Goal: Task Accomplishment & Management: Use online tool/utility

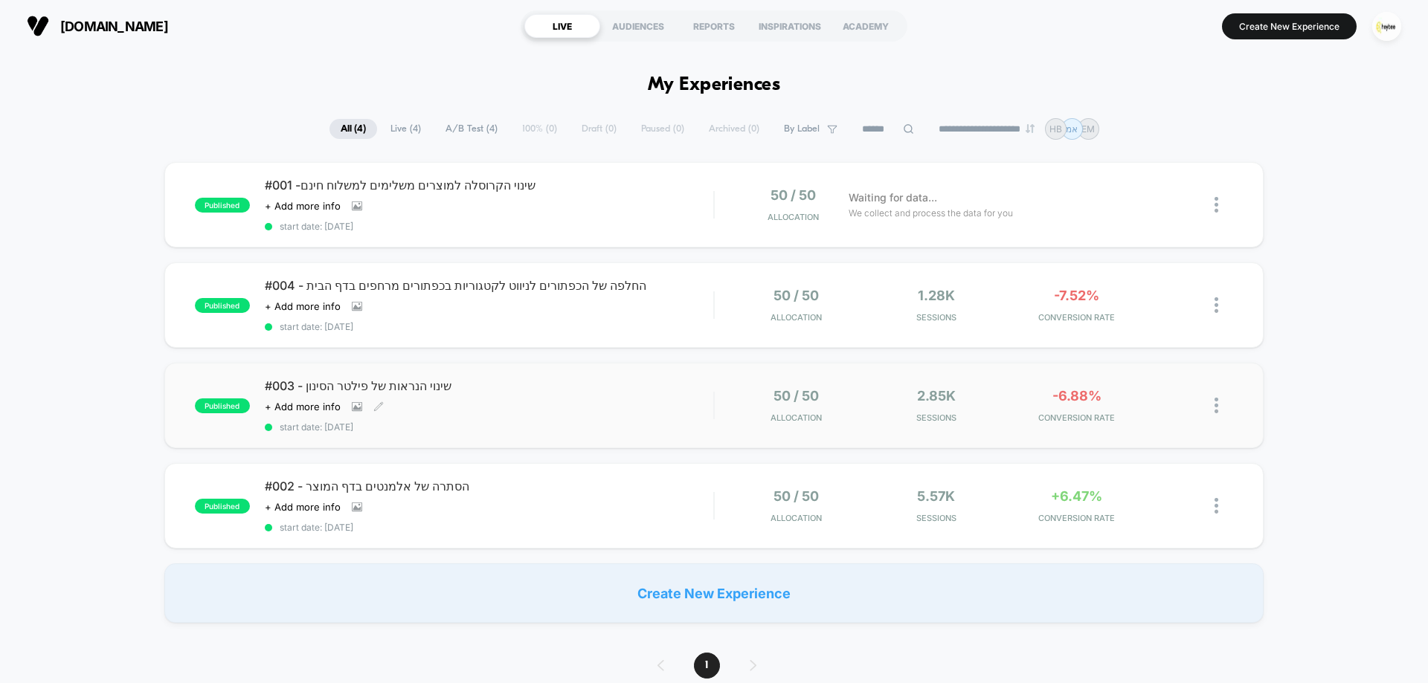
click at [560, 388] on span "#003 - שינוי הנראות של פילטר הסינון" at bounding box center [489, 385] width 448 height 15
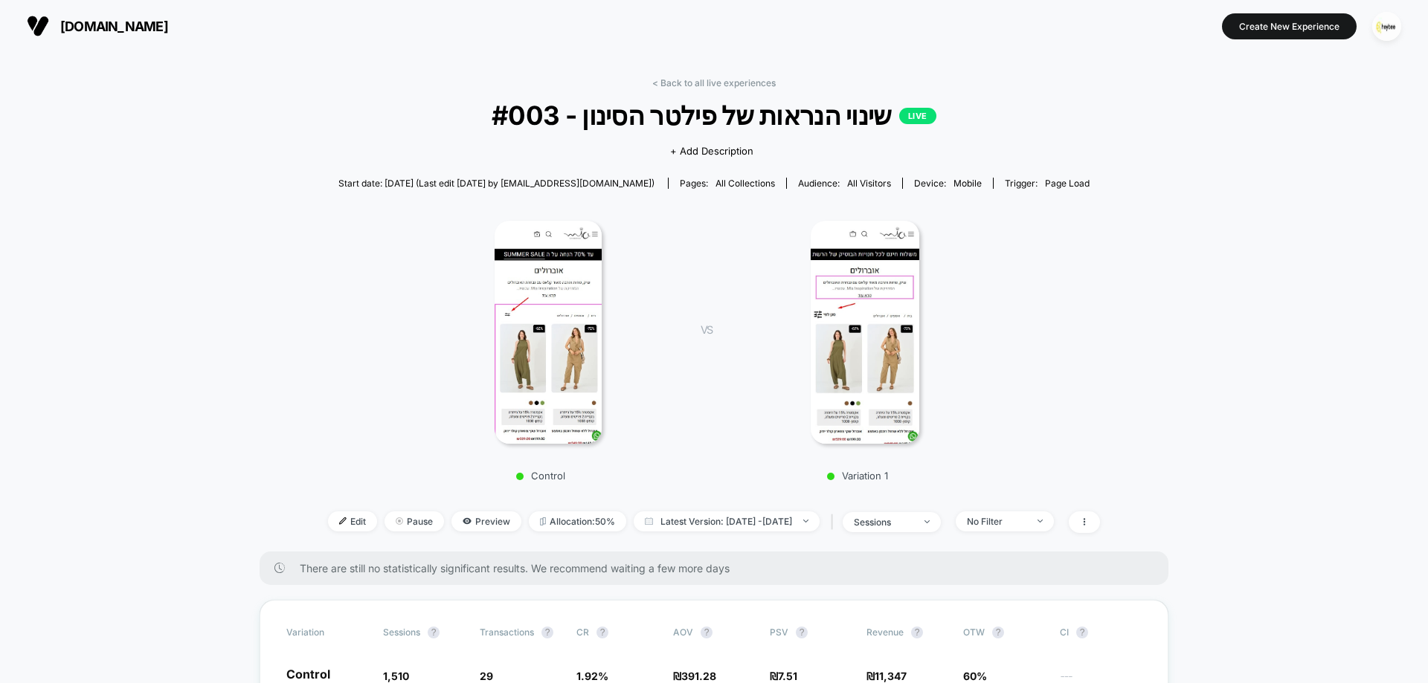
click at [722, 85] on link "< Back to all live experiences" at bounding box center [713, 82] width 123 height 11
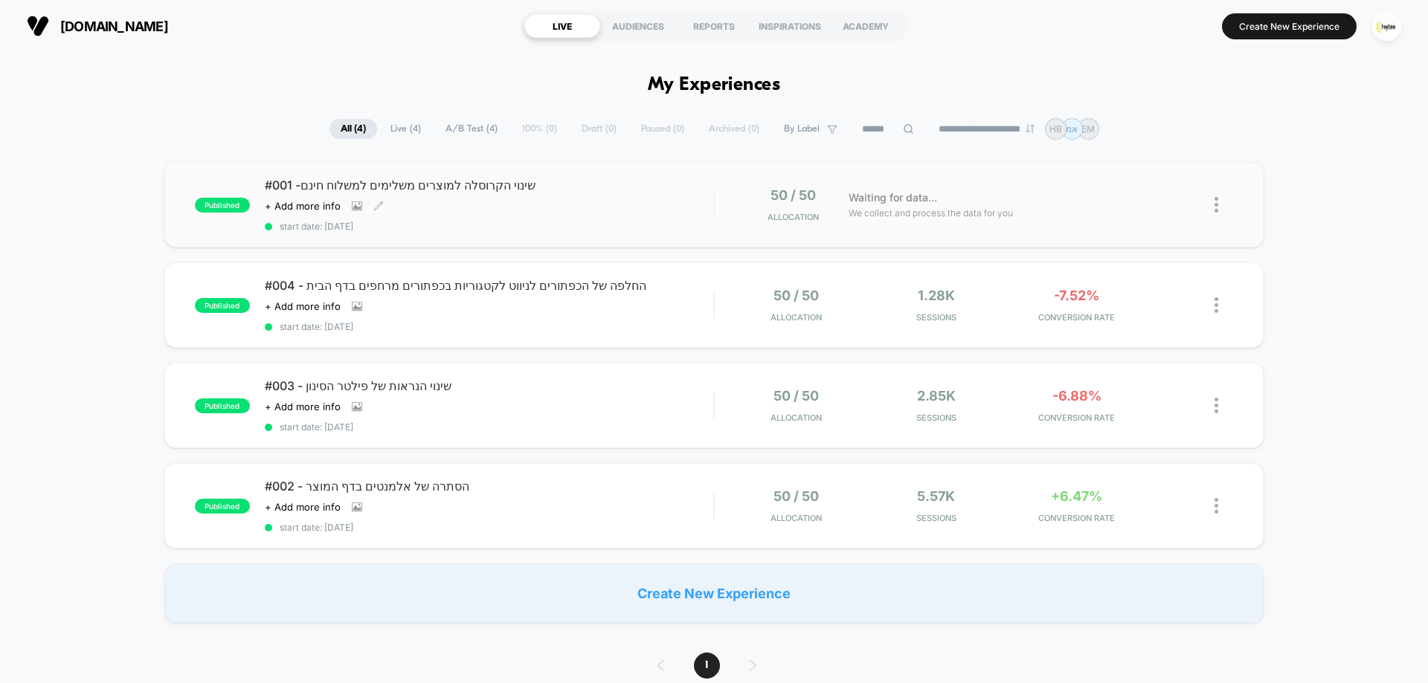
click at [602, 204] on div "#001 -שינוי הקרוסלה למוצרים משלימים למשלוח חינם Click to view images Click to e…" at bounding box center [489, 205] width 448 height 54
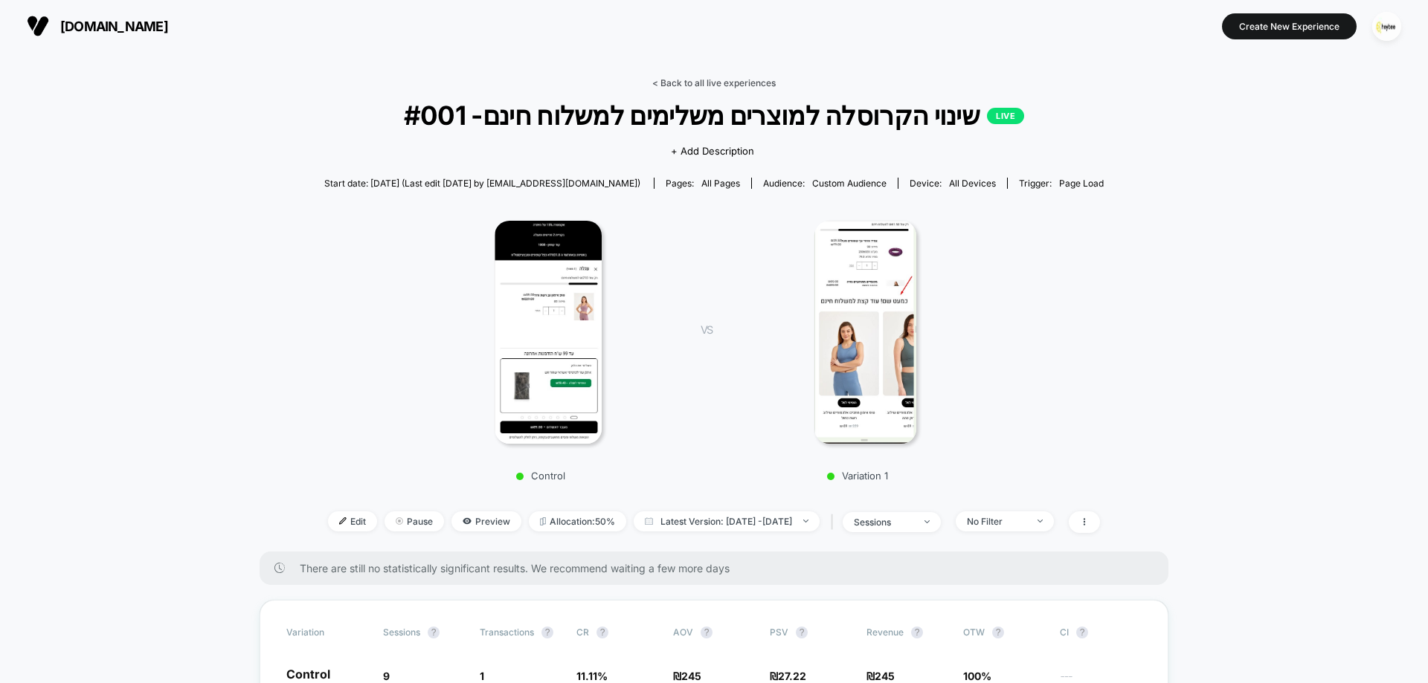
click at [755, 80] on link "< Back to all live experiences" at bounding box center [713, 82] width 123 height 11
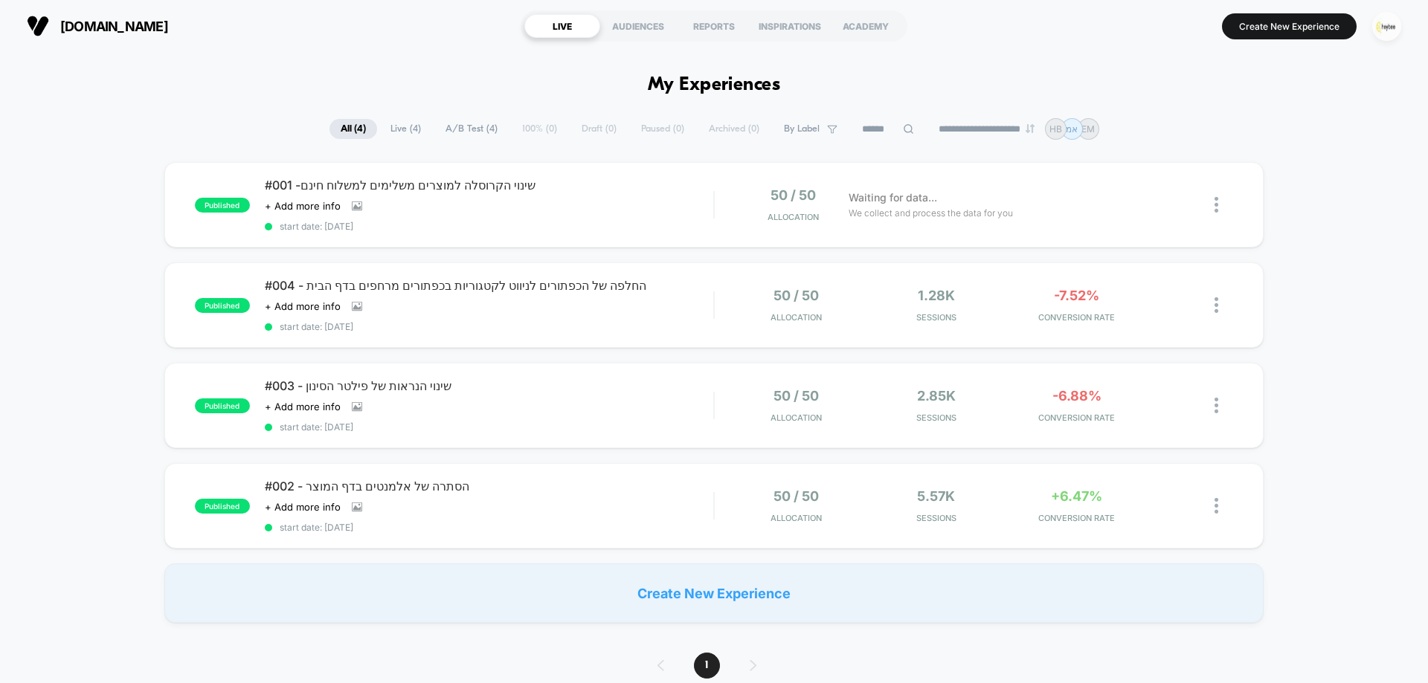
click at [1385, 24] on img "button" at bounding box center [1386, 26] width 29 height 29
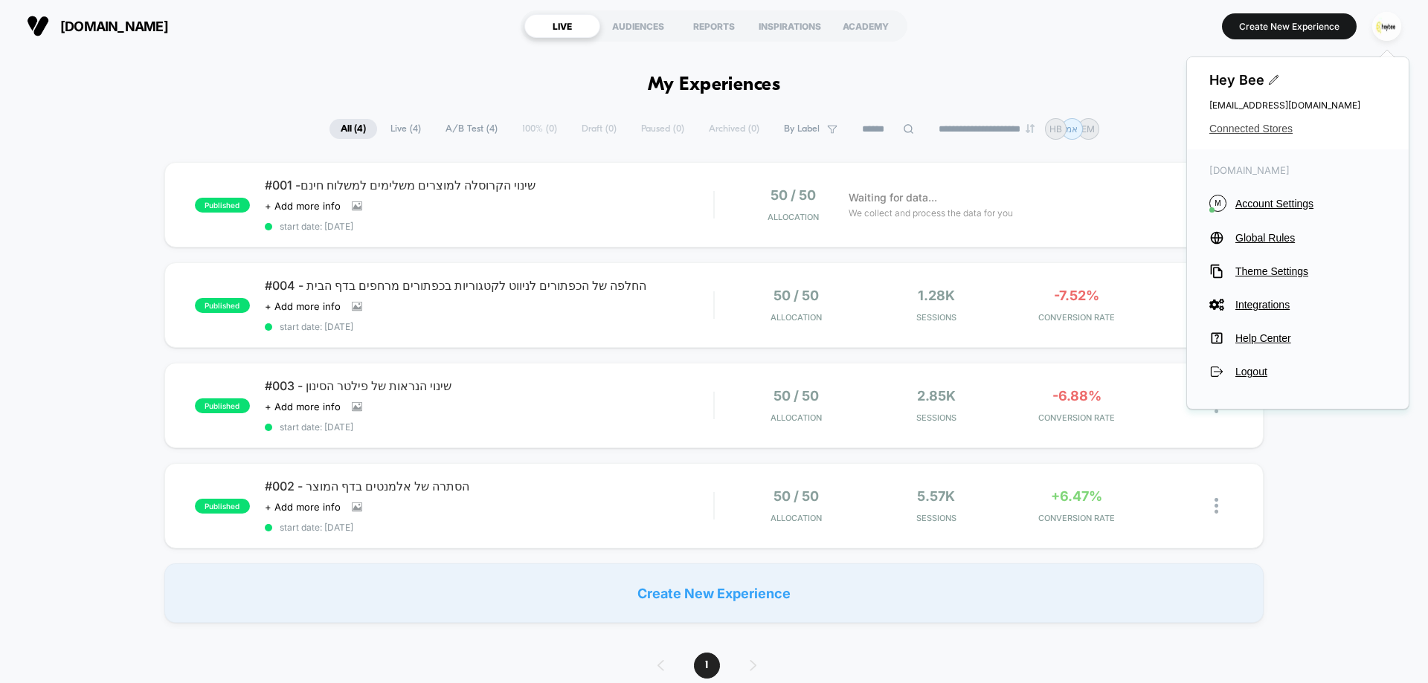
click at [1254, 126] on span "Connected Stores" at bounding box center [1297, 129] width 177 height 12
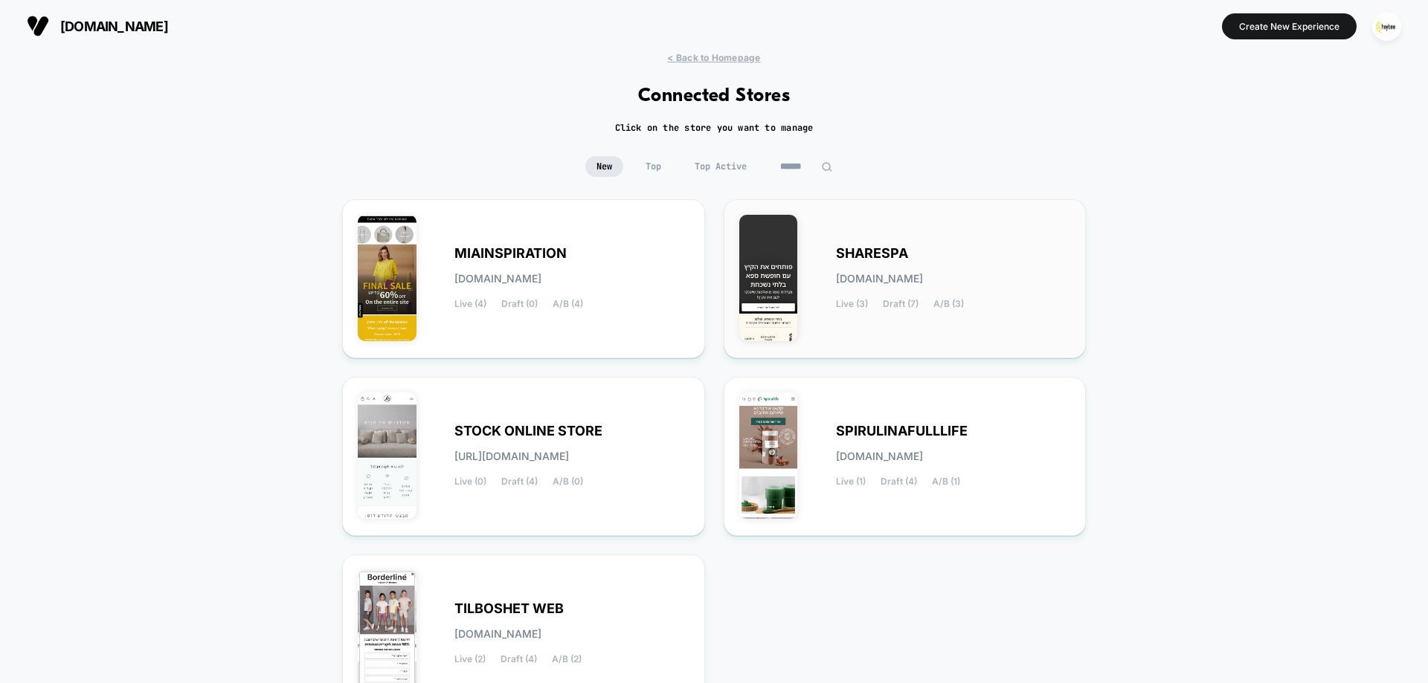
click at [895, 276] on span "sharespa.myshopify.com" at bounding box center [879, 279] width 87 height 10
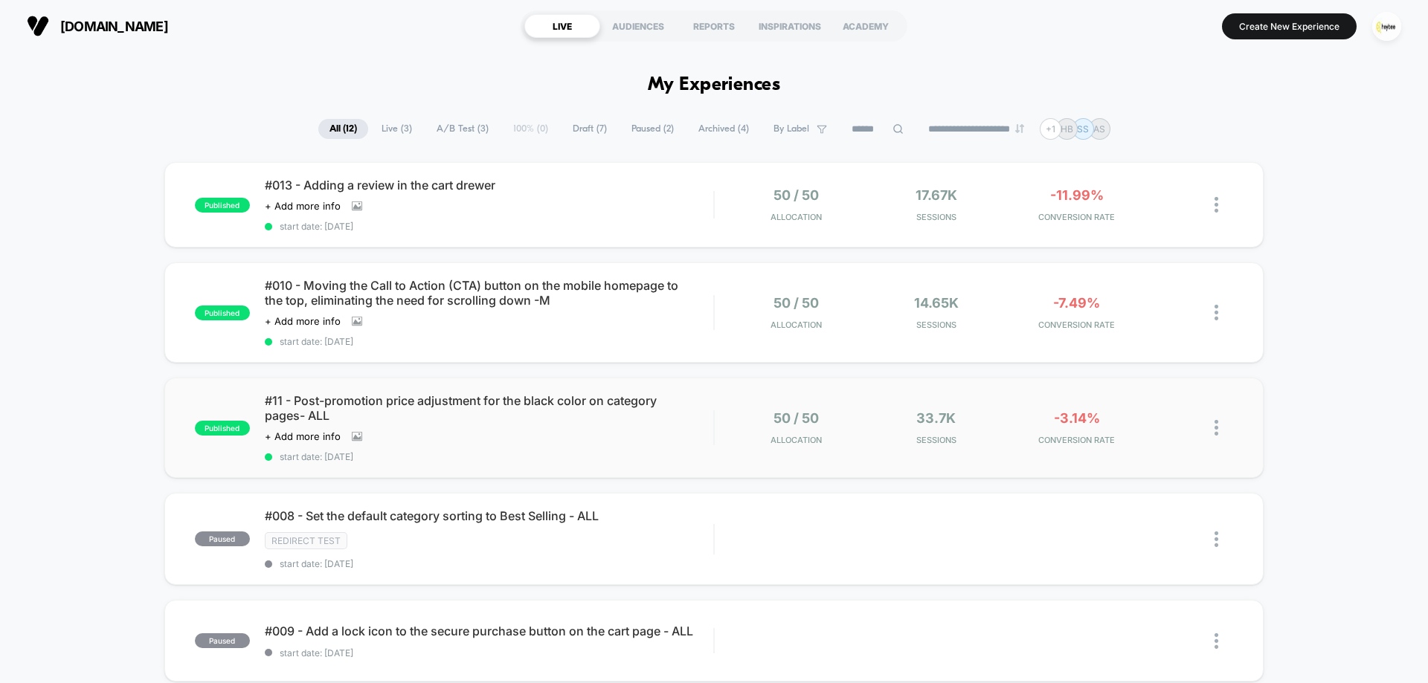
click at [628, 418] on span "#11 - Post-promotion price adjustment for the black color on category pages- ALL" at bounding box center [489, 408] width 448 height 30
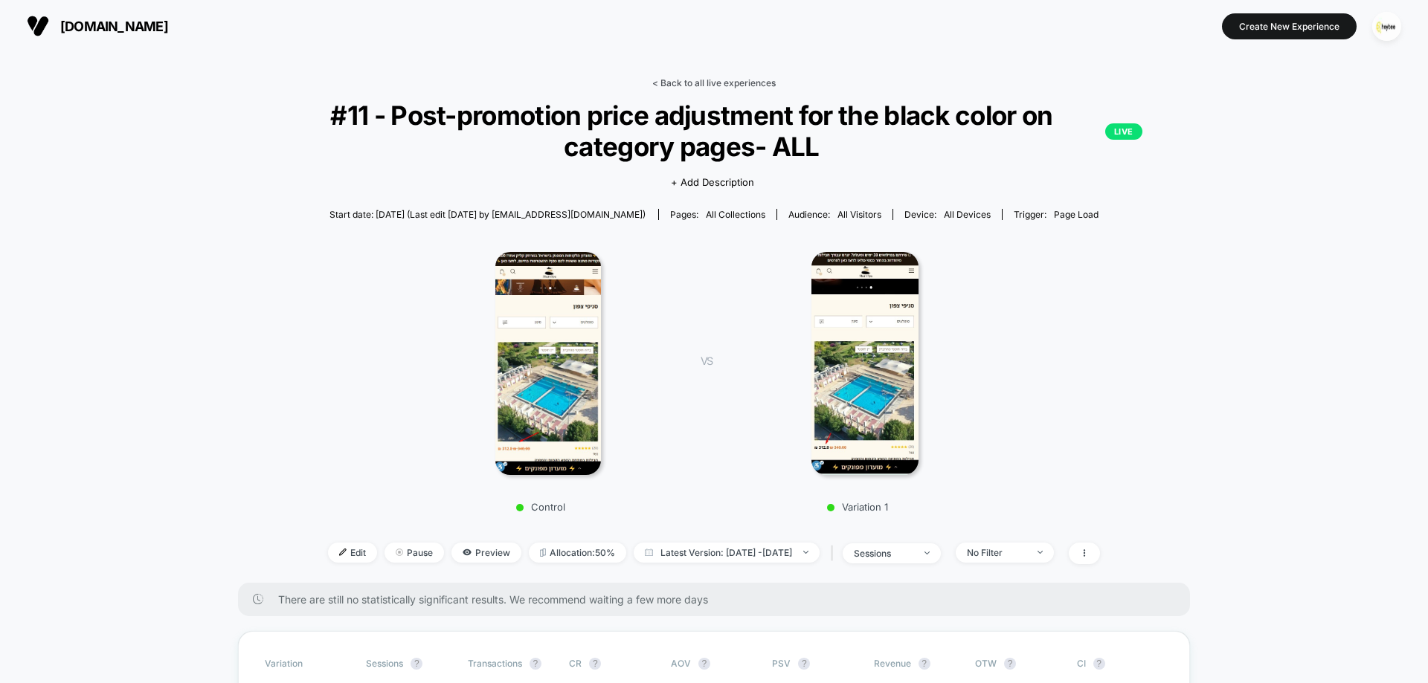
click at [751, 78] on link "< Back to all live experiences" at bounding box center [713, 82] width 123 height 11
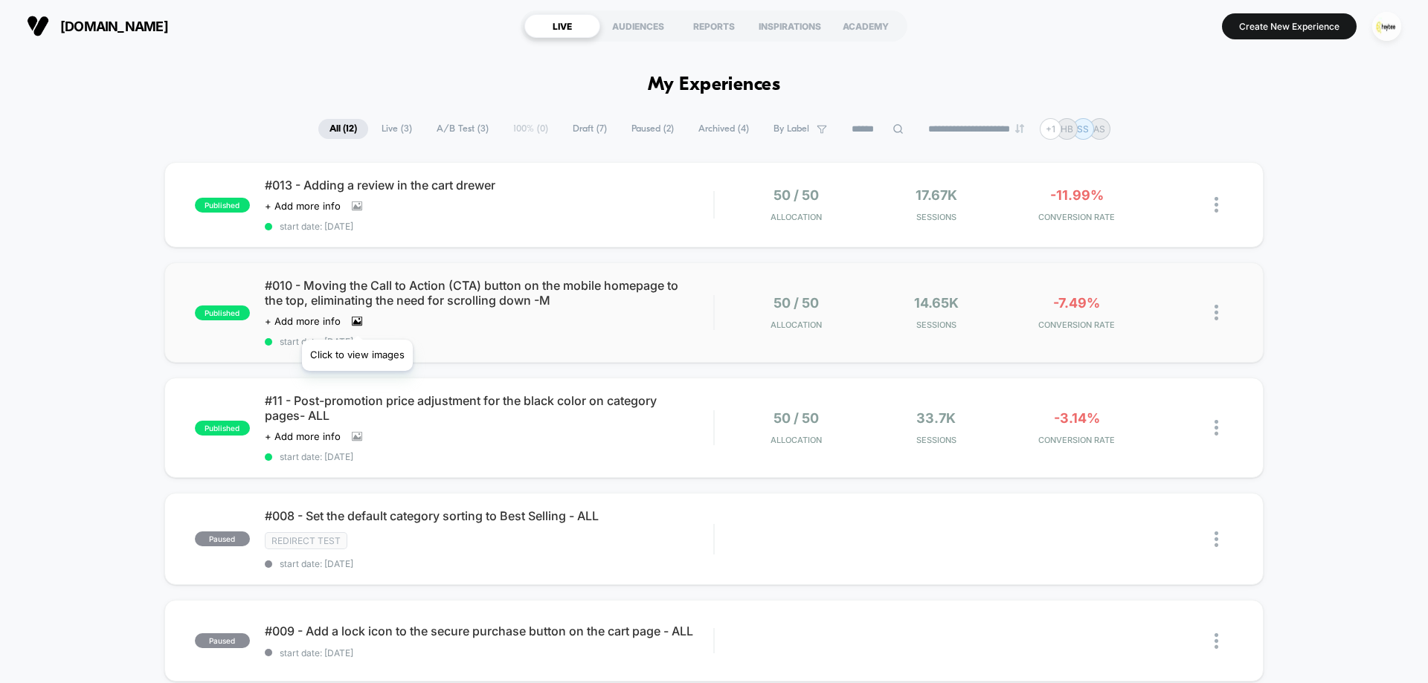
click at [357, 321] on icon at bounding box center [357, 321] width 10 height 10
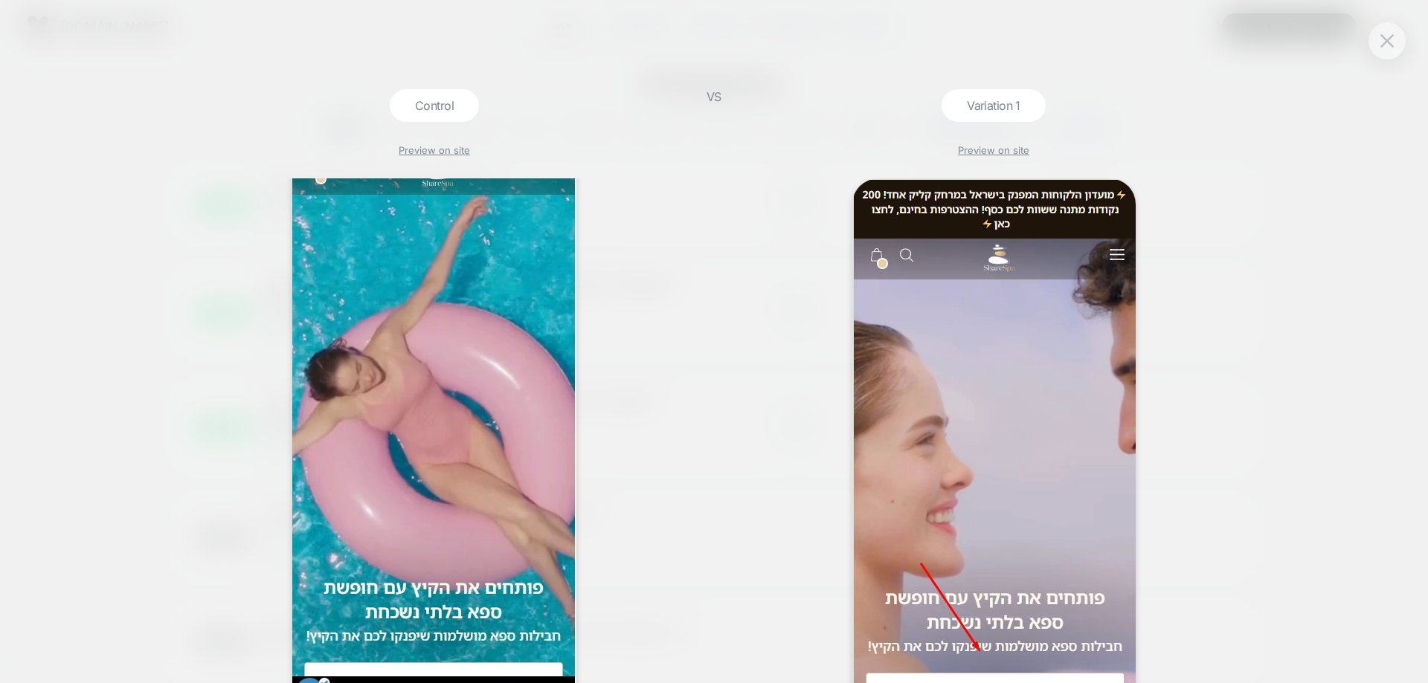
scroll to position [248, 0]
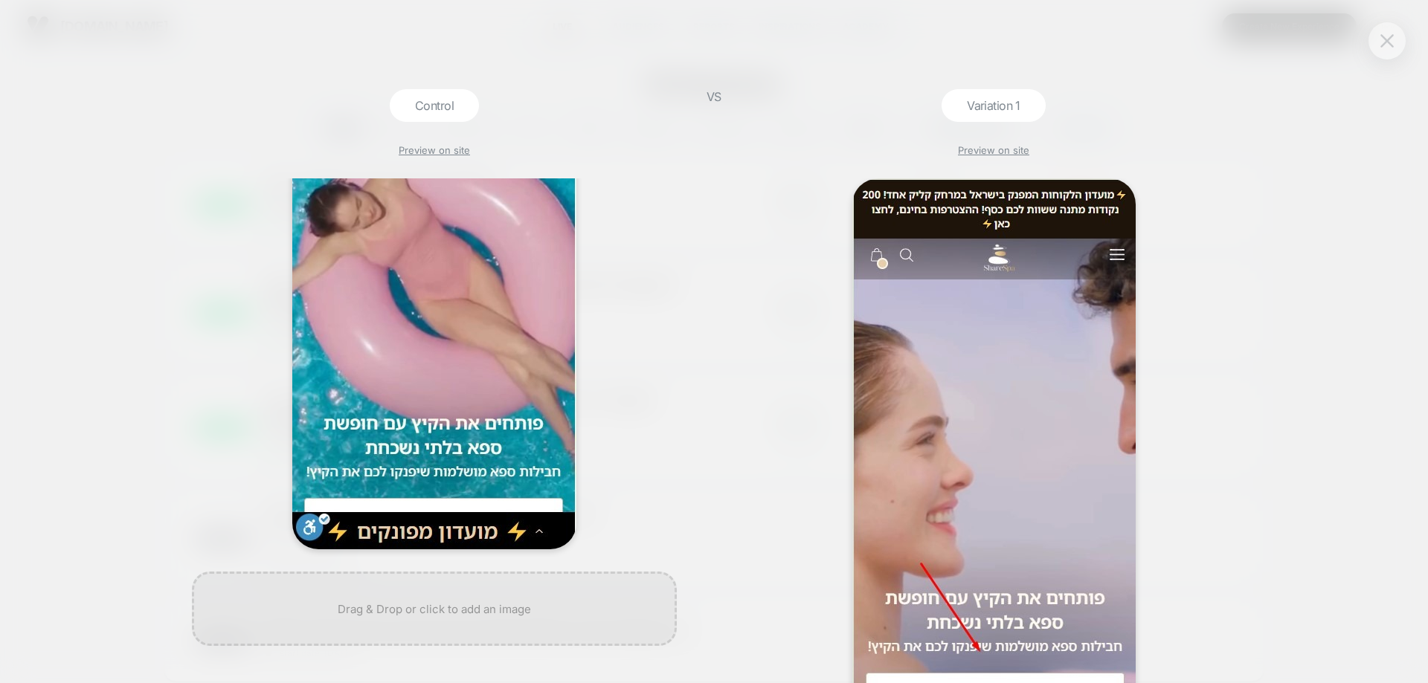
click at [1384, 41] on img at bounding box center [1386, 40] width 13 height 13
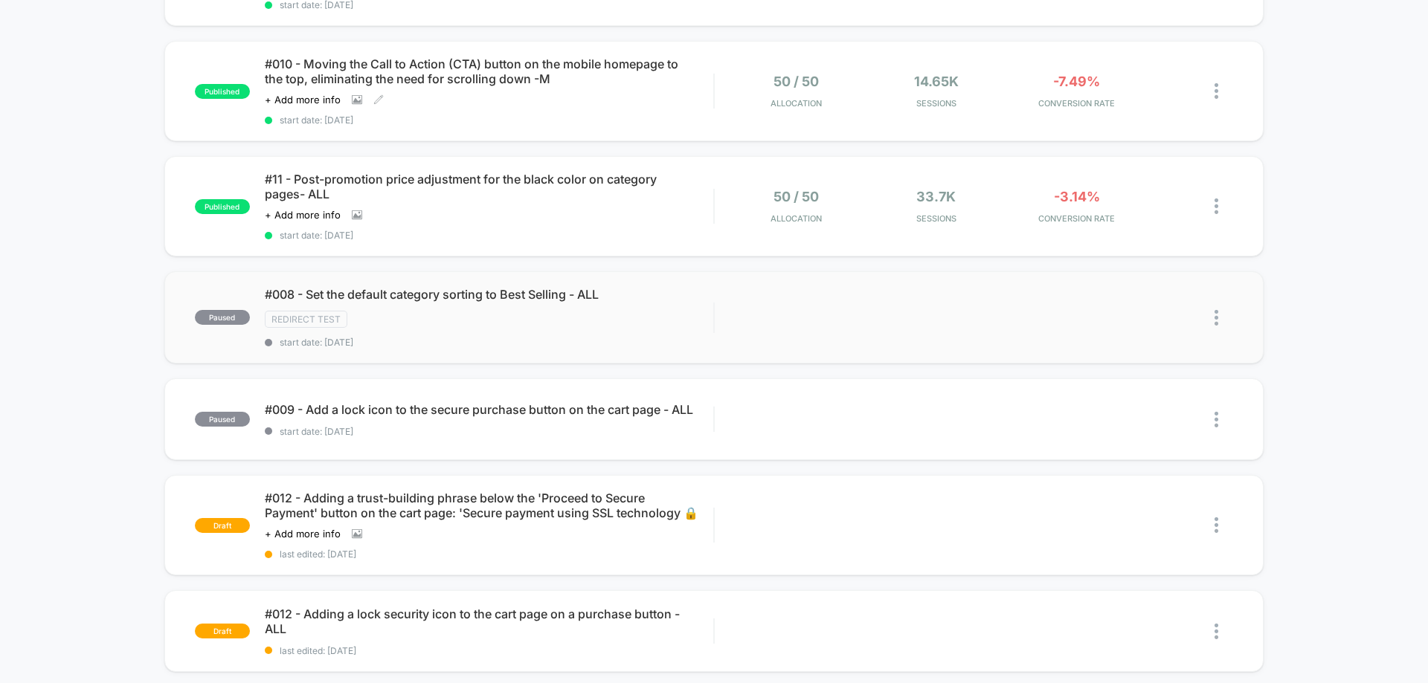
scroll to position [74, 0]
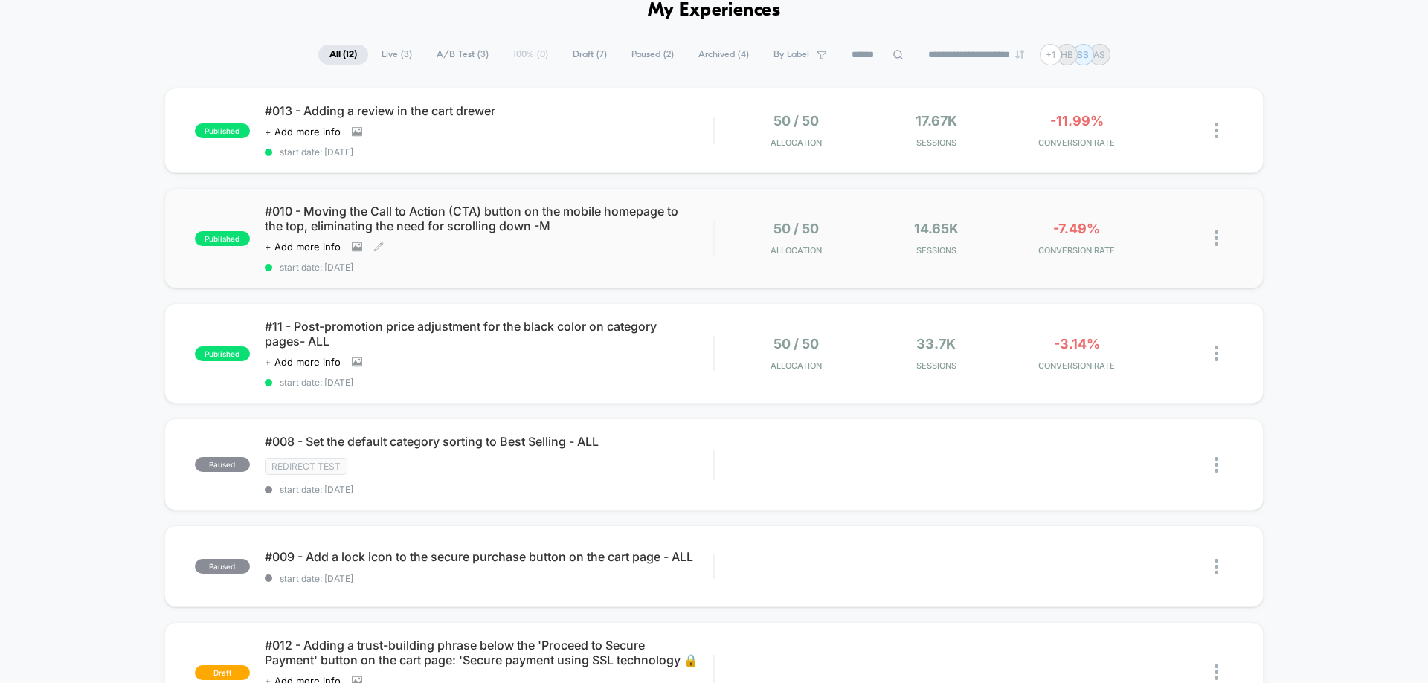
click at [406, 236] on div "#010 - Moving the Call to Action (CTA) button on the mobile homepage to the top…" at bounding box center [489, 238] width 448 height 69
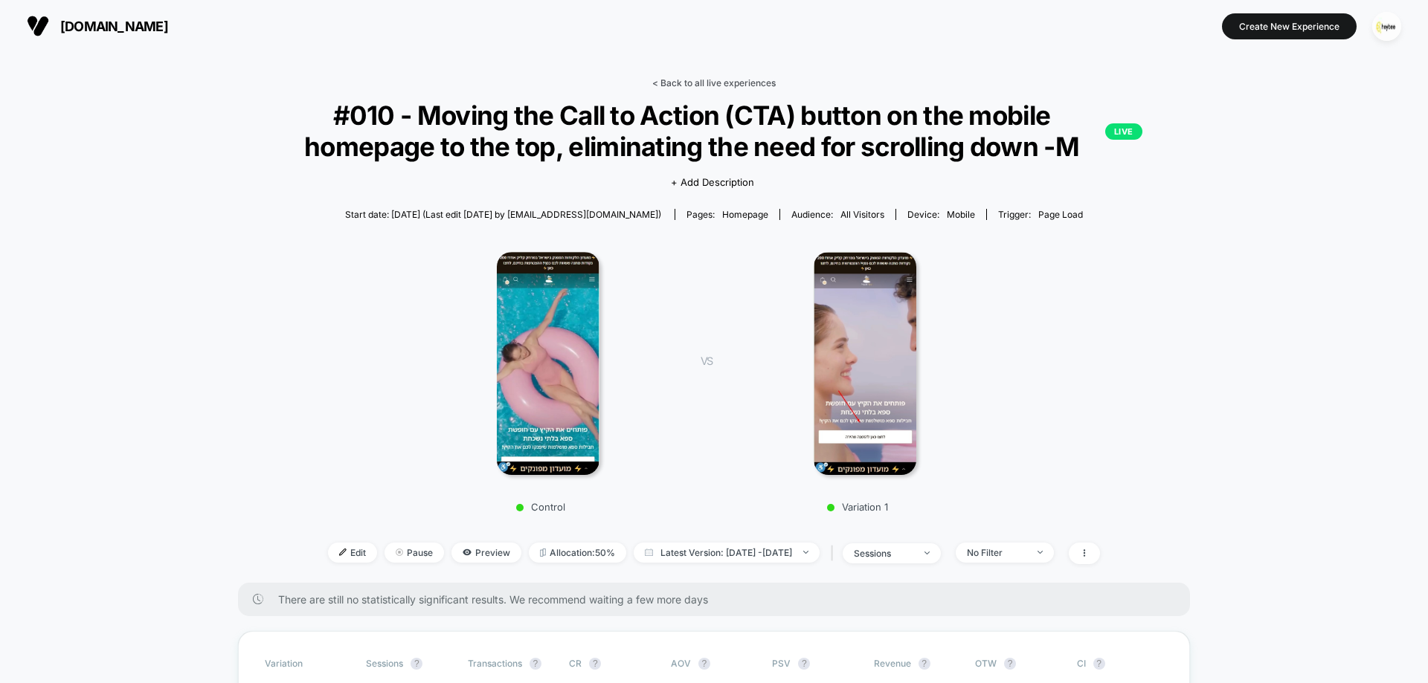
click at [691, 83] on link "< Back to all live experiences" at bounding box center [713, 82] width 123 height 11
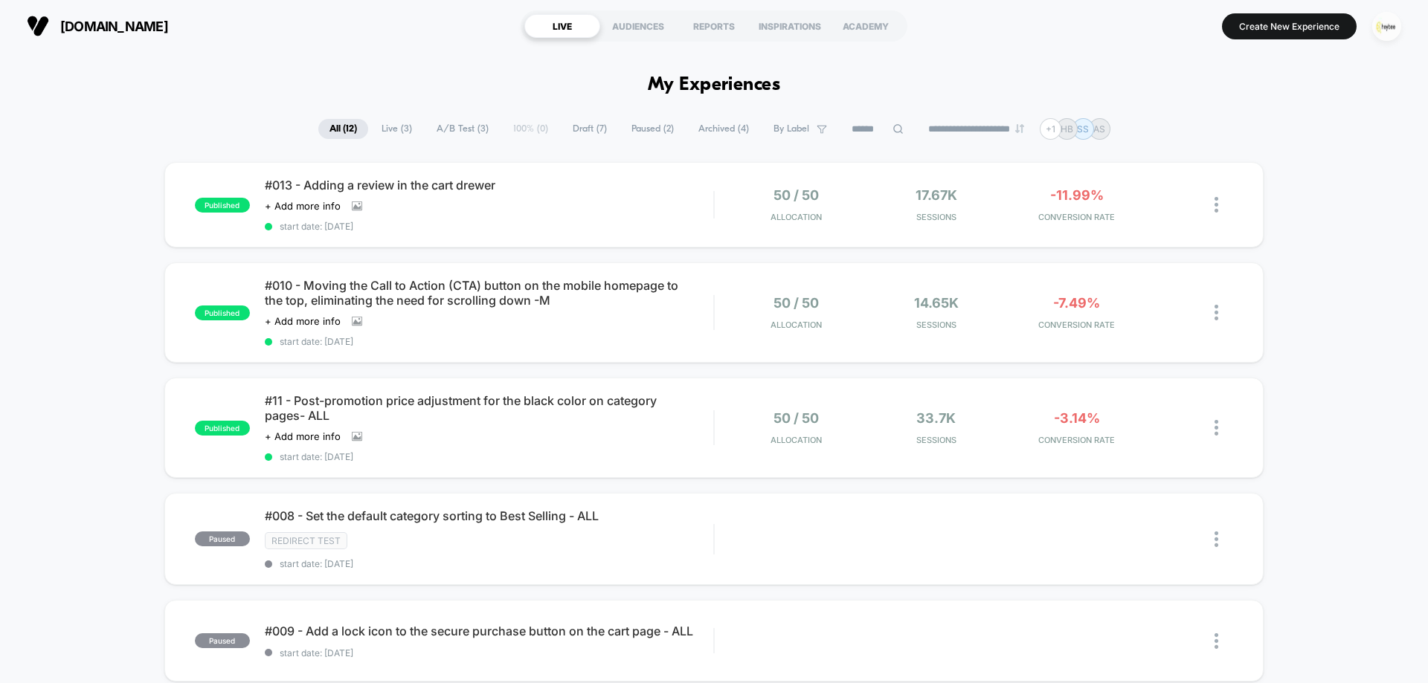
click at [1393, 26] on img "button" at bounding box center [1386, 26] width 29 height 29
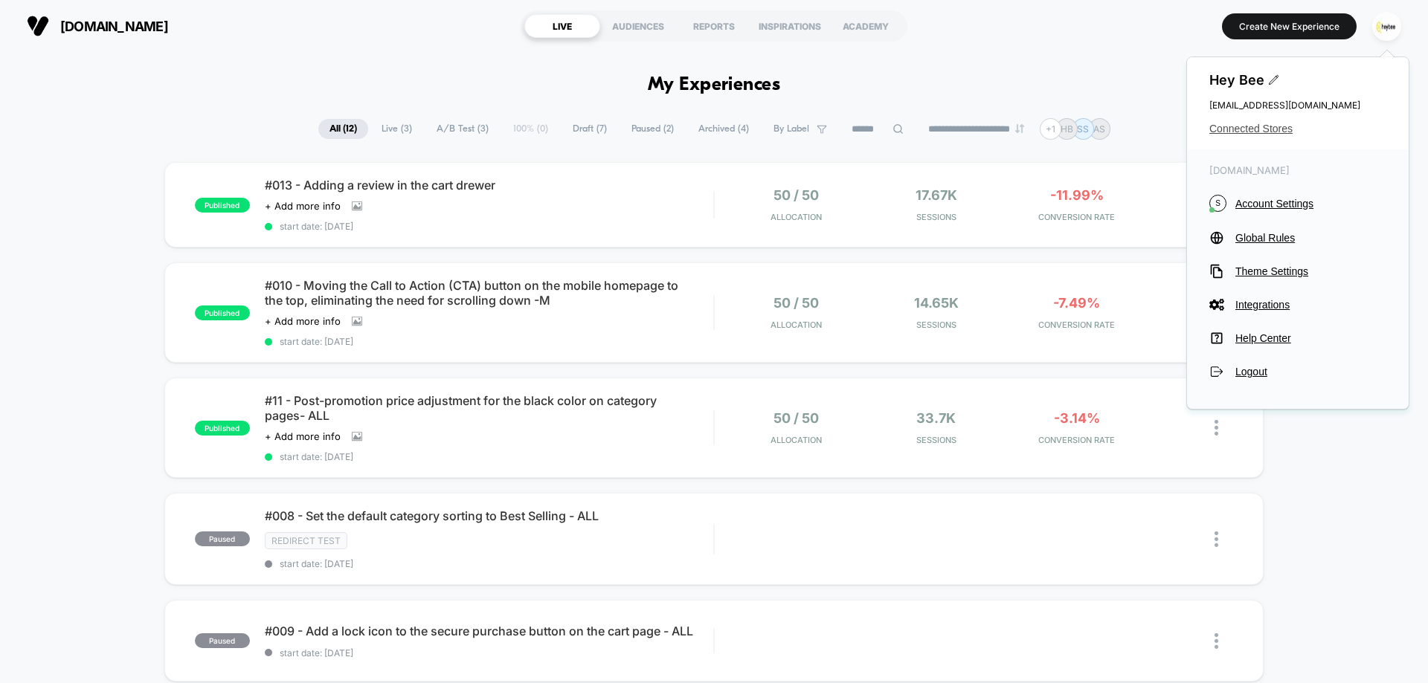
click at [1234, 125] on span "Connected Stores" at bounding box center [1297, 129] width 177 height 12
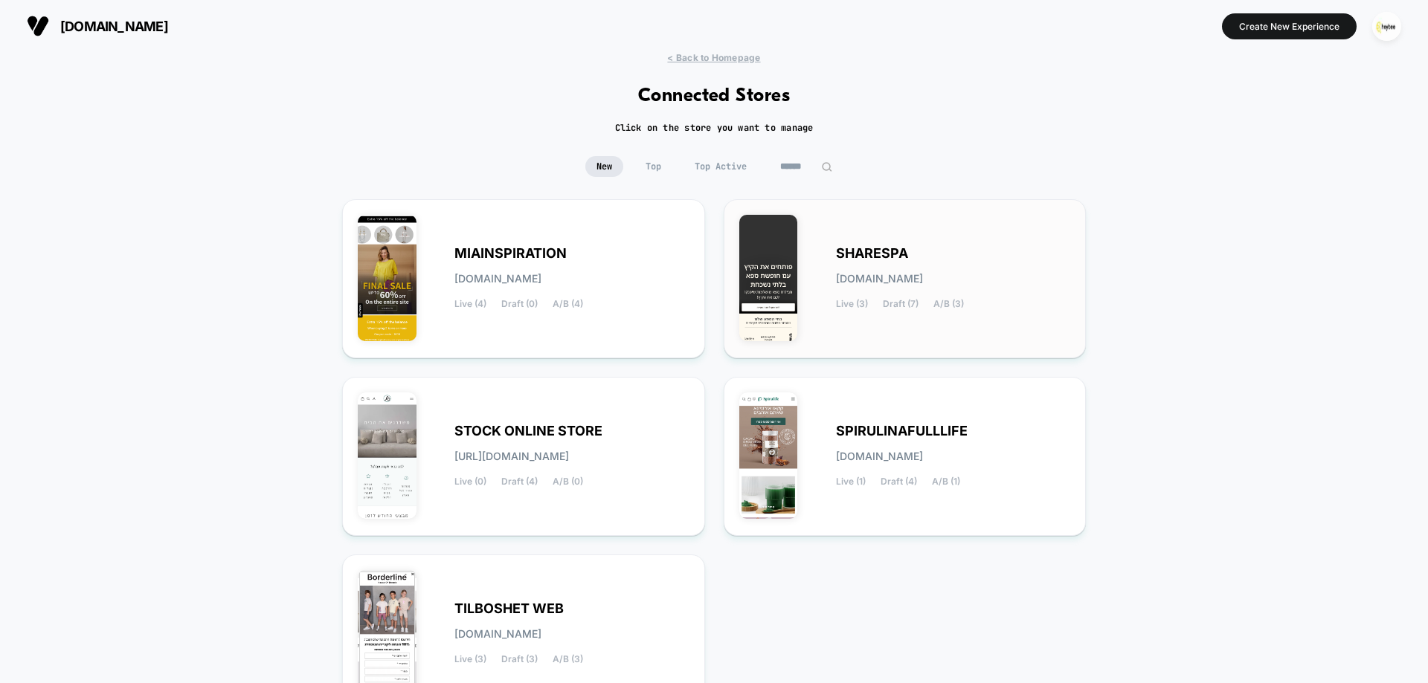
click at [806, 277] on div "SHARESPA sharespa.myshopify.com Live (3) Draft (7) A/B (3)" at bounding box center [905, 279] width 332 height 128
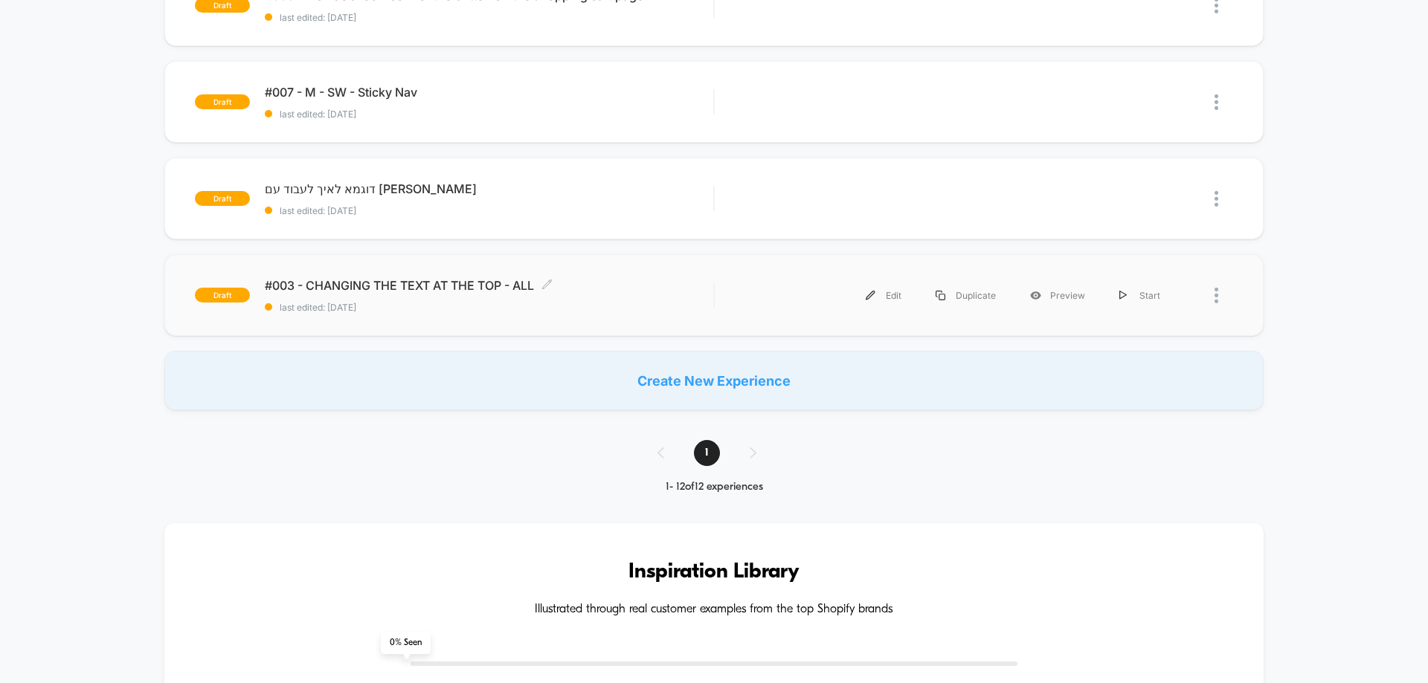
scroll to position [967, 0]
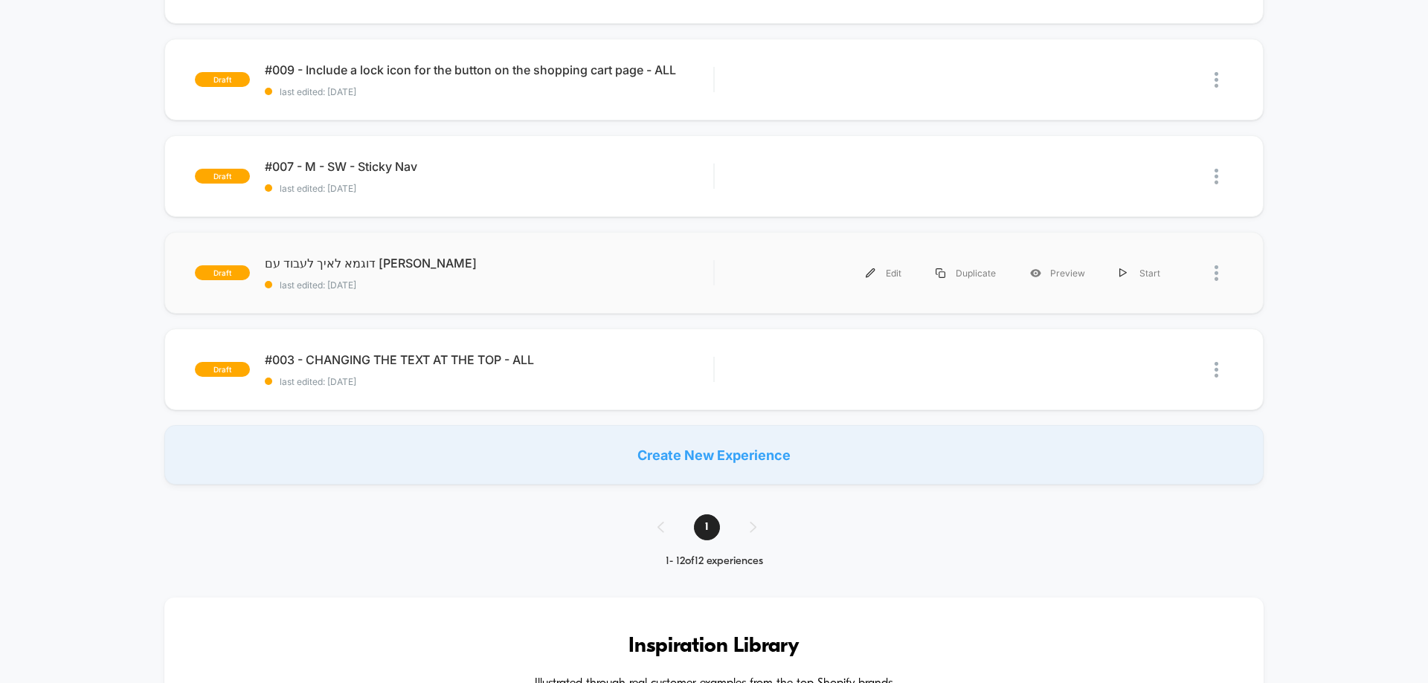
click at [1231, 290] on div at bounding box center [1223, 273] width 19 height 33
click at [1179, 361] on div "Delete" at bounding box center [1140, 357] width 134 height 33
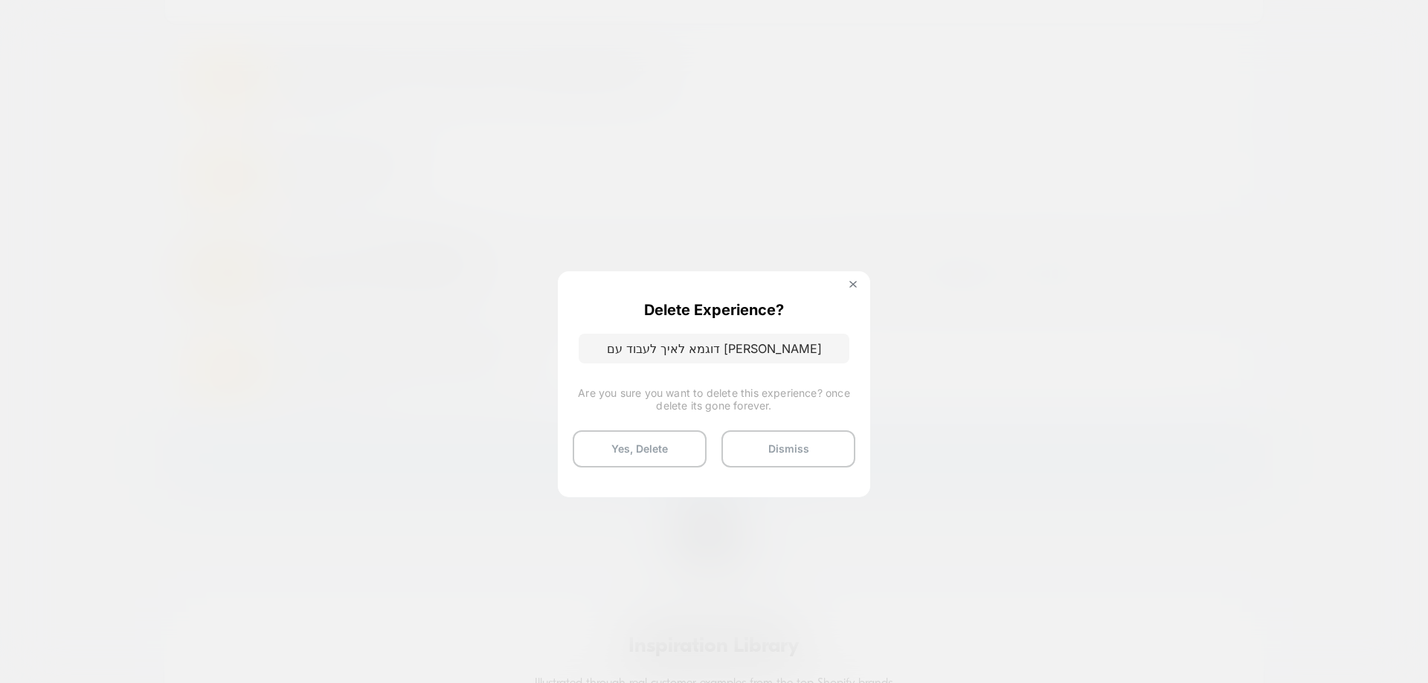
click at [570, 454] on div "Delete Experience? דוגמא לאיך לעבוד עם טיימר Are you sure you want to delete th…" at bounding box center [714, 376] width 312 height 211
click at [629, 453] on button "Yes, Delete" at bounding box center [640, 449] width 134 height 37
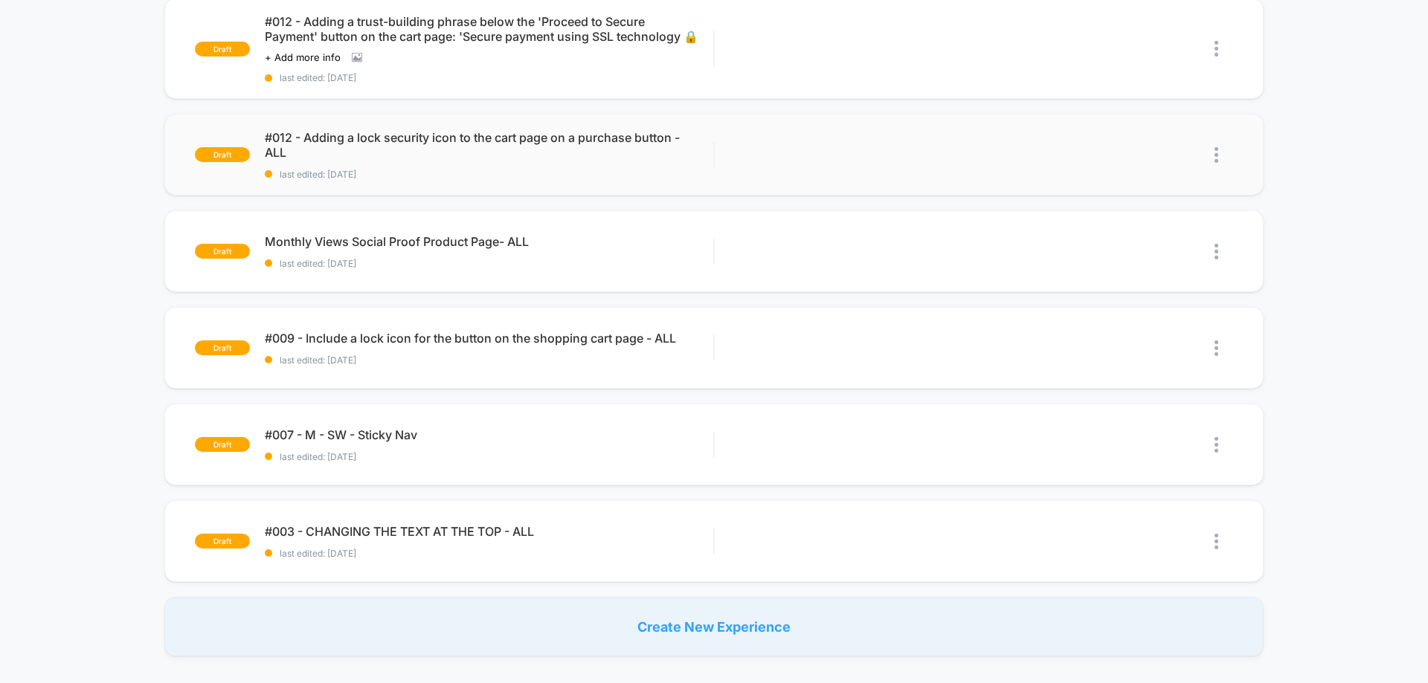
scroll to position [744, 0]
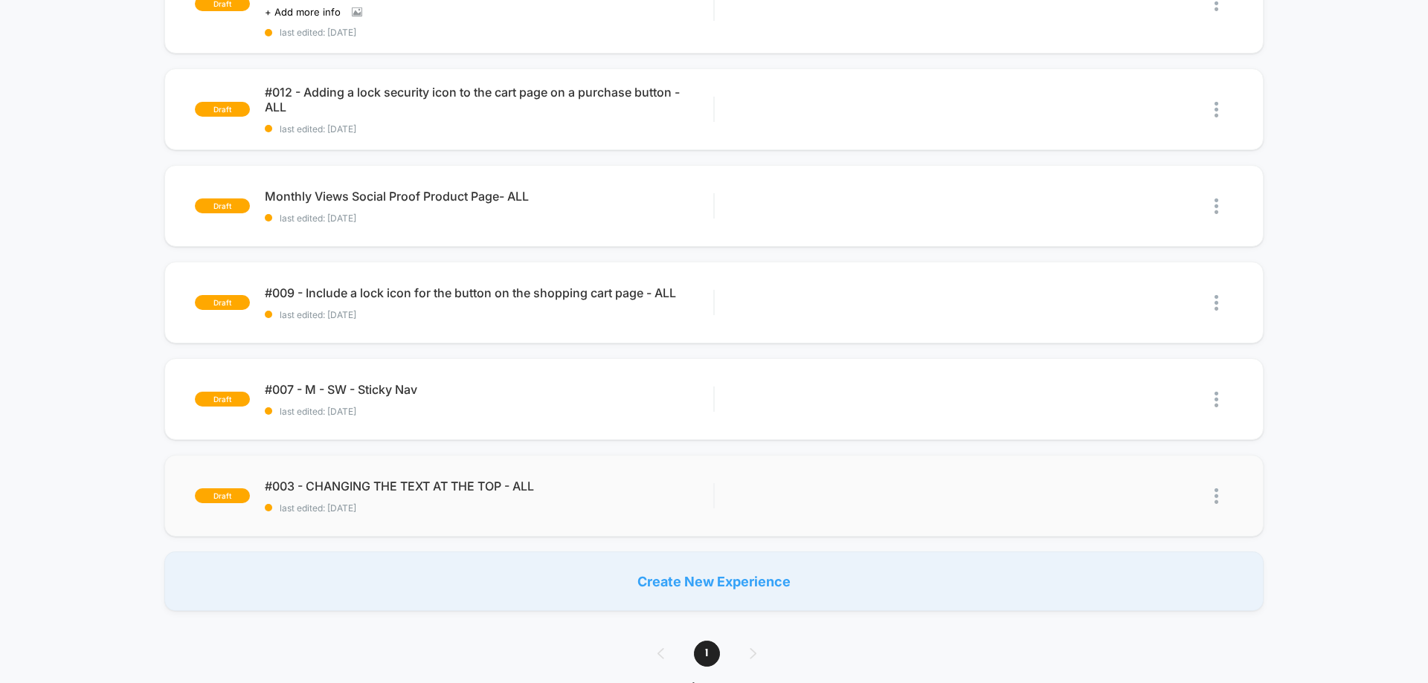
click at [1216, 504] on img at bounding box center [1216, 497] width 4 height 16
click at [1136, 576] on div "Delete" at bounding box center [1140, 580] width 134 height 33
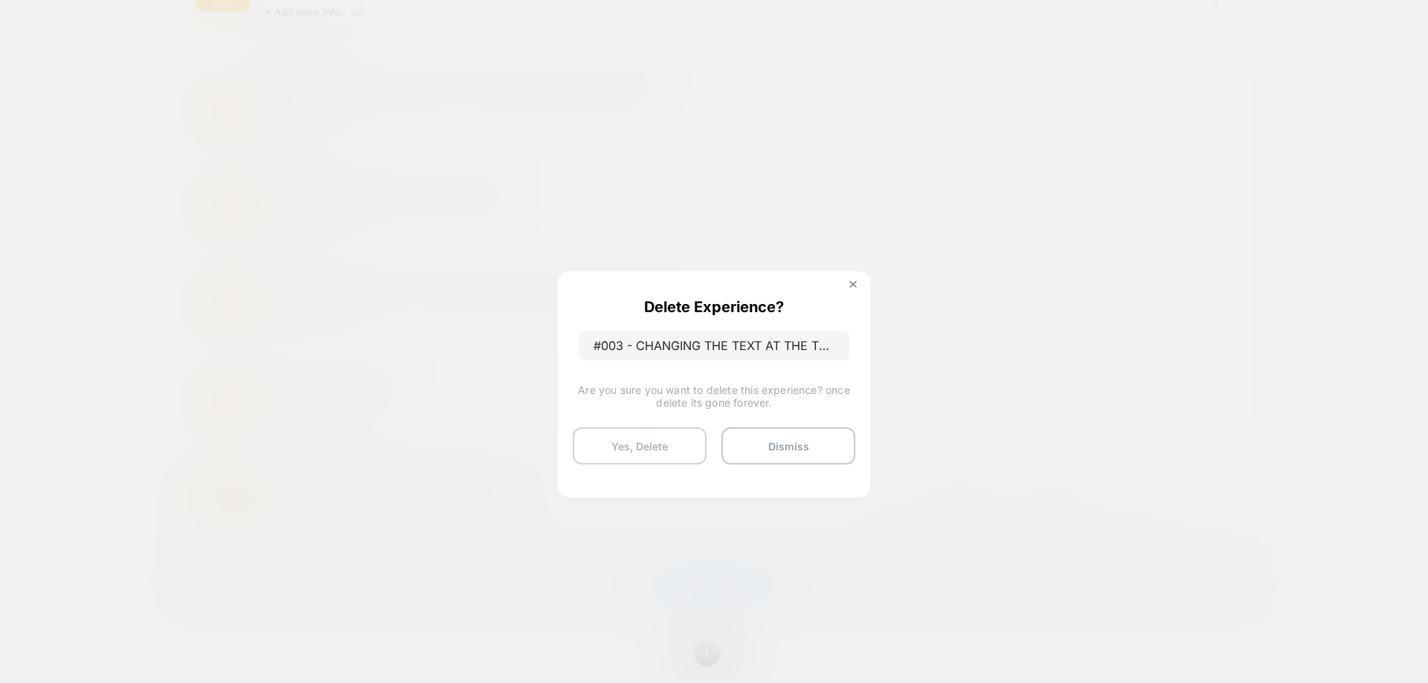
click at [645, 452] on button "Yes, Delete" at bounding box center [640, 446] width 134 height 37
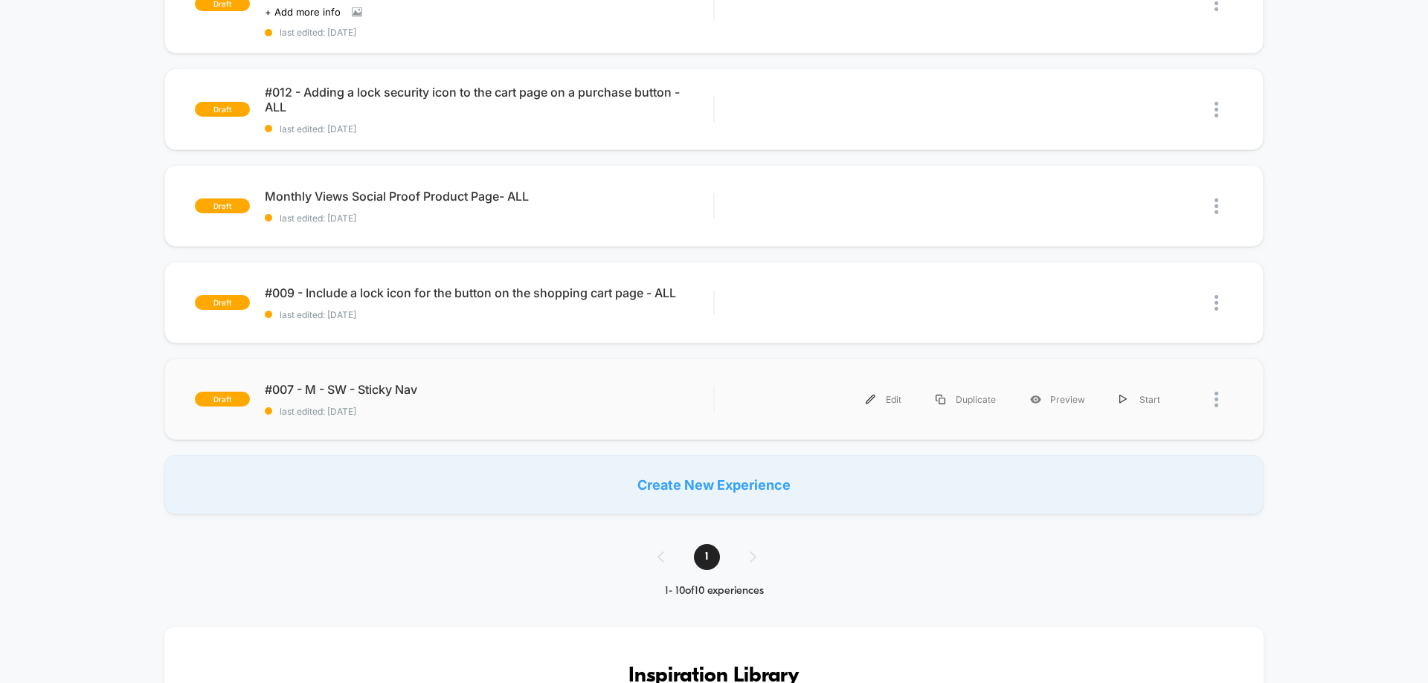
click at [1218, 416] on div at bounding box center [1223, 399] width 19 height 33
click at [1167, 493] on div "Delete" at bounding box center [1140, 483] width 134 height 33
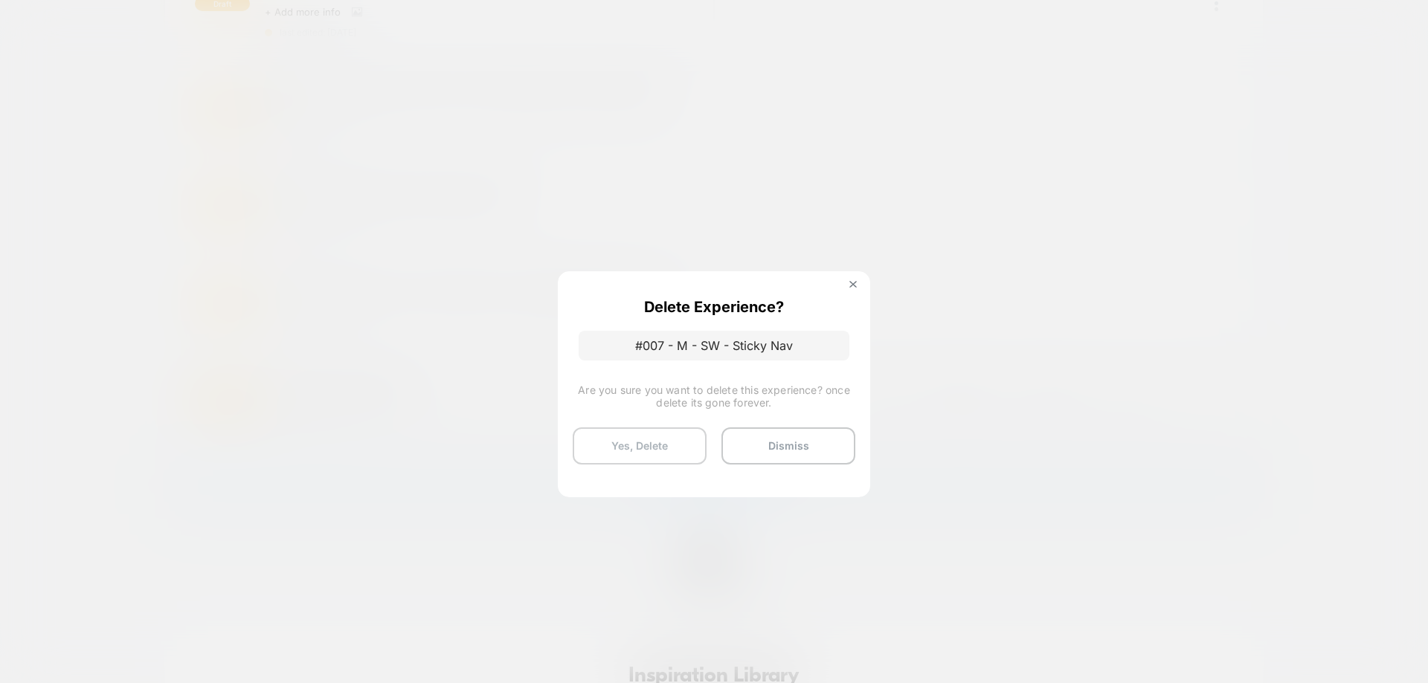
click at [638, 442] on button "Yes, Delete" at bounding box center [640, 446] width 134 height 37
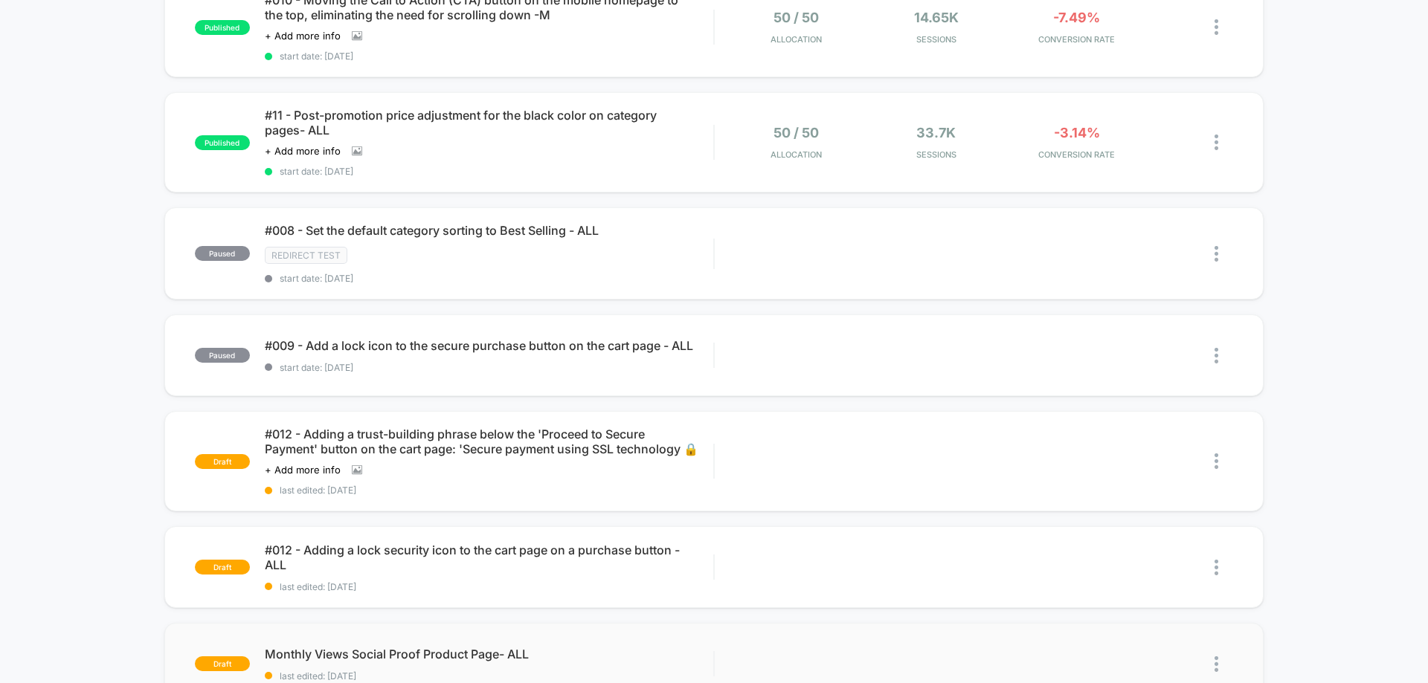
scroll to position [520, 0]
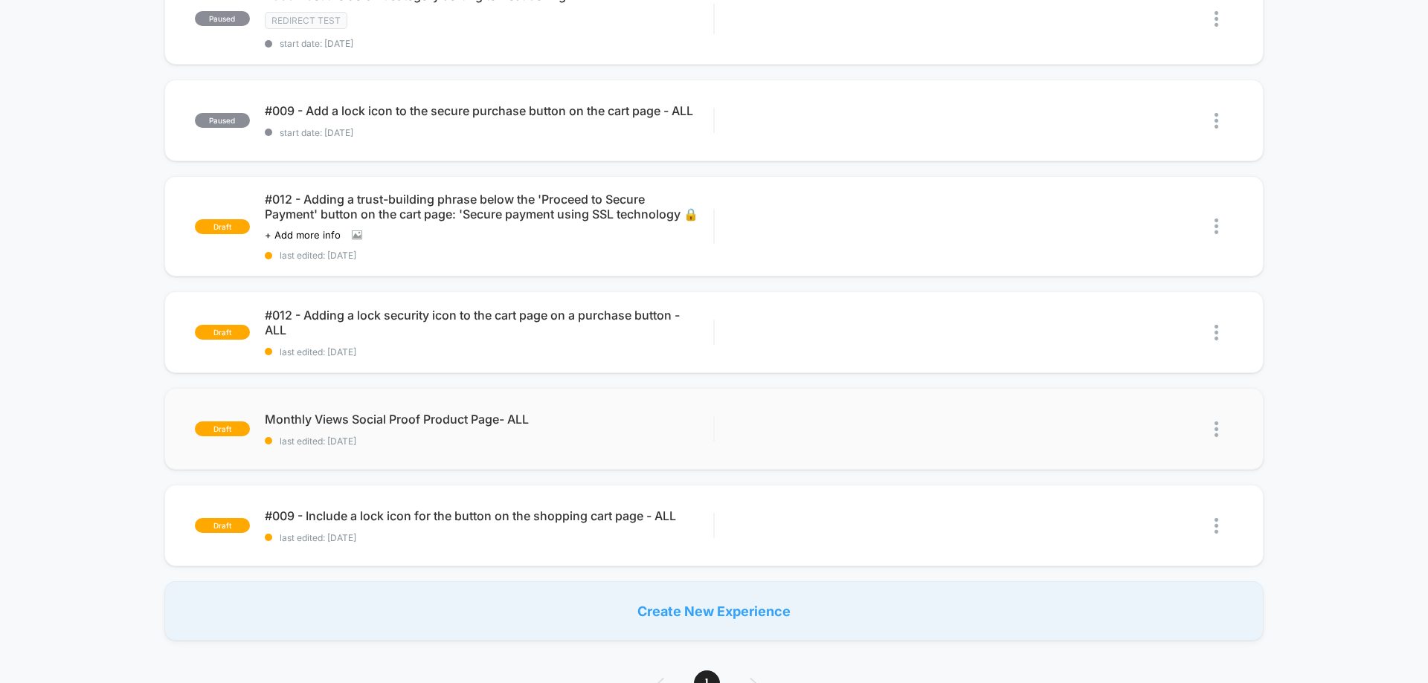
click at [1216, 437] on img at bounding box center [1216, 430] width 4 height 16
click at [1110, 521] on div "Delete" at bounding box center [1140, 513] width 134 height 33
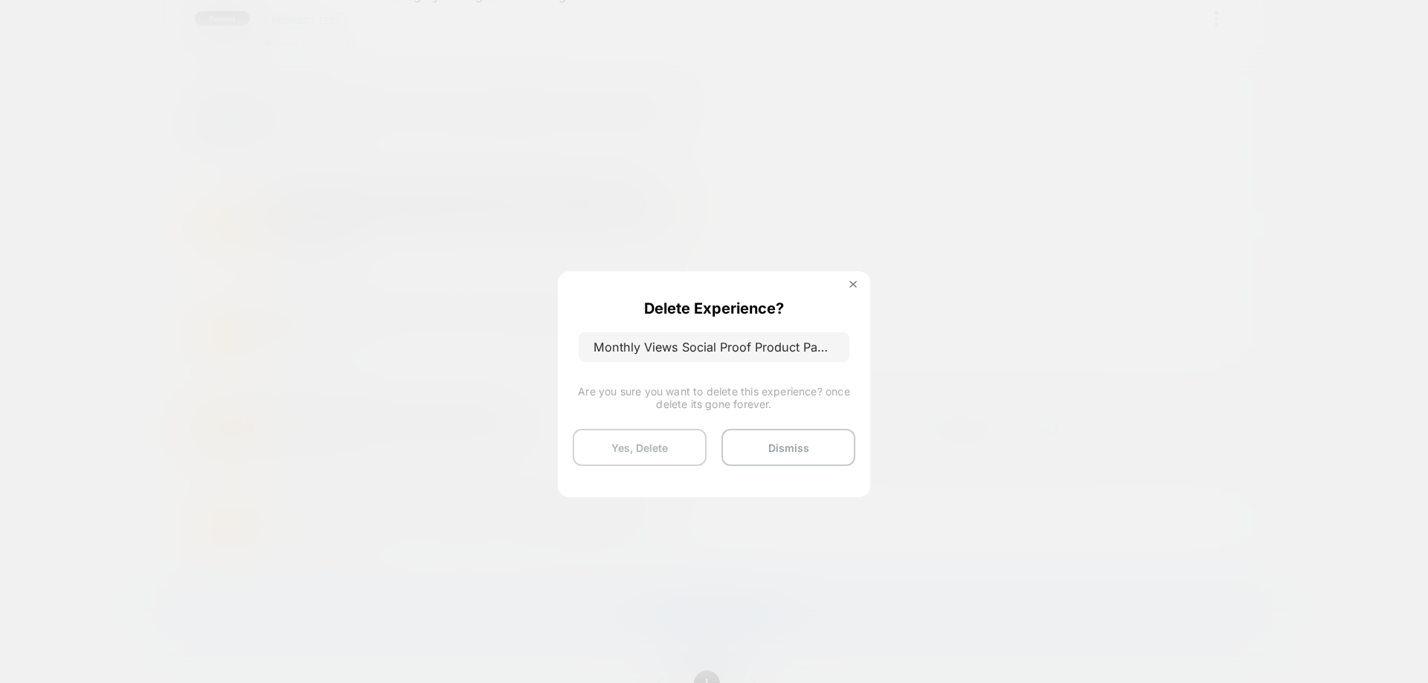
click at [666, 451] on button "Yes, Delete" at bounding box center [640, 447] width 134 height 37
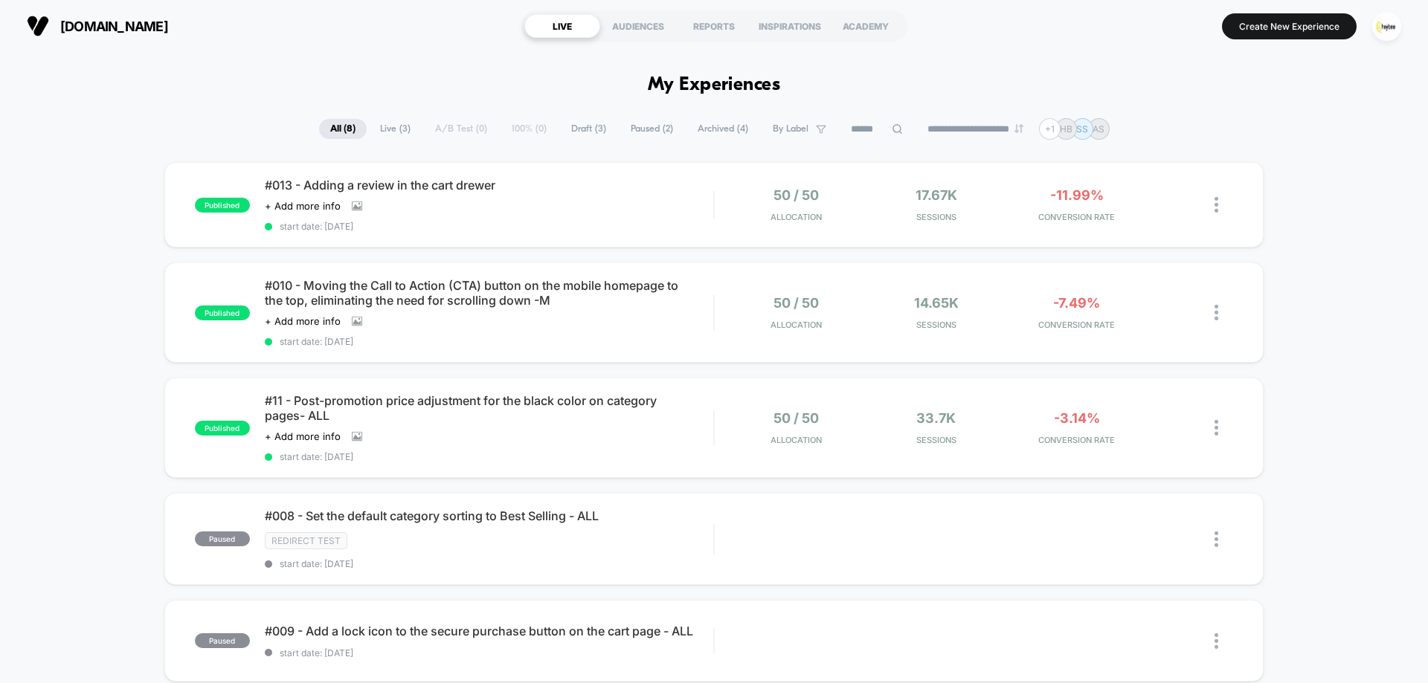
scroll to position [595, 0]
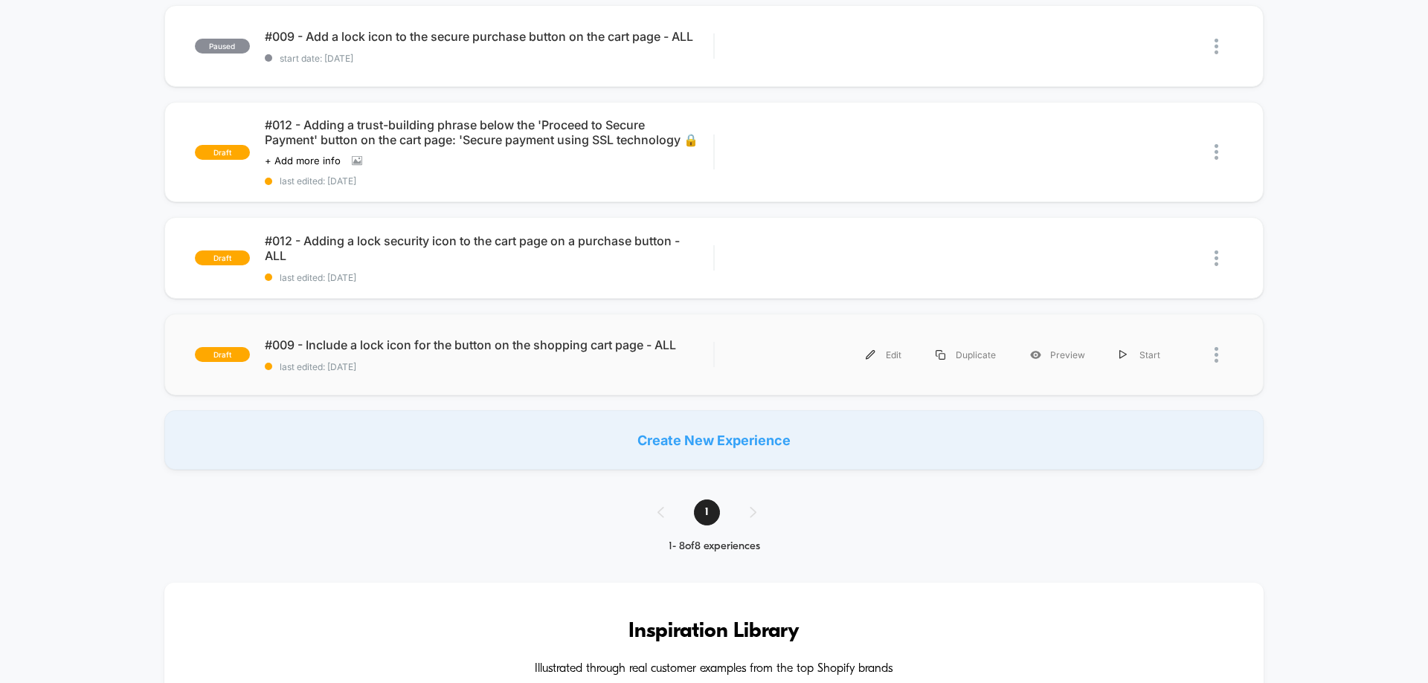
click at [1224, 372] on div at bounding box center [1223, 354] width 19 height 33
click at [1161, 446] on div "Delete" at bounding box center [1140, 438] width 134 height 33
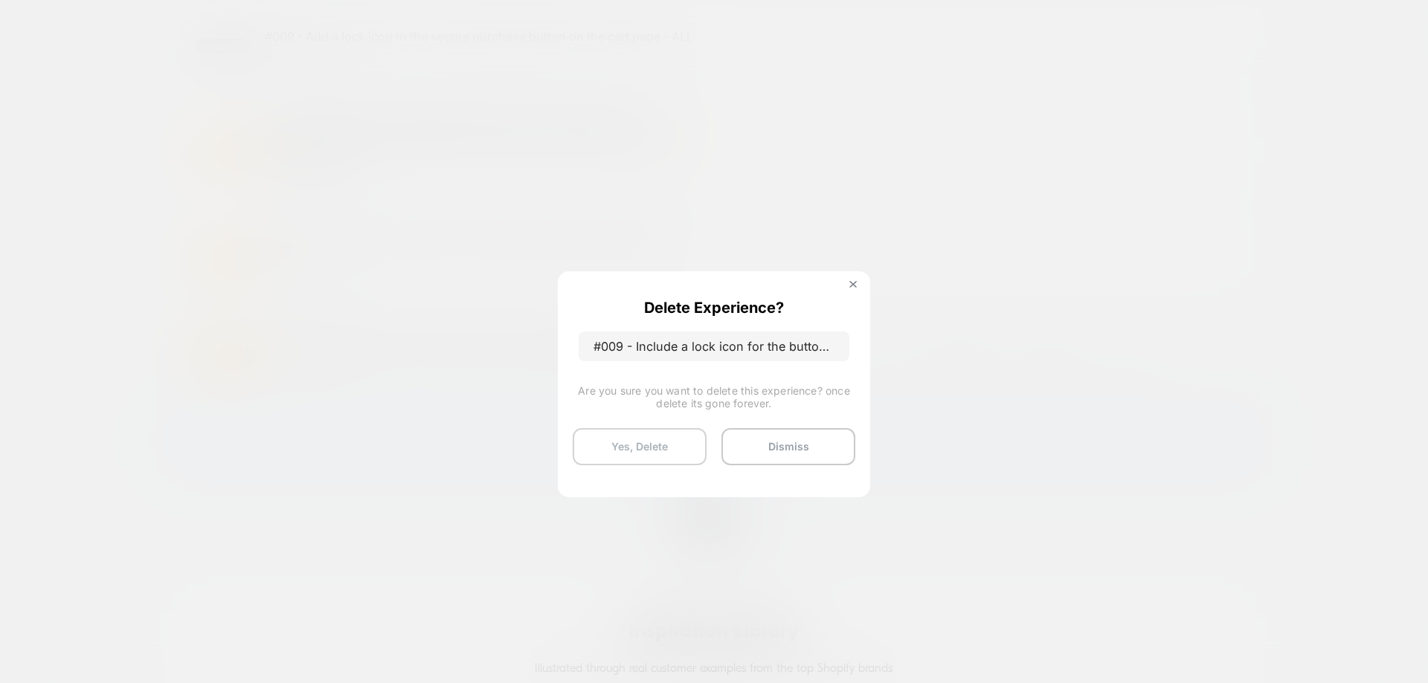
click at [645, 462] on button "Yes, Delete" at bounding box center [640, 446] width 134 height 37
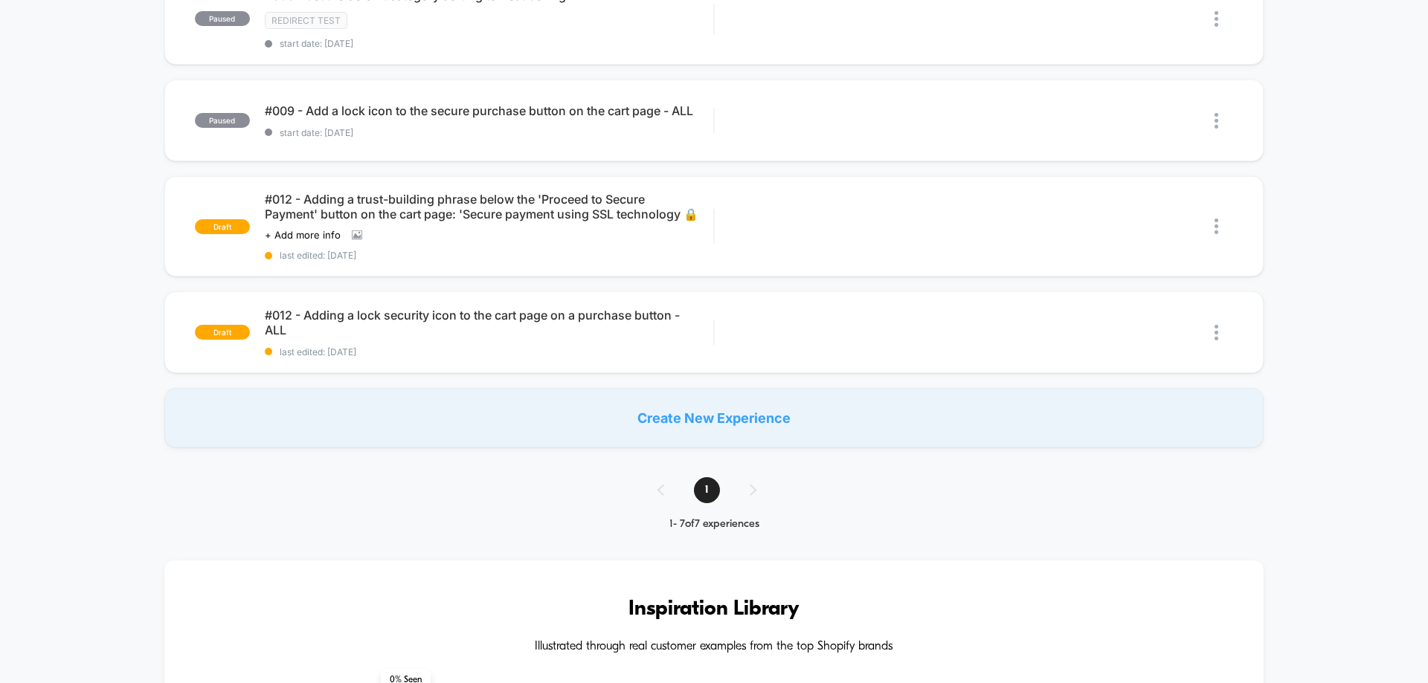
scroll to position [446, 0]
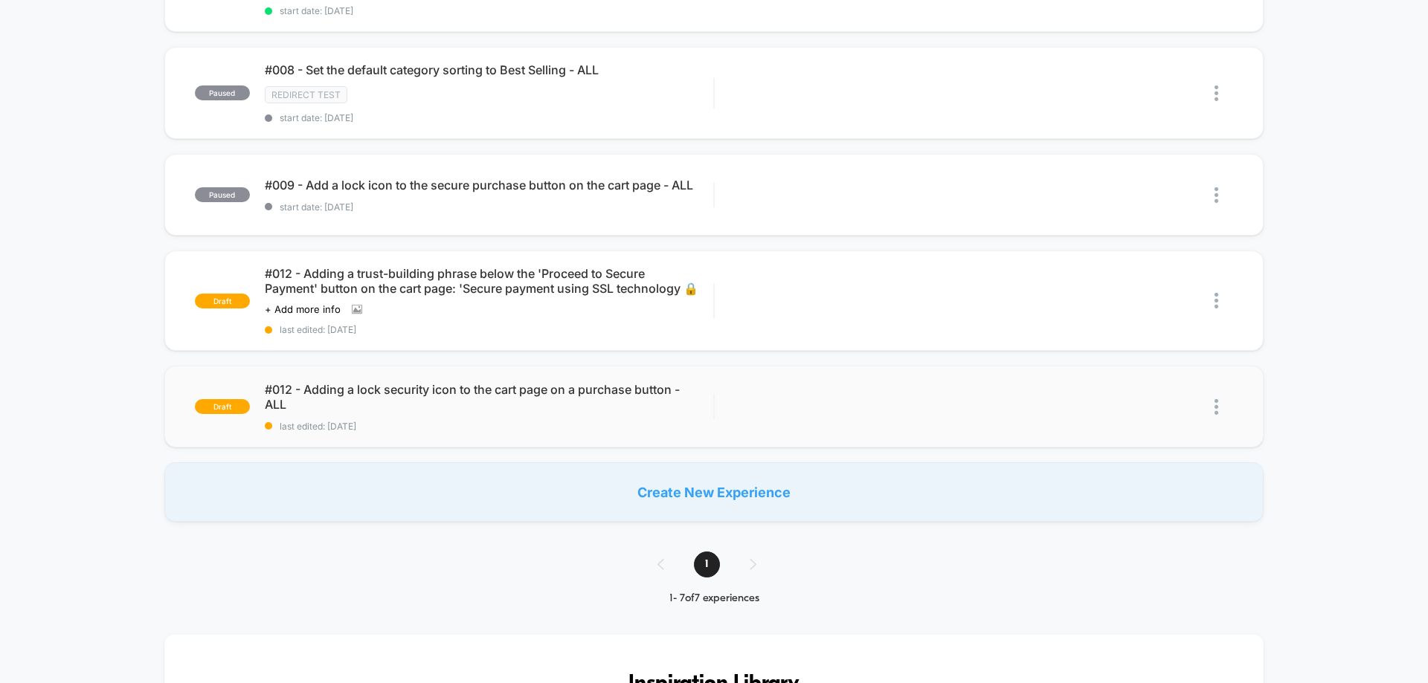
click at [1218, 415] on img at bounding box center [1216, 407] width 4 height 16
click at [1121, 492] on div "Delete" at bounding box center [1140, 490] width 134 height 33
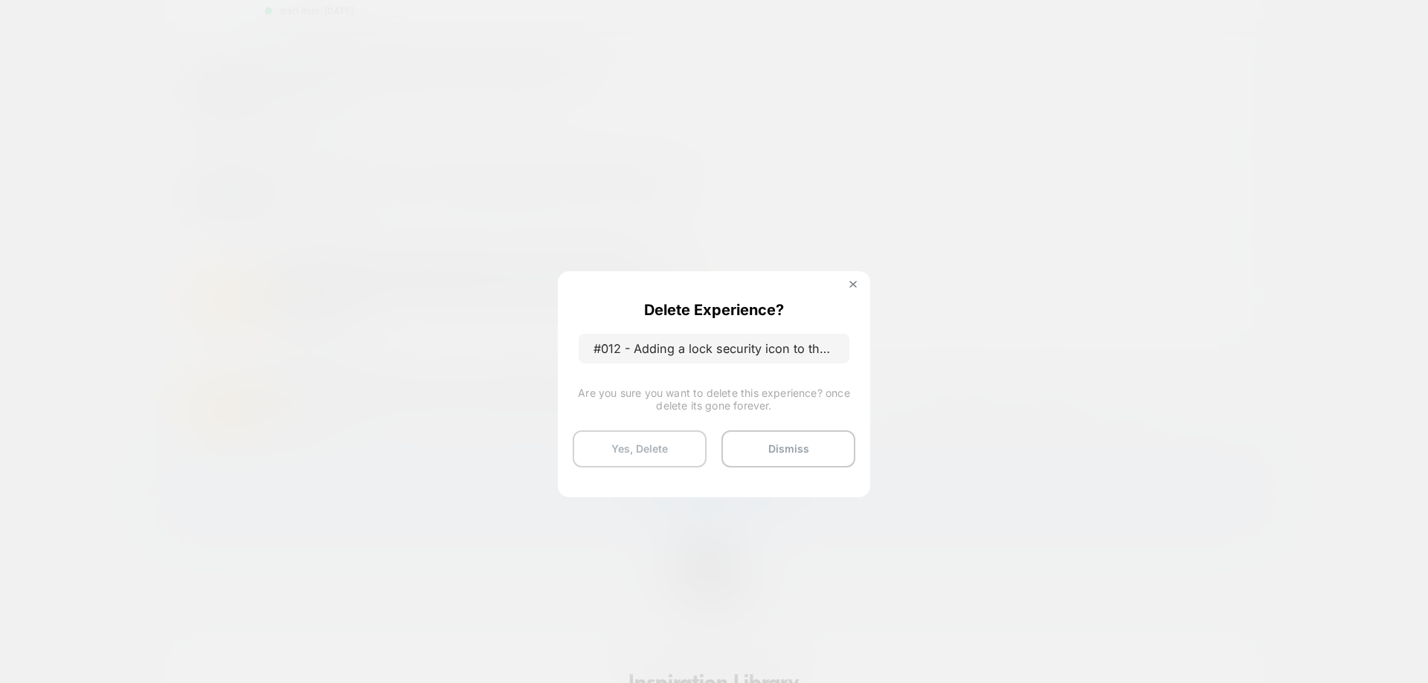
click at [640, 447] on button "Yes, Delete" at bounding box center [640, 449] width 134 height 37
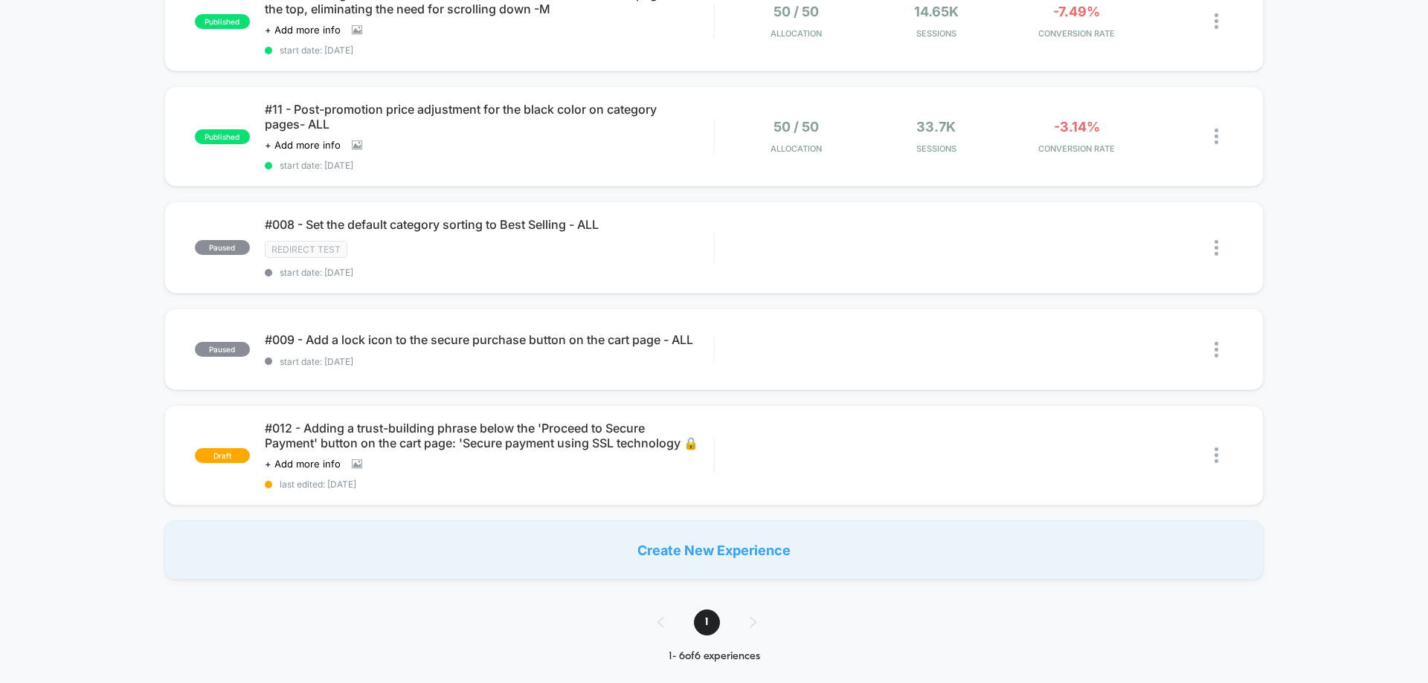
scroll to position [297, 0]
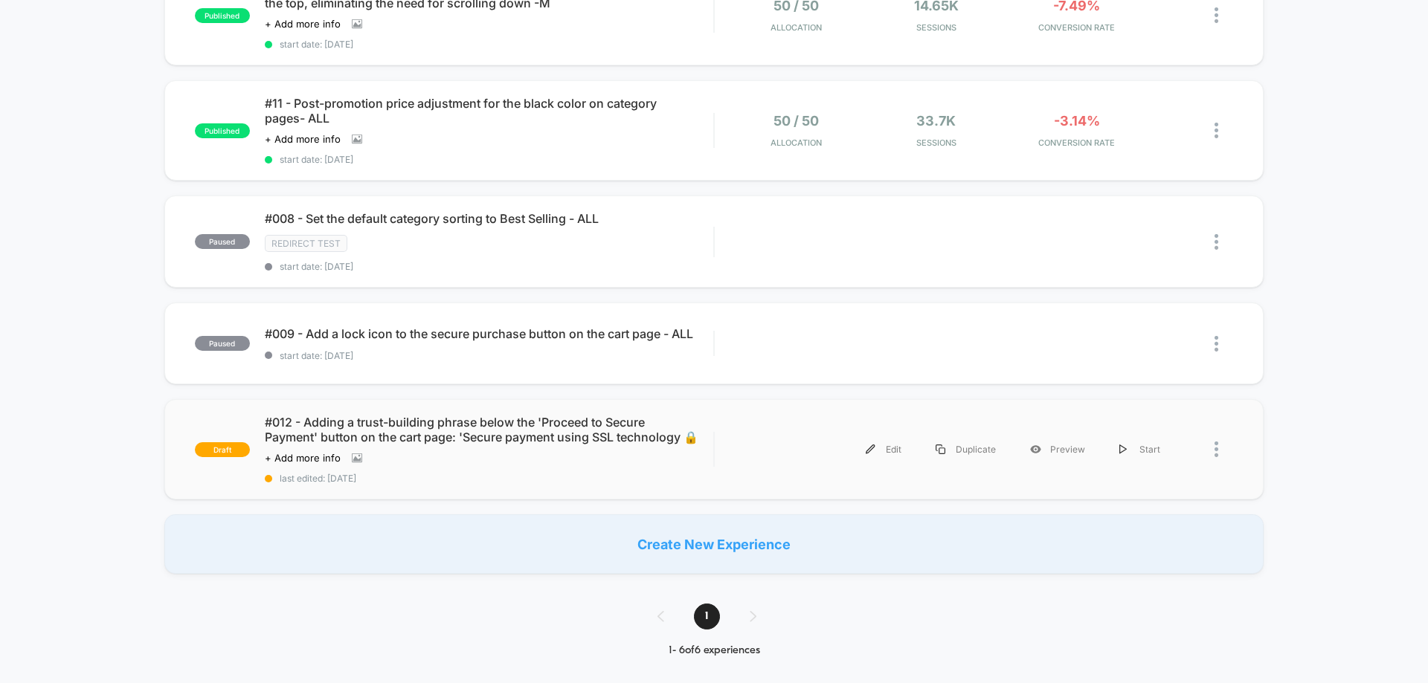
click at [1224, 462] on div at bounding box center [1223, 449] width 19 height 33
click at [1097, 535] on div "Delete" at bounding box center [1140, 525] width 134 height 33
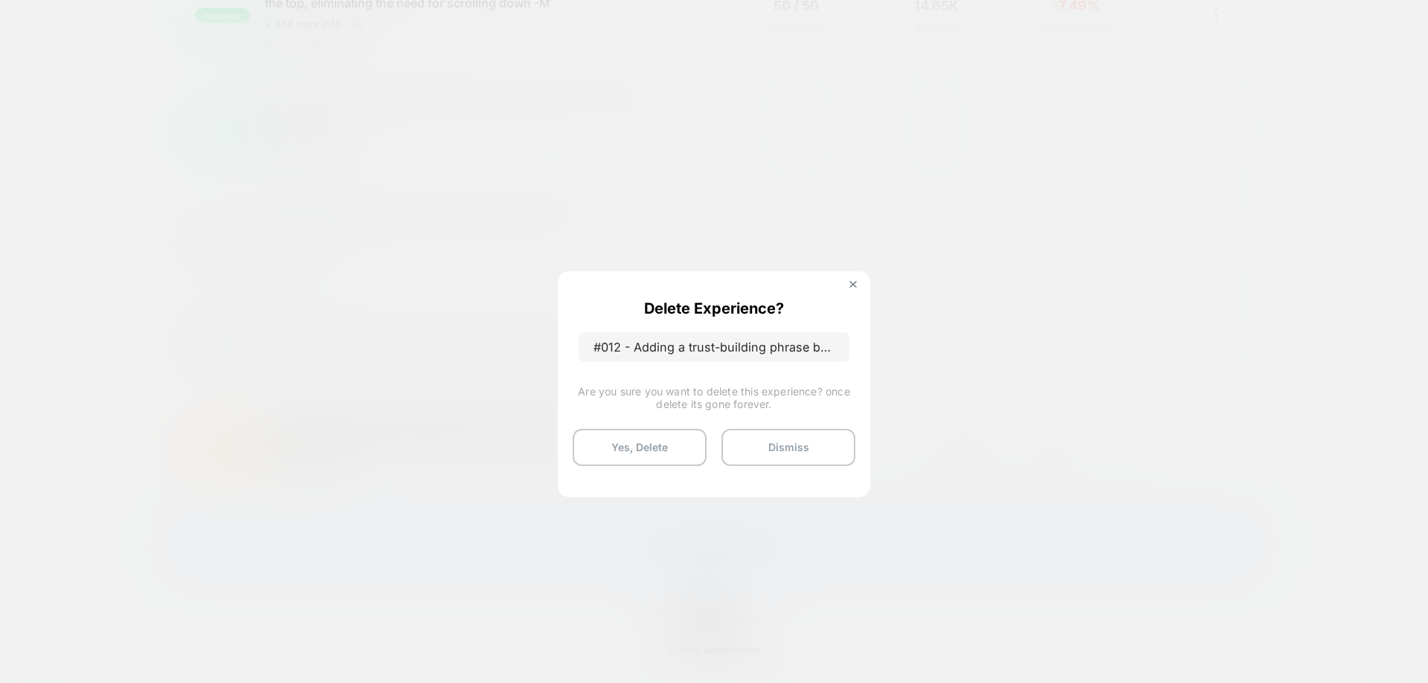
click at [653, 466] on button "Yes, Delete" at bounding box center [640, 447] width 134 height 37
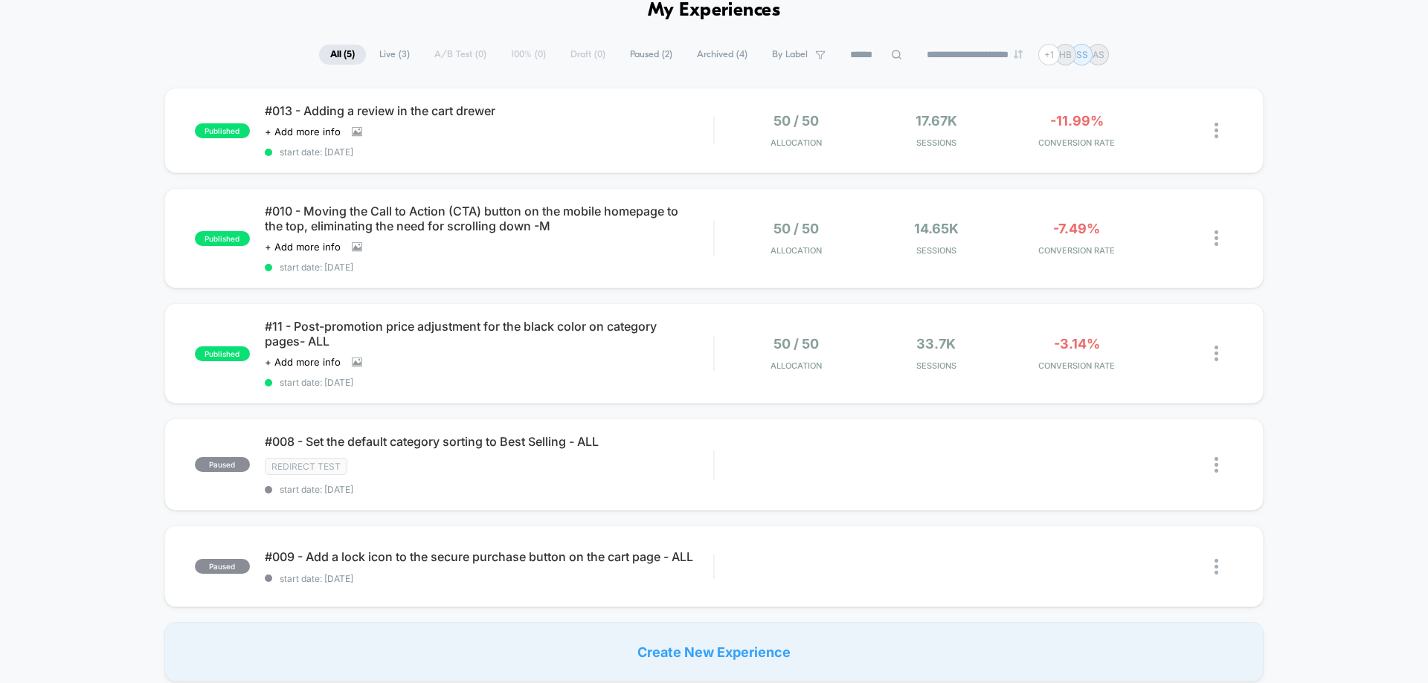
scroll to position [0, 0]
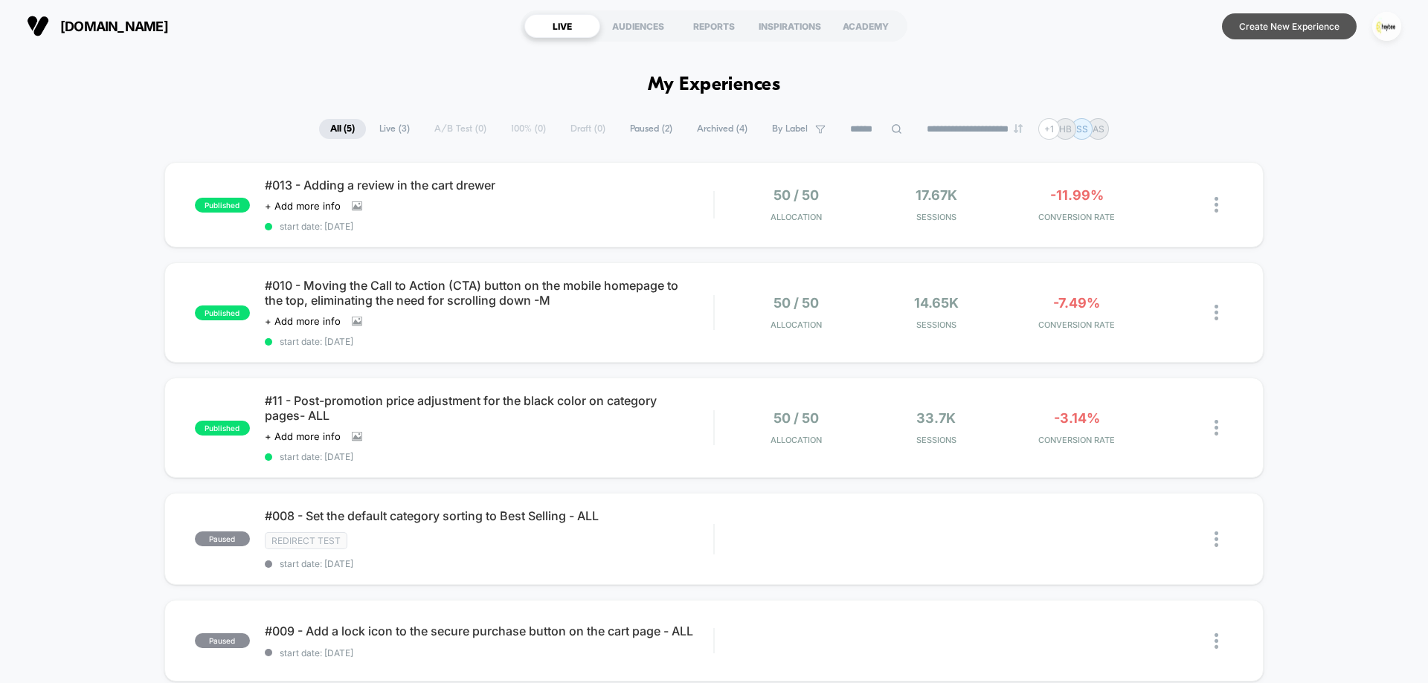
drag, startPoint x: 1304, startPoint y: 28, endPoint x: 1298, endPoint y: 41, distance: 15.0
click at [1303, 28] on button "Create New Experience" at bounding box center [1289, 26] width 135 height 26
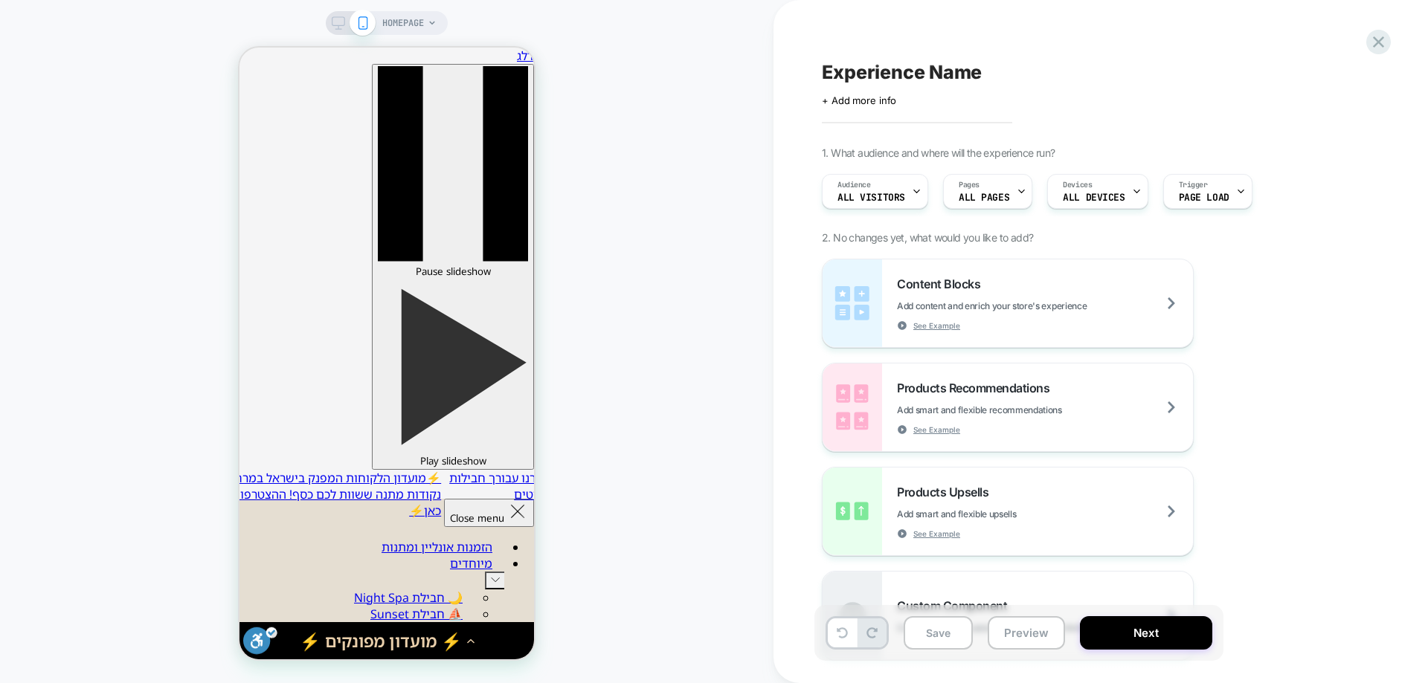
click at [423, 33] on span "HOMEPAGE" at bounding box center [403, 23] width 42 height 24
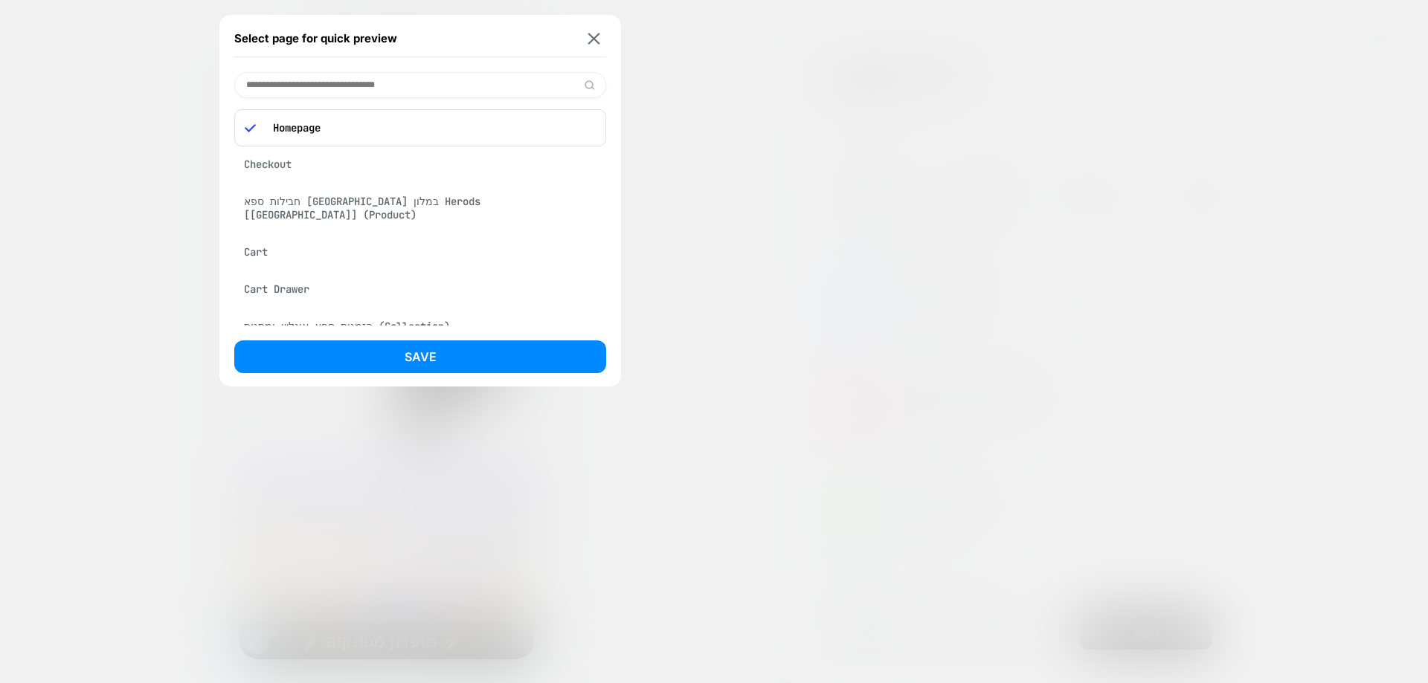
click at [360, 85] on input at bounding box center [420, 85] width 372 height 26
paste input "**********"
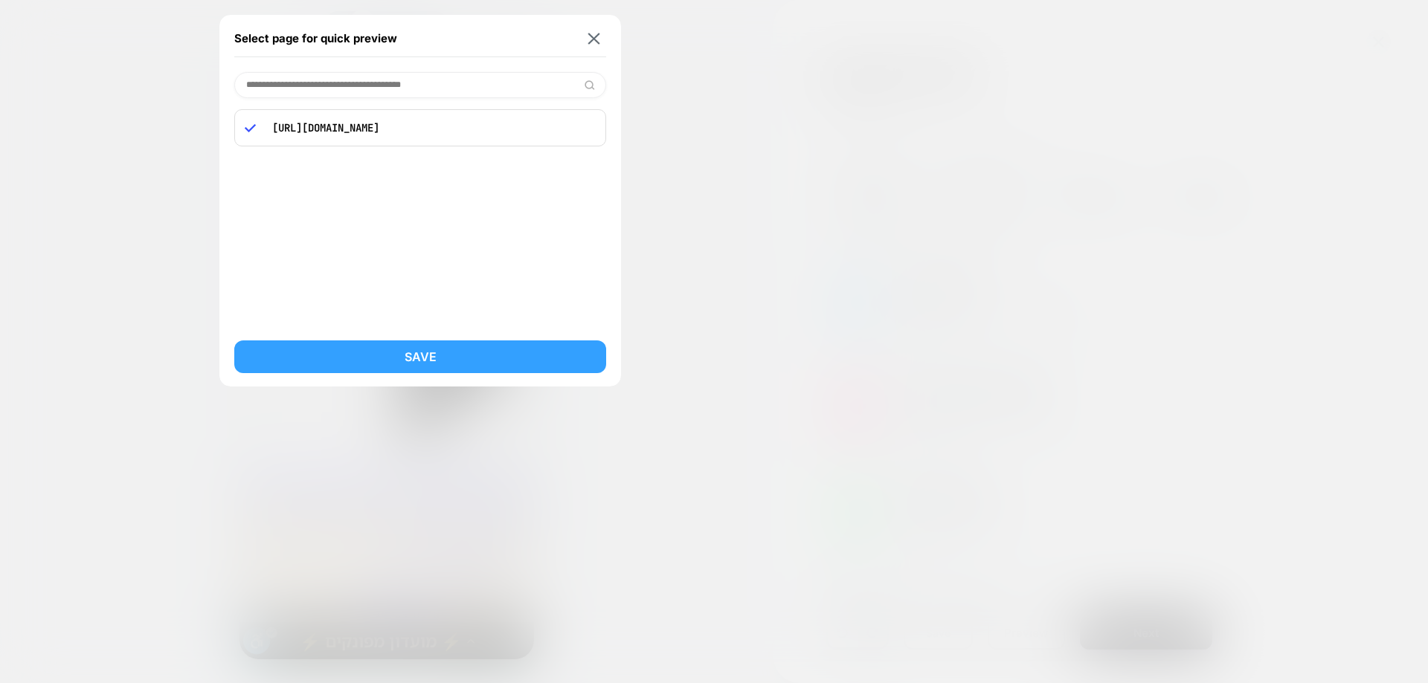
type input "**********"
click at [431, 355] on button "Save" at bounding box center [420, 357] width 372 height 33
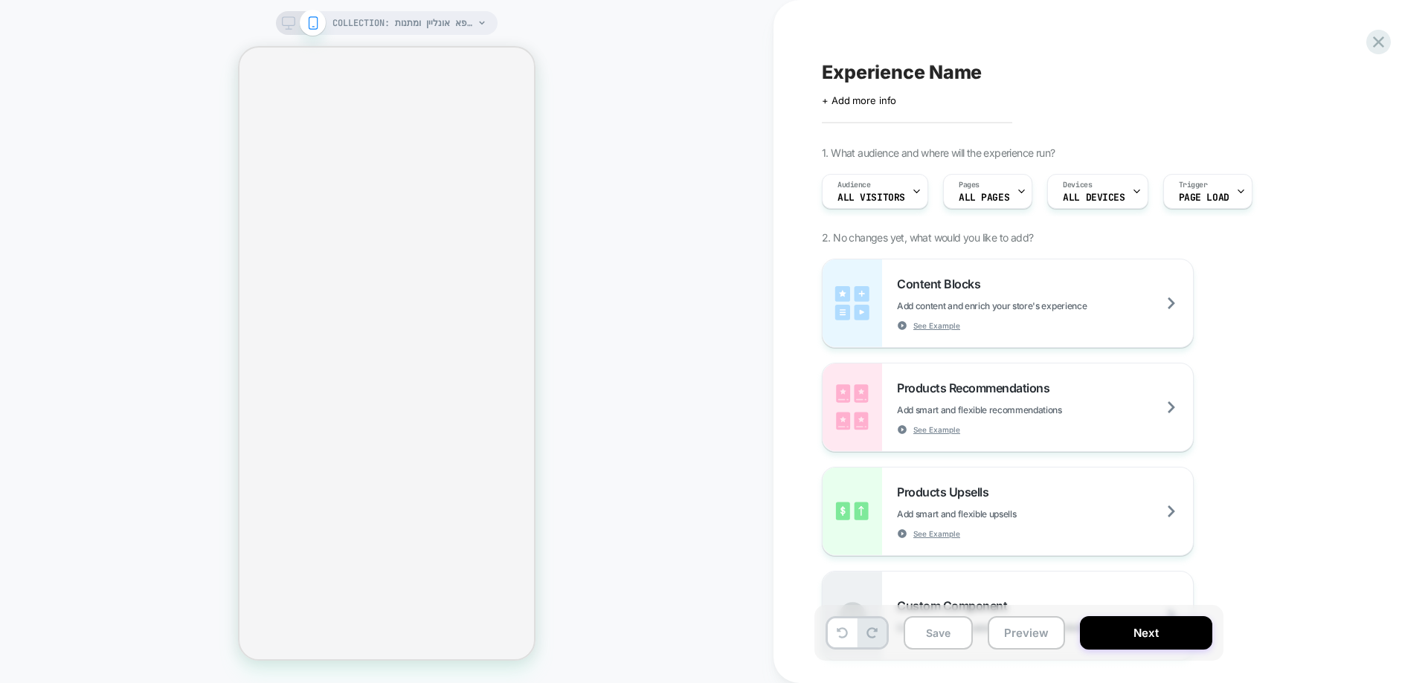
select select "******"
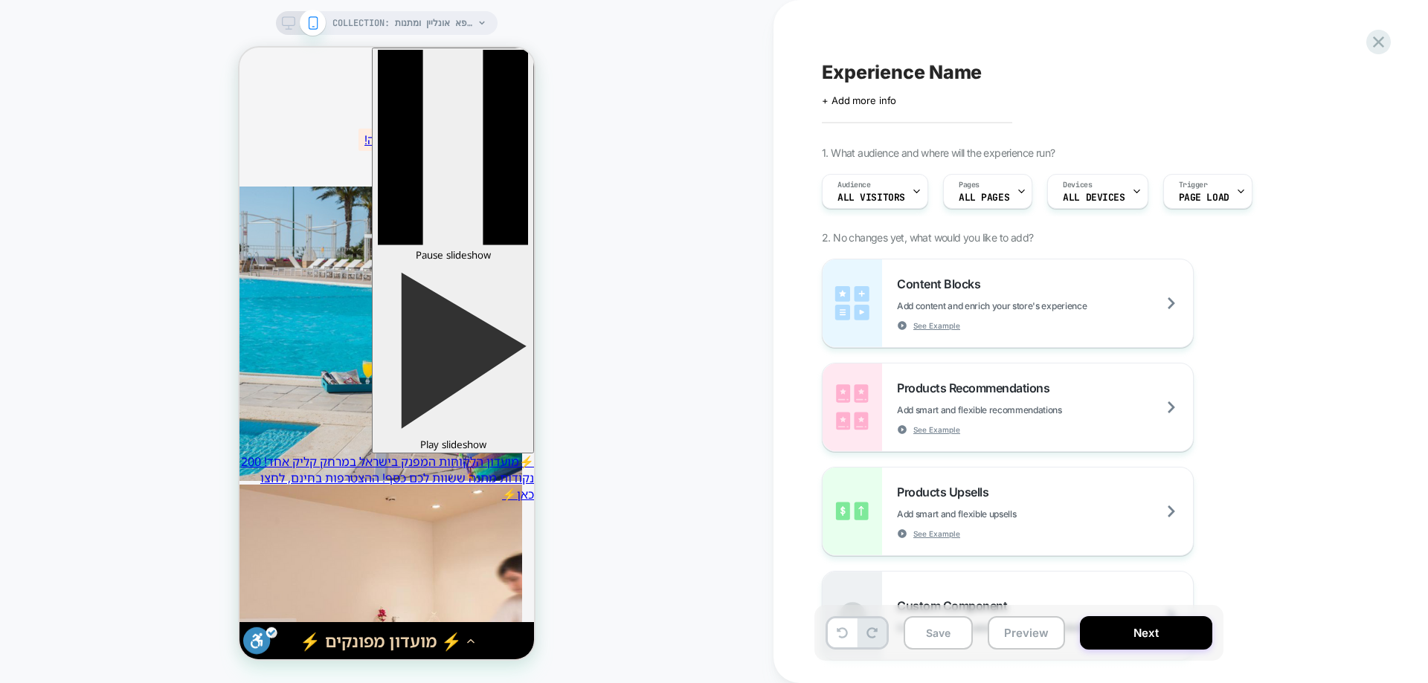
scroll to position [7138, 0]
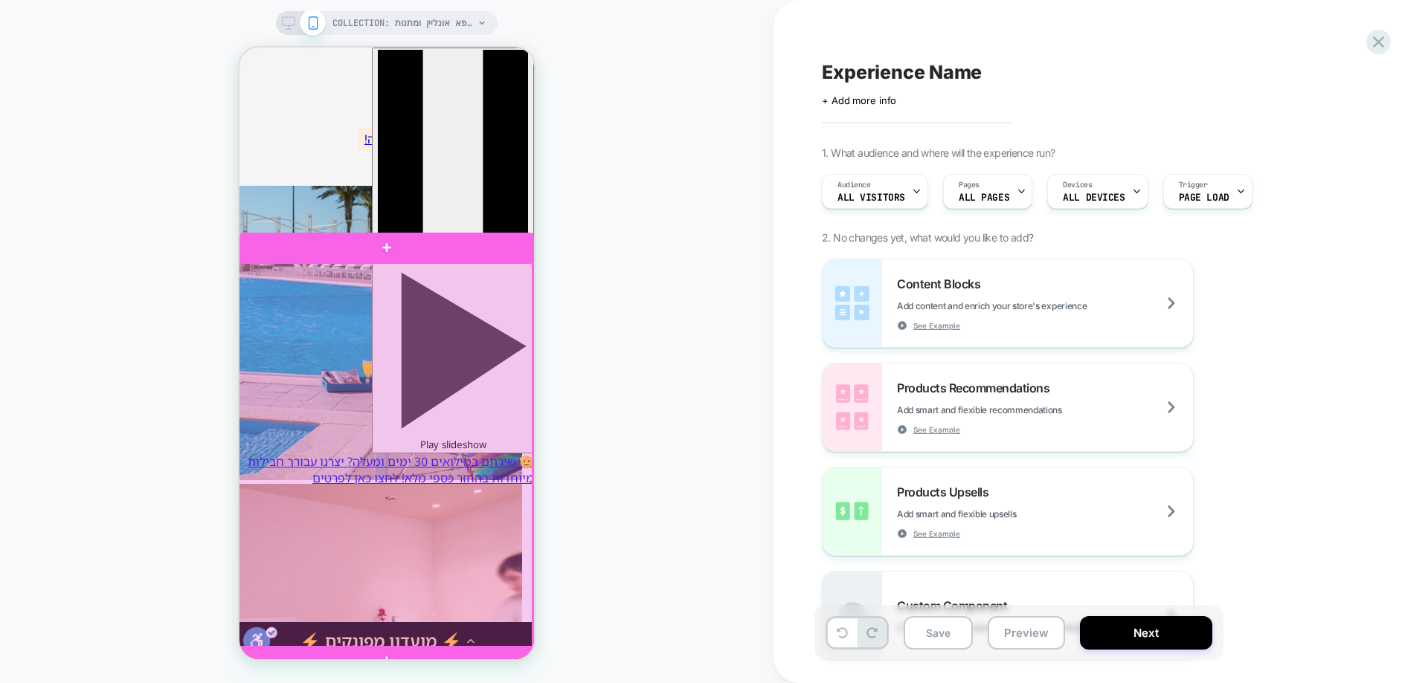
click at [330, 286] on div at bounding box center [385, 456] width 294 height 386
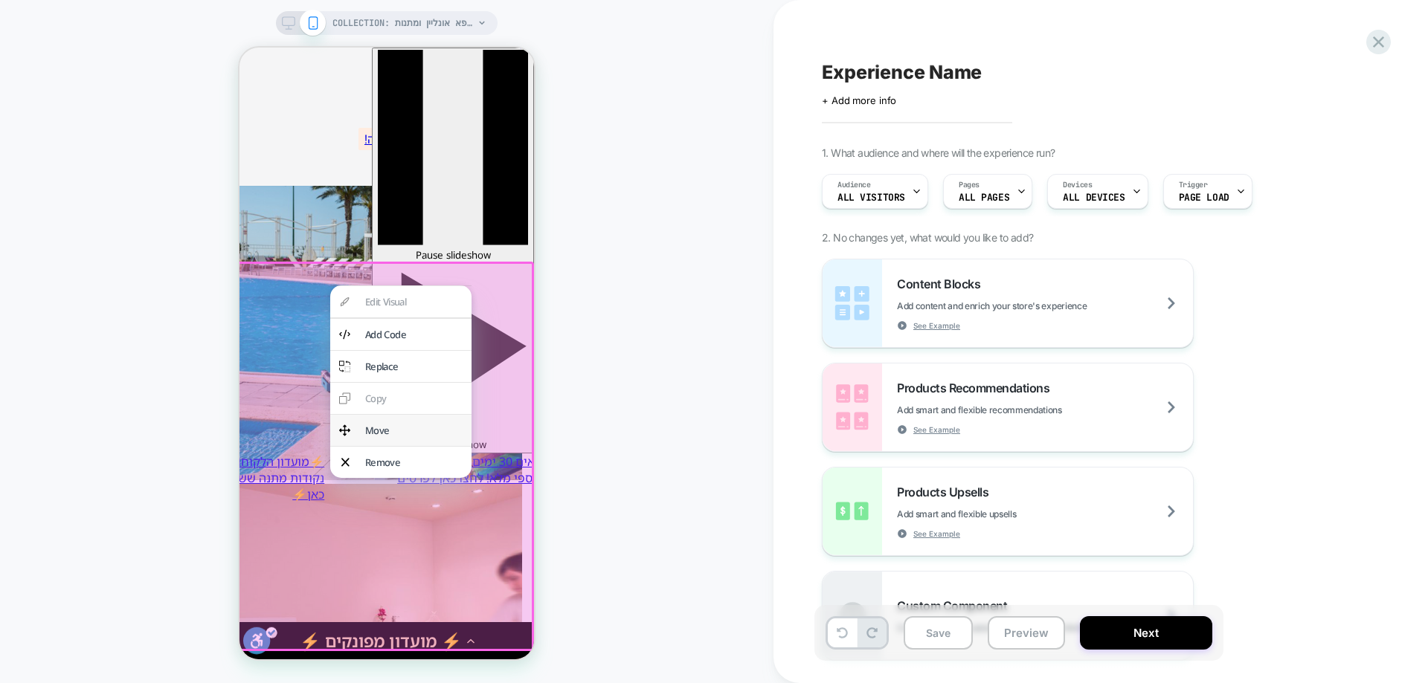
click at [428, 436] on div "Move" at bounding box center [413, 430] width 97 height 13
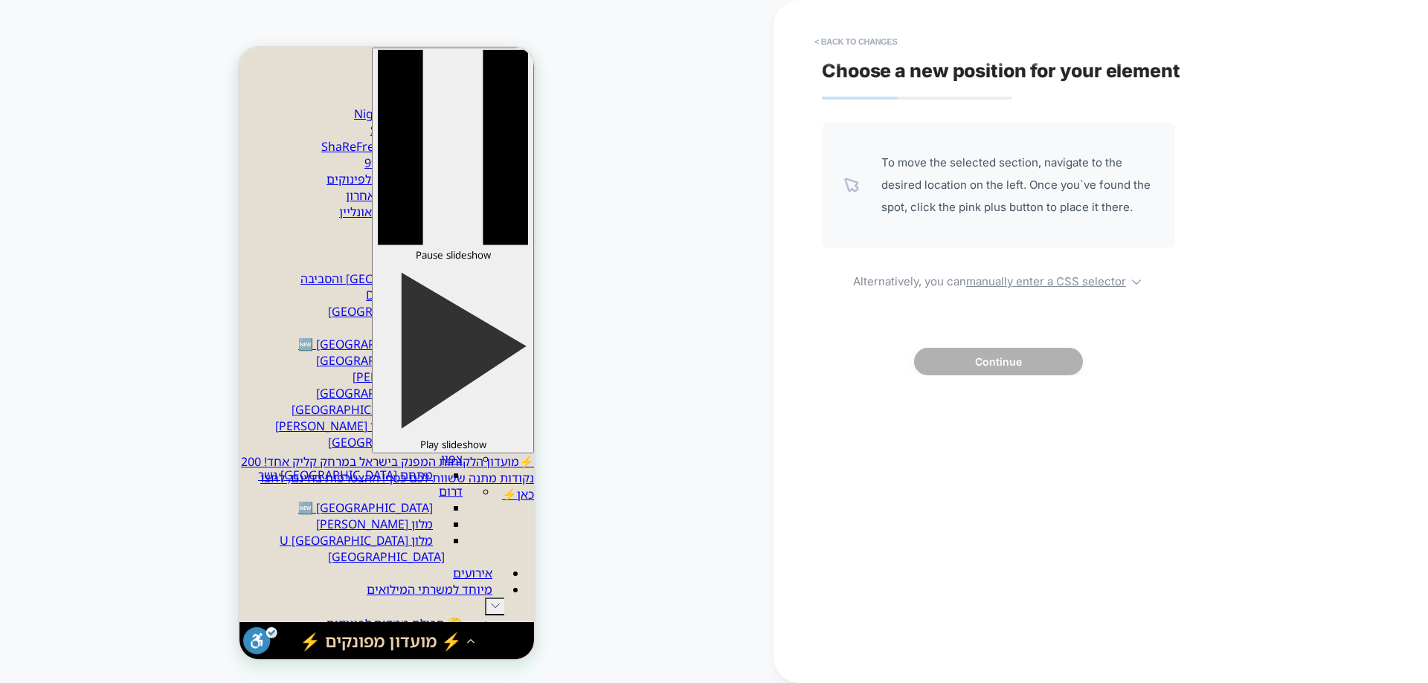
scroll to position [446, 0]
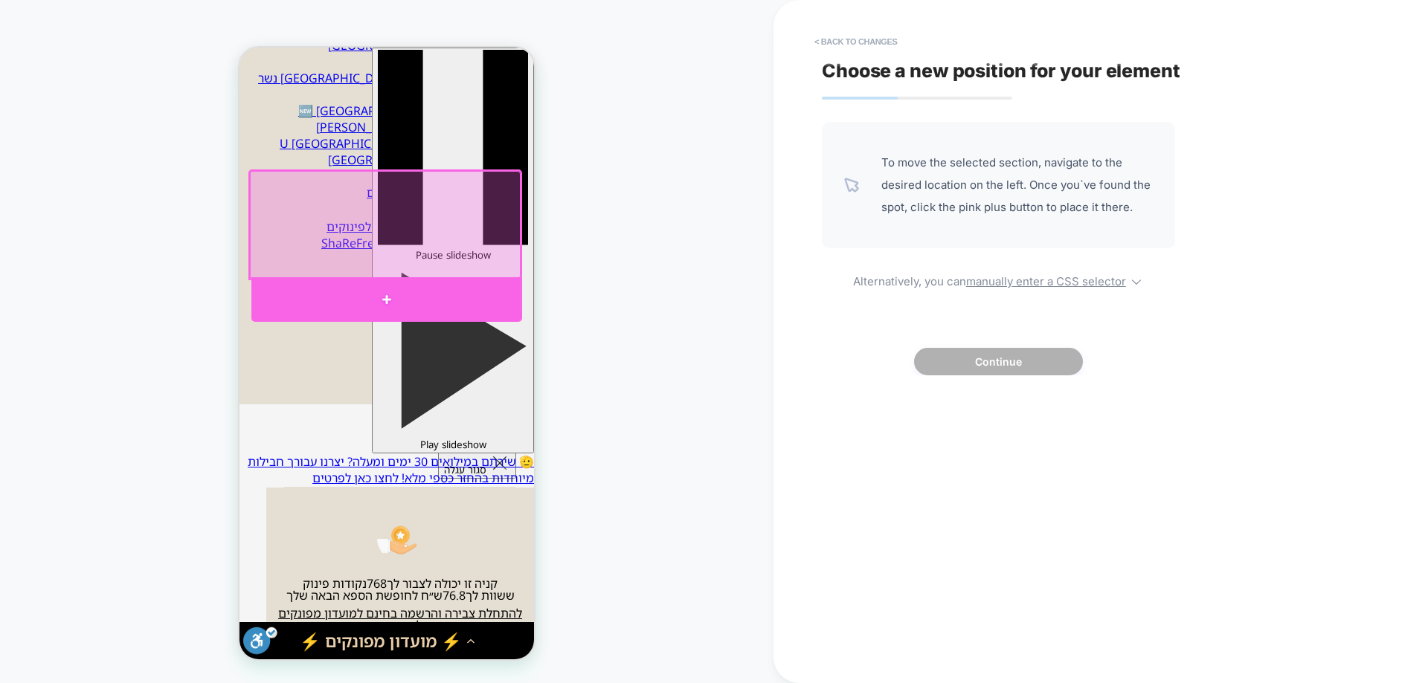
click at [386, 294] on div at bounding box center [386, 299] width 271 height 45
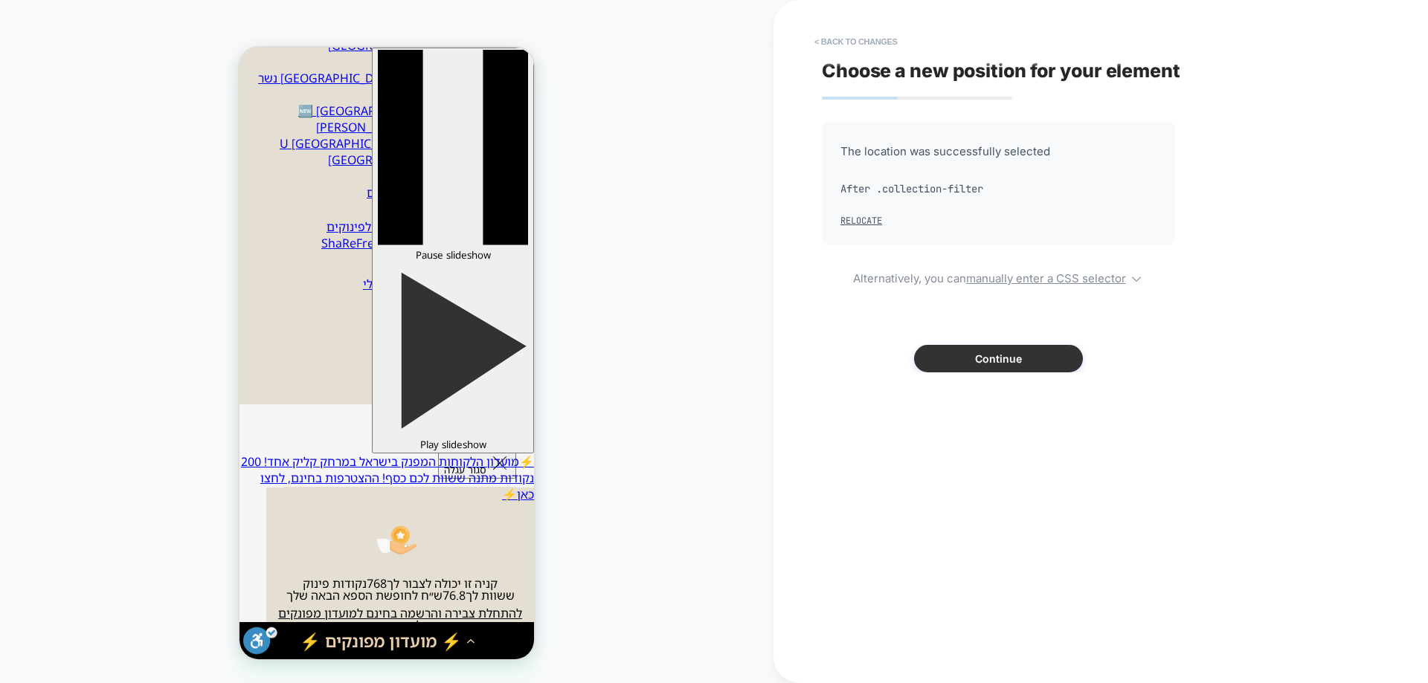
click at [993, 349] on button "Continue" at bounding box center [998, 359] width 169 height 28
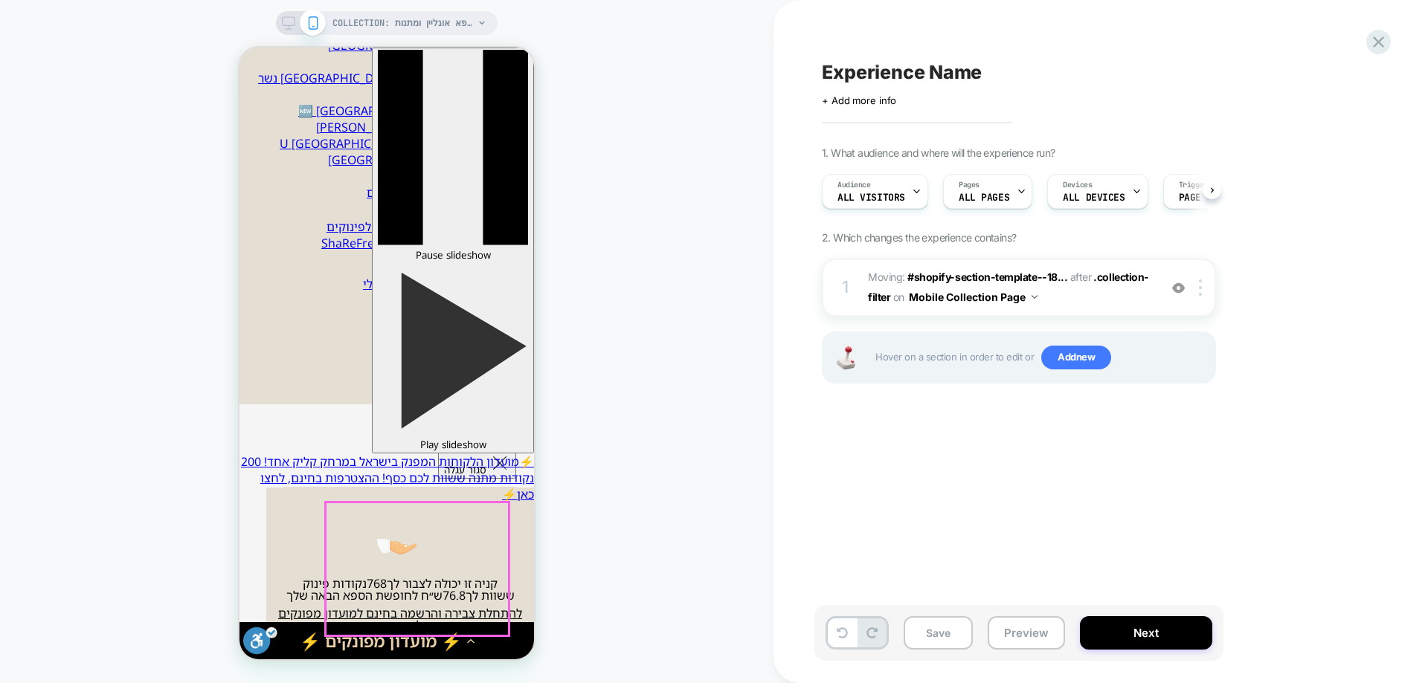
scroll to position [0, 1]
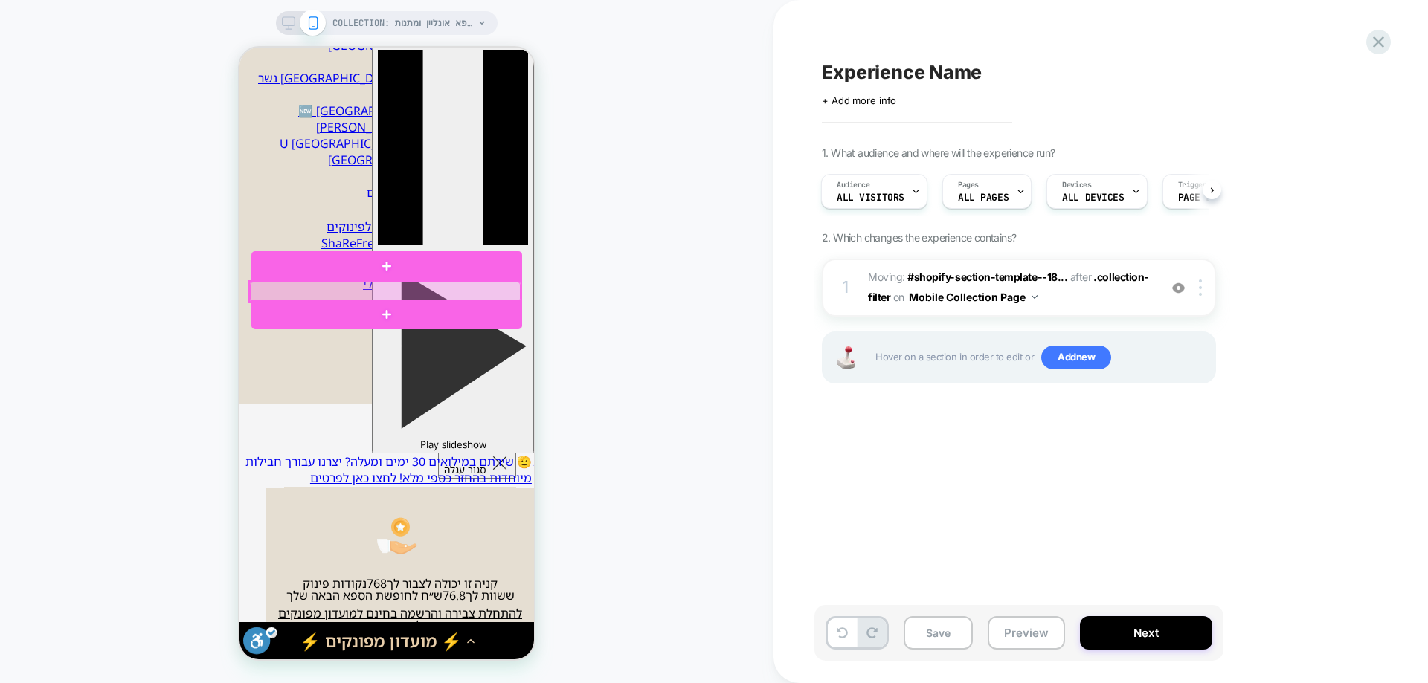
click at [410, 291] on div at bounding box center [385, 292] width 271 height 20
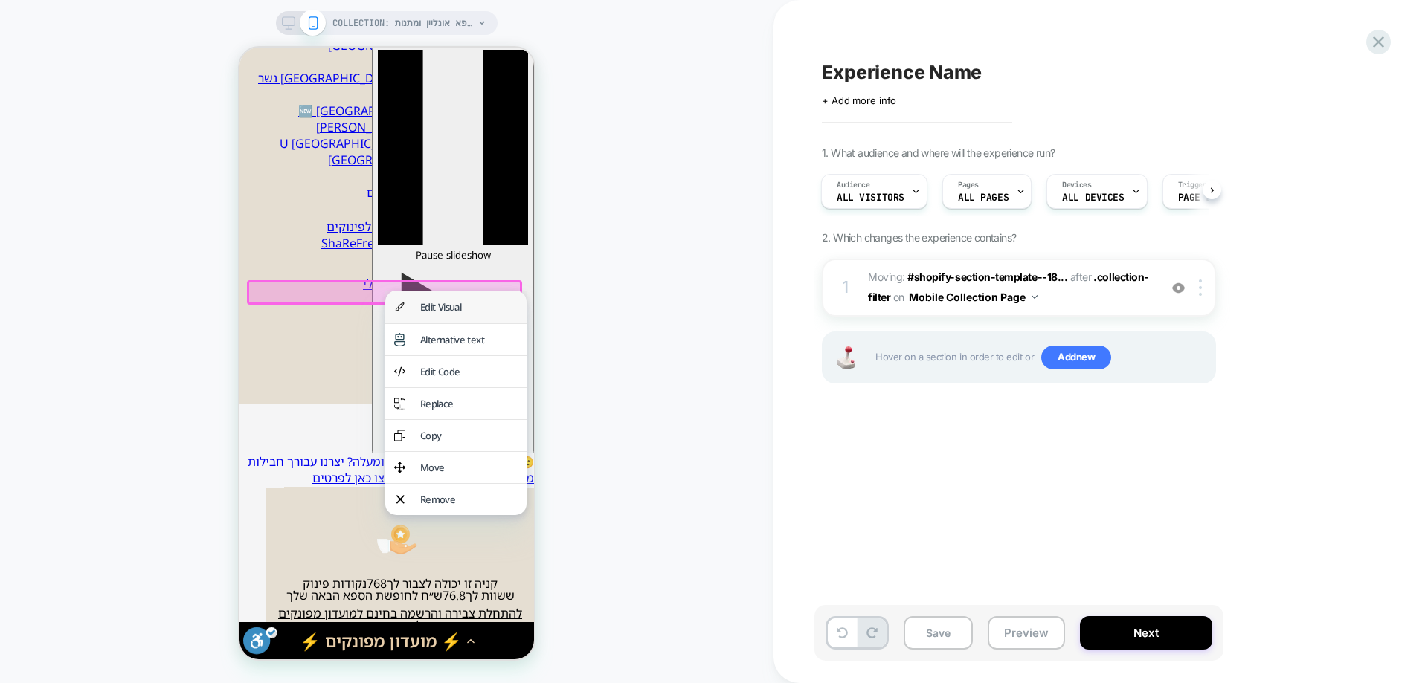
click at [485, 314] on div "Edit Visual" at bounding box center [468, 306] width 97 height 13
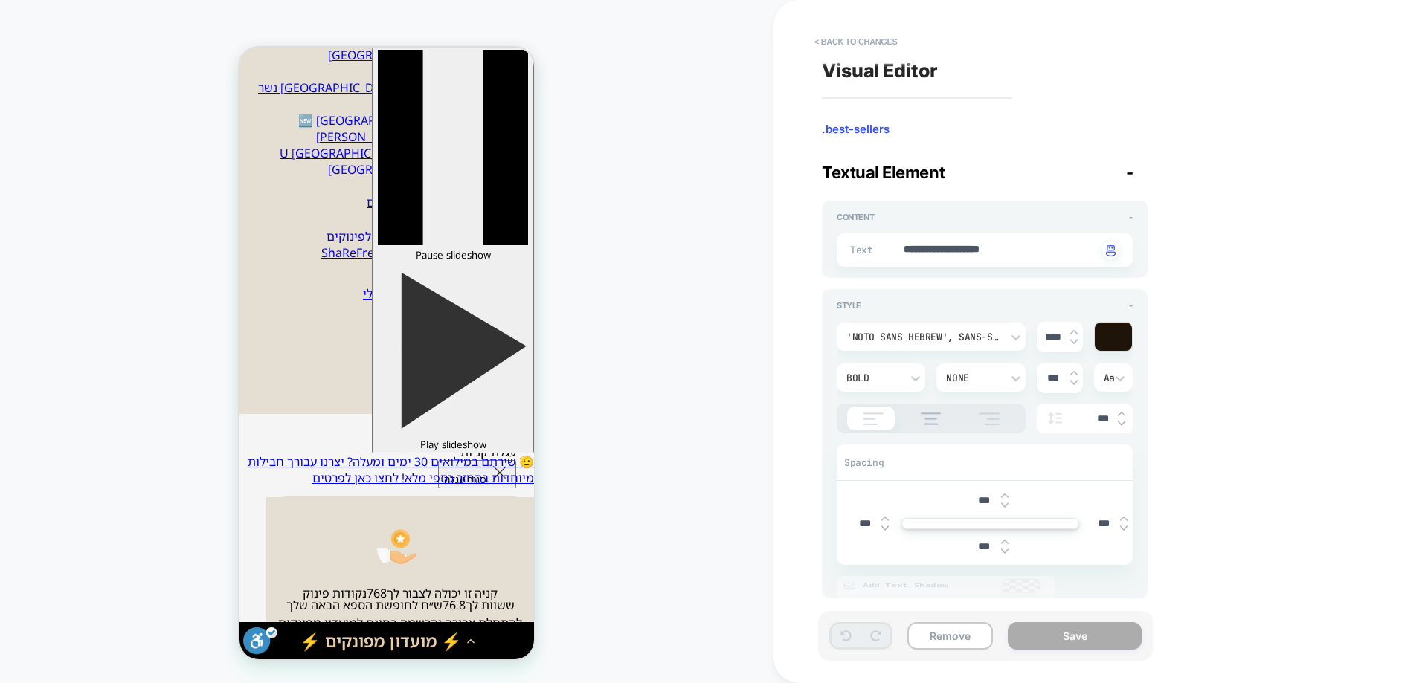
scroll to position [383, 0]
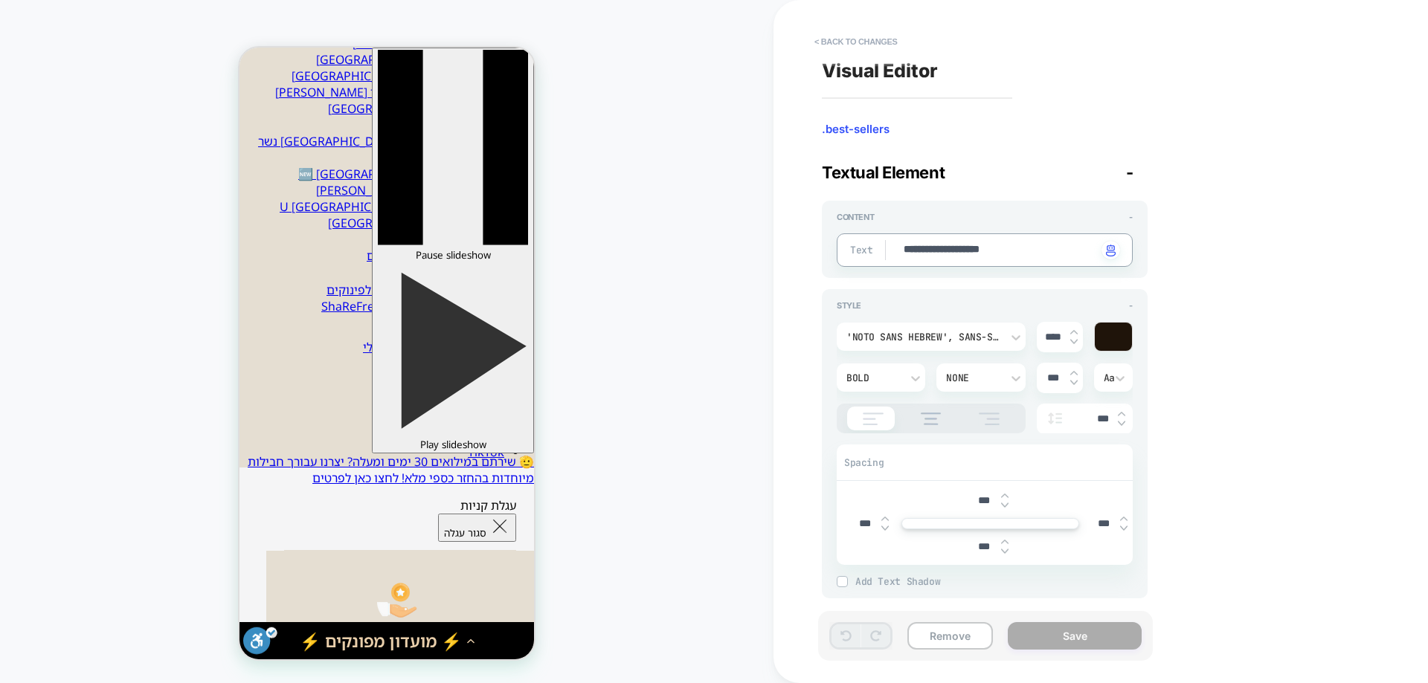
click at [973, 258] on textarea "**********" at bounding box center [999, 250] width 195 height 16
type textarea "*"
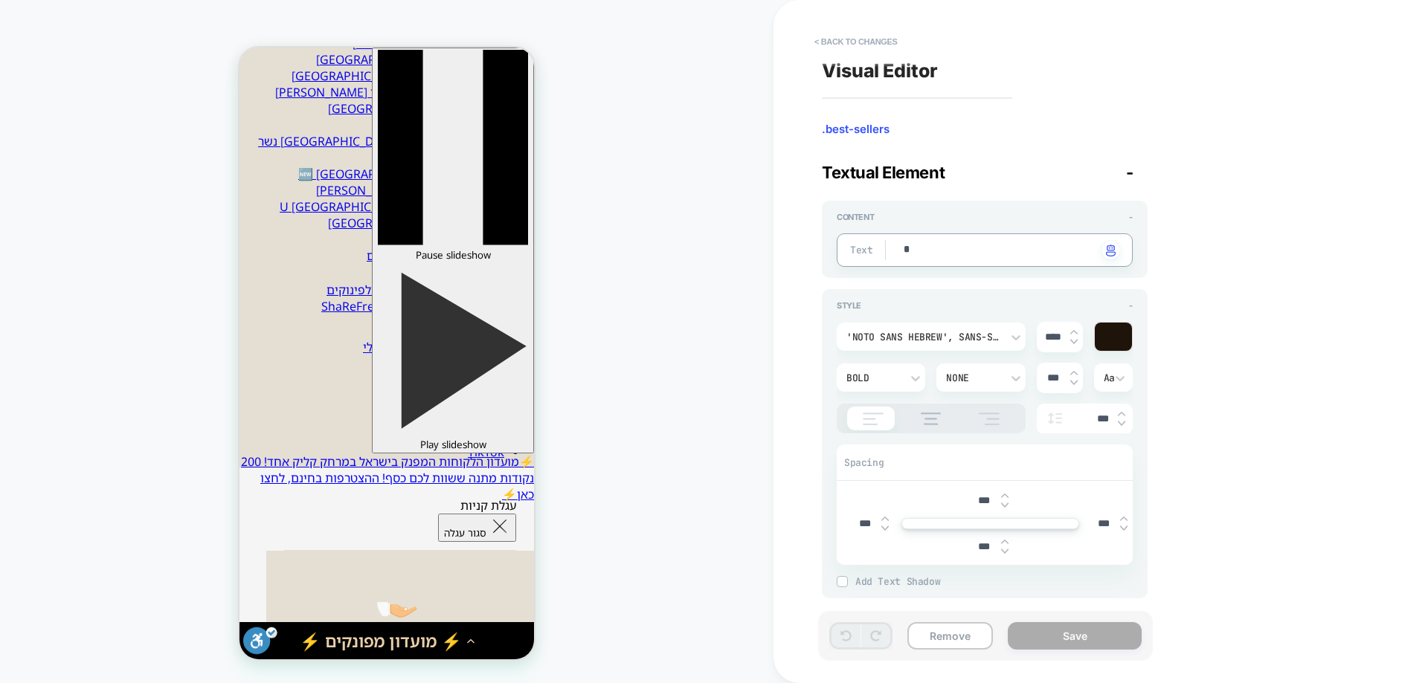
type textarea "*"
type textarea "**"
type textarea "*"
type textarea "***"
type textarea "*"
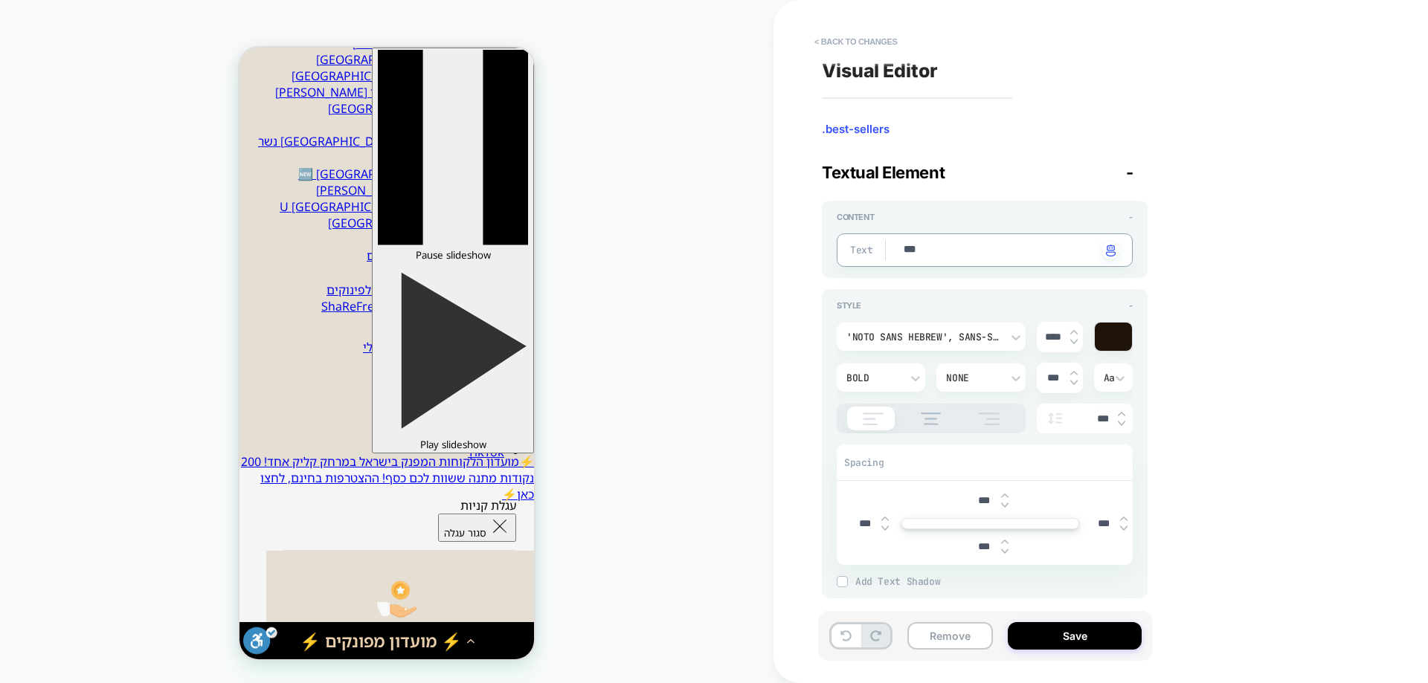
type textarea "****"
type textarea "*"
type textarea "*****"
type textarea "*"
type textarea "****"
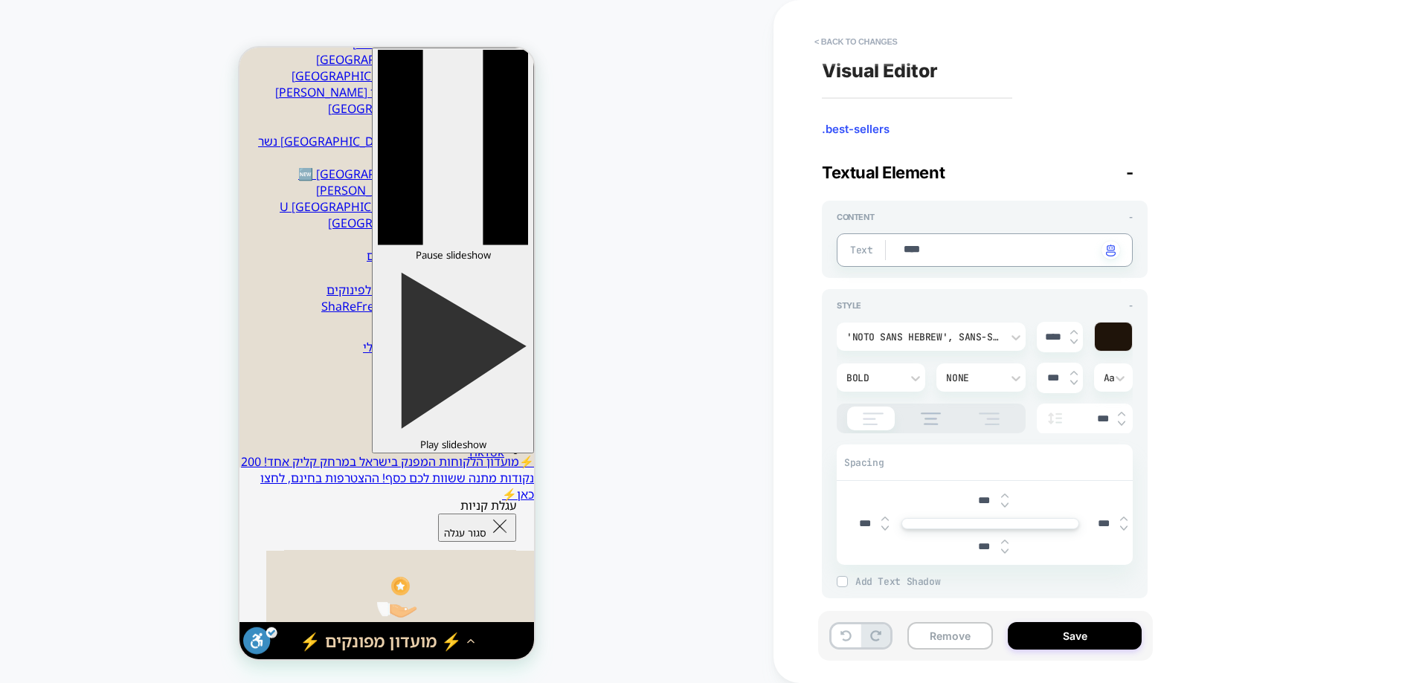
type textarea "*"
type textarea "***"
type textarea "*"
type textarea "**"
type textarea "*"
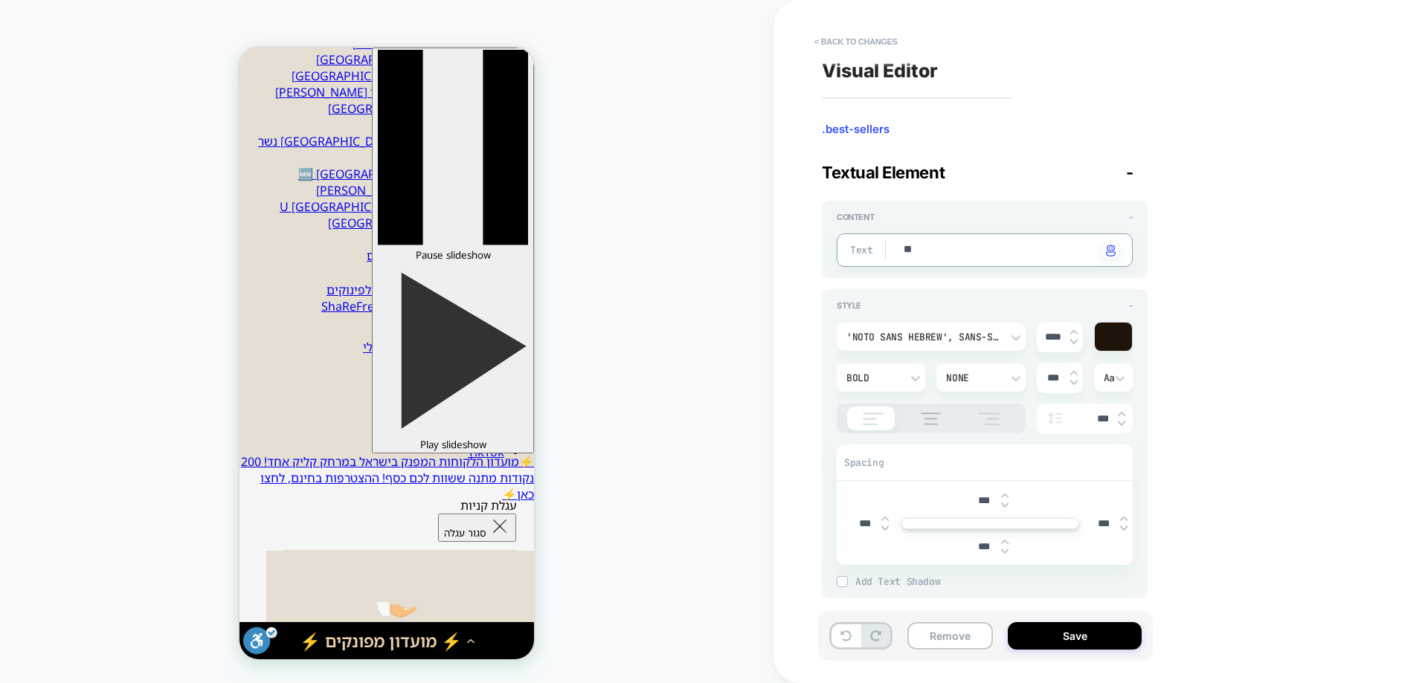
type textarea "*"
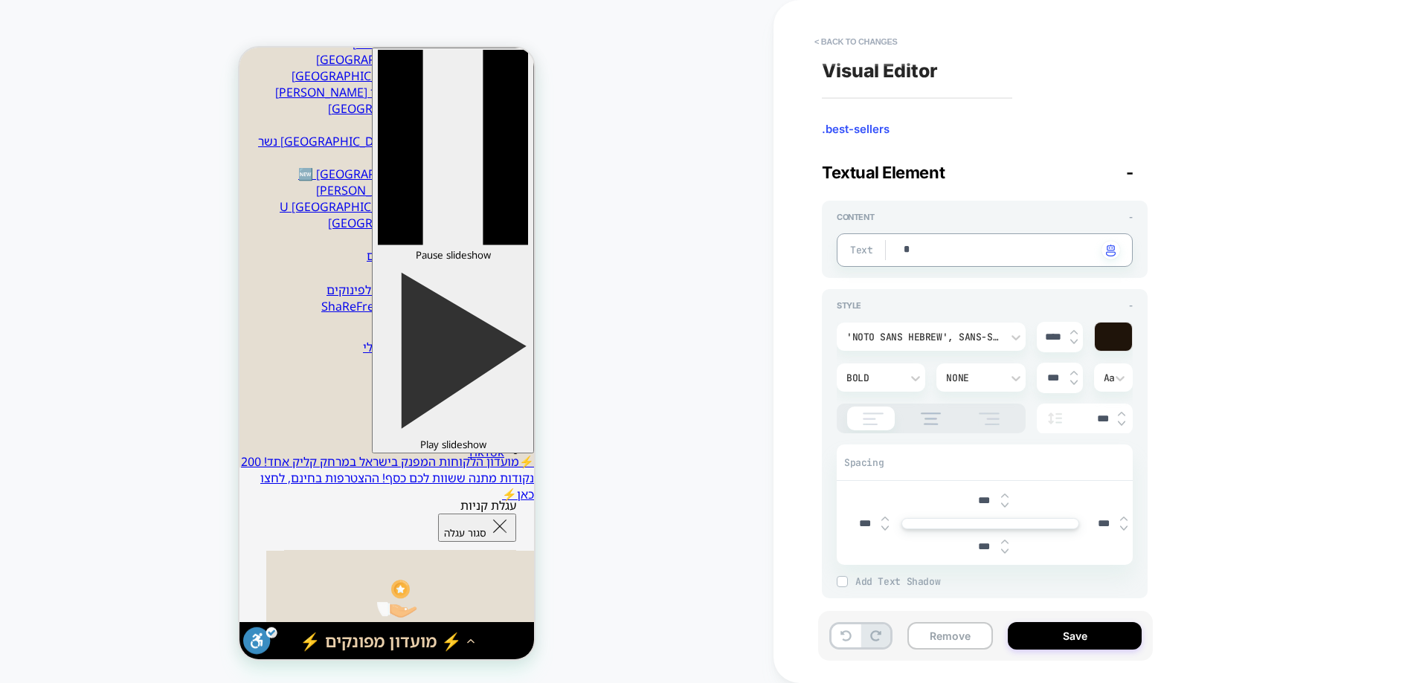
type textarea "**"
type textarea "*"
type textarea "***"
type textarea "*"
type textarea "****"
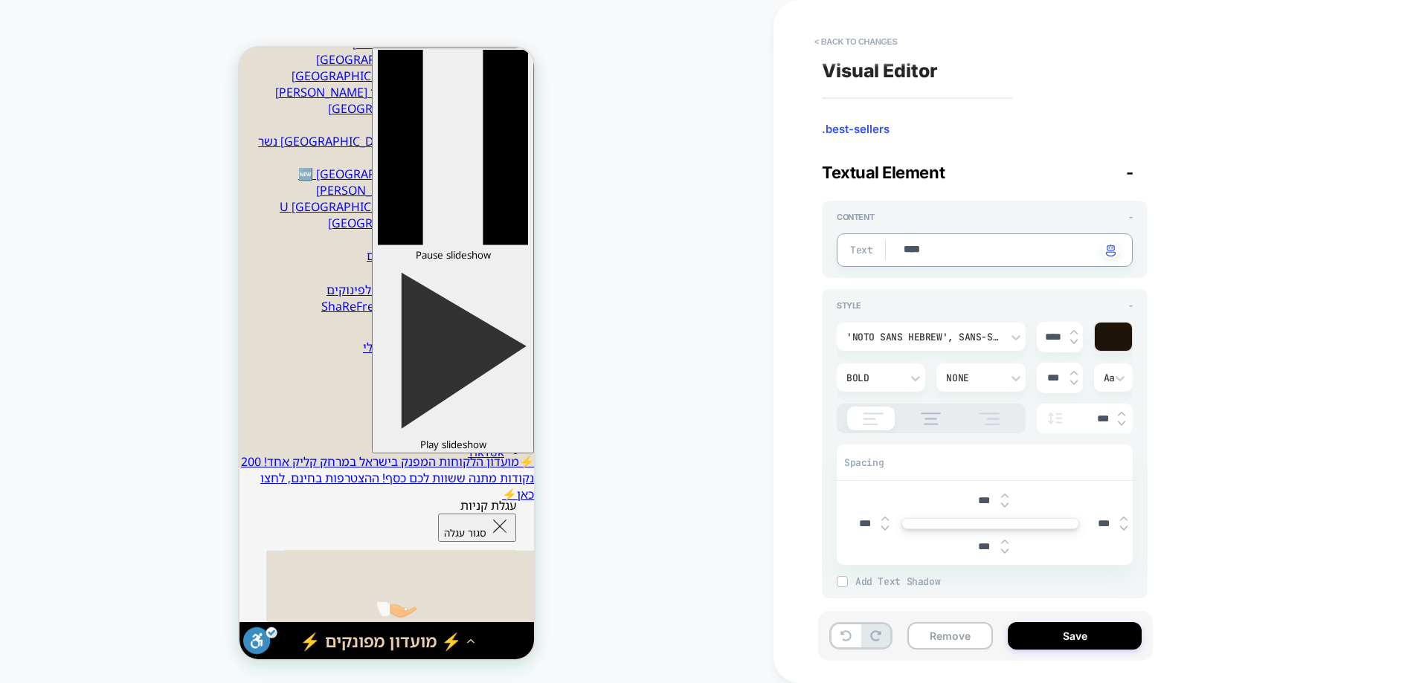
type textarea "*"
type textarea "*****"
type textarea "*"
type textarea "******"
type textarea "*"
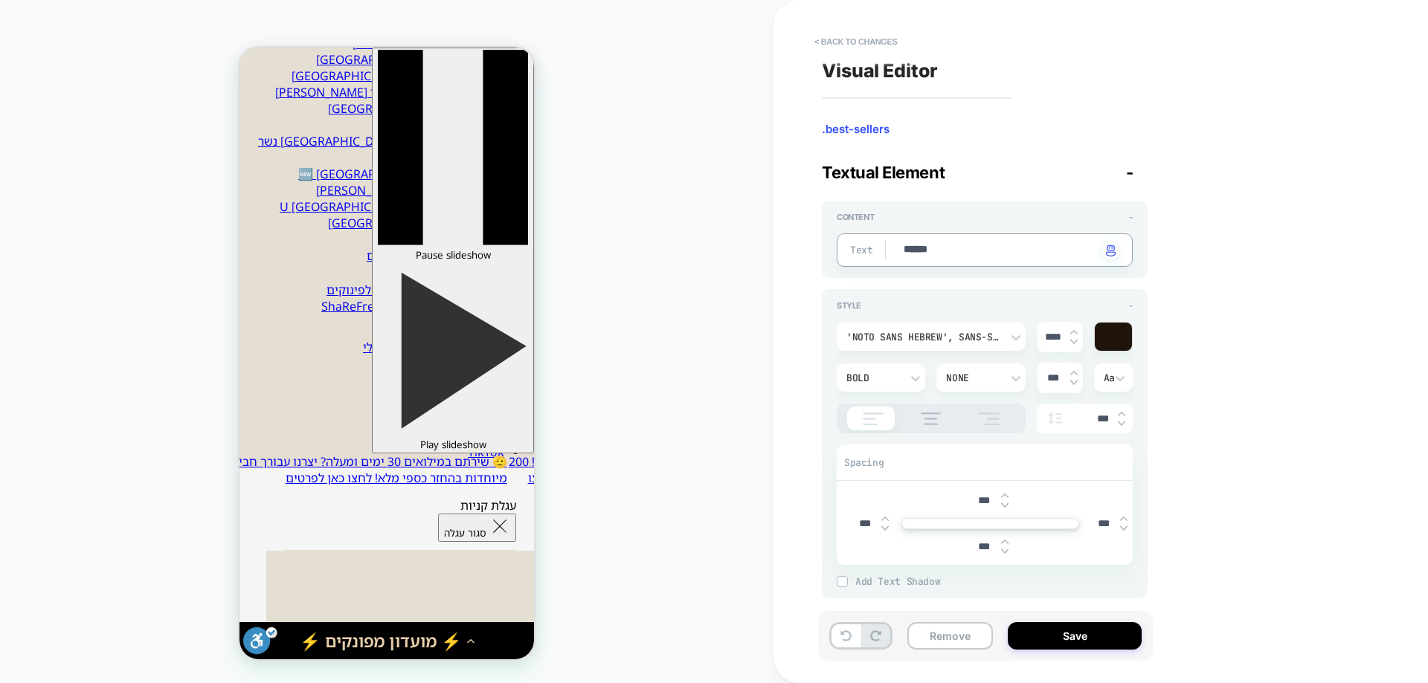
type textarea "******"
type textarea "*"
type textarea "********"
type textarea "*"
type textarea "*********"
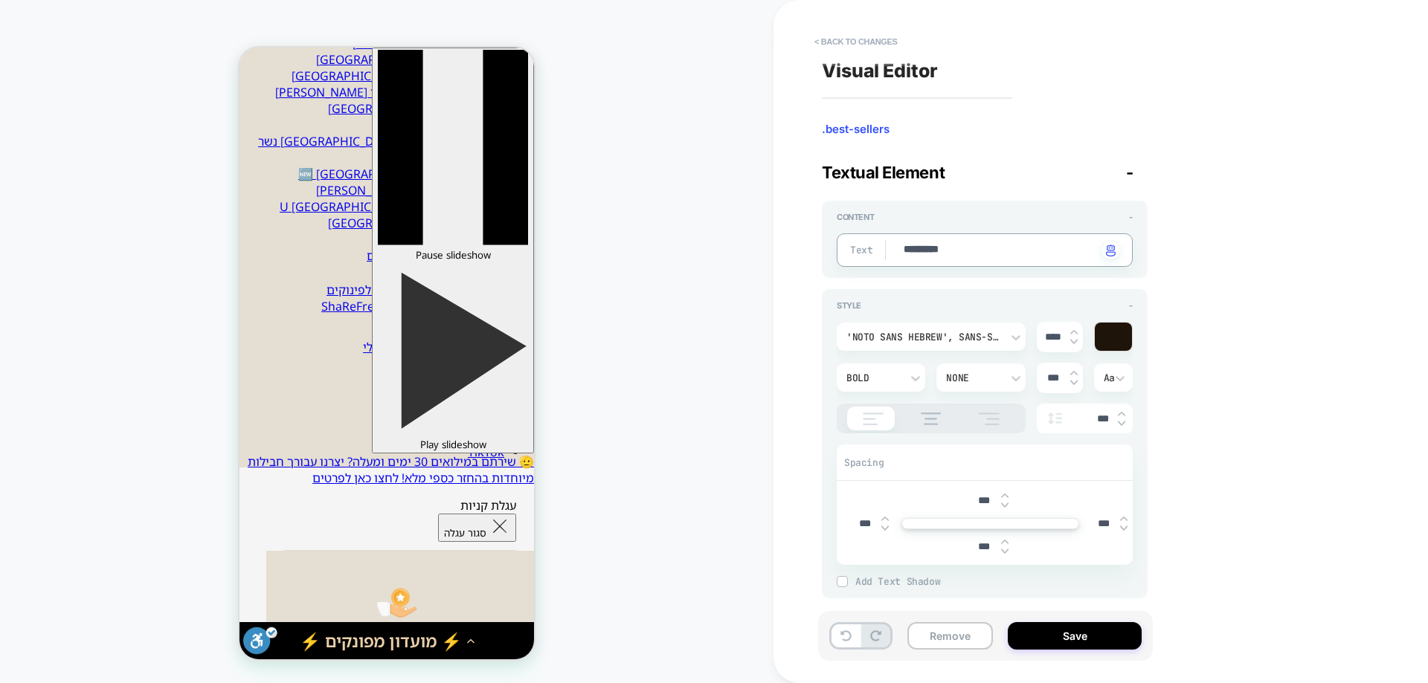
type textarea "*"
type textarea "**********"
type textarea "*"
type textarea "**********"
type textarea "*"
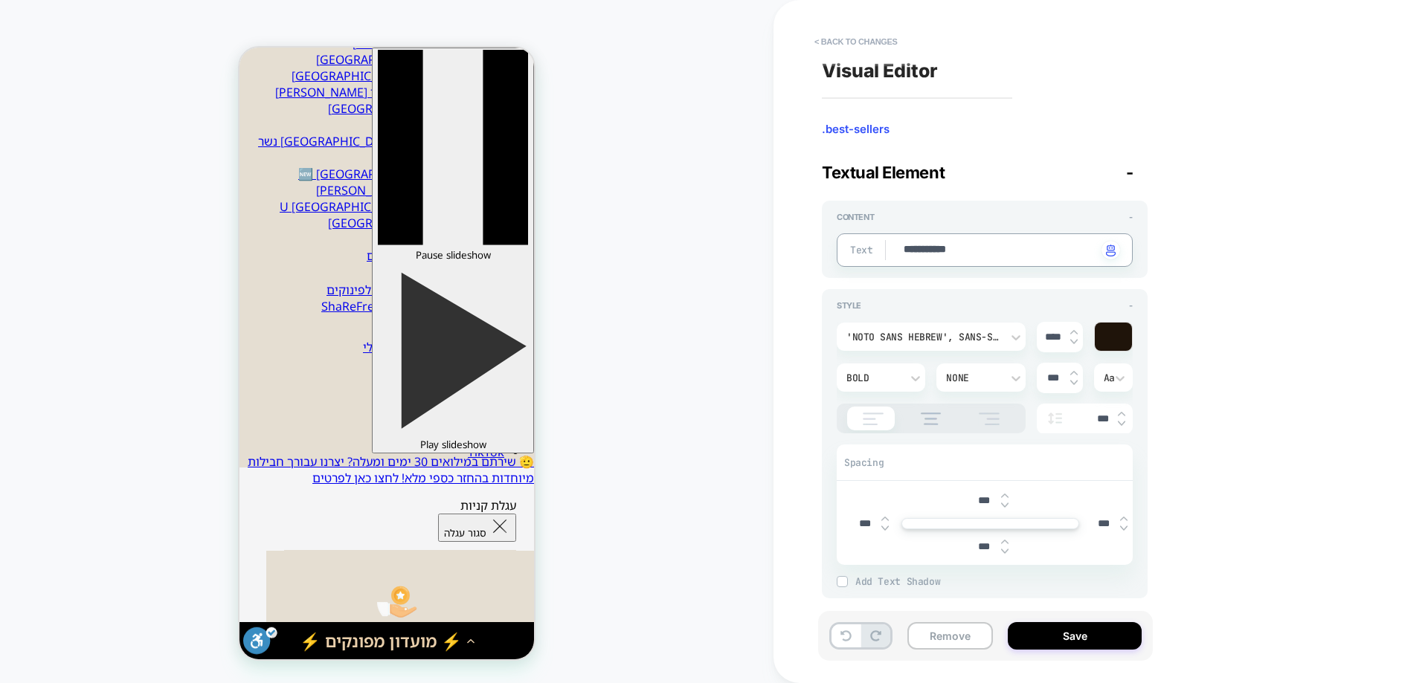
type textarea "**********"
click at [935, 249] on textarea "**********" at bounding box center [999, 250] width 195 height 16
type textarea "*"
type textarea "**********"
type textarea "*"
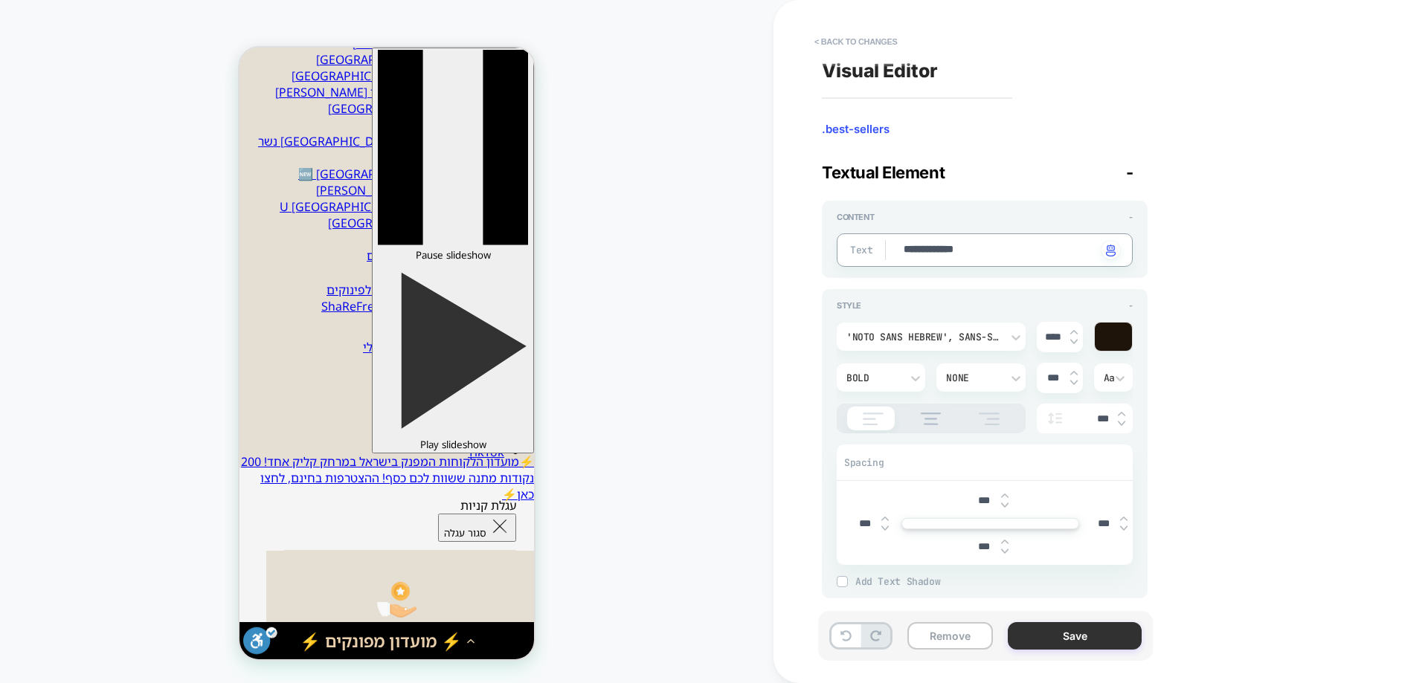
type textarea "**********"
click at [1109, 628] on button "Save" at bounding box center [1075, 636] width 134 height 28
type textarea "*"
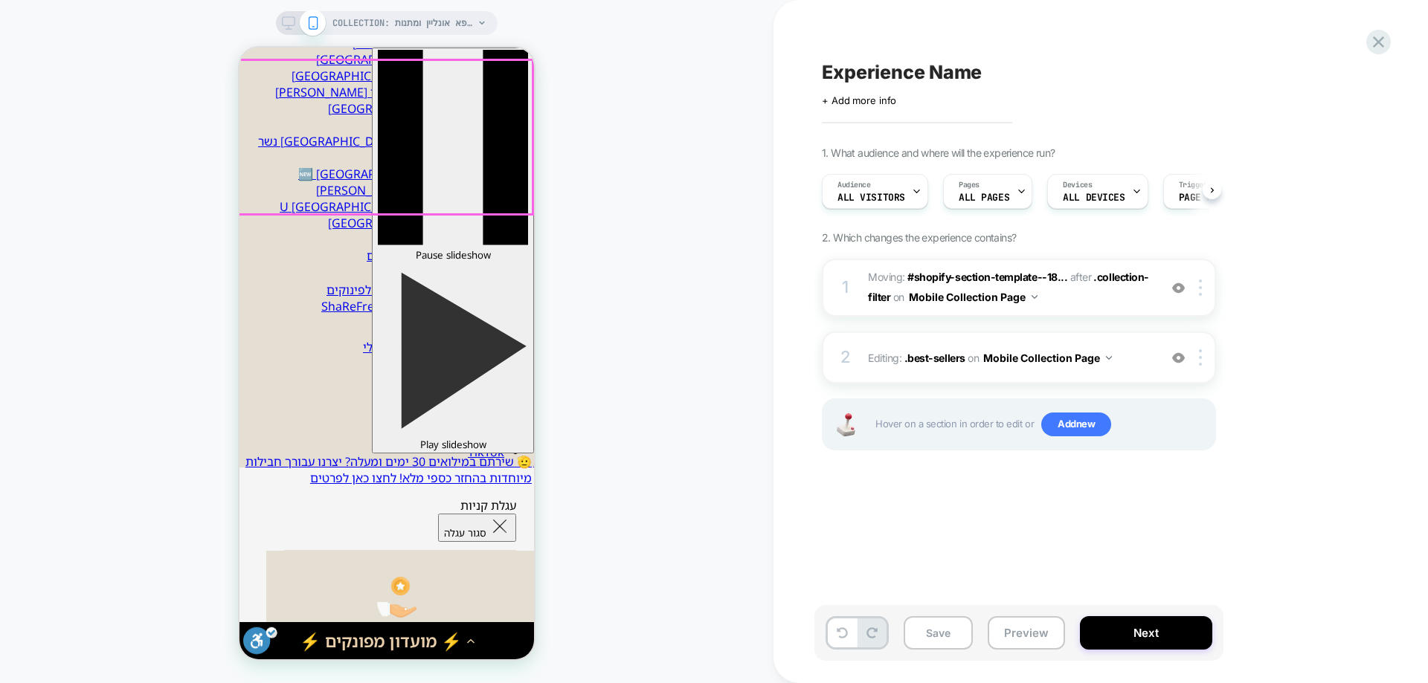
scroll to position [0, 1]
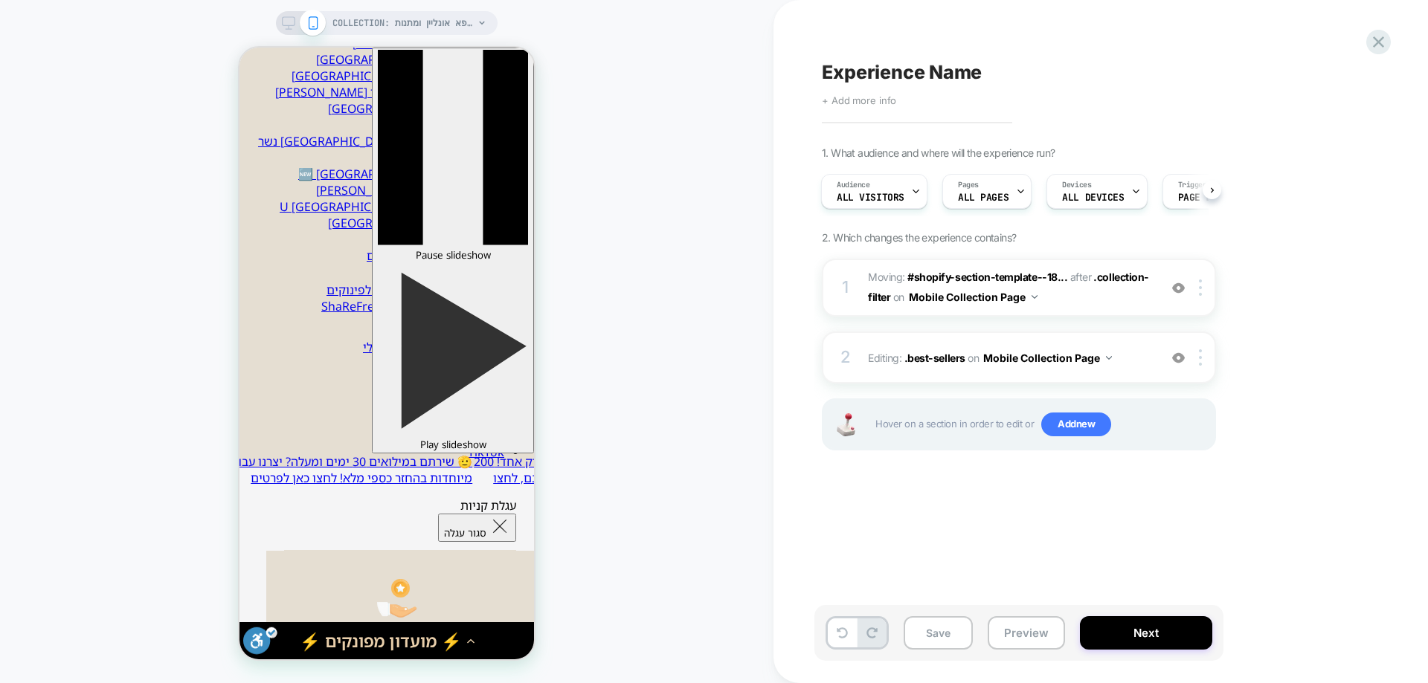
click at [875, 106] on span "+ Add more info" at bounding box center [859, 100] width 74 height 12
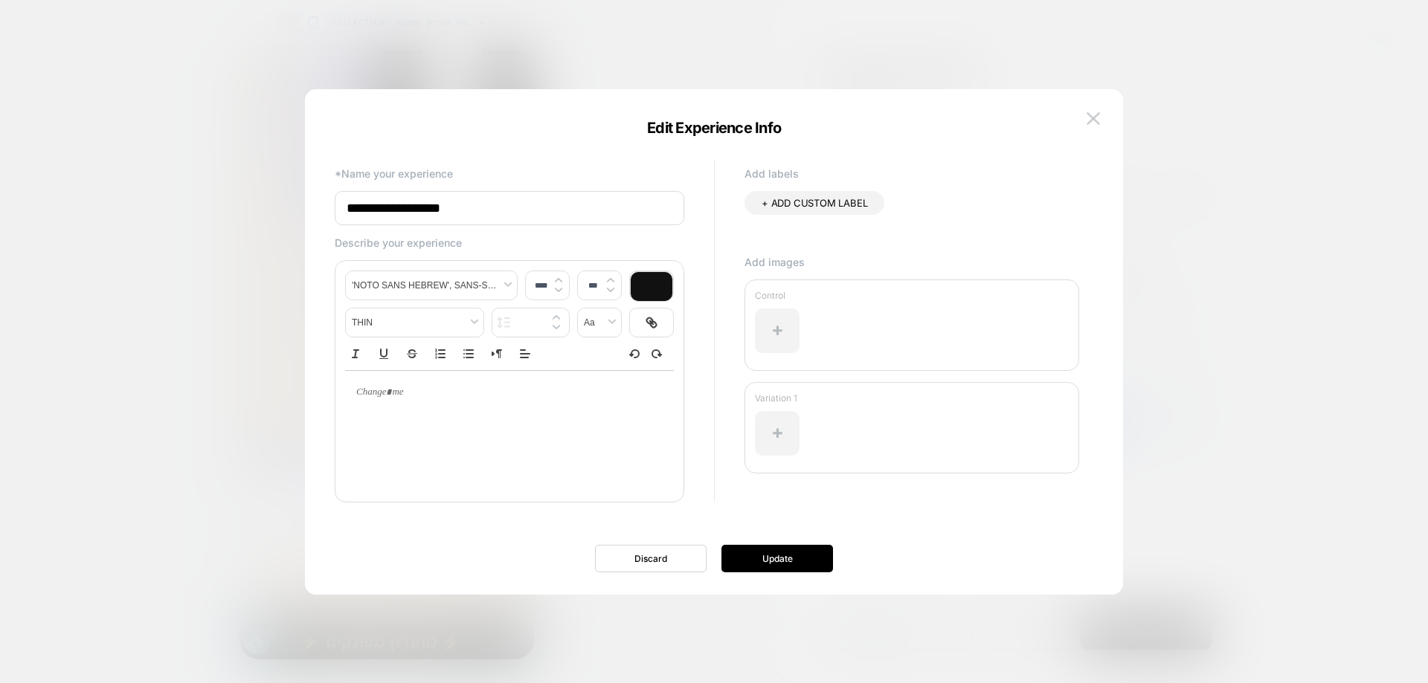
click at [570, 208] on input "**********" at bounding box center [509, 208] width 349 height 34
type input "**********"
click at [755, 563] on button "Update" at bounding box center [777, 559] width 112 height 28
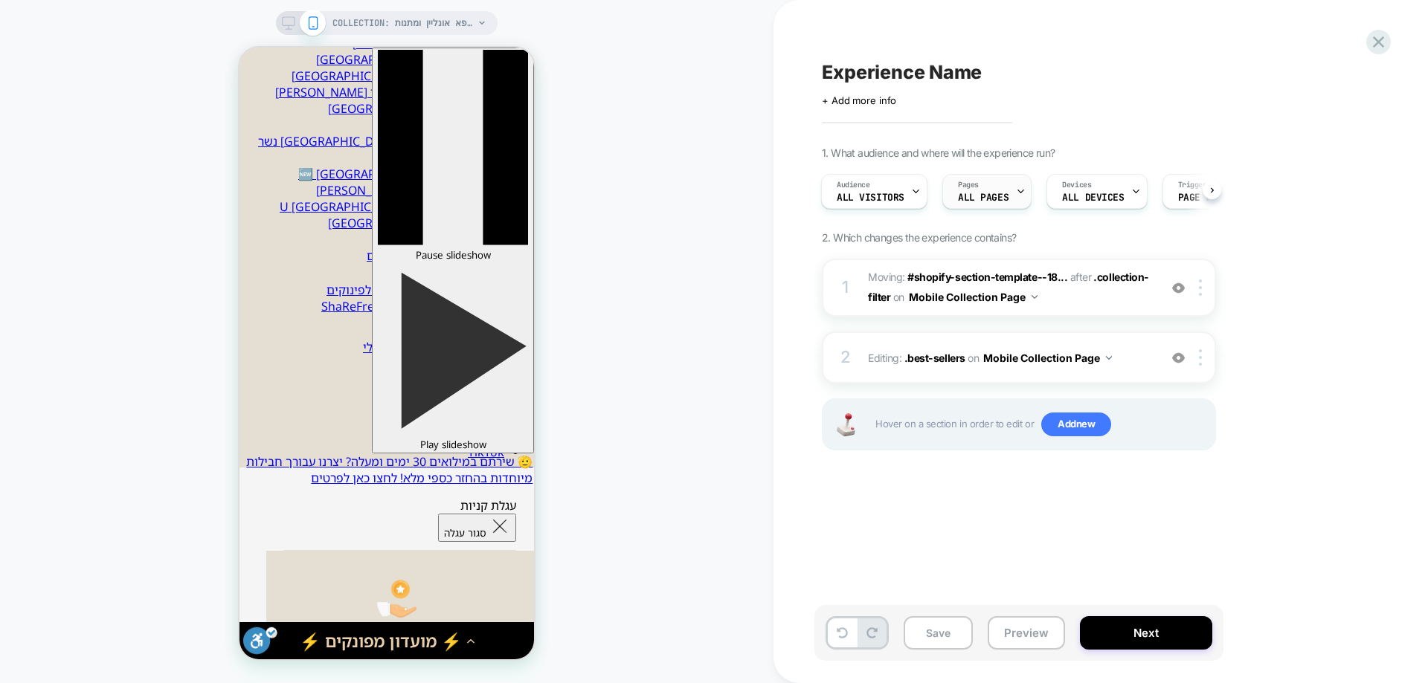
click at [999, 194] on span "ALL PAGES" at bounding box center [983, 198] width 51 height 10
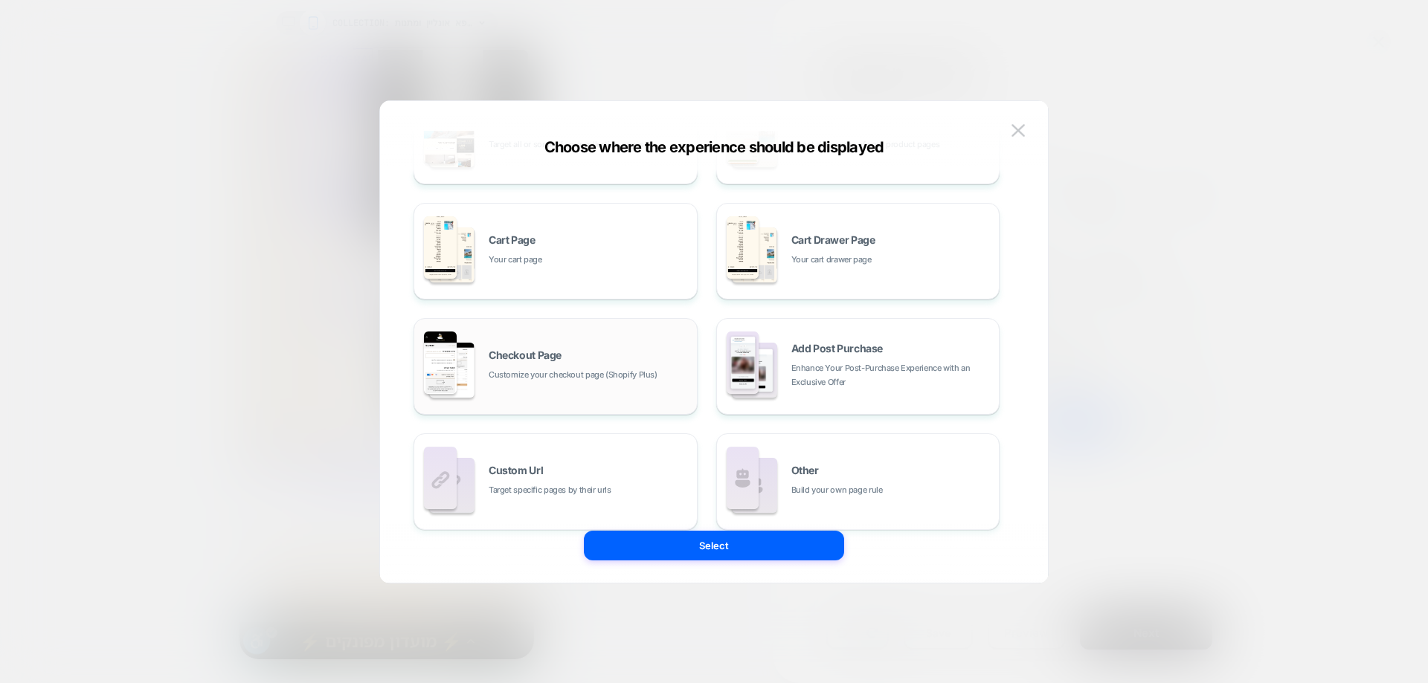
scroll to position [225, 0]
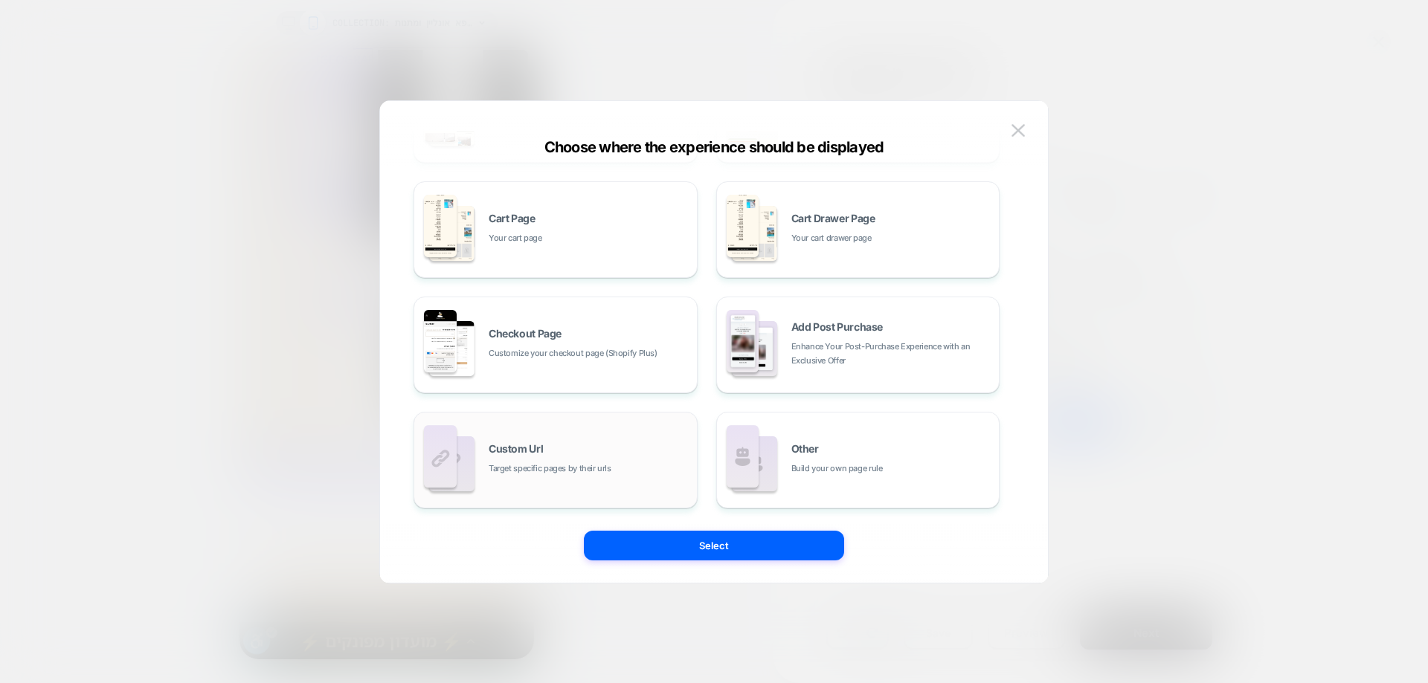
click at [552, 470] on span "Target specific pages by their urls" at bounding box center [550, 469] width 123 height 14
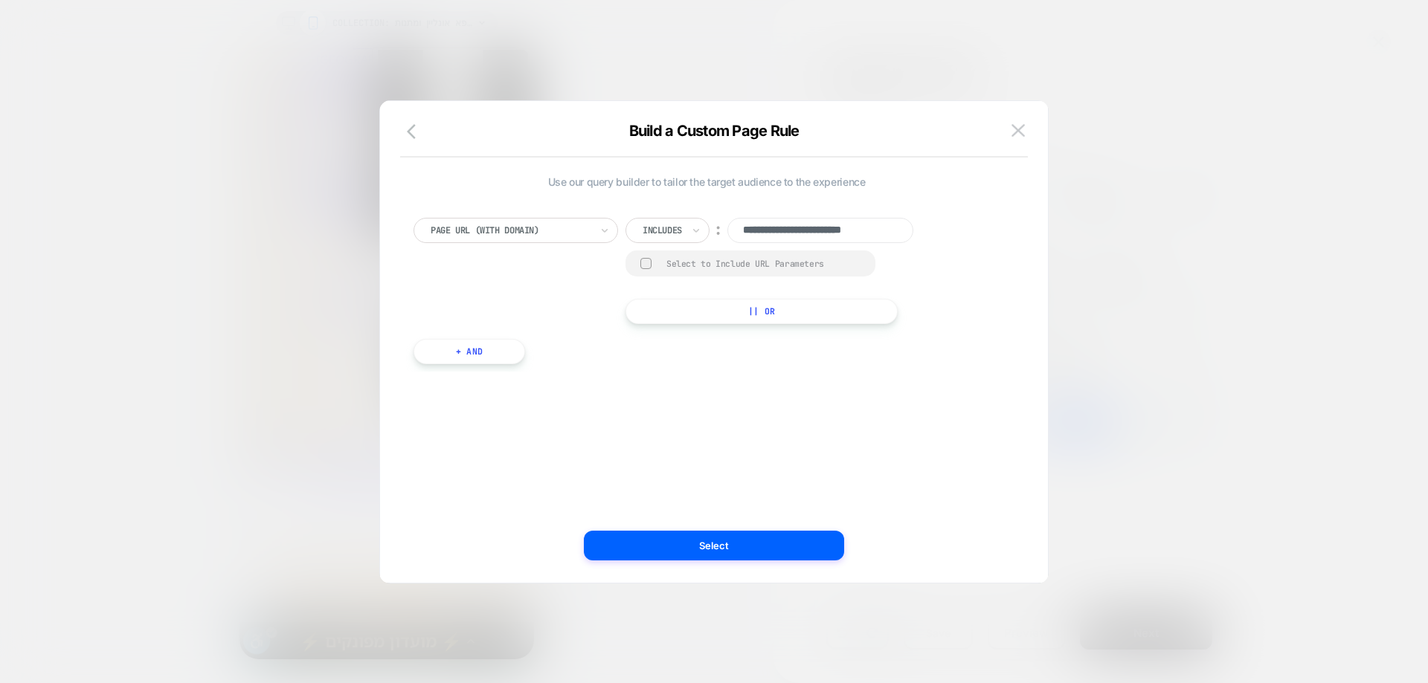
scroll to position [0, 0]
click at [800, 231] on input "**********" at bounding box center [820, 230] width 186 height 25
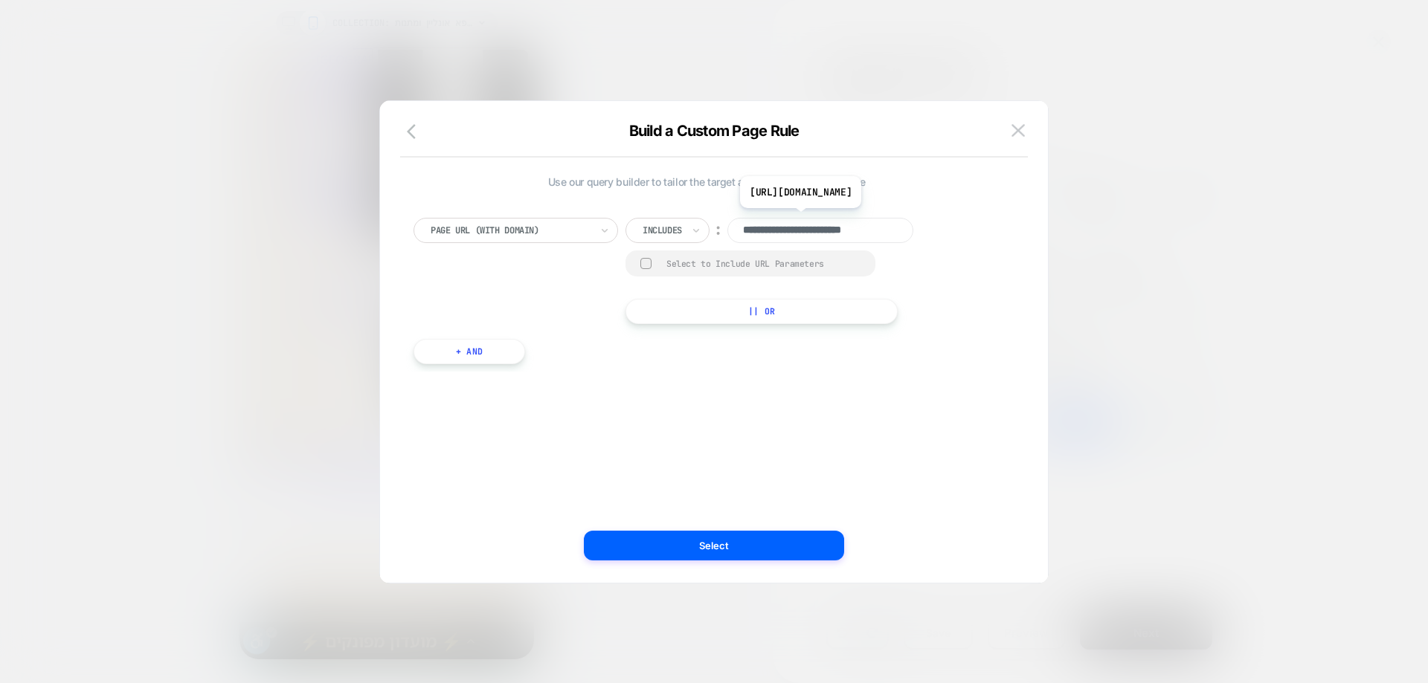
paste input "**********"
type input "**********"
click at [687, 224] on div "Includes" at bounding box center [667, 230] width 84 height 25
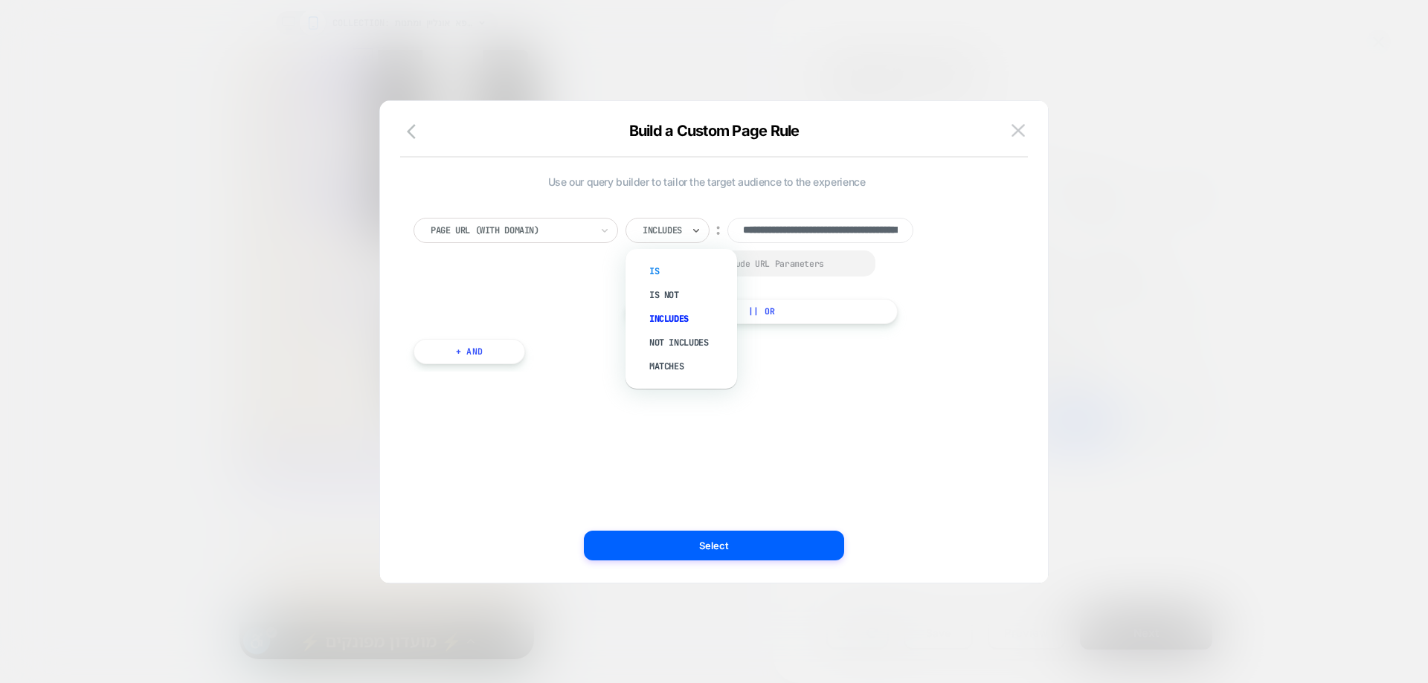
click at [657, 268] on div "Is" at bounding box center [688, 272] width 97 height 24
click at [657, 268] on div "Select to Include URL Parameters" at bounding box center [738, 264] width 227 height 26
click at [645, 265] on div at bounding box center [645, 263] width 11 height 11
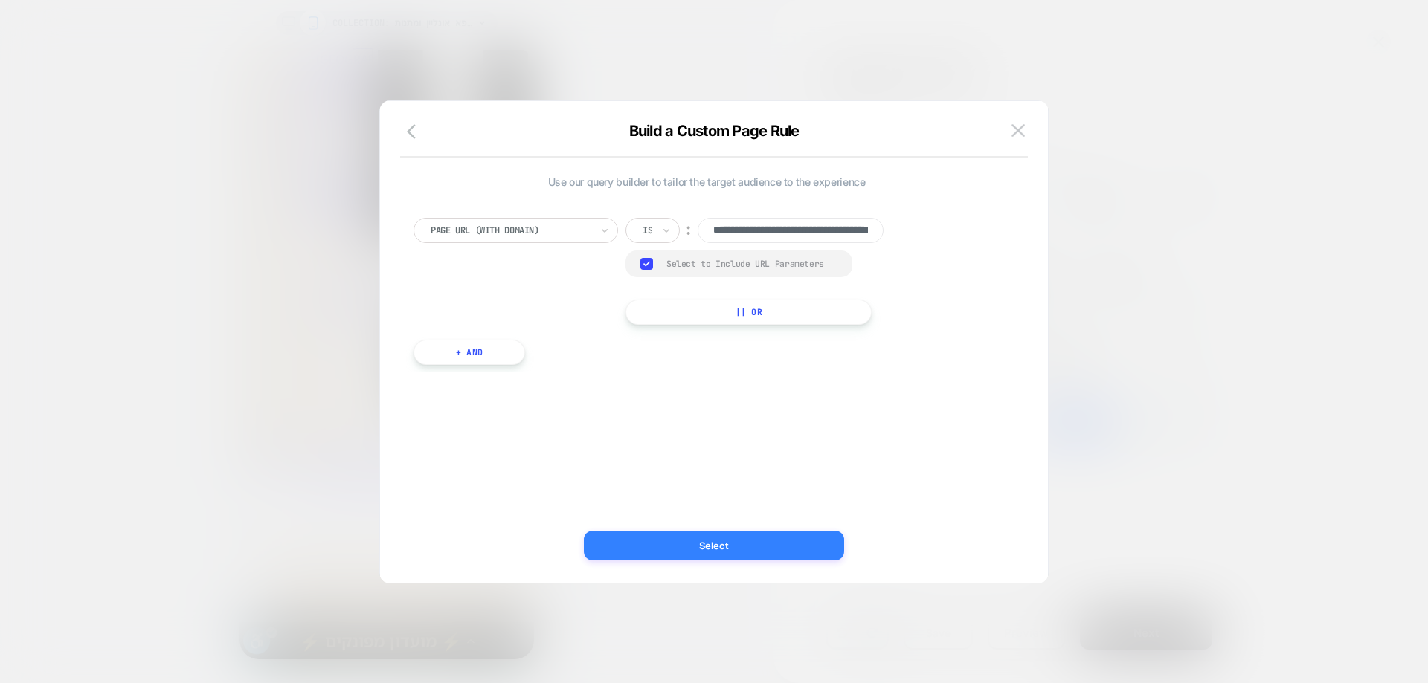
click at [775, 544] on button "Select" at bounding box center [714, 546] width 260 height 30
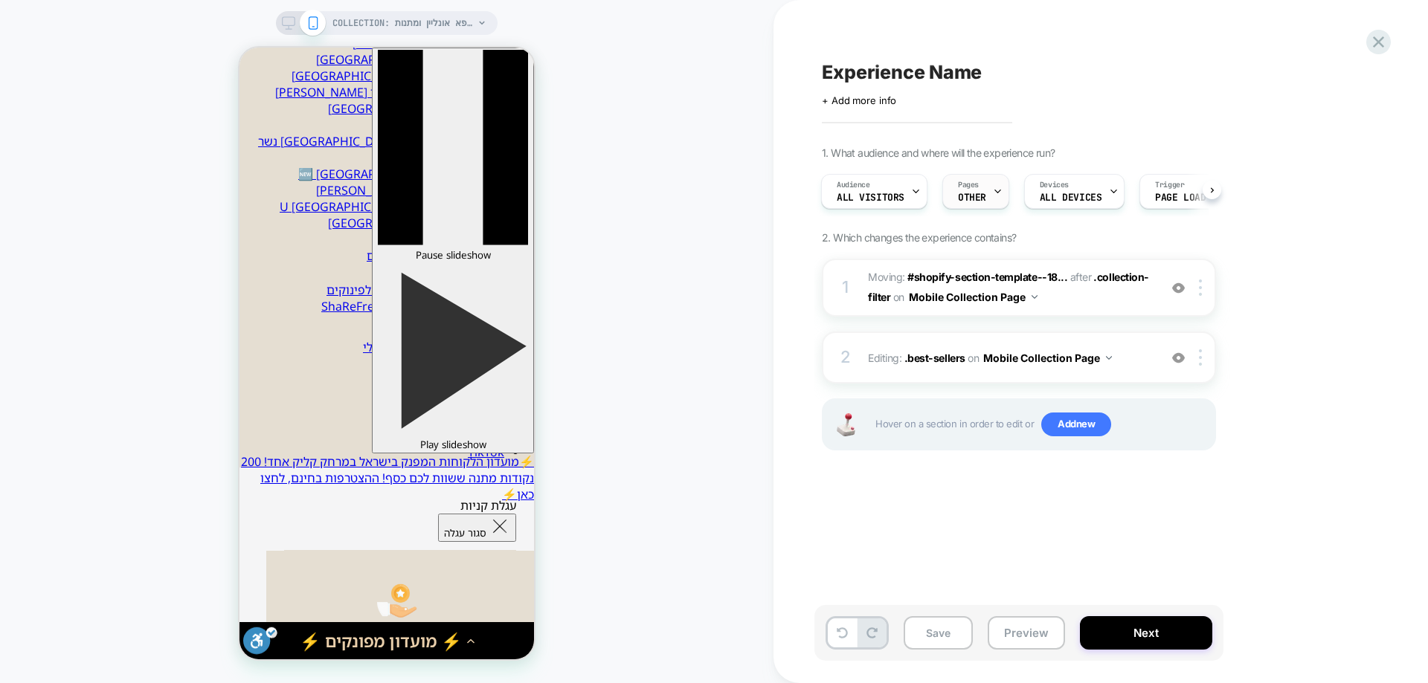
click at [998, 200] on div at bounding box center [998, 191] width 10 height 33
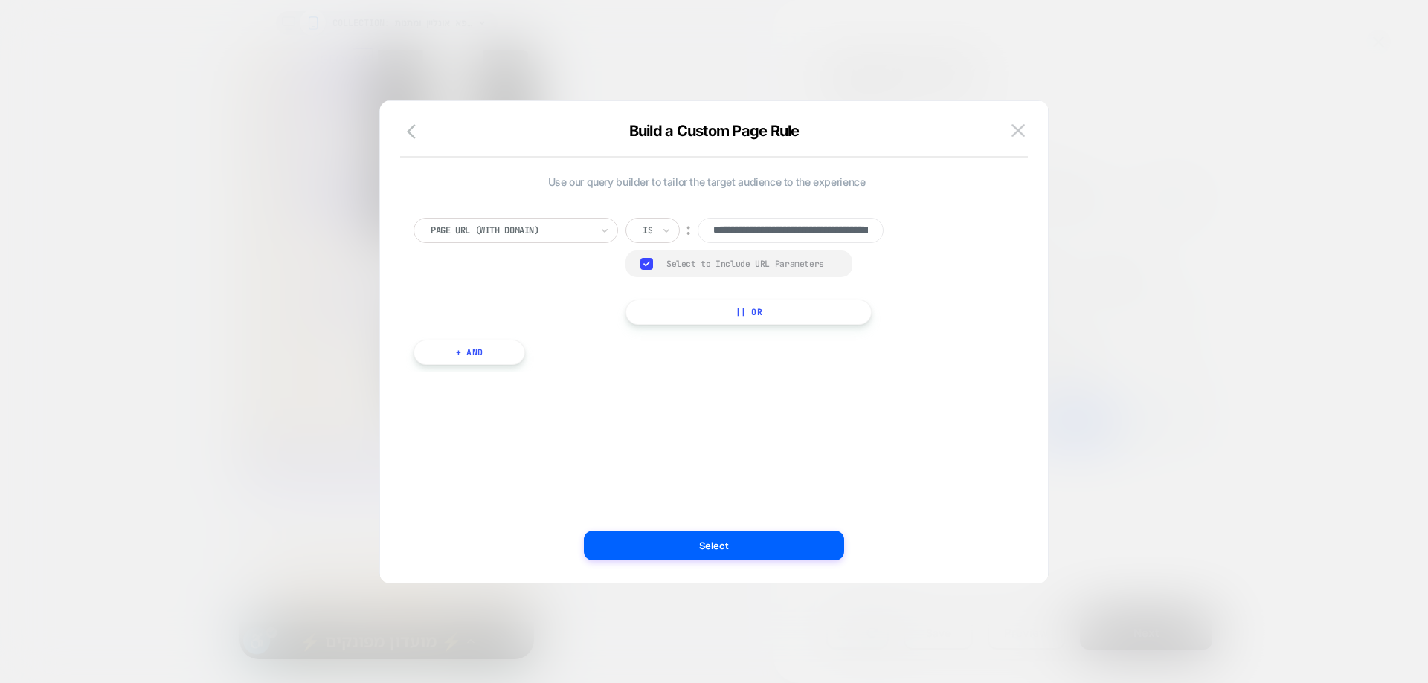
scroll to position [0, 108]
click at [752, 538] on button "Select" at bounding box center [714, 546] width 260 height 30
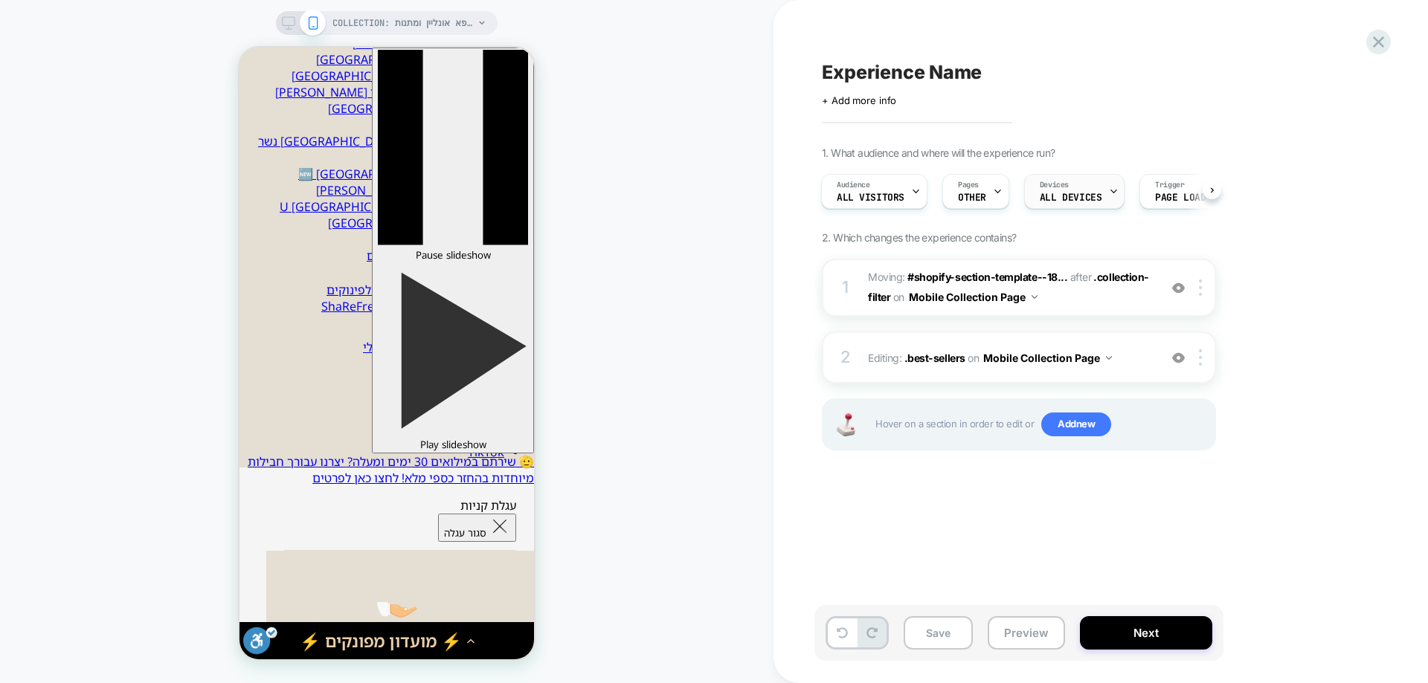
click at [1100, 196] on div "Devices ALL DEVICES" at bounding box center [1070, 191] width 91 height 33
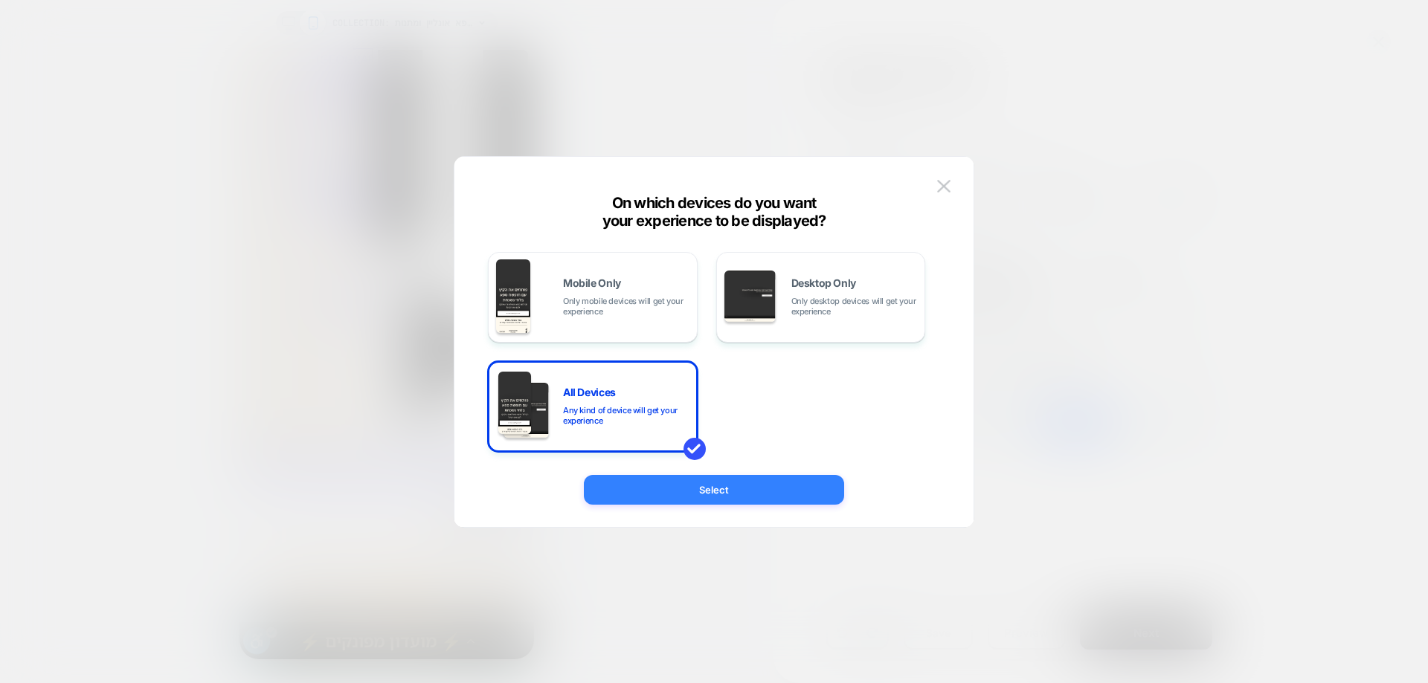
click at [776, 486] on button "Select" at bounding box center [714, 490] width 260 height 30
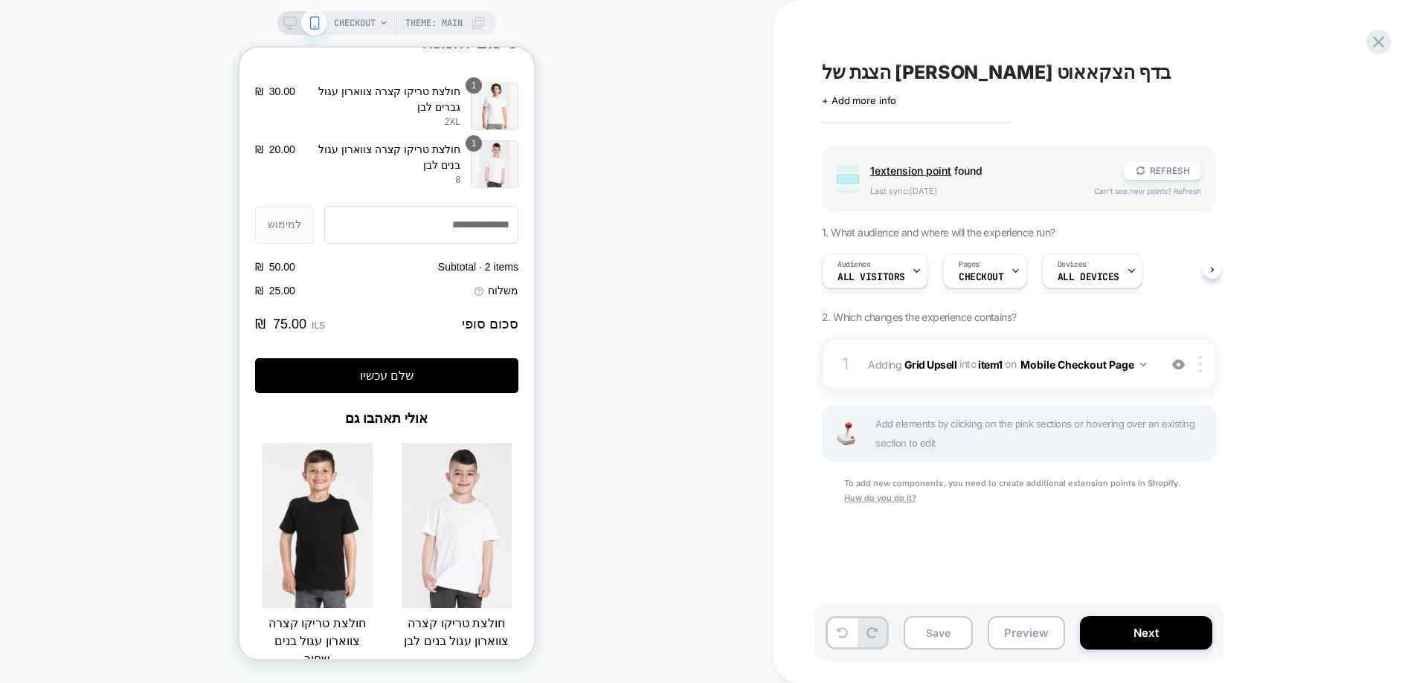
scroll to position [1694, 0]
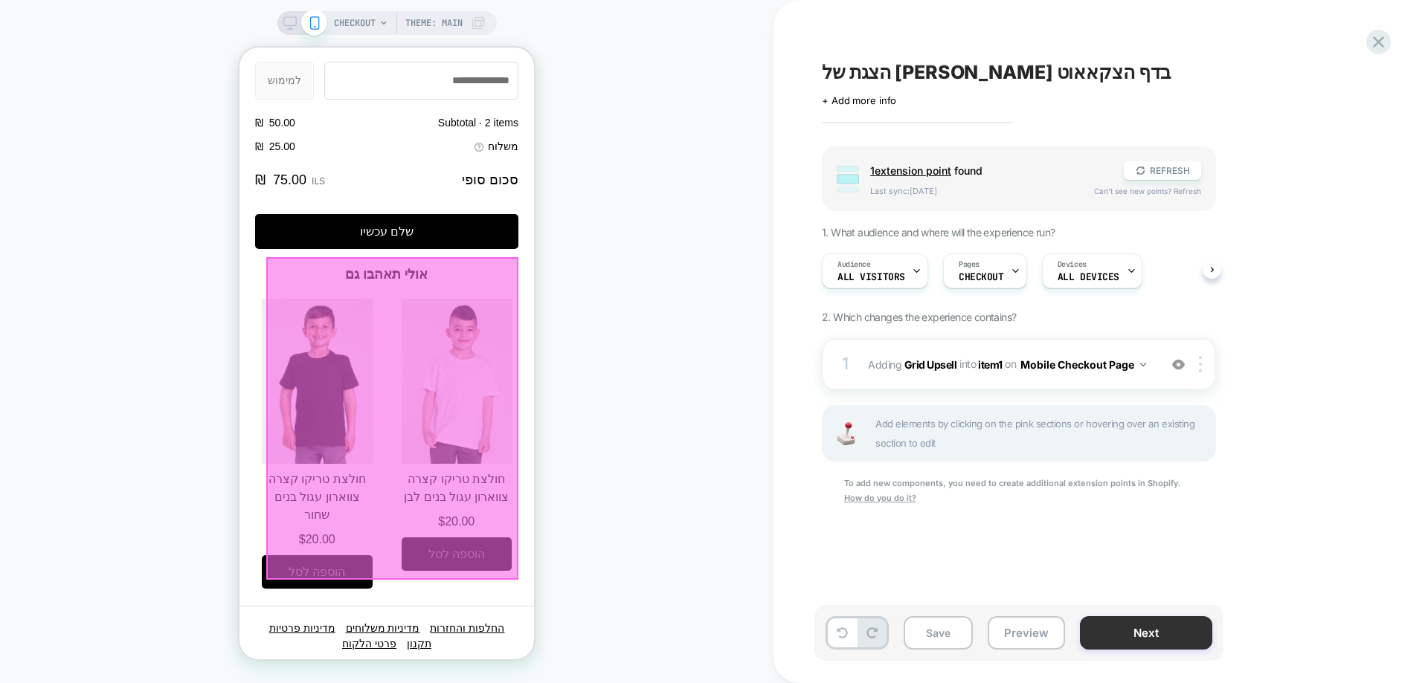
click at [1111, 642] on button "Next" at bounding box center [1146, 632] width 132 height 33
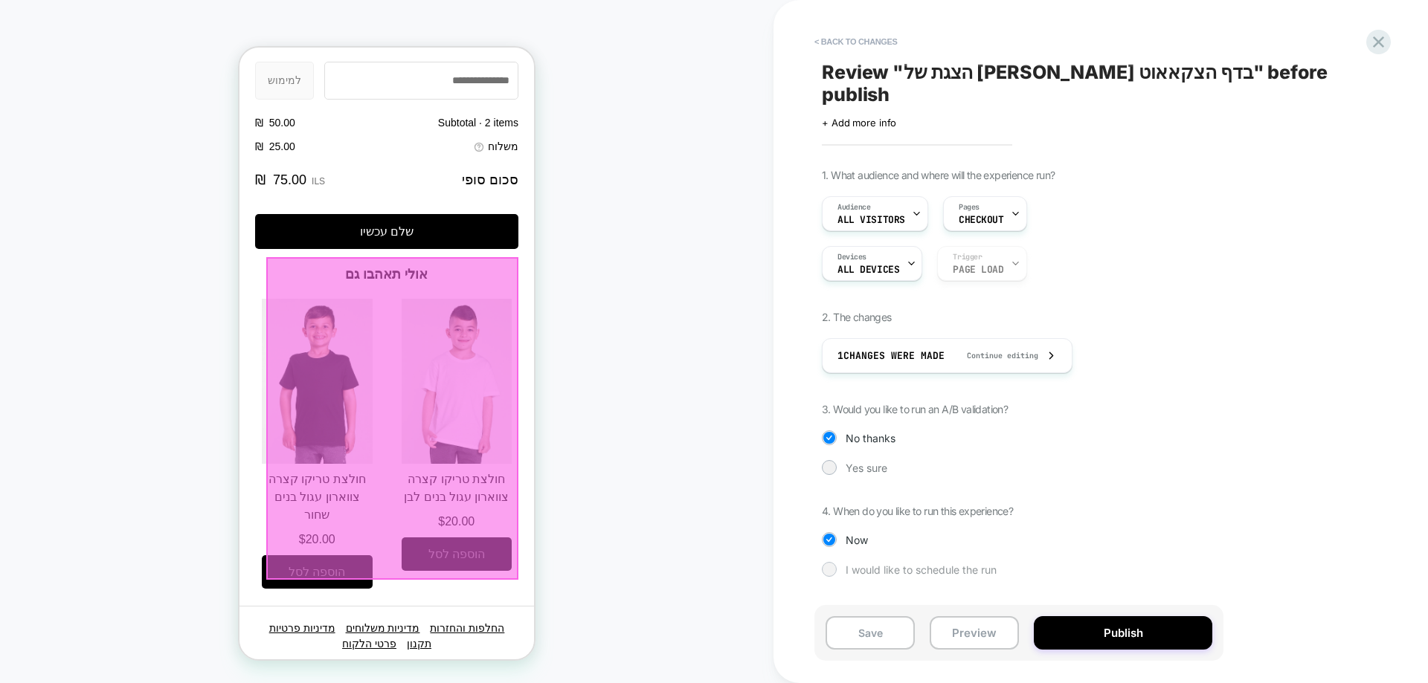
drag, startPoint x: 892, startPoint y: 549, endPoint x: 860, endPoint y: 549, distance: 31.2
click at [892, 564] on span "I would like to schedule the run" at bounding box center [920, 570] width 151 height 13
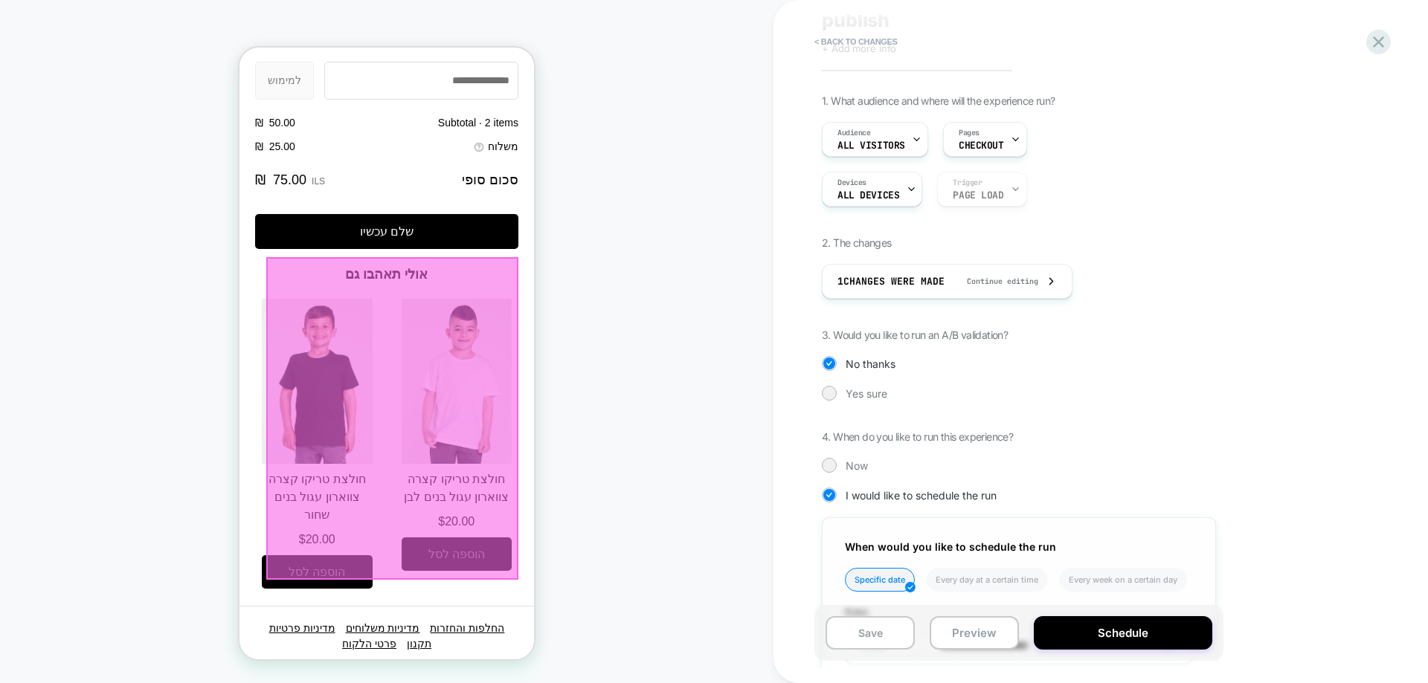
scroll to position [260, 0]
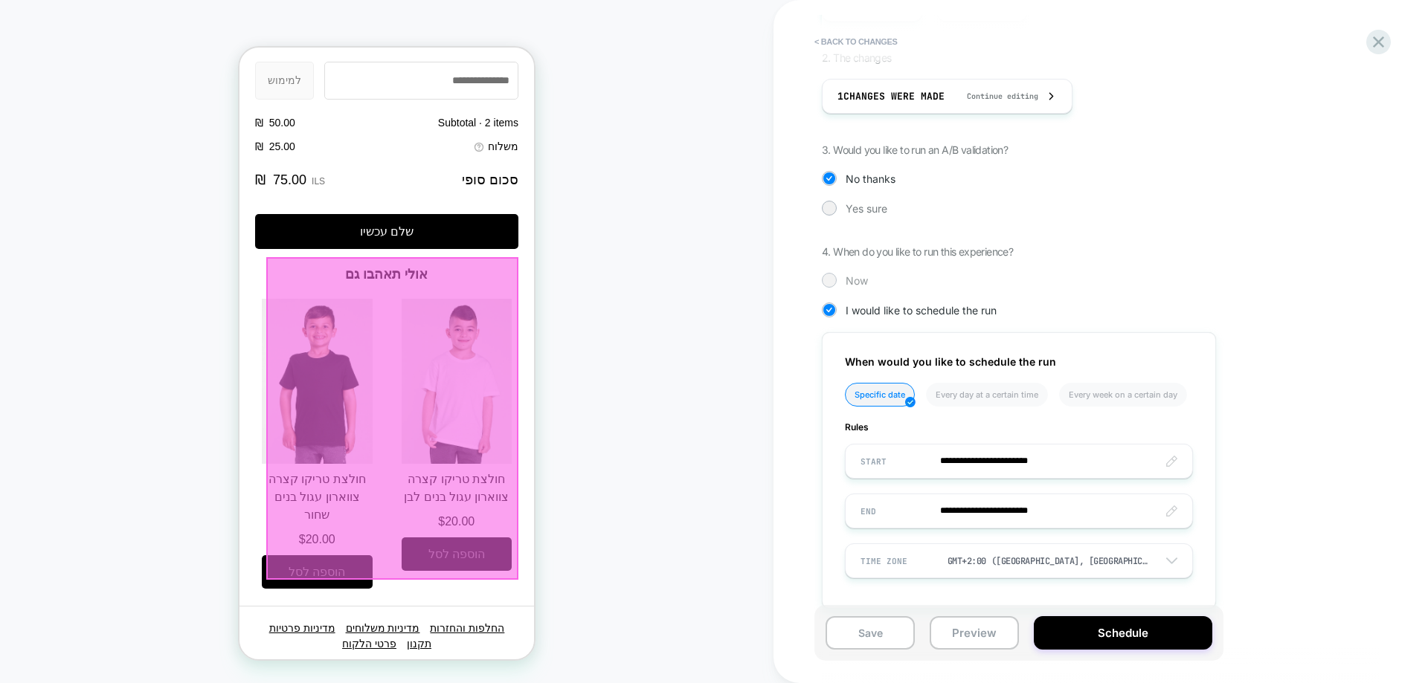
click at [824, 274] on div at bounding box center [828, 279] width 11 height 11
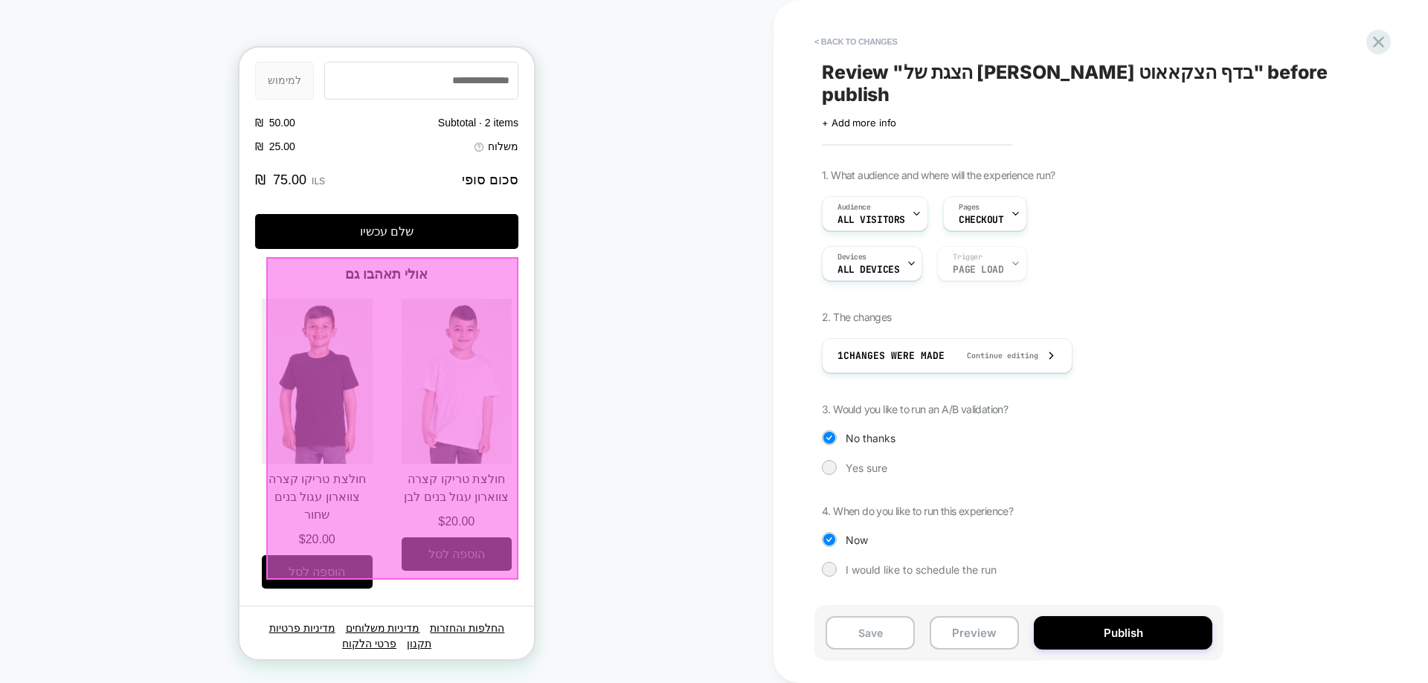
scroll to position [0, 0]
click at [877, 462] on span "Yes sure" at bounding box center [866, 468] width 42 height 13
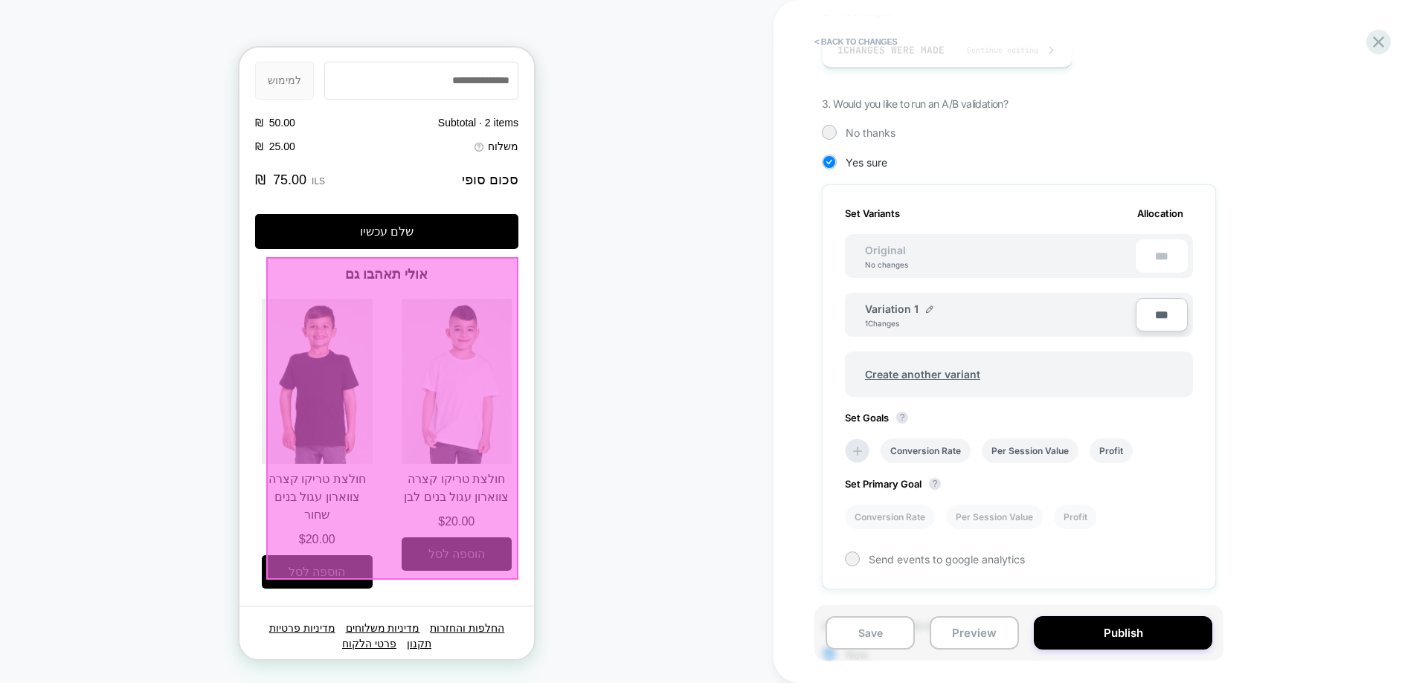
scroll to position [388, 0]
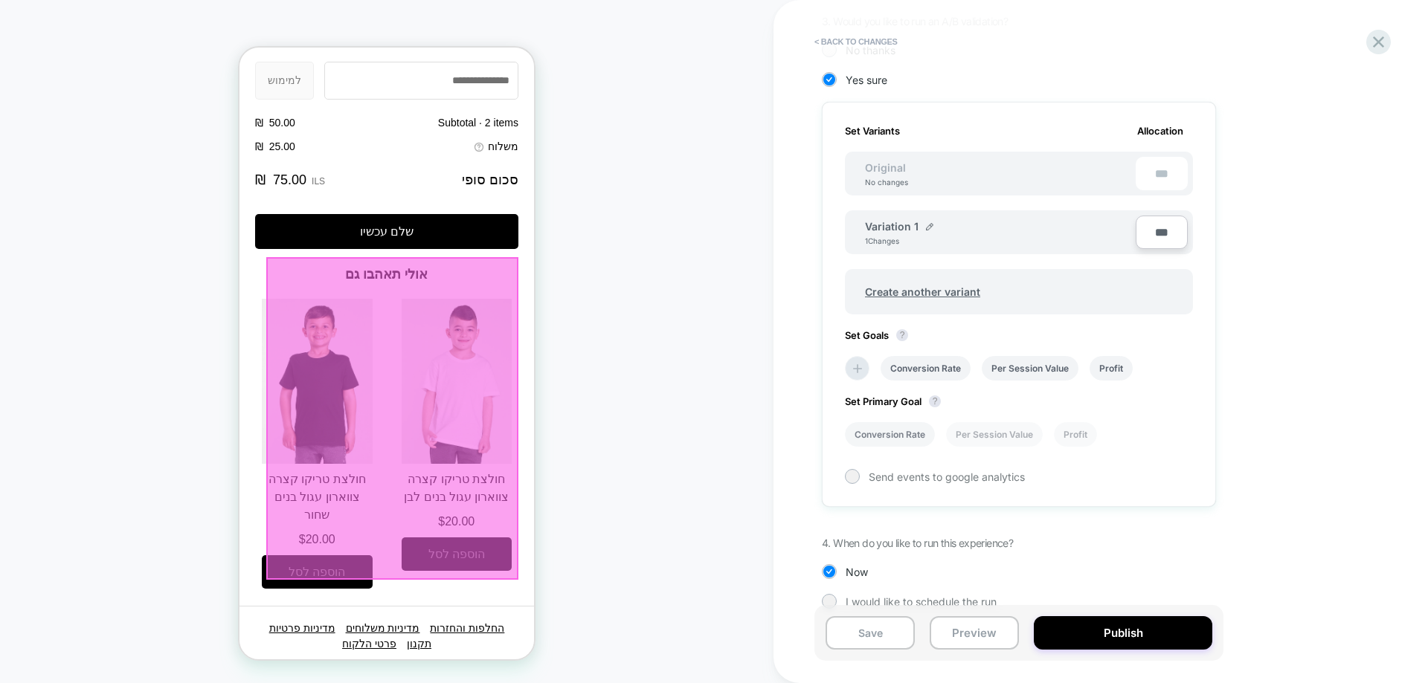
click at [871, 422] on li "Conversion Rate" at bounding box center [890, 434] width 90 height 25
click at [852, 361] on icon at bounding box center [857, 368] width 15 height 15
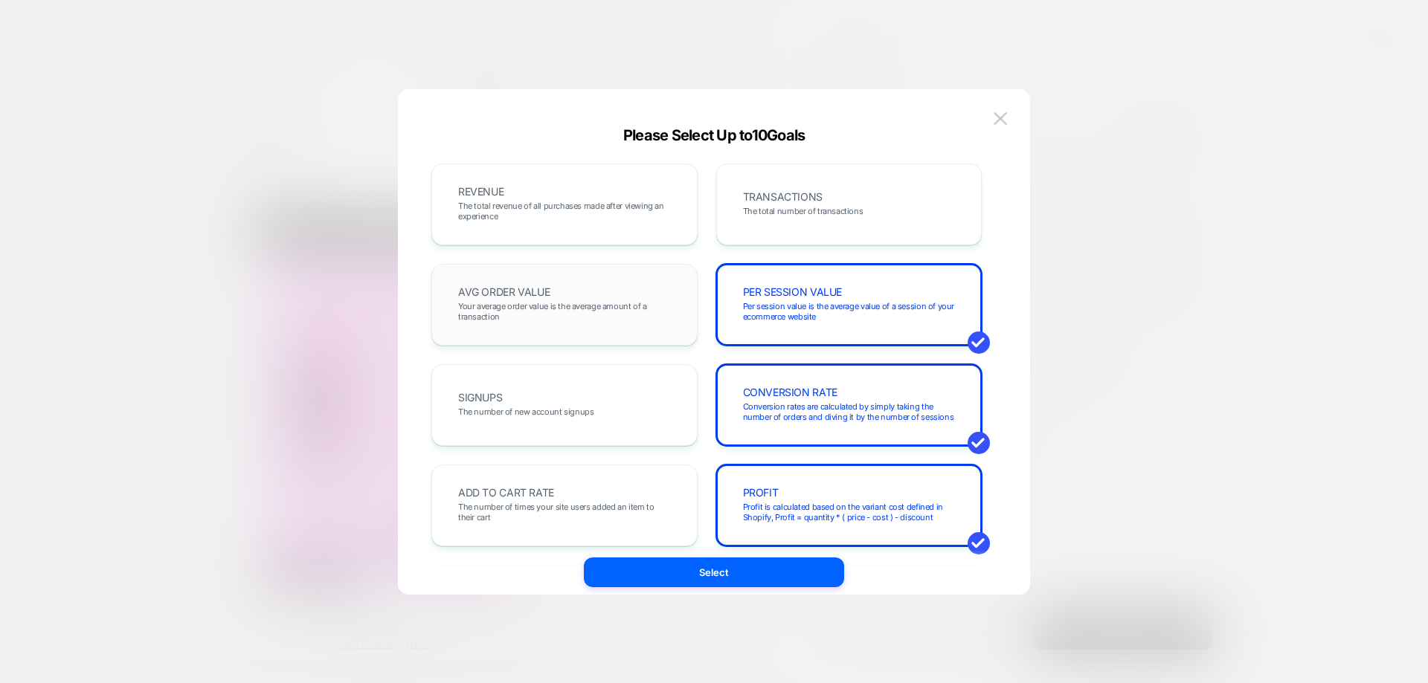
click at [533, 289] on span "AVG ORDER VALUE" at bounding box center [503, 292] width 91 height 10
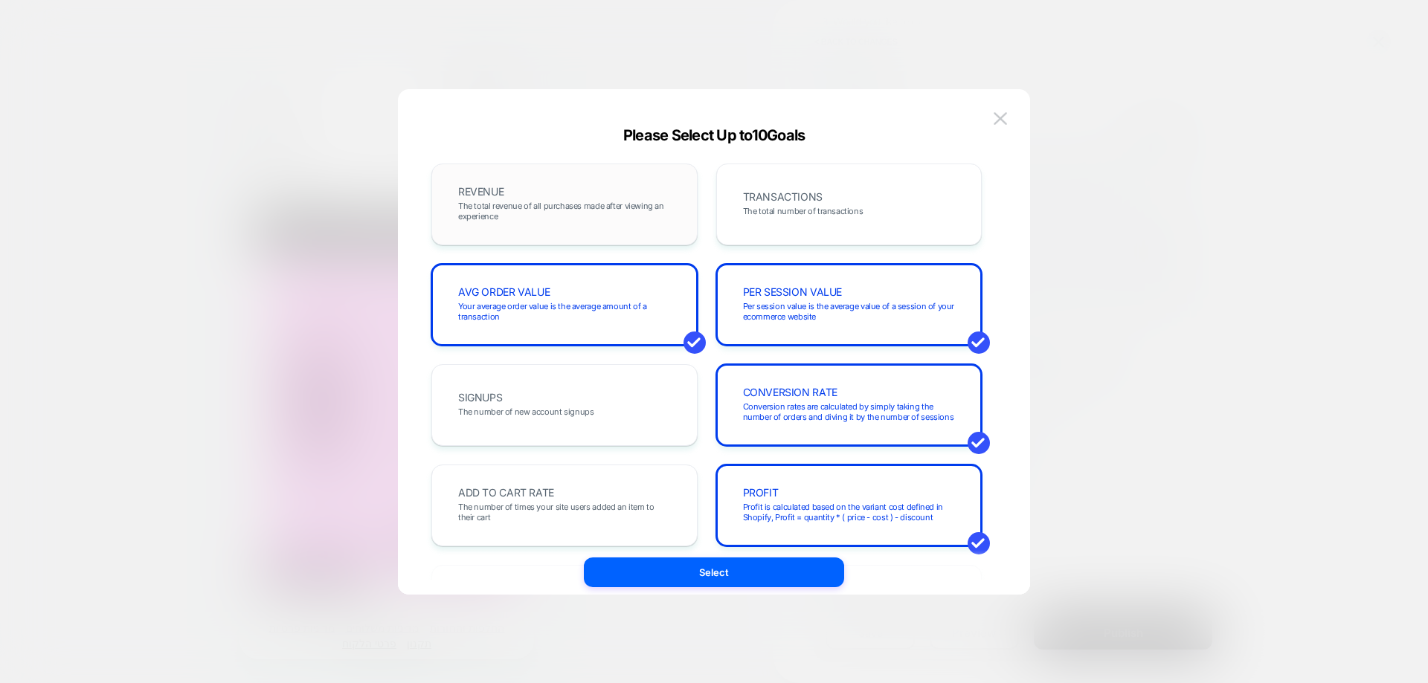
click at [541, 219] on span "The total revenue of all purchases made after viewing an experience" at bounding box center [564, 211] width 213 height 21
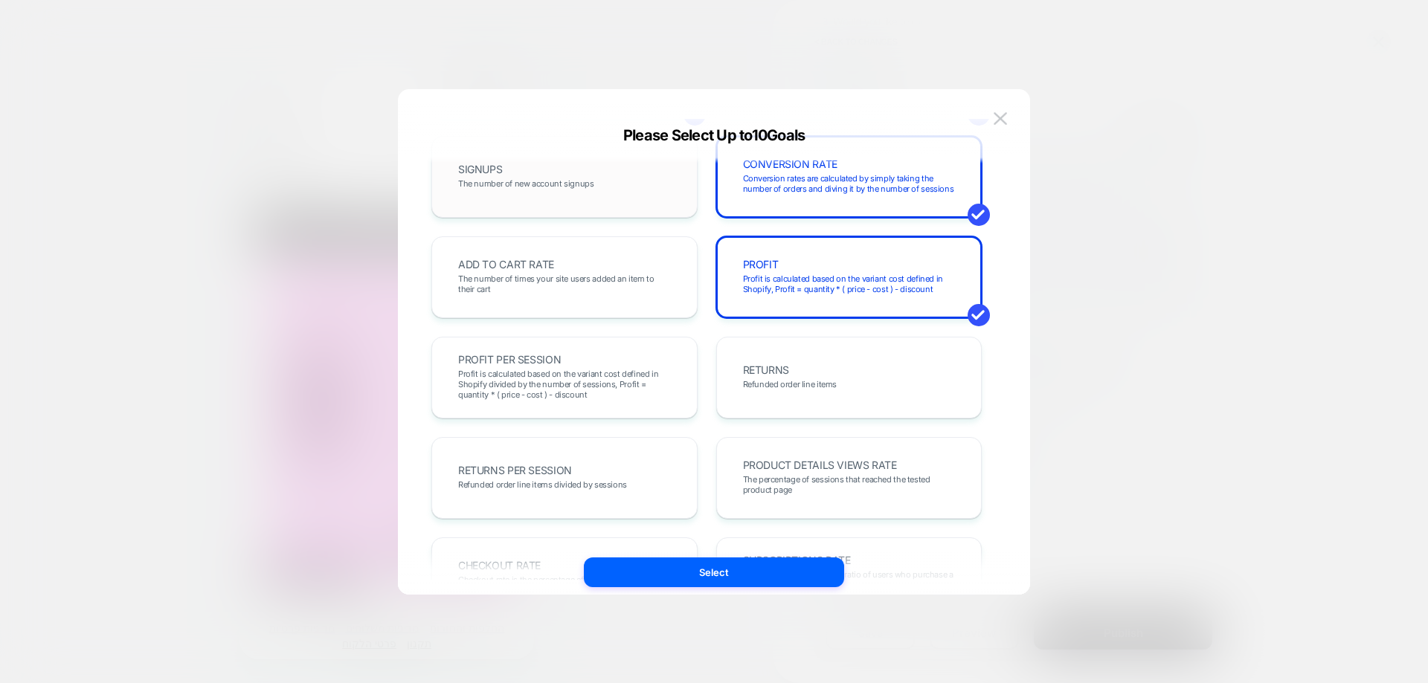
scroll to position [297, 0]
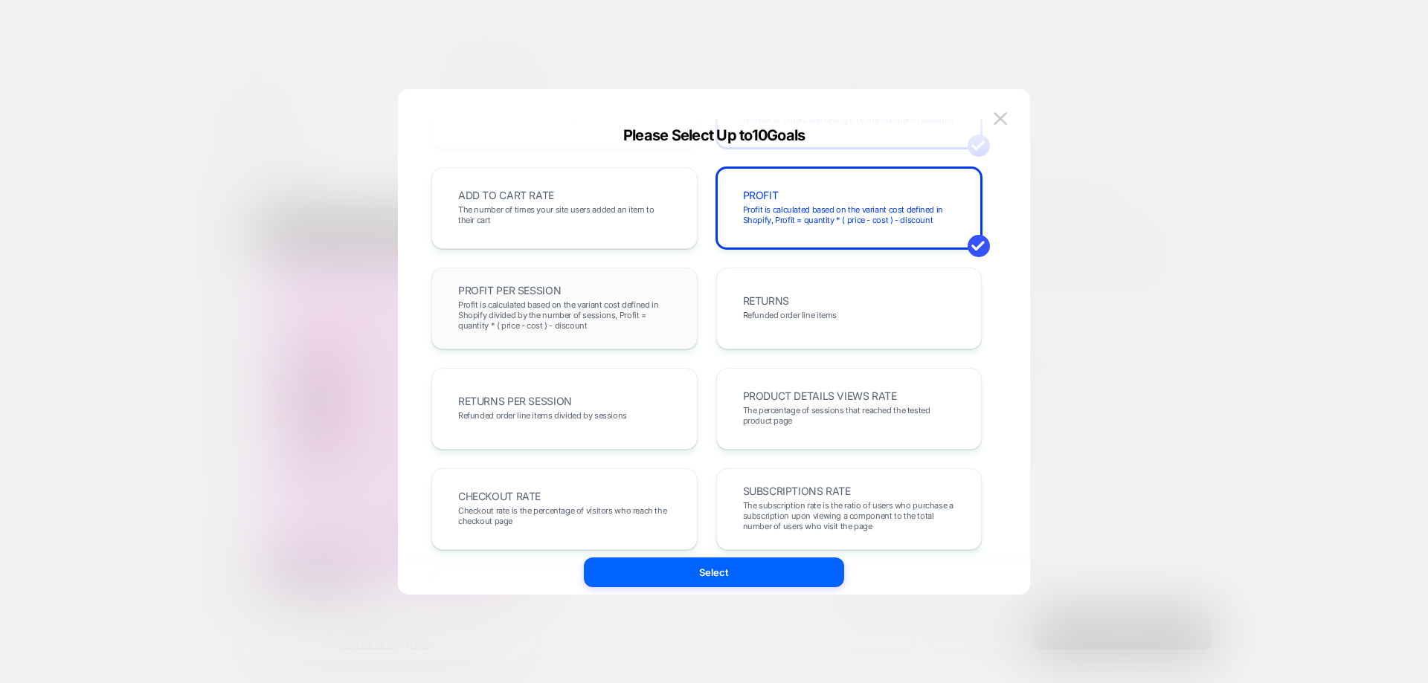
click at [548, 315] on span "Profit is calculated based on the variant cost defined in Shopify divided by th…" at bounding box center [564, 315] width 213 height 31
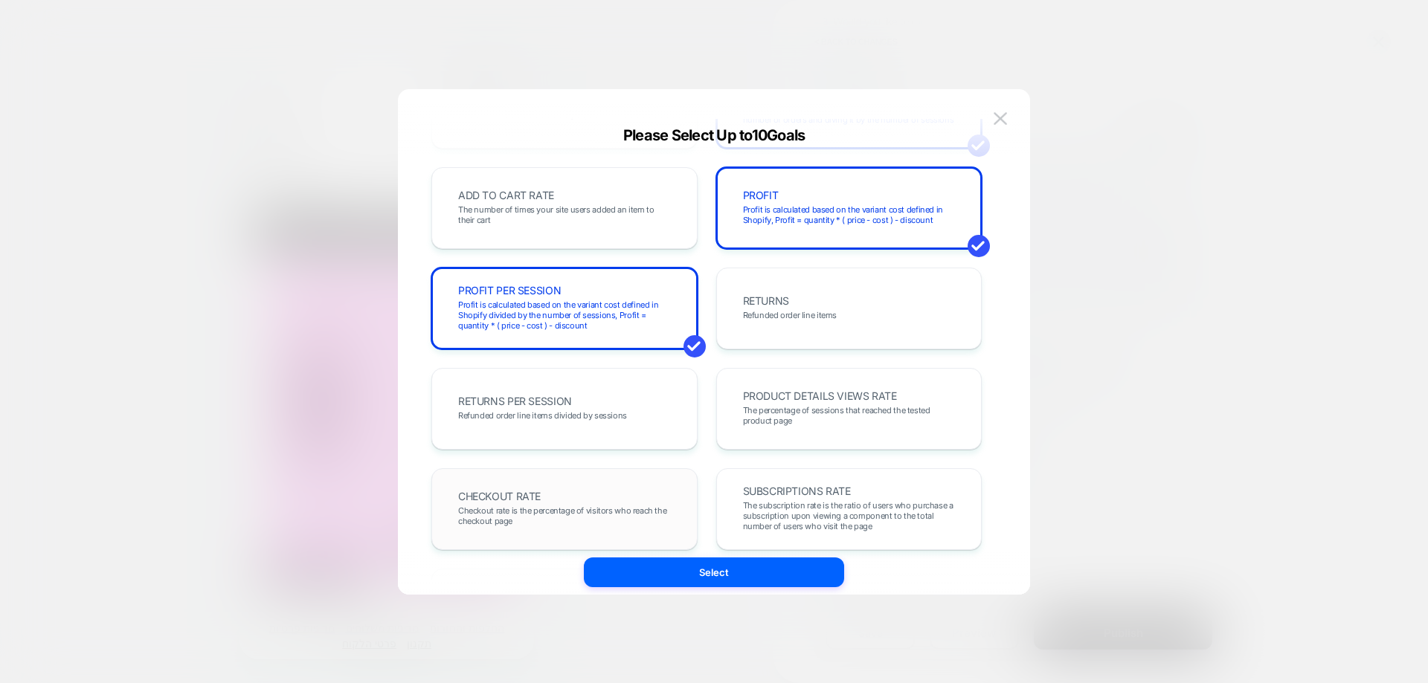
click at [564, 524] on span "Checkout rate is the percentage of visitors who reach the checkout page" at bounding box center [564, 516] width 213 height 21
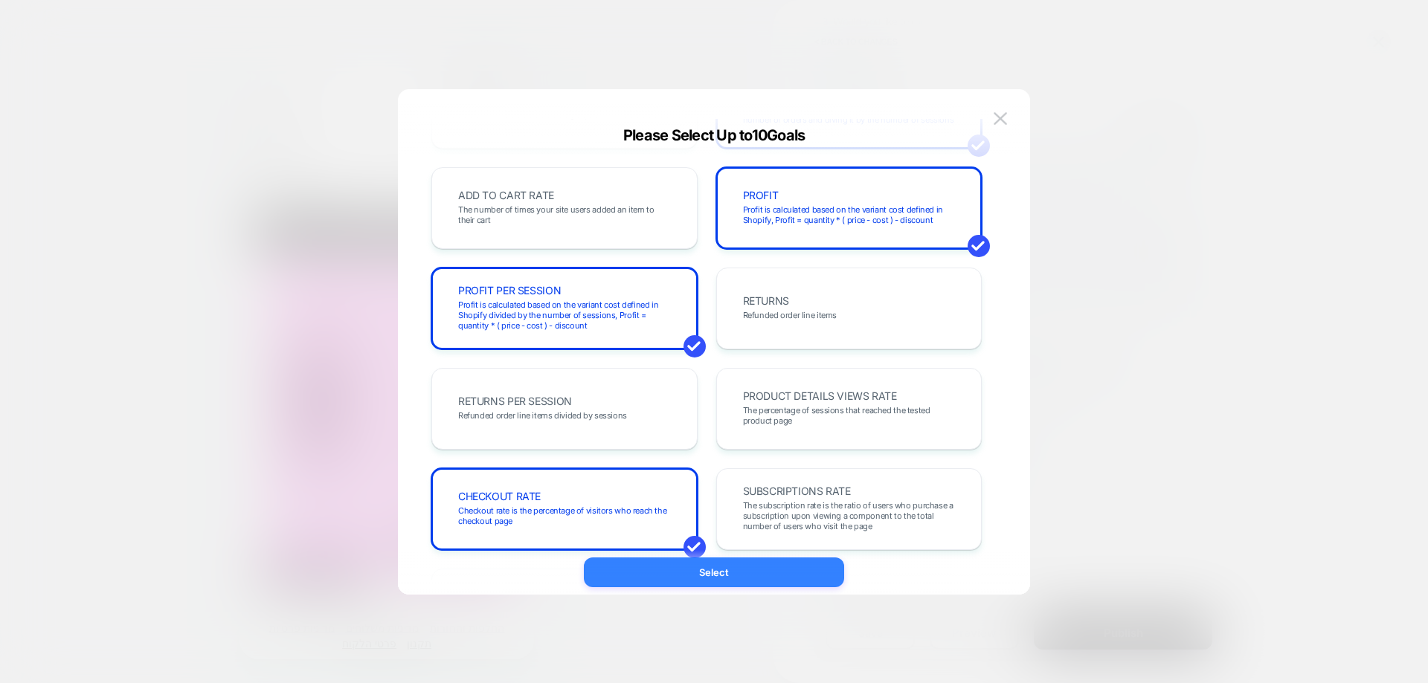
click at [623, 567] on button "Select" at bounding box center [714, 573] width 260 height 30
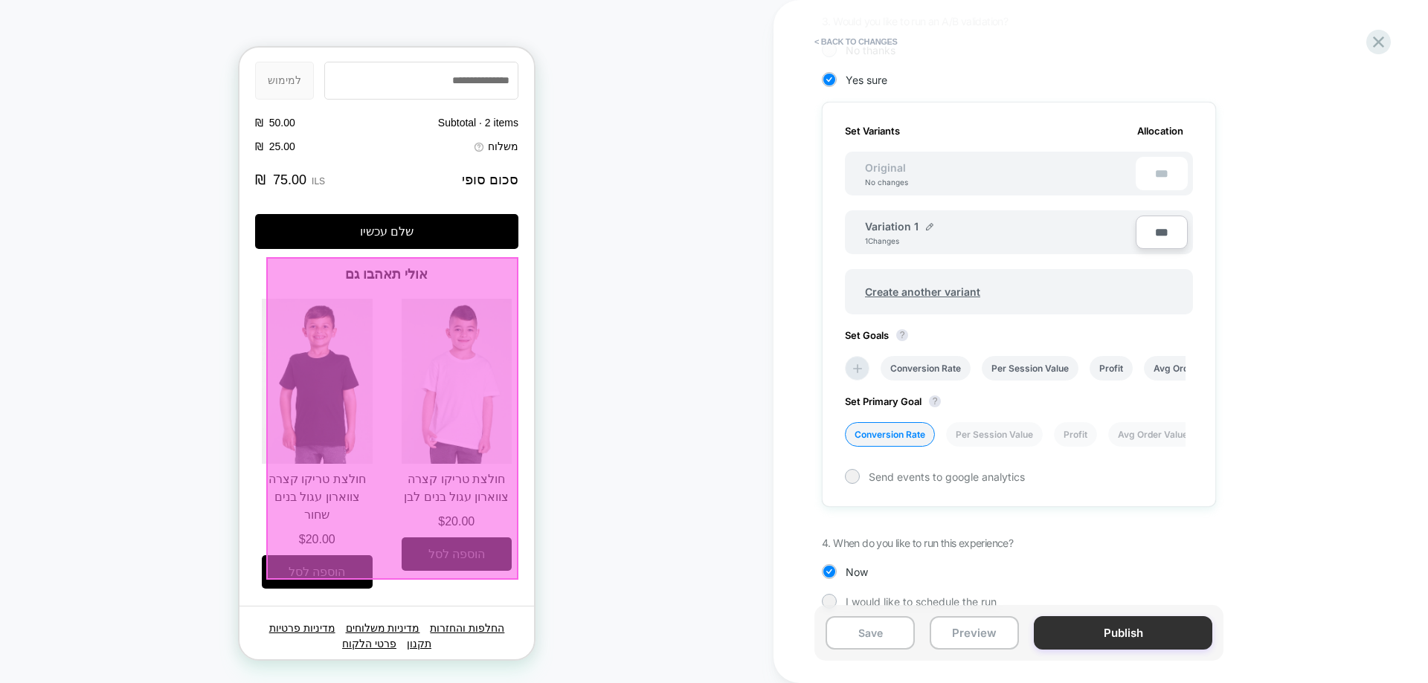
click at [1125, 636] on button "Publish" at bounding box center [1123, 632] width 178 height 33
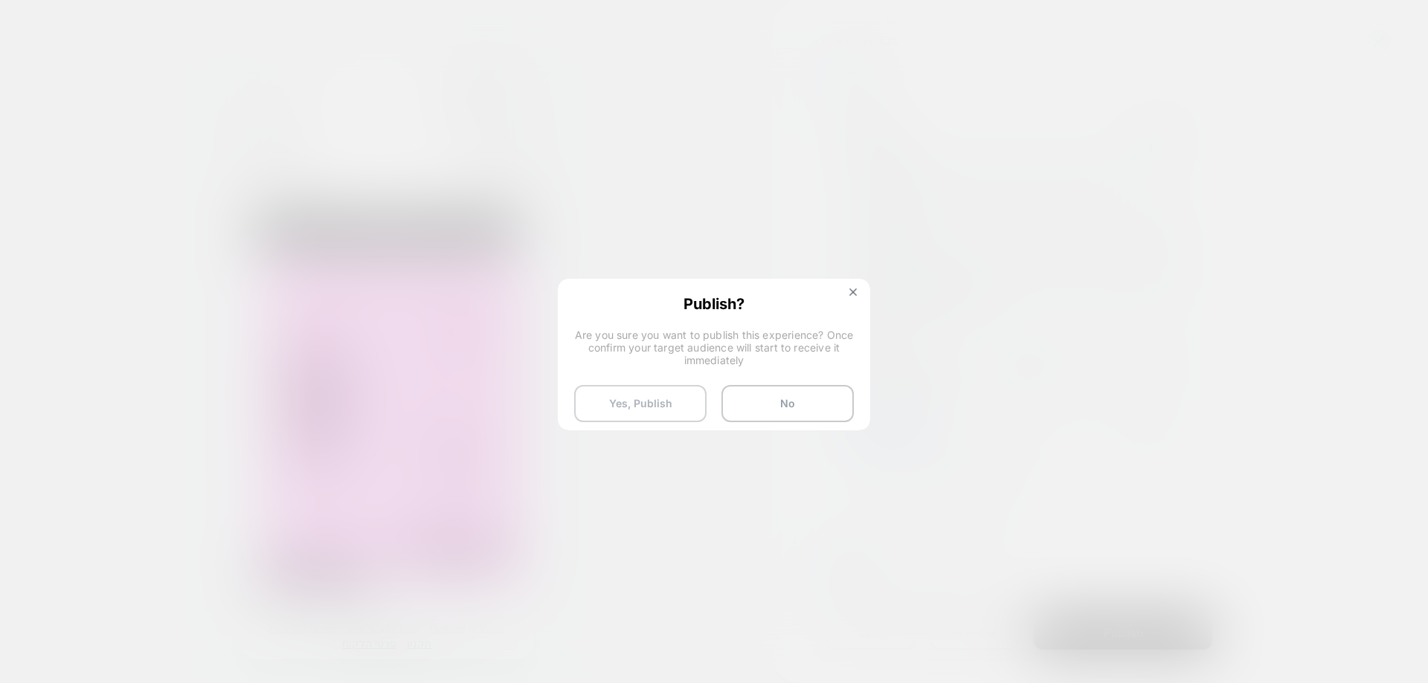
click at [612, 407] on button "Yes, Publish" at bounding box center [640, 403] width 132 height 37
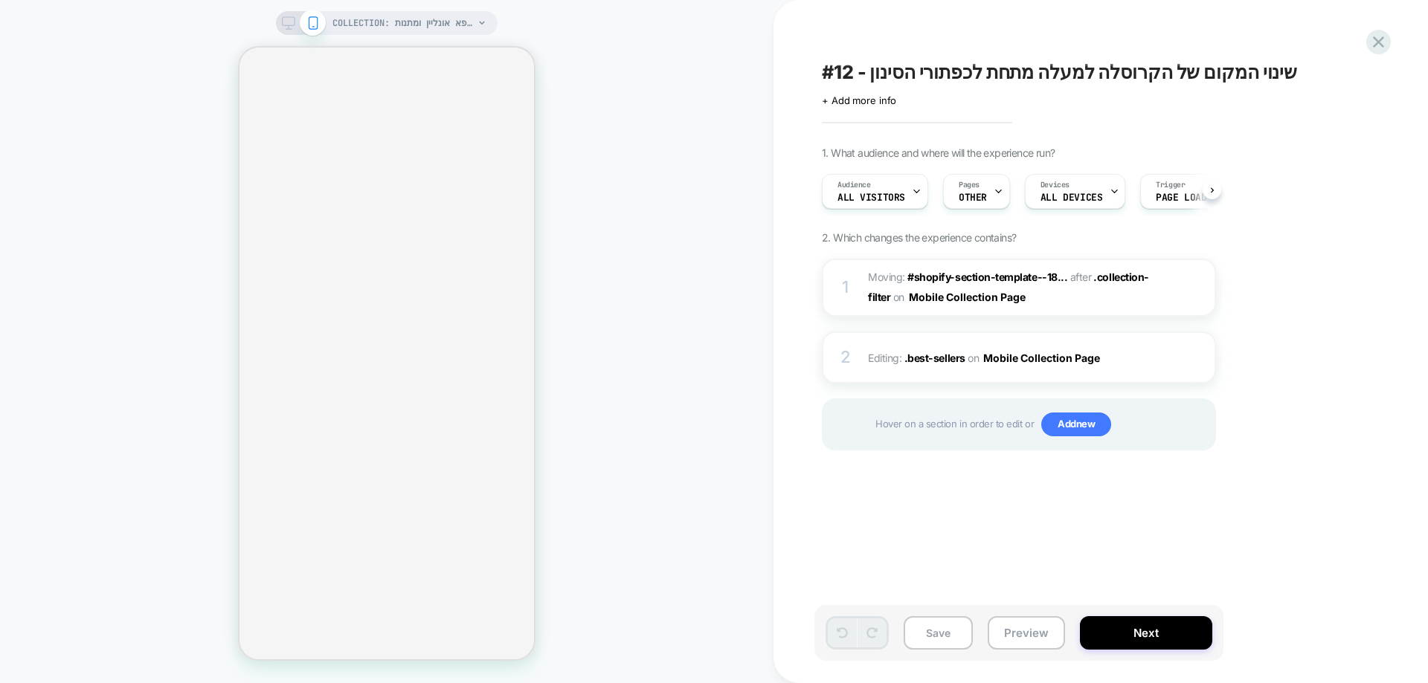
scroll to position [0, 1]
select select "******"
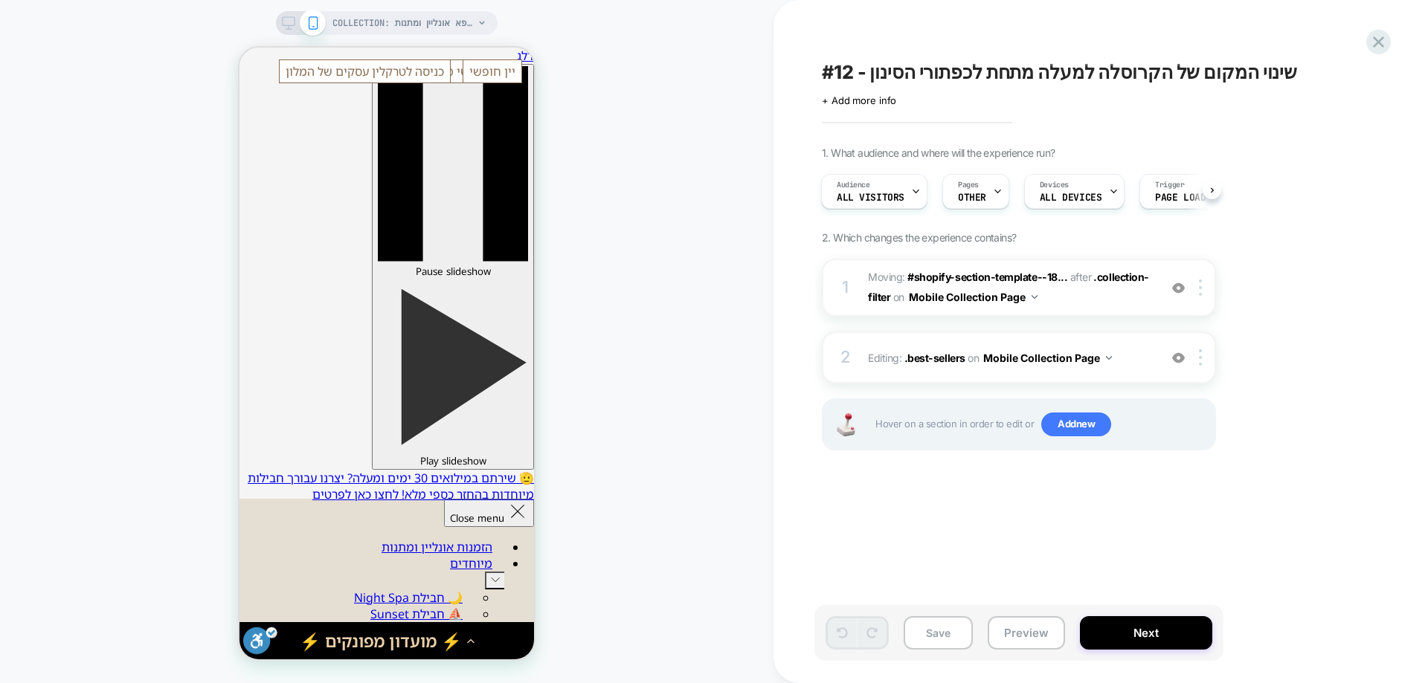
scroll to position [0, 0]
click at [945, 654] on div "Save Preview Next" at bounding box center [1018, 633] width 409 height 56
click at [945, 637] on button "Save" at bounding box center [937, 632] width 69 height 33
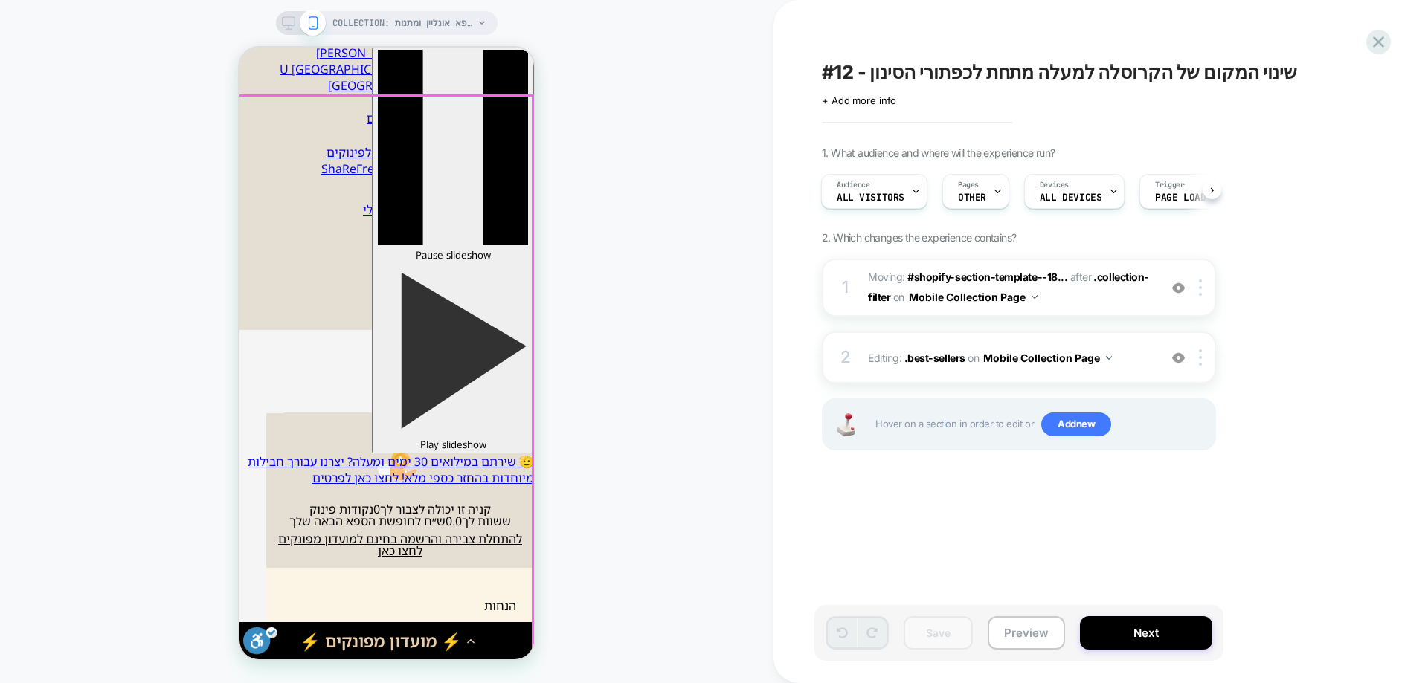
scroll to position [446, 0]
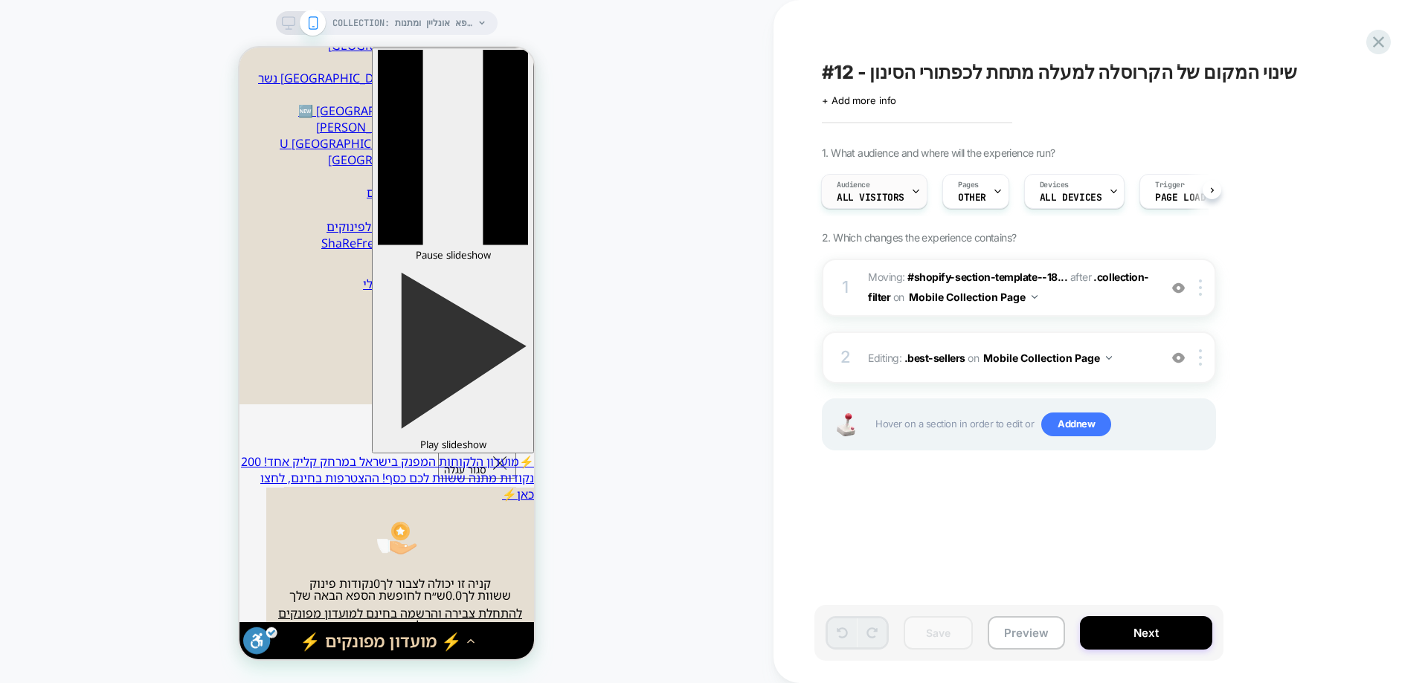
click at [924, 199] on div "Audience All Visitors" at bounding box center [874, 191] width 106 height 35
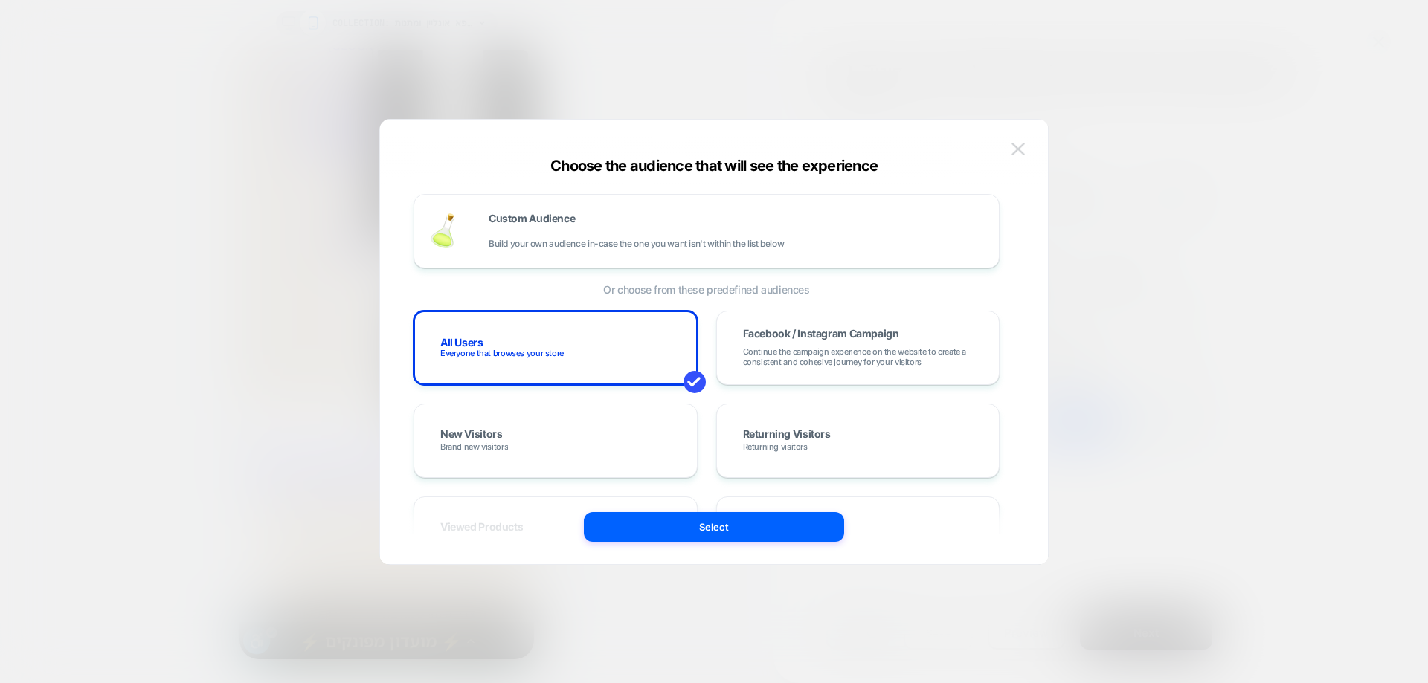
click at [1028, 150] on button at bounding box center [1018, 149] width 22 height 22
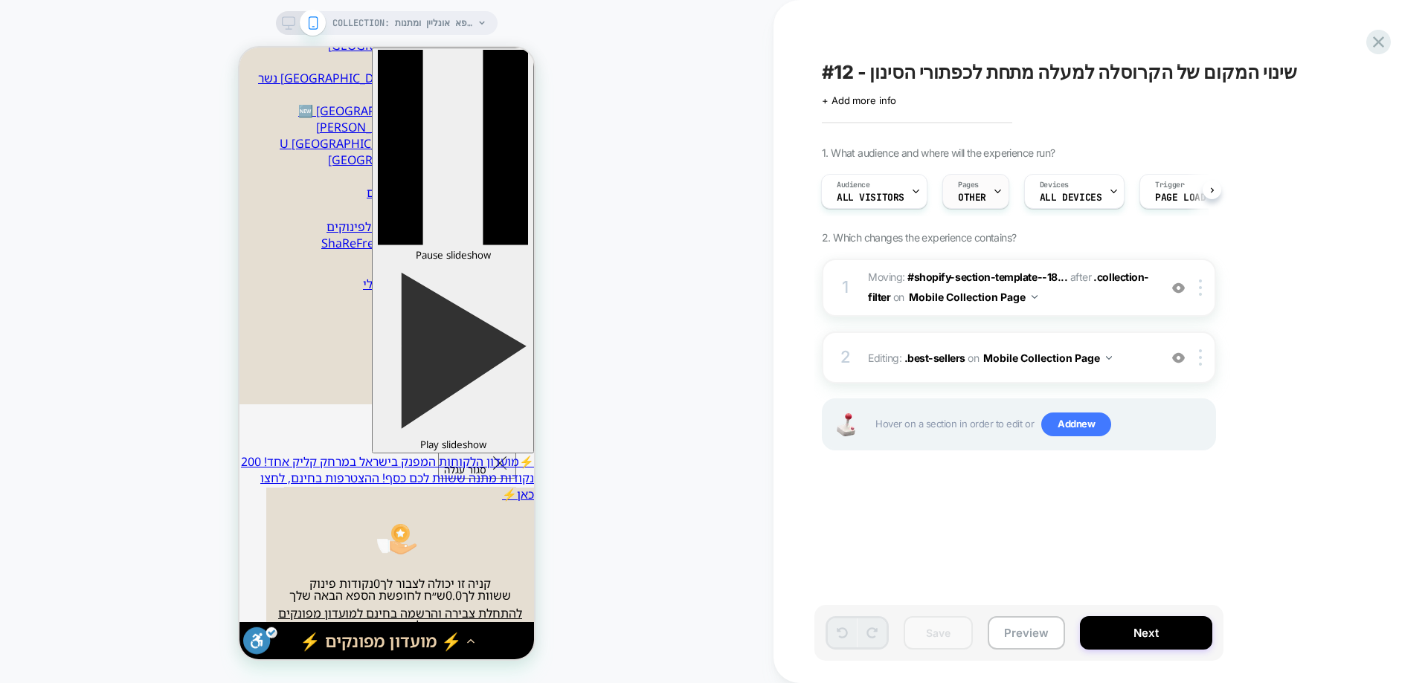
click at [976, 200] on span "OTHER" at bounding box center [972, 198] width 28 height 10
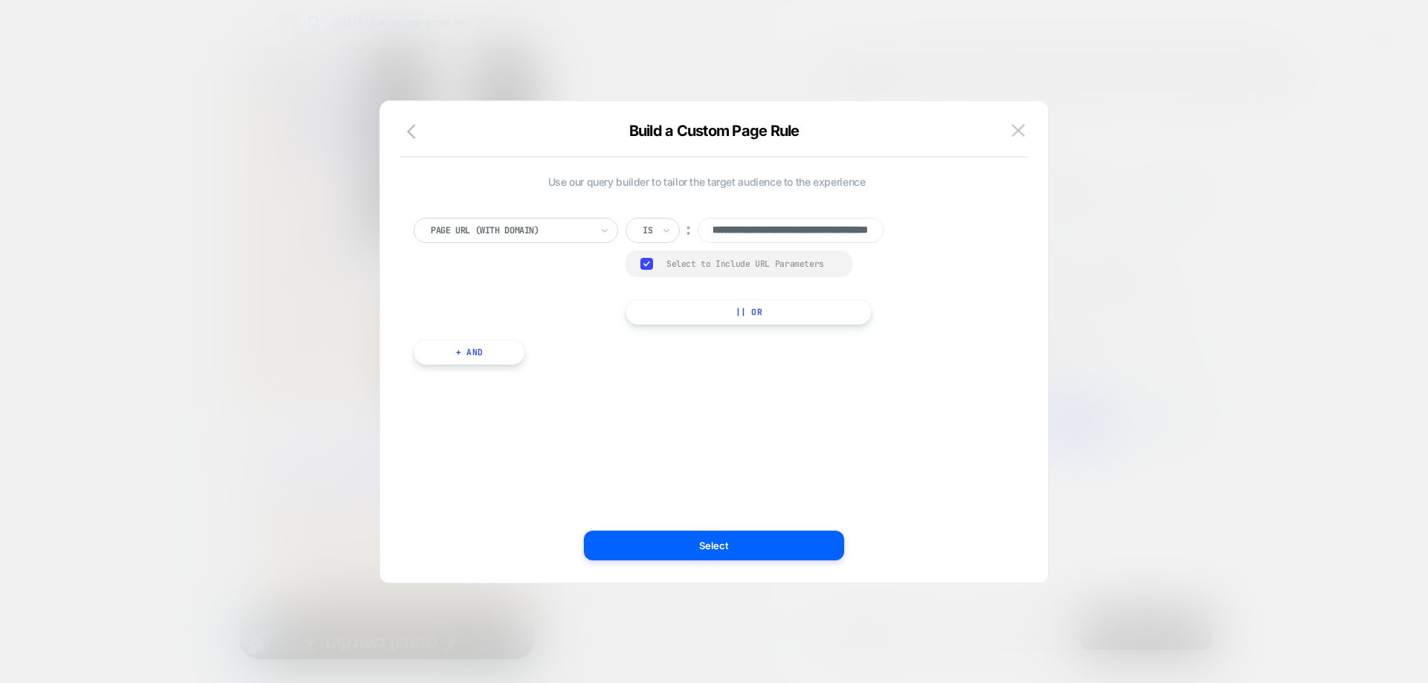
scroll to position [0, 0]
click at [1025, 125] on button at bounding box center [1018, 131] width 22 height 22
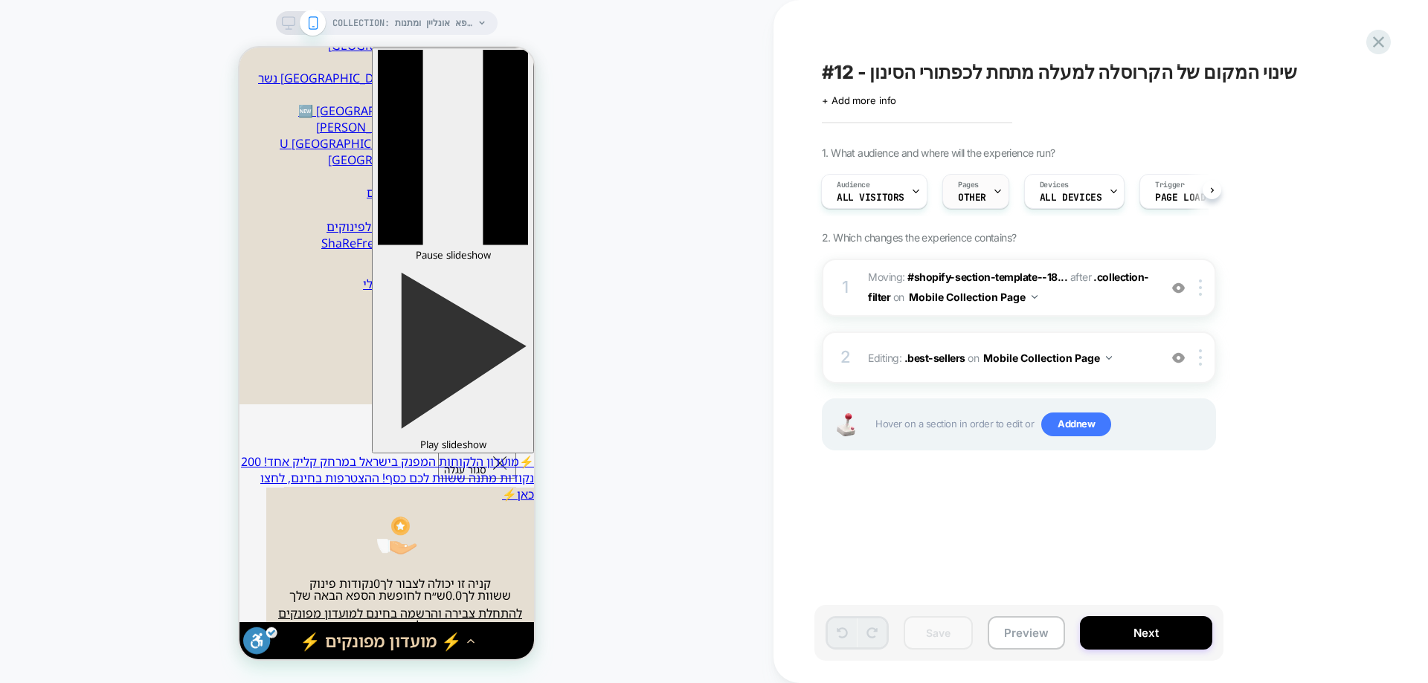
click at [986, 196] on div "Pages OTHER" at bounding box center [972, 191] width 58 height 33
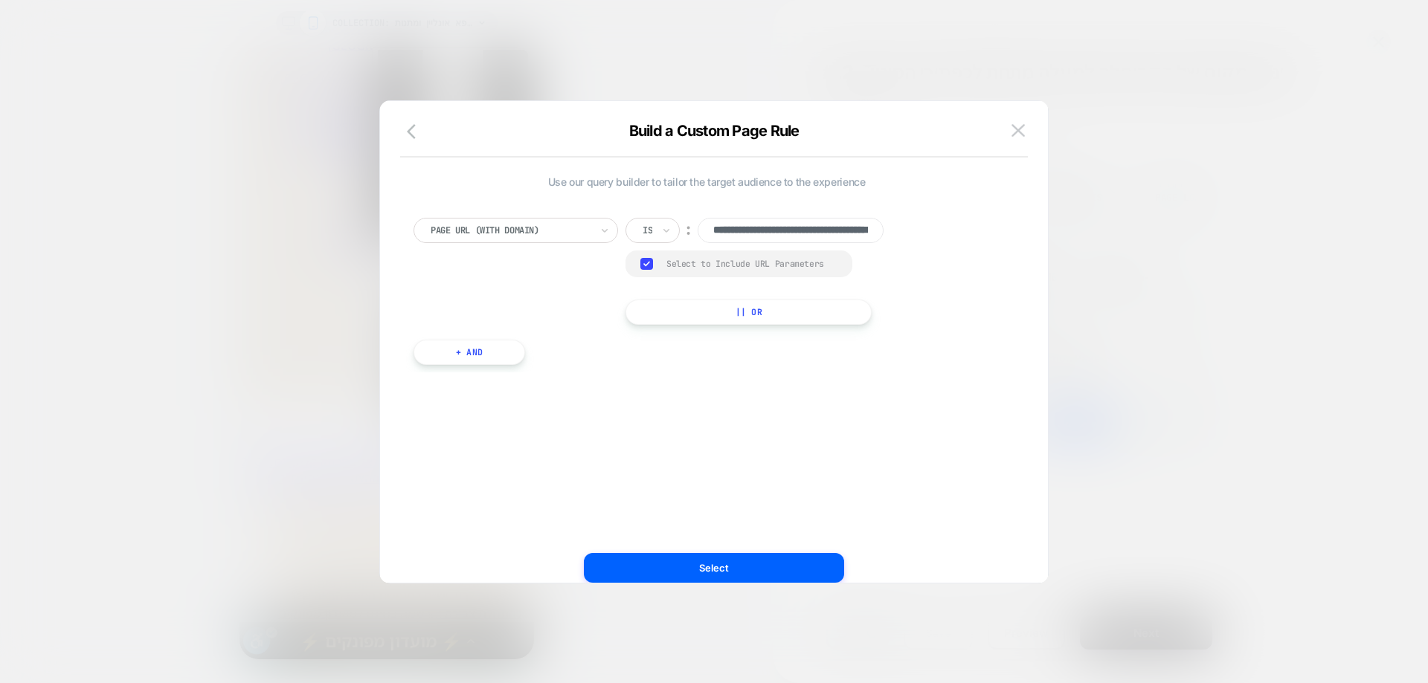
scroll to position [0, 108]
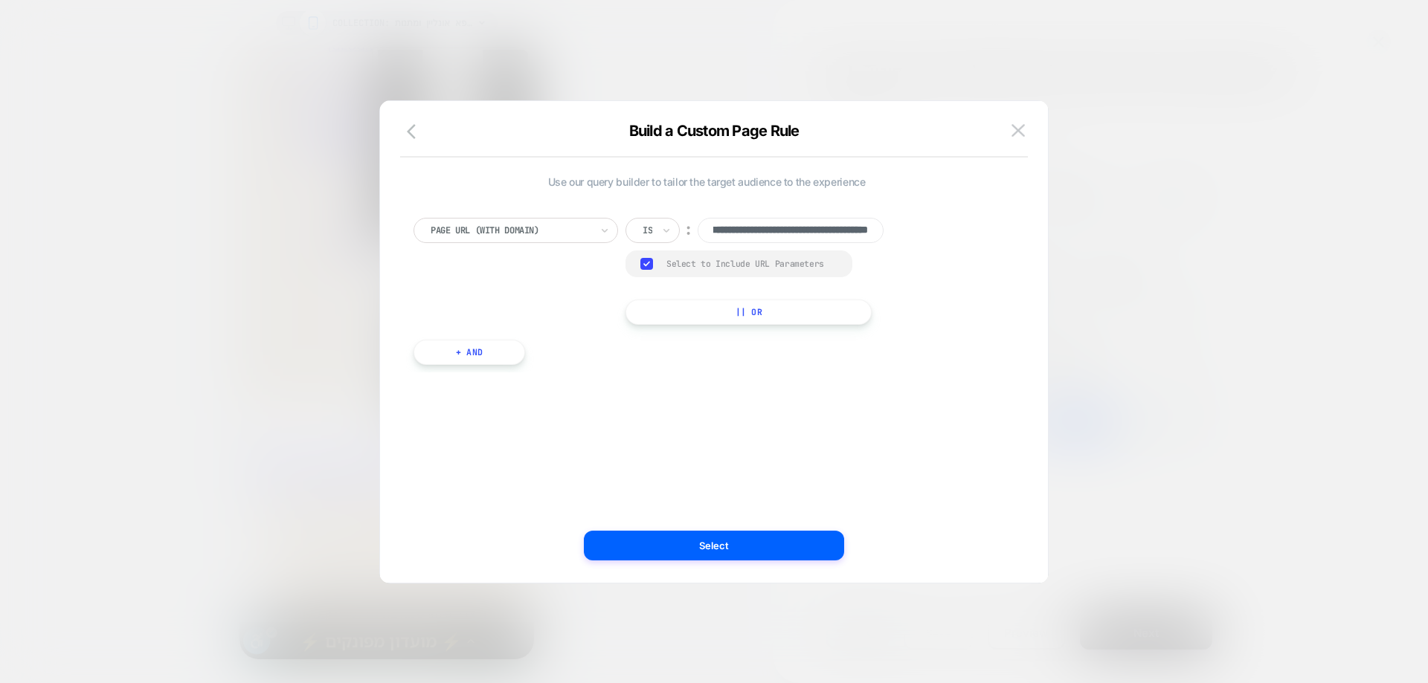
click at [1031, 126] on div "Build a Custom Page Rule" at bounding box center [714, 140] width 668 height 36
click at [1005, 120] on div "**********" at bounding box center [713, 349] width 623 height 467
click at [1009, 120] on button at bounding box center [1018, 131] width 22 height 22
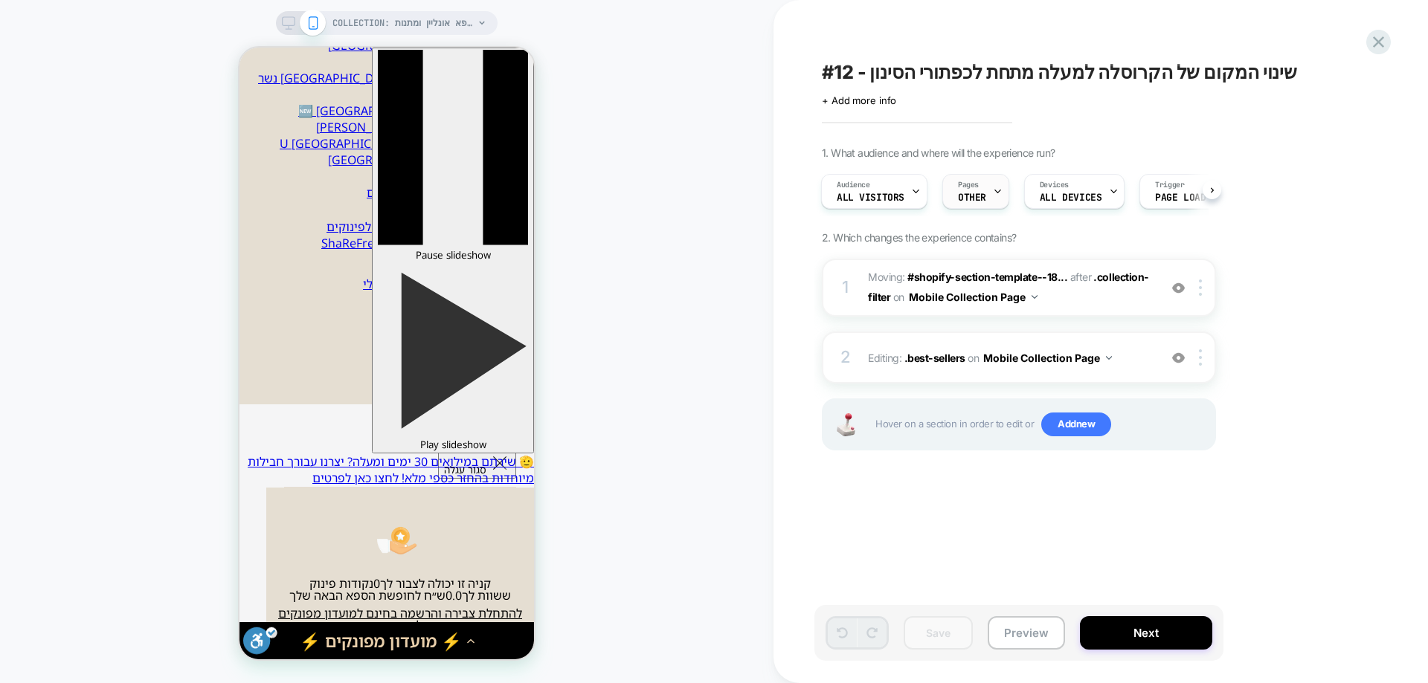
click at [981, 195] on span "OTHER" at bounding box center [972, 198] width 28 height 10
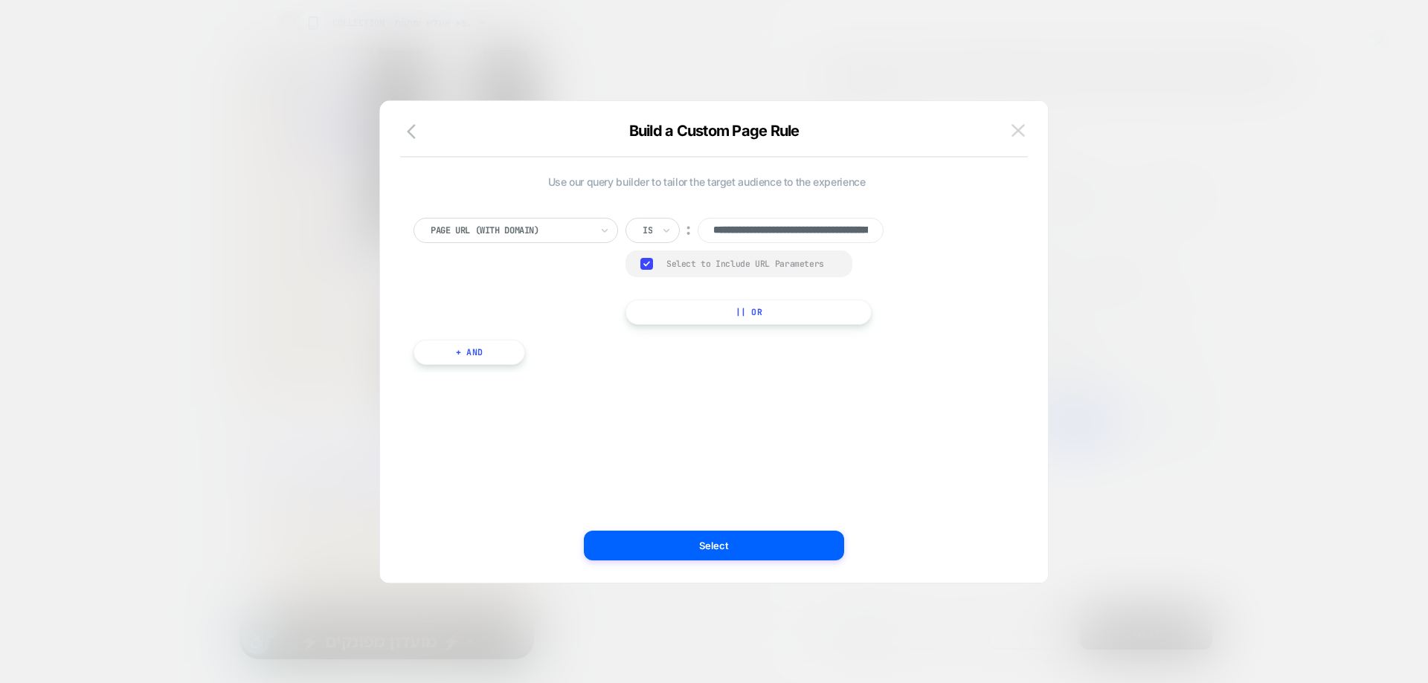
click at [1021, 132] on img at bounding box center [1017, 130] width 13 height 13
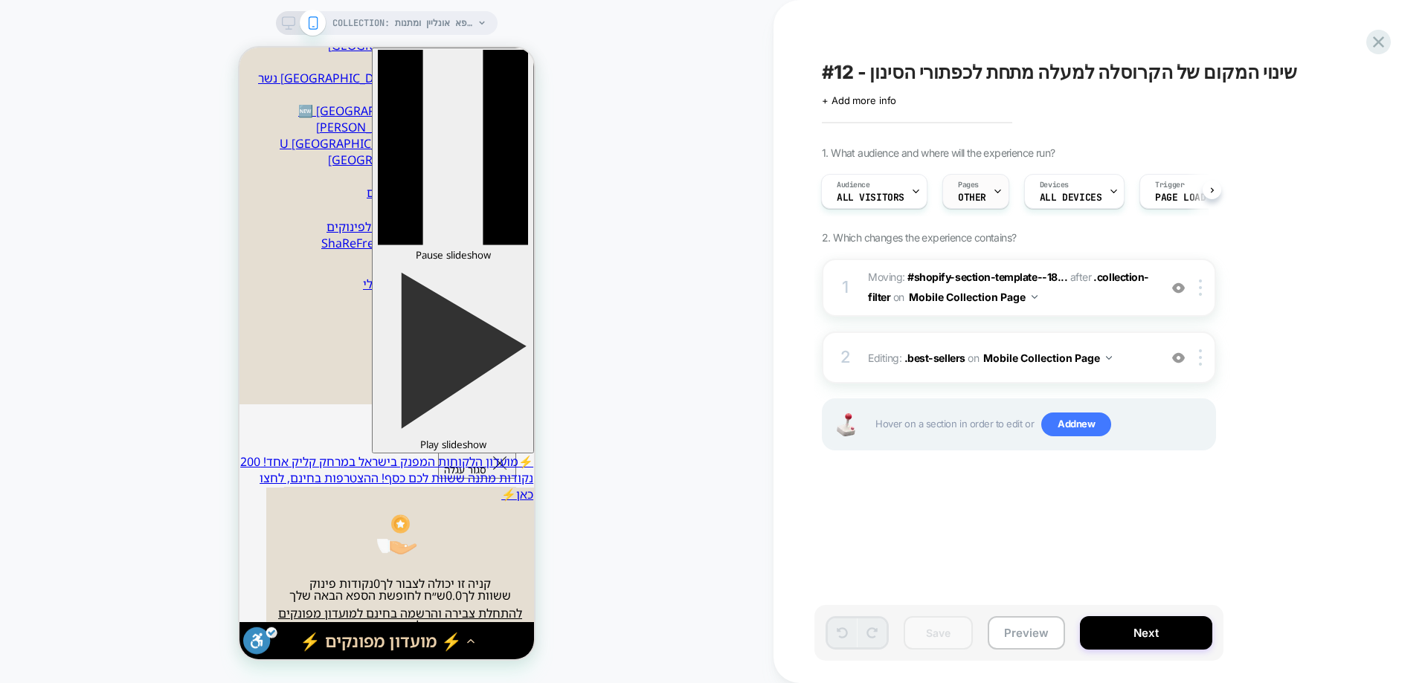
click at [984, 190] on div "Pages OTHER" at bounding box center [972, 191] width 58 height 33
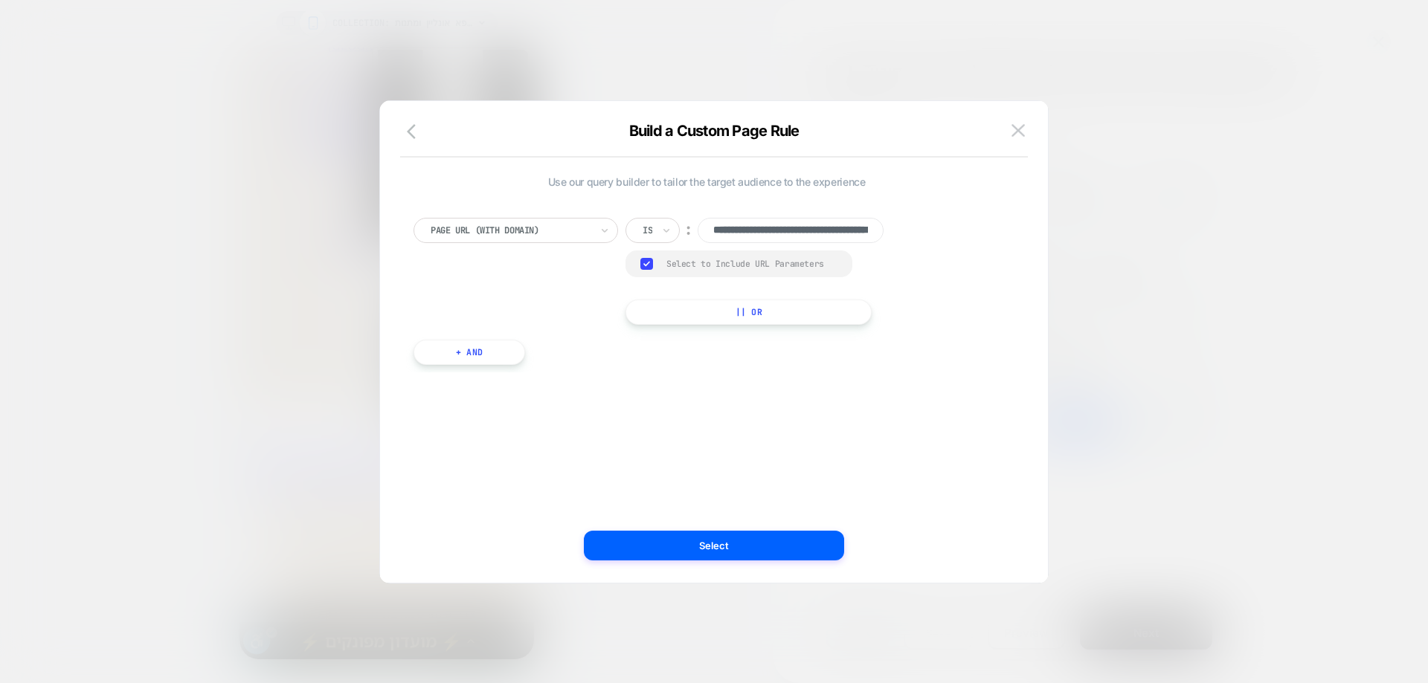
scroll to position [0, 108]
click at [412, 132] on icon "button" at bounding box center [416, 132] width 18 height 18
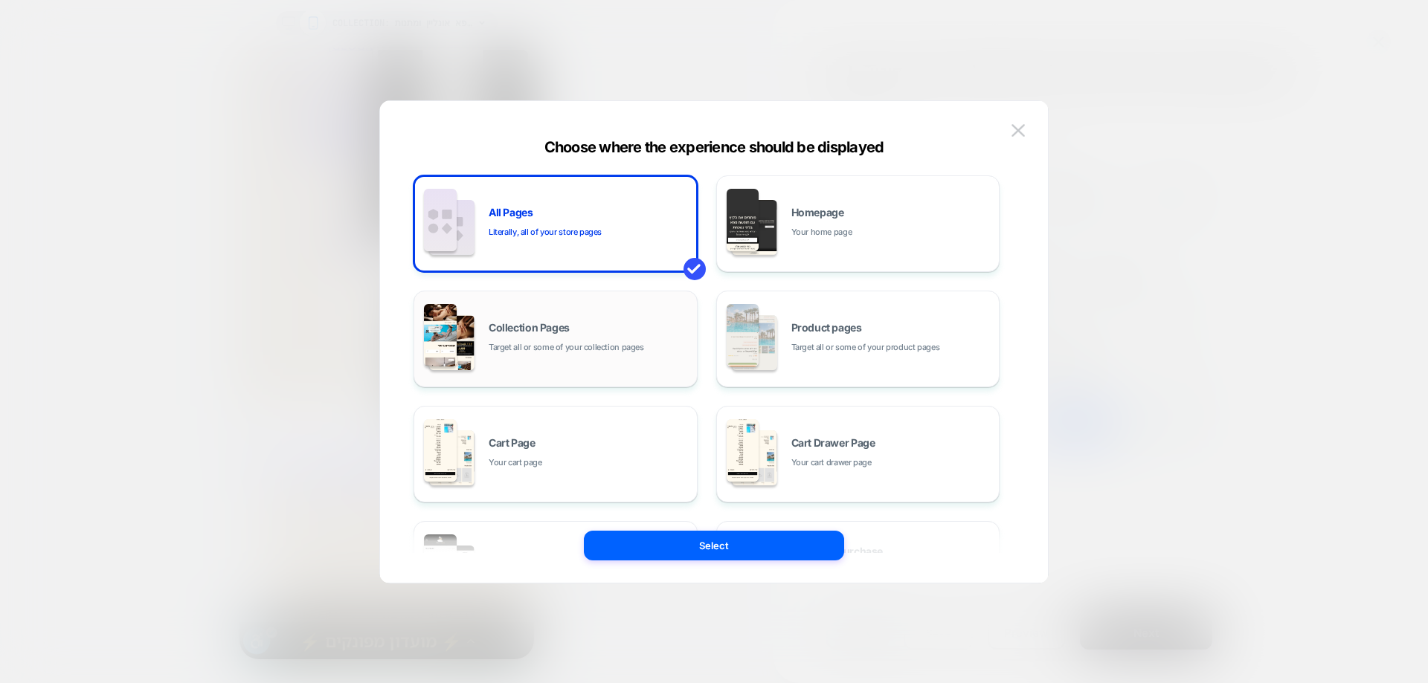
click at [545, 337] on div "Collection Pages Target all or some of your collection pages" at bounding box center [589, 339] width 201 height 32
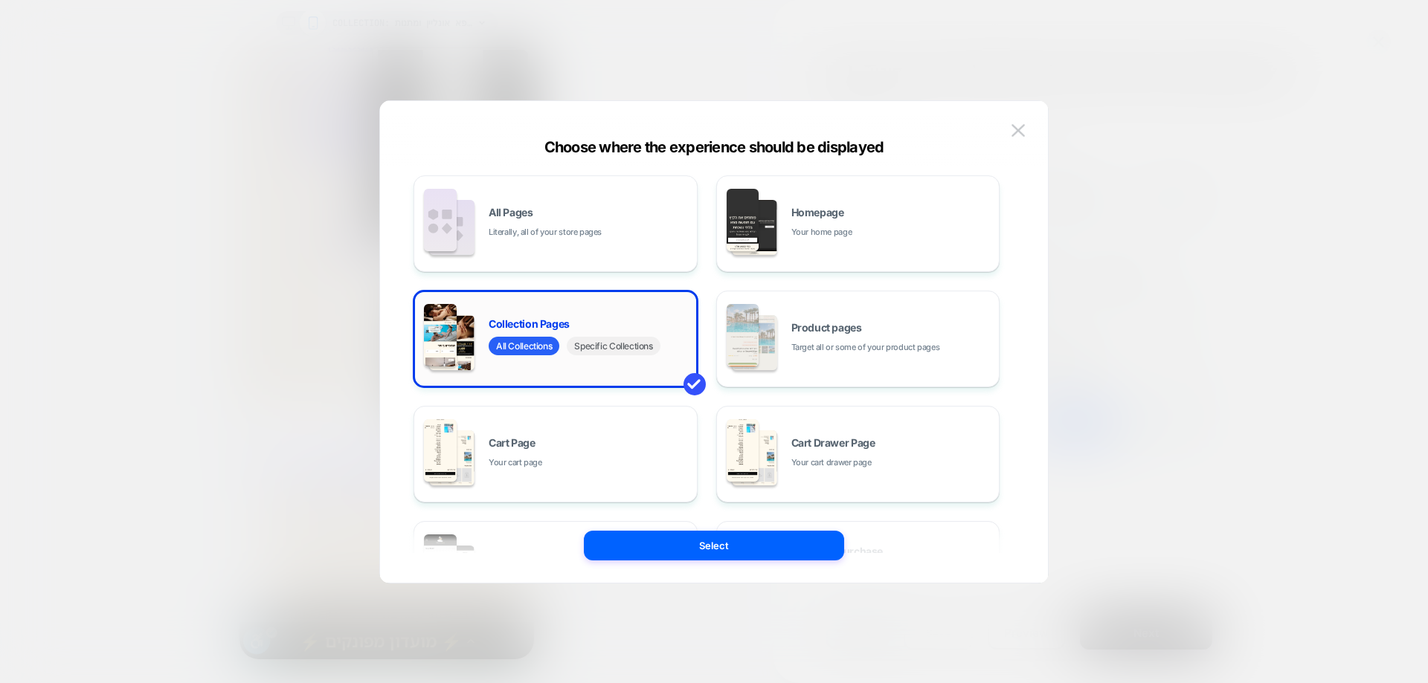
click at [639, 351] on span "Specific Collections" at bounding box center [613, 346] width 93 height 19
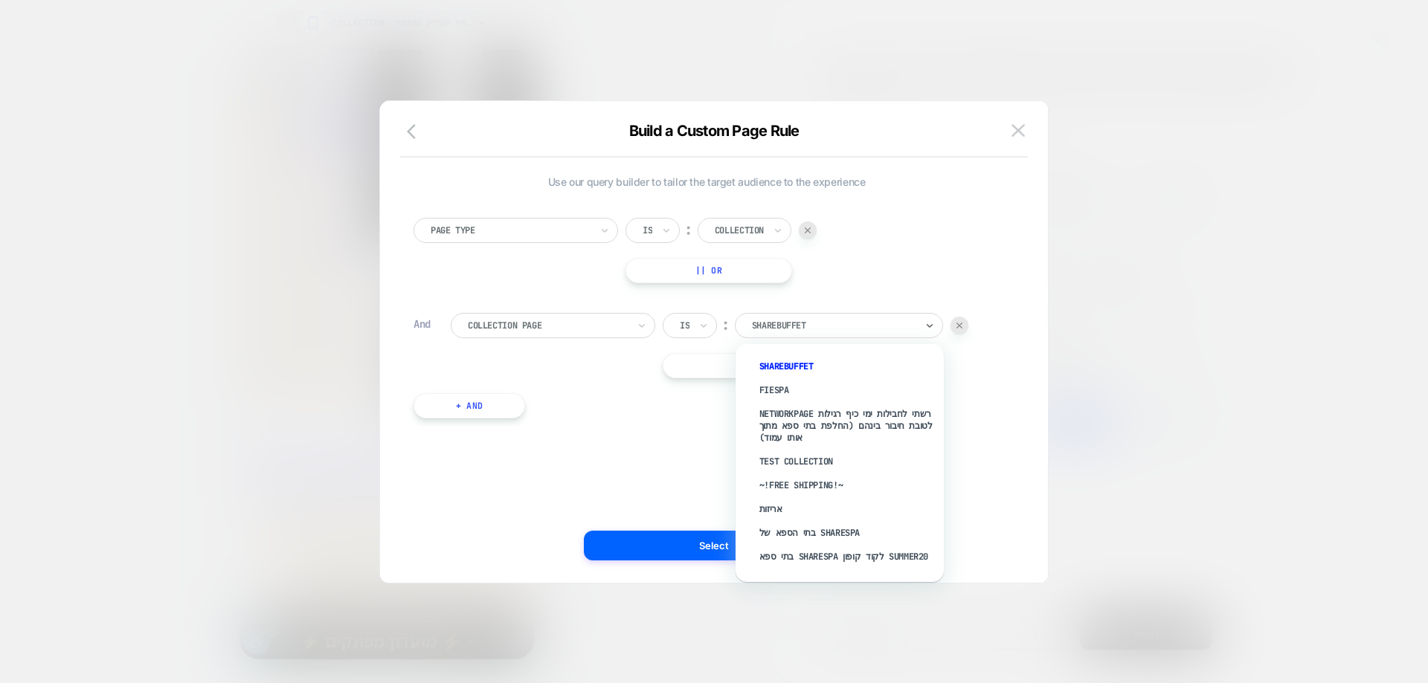
click at [830, 332] on div "ShareBuffet" at bounding box center [833, 326] width 167 height 16
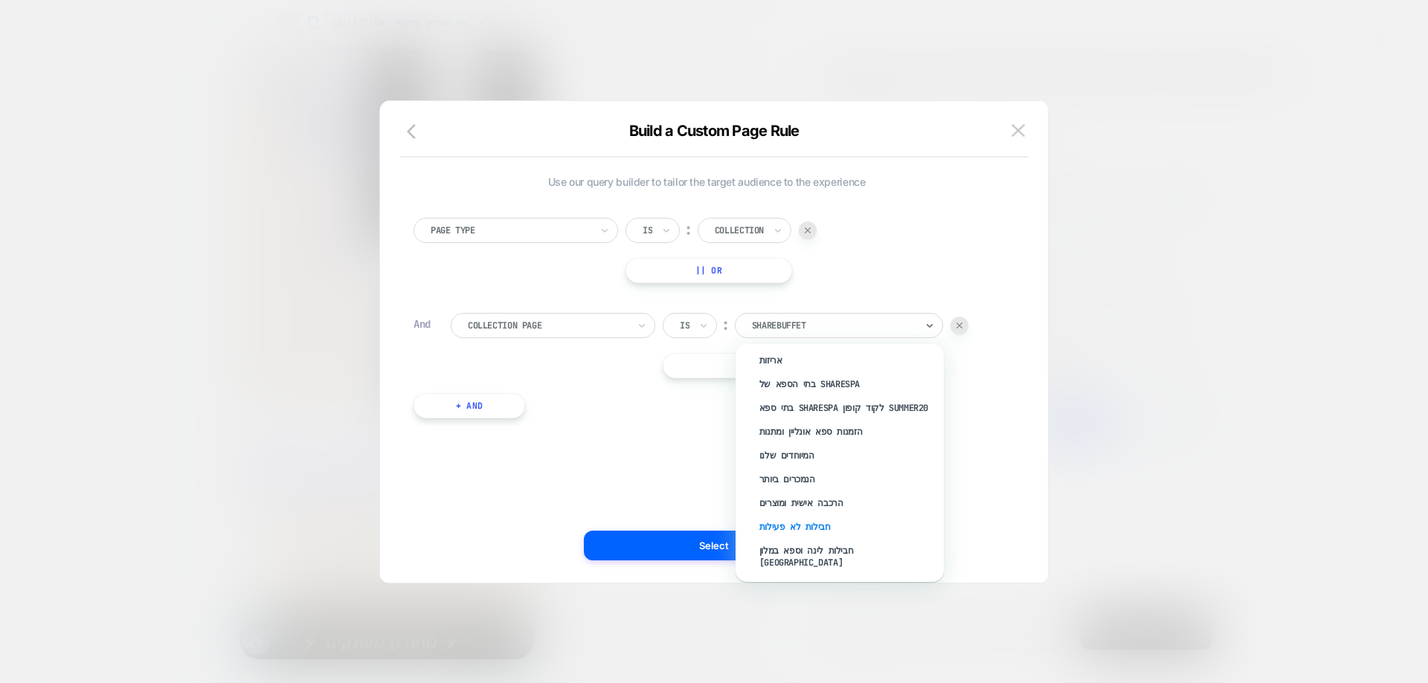
scroll to position [74, 0]
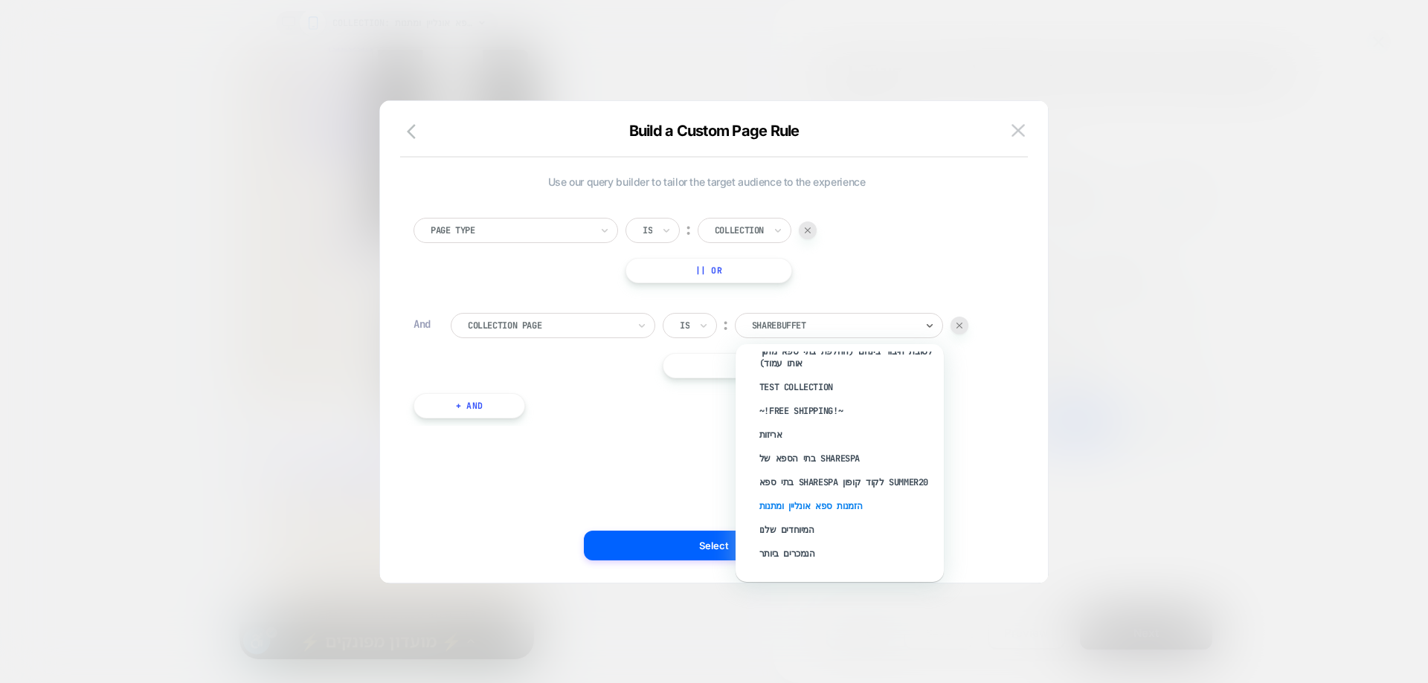
click at [828, 506] on div "הזמנות ספא אונליין ומתנות" at bounding box center [846, 506] width 193 height 24
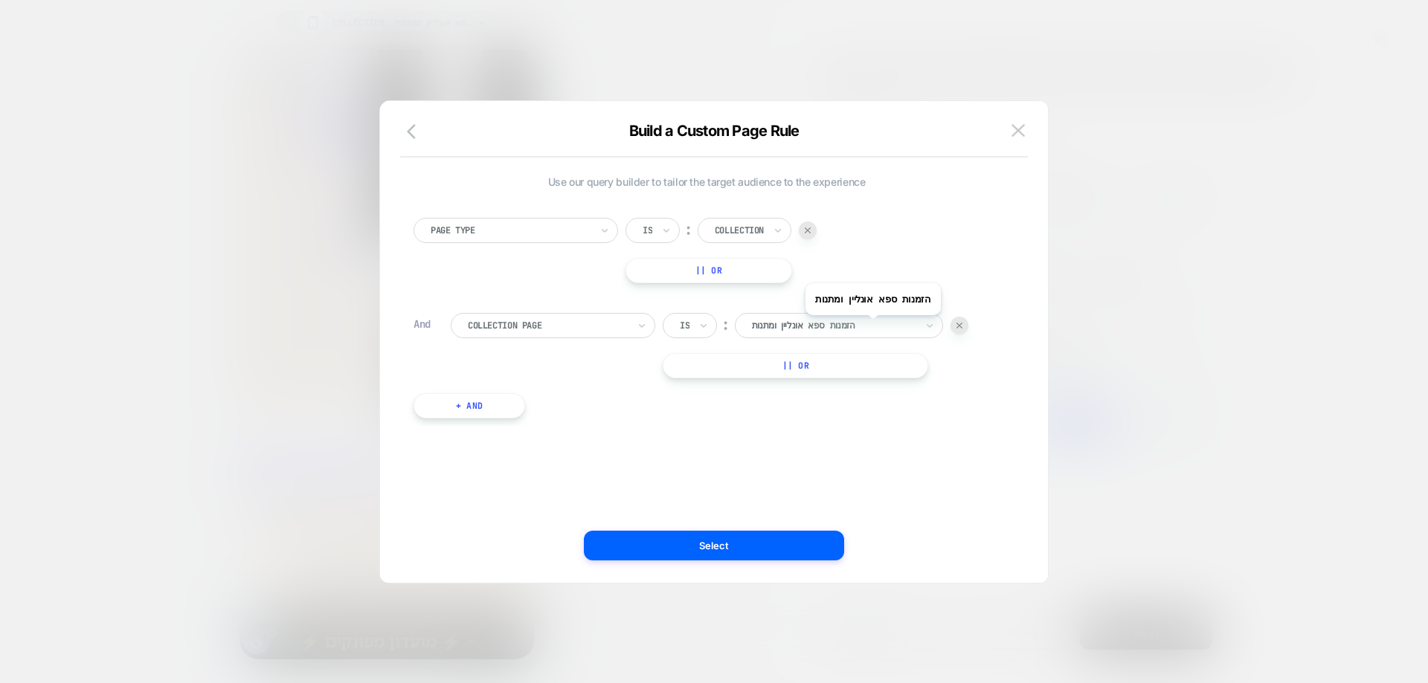
click at [857, 326] on div at bounding box center [834, 325] width 164 height 13
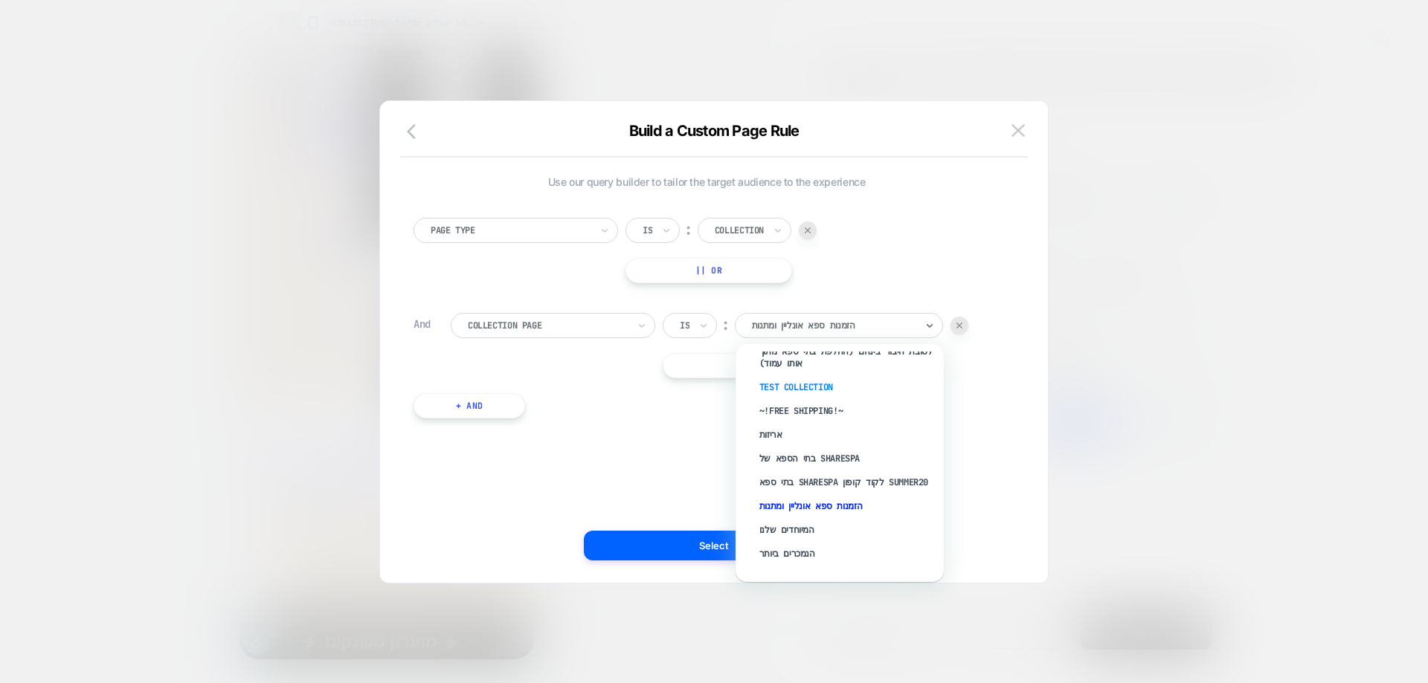
scroll to position [0, 0]
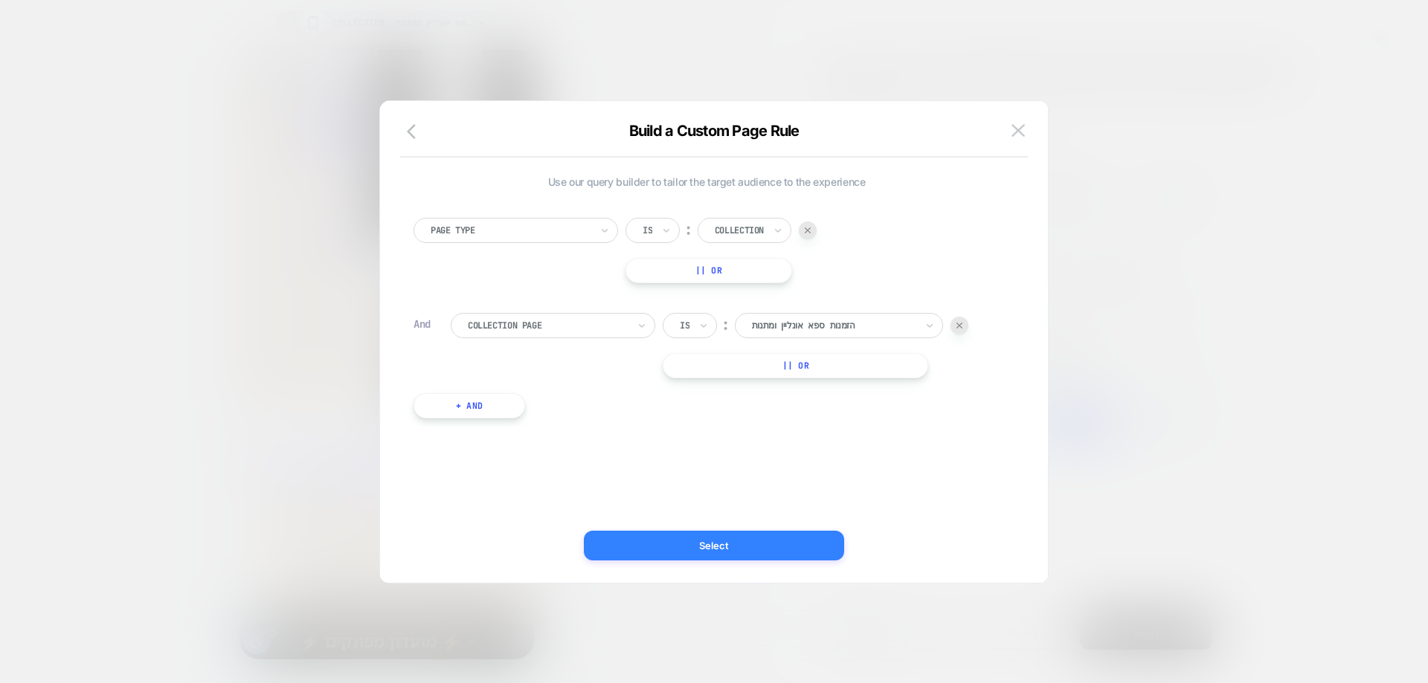
click at [686, 544] on button "Select" at bounding box center [714, 546] width 260 height 30
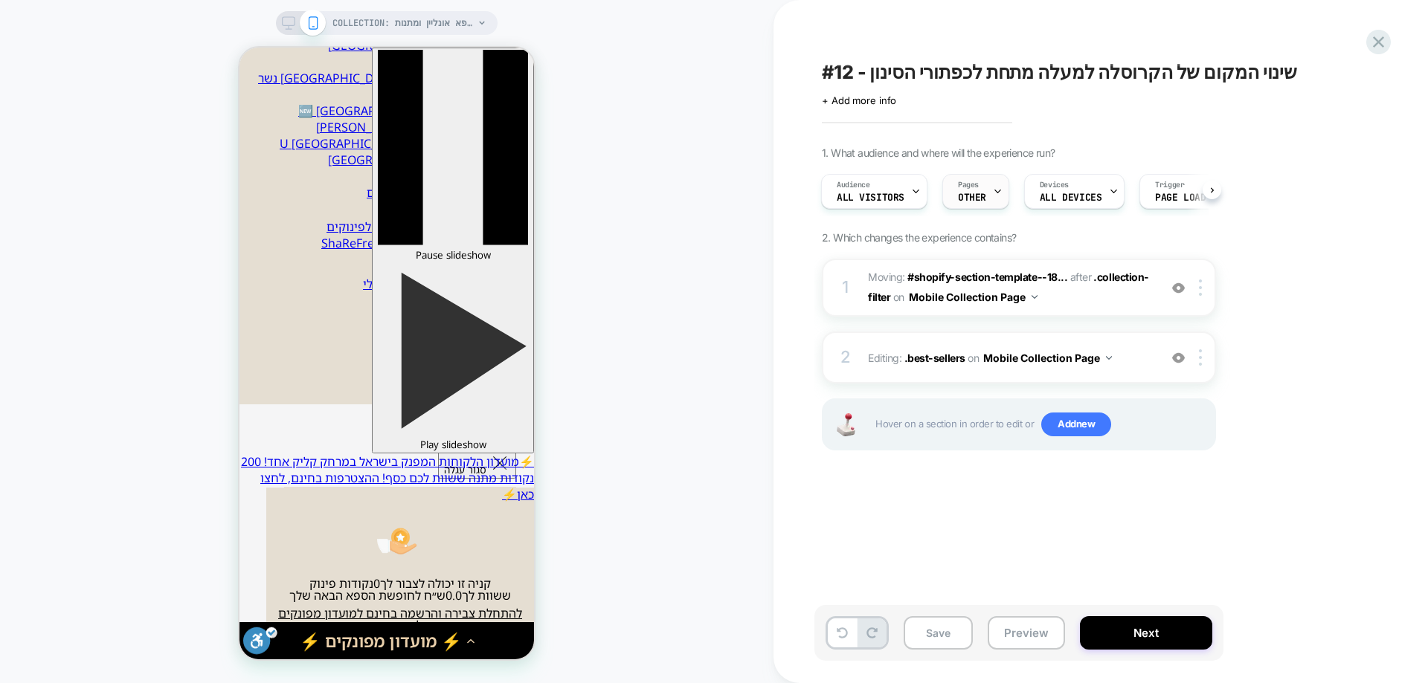
click at [985, 182] on div "Pages OTHER" at bounding box center [972, 191] width 58 height 33
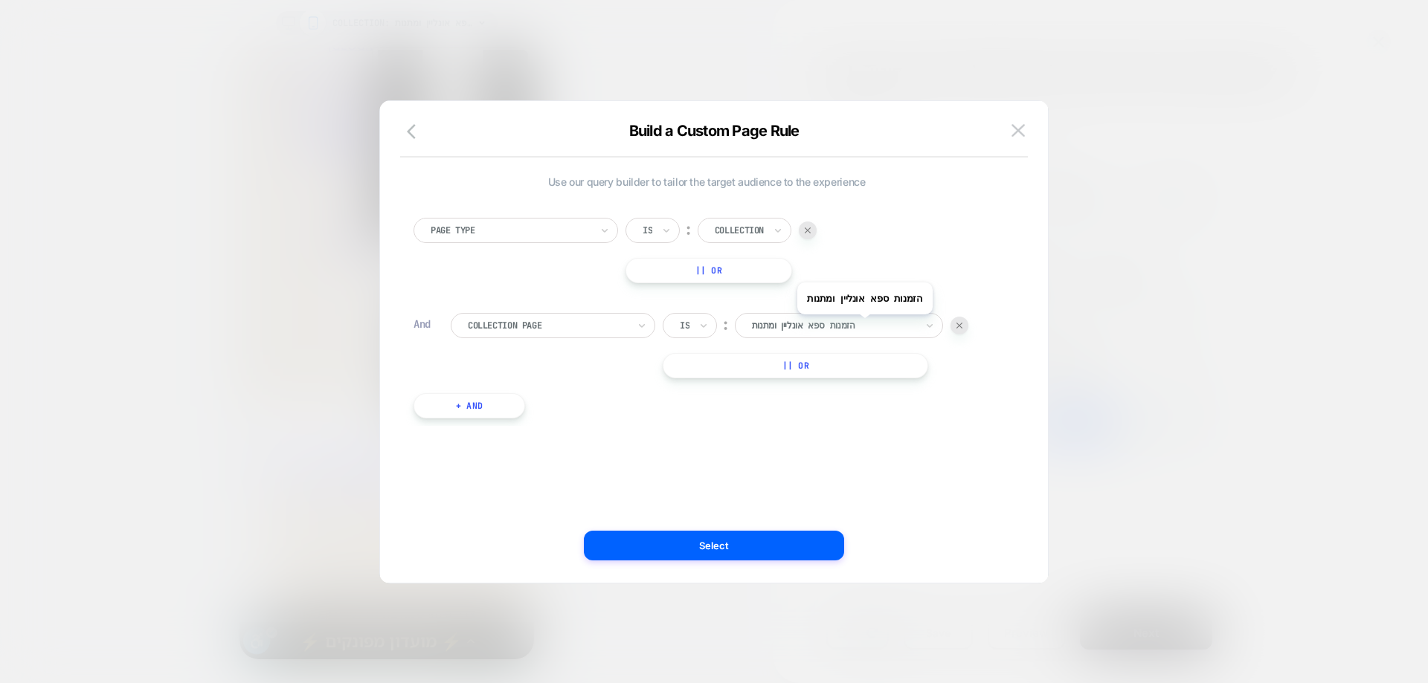
click at [855, 326] on div at bounding box center [834, 325] width 164 height 13
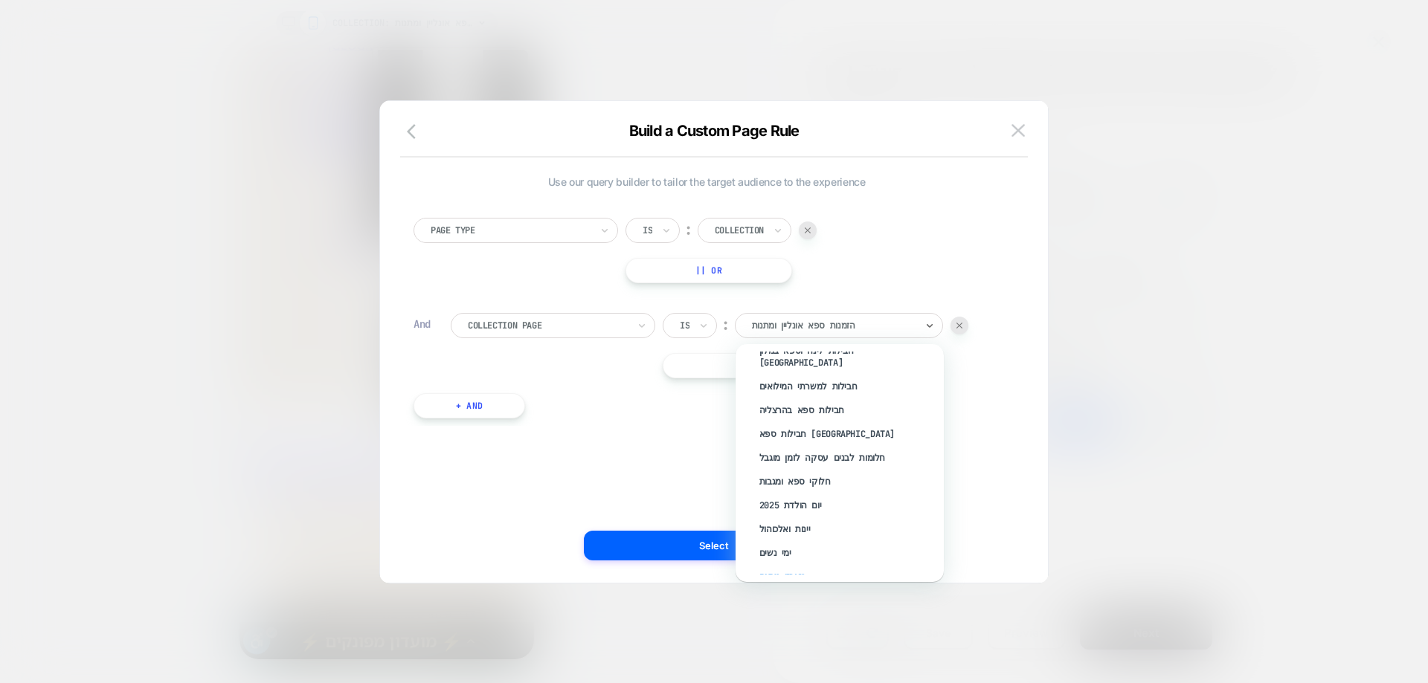
scroll to position [446, 0]
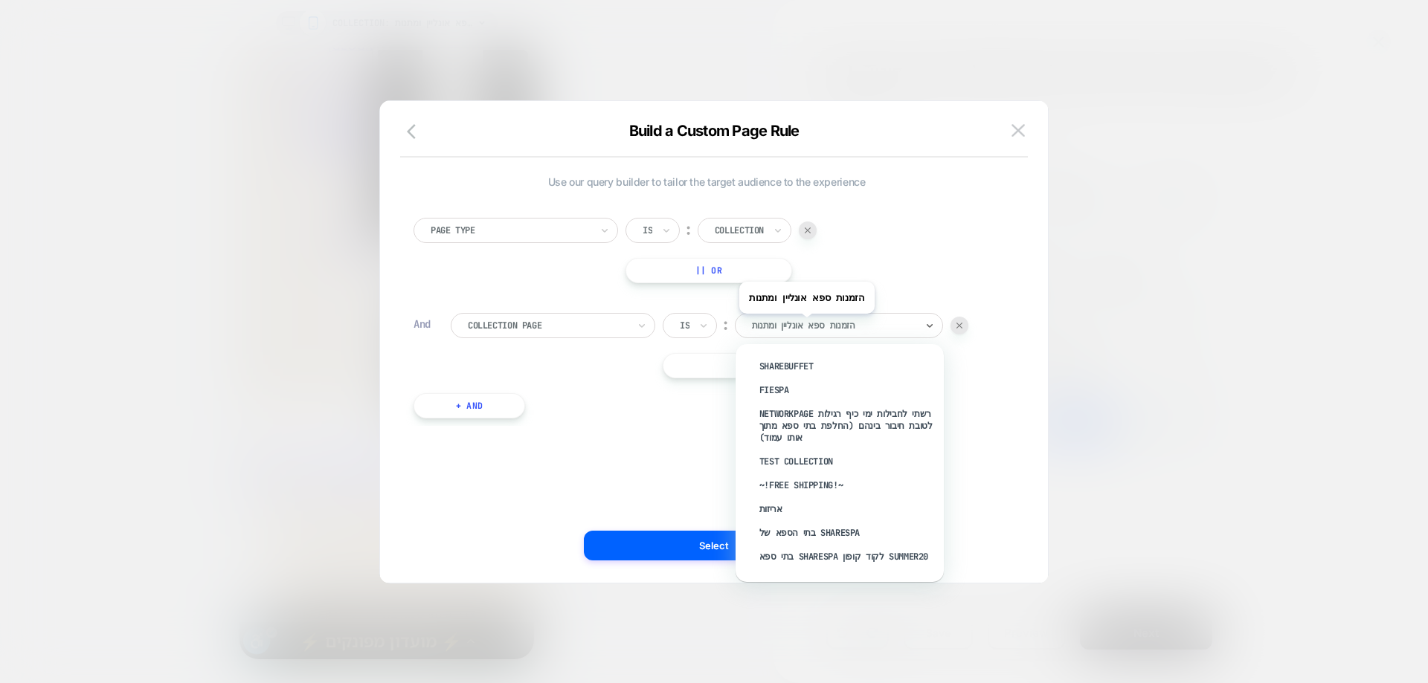
click at [797, 325] on div at bounding box center [834, 325] width 164 height 13
paste input "**********"
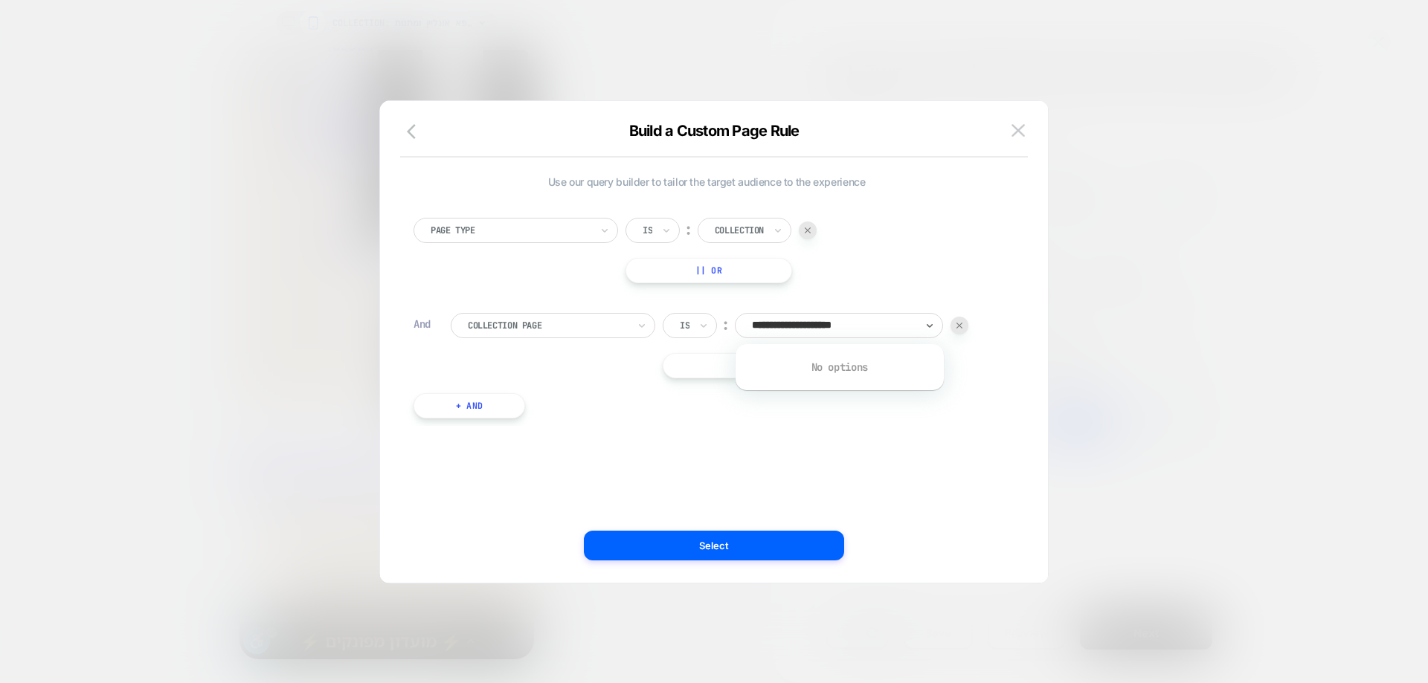
scroll to position [0, 0]
type input "*"
click at [640, 231] on div "Is" at bounding box center [652, 230] width 54 height 25
click at [761, 231] on div at bounding box center [739, 230] width 49 height 13
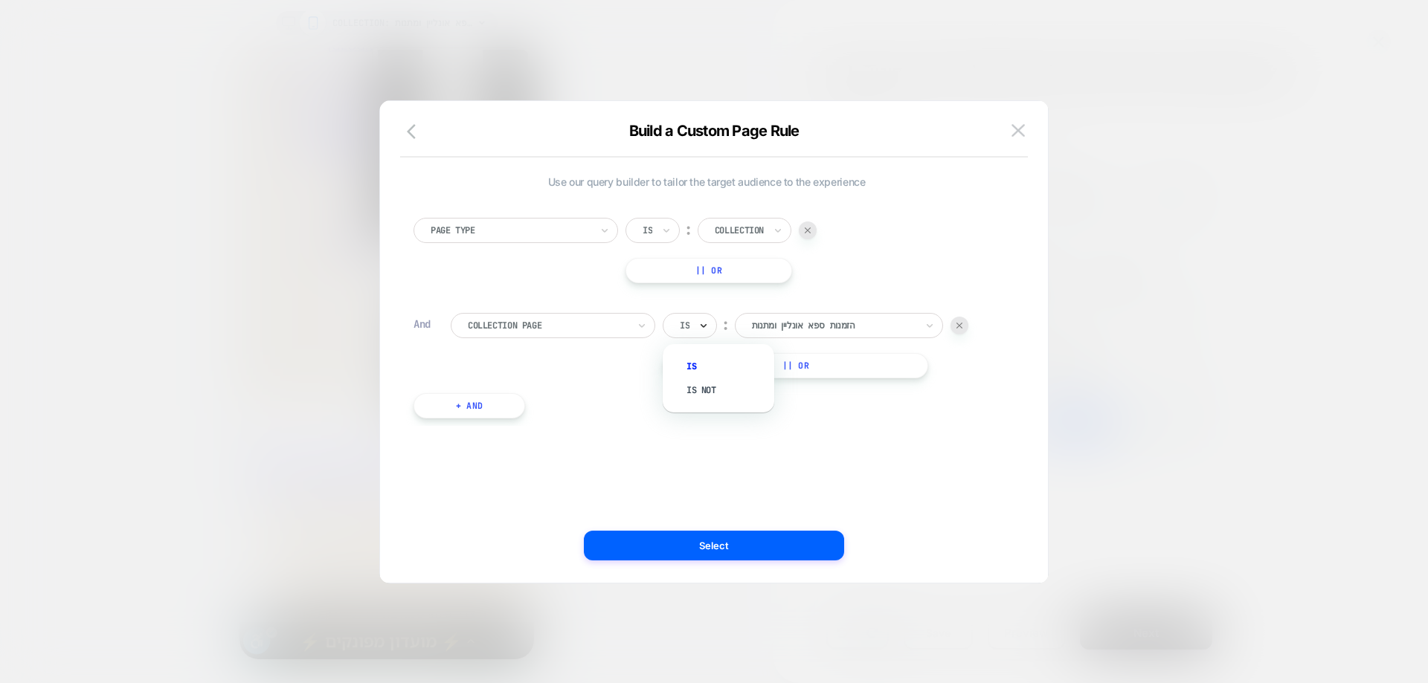
click at [709, 332] on icon at bounding box center [703, 325] width 10 height 15
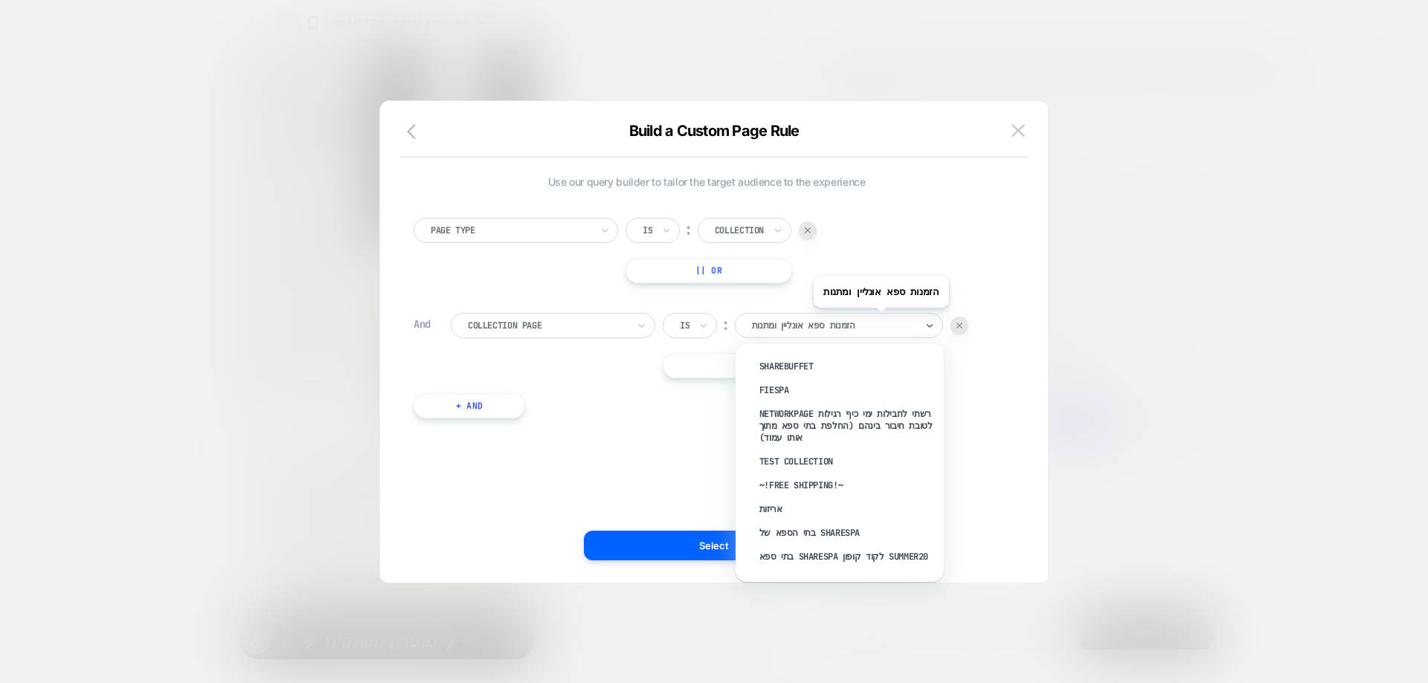
click at [871, 319] on div at bounding box center [834, 325] width 164 height 13
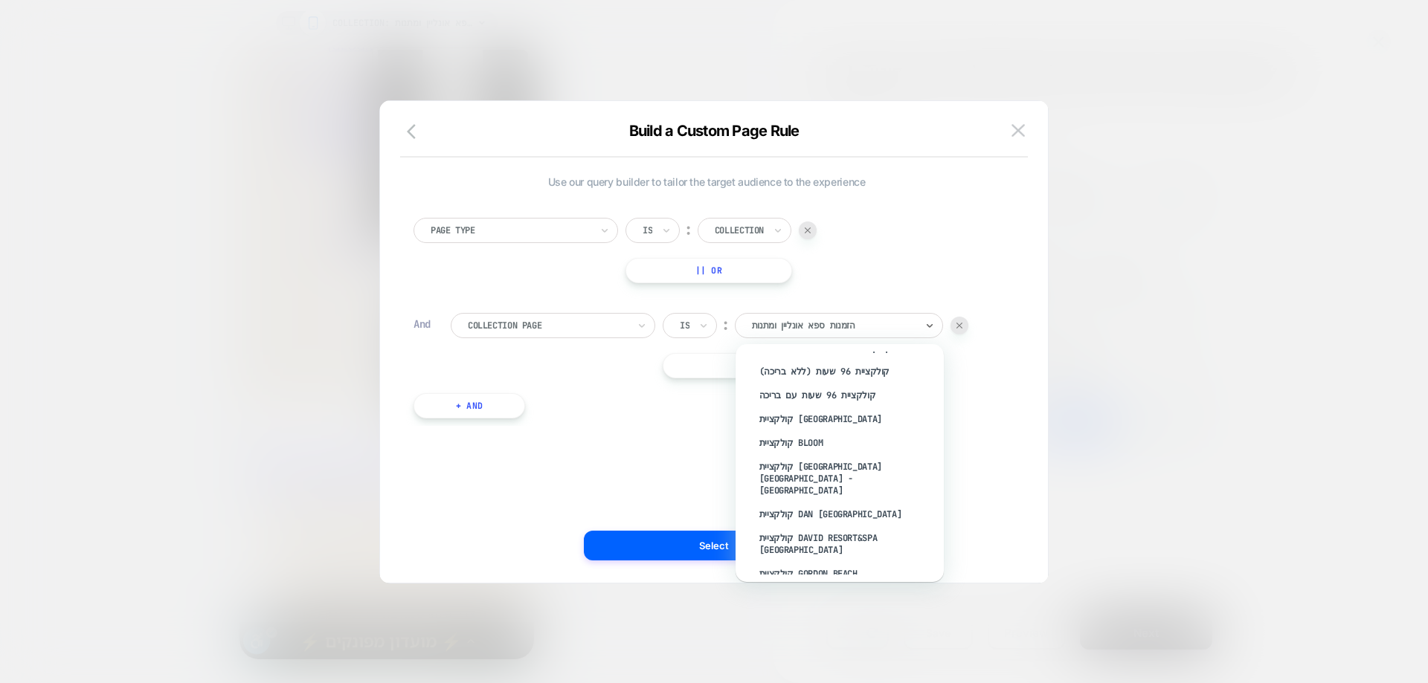
scroll to position [1175, 0]
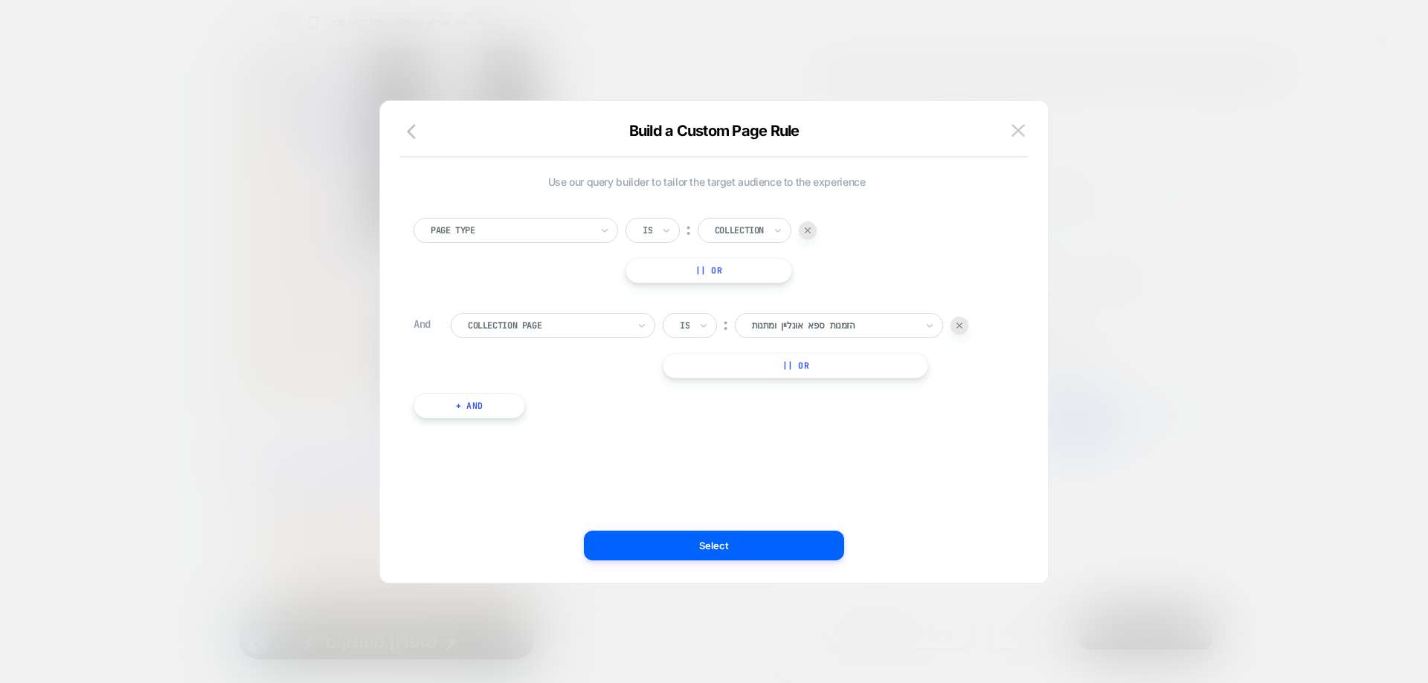
click at [682, 472] on div "Use our query builder to tailor the target audience to the experience Page Type…" at bounding box center [706, 342] width 623 height 422
click at [1020, 134] on img at bounding box center [1017, 130] width 13 height 13
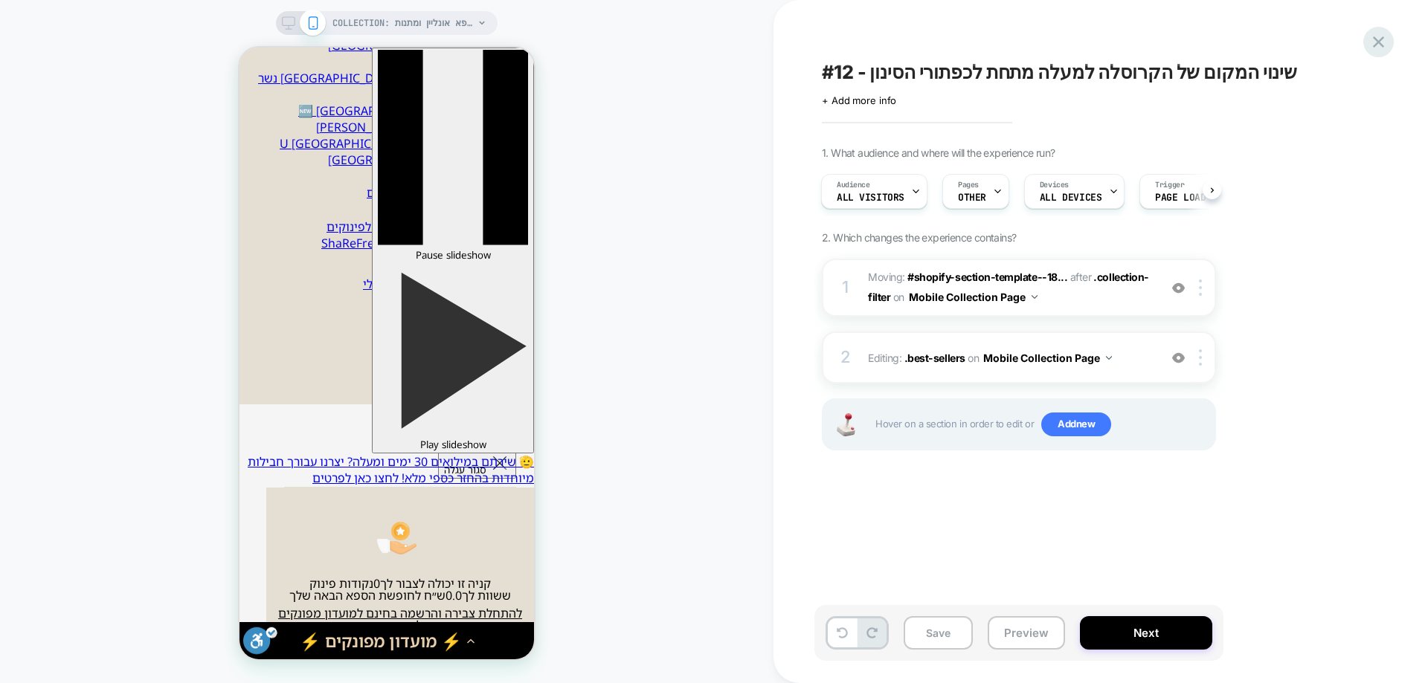
click at [1375, 48] on icon at bounding box center [1378, 42] width 20 height 20
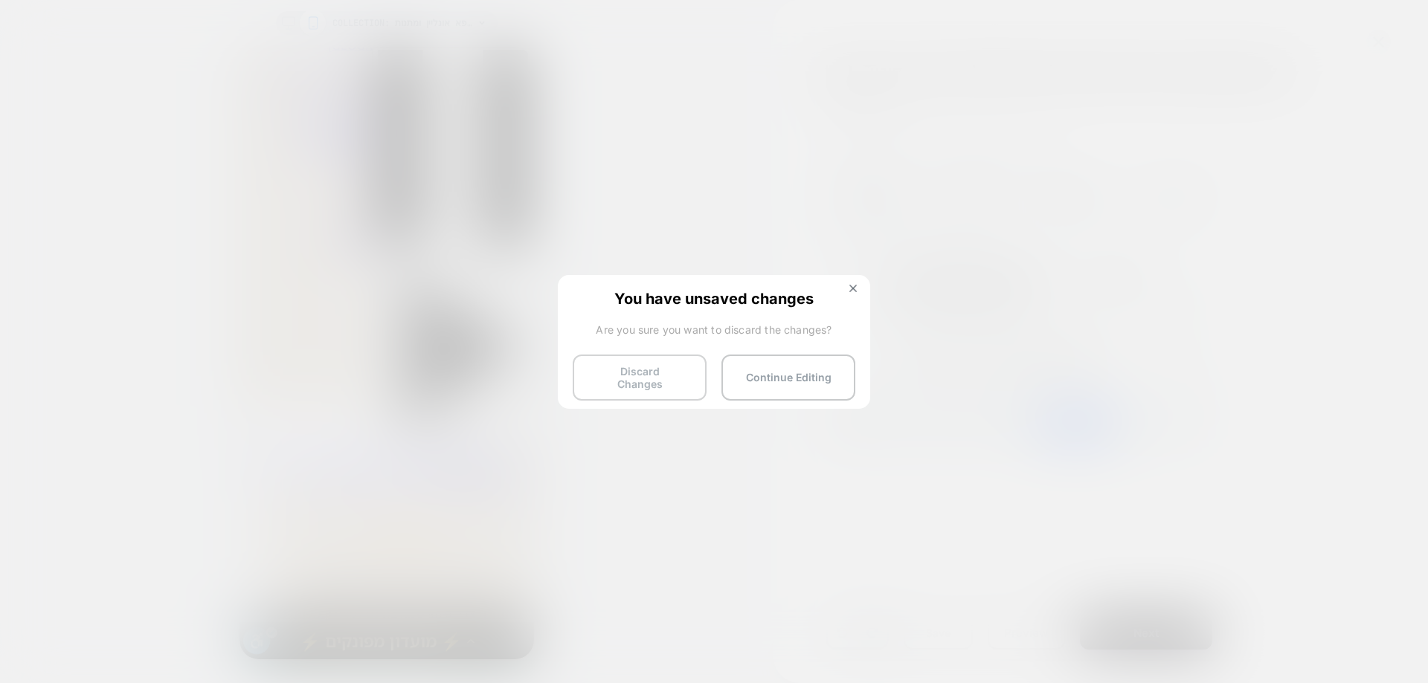
click at [662, 370] on button "Discard Changes" at bounding box center [640, 378] width 134 height 46
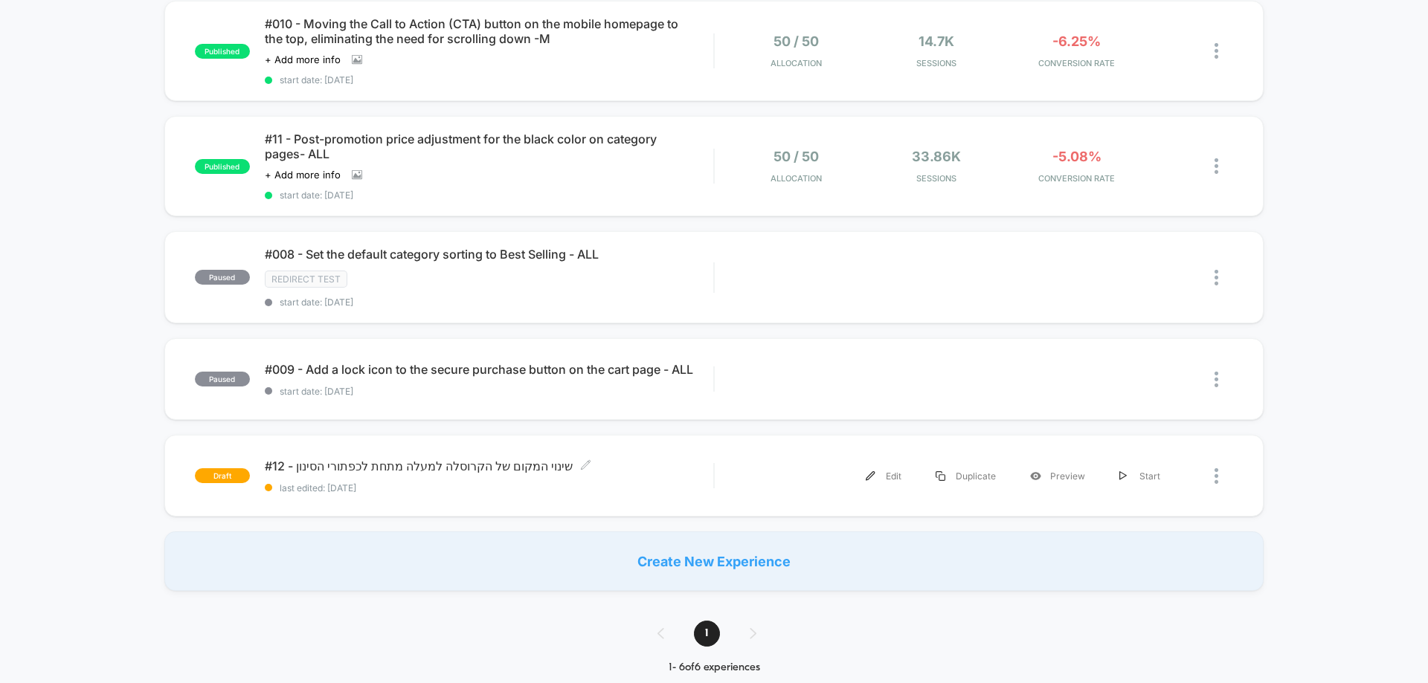
scroll to position [297, 0]
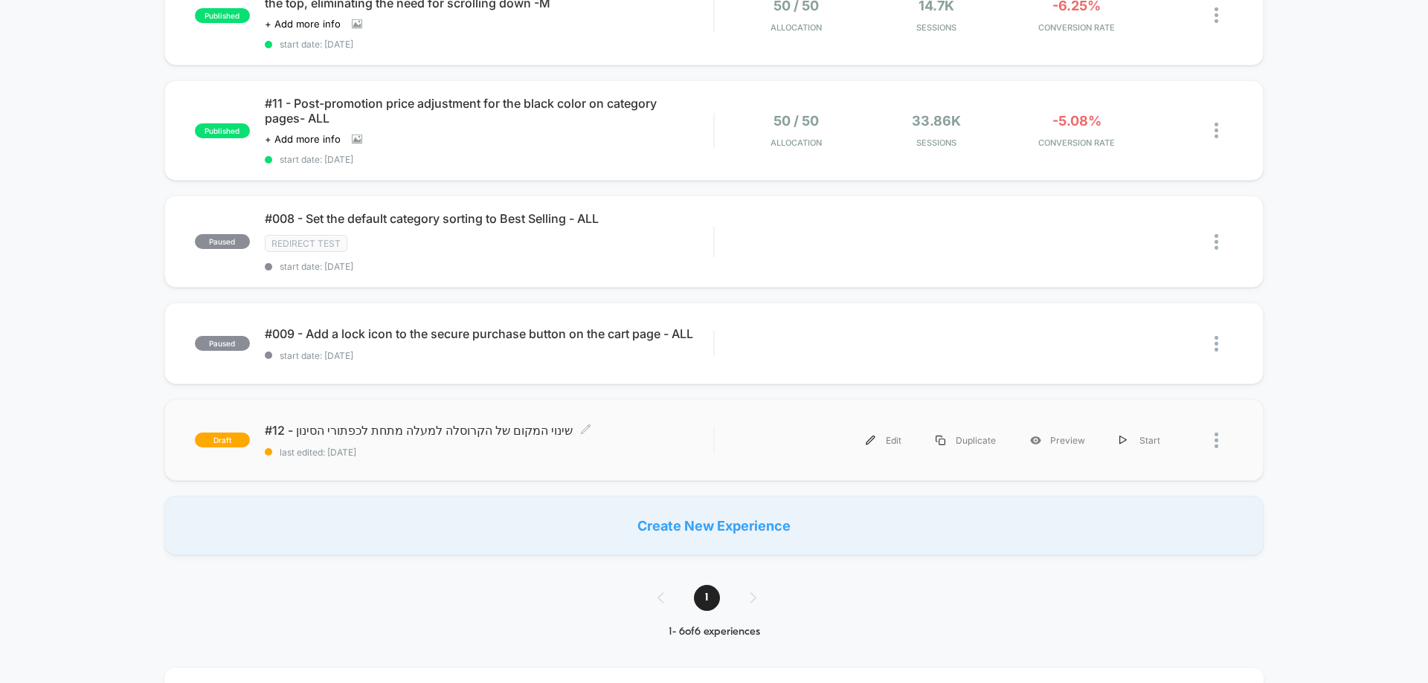
click at [420, 434] on span "#12 - שינוי המקום של הקרוסלה למעלה מתחת לכפתורי הסינון Click to edit experience…" at bounding box center [489, 430] width 448 height 15
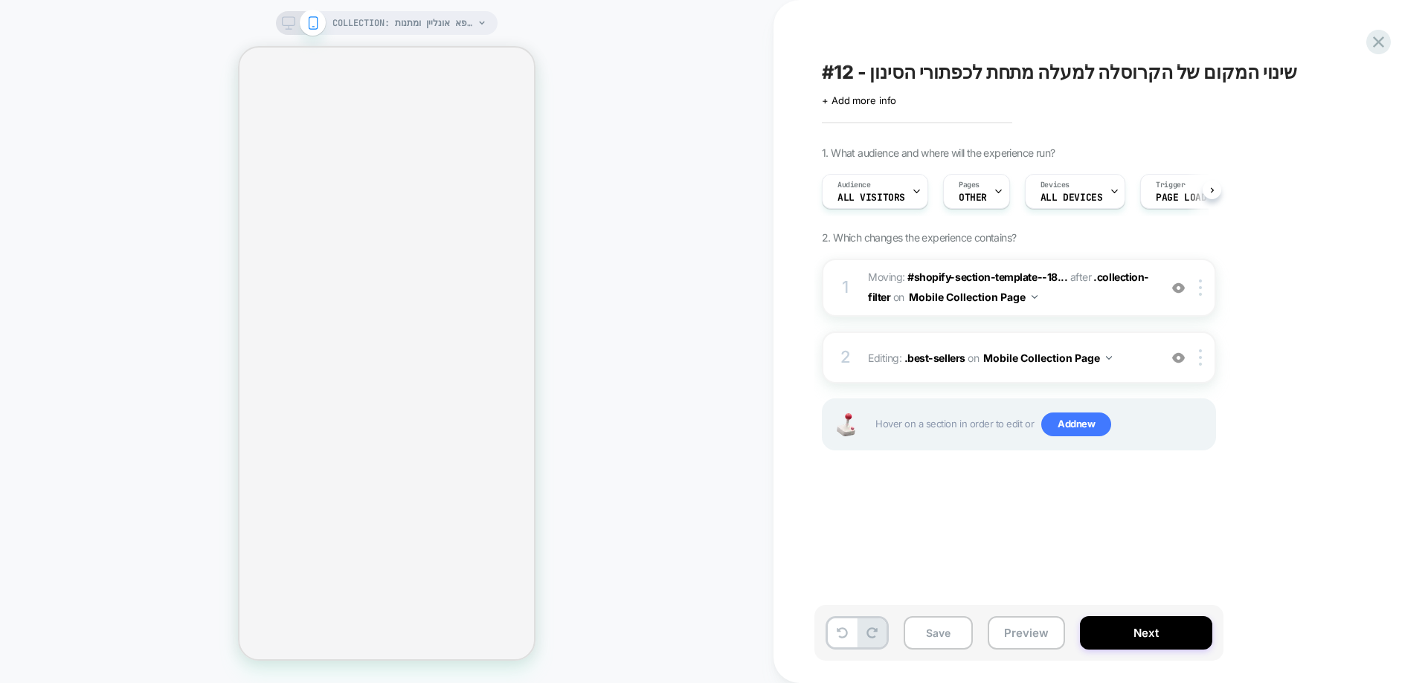
scroll to position [0, 1]
select select "******"
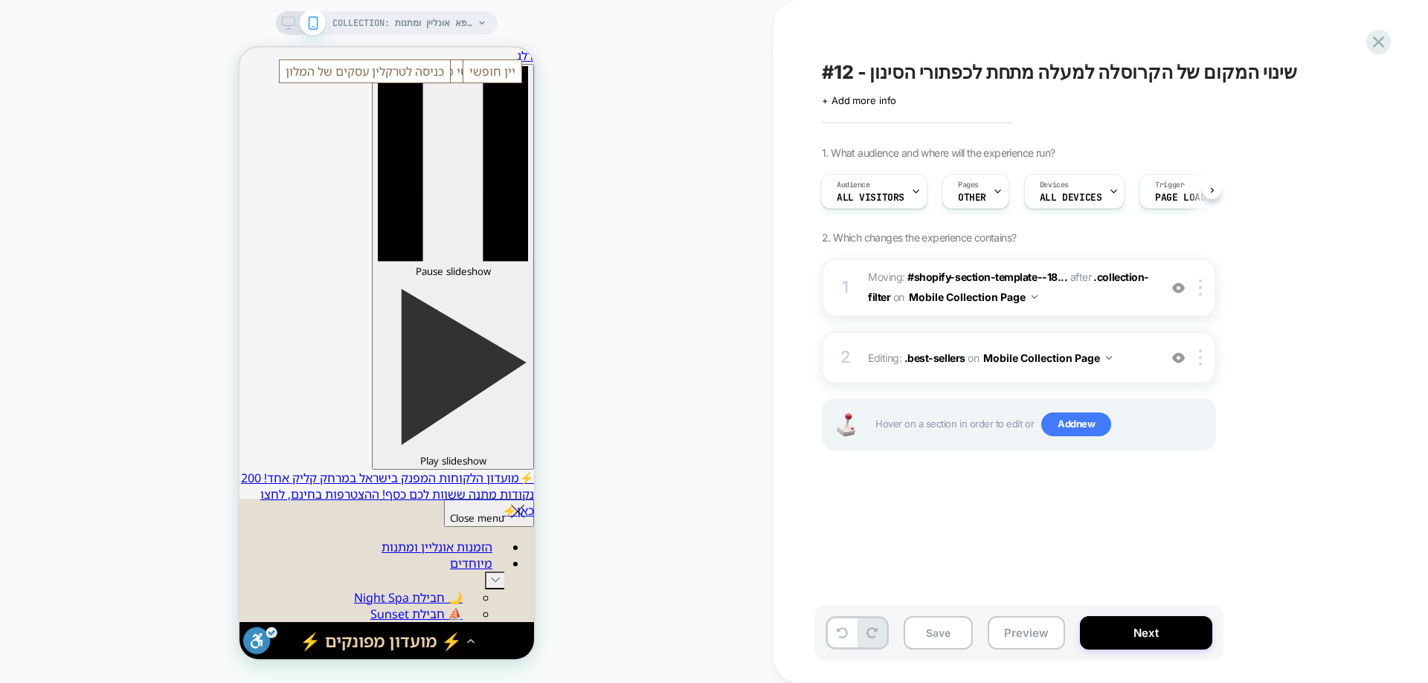
scroll to position [0, 0]
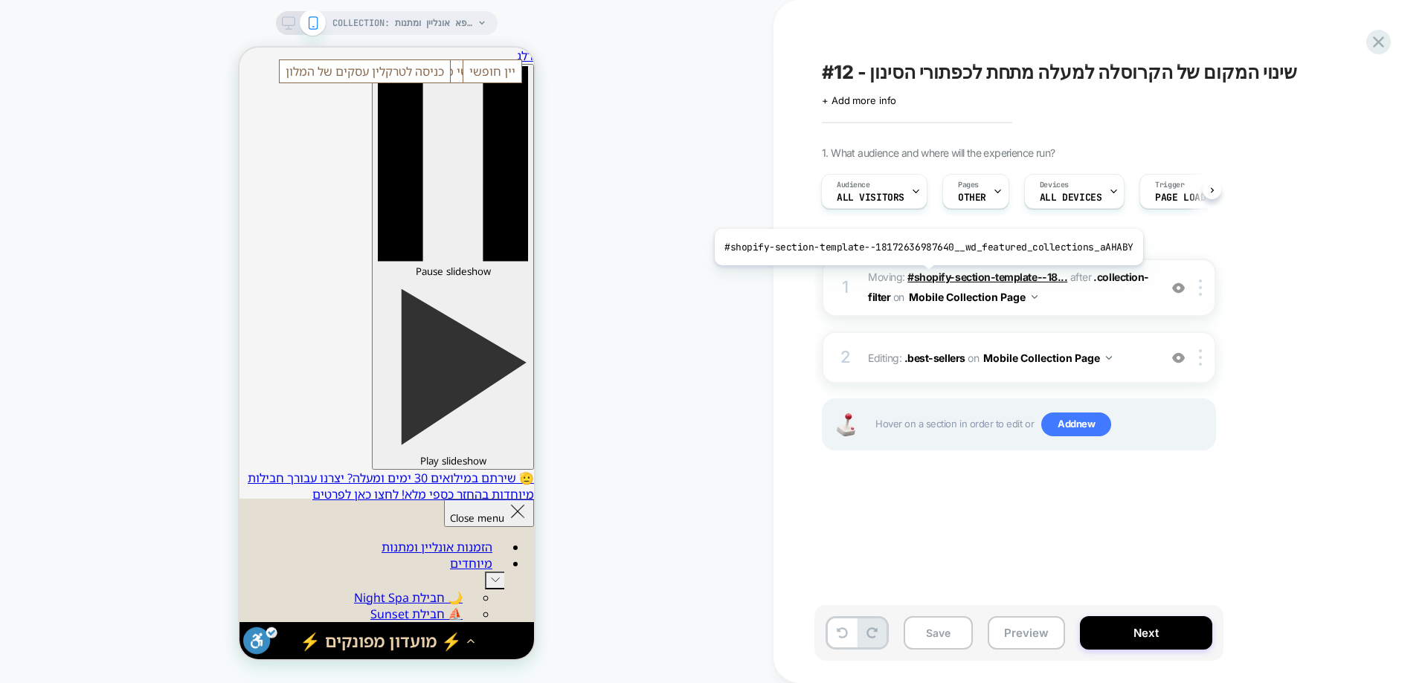
click at [924, 277] on span "#shopify-section-template--18..." at bounding box center [987, 277] width 160 height 13
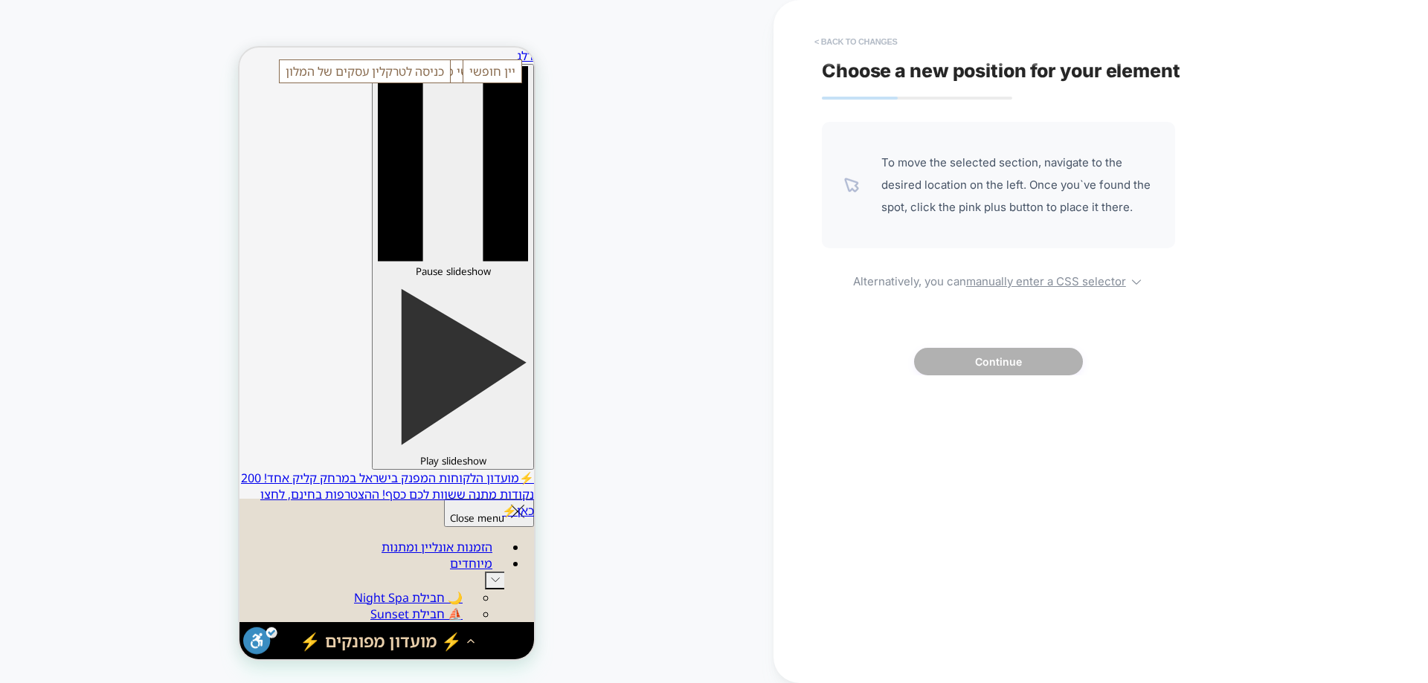
click at [880, 42] on button "< Back to changes" at bounding box center [856, 42] width 98 height 24
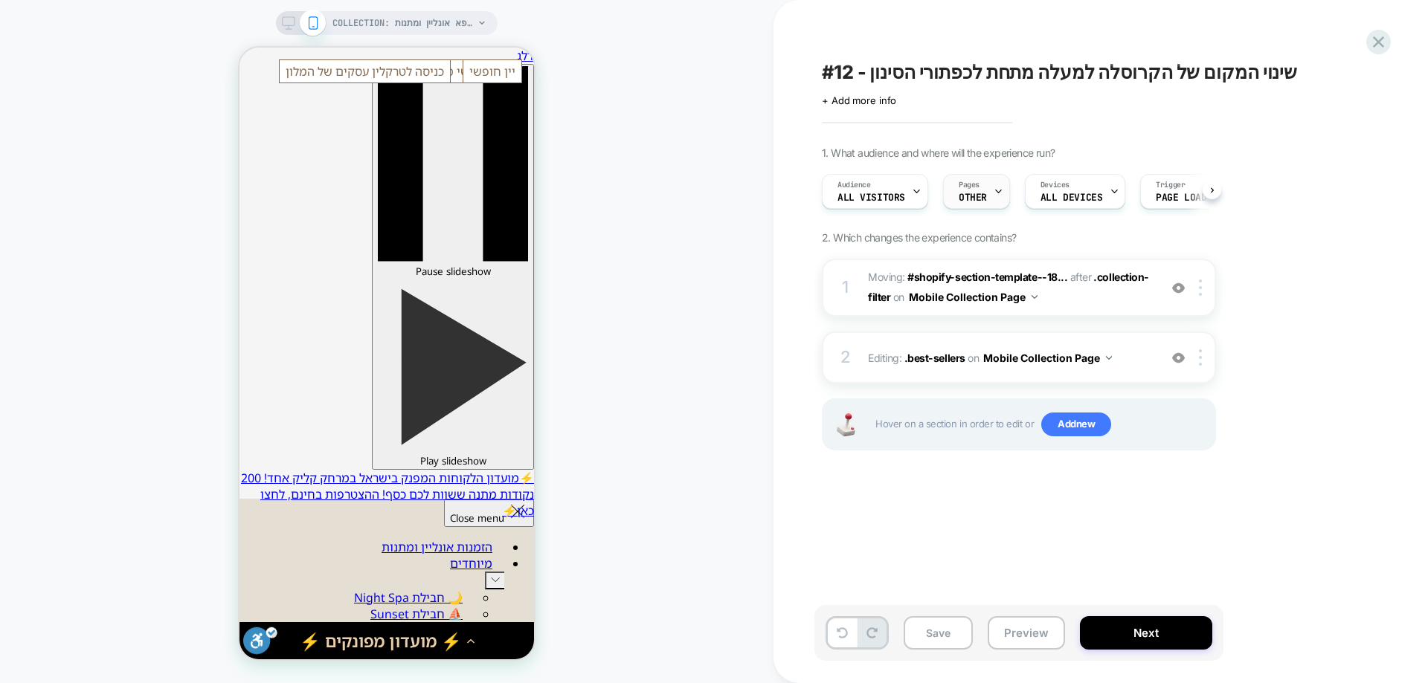
scroll to position [0, 1]
click at [971, 199] on span "OTHER" at bounding box center [972, 198] width 28 height 10
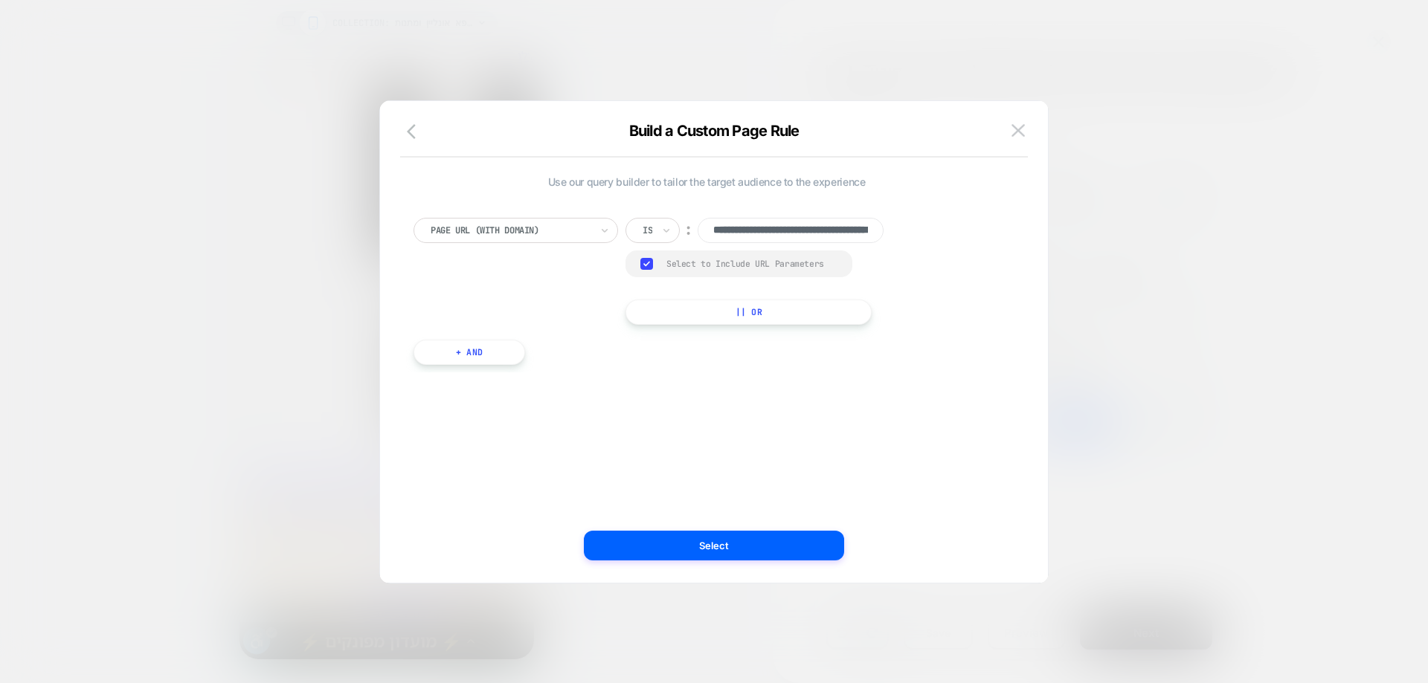
scroll to position [0, 108]
click at [1013, 132] on img at bounding box center [1017, 130] width 13 height 13
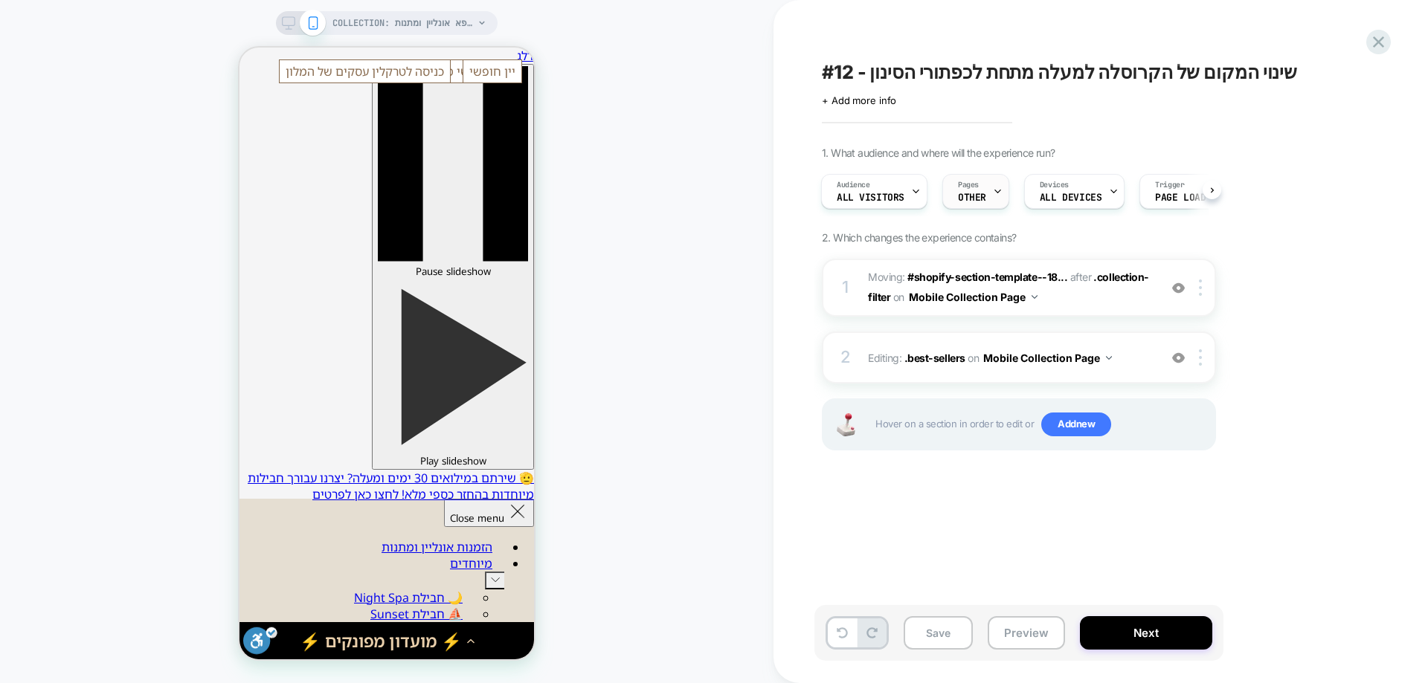
click at [966, 195] on span "OTHER" at bounding box center [972, 198] width 28 height 10
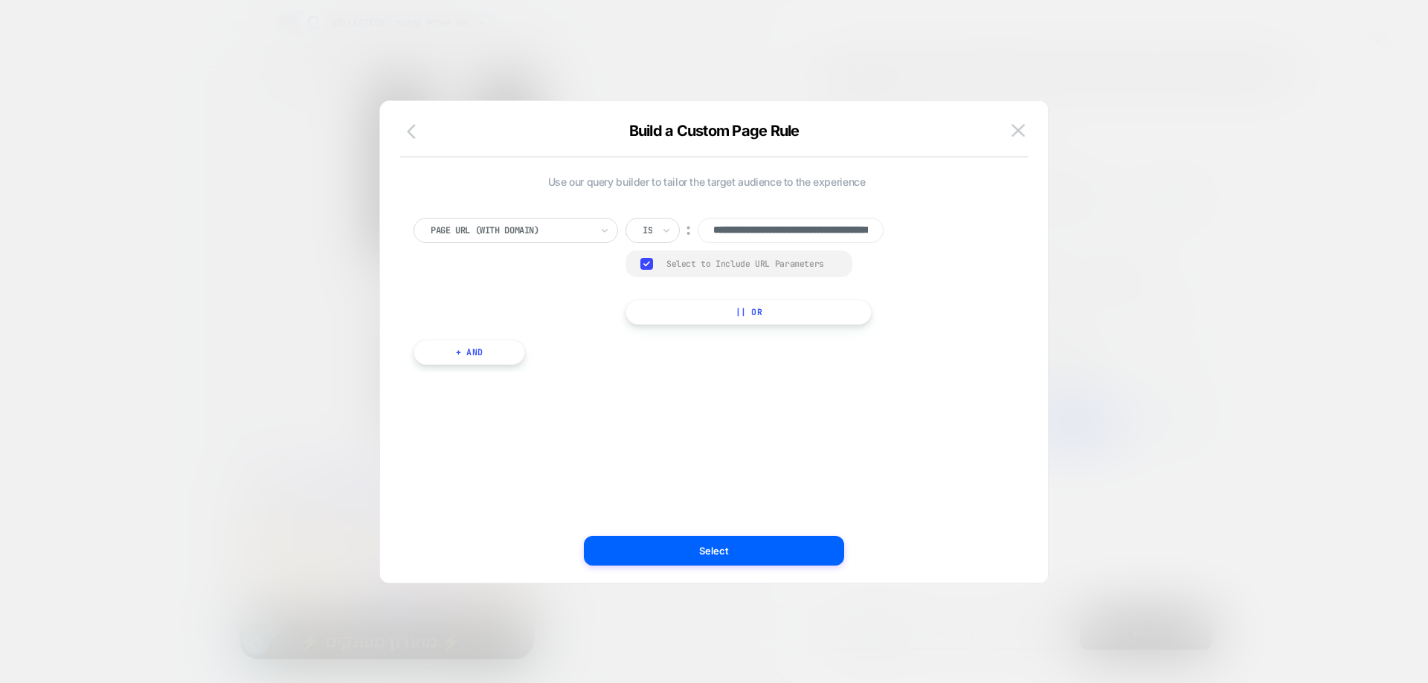
scroll to position [0, 108]
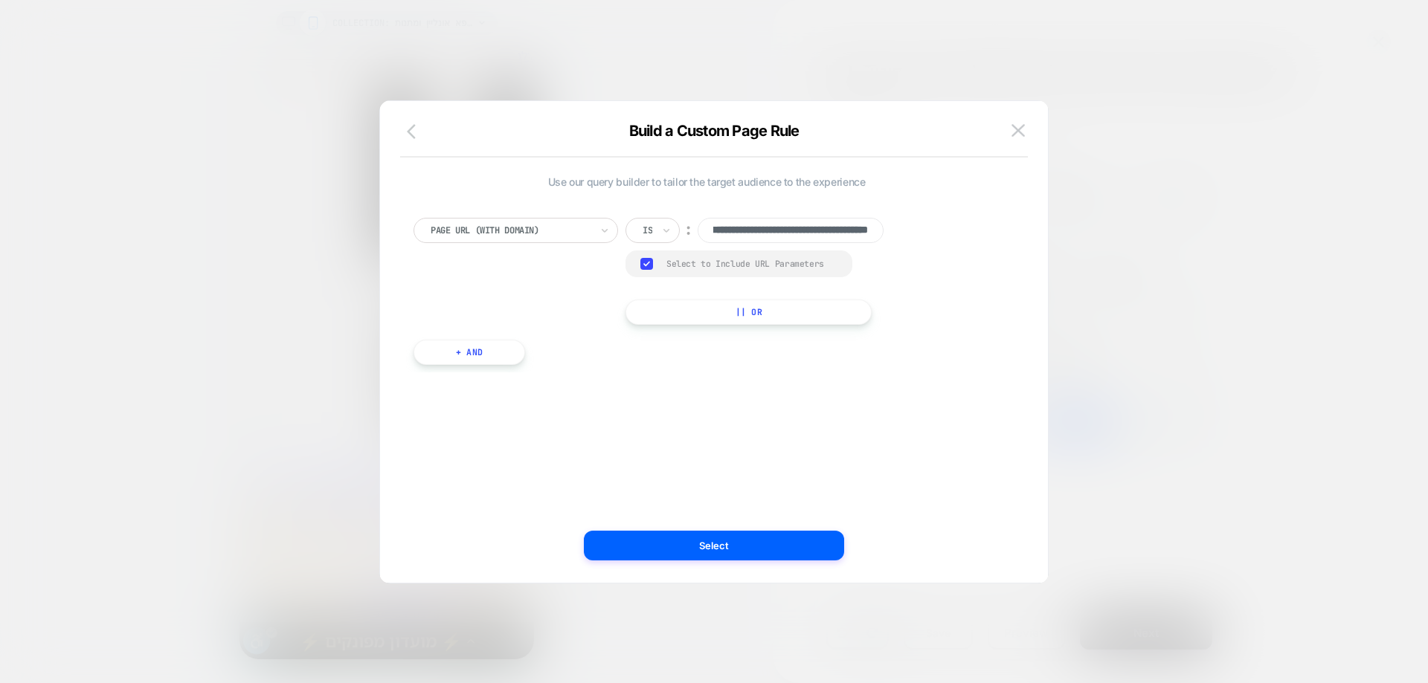
click at [405, 131] on button "button" at bounding box center [415, 133] width 27 height 22
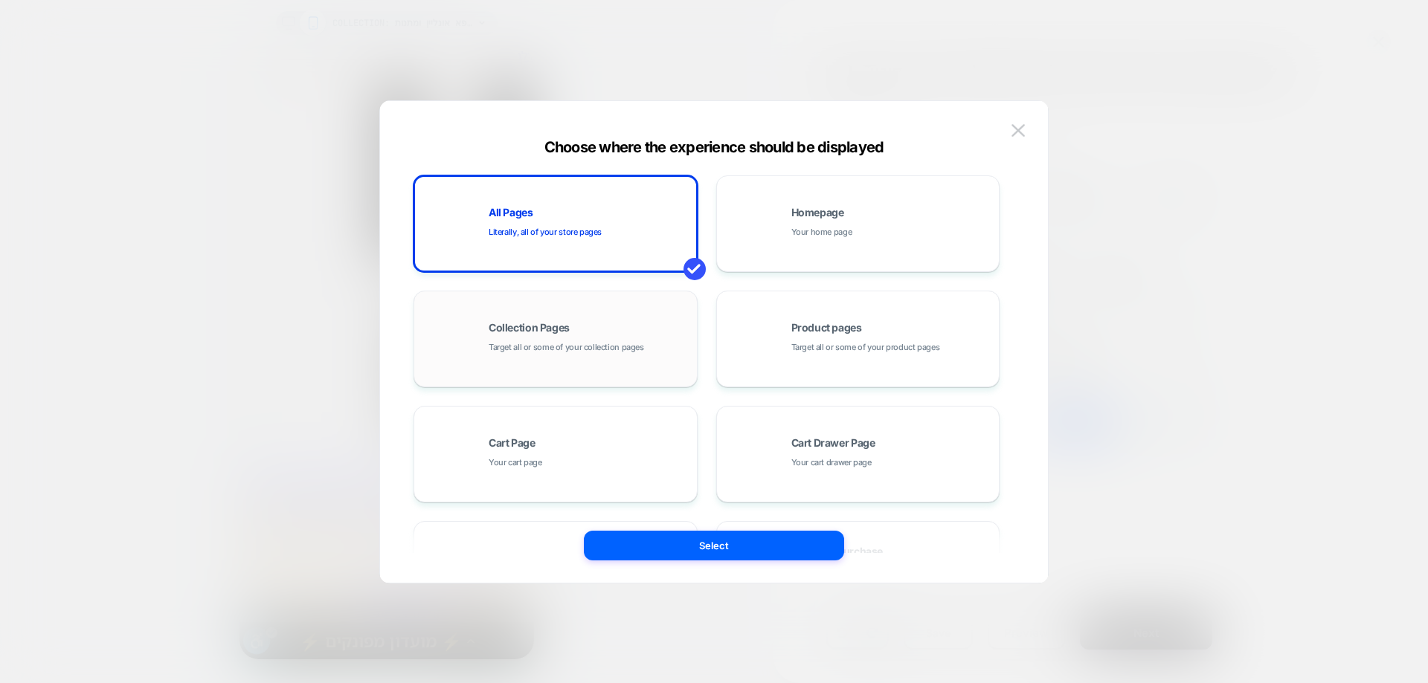
click at [561, 323] on span "Collection Pages" at bounding box center [529, 328] width 81 height 10
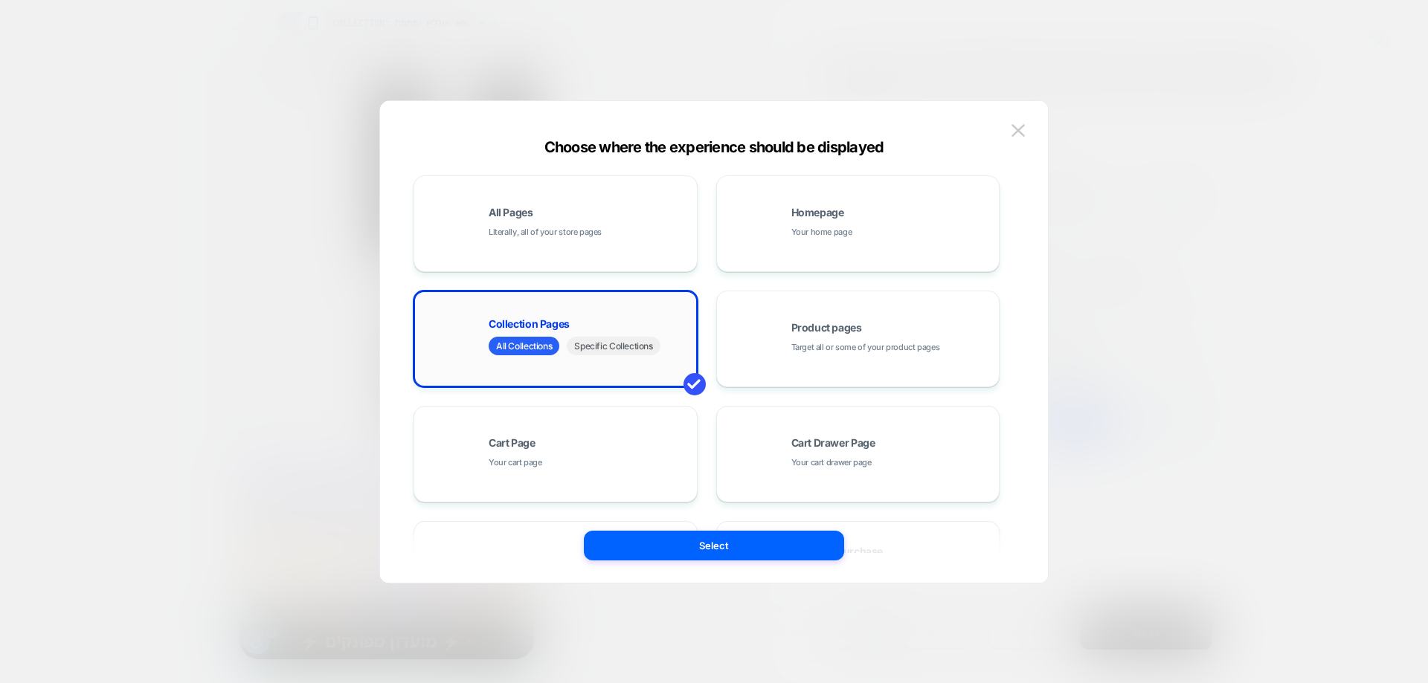
click at [628, 349] on span "Specific Collections" at bounding box center [613, 346] width 93 height 19
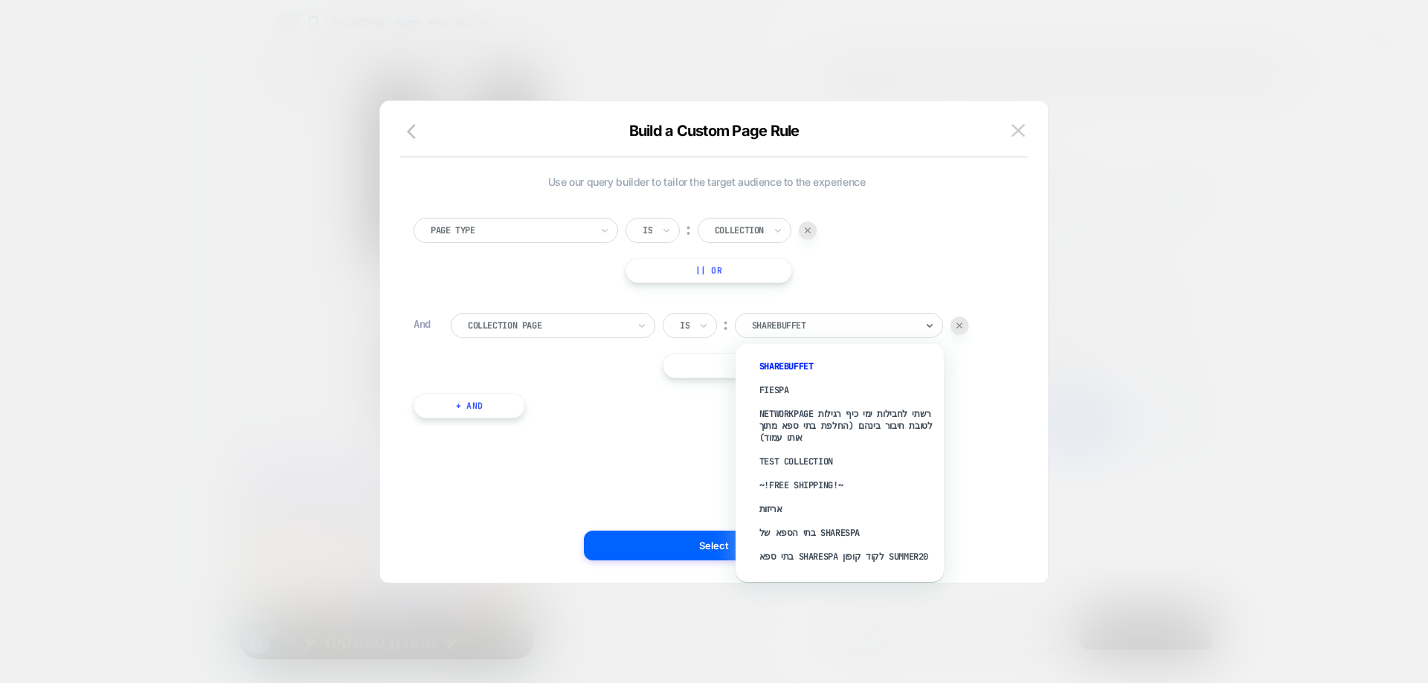
click at [818, 327] on div at bounding box center [834, 325] width 164 height 13
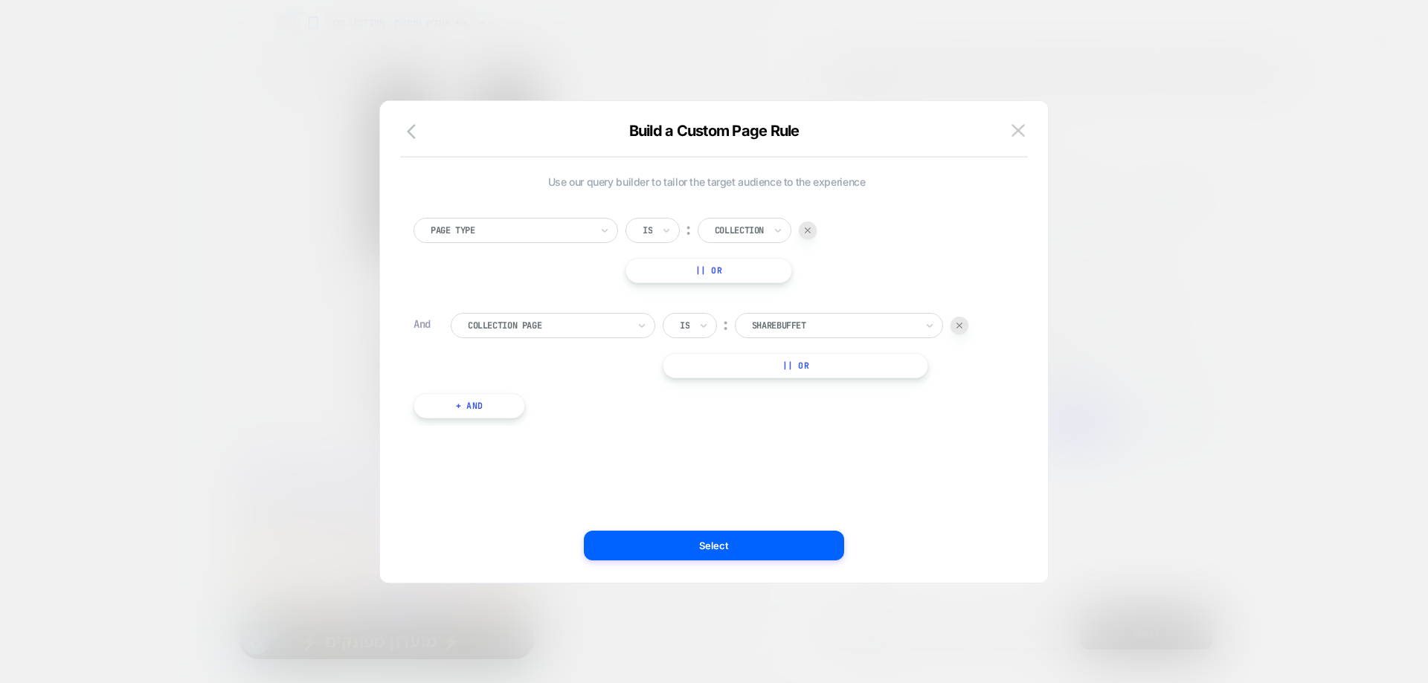
click at [840, 333] on div "ShareBuffet" at bounding box center [833, 326] width 167 height 16
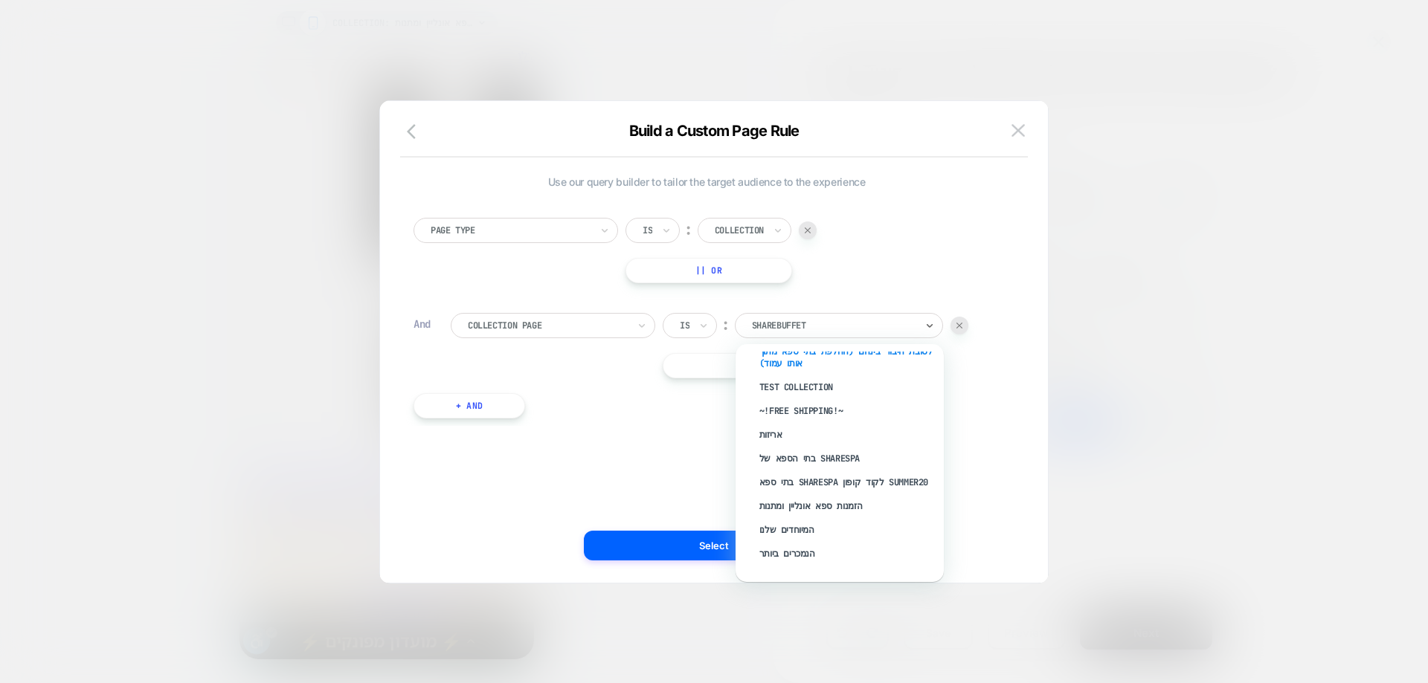
scroll to position [149, 0]
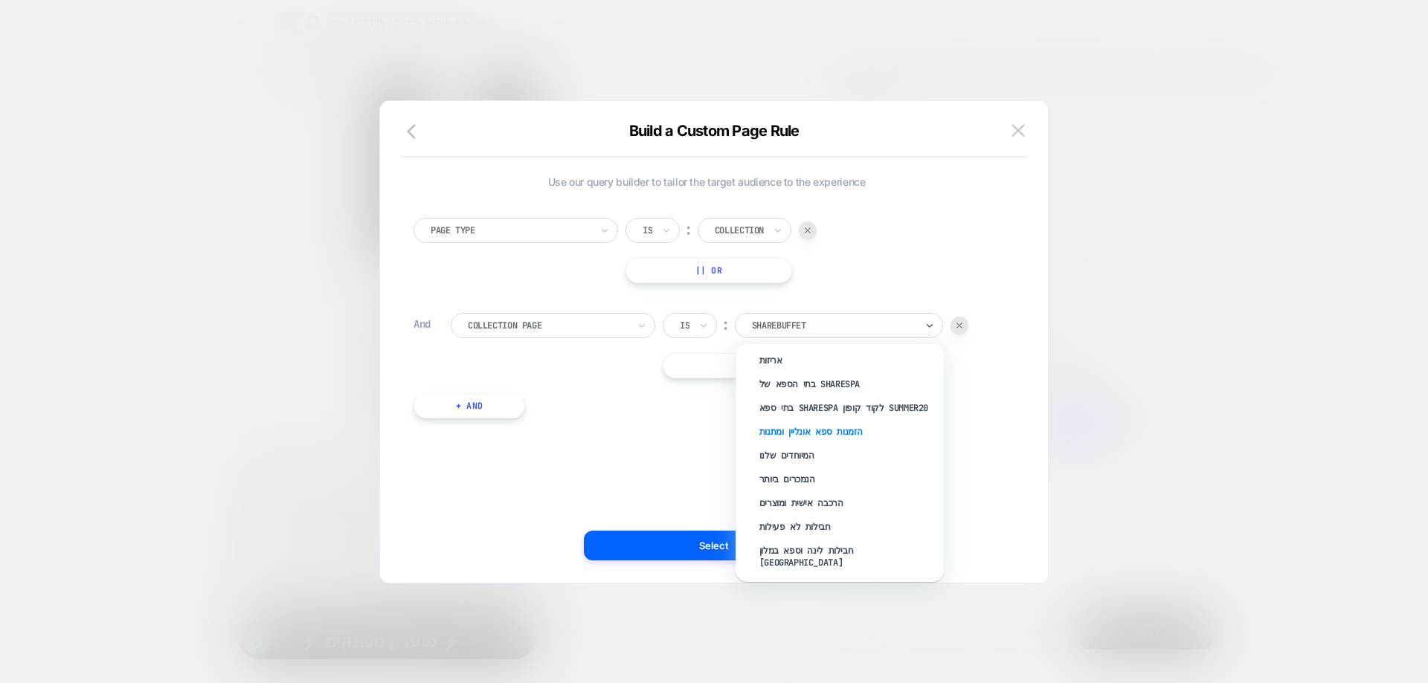
type input "*"
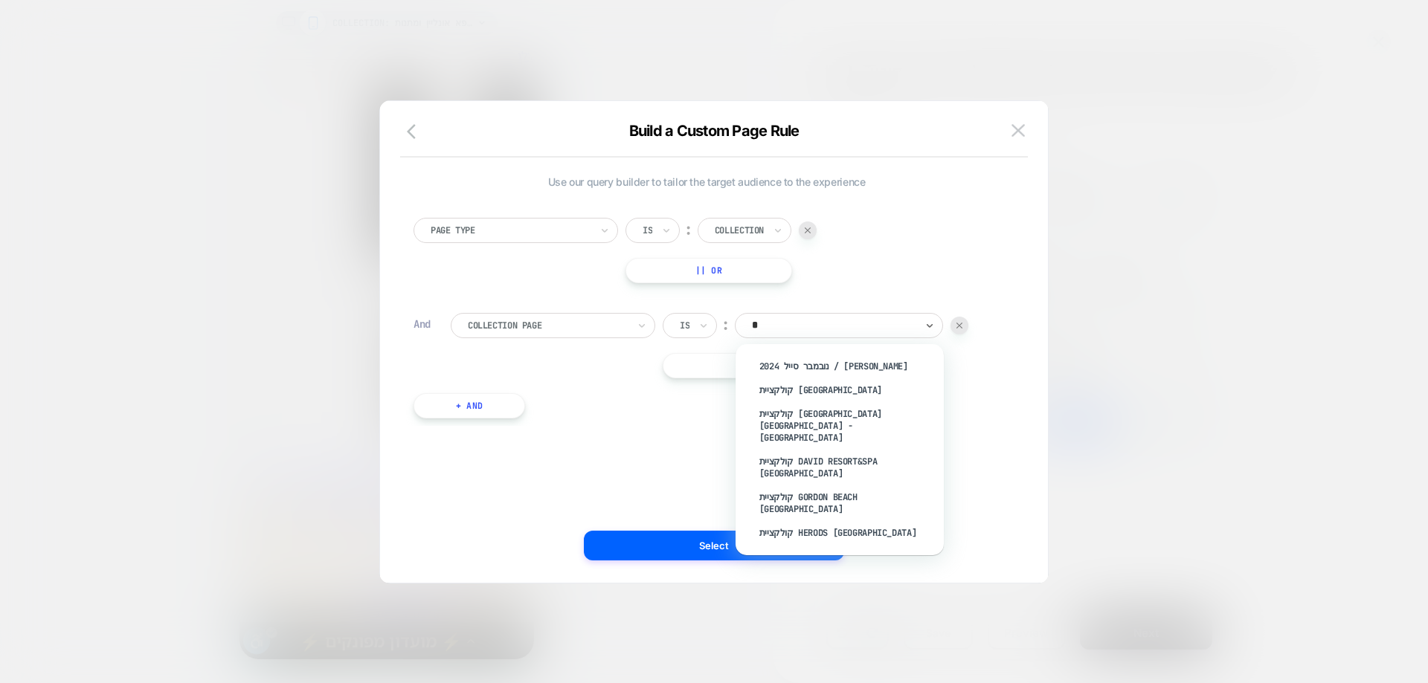
scroll to position [0, 0]
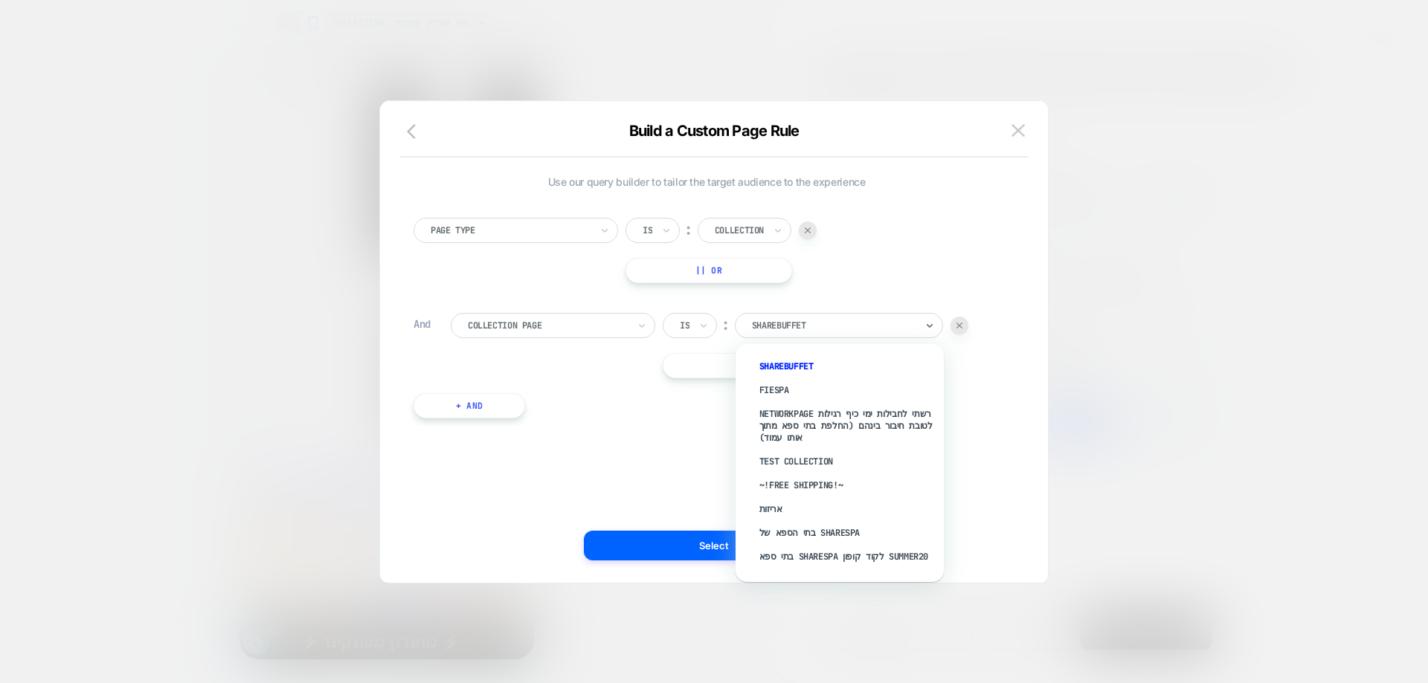
type input "*"
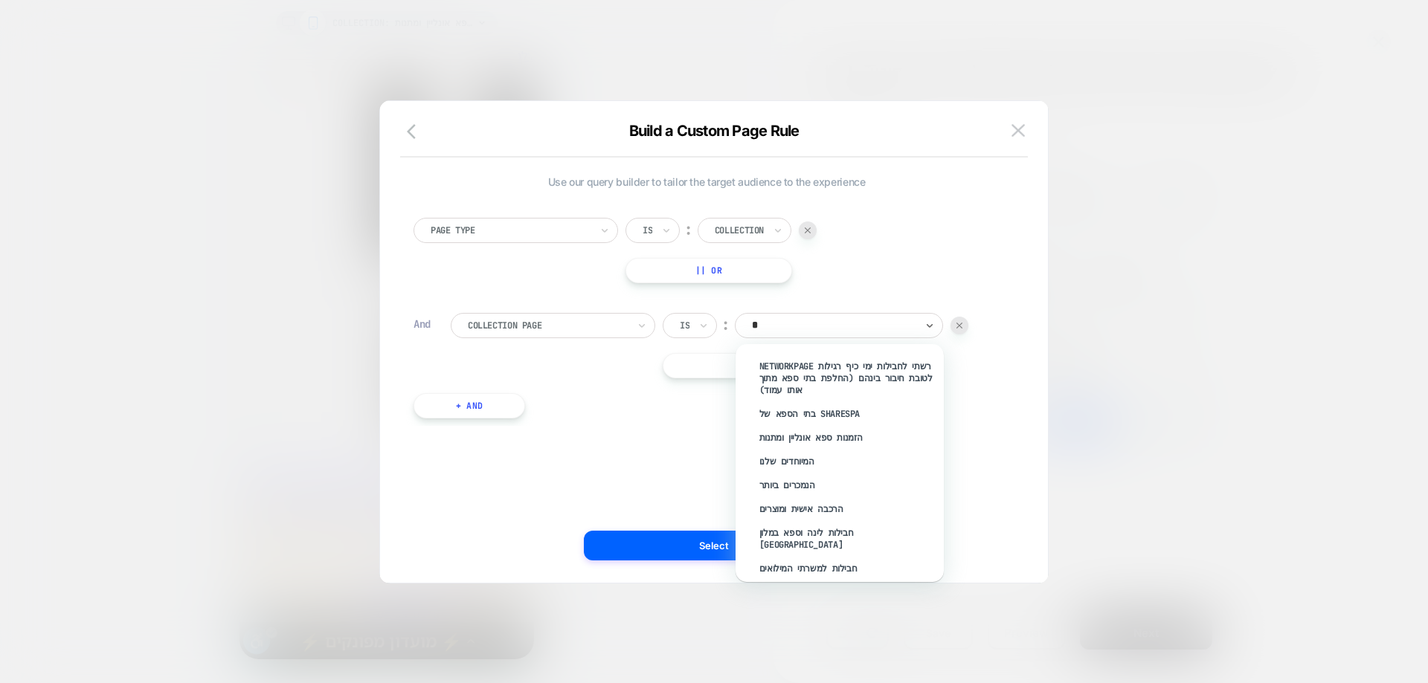
type input "**"
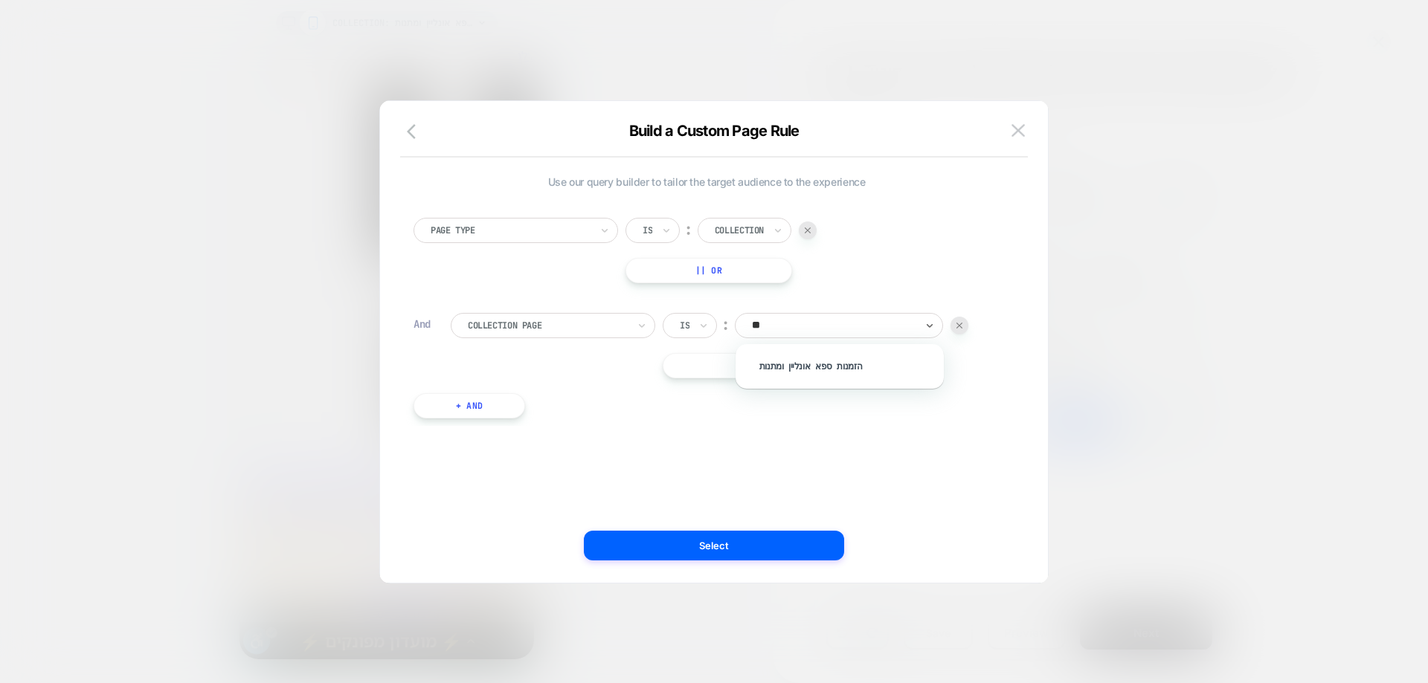
drag, startPoint x: 800, startPoint y: 363, endPoint x: 803, endPoint y: 405, distance: 42.5
click at [799, 362] on div "הזמנות ספא אונליין ומתנות" at bounding box center [846, 367] width 193 height 24
click at [784, 547] on button "Select" at bounding box center [714, 546] width 260 height 30
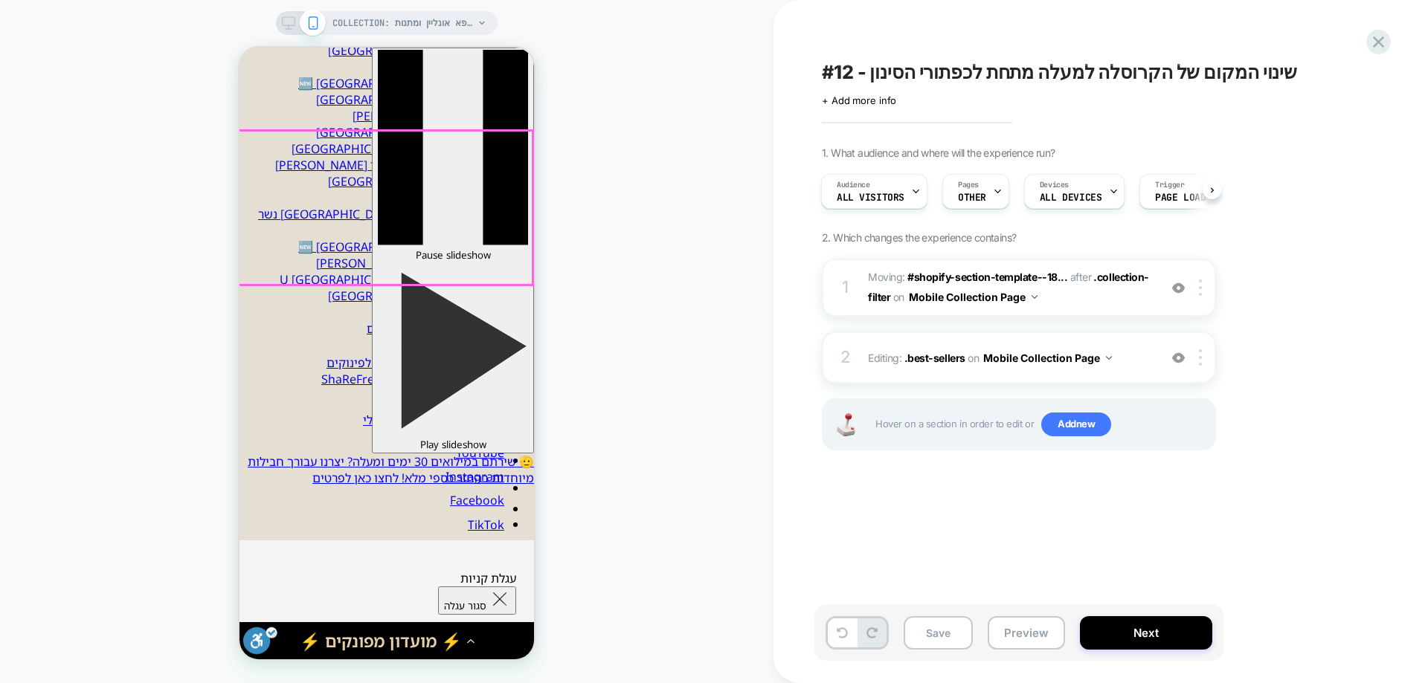
scroll to position [446, 0]
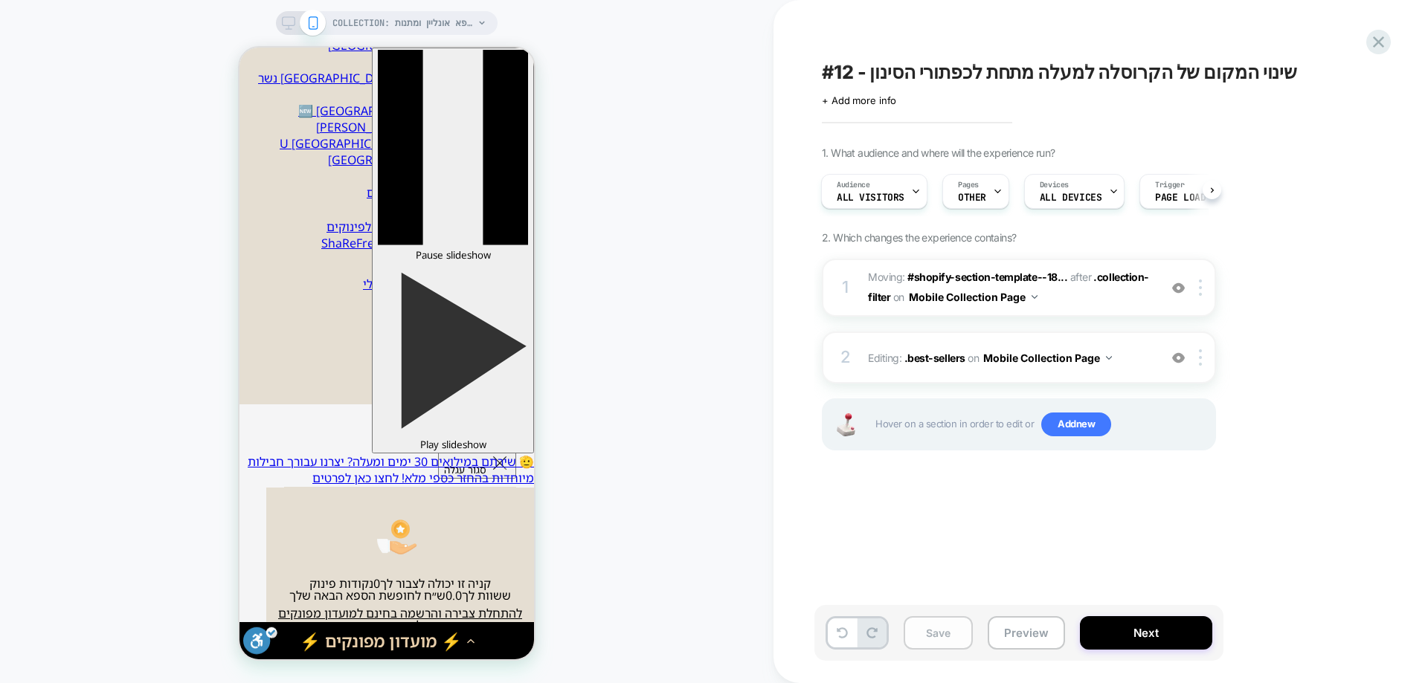
click at [937, 634] on button "Save" at bounding box center [937, 632] width 69 height 33
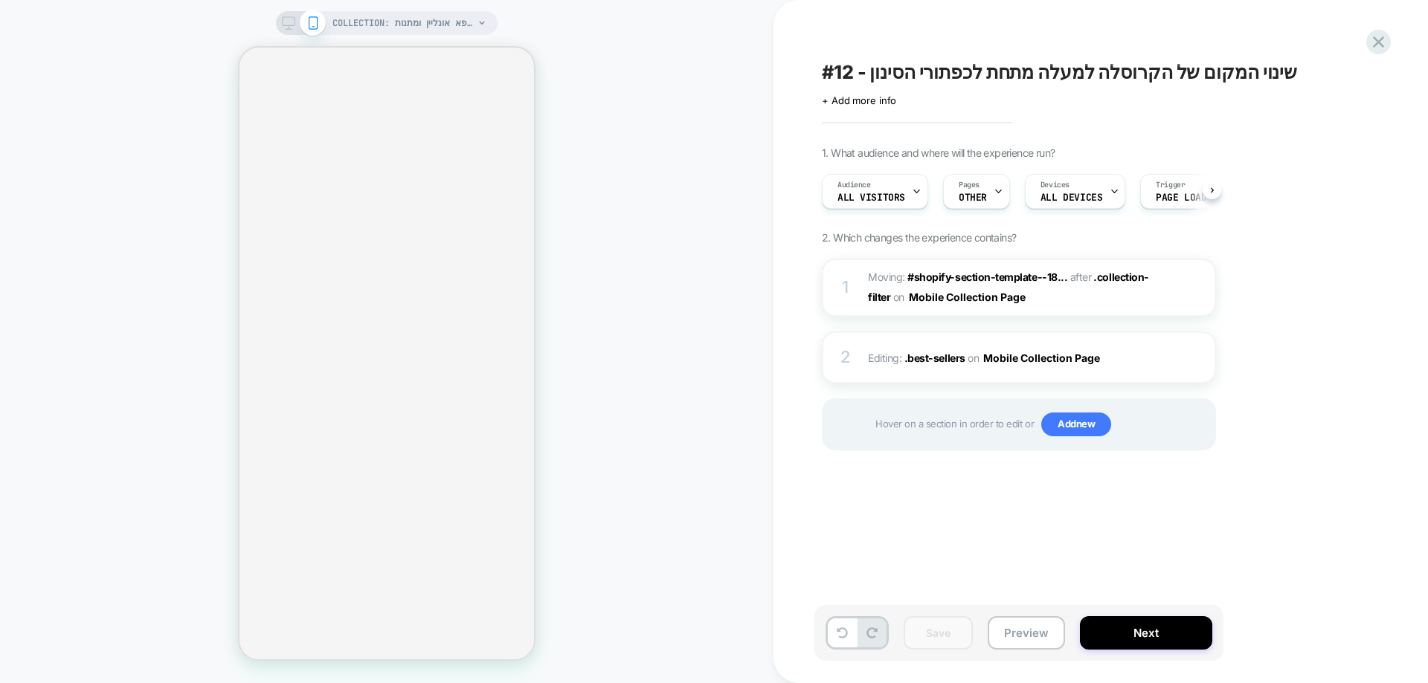
scroll to position [0, 1]
select select "******"
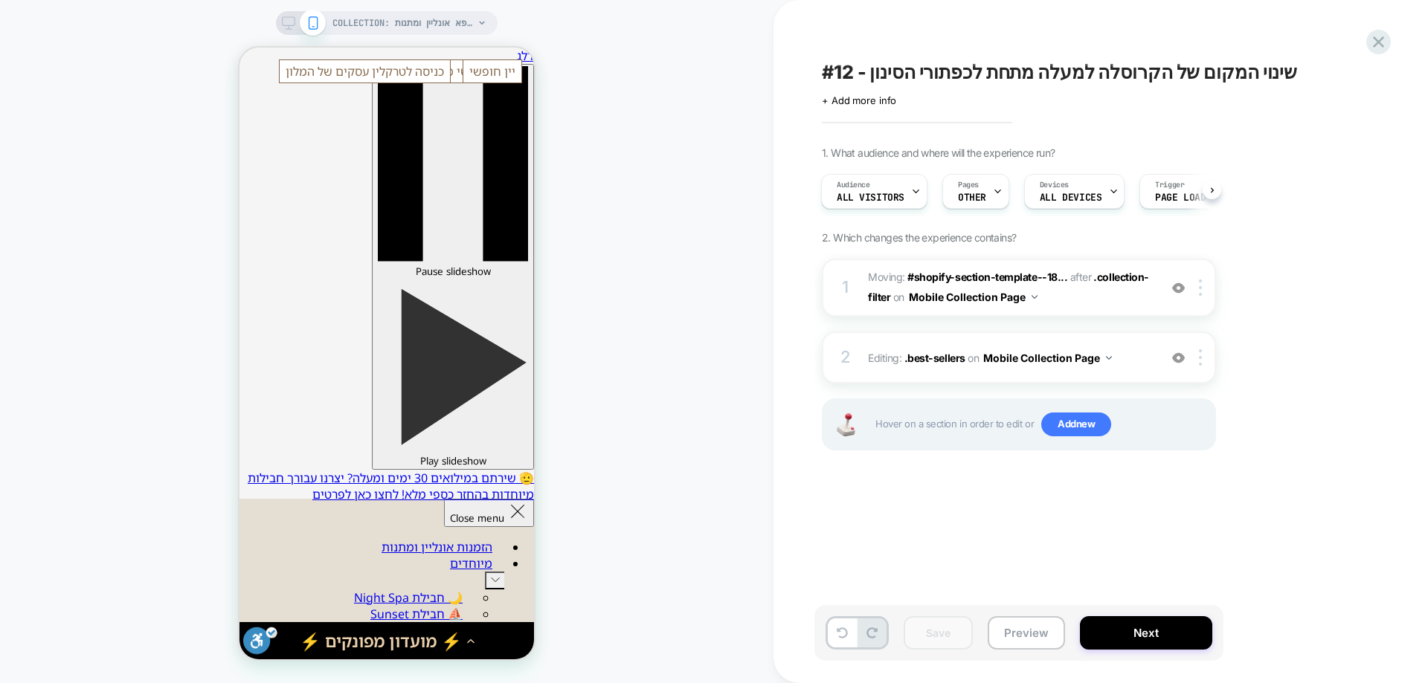
scroll to position [0, 0]
click at [678, 327] on div "COLLECTION: הזמנות ספא אונליין ומתנות (Category) COLLECTION: הזמנות ספא אונליין…" at bounding box center [386, 342] width 773 height 654
click at [1160, 626] on button "Next" at bounding box center [1146, 632] width 132 height 33
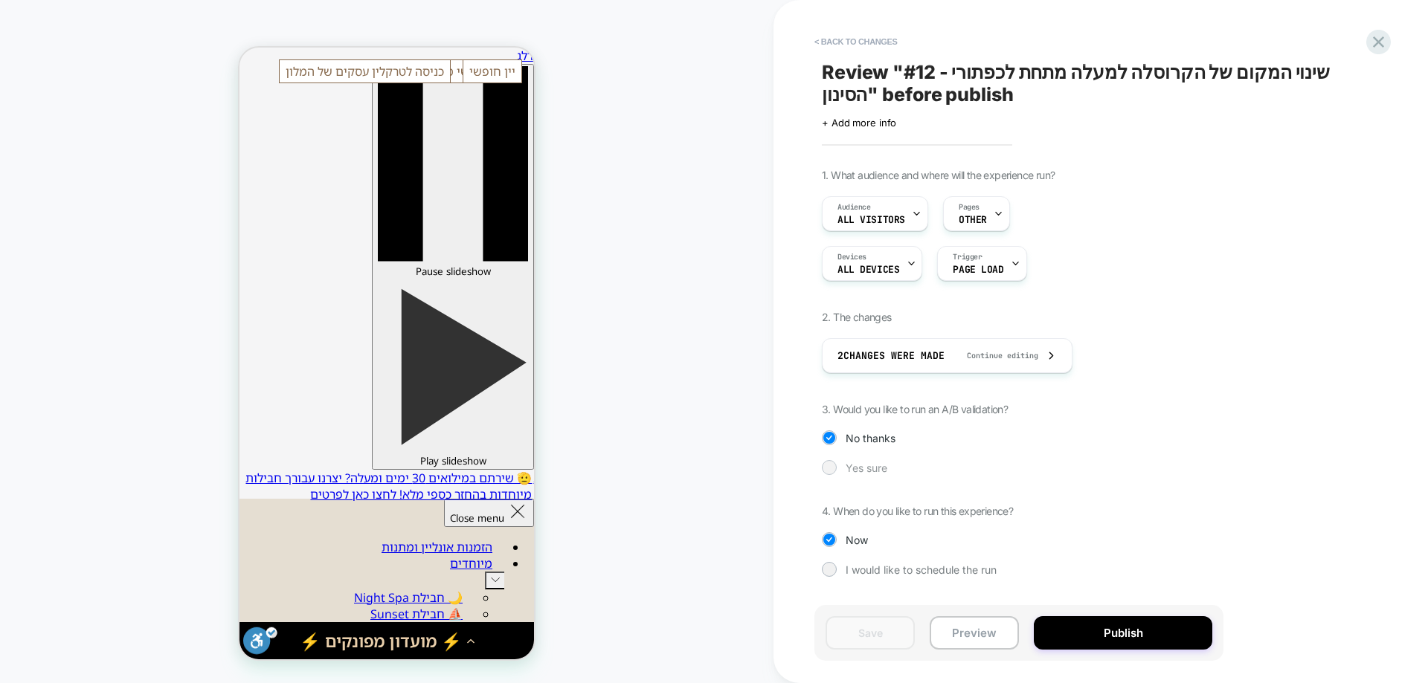
click at [848, 464] on span "Yes sure" at bounding box center [866, 468] width 42 height 13
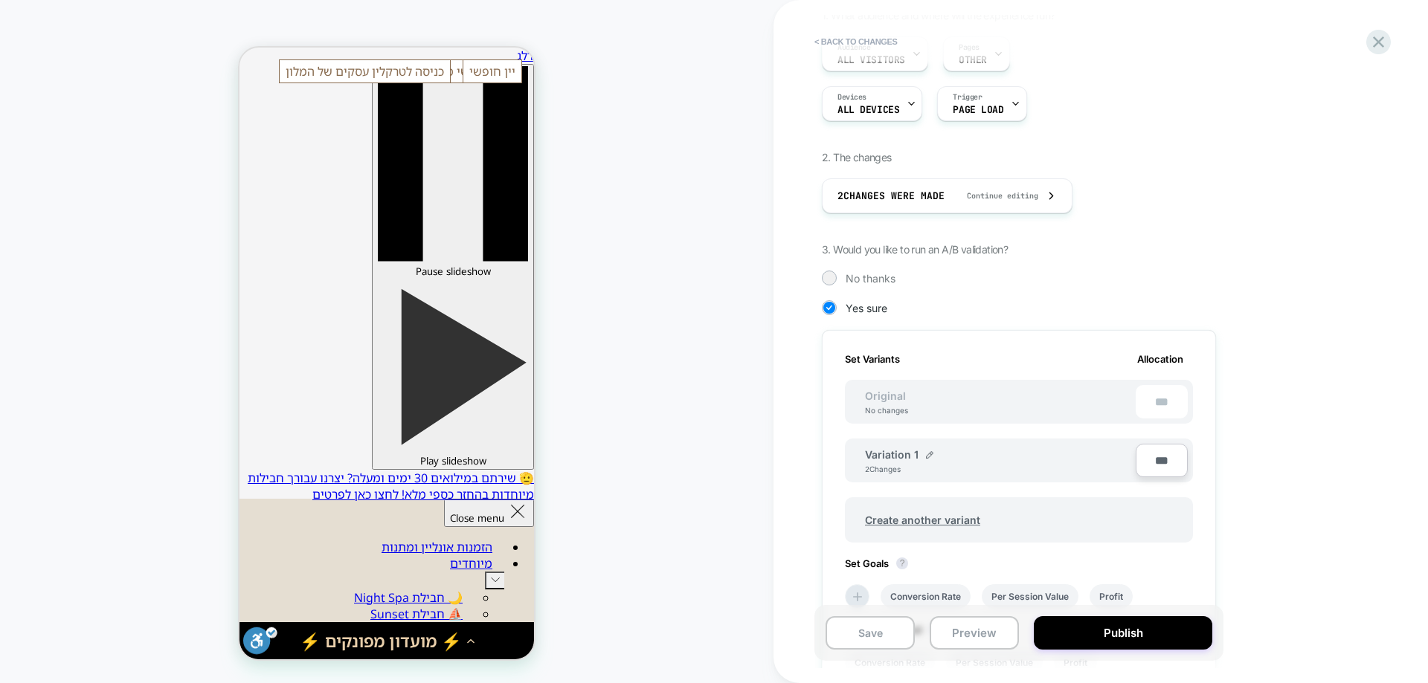
scroll to position [336, 0]
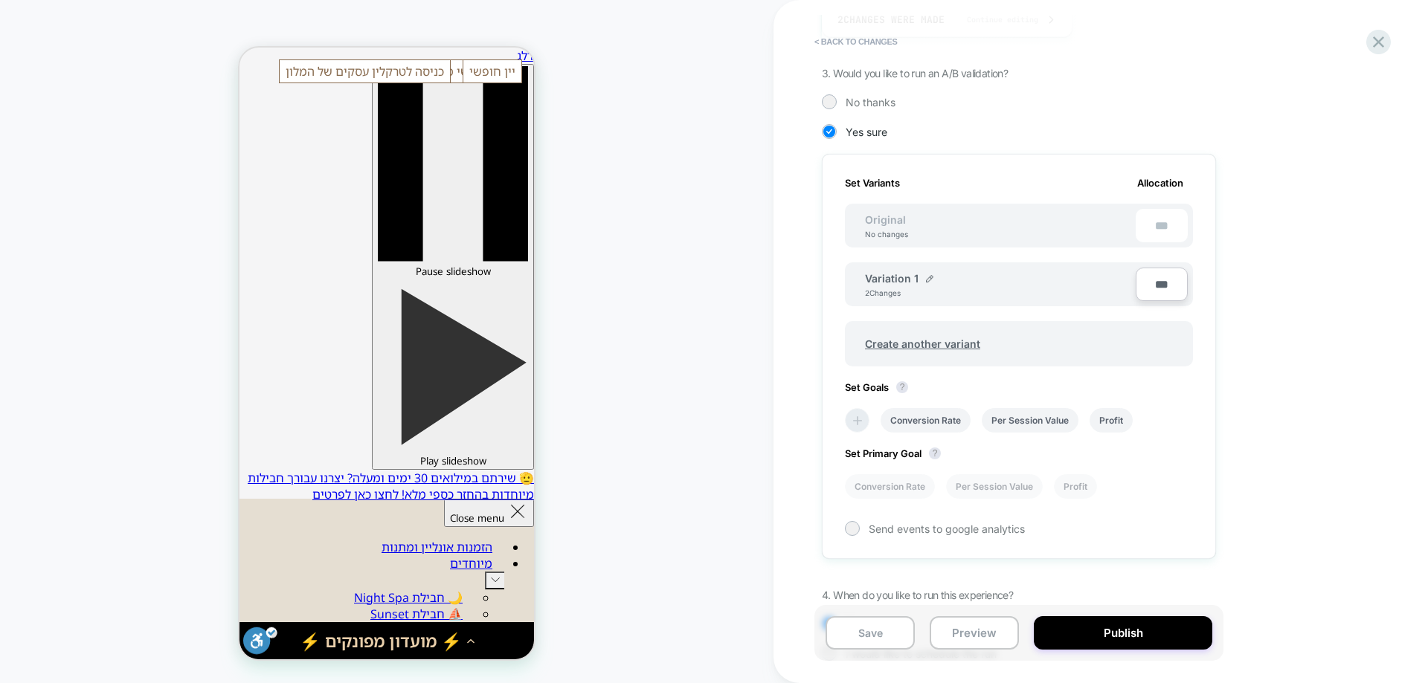
click at [848, 413] on li at bounding box center [857, 420] width 25 height 25
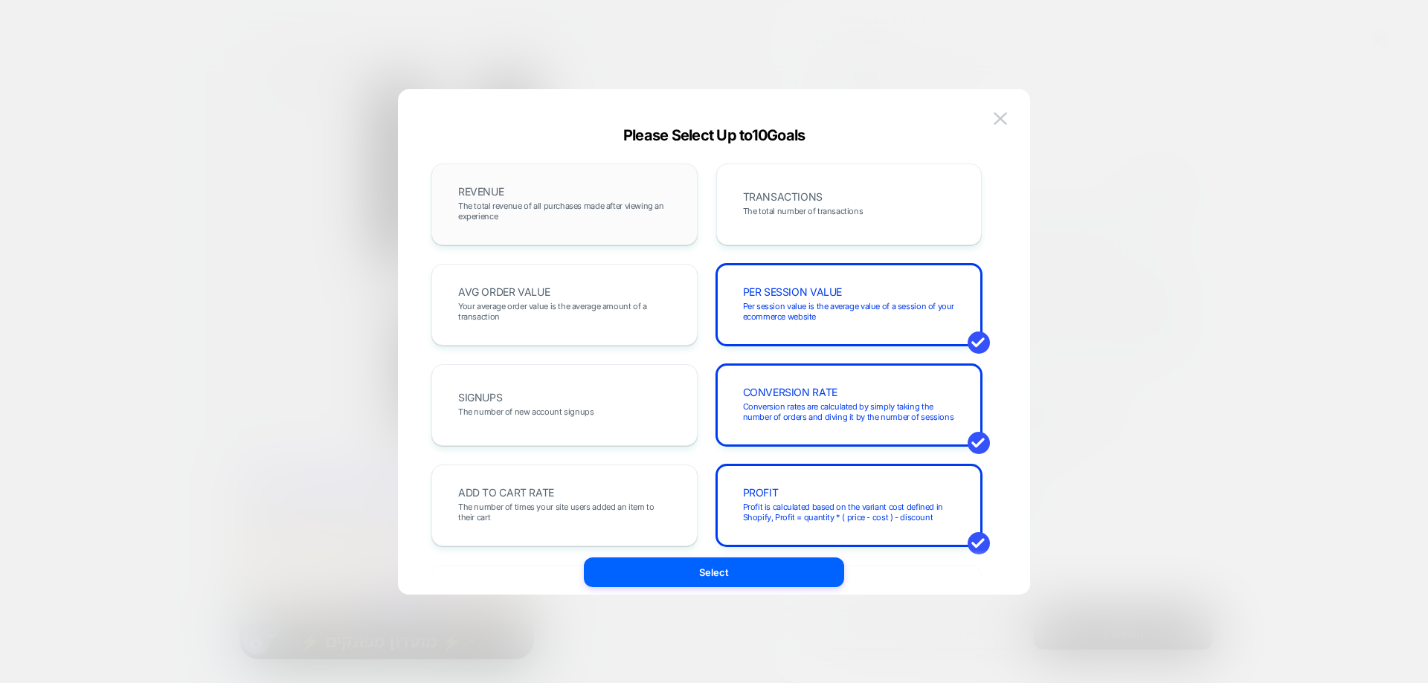
click at [564, 205] on span "The total revenue of all purchases made after viewing an experience" at bounding box center [564, 211] width 213 height 21
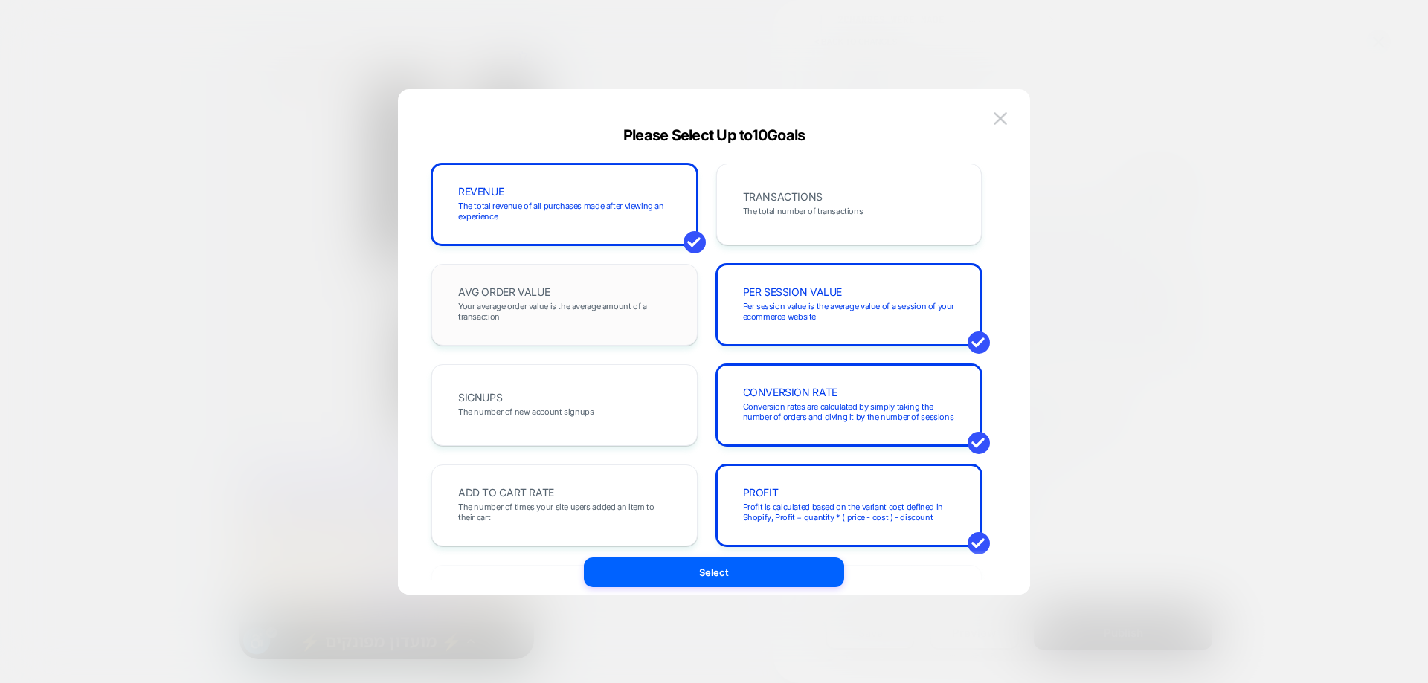
click at [583, 312] on span "Your average order value is the average amount of a transaction" at bounding box center [564, 311] width 213 height 21
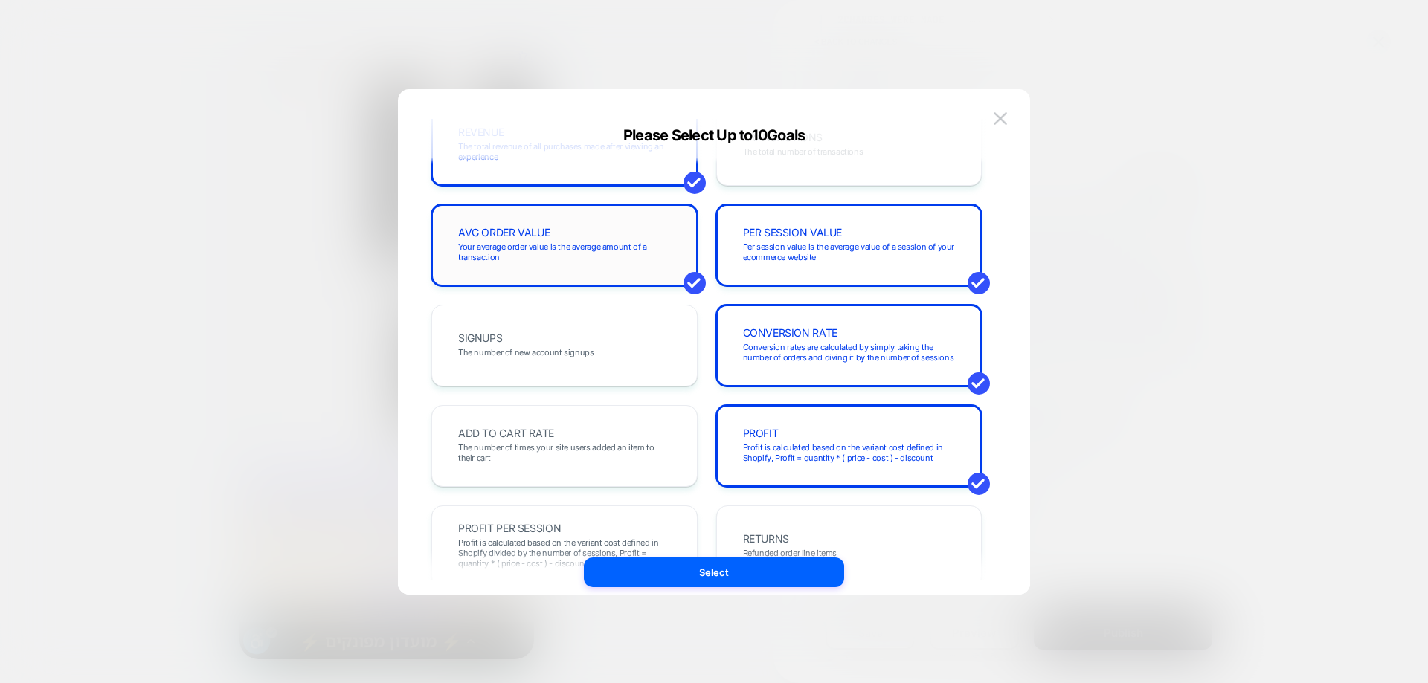
scroll to position [149, 0]
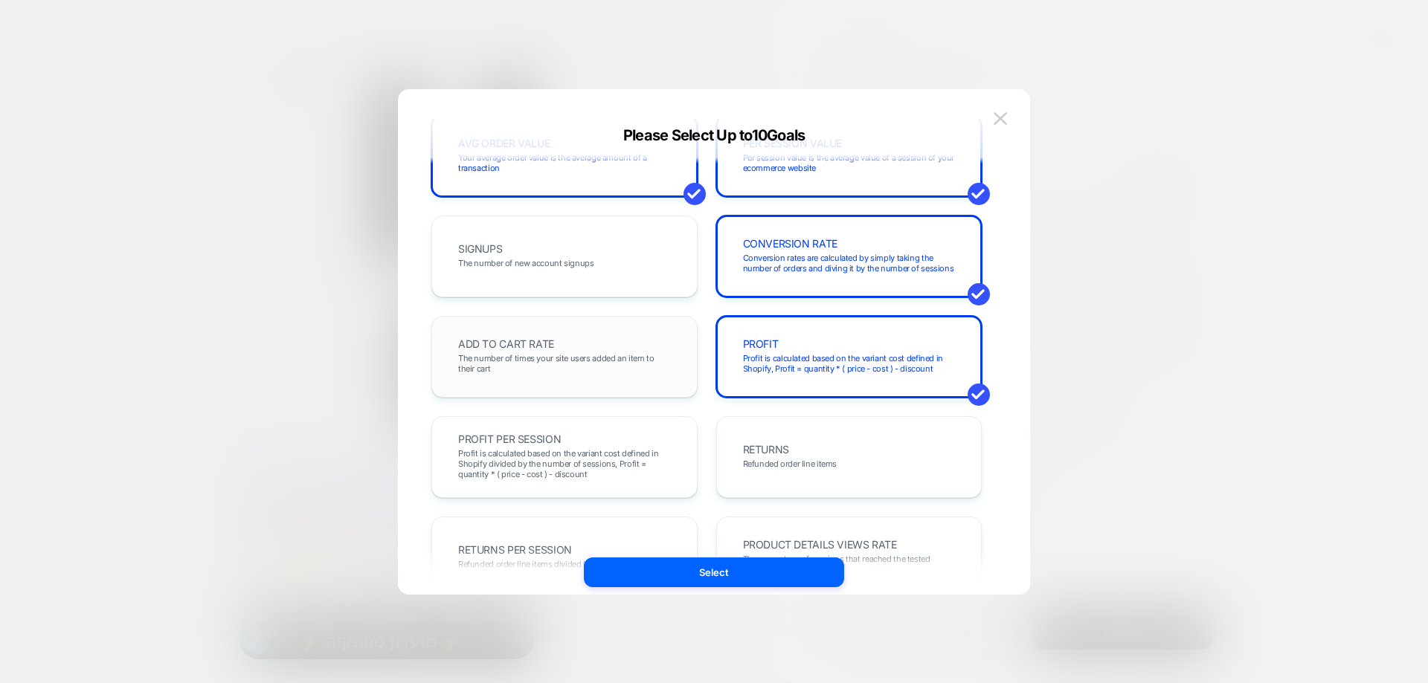
click at [555, 355] on span "The number of times your site users added an item to their cart" at bounding box center [564, 363] width 213 height 21
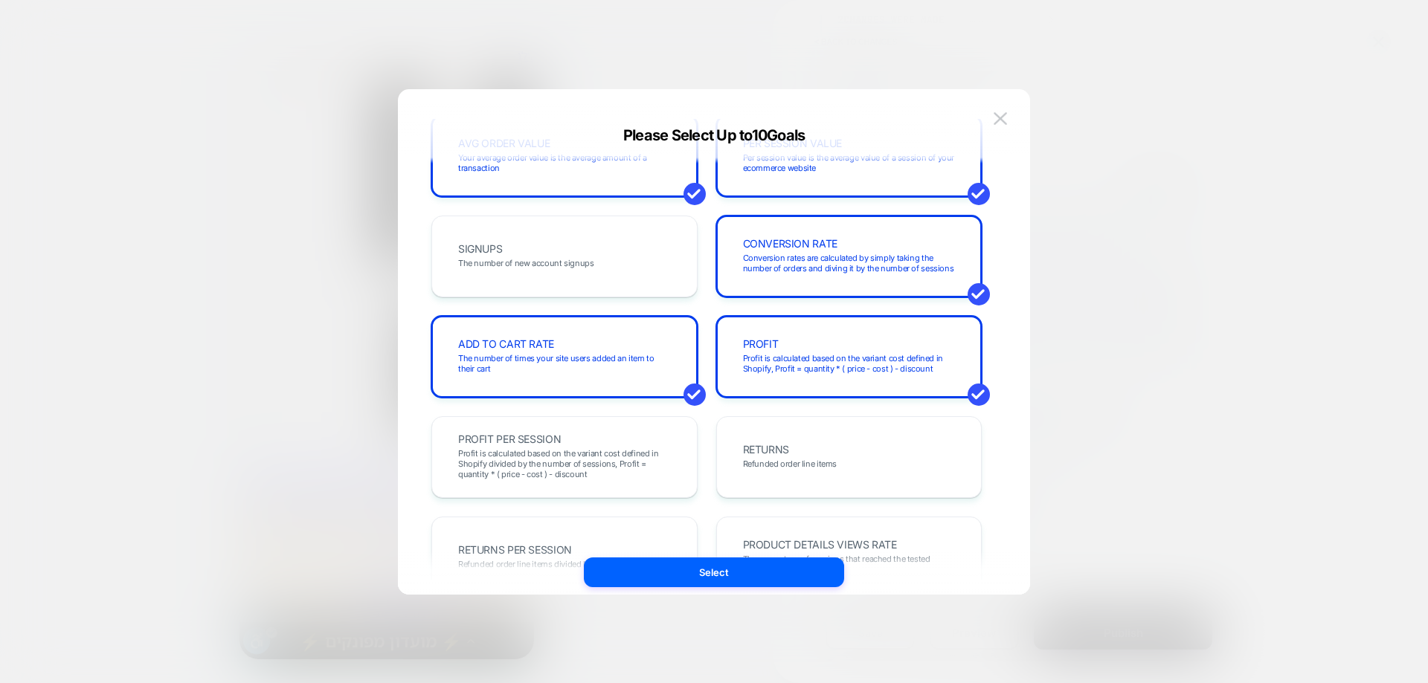
scroll to position [297, 0]
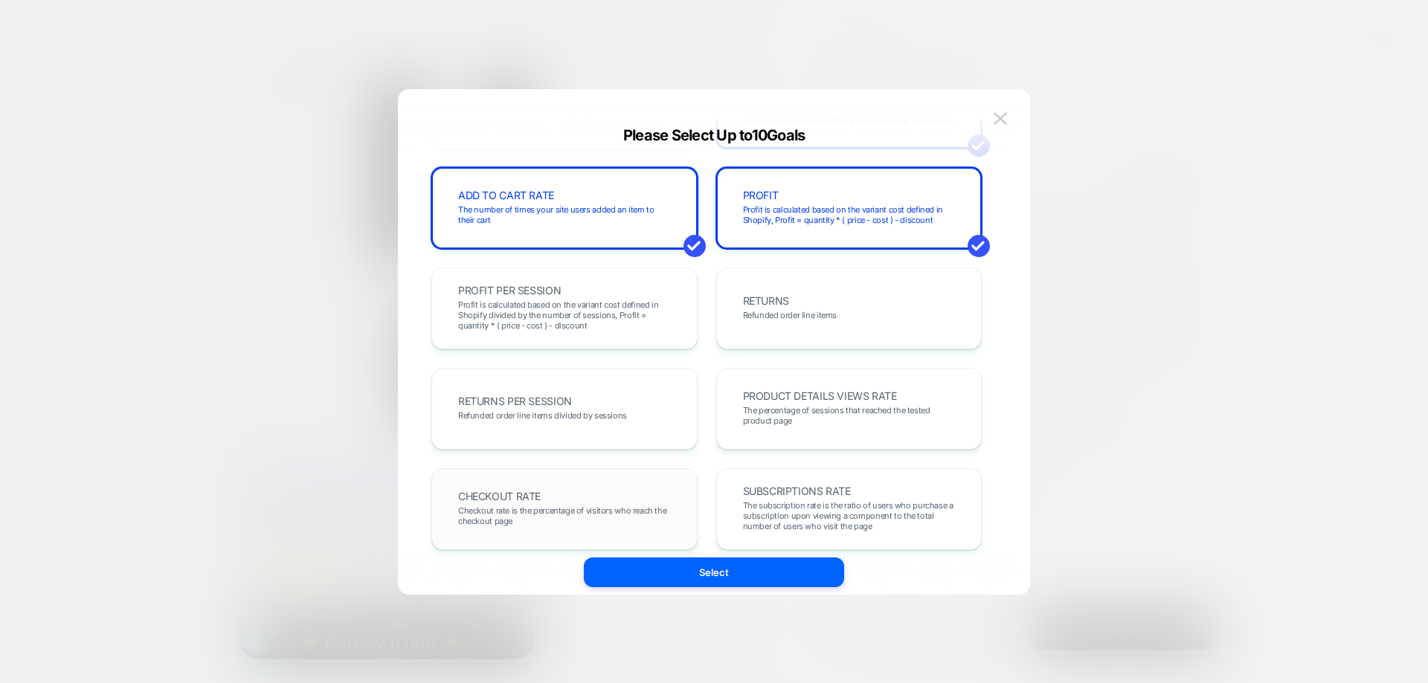
click at [534, 526] on span "Checkout rate is the percentage of visitors who reach the checkout page" at bounding box center [564, 516] width 213 height 21
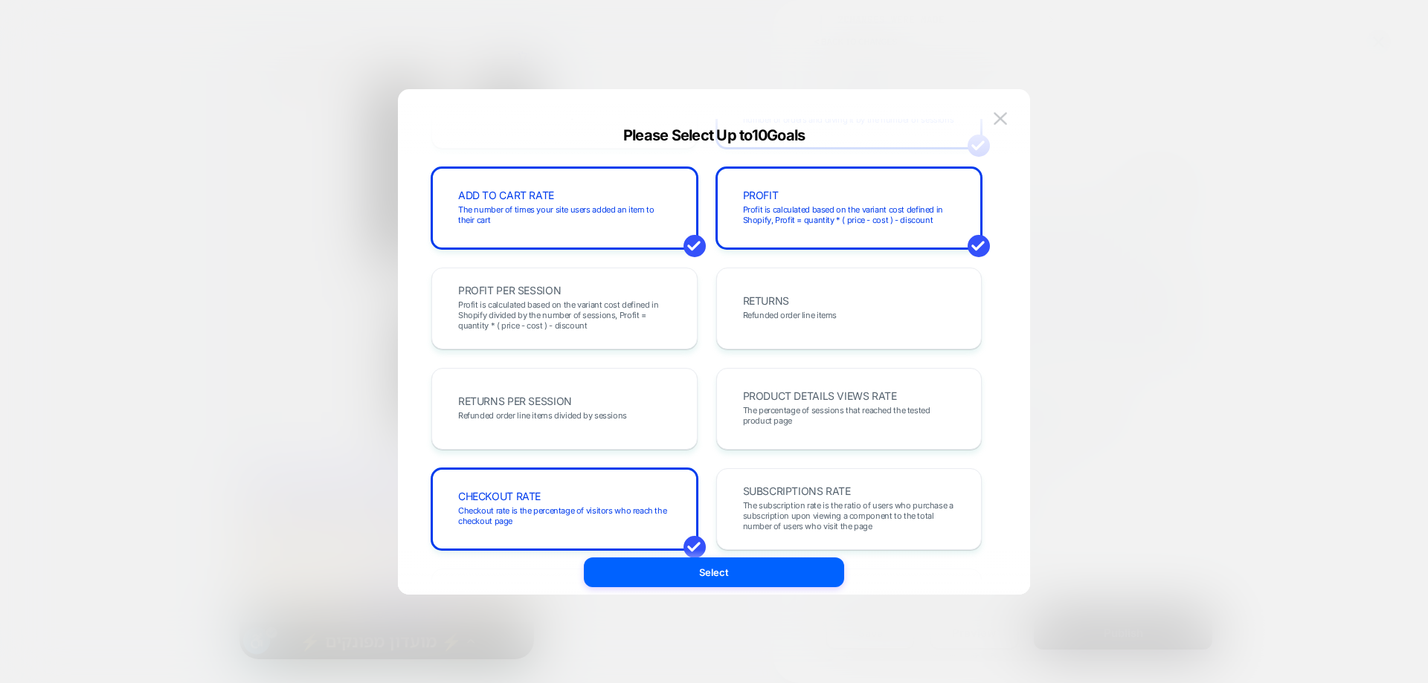
click at [670, 578] on button "Select" at bounding box center [714, 573] width 260 height 30
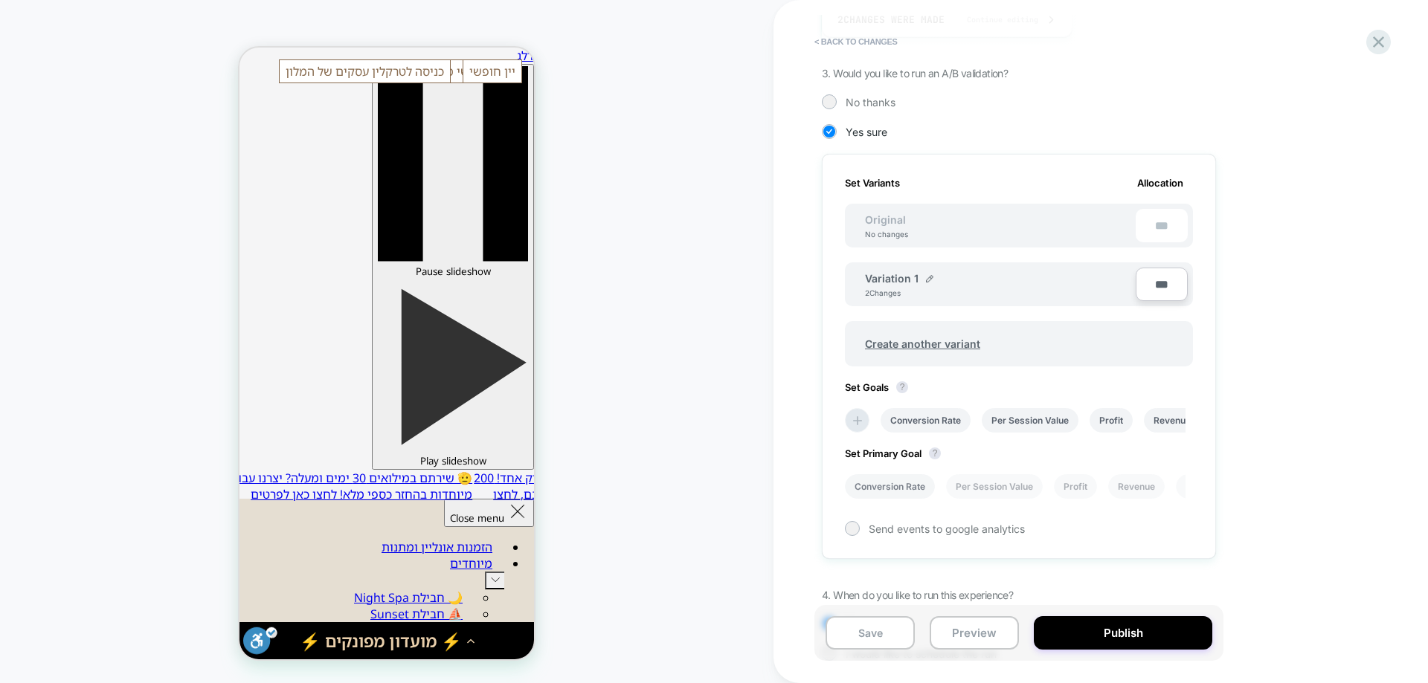
click at [889, 488] on li "Conversion Rate" at bounding box center [890, 486] width 90 height 25
click at [1008, 533] on span "Send events to google analytics" at bounding box center [946, 529] width 156 height 13
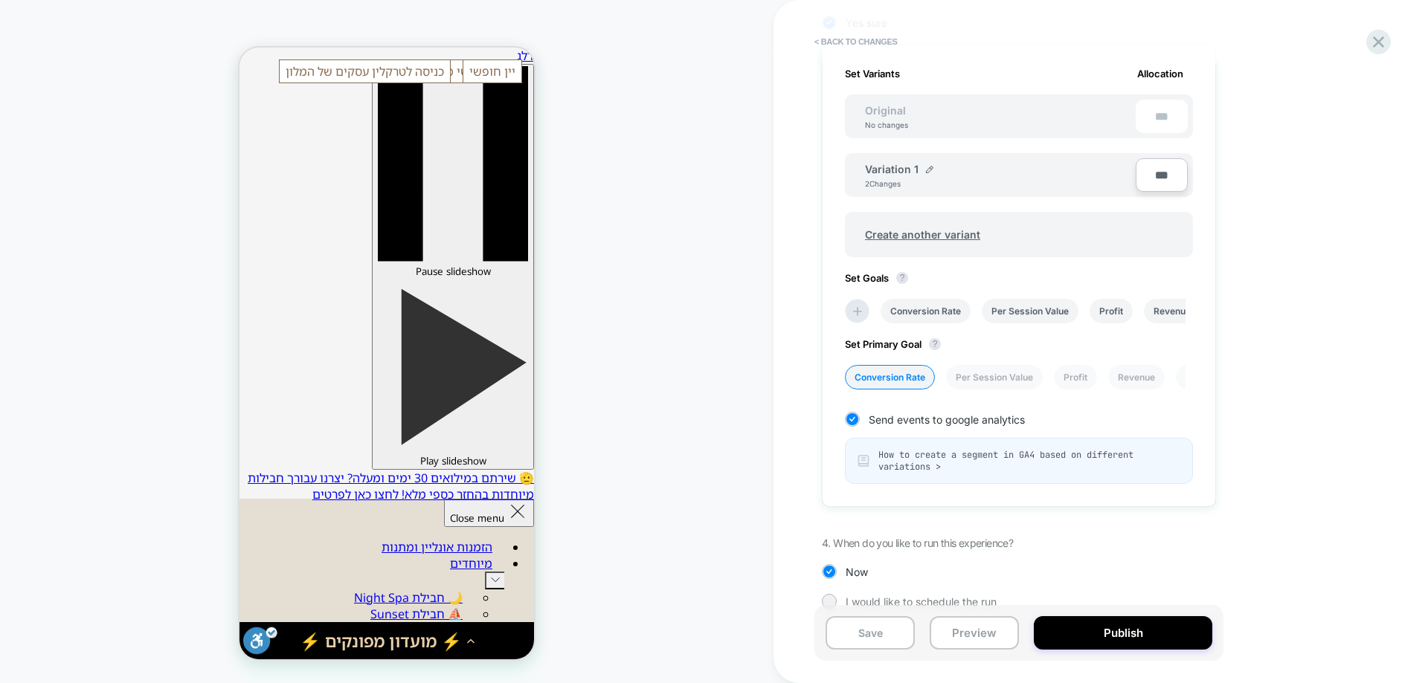
scroll to position [468, 0]
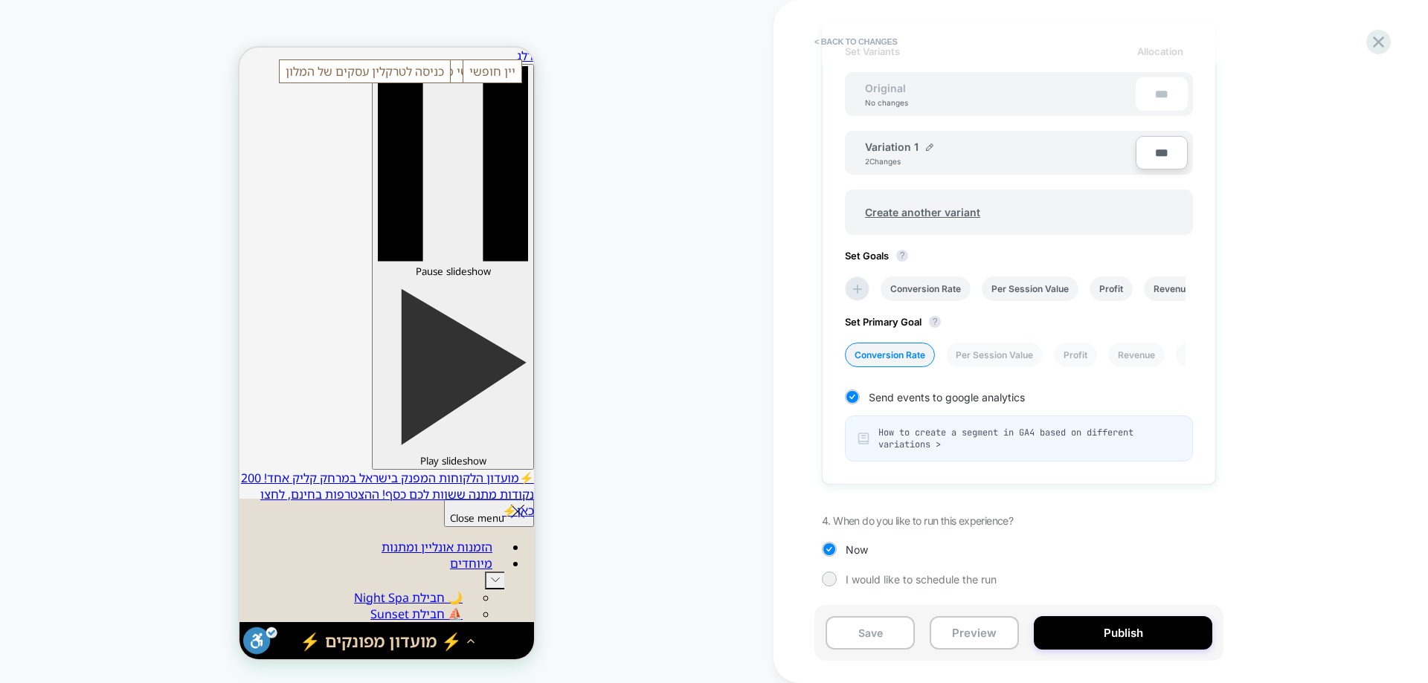
click at [939, 432] on span "How to create a segment in GA4 based on different variations >" at bounding box center [1029, 439] width 302 height 24
click at [877, 639] on button "Save" at bounding box center [869, 632] width 89 height 33
click at [1121, 634] on button "Publish" at bounding box center [1123, 632] width 178 height 33
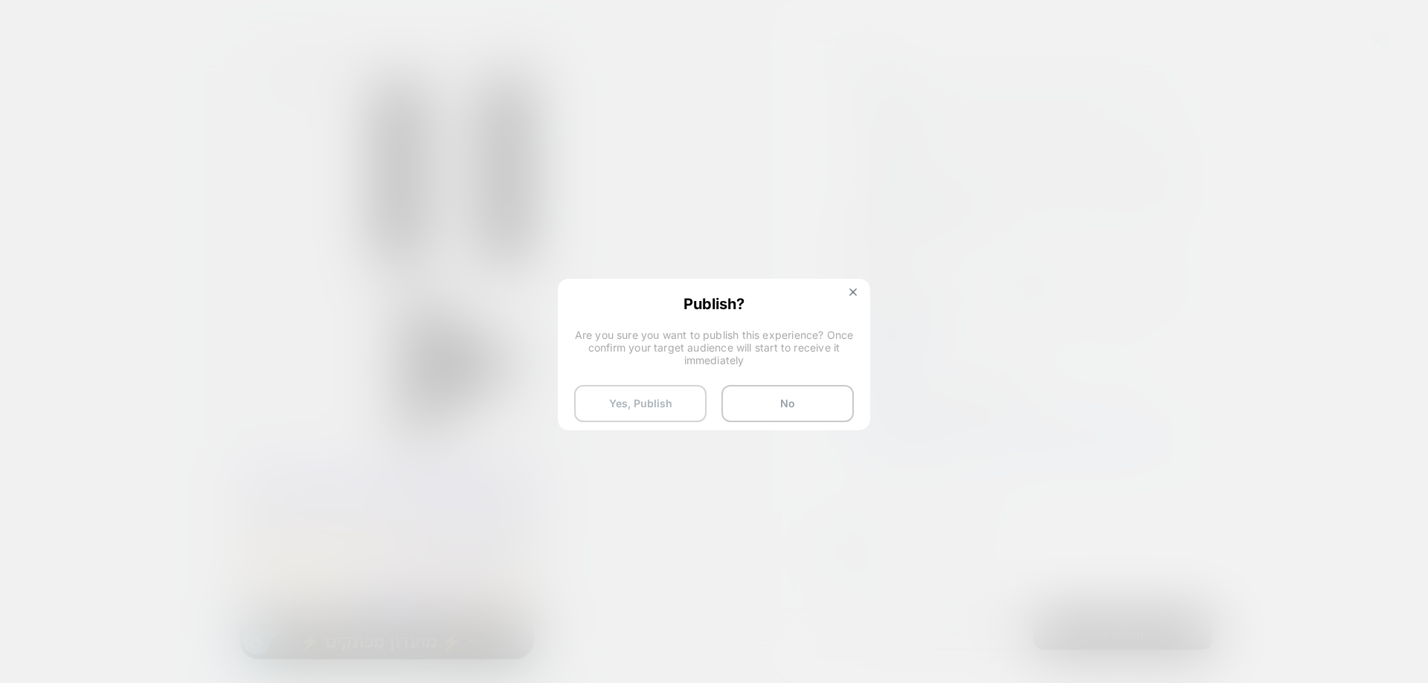
click at [660, 391] on button "Yes, Publish" at bounding box center [640, 403] width 132 height 37
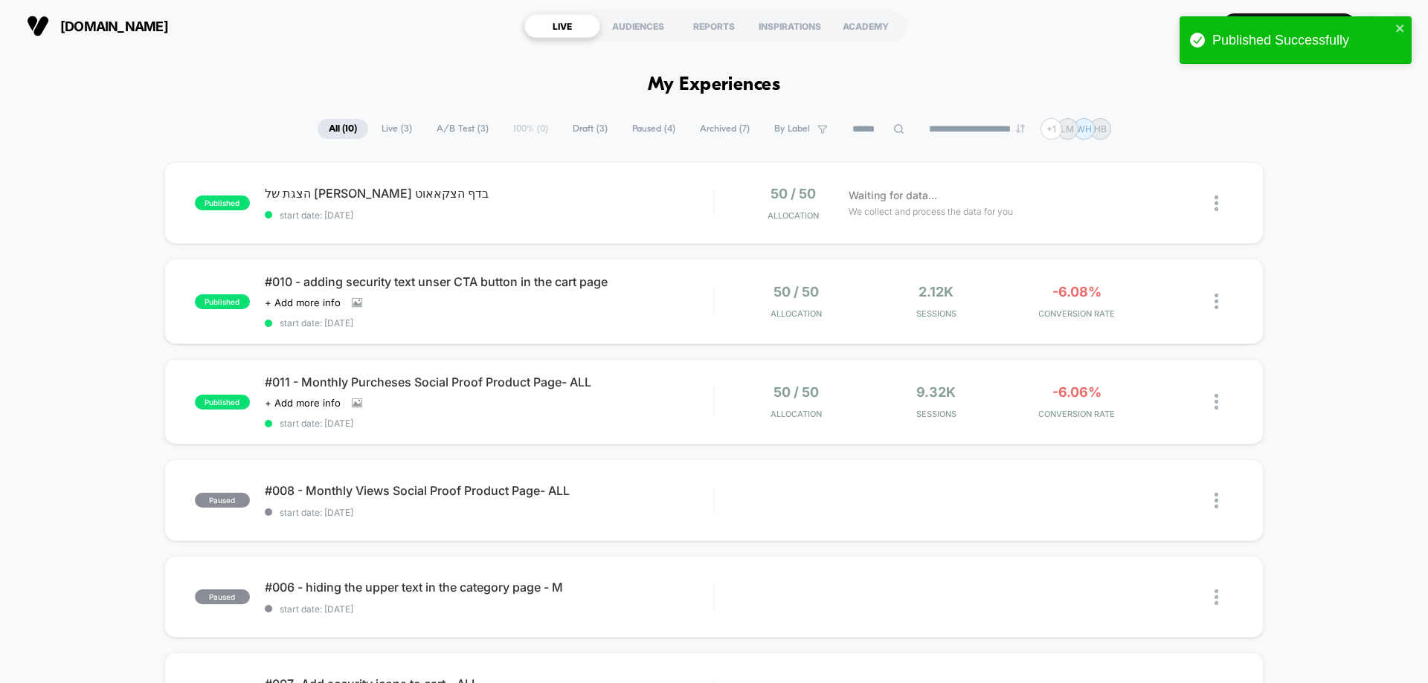
click at [1405, 19] on div "Published Successfully" at bounding box center [1295, 40] width 232 height 48
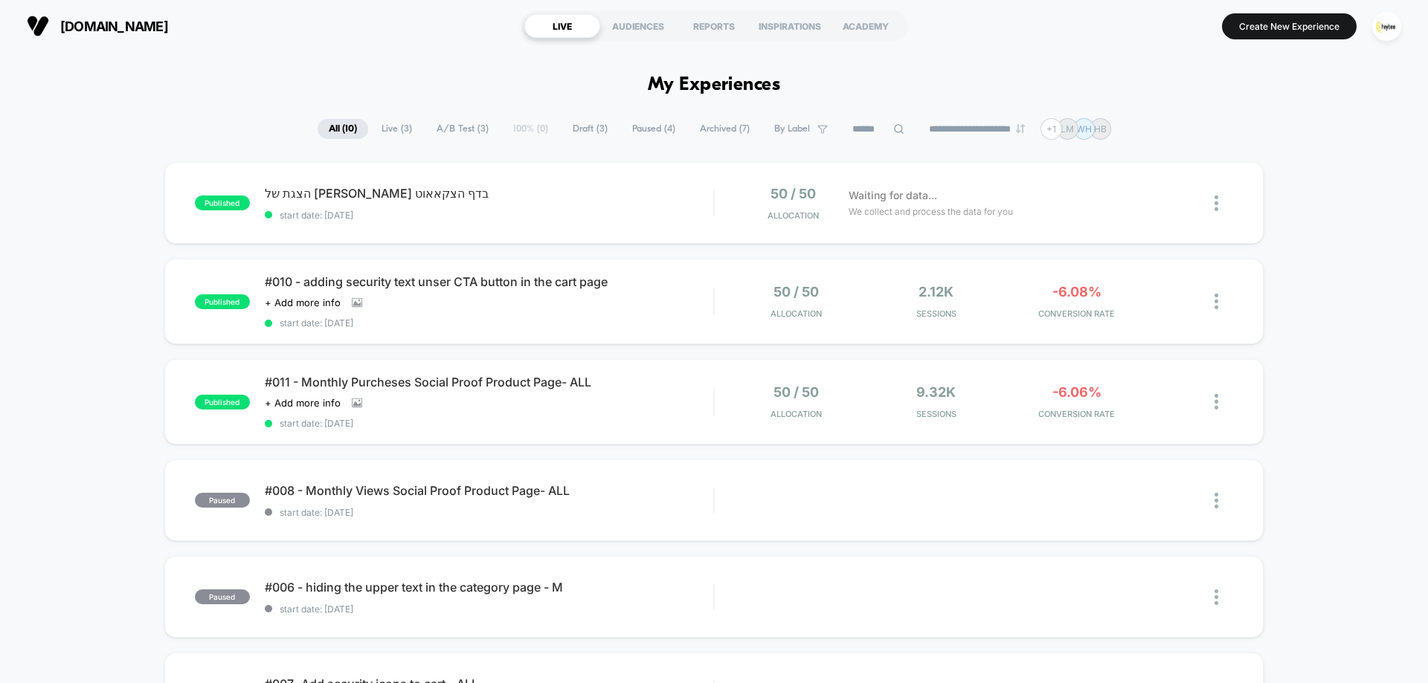
click at [1370, 37] on button "button" at bounding box center [1386, 26] width 38 height 30
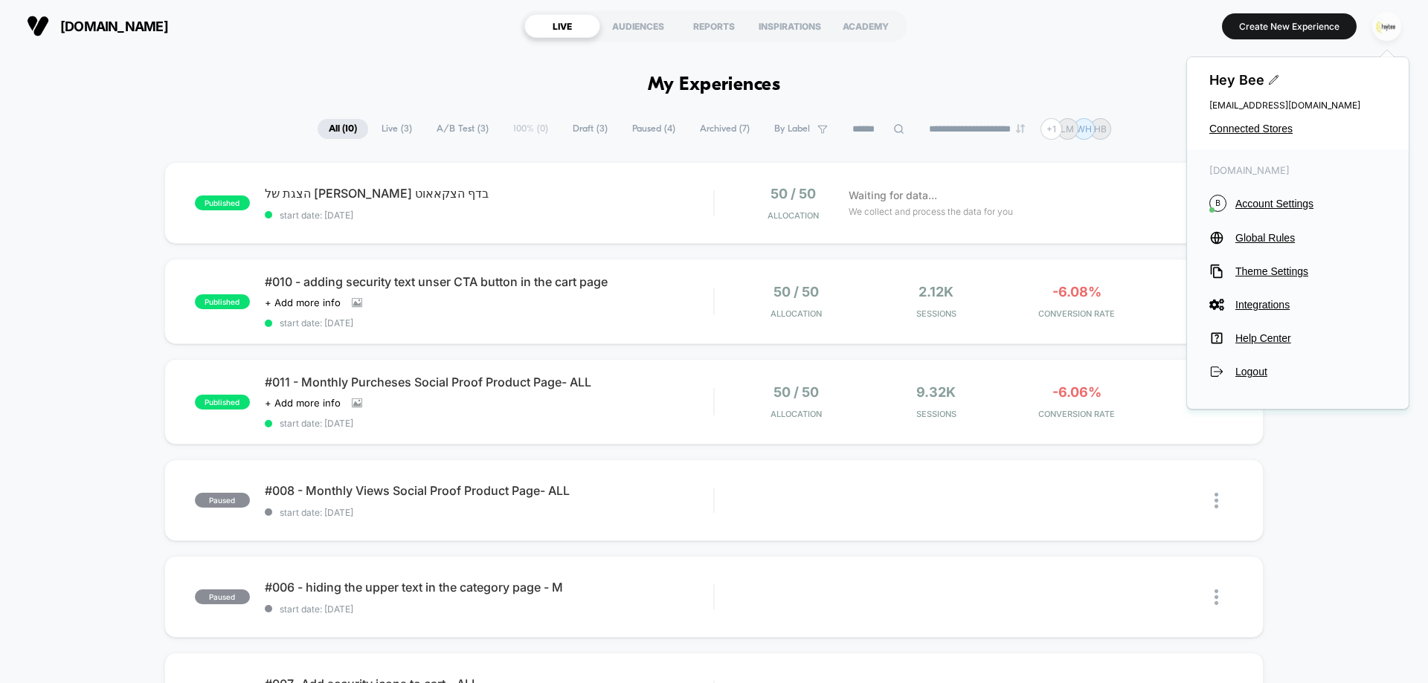
click at [1393, 32] on img "button" at bounding box center [1386, 26] width 29 height 29
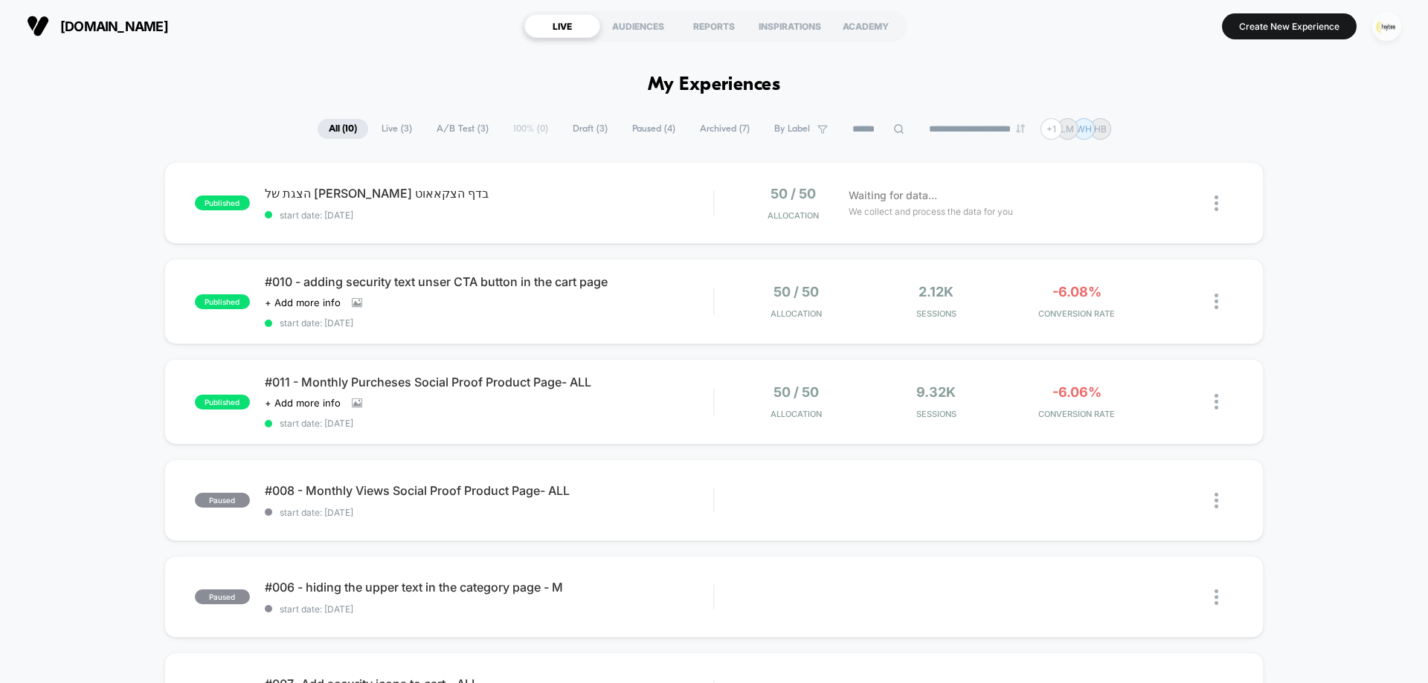
click at [1393, 32] on img "button" at bounding box center [1386, 26] width 29 height 29
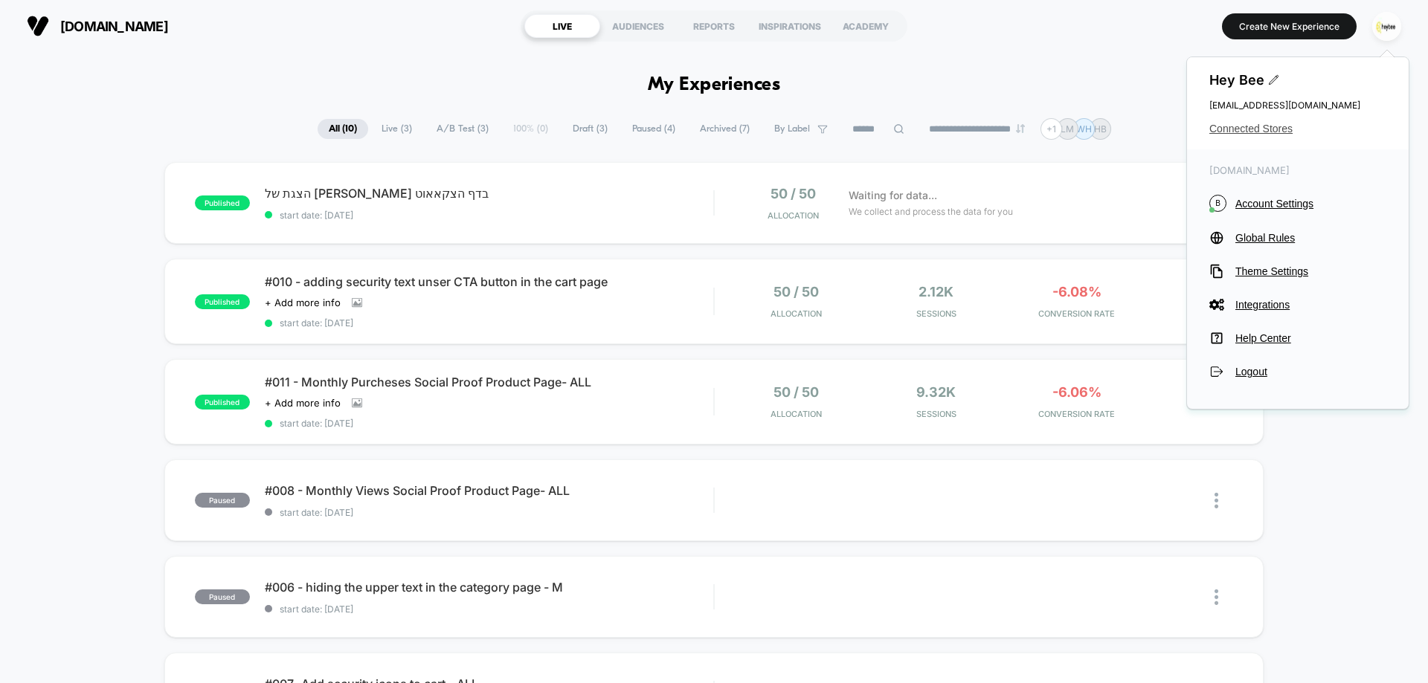
click at [1257, 125] on span "Connected Stores" at bounding box center [1297, 129] width 177 height 12
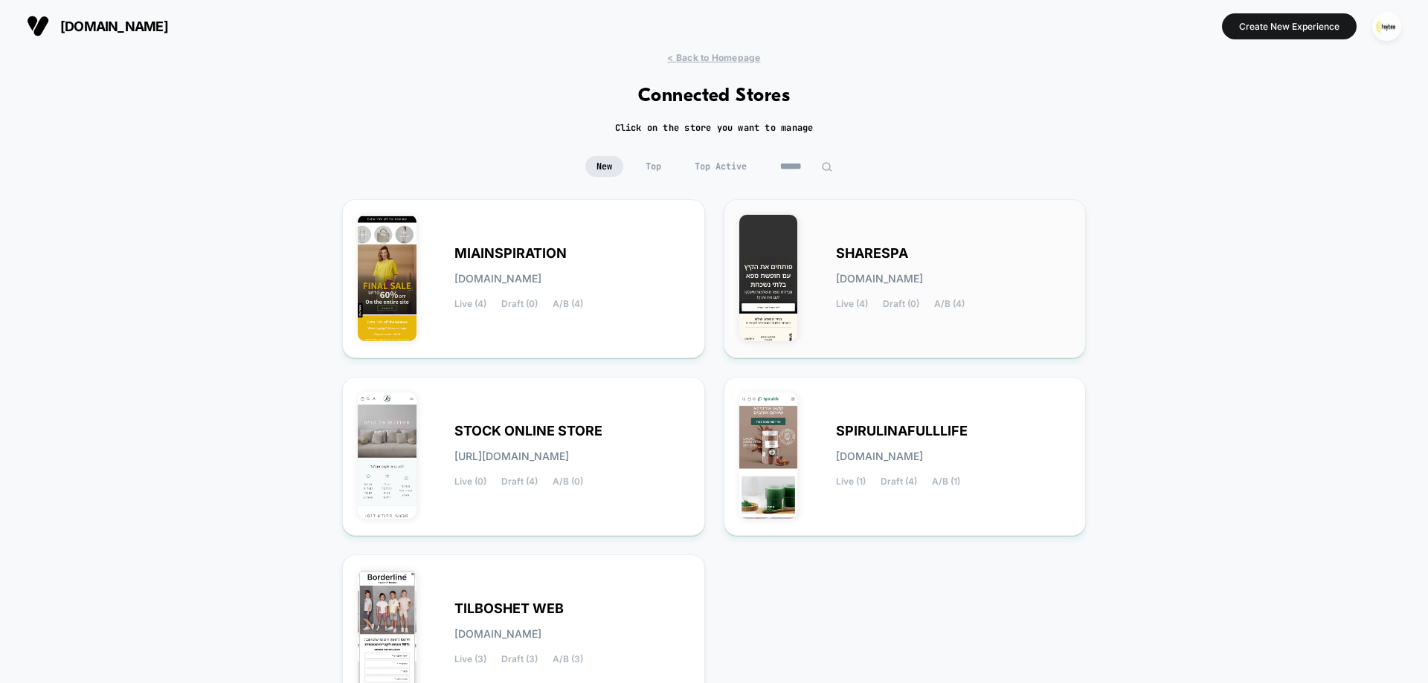
click at [889, 257] on span "SHARESPA" at bounding box center [872, 253] width 72 height 10
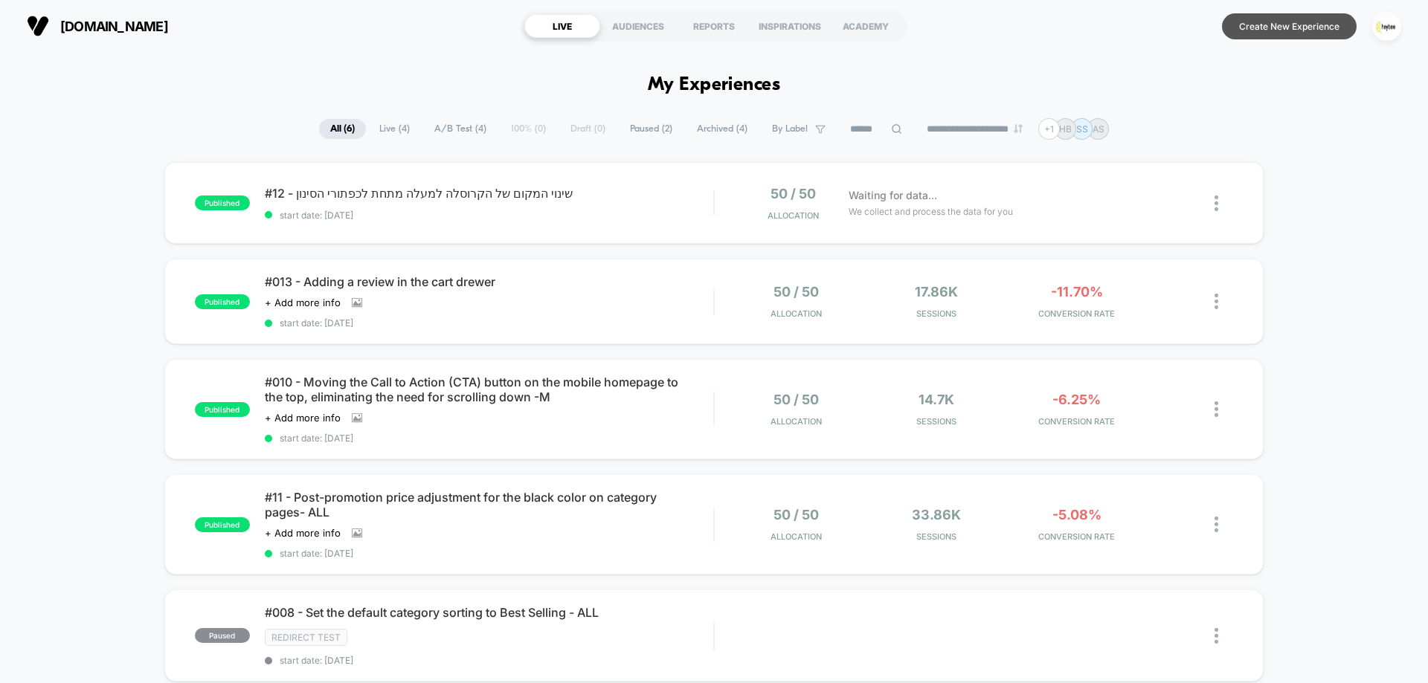
click at [1306, 33] on button "Create New Experience" at bounding box center [1289, 26] width 135 height 26
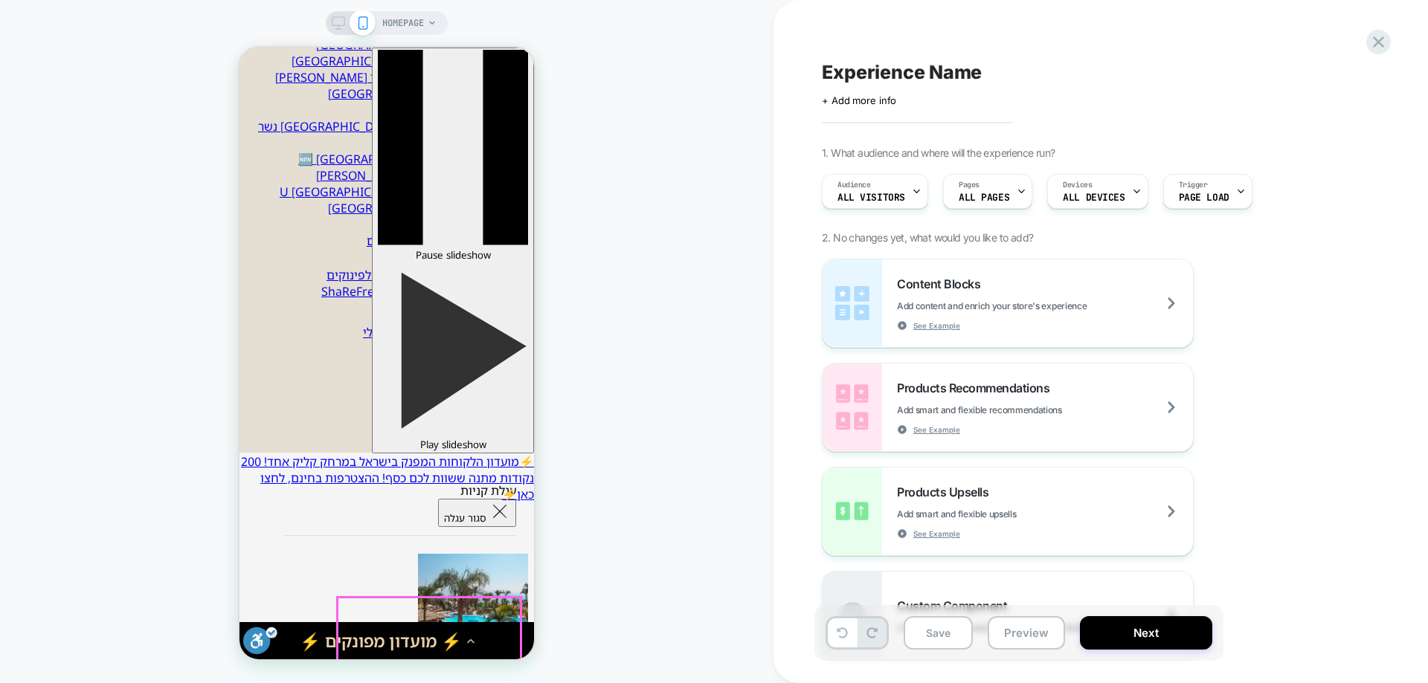
scroll to position [669, 0]
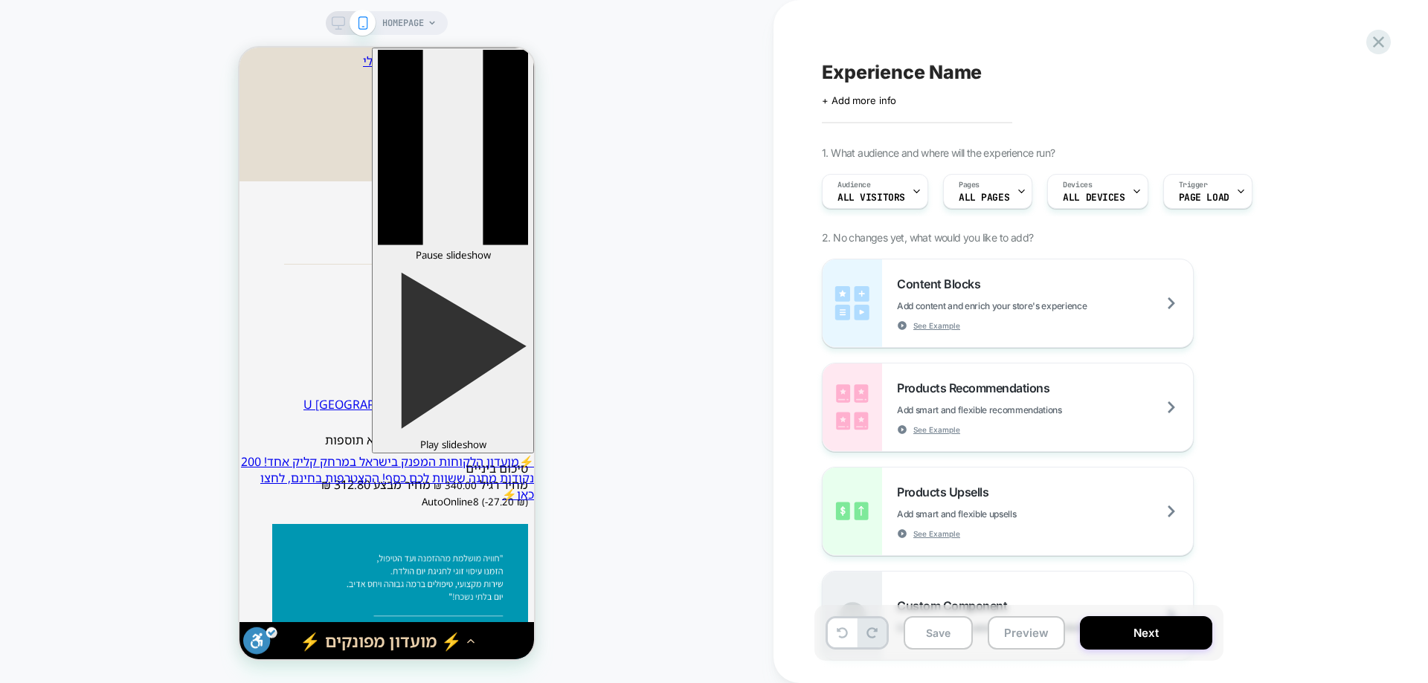
click at [390, 28] on span "HOMEPAGE" at bounding box center [403, 23] width 42 height 24
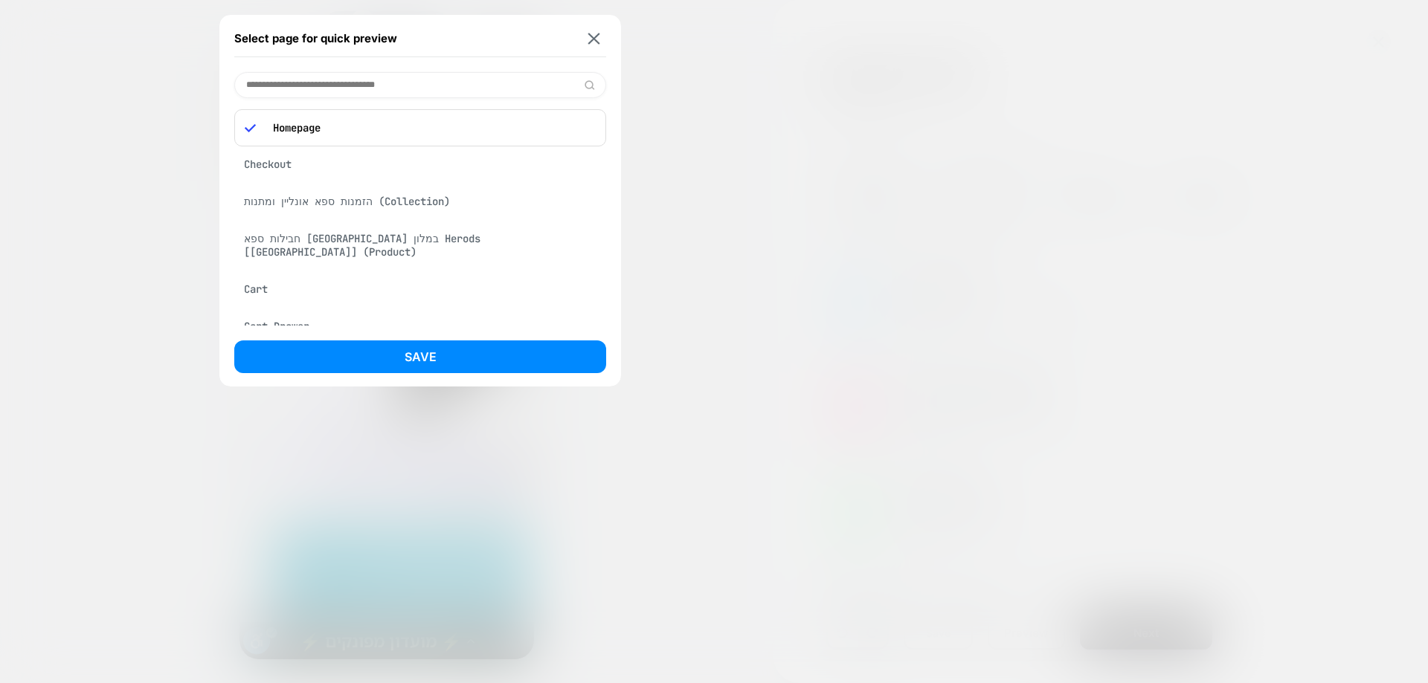
drag, startPoint x: 405, startPoint y: 227, endPoint x: 410, endPoint y: 235, distance: 9.7
click at [406, 226] on div "חבילות ספא בתל אביב במלון Herods [tel aviv] (Product)" at bounding box center [420, 246] width 372 height 42
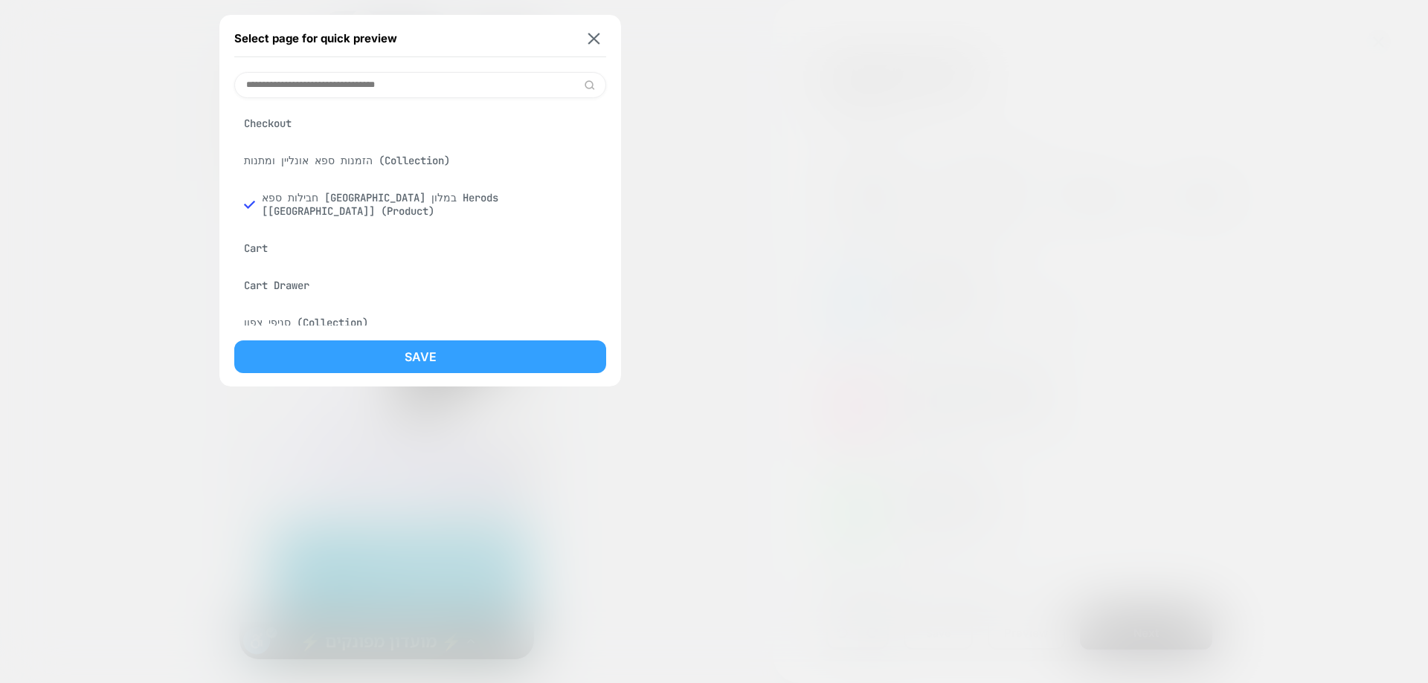
click at [427, 359] on button "Save" at bounding box center [420, 357] width 372 height 33
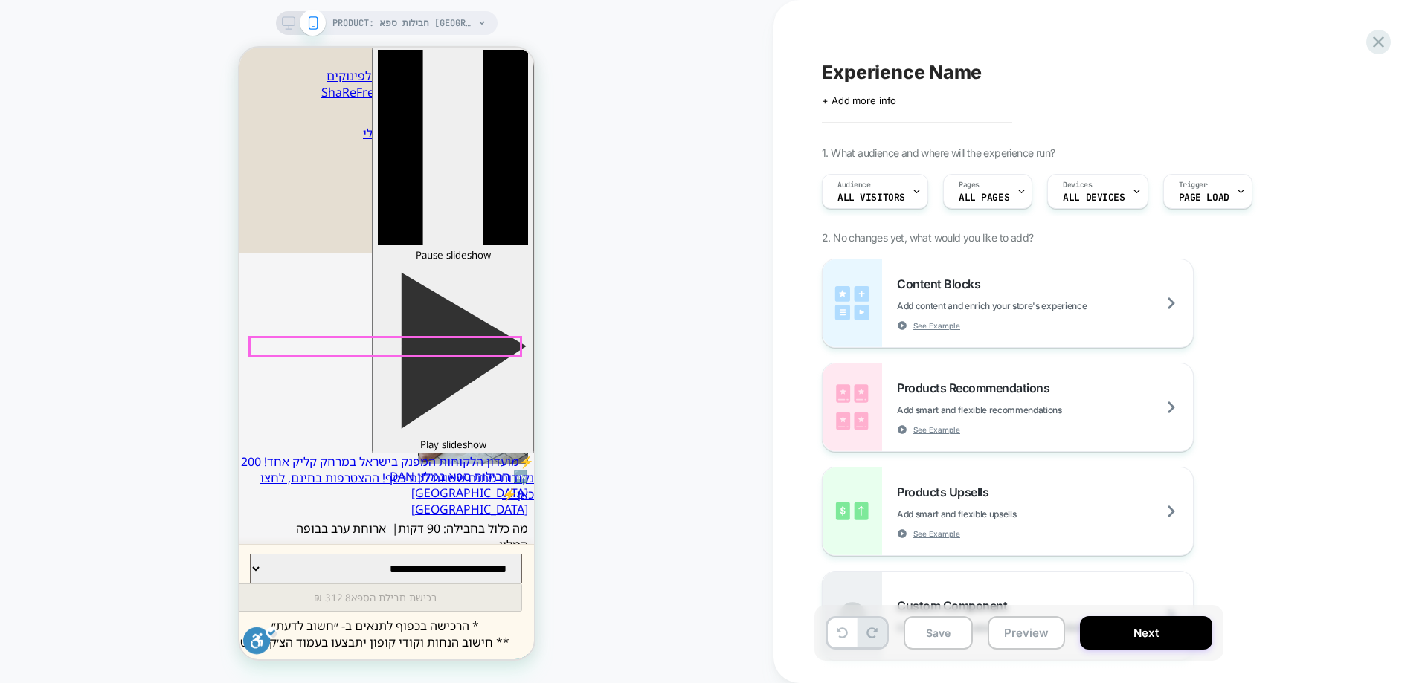
scroll to position [595, 0]
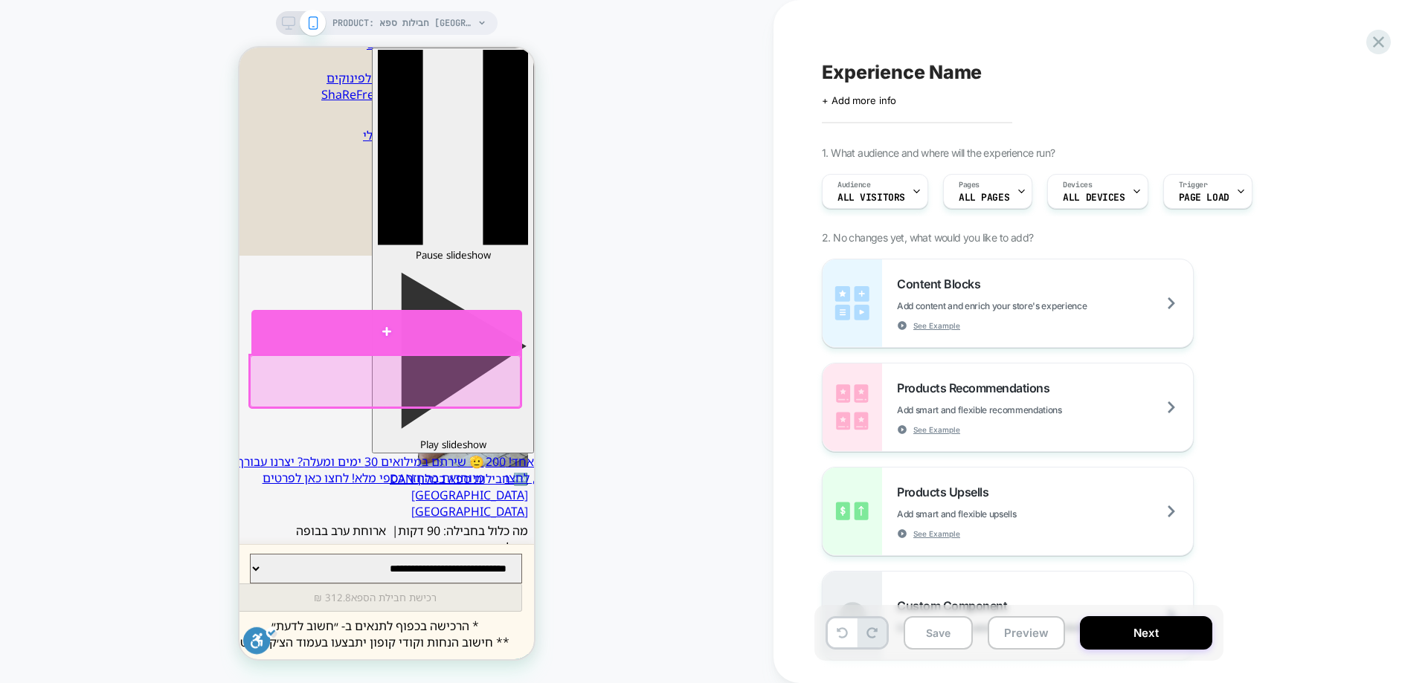
click at [338, 353] on div at bounding box center [386, 332] width 271 height 44
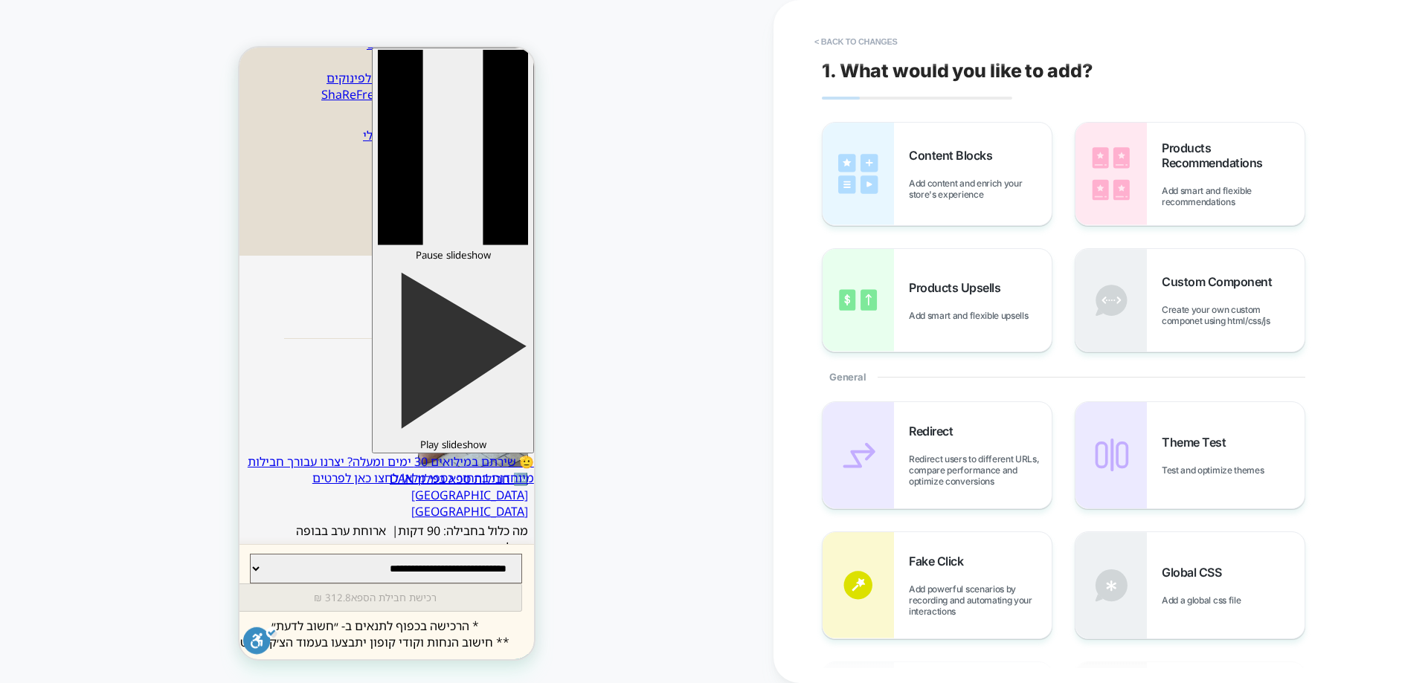
scroll to position [626, 0]
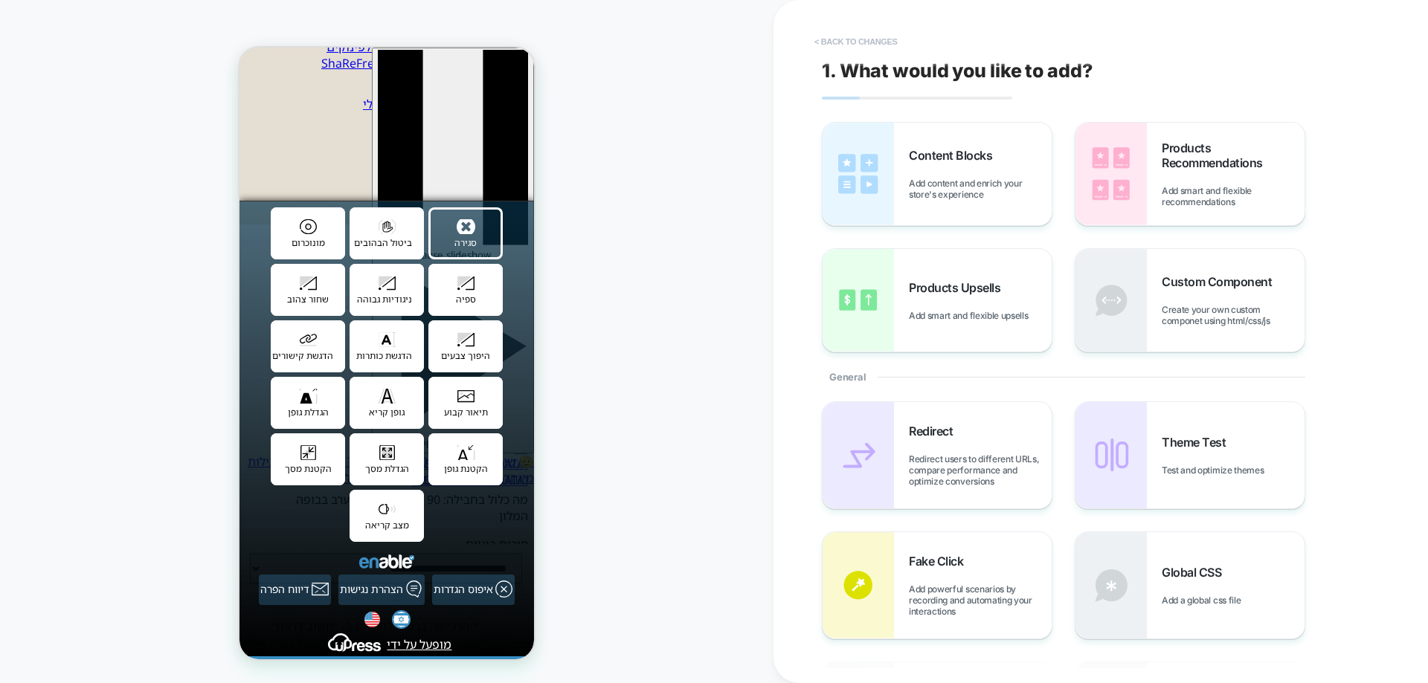
click at [881, 40] on button "< Back to changes" at bounding box center [856, 42] width 98 height 24
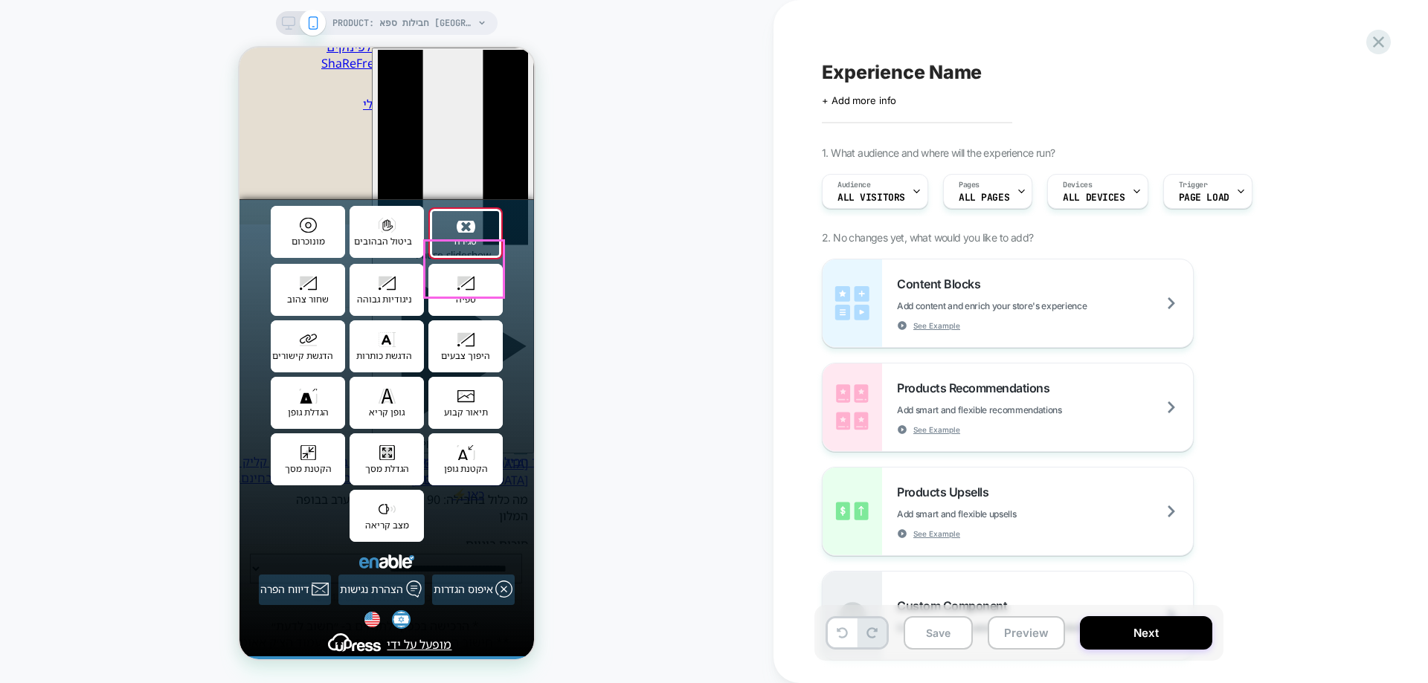
click at [482, 216] on button "סגירה" at bounding box center [465, 233] width 74 height 52
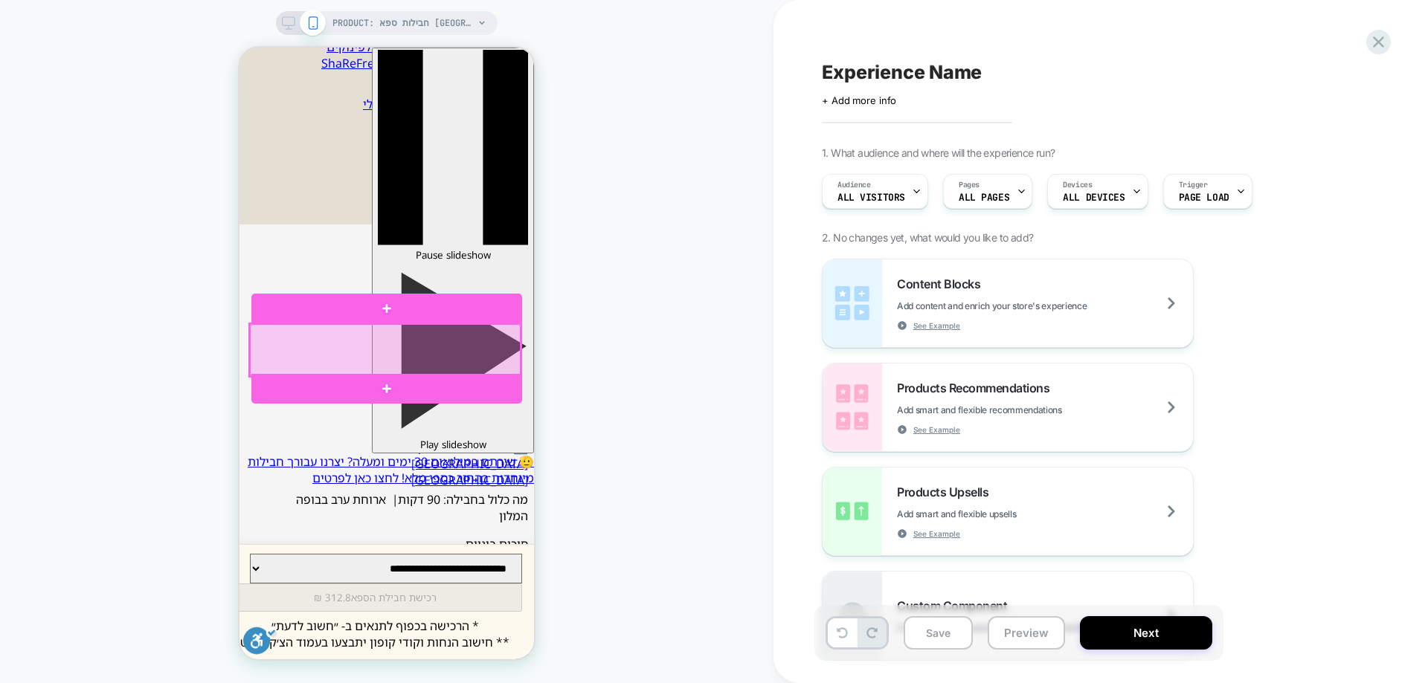
click at [340, 342] on div at bounding box center [385, 350] width 271 height 52
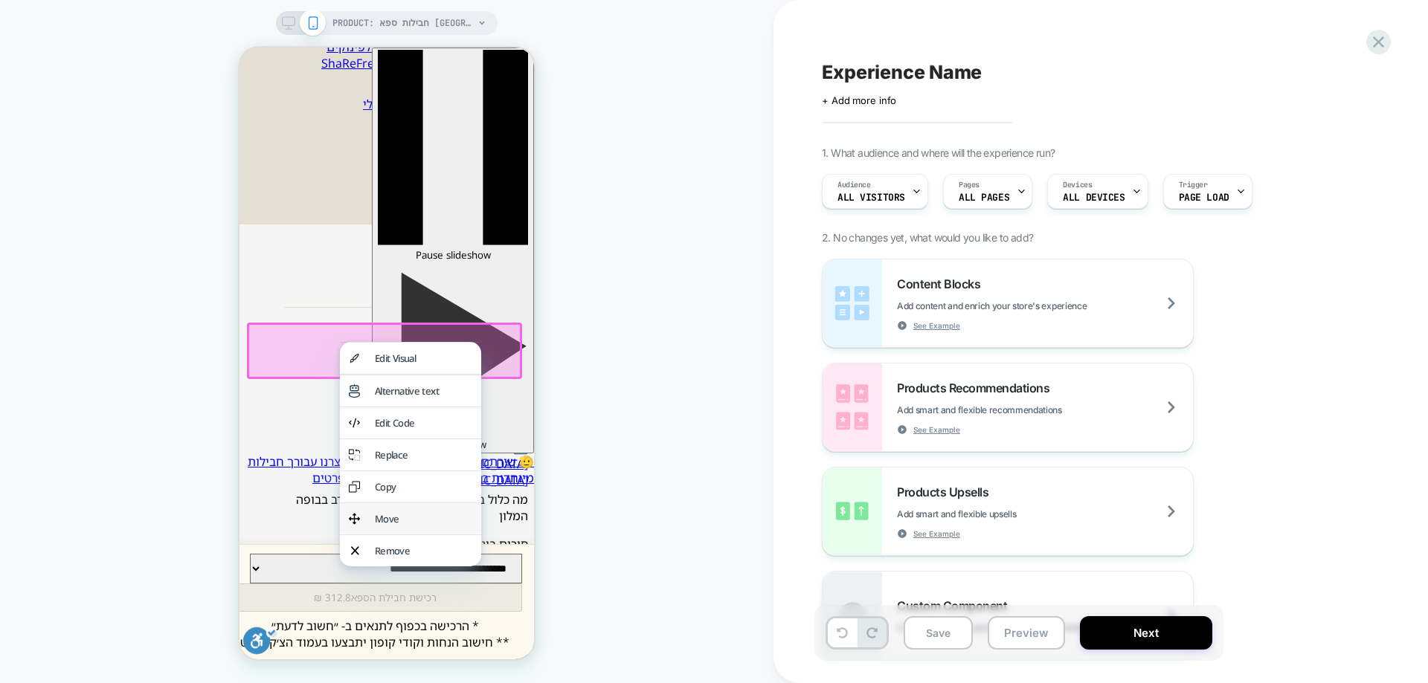
click at [396, 526] on div "Move" at bounding box center [423, 518] width 97 height 13
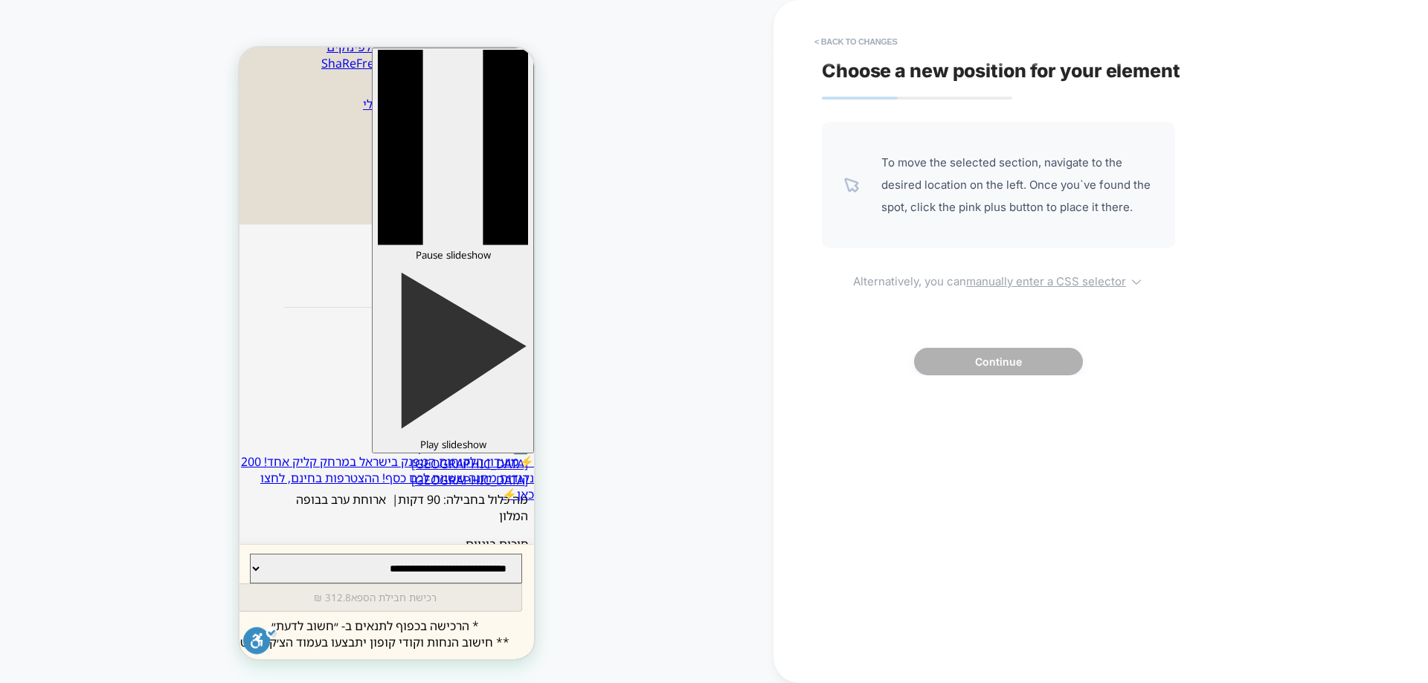
click at [1136, 281] on icon at bounding box center [1136, 281] width 15 height 15
select select "*******"
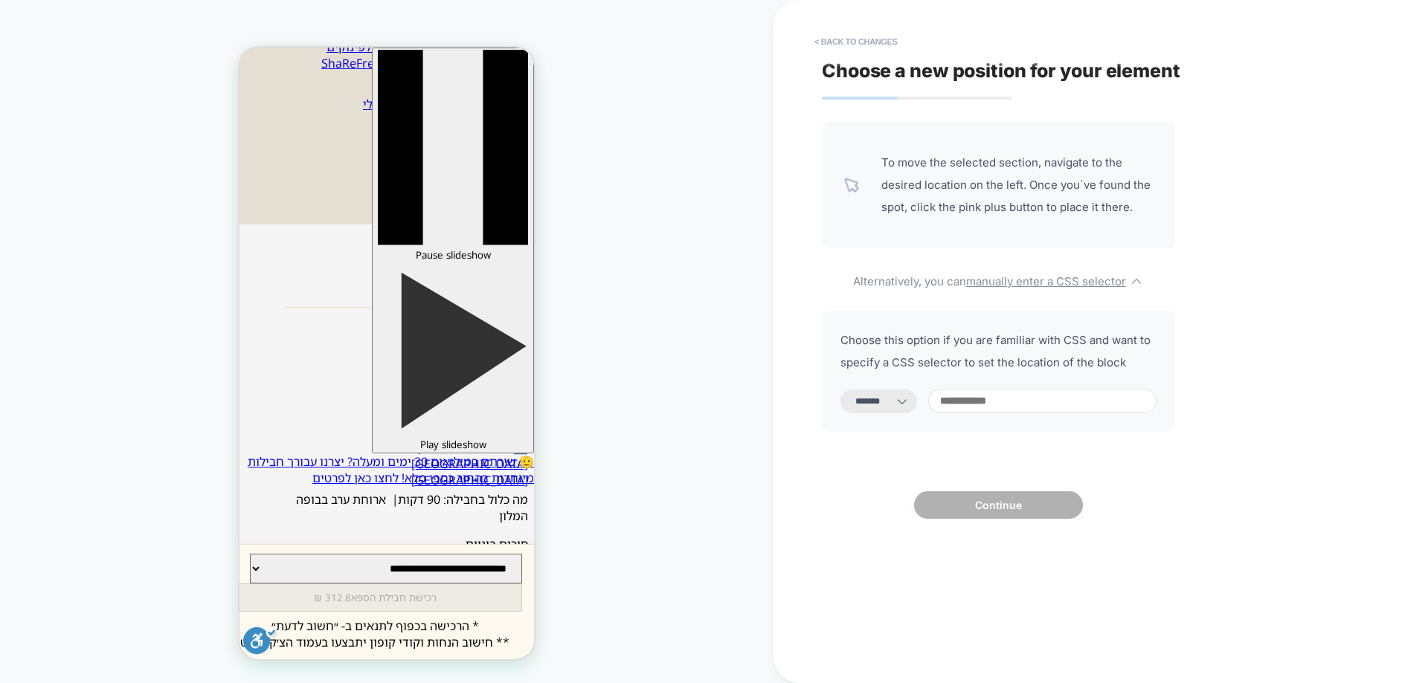
click at [1039, 410] on input at bounding box center [1042, 401] width 228 height 25
click at [909, 399] on icon at bounding box center [902, 401] width 15 height 15
click at [1125, 277] on u "manually enter a CSS selector" at bounding box center [1046, 281] width 160 height 14
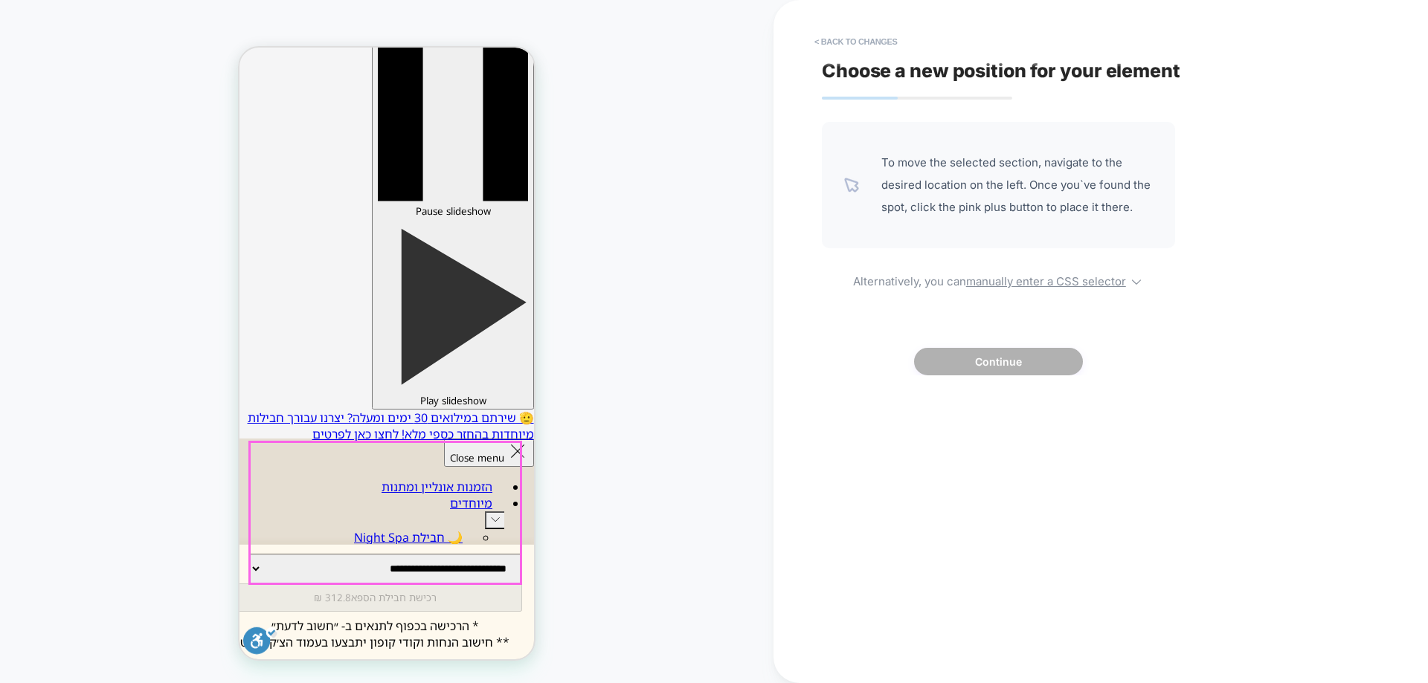
scroll to position [0, 0]
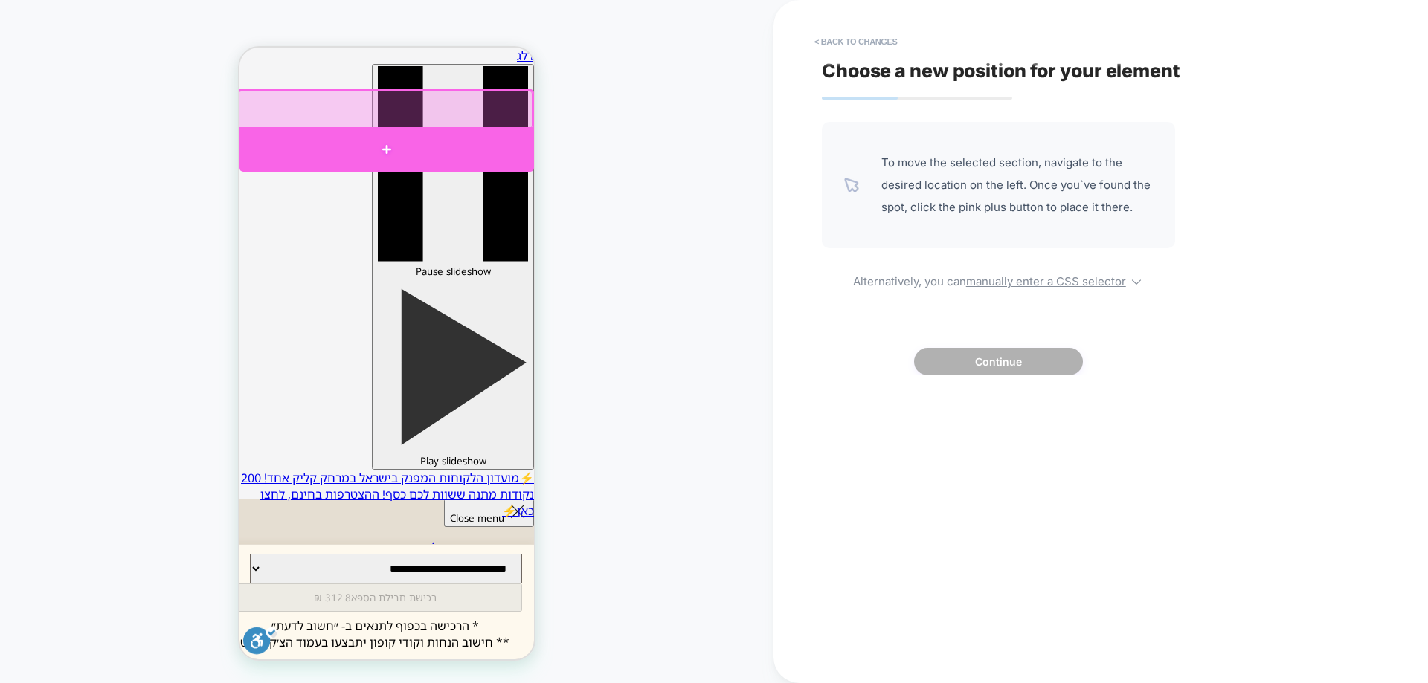
click at [439, 146] on div at bounding box center [386, 149] width 294 height 45
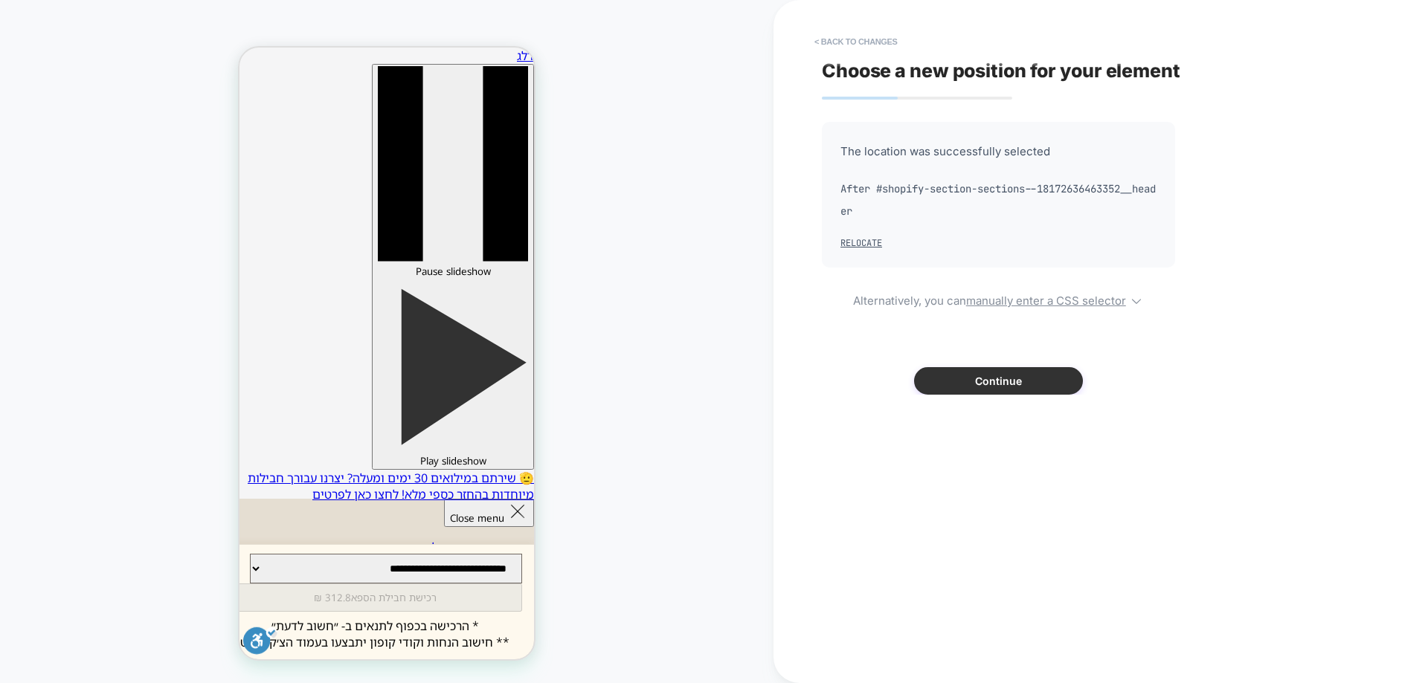
click at [1025, 372] on button "Continue" at bounding box center [998, 381] width 169 height 28
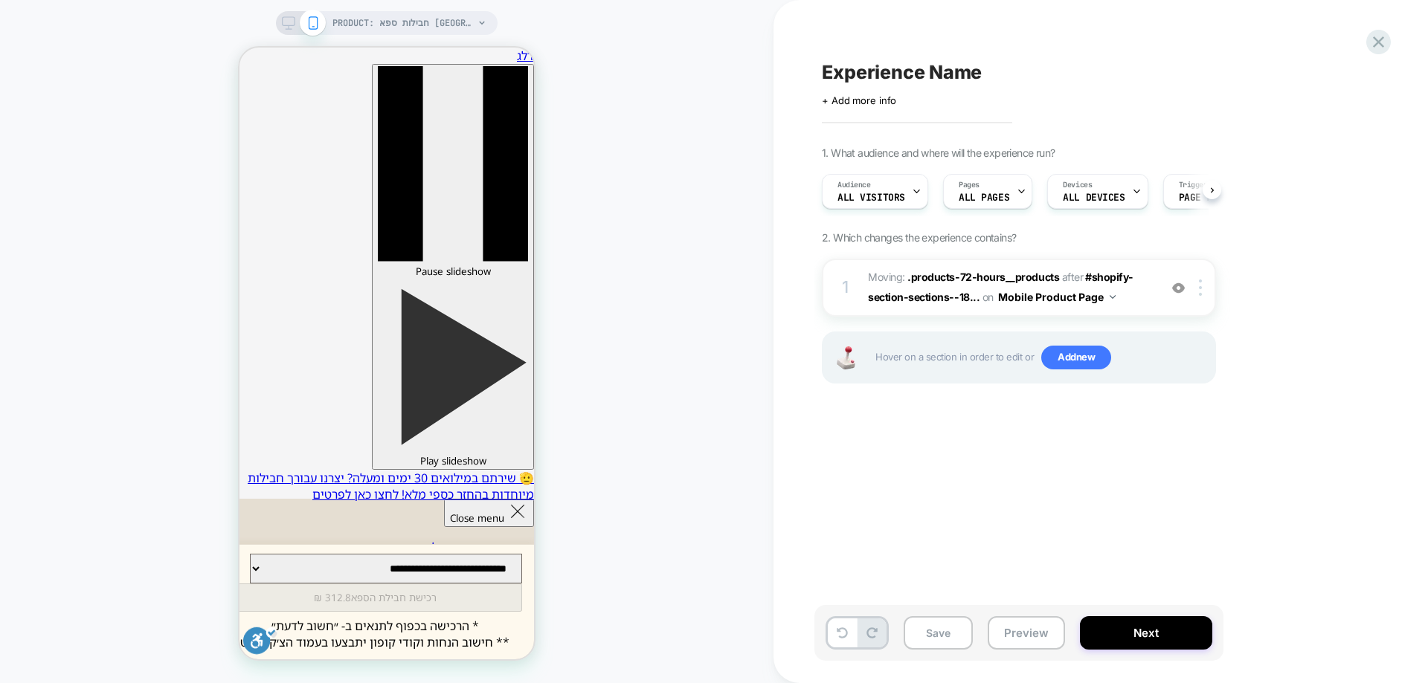
scroll to position [0, 1]
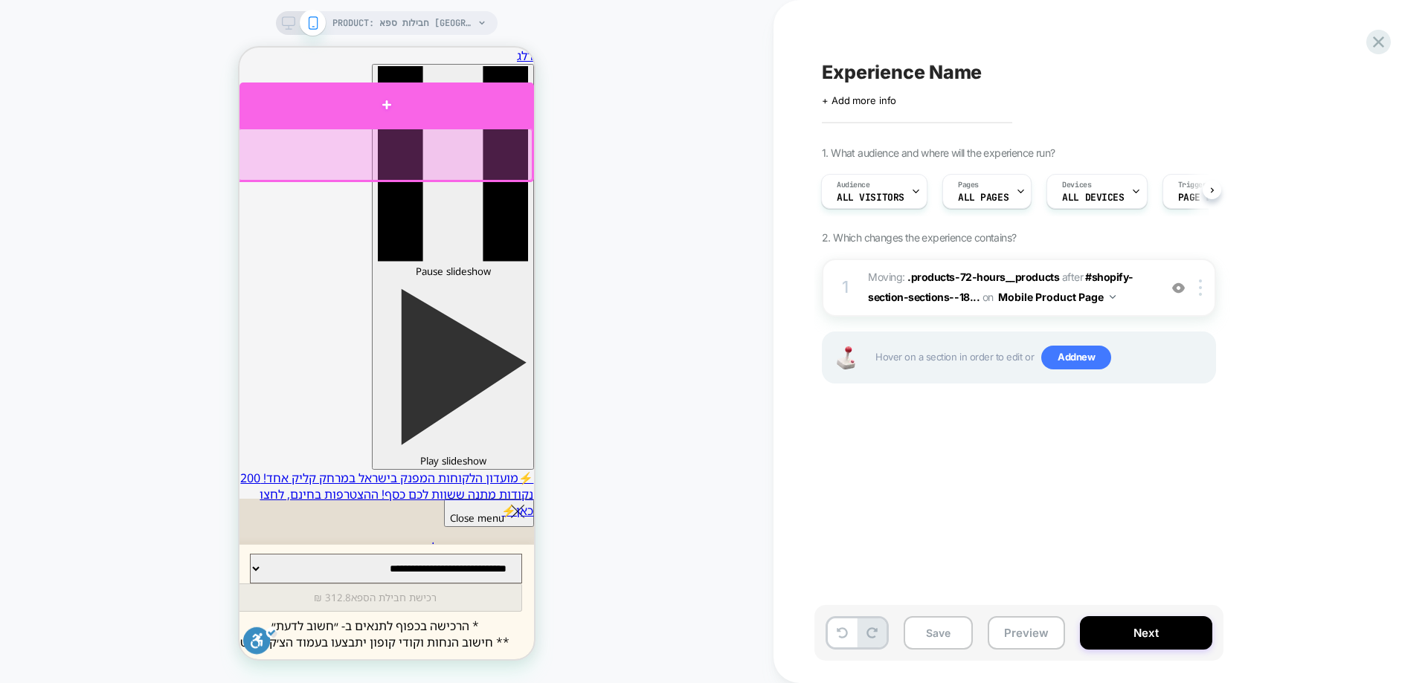
click at [450, 106] on div at bounding box center [386, 105] width 294 height 45
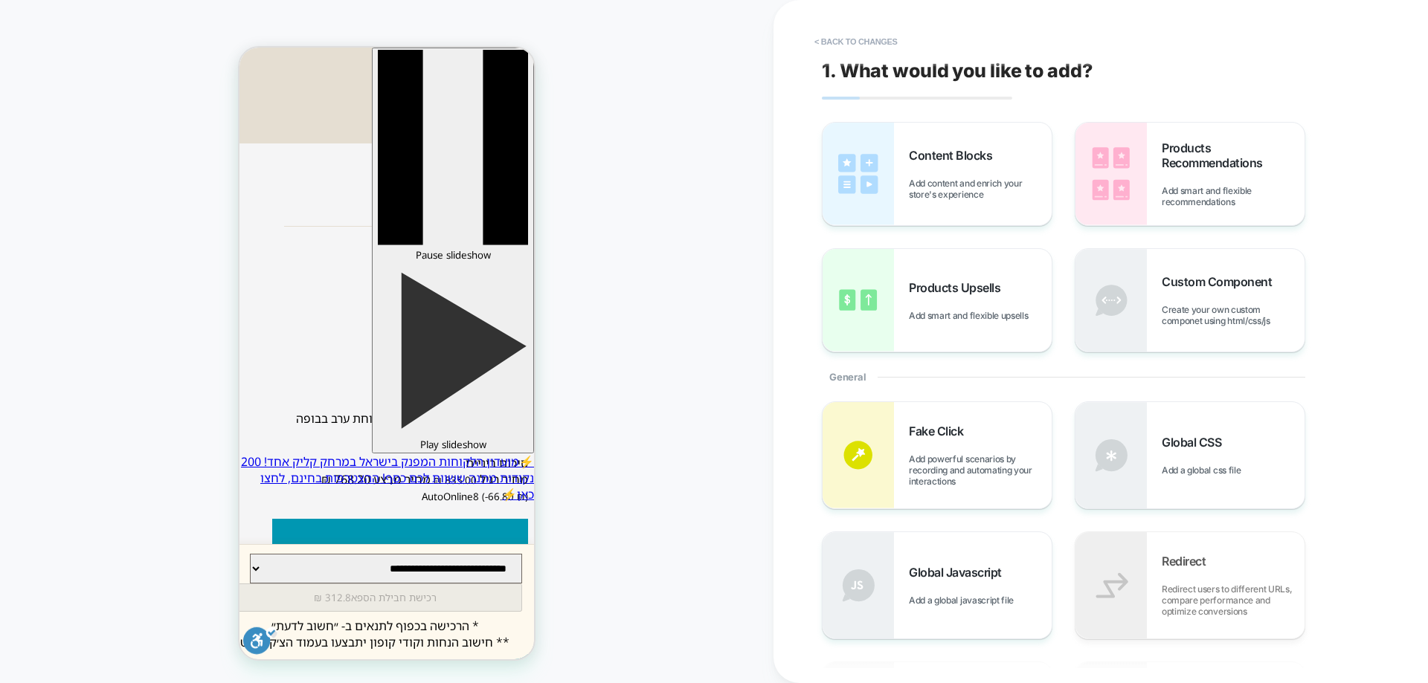
scroll to position [720, 0]
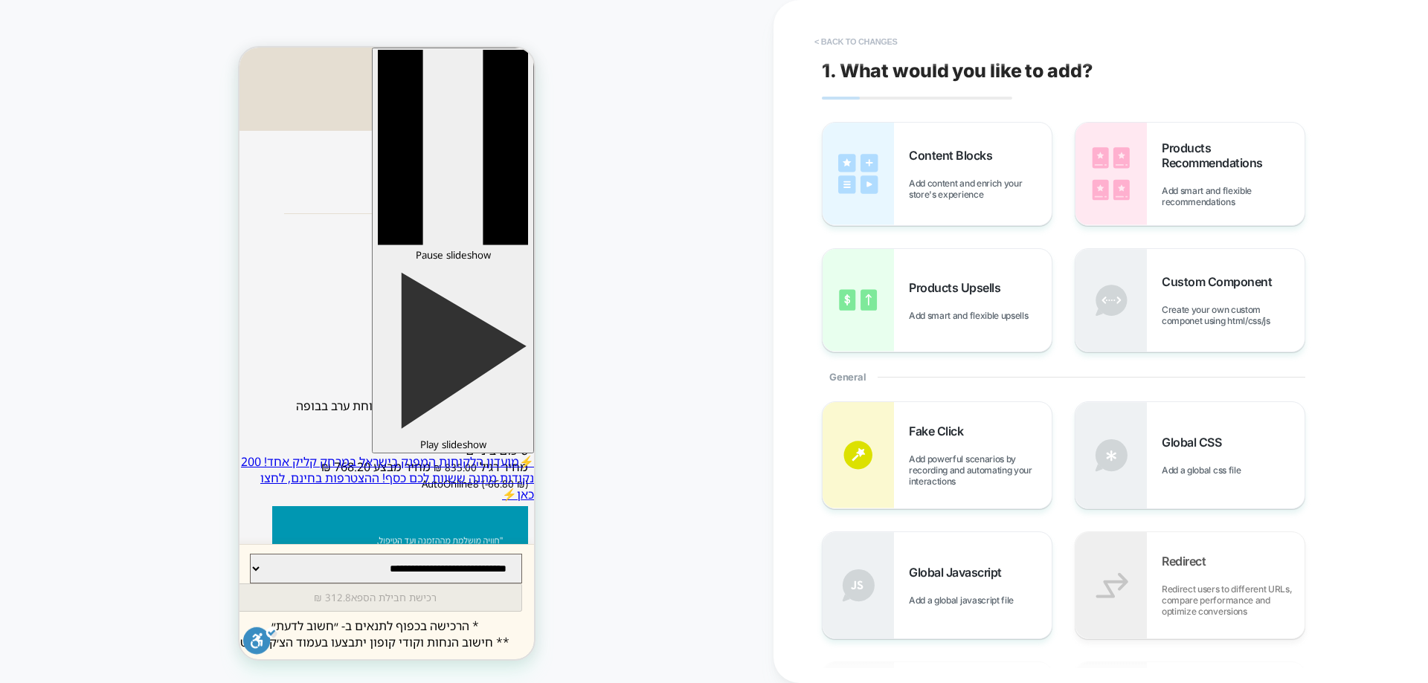
click at [884, 44] on button "< Back to changes" at bounding box center [856, 42] width 98 height 24
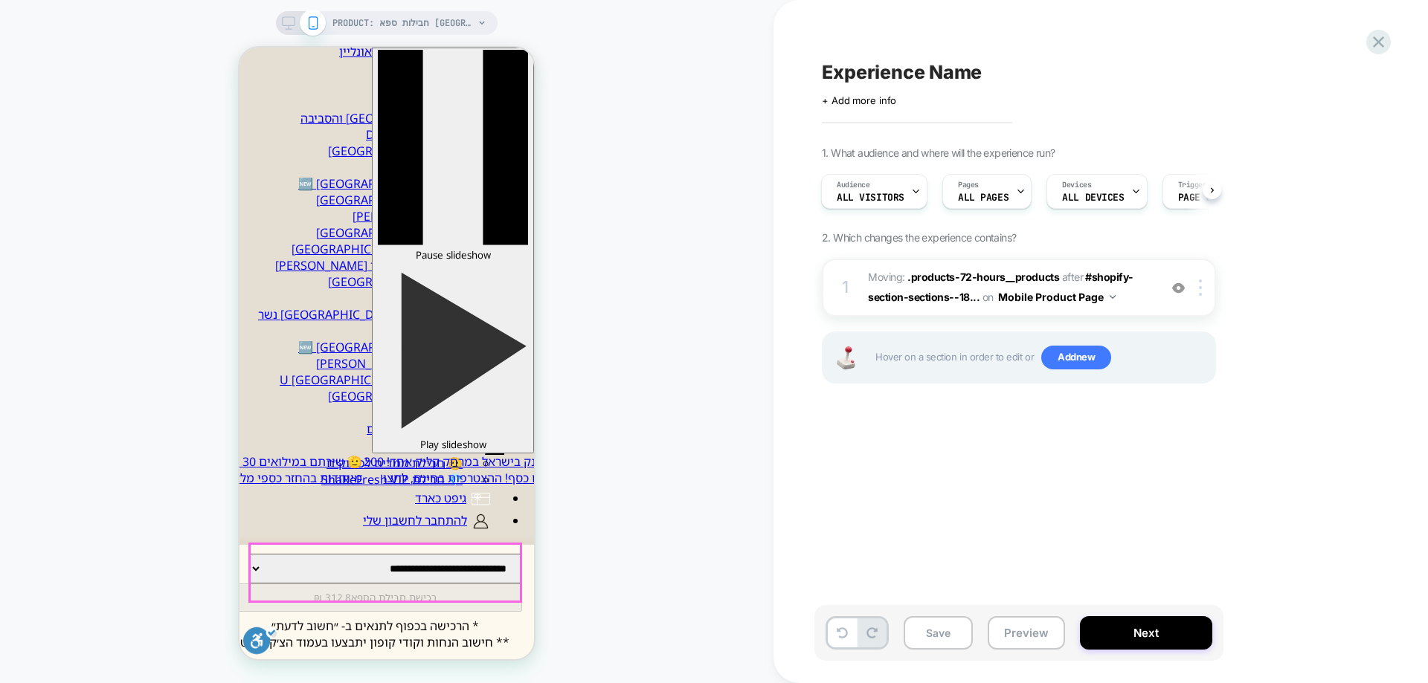
scroll to position [0, 0]
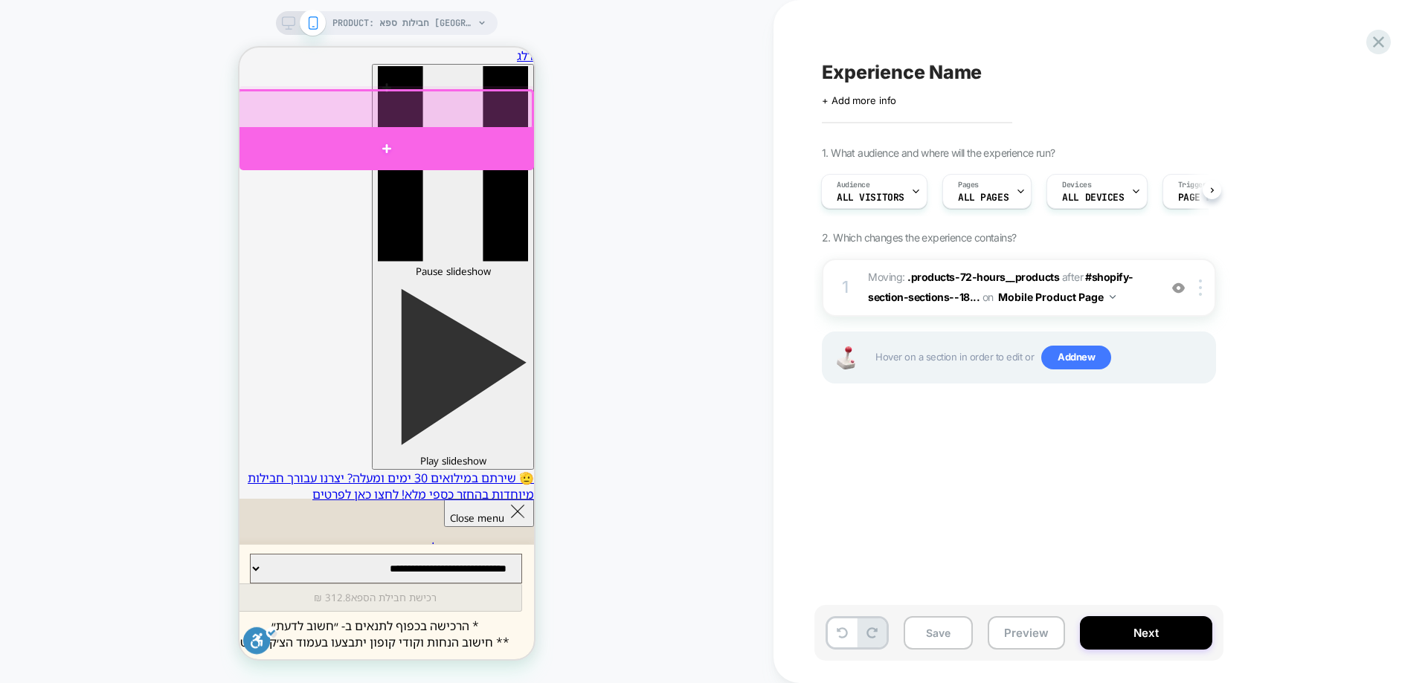
drag, startPoint x: 443, startPoint y: 129, endPoint x: 410, endPoint y: 213, distance: 90.4
click at [443, 130] on div at bounding box center [386, 148] width 294 height 43
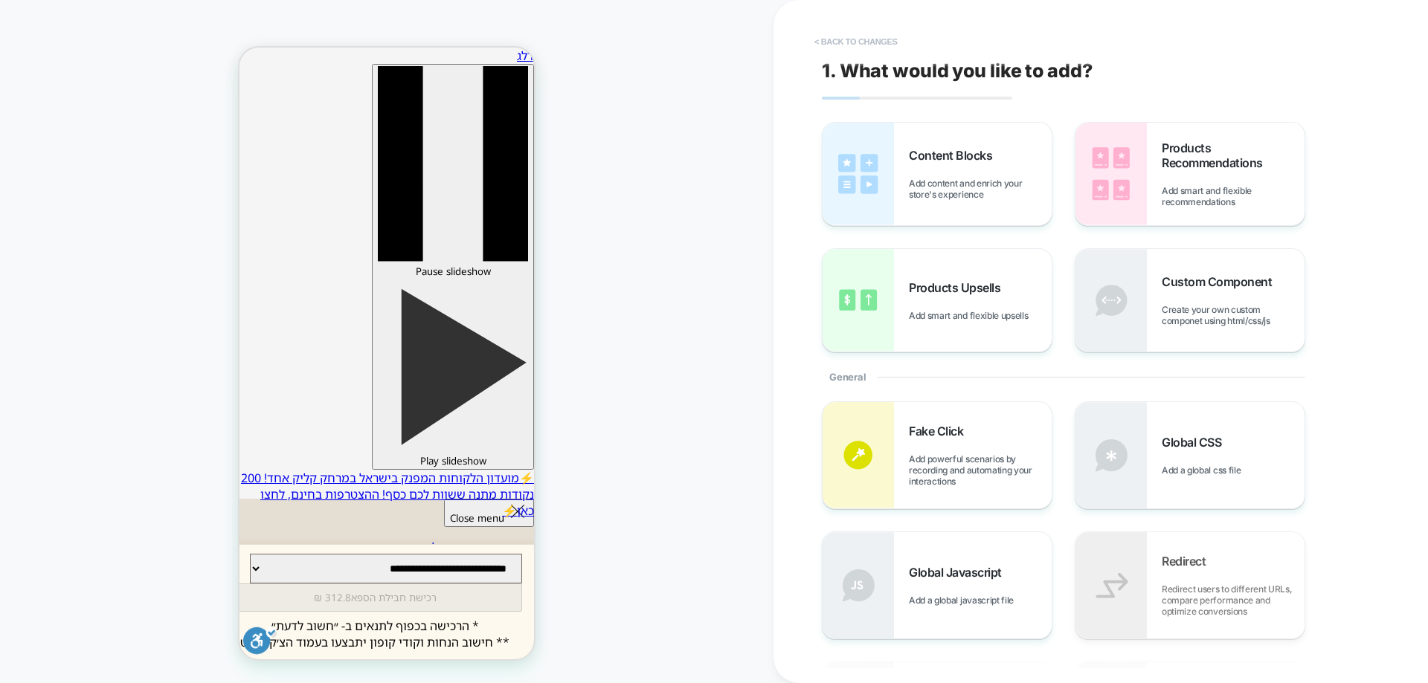
click at [858, 39] on button "< Back to changes" at bounding box center [856, 42] width 98 height 24
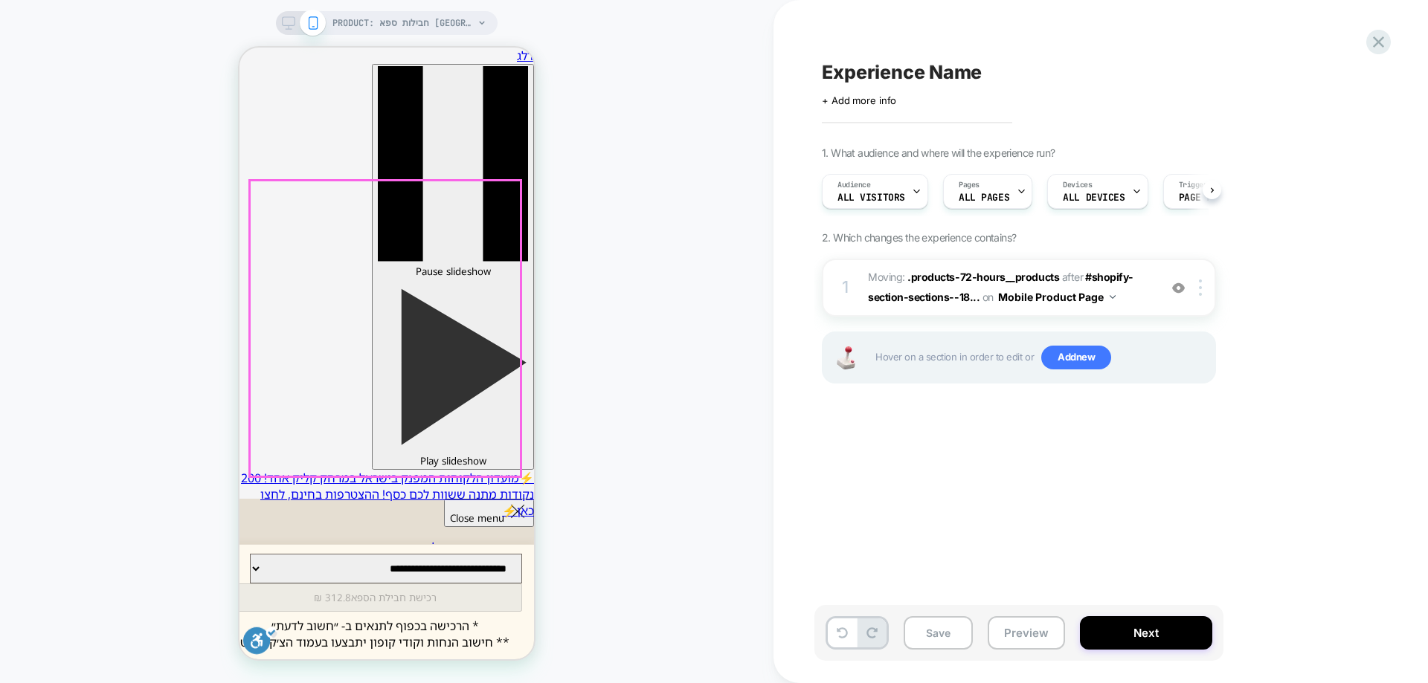
scroll to position [0, 1]
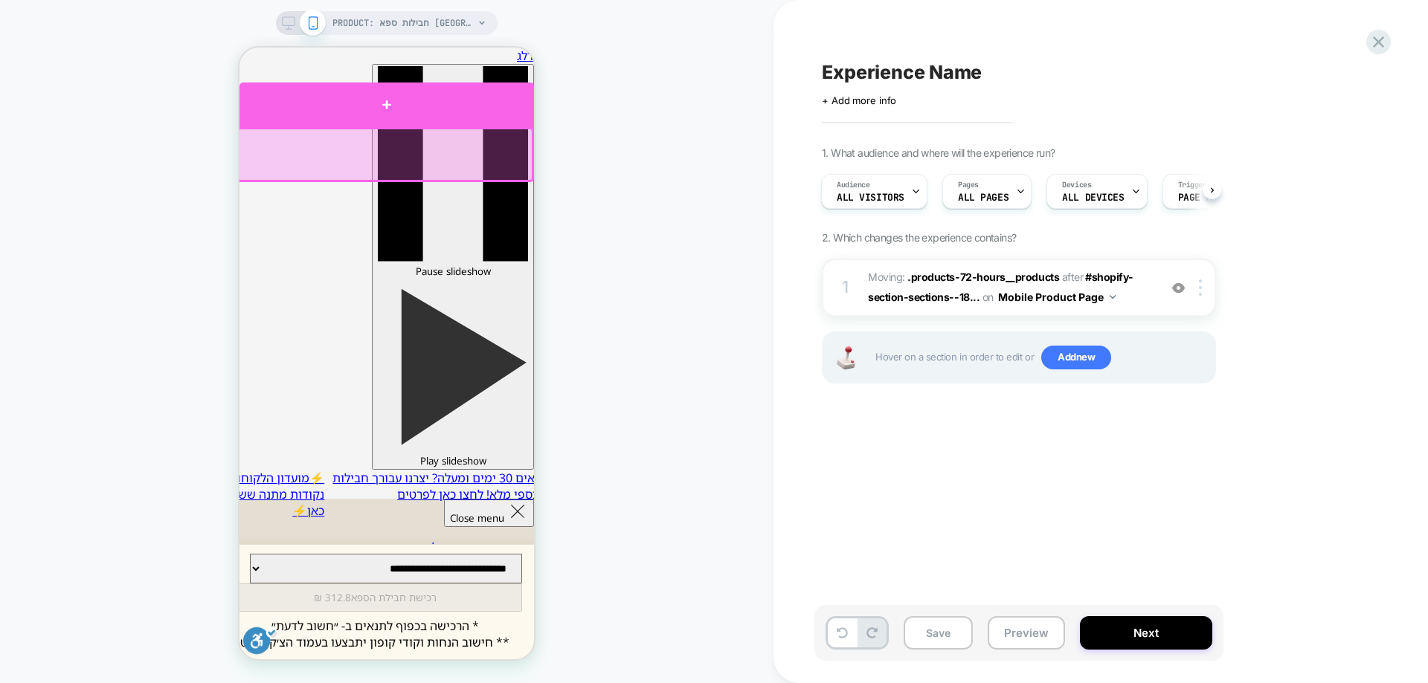
click at [336, 106] on div at bounding box center [386, 105] width 294 height 45
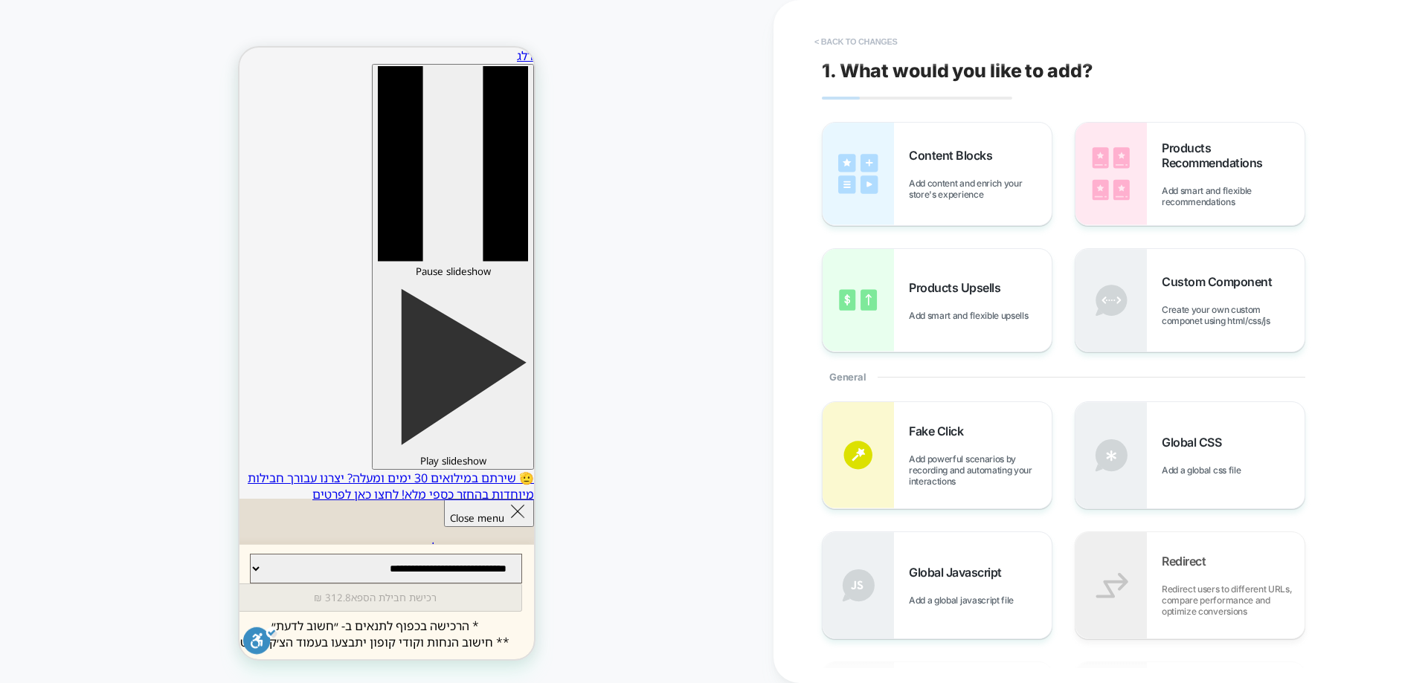
click at [851, 42] on button "< Back to changes" at bounding box center [856, 42] width 98 height 24
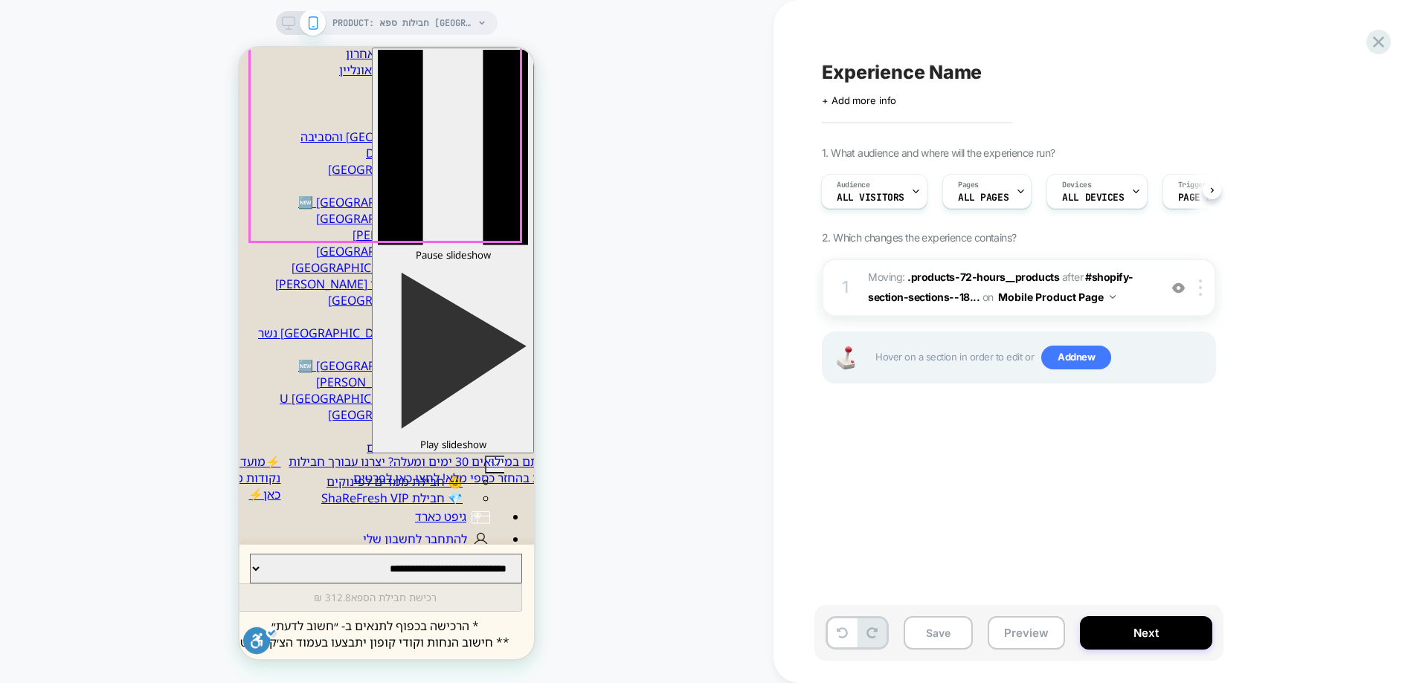
scroll to position [0, 0]
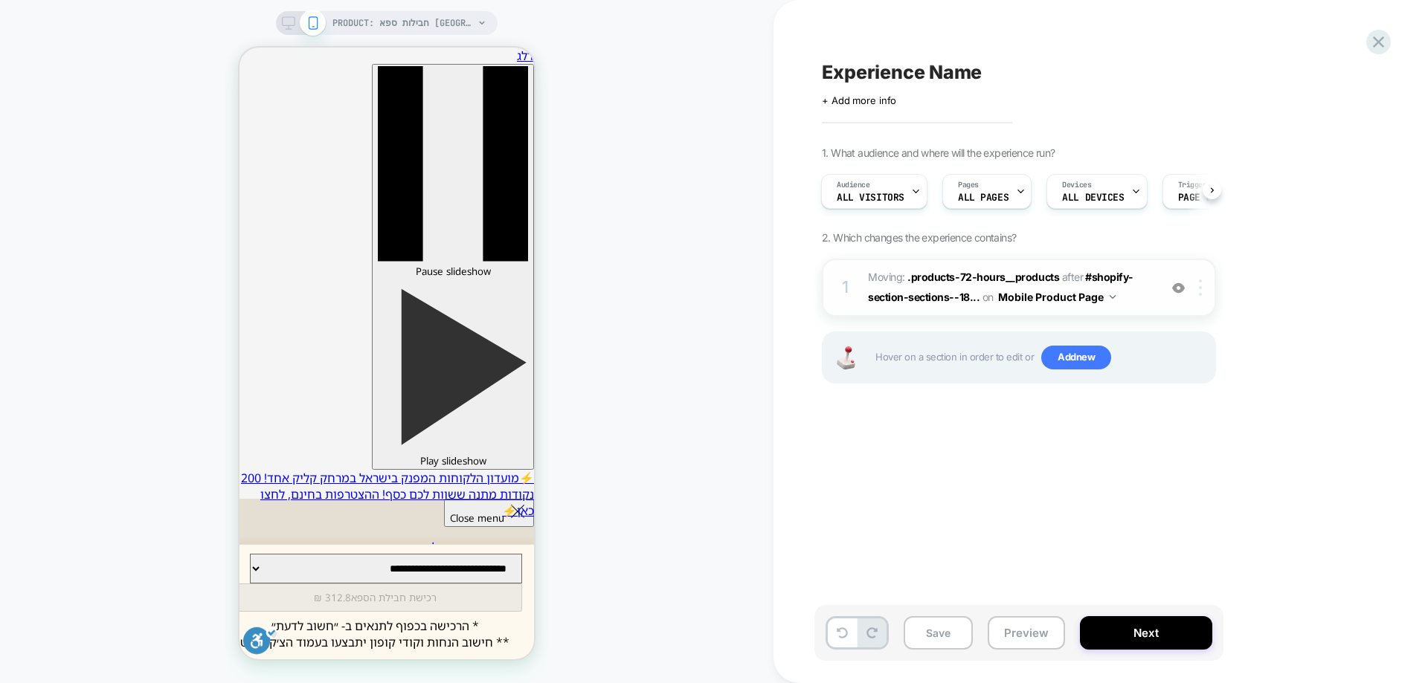
click at [1205, 289] on div at bounding box center [1202, 288] width 25 height 16
click at [1171, 410] on div "Delete" at bounding box center [1201, 407] width 132 height 40
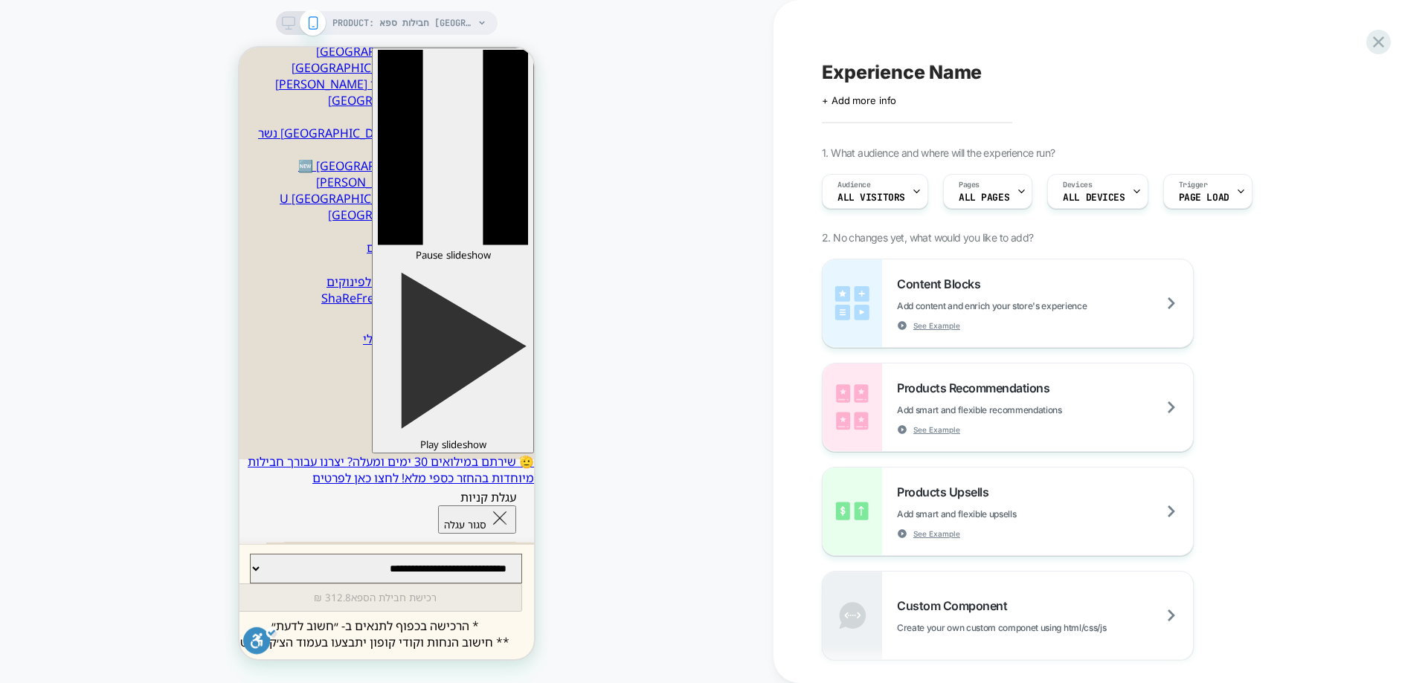
scroll to position [520, 0]
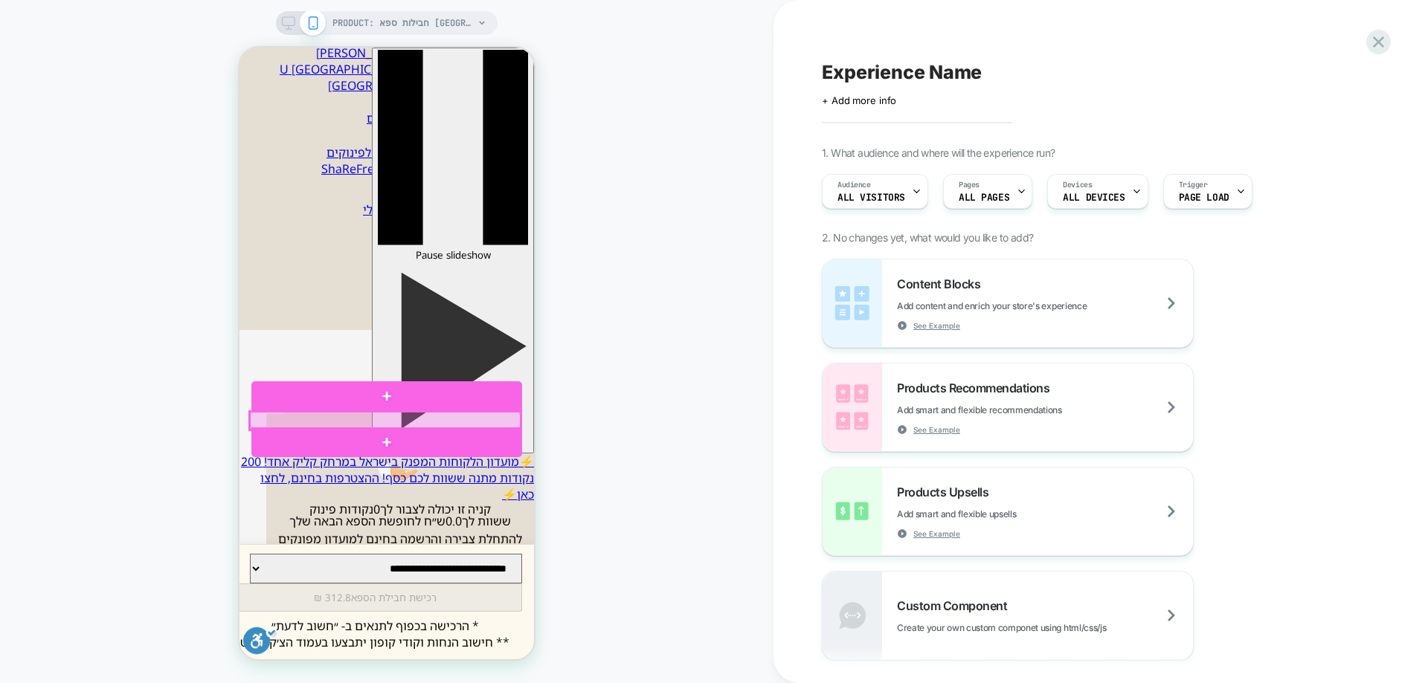
click at [369, 415] on div at bounding box center [385, 421] width 271 height 18
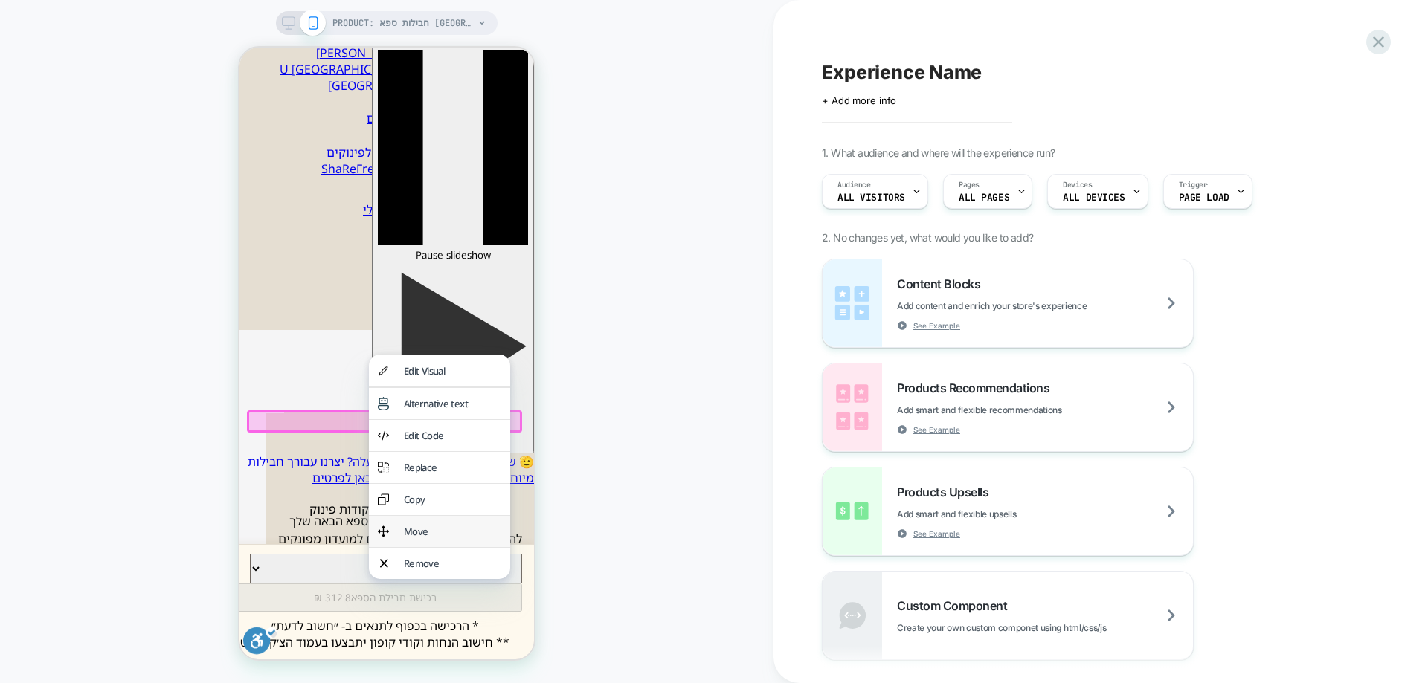
drag, startPoint x: 387, startPoint y: 547, endPoint x: 453, endPoint y: 489, distance: 87.9
click at [387, 538] on img at bounding box center [383, 531] width 11 height 13
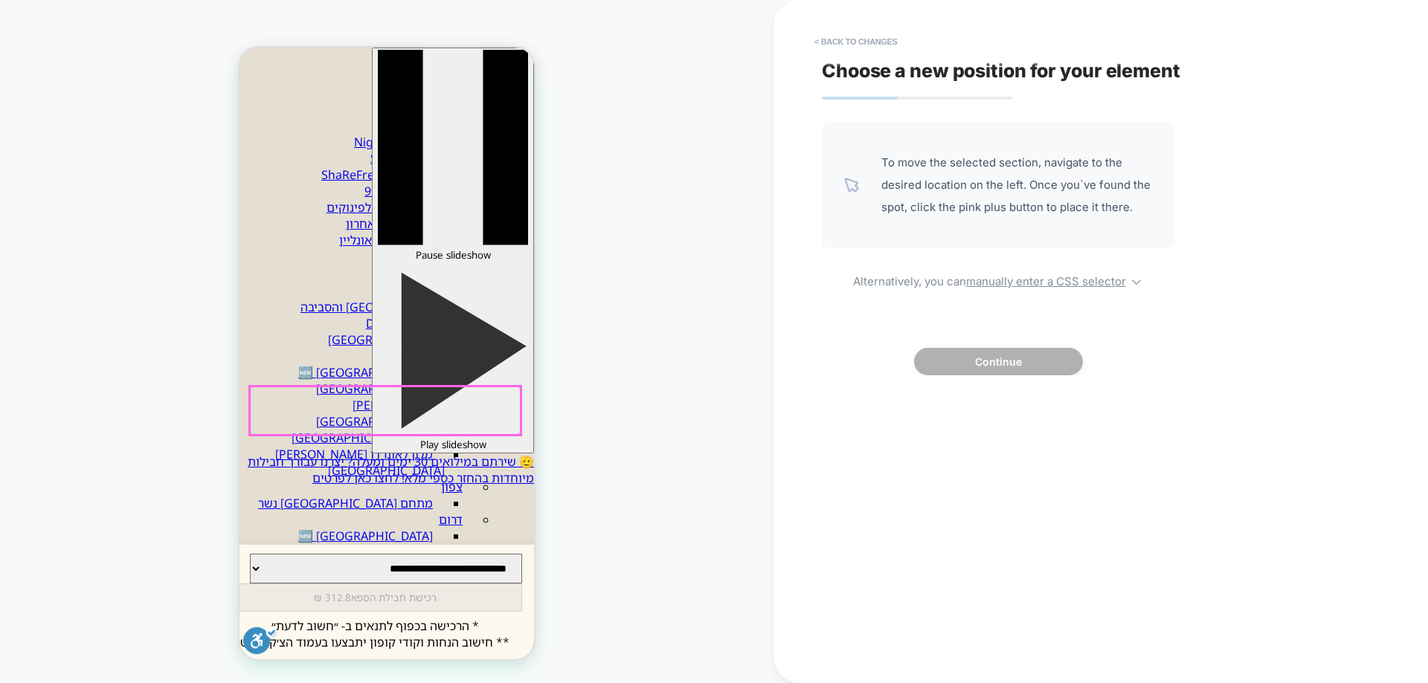
scroll to position [0, 0]
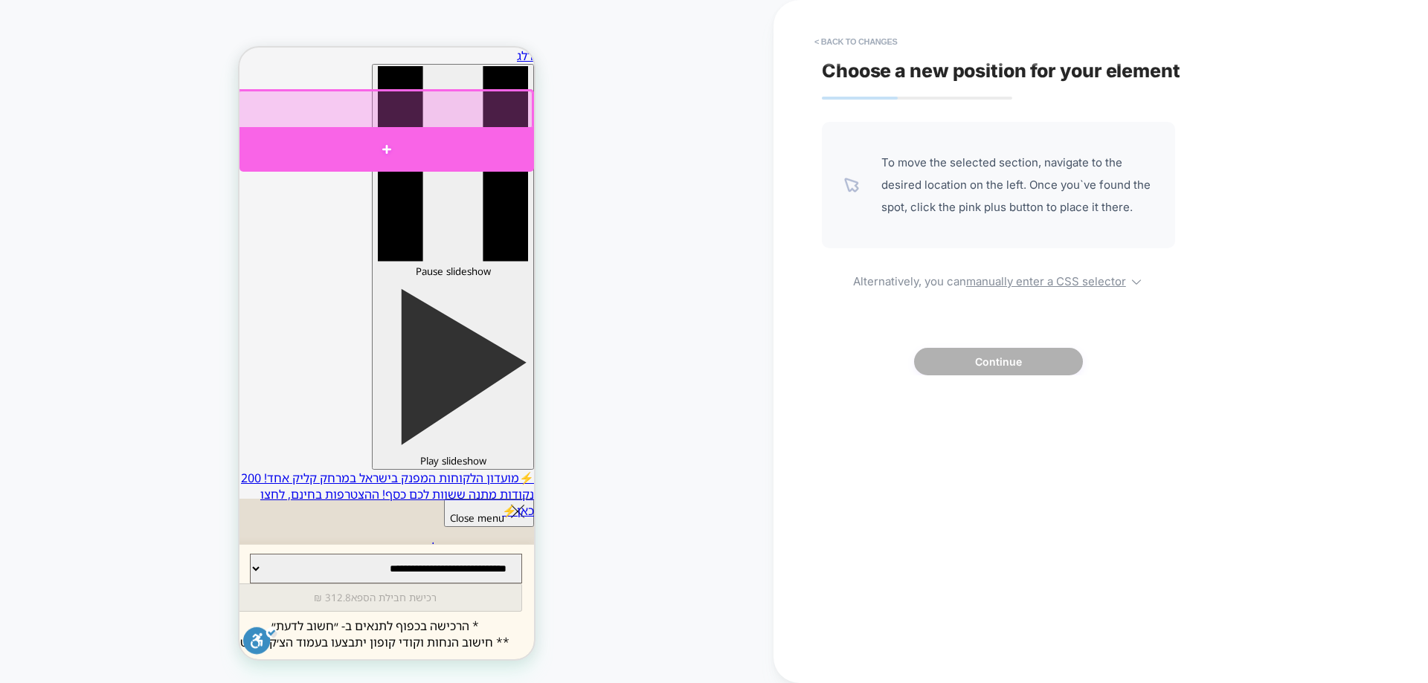
click at [427, 133] on div at bounding box center [386, 149] width 294 height 45
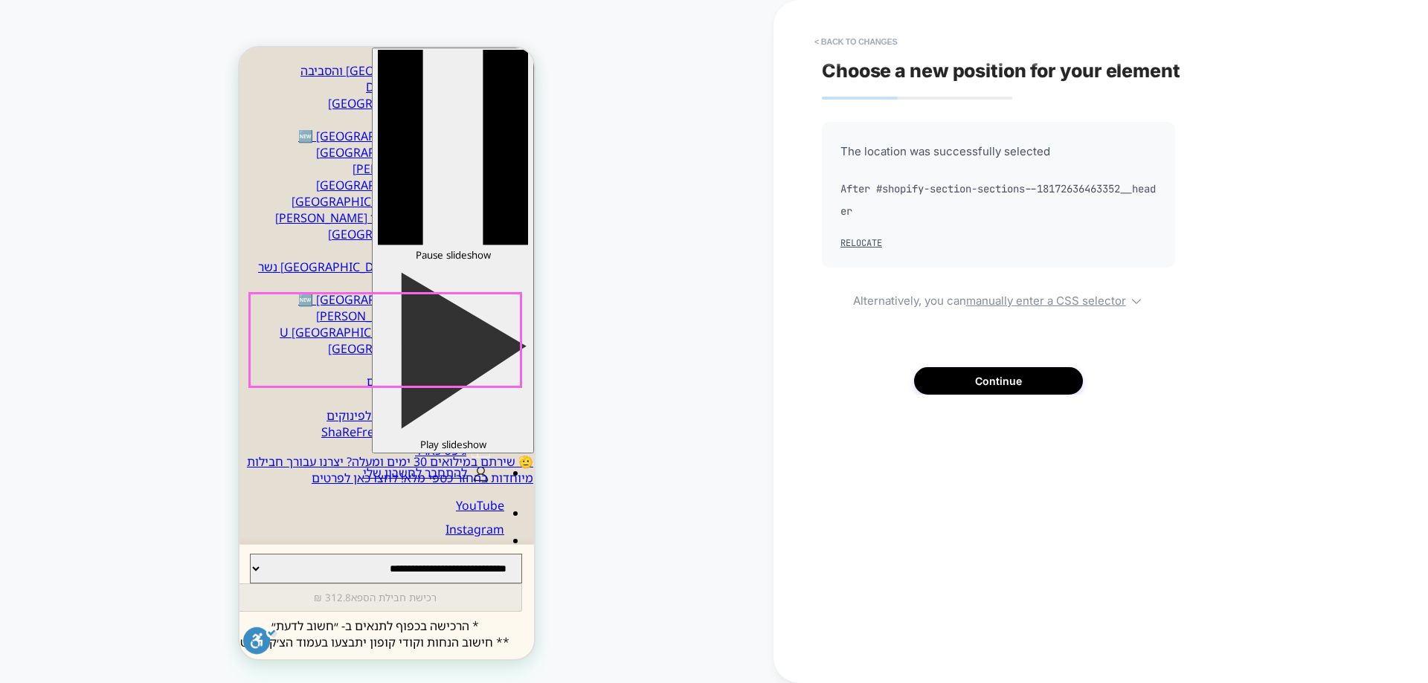
scroll to position [520, 0]
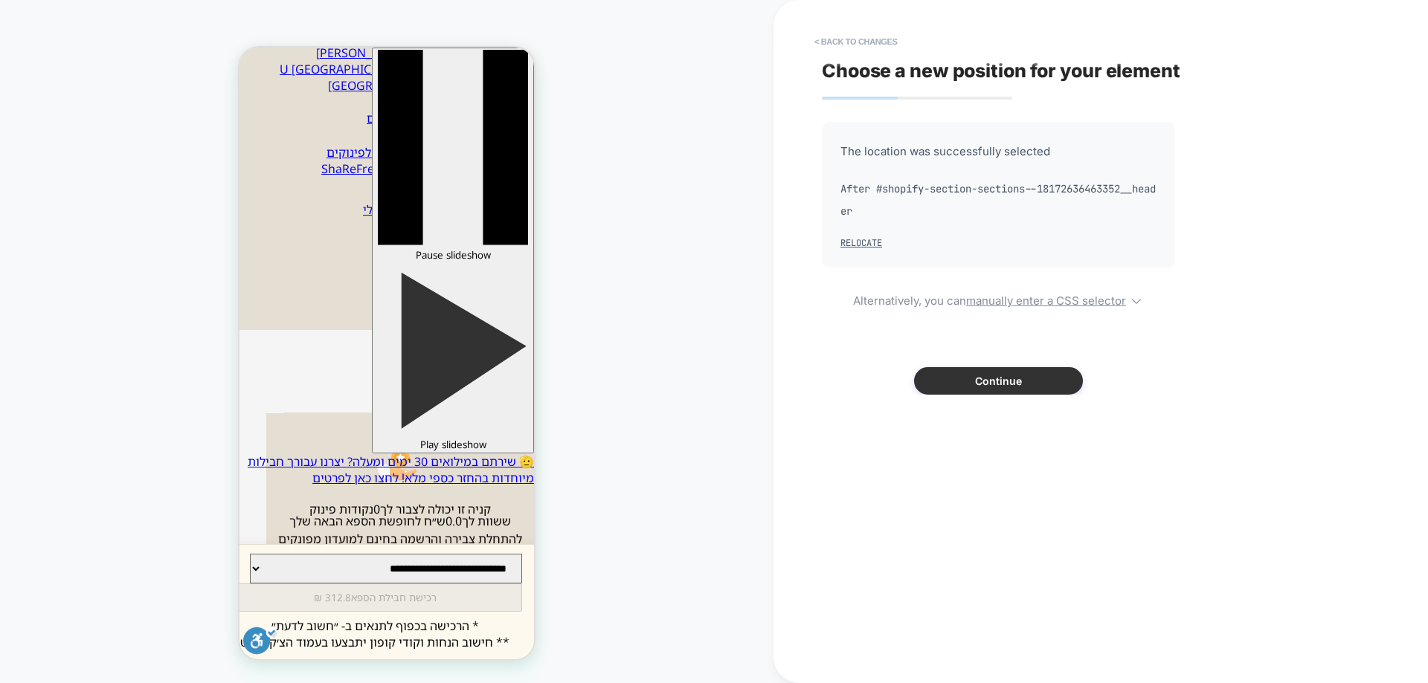
click at [984, 387] on button "Continue" at bounding box center [998, 381] width 169 height 28
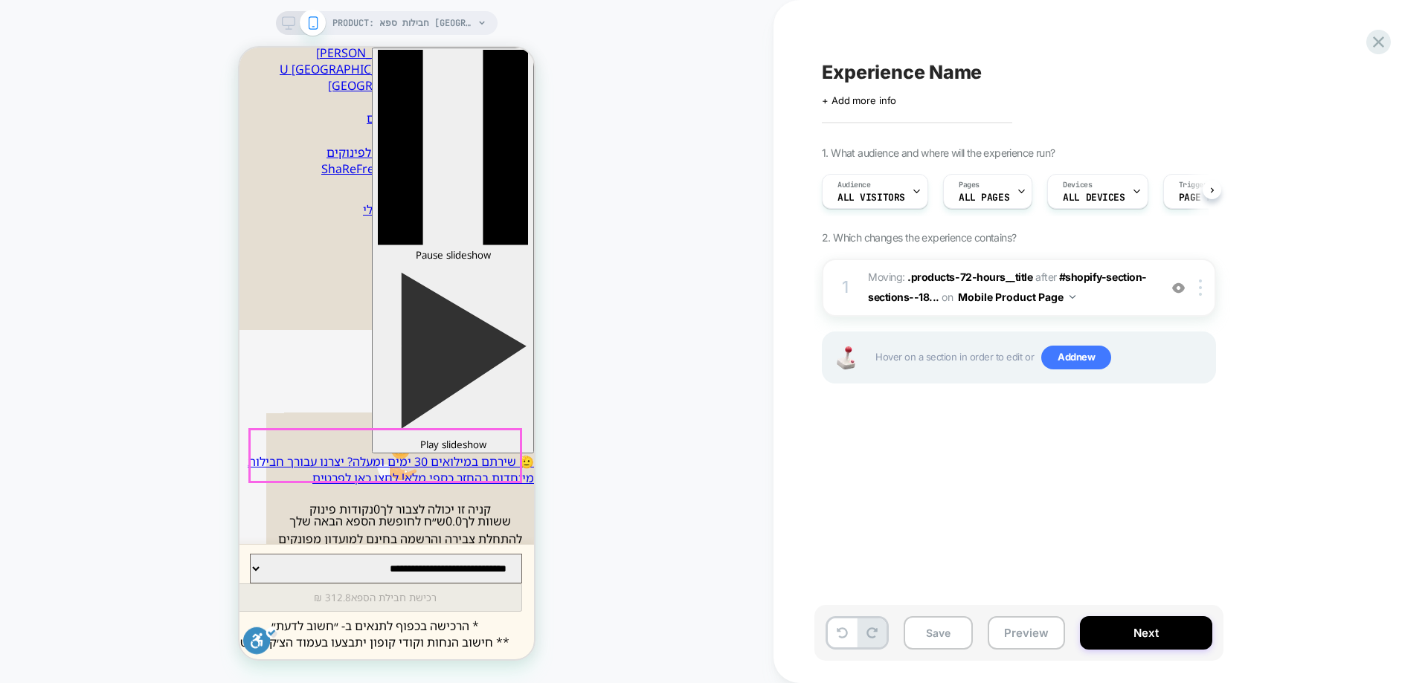
scroll to position [0, 1]
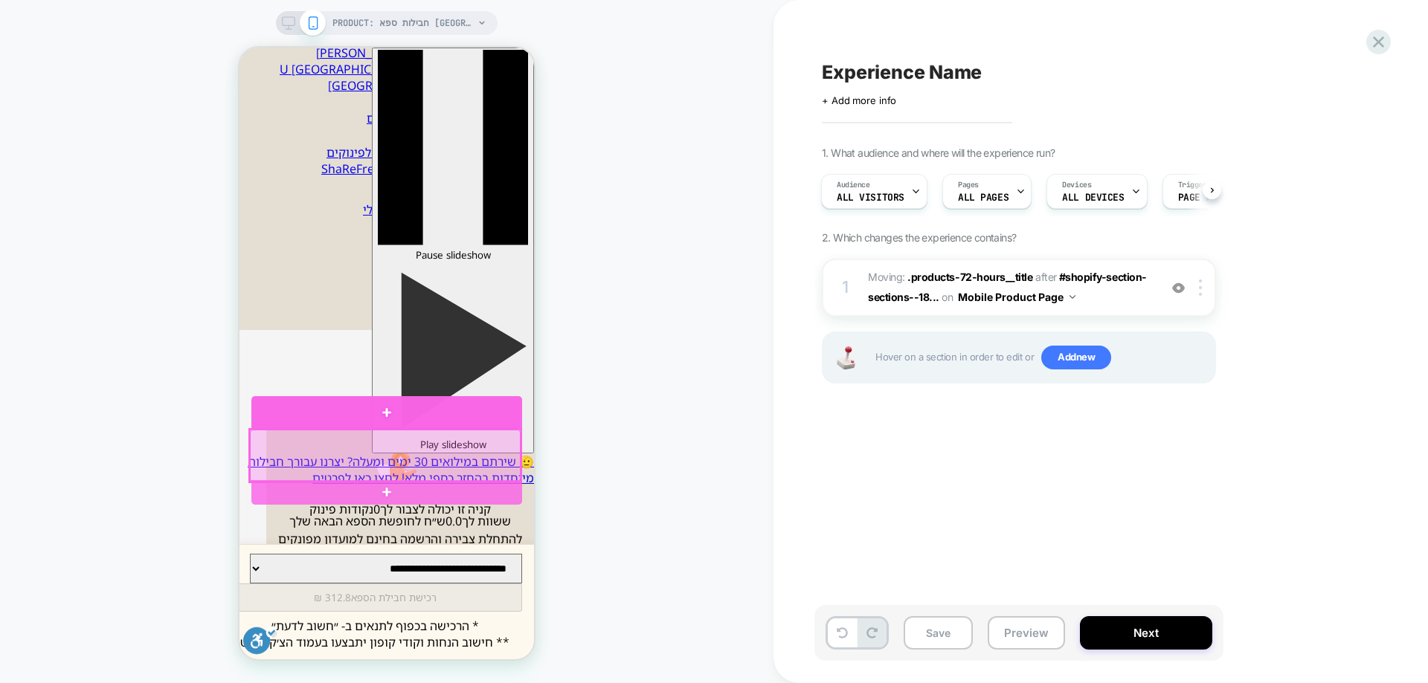
click at [467, 428] on div at bounding box center [385, 455] width 274 height 55
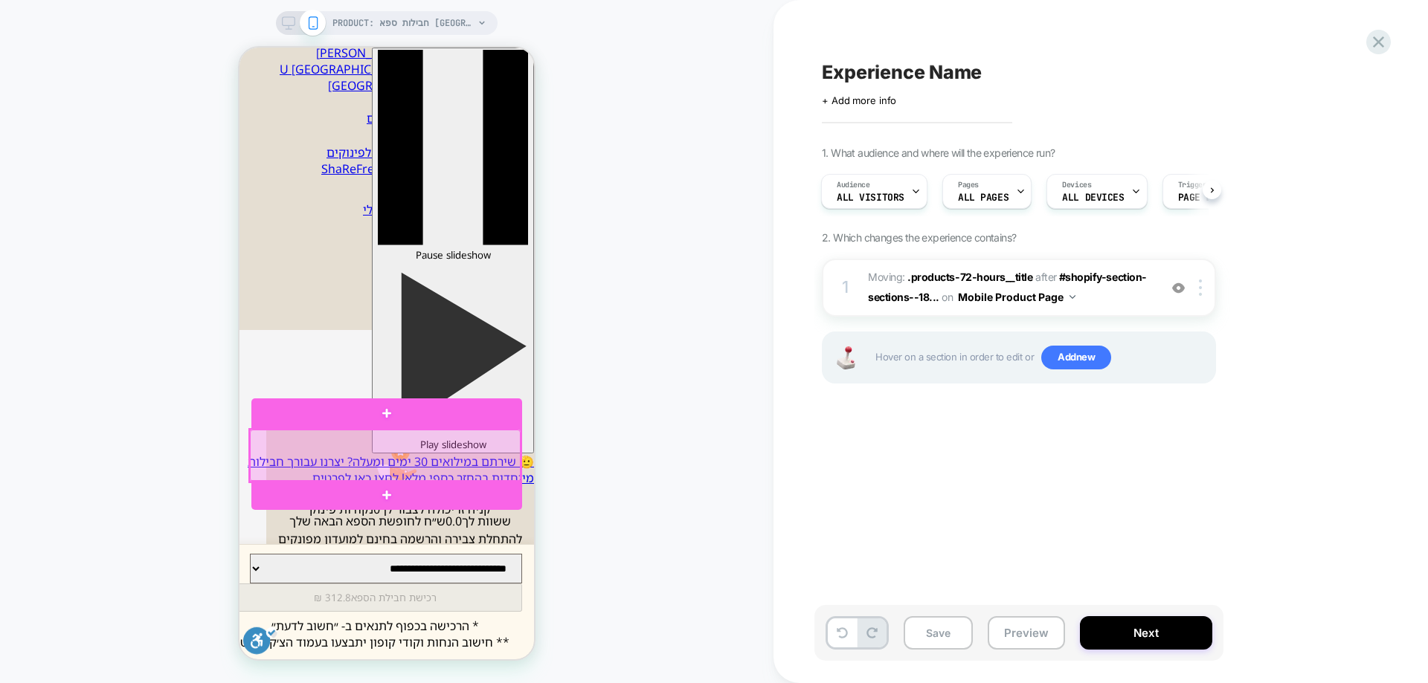
click at [457, 445] on div at bounding box center [385, 456] width 271 height 52
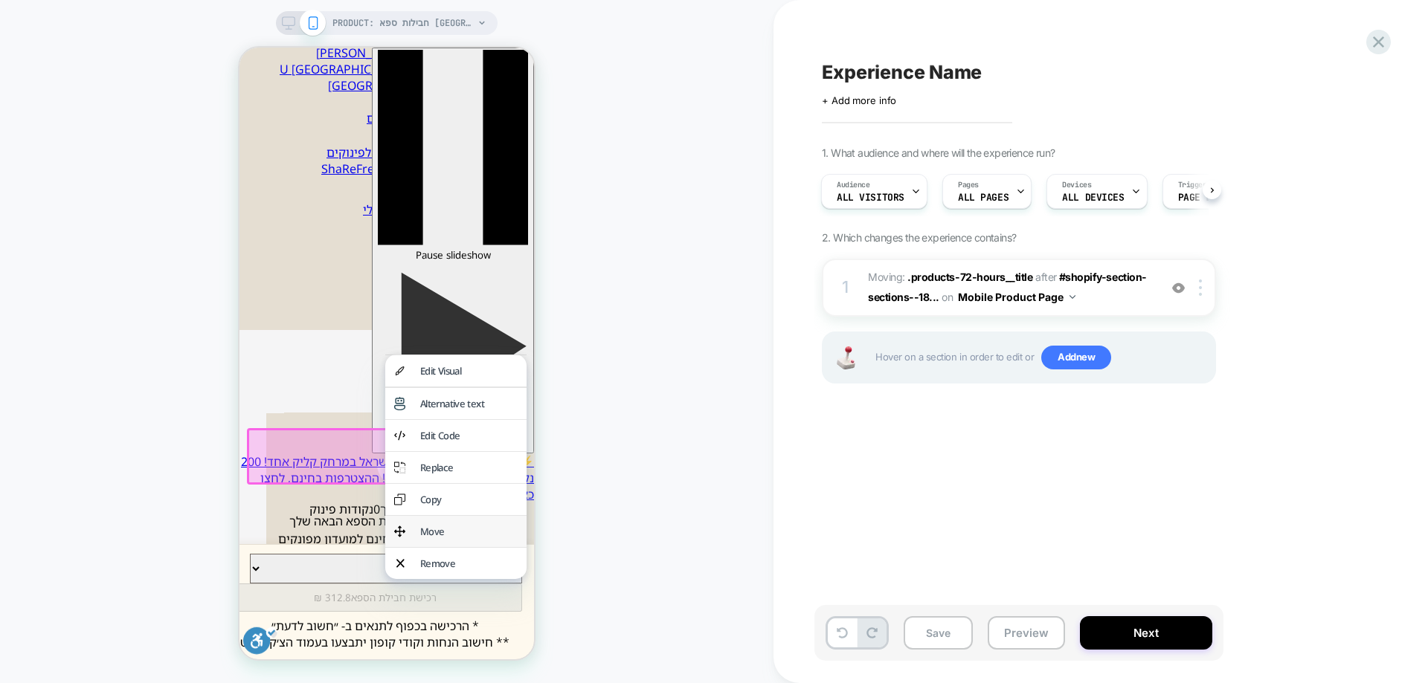
click at [455, 538] on div "Move" at bounding box center [468, 531] width 97 height 13
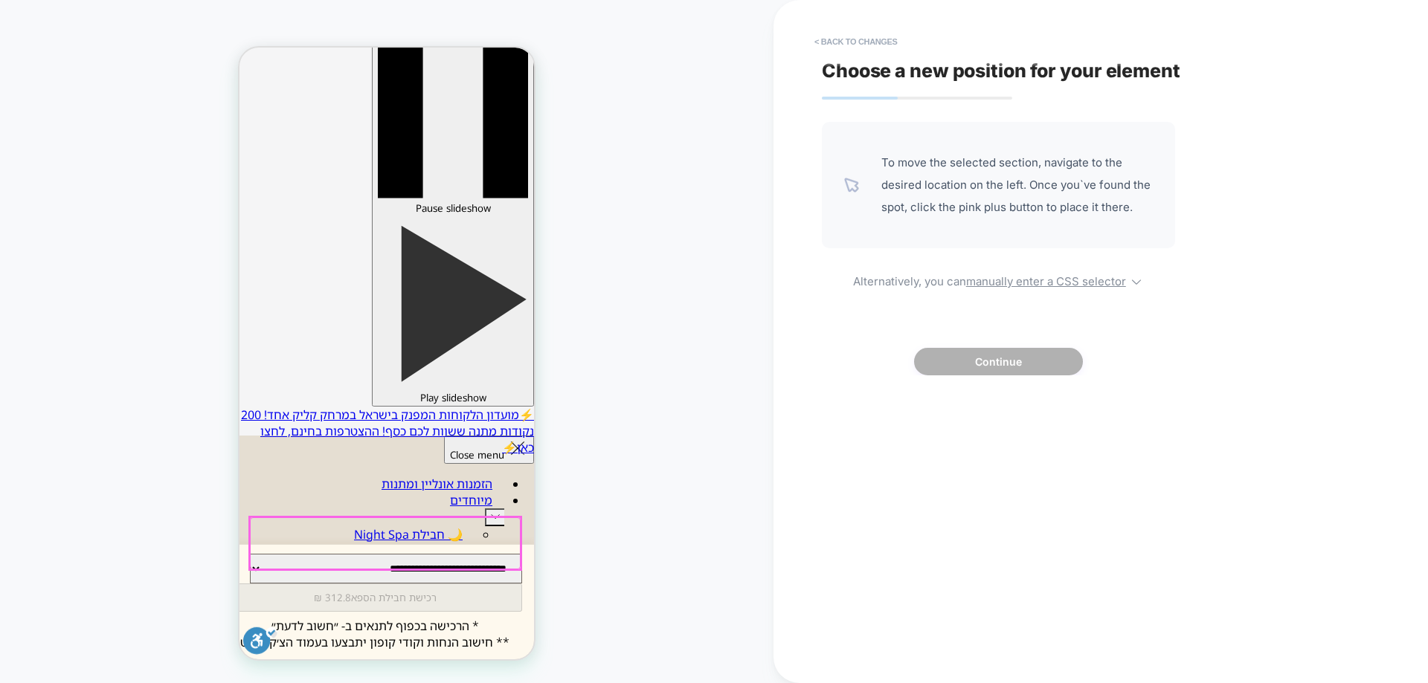
scroll to position [0, 0]
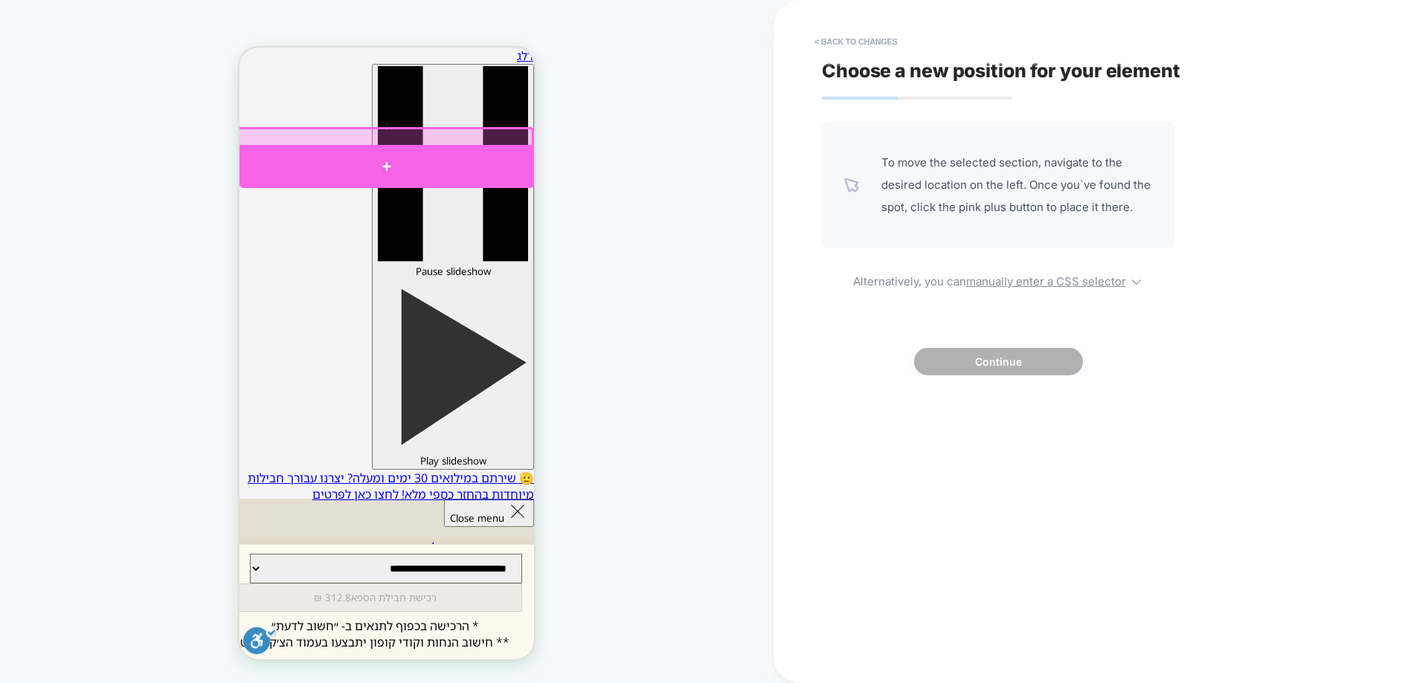
click at [444, 163] on div at bounding box center [386, 167] width 294 height 44
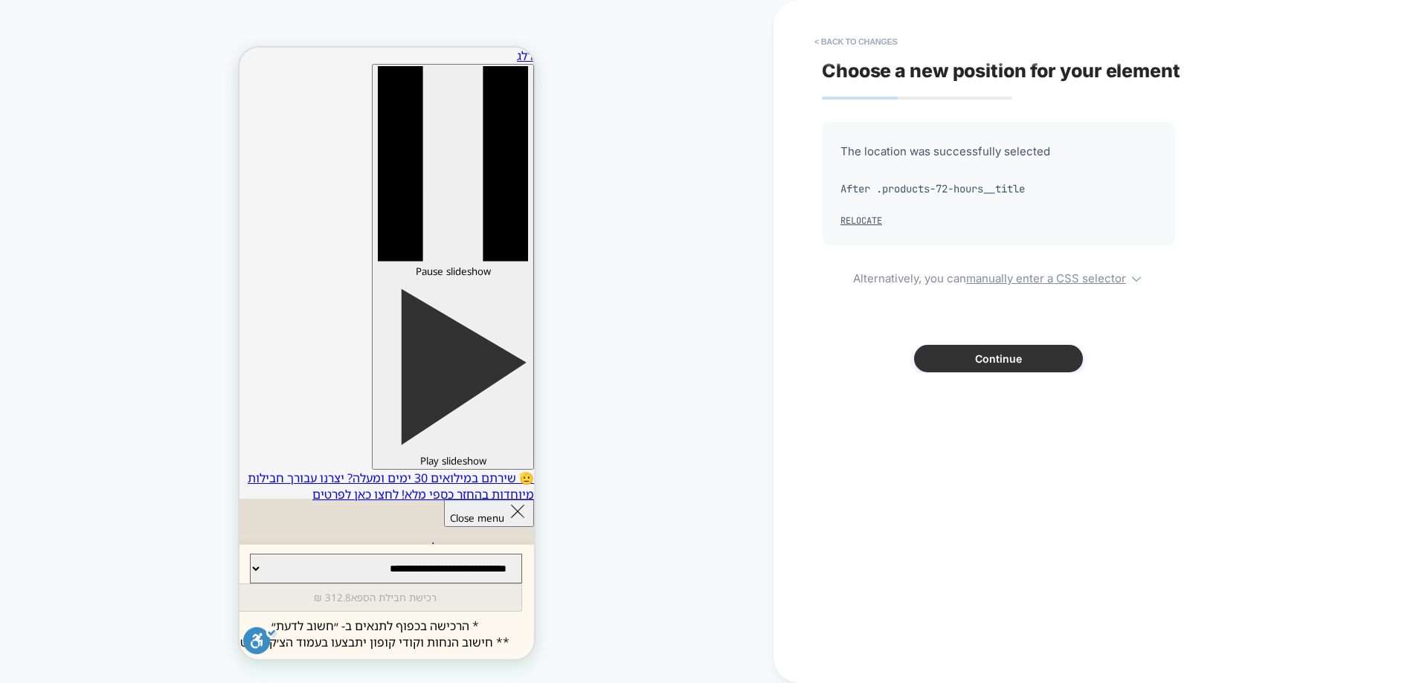
click at [1005, 365] on button "Continue" at bounding box center [998, 359] width 169 height 28
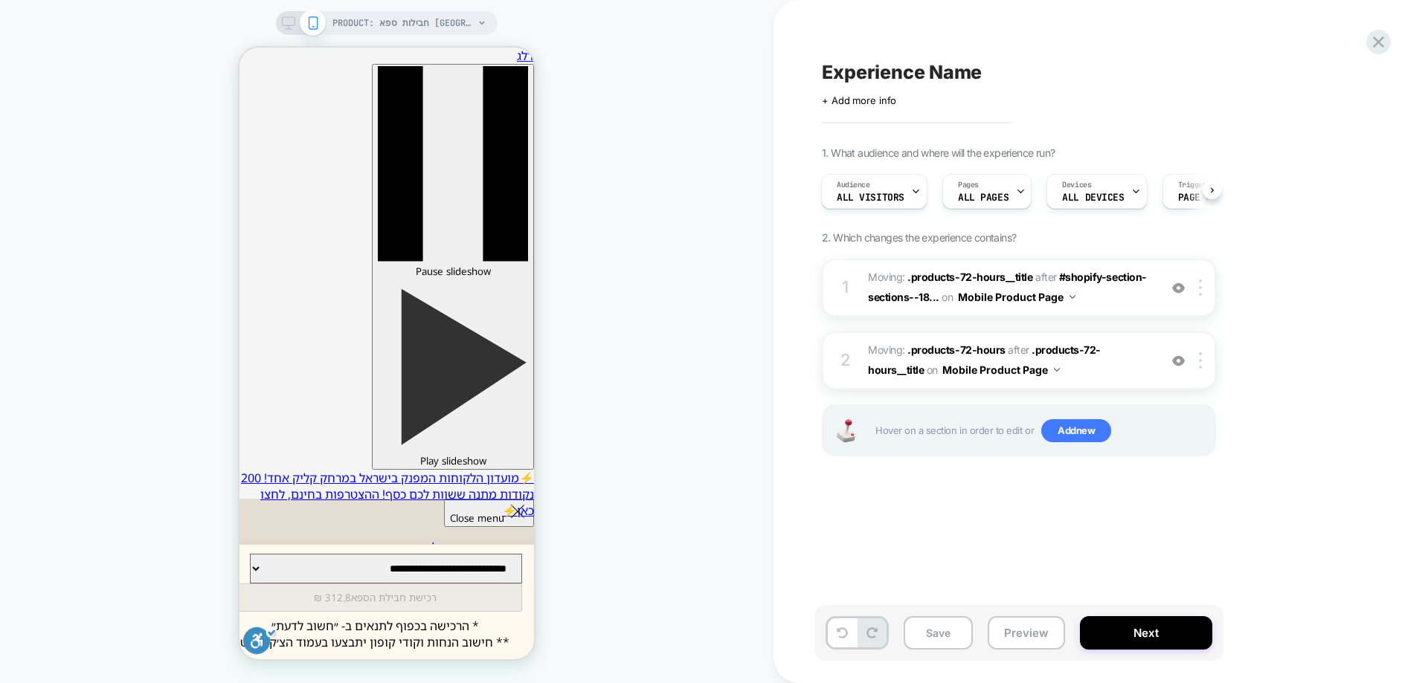
click at [641, 407] on div "PRODUCT: חבילות ספא [GEOGRAPHIC_DATA] במלון Herods [[GEOGRAPHIC_DATA]] PRODUCT:…" at bounding box center [386, 342] width 773 height 654
click at [1050, 603] on div "Experience Name Click to edit experience details + Add more info 1. What audien…" at bounding box center [1093, 342] width 558 height 654
click at [1040, 628] on button "Preview" at bounding box center [1025, 632] width 77 height 33
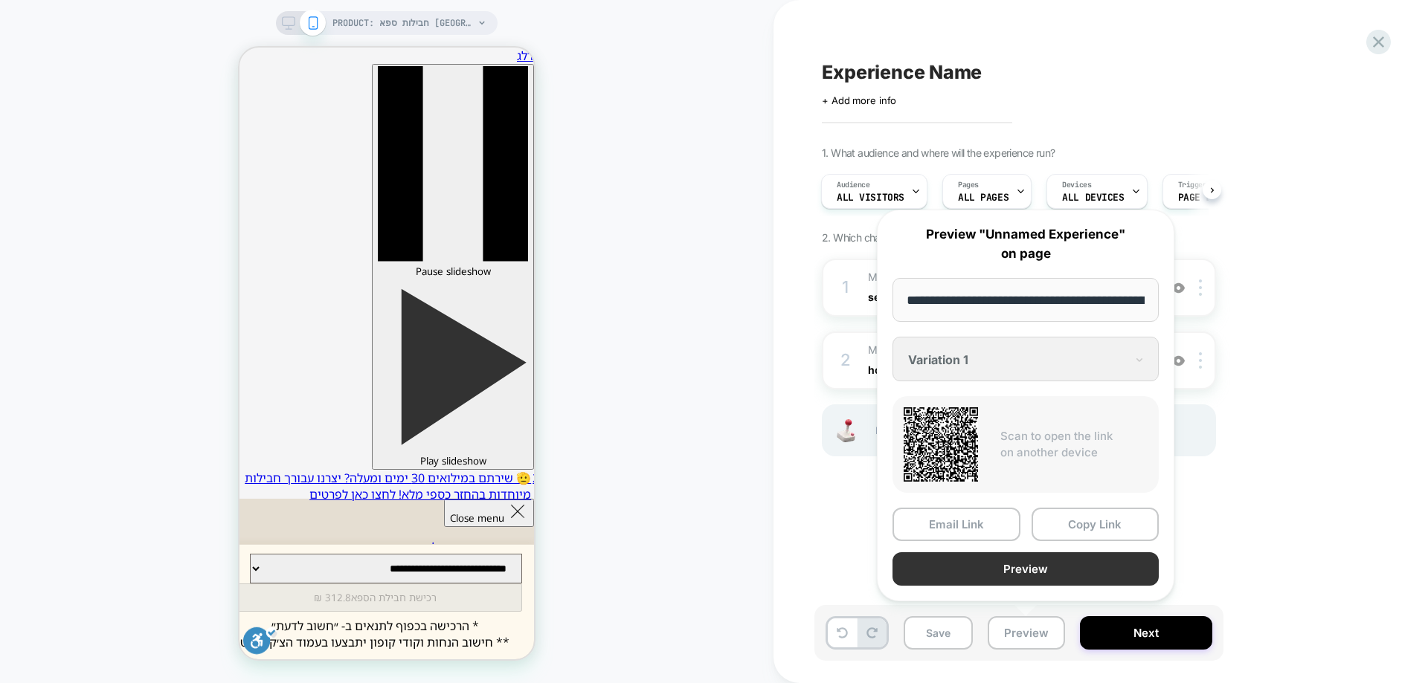
click at [1074, 572] on button "Preview" at bounding box center [1025, 568] width 266 height 33
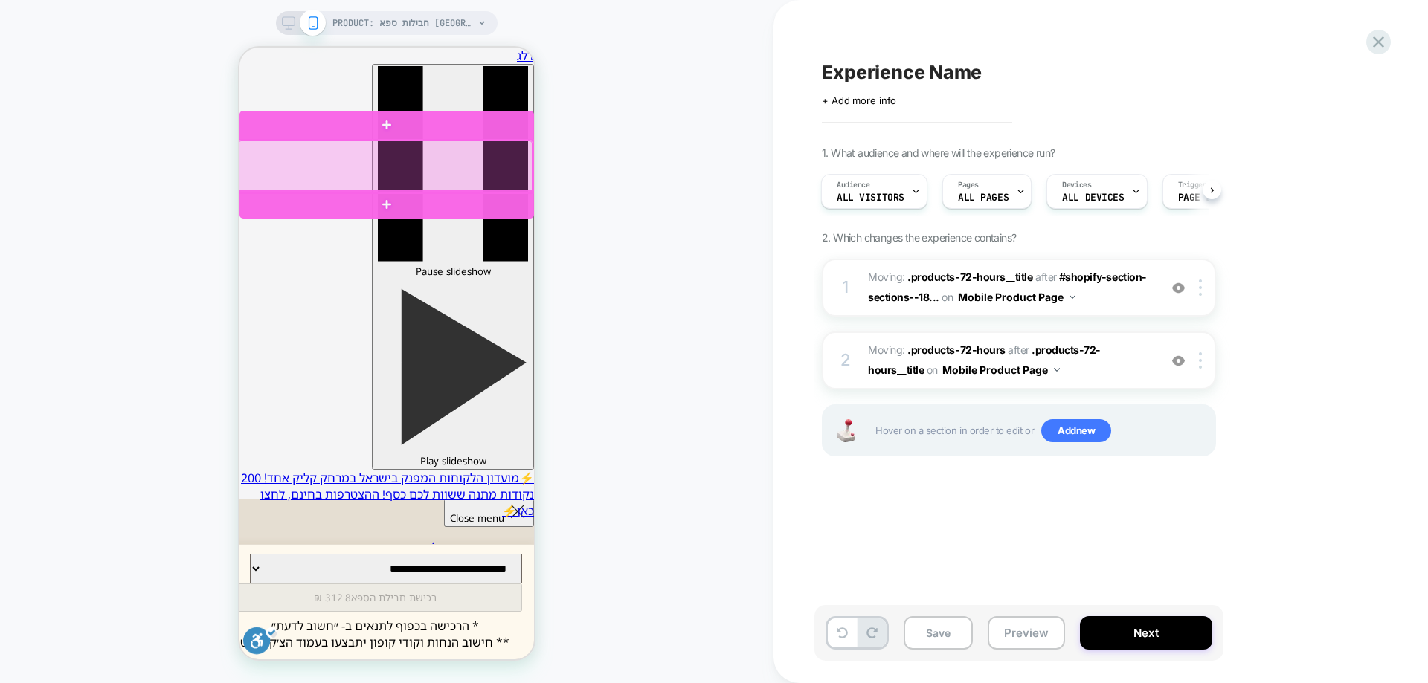
click at [386, 141] on div at bounding box center [385, 167] width 294 height 52
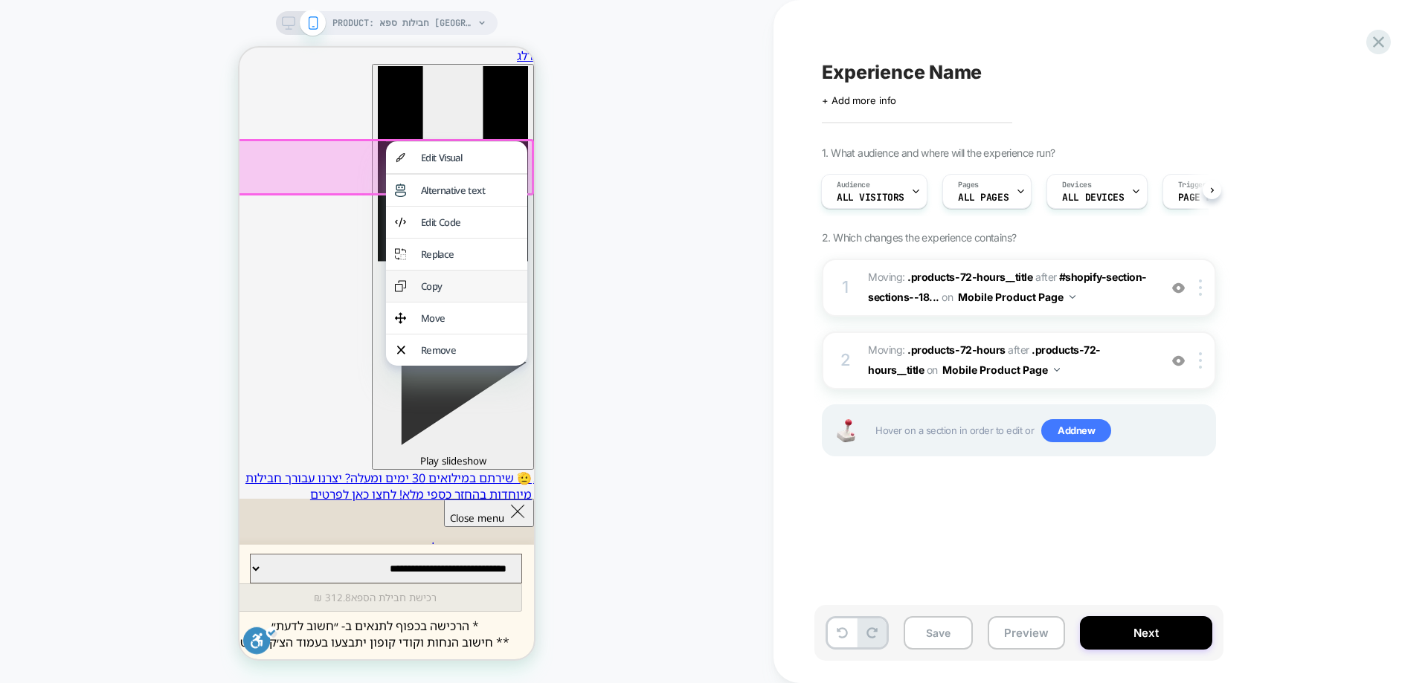
click at [455, 293] on div "Copy" at bounding box center [469, 286] width 97 height 13
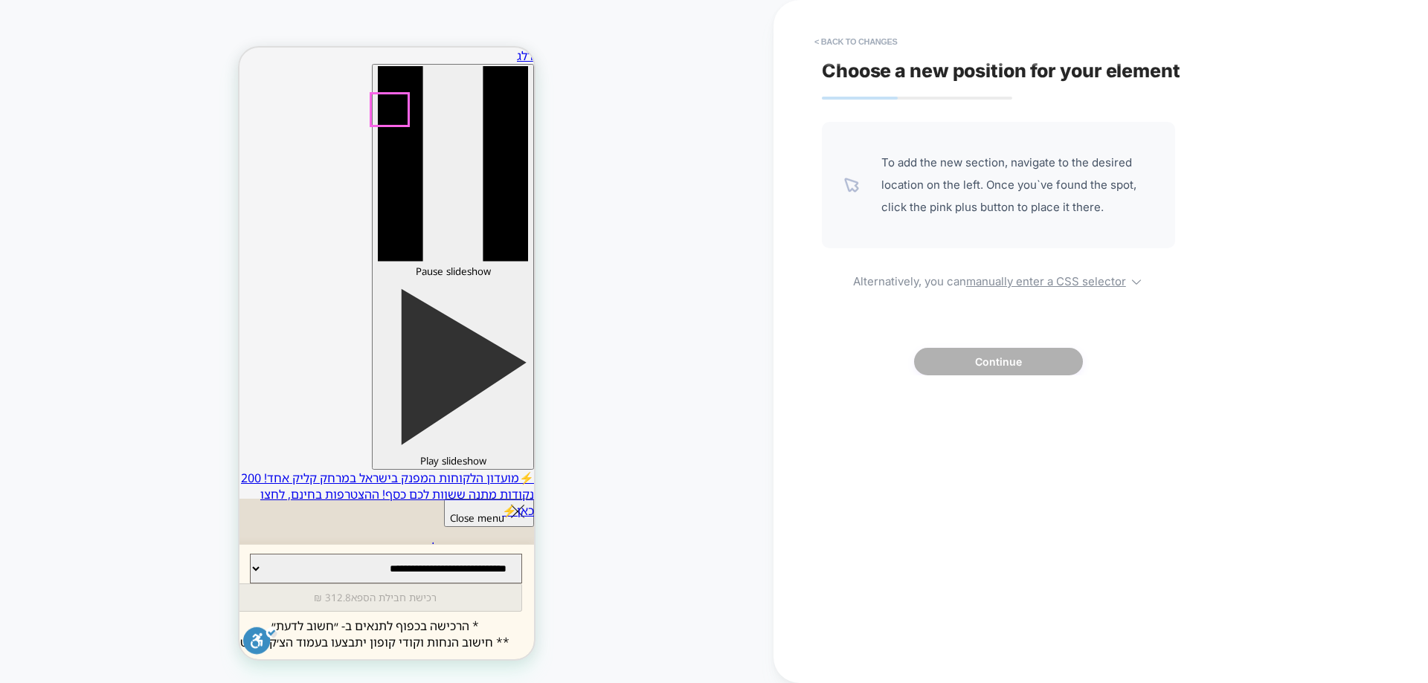
click at [1119, 282] on u "manually enter a CSS selector" at bounding box center [1046, 281] width 160 height 14
select select "*******"
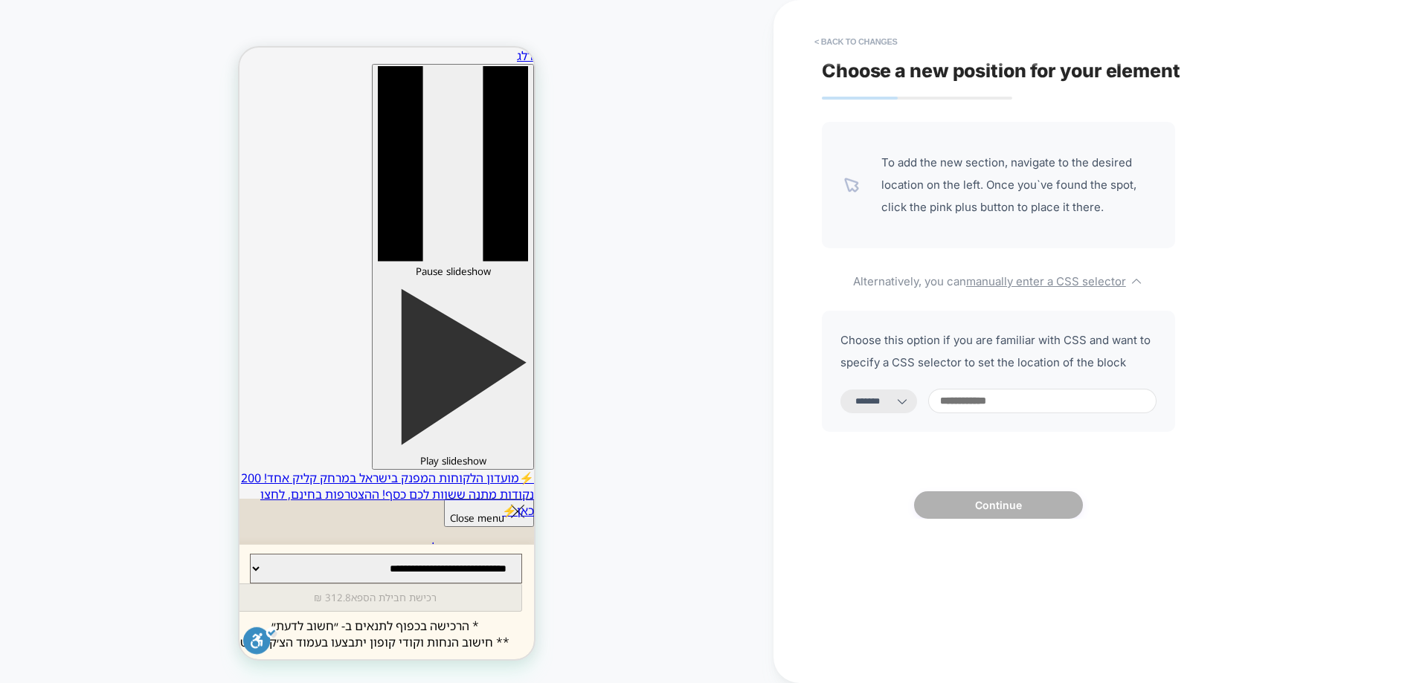
click at [977, 400] on input at bounding box center [1042, 401] width 228 height 25
paste input "**********"
type input "**********"
select select "*********"
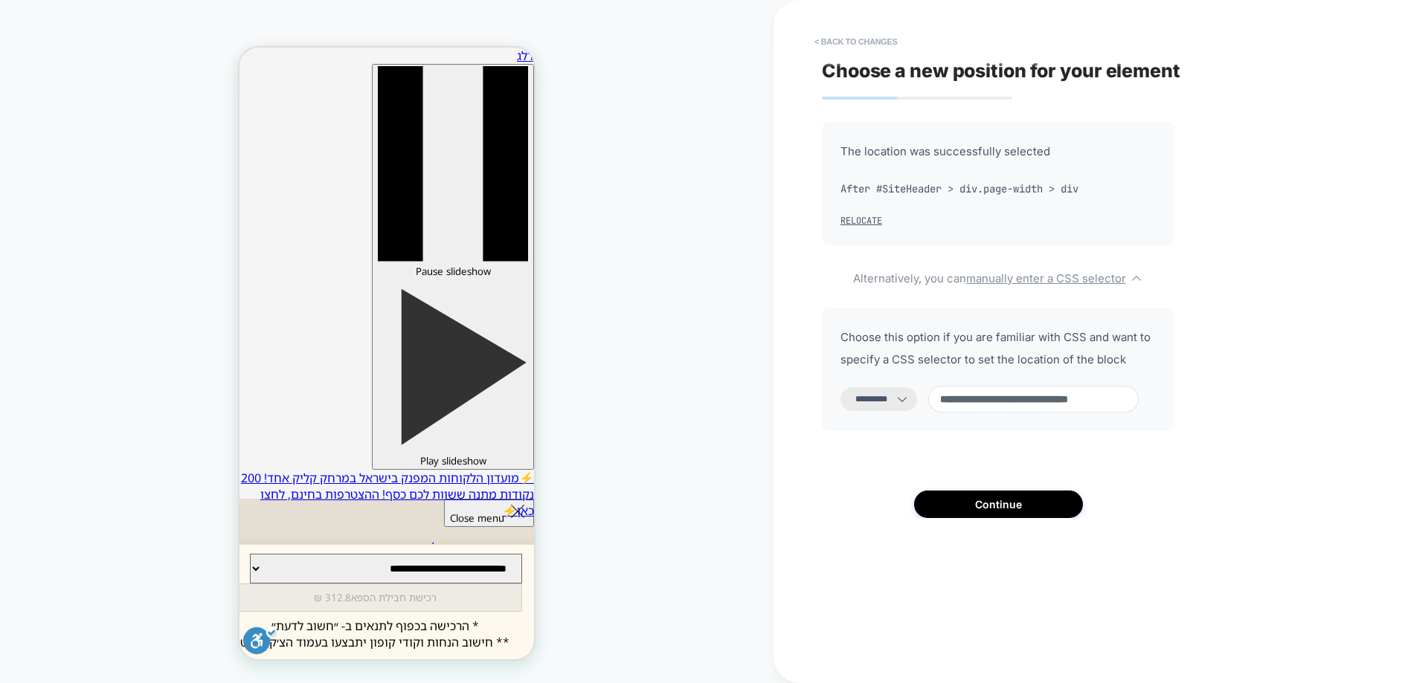
type input "**********"
click at [909, 402] on icon at bounding box center [902, 399] width 15 height 15
click at [990, 506] on button "Continue" at bounding box center [998, 505] width 169 height 28
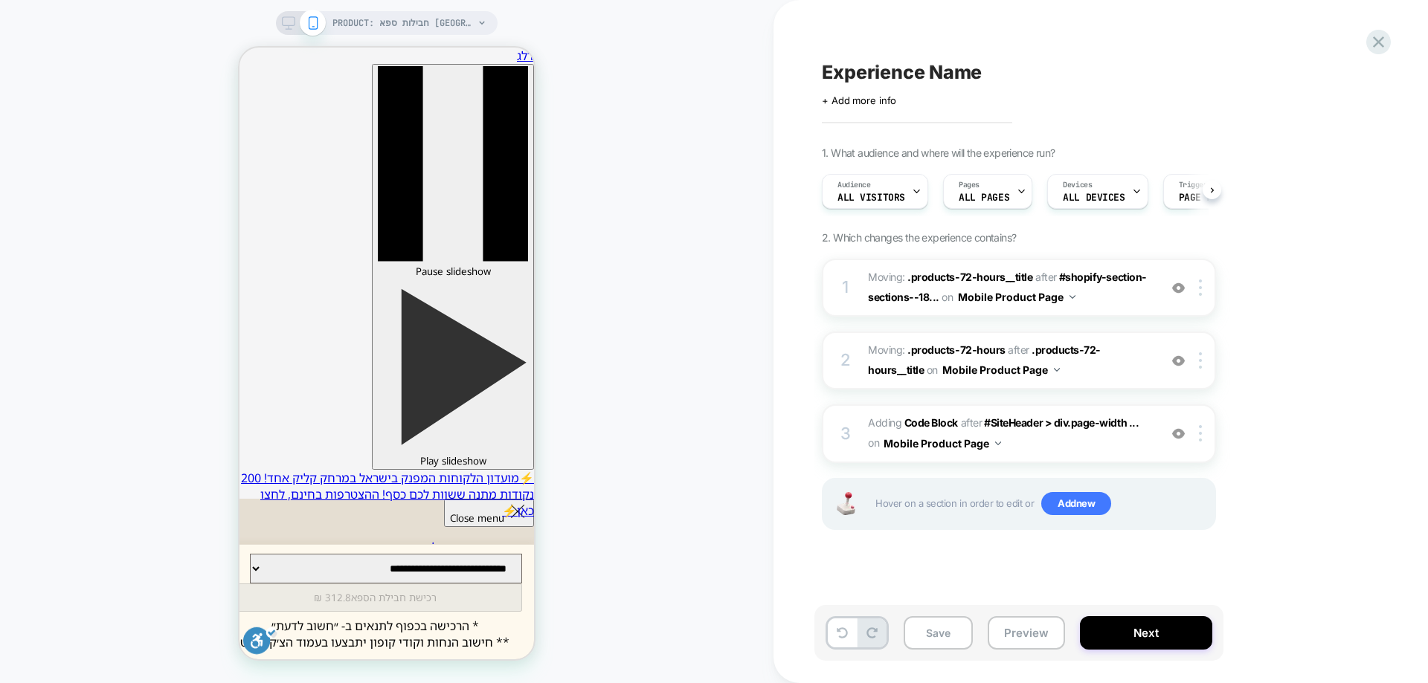
scroll to position [0, 1]
click at [1022, 638] on button "Preview" at bounding box center [1025, 632] width 77 height 33
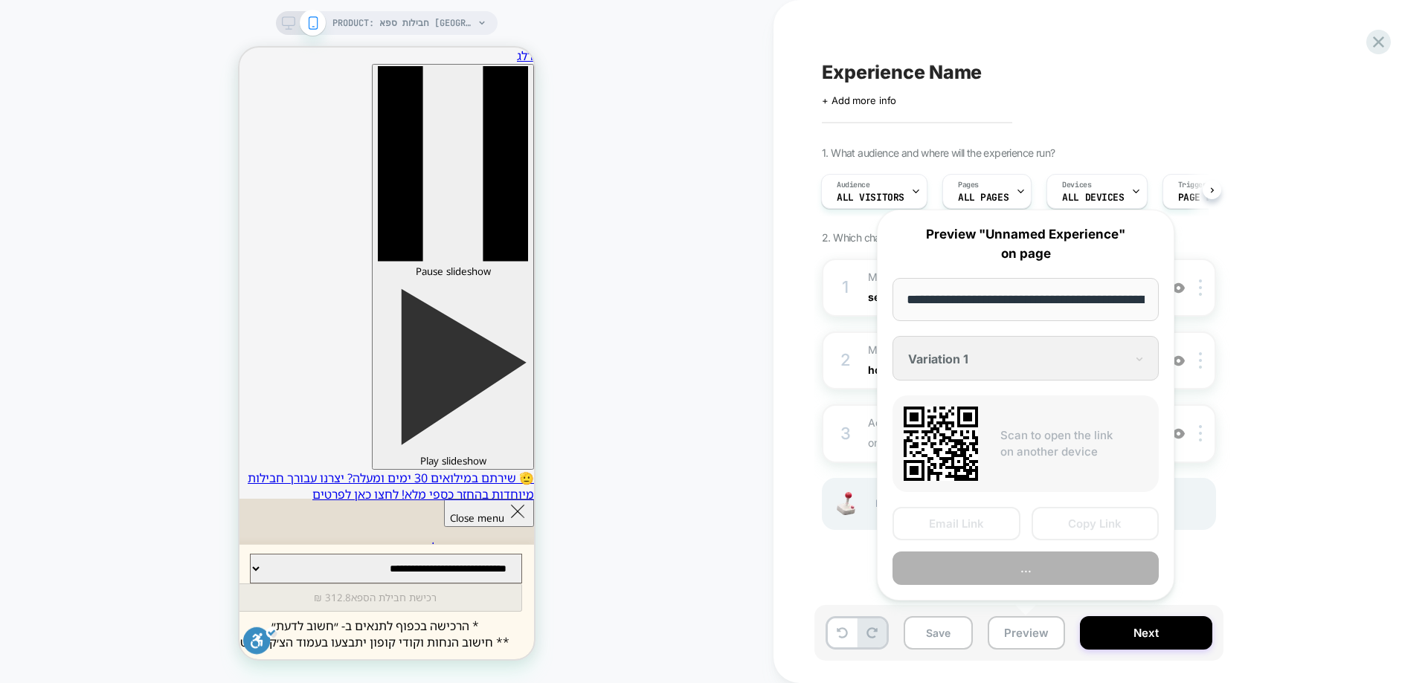
scroll to position [0, 187]
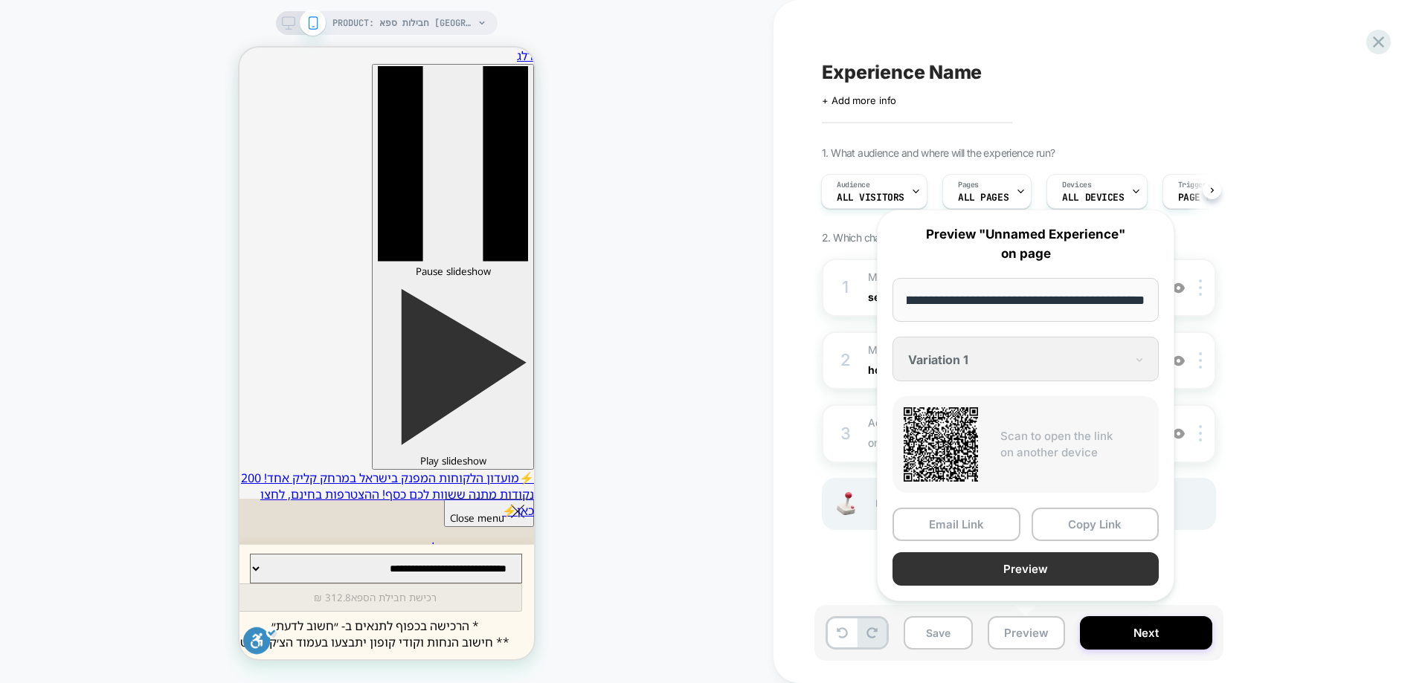
click at [1038, 558] on button "Preview" at bounding box center [1025, 568] width 266 height 33
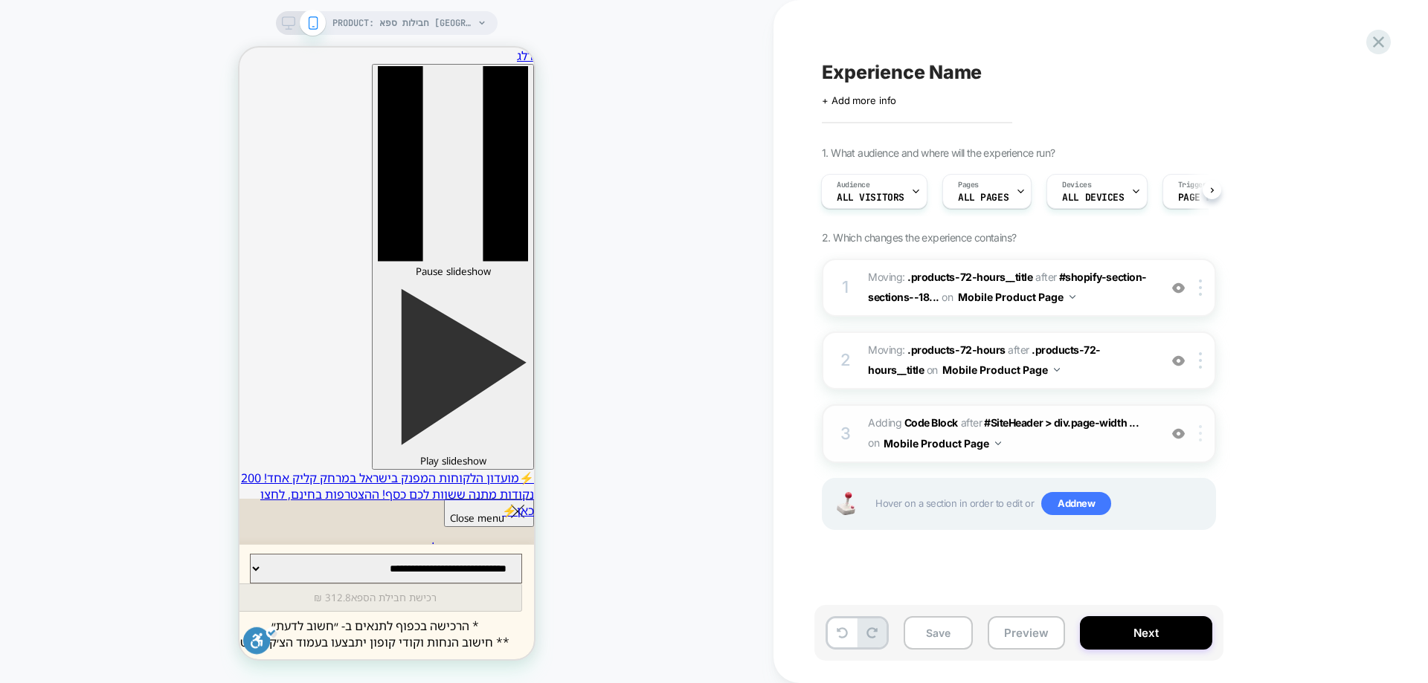
click at [1205, 439] on div at bounding box center [1202, 433] width 25 height 16
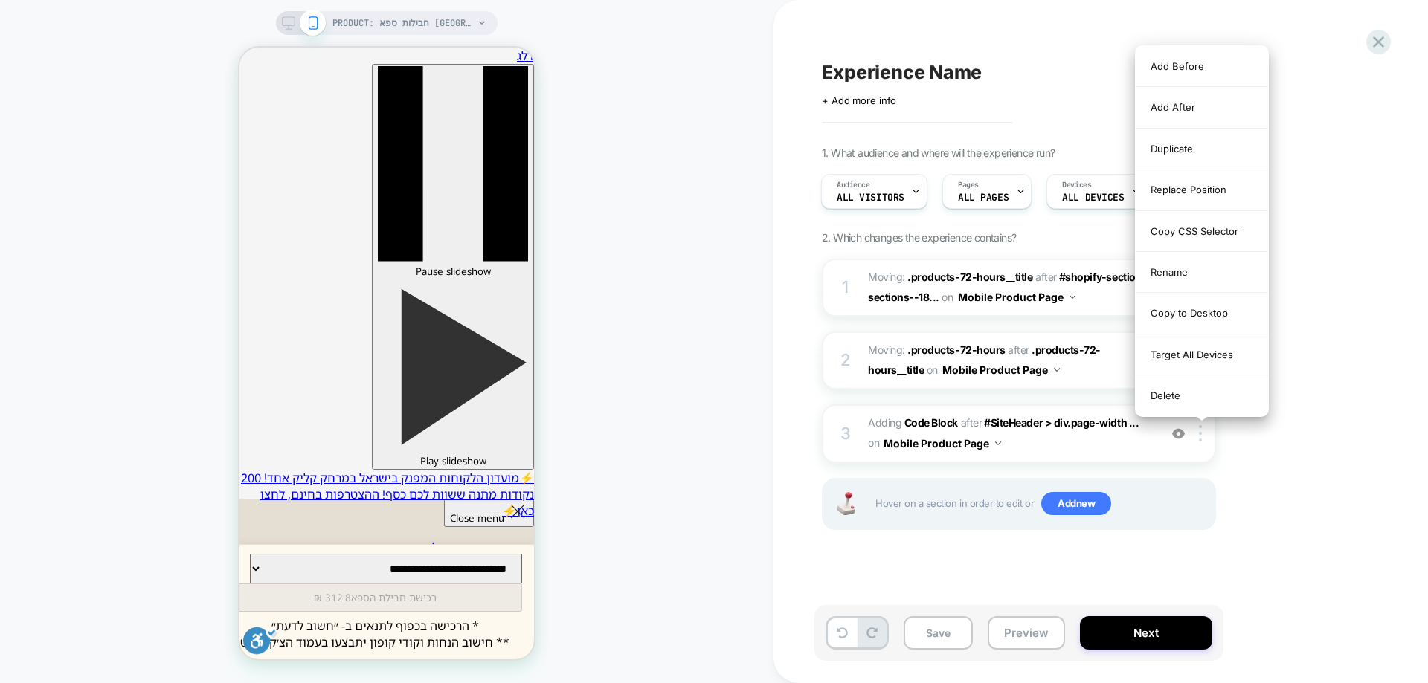
drag, startPoint x: 1359, startPoint y: 454, endPoint x: 1251, endPoint y: 451, distance: 107.1
click at [1356, 454] on div "1. What audience and where will the experience run? Audience All Visitors Pages…" at bounding box center [1093, 356] width 543 height 421
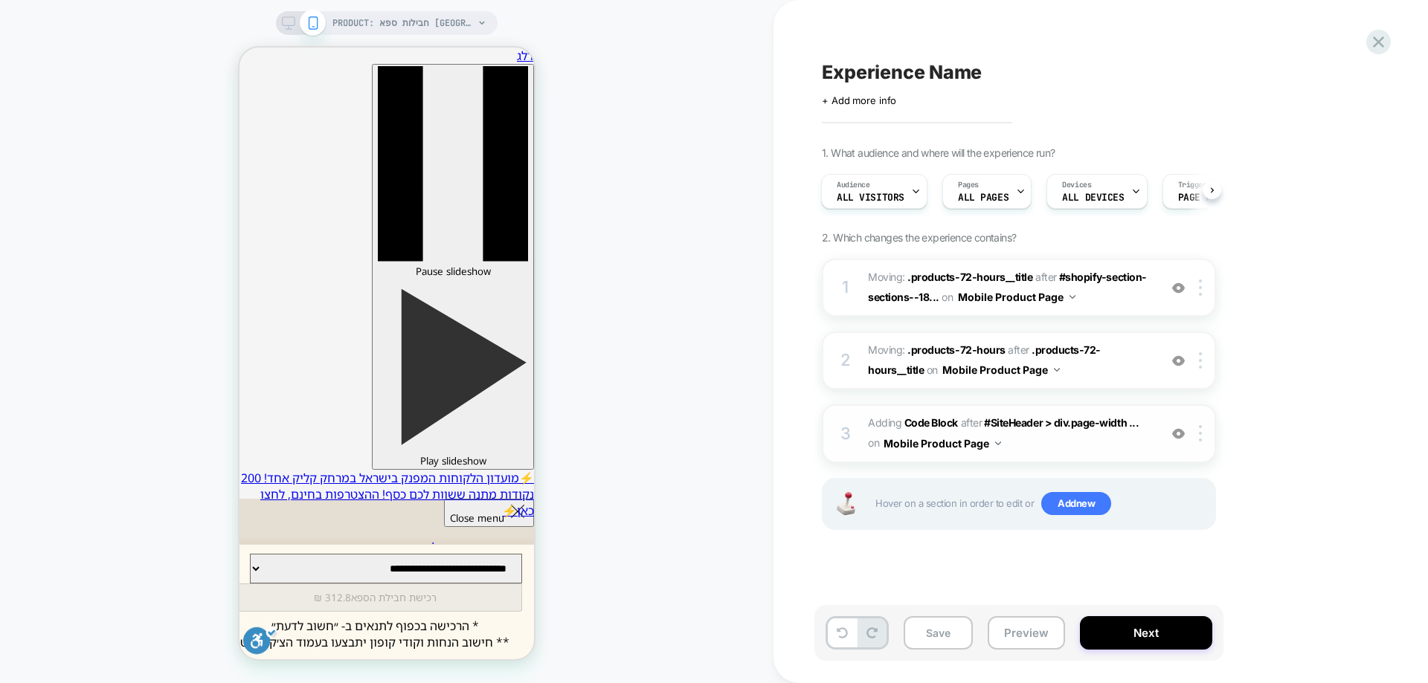
click at [1184, 436] on img at bounding box center [1178, 434] width 13 height 13
click at [1183, 441] on div at bounding box center [1178, 433] width 25 height 16
click at [1182, 432] on img at bounding box center [1178, 434] width 13 height 13
click at [1184, 435] on img at bounding box center [1178, 434] width 13 height 13
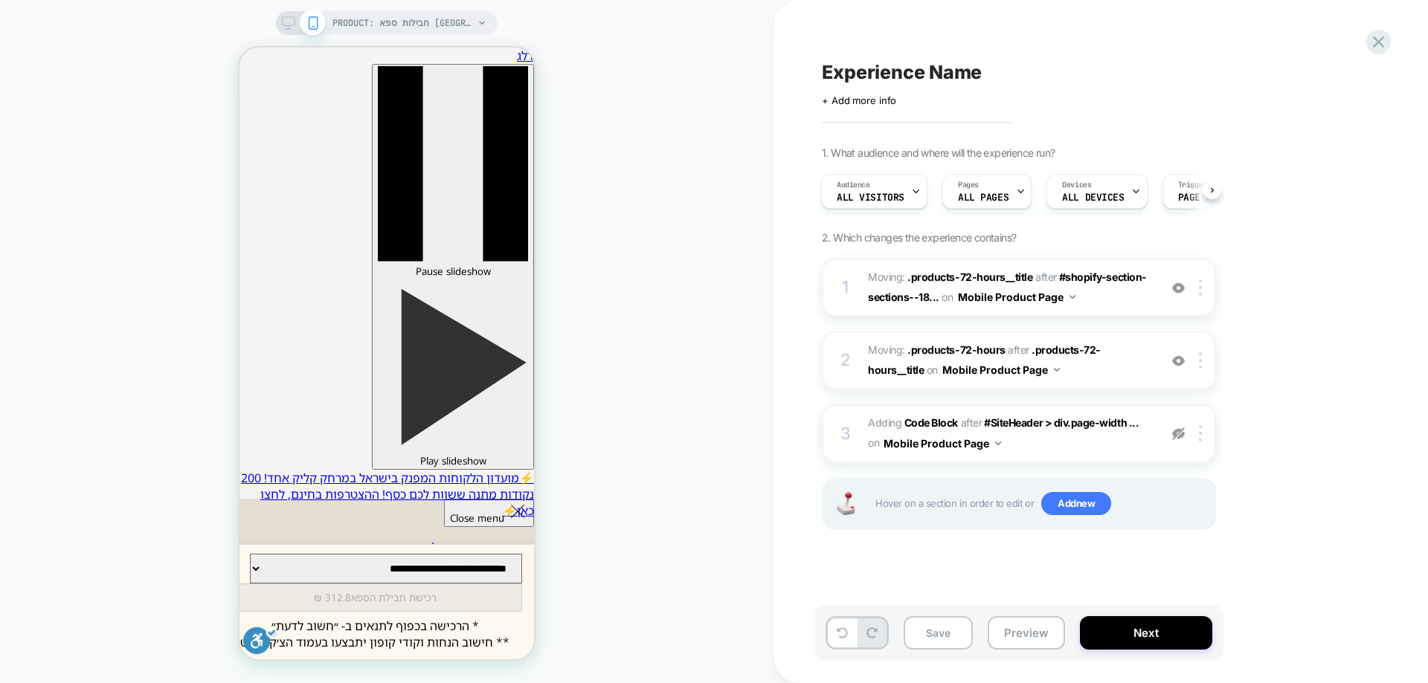
click at [1176, 436] on img at bounding box center [1178, 434] width 13 height 13
click at [1199, 434] on img at bounding box center [1200, 433] width 3 height 16
drag, startPoint x: 1201, startPoint y: 437, endPoint x: 1201, endPoint y: 445, distance: 8.2
click at [1201, 439] on img at bounding box center [1200, 433] width 3 height 16
click at [1202, 435] on div at bounding box center [1202, 433] width 25 height 16
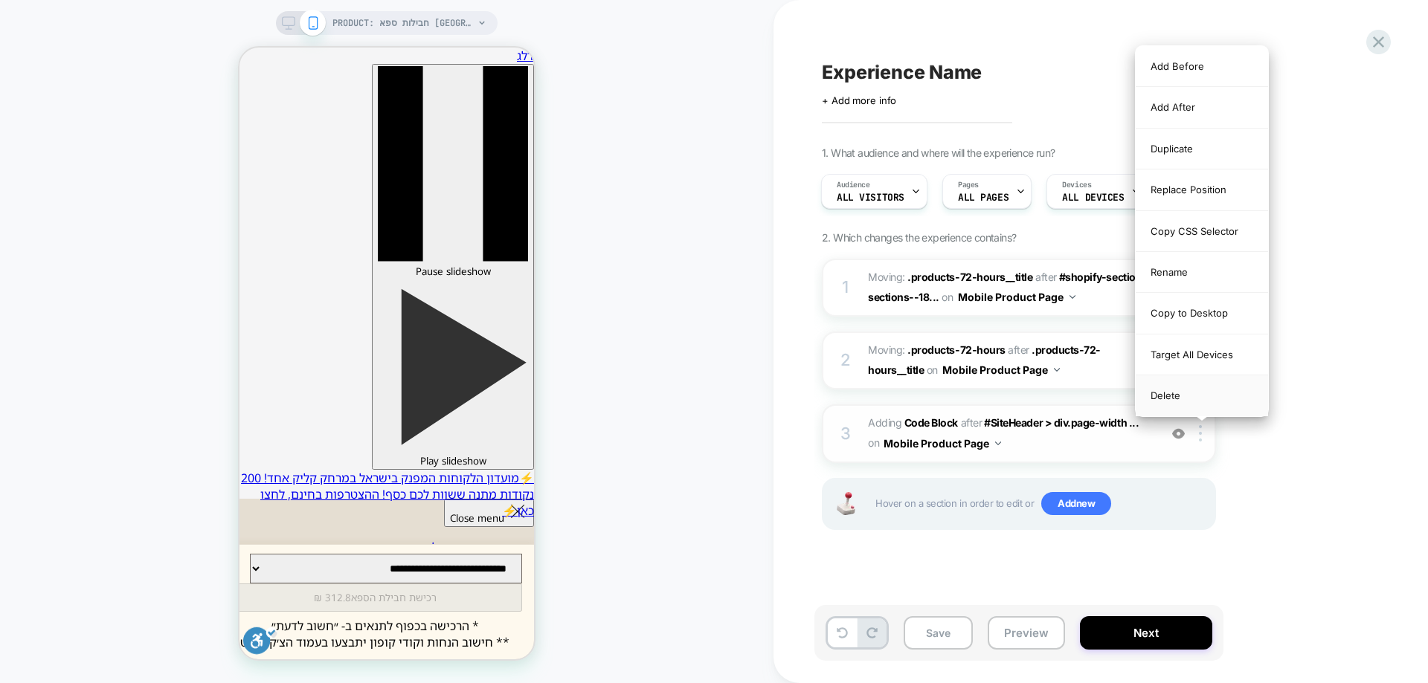
click at [1179, 397] on div "Delete" at bounding box center [1201, 396] width 132 height 40
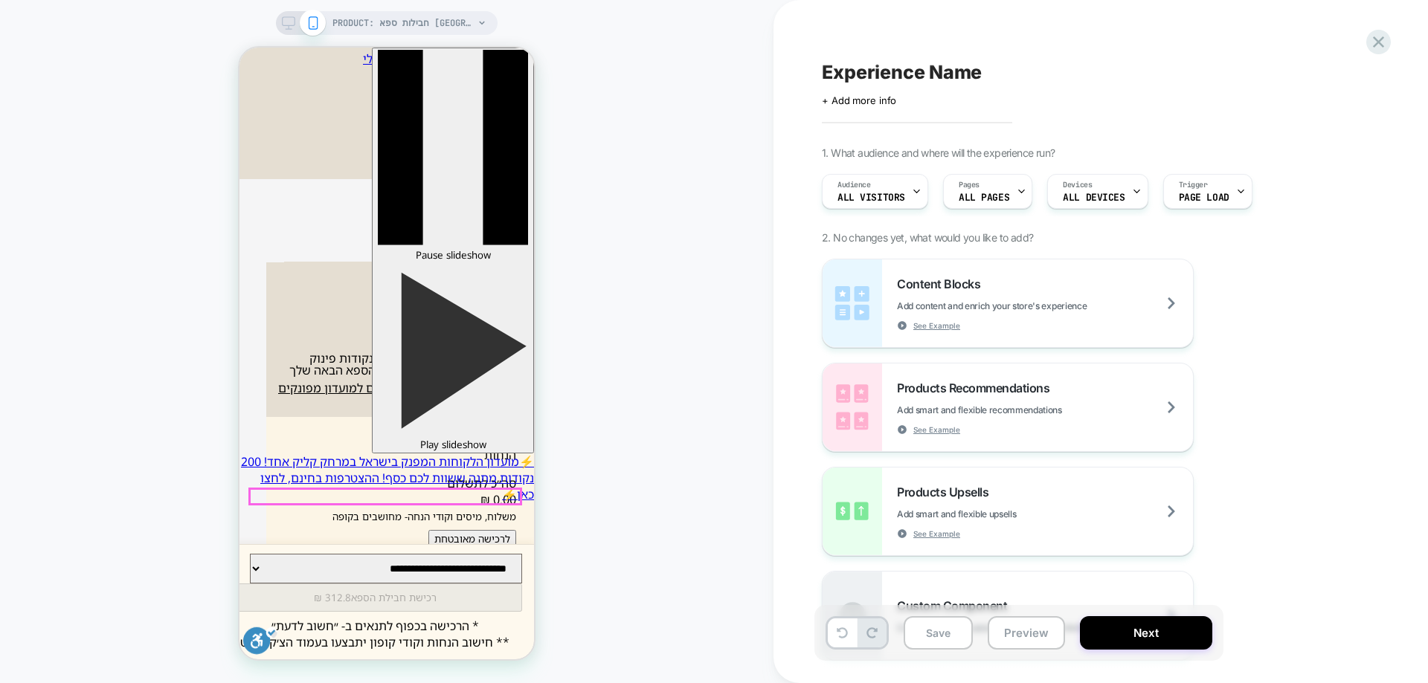
scroll to position [669, 0]
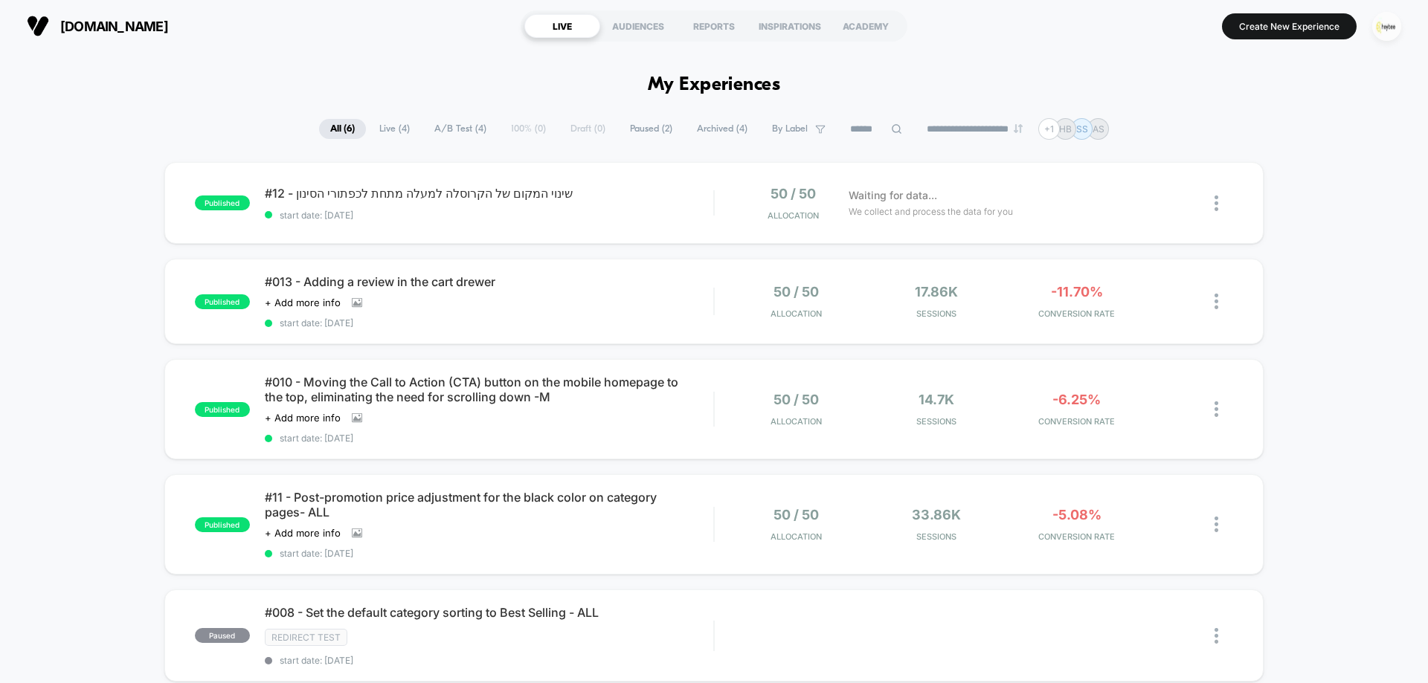
click at [1399, 25] on img "button" at bounding box center [1386, 26] width 29 height 29
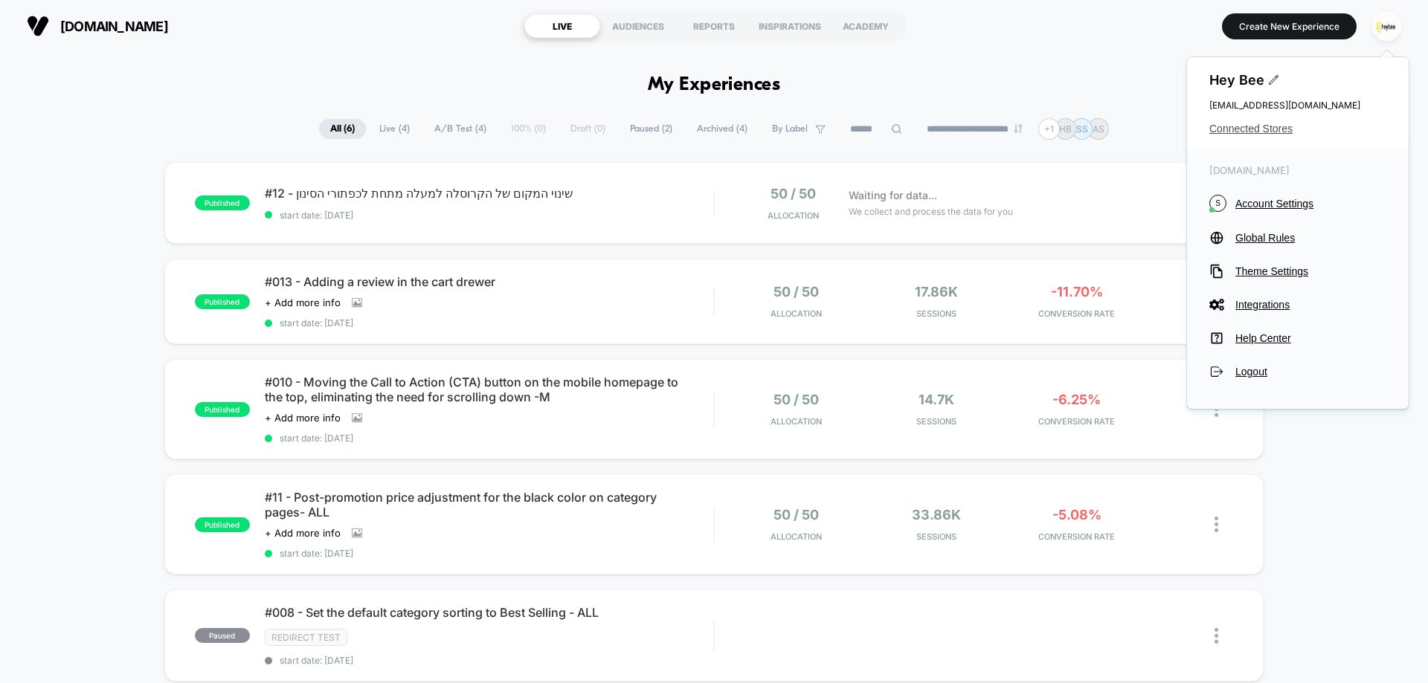
click at [1278, 131] on span "Connected Stores" at bounding box center [1297, 129] width 177 height 12
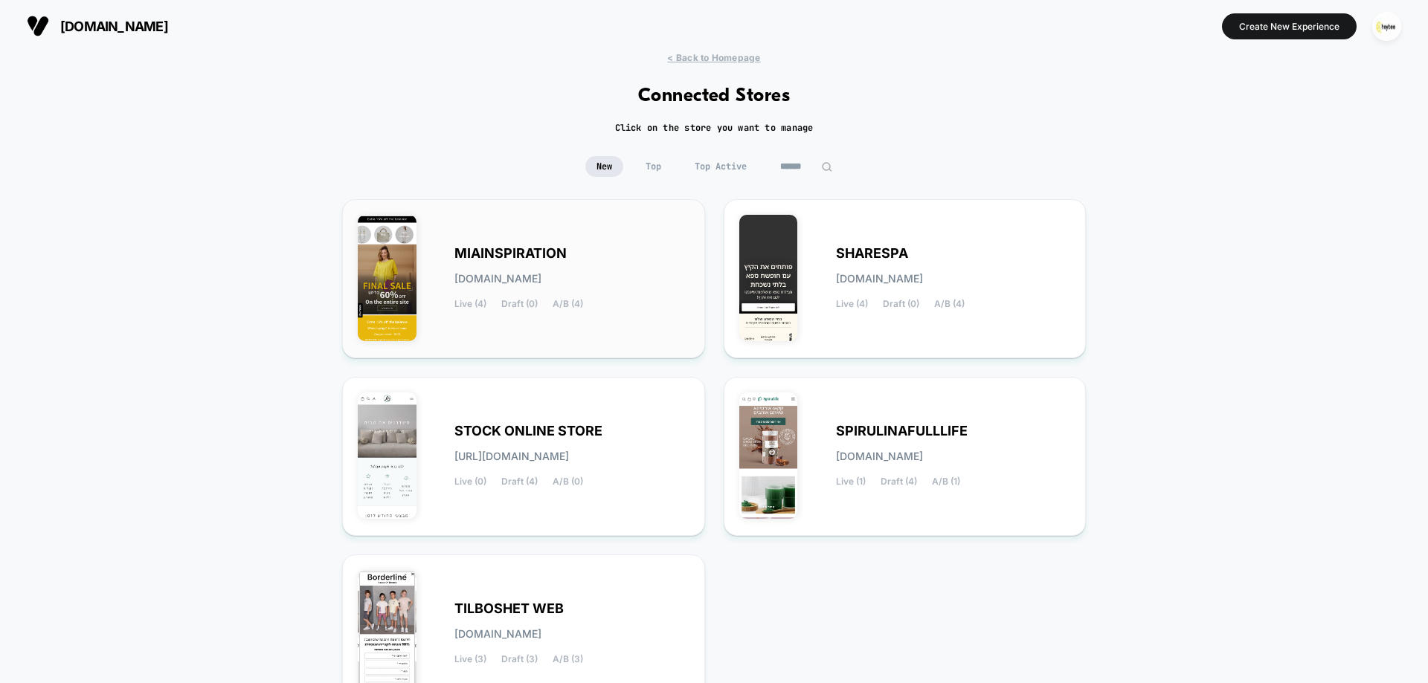
click at [527, 274] on span "[DOMAIN_NAME]" at bounding box center [497, 279] width 87 height 10
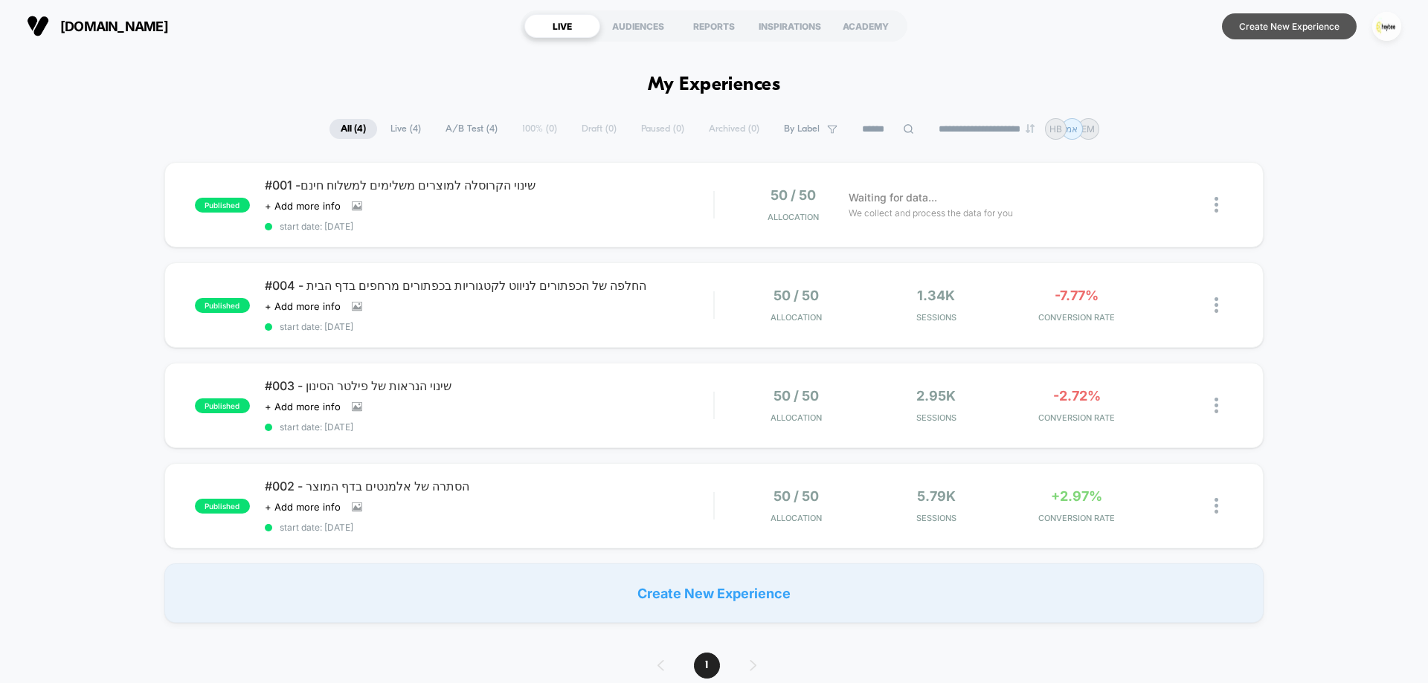
click at [1334, 23] on button "Create New Experience" at bounding box center [1289, 26] width 135 height 26
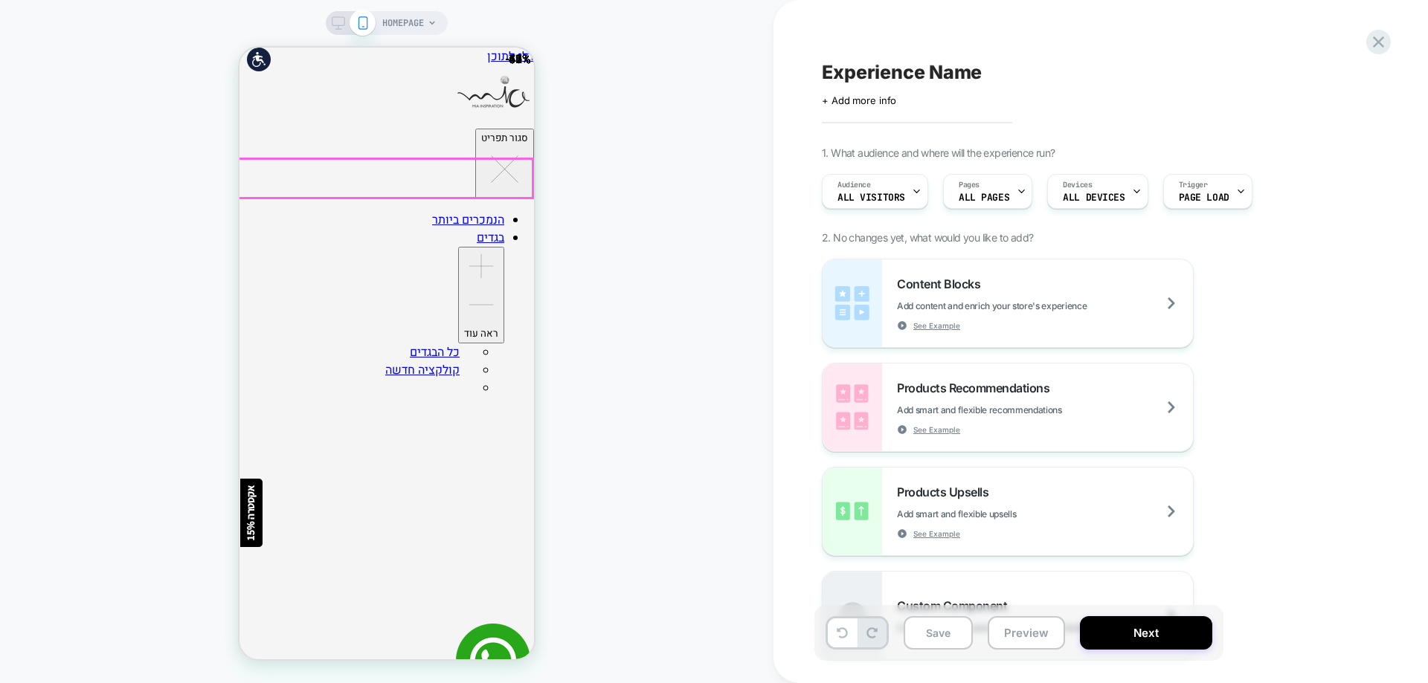
click at [435, 25] on icon at bounding box center [432, 23] width 9 height 9
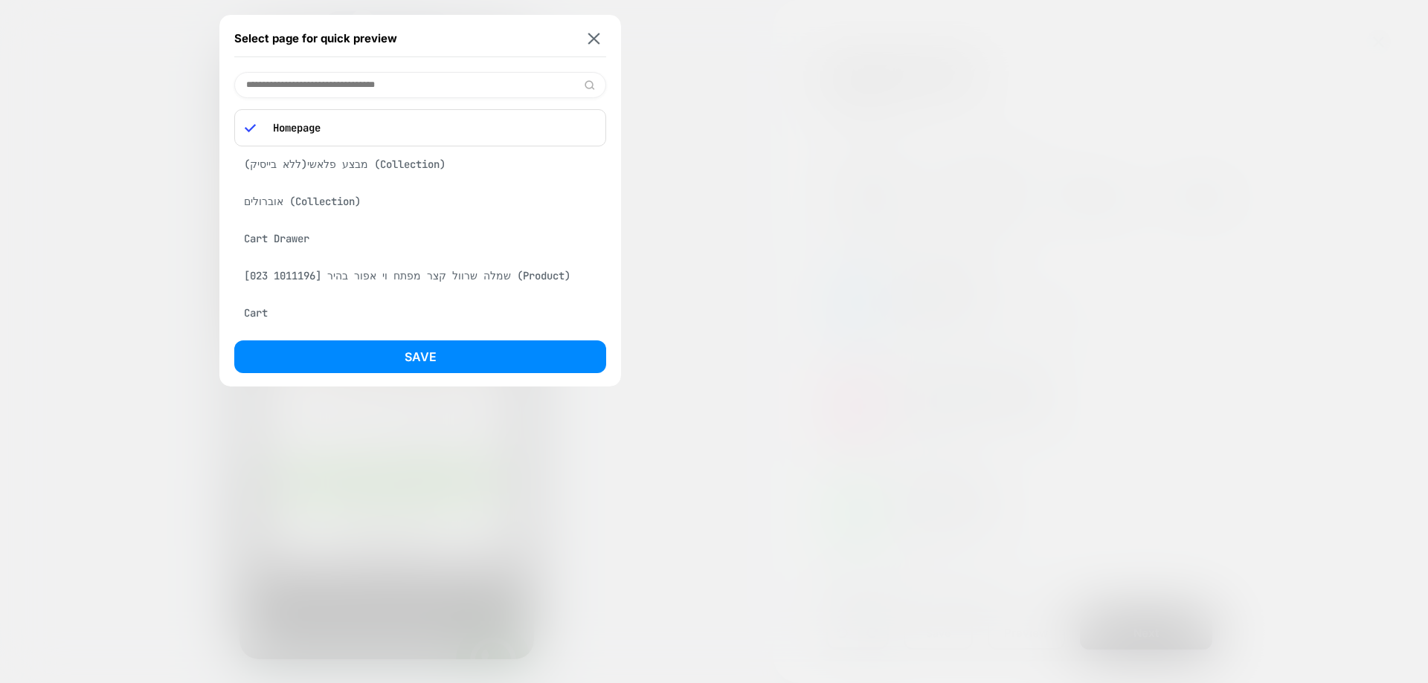
click at [362, 86] on input at bounding box center [420, 85] width 372 height 26
paste input "**********"
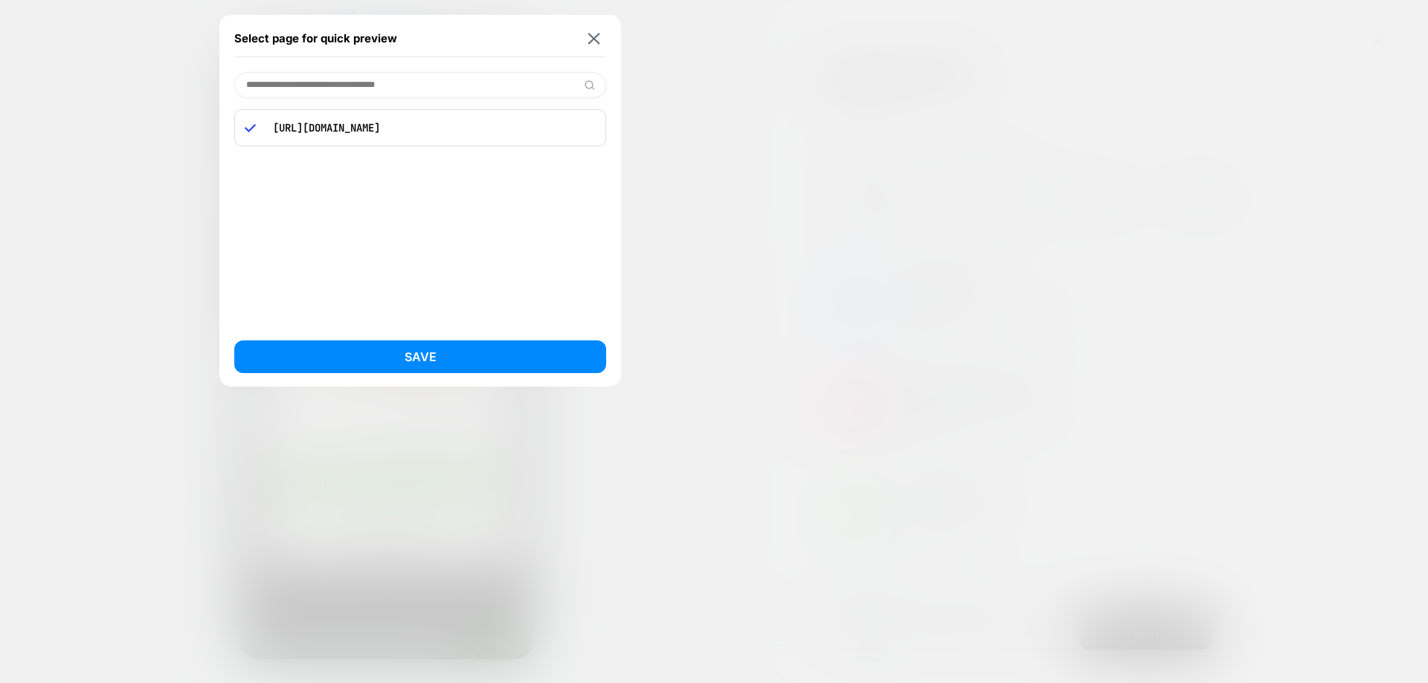
type input "**********"
click at [446, 338] on div "**********" at bounding box center [420, 201] width 402 height 372
drag, startPoint x: 448, startPoint y: 352, endPoint x: 941, endPoint y: 450, distance: 503.4
click at [448, 352] on button "Save" at bounding box center [420, 357] width 372 height 33
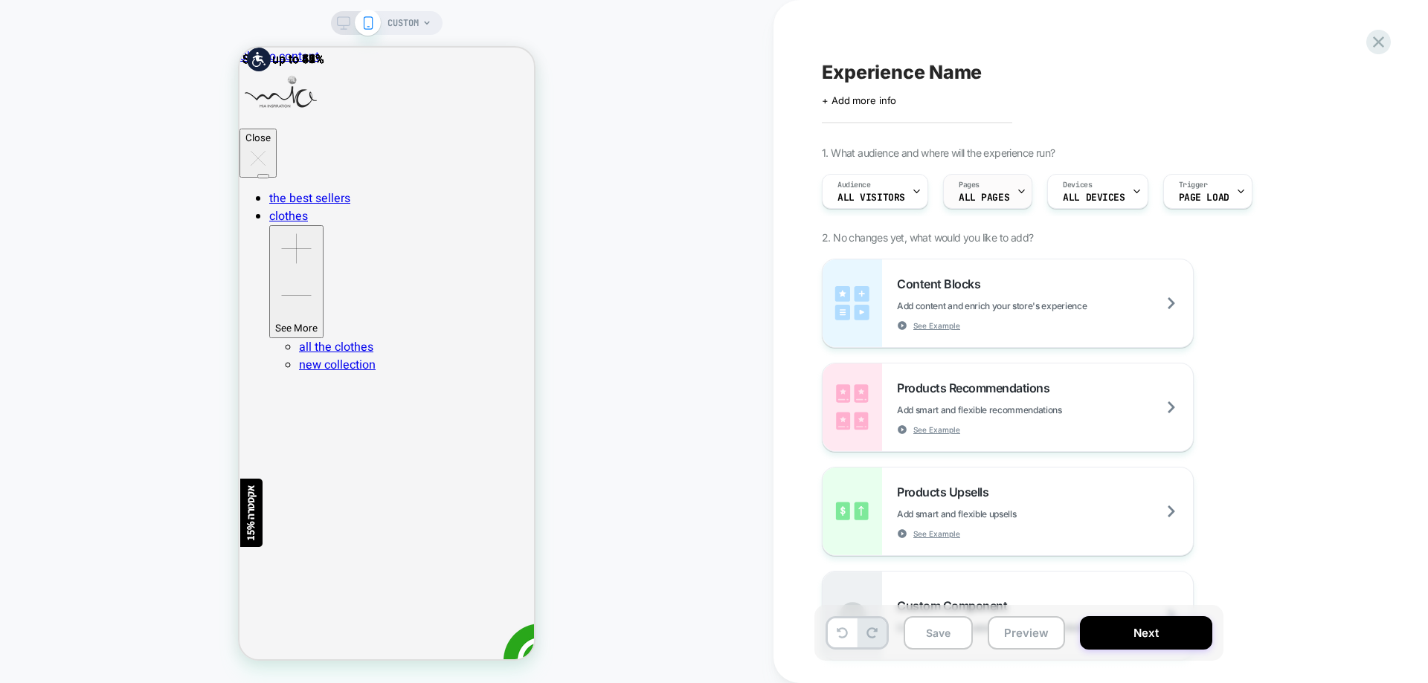
click at [988, 188] on div "Pages ALL PAGES" at bounding box center [984, 191] width 80 height 33
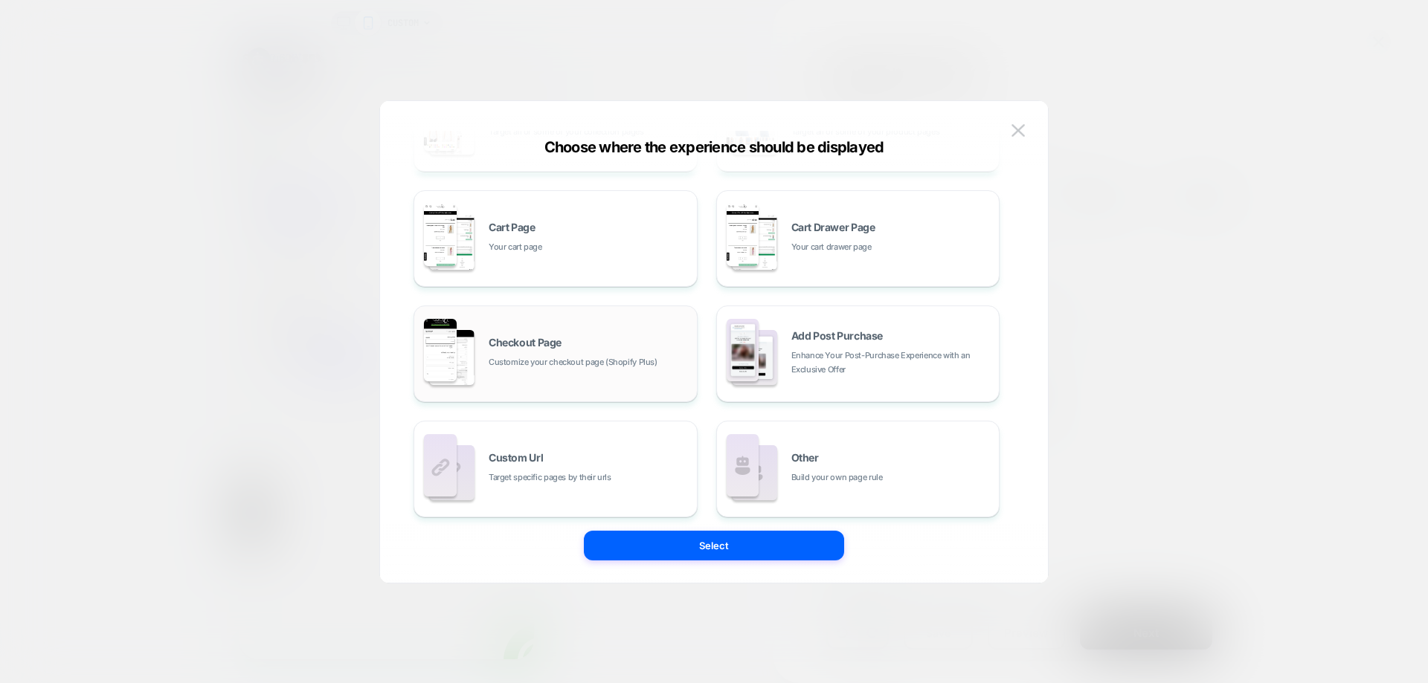
scroll to position [225, 0]
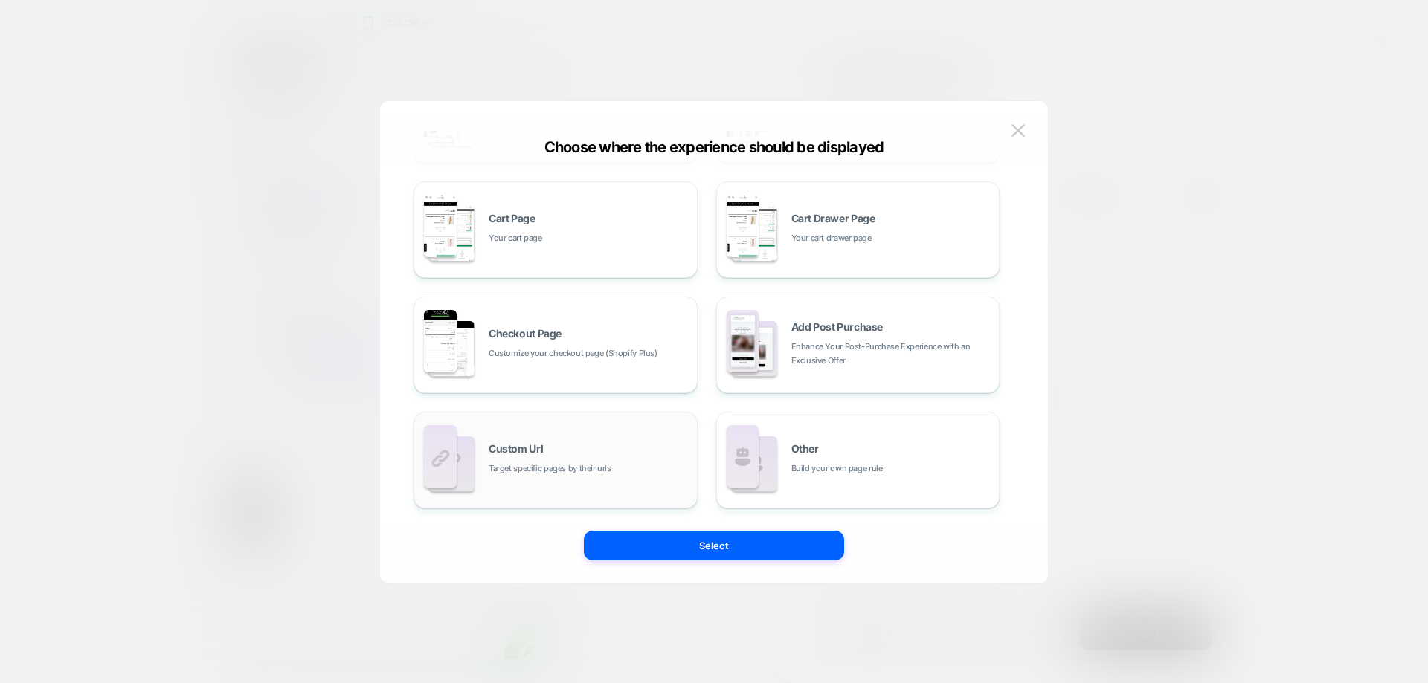
click at [562, 441] on div "Custom Url Target specific pages by their urls" at bounding box center [556, 460] width 268 height 82
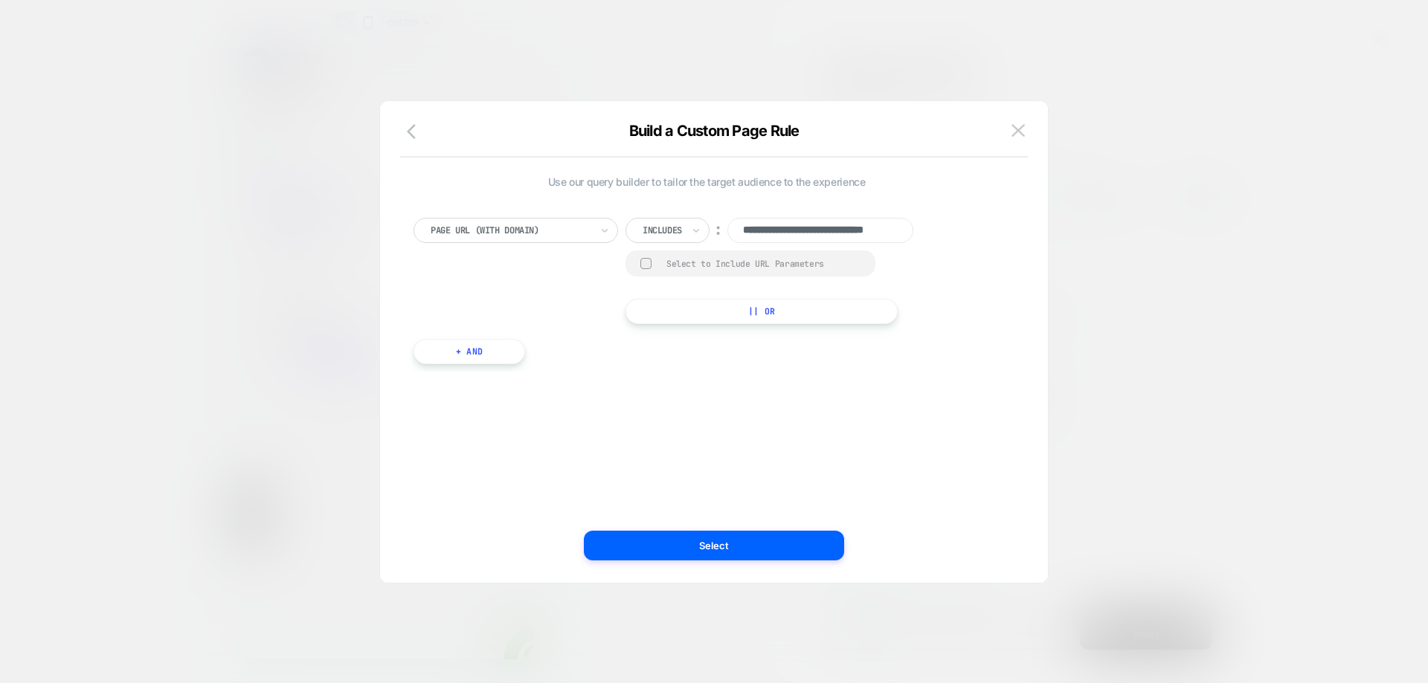
scroll to position [0, 45]
click at [812, 228] on input "**********" at bounding box center [820, 230] width 186 height 25
click at [768, 229] on input "**********" at bounding box center [820, 230] width 186 height 25
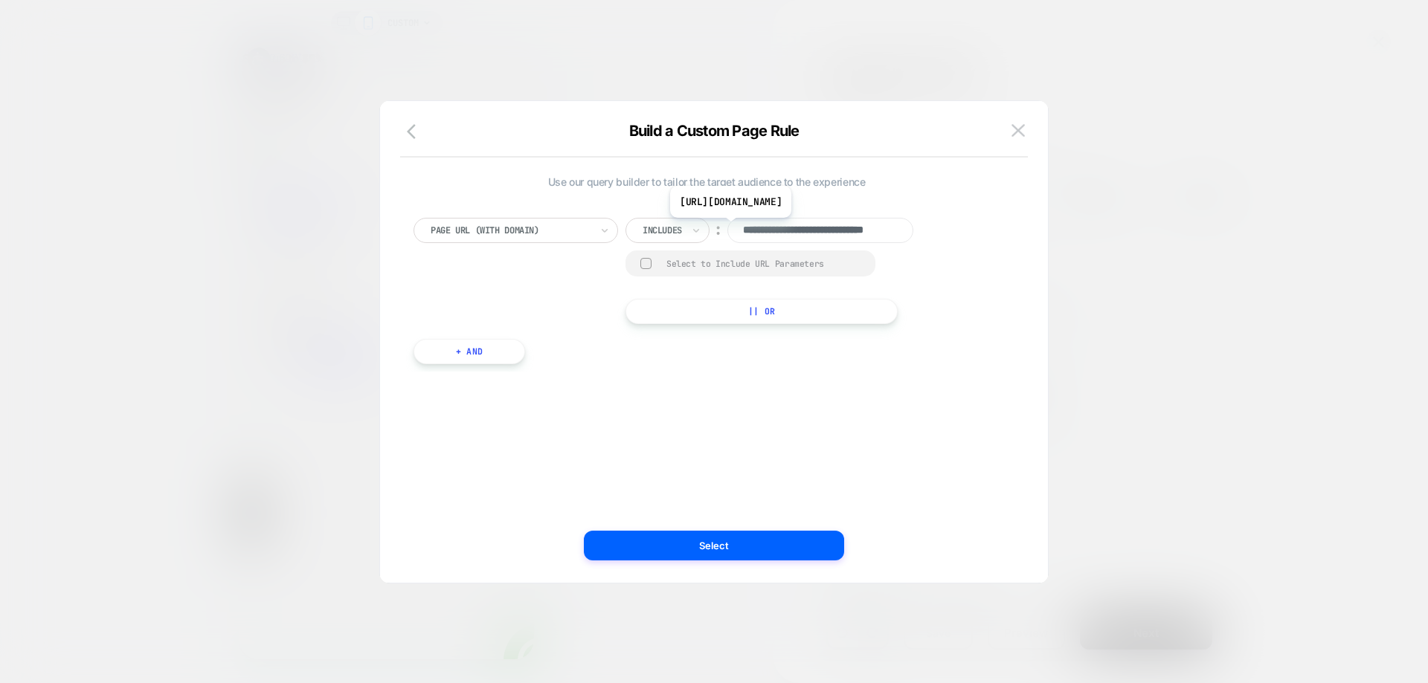
click at [768, 229] on input "**********" at bounding box center [820, 230] width 186 height 25
click at [789, 236] on input "**********" at bounding box center [820, 230] width 186 height 25
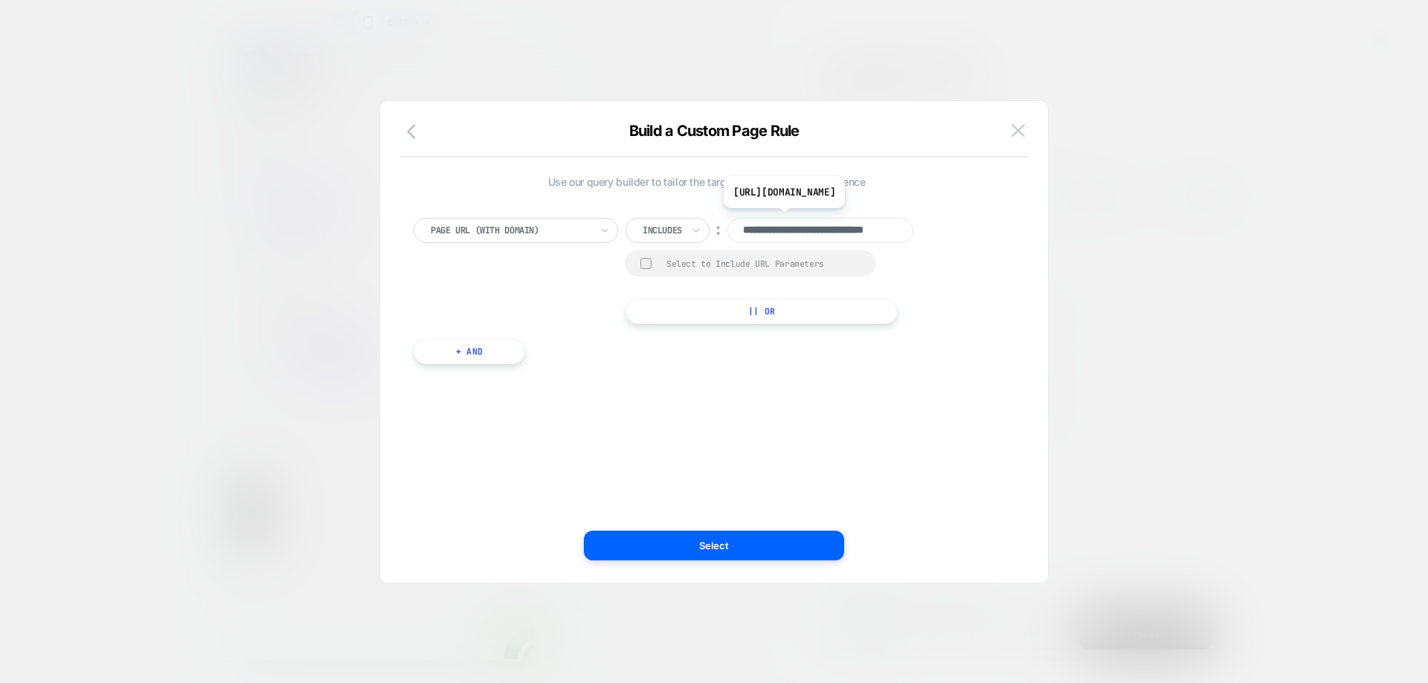
click at [789, 236] on input "**********" at bounding box center [820, 230] width 186 height 25
paste input
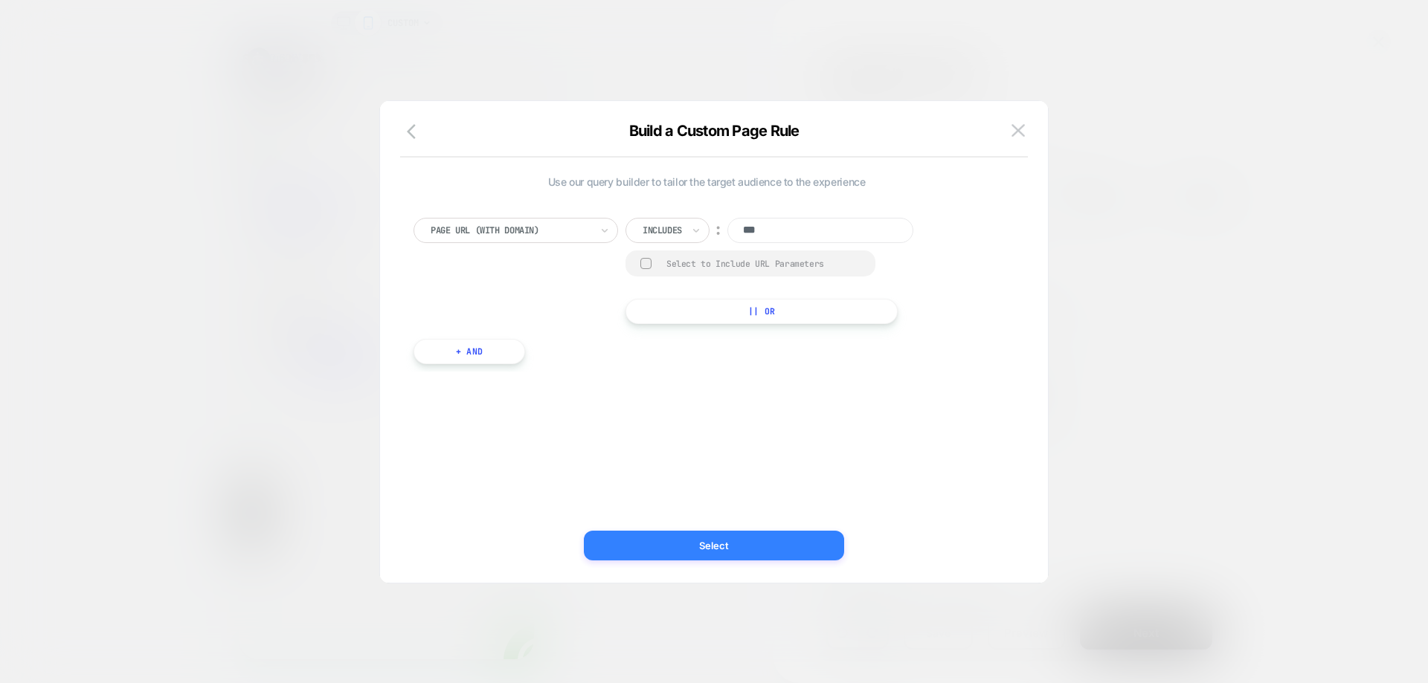
type input "***"
click at [776, 541] on button "Select" at bounding box center [714, 546] width 260 height 30
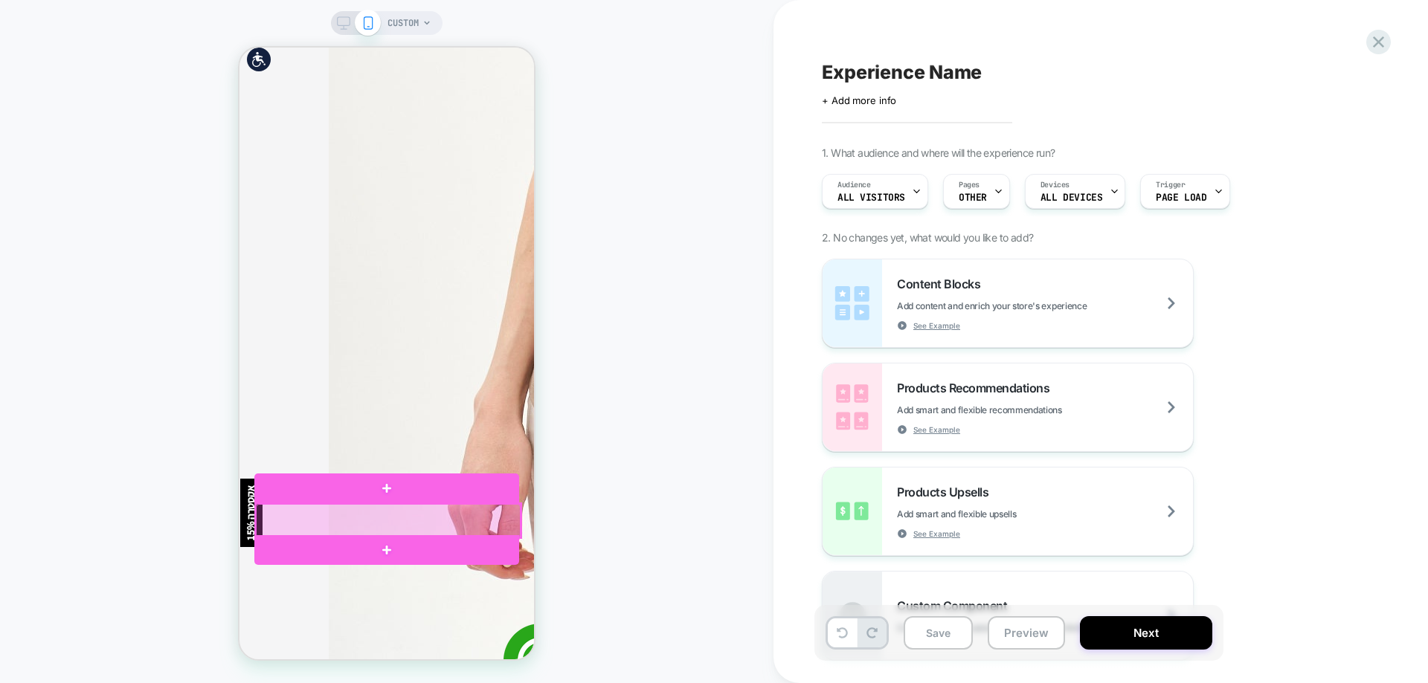
scroll to position [0, 174]
click at [361, 512] on div at bounding box center [388, 520] width 265 height 33
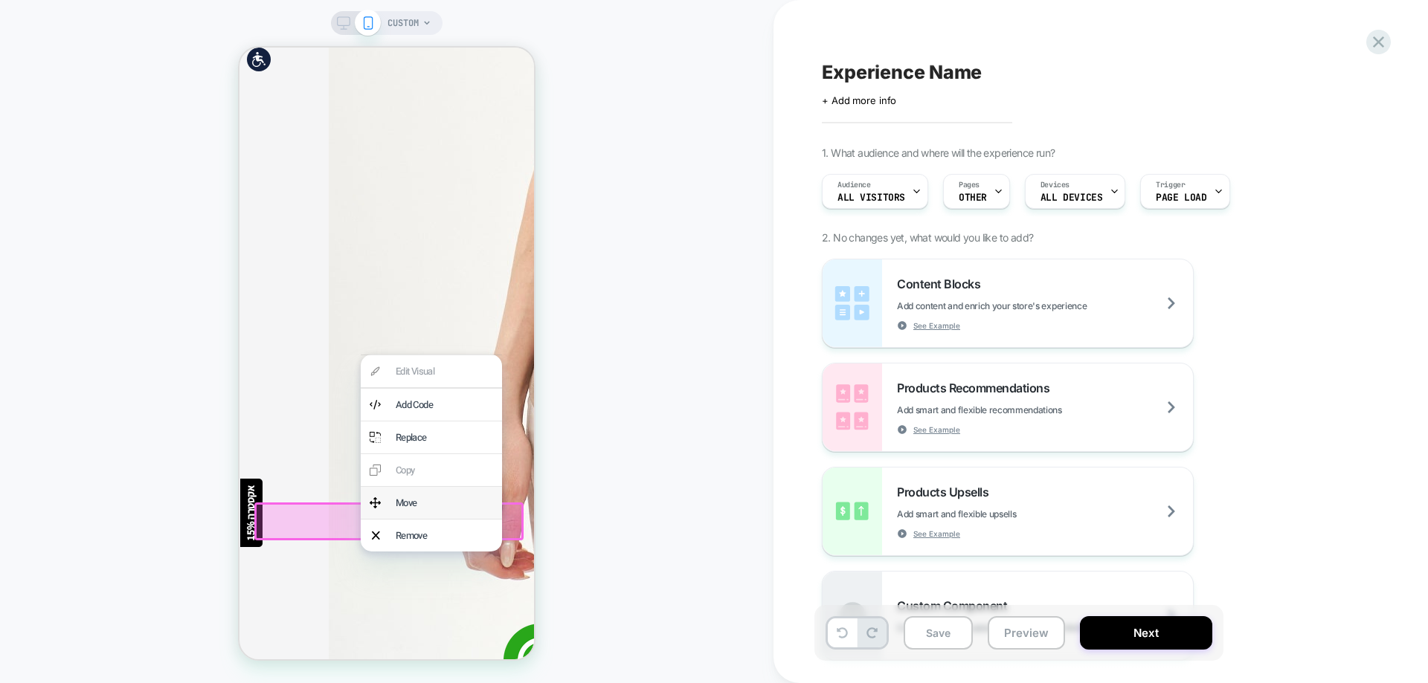
click at [385, 508] on div "Move" at bounding box center [431, 503] width 141 height 32
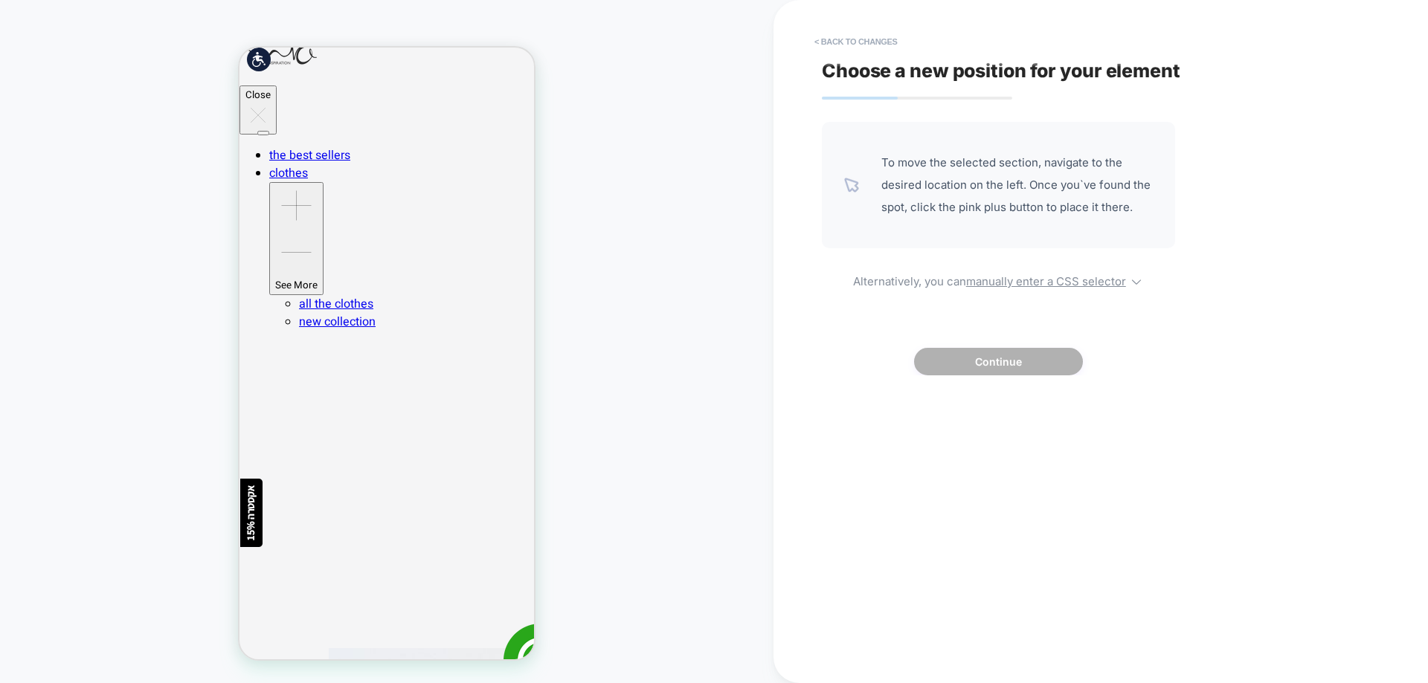
scroll to position [0, 0]
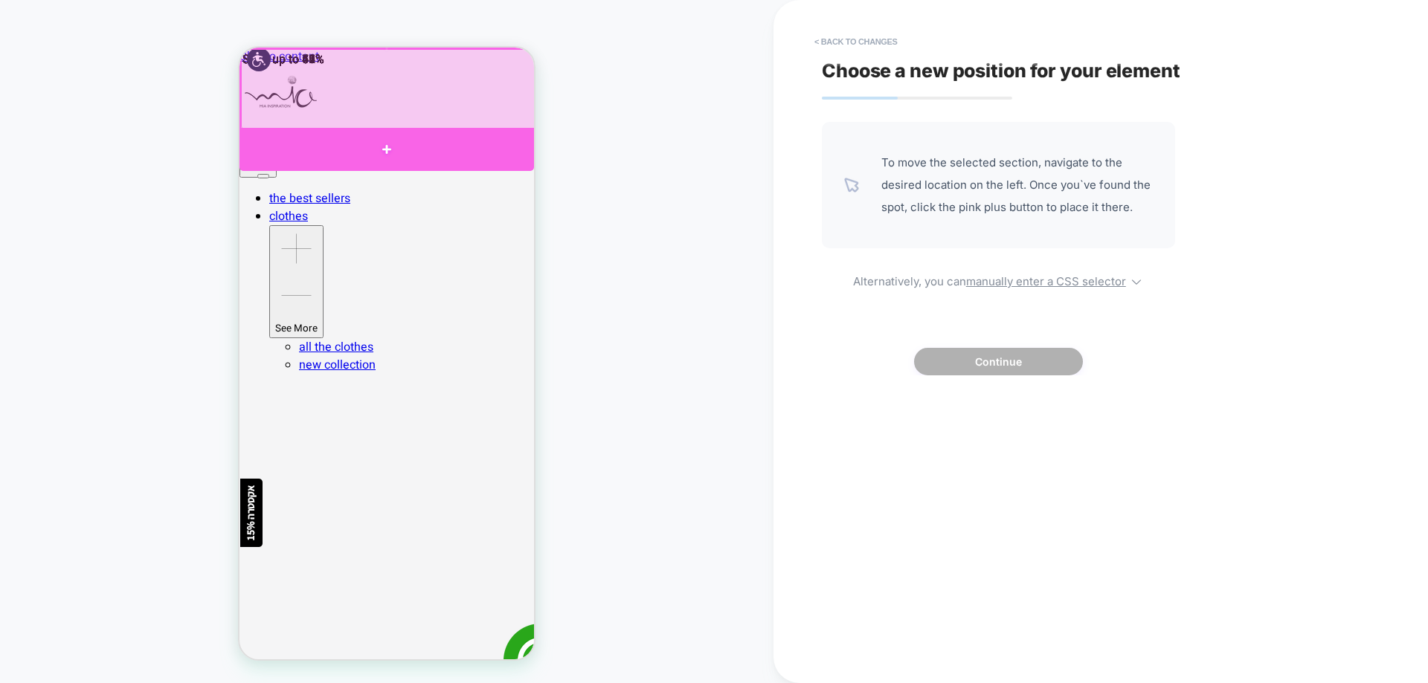
click at [320, 138] on div at bounding box center [386, 149] width 294 height 43
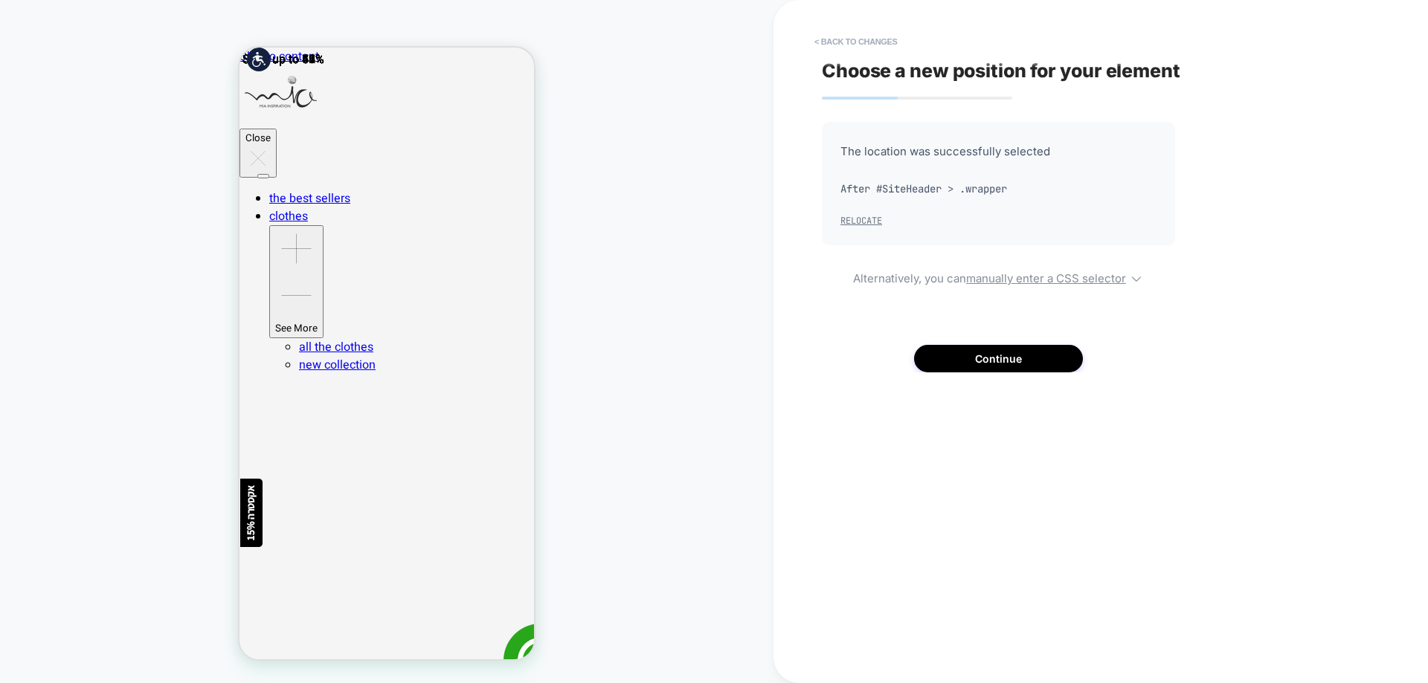
click at [855, 224] on button "Relocate" at bounding box center [861, 221] width 42 height 12
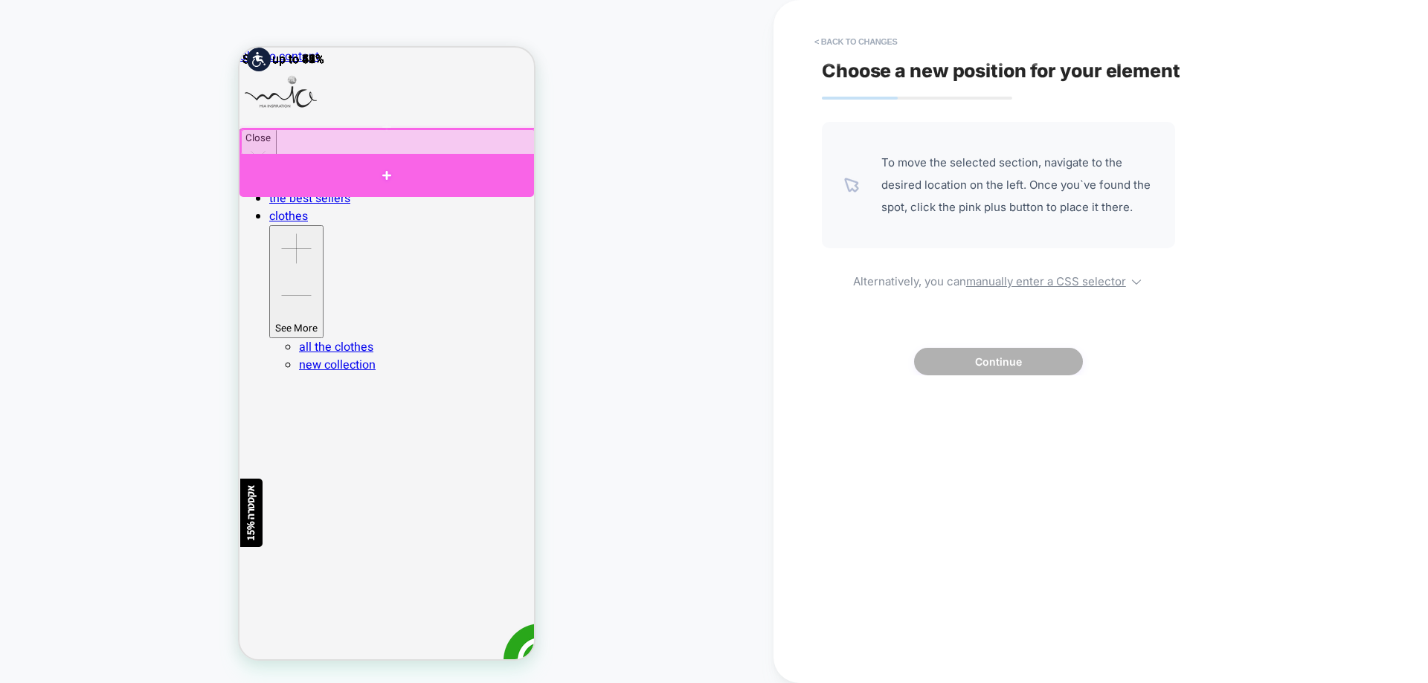
click at [336, 171] on div at bounding box center [386, 176] width 294 height 44
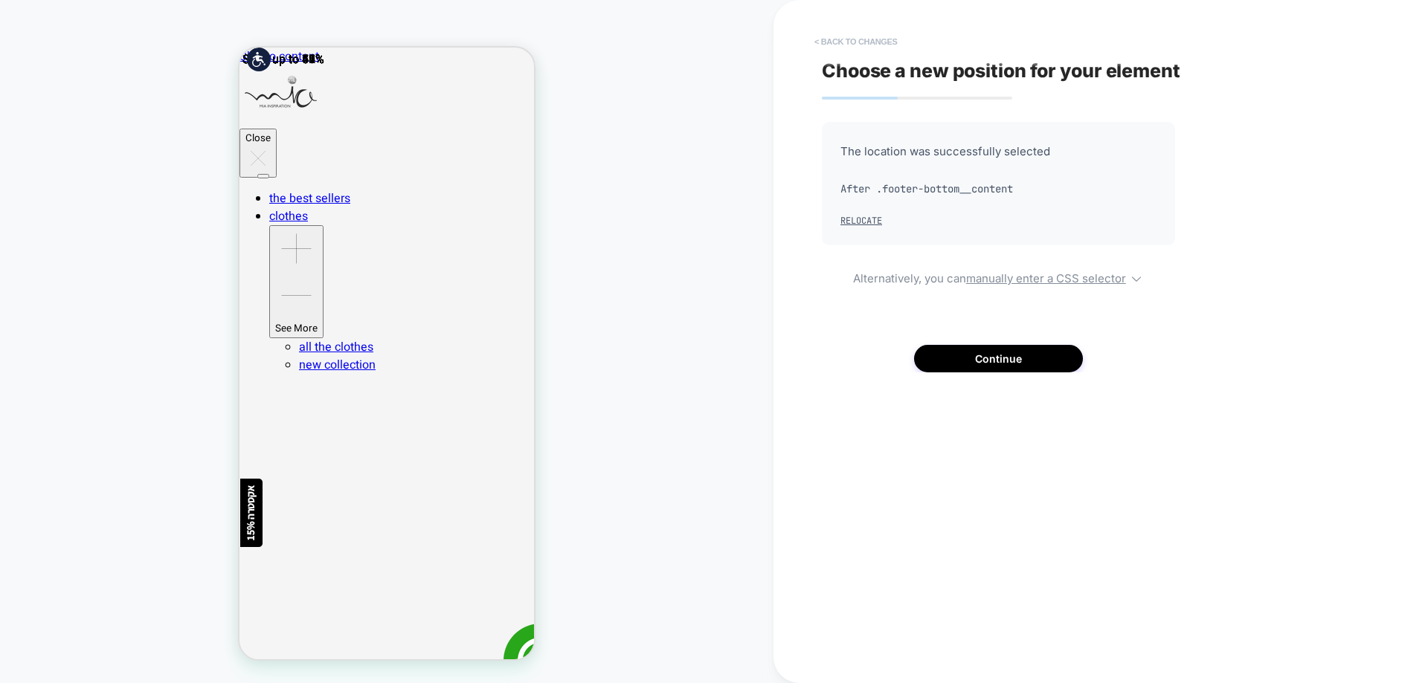
click at [885, 39] on button "< Back to changes" at bounding box center [856, 42] width 98 height 24
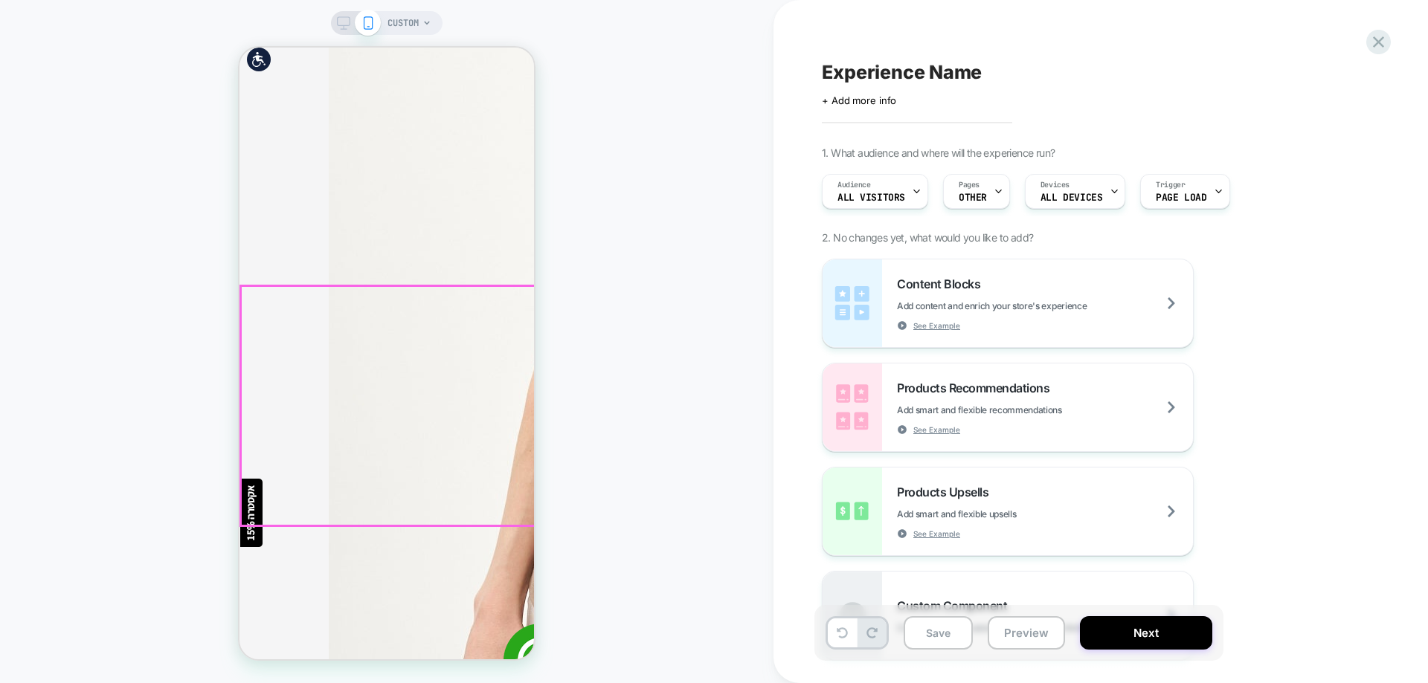
scroll to position [3257, 0]
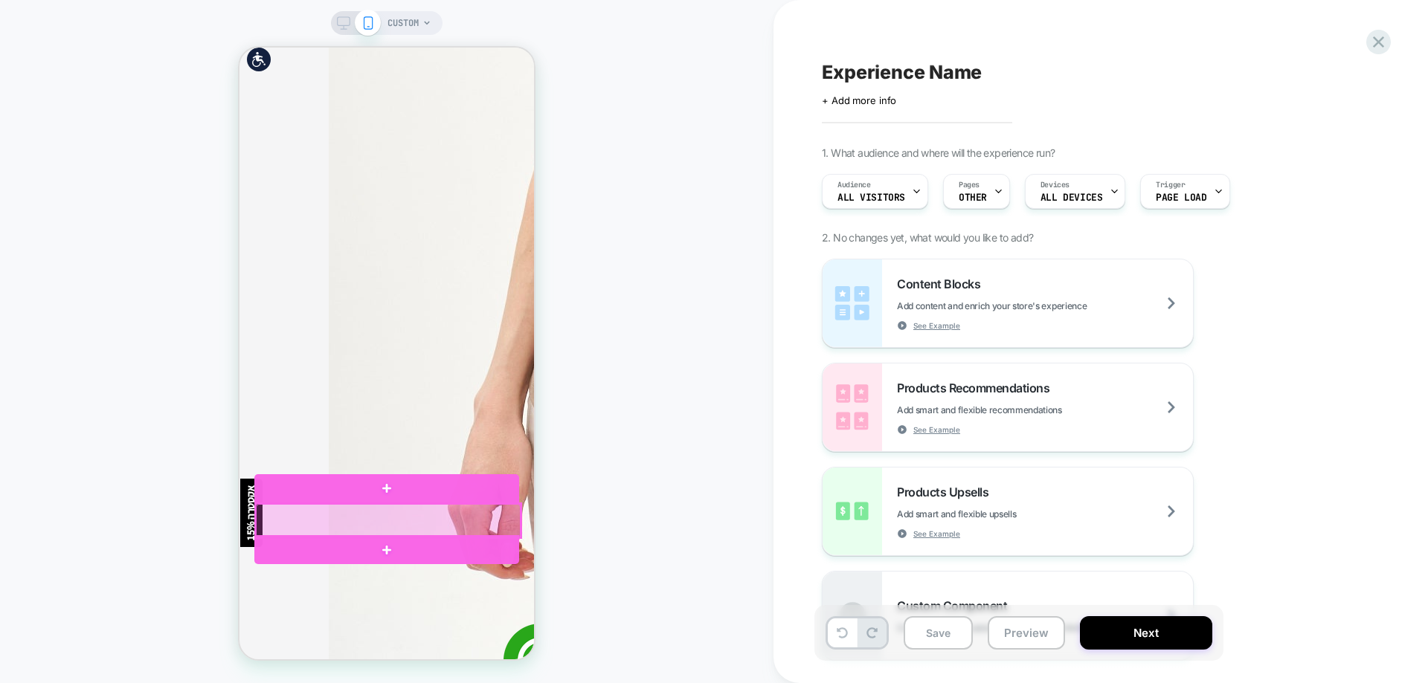
click at [380, 514] on div at bounding box center [388, 520] width 265 height 33
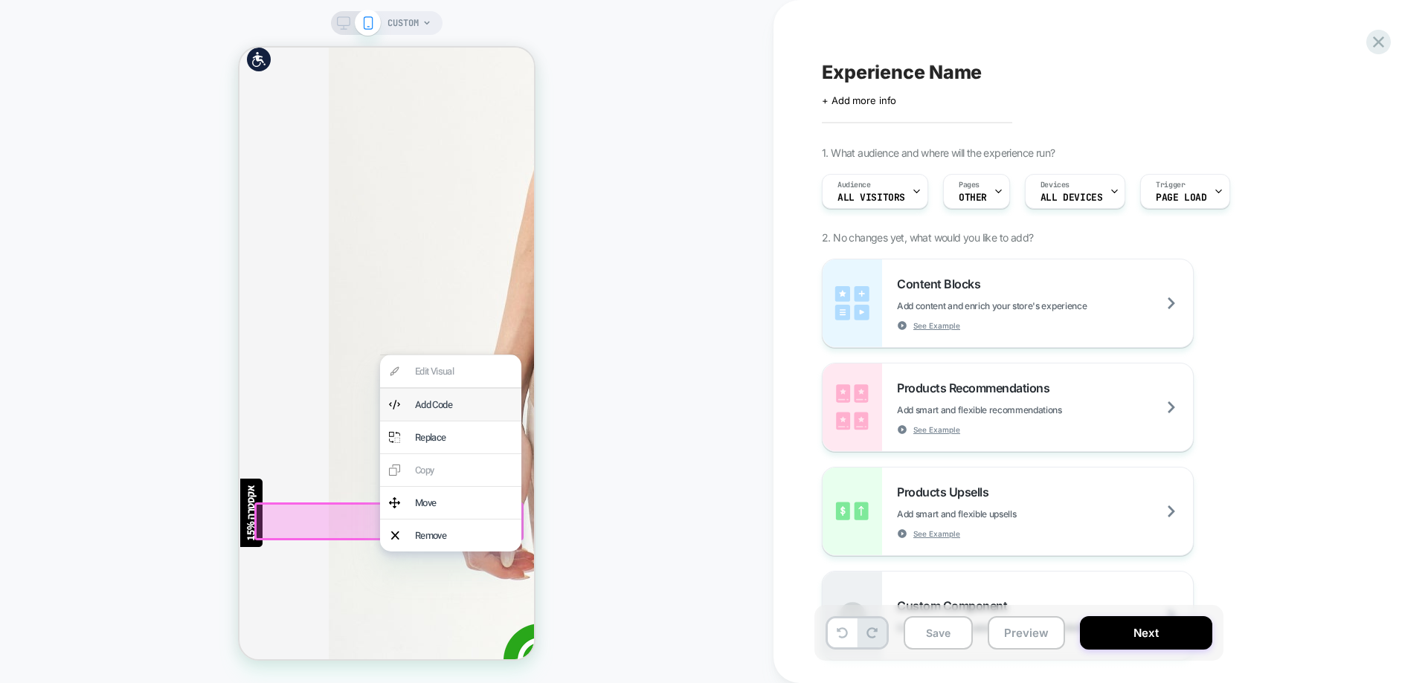
click at [428, 407] on div "Add Code" at bounding box center [463, 405] width 97 height 14
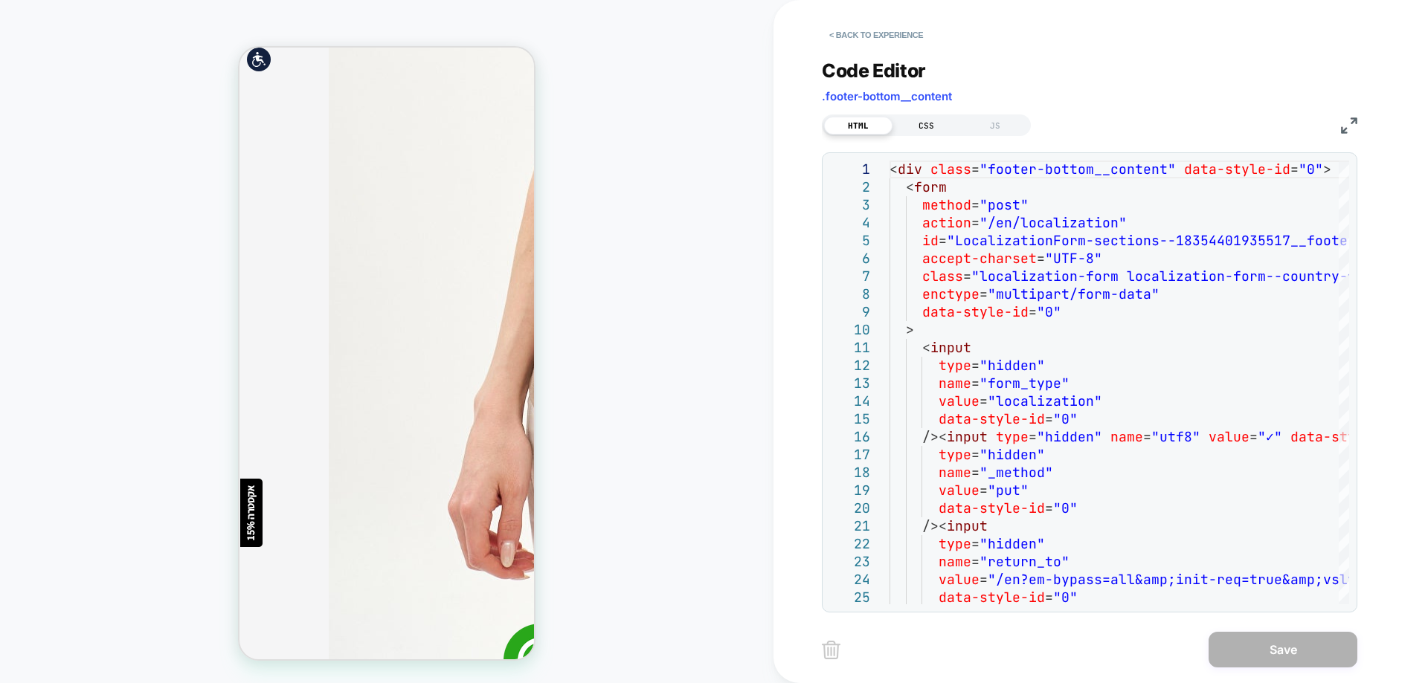
click at [932, 122] on div "CSS" at bounding box center [926, 126] width 68 height 18
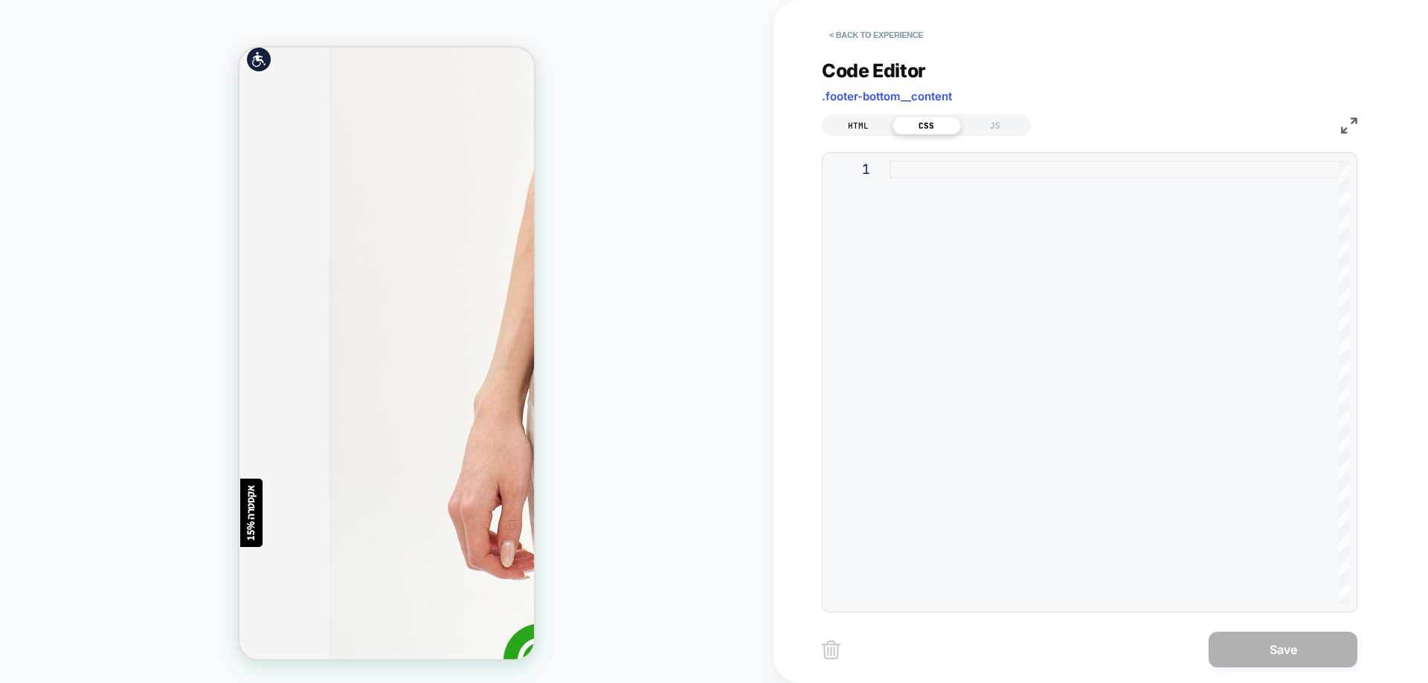
click at [865, 126] on div "HTML" at bounding box center [858, 126] width 68 height 18
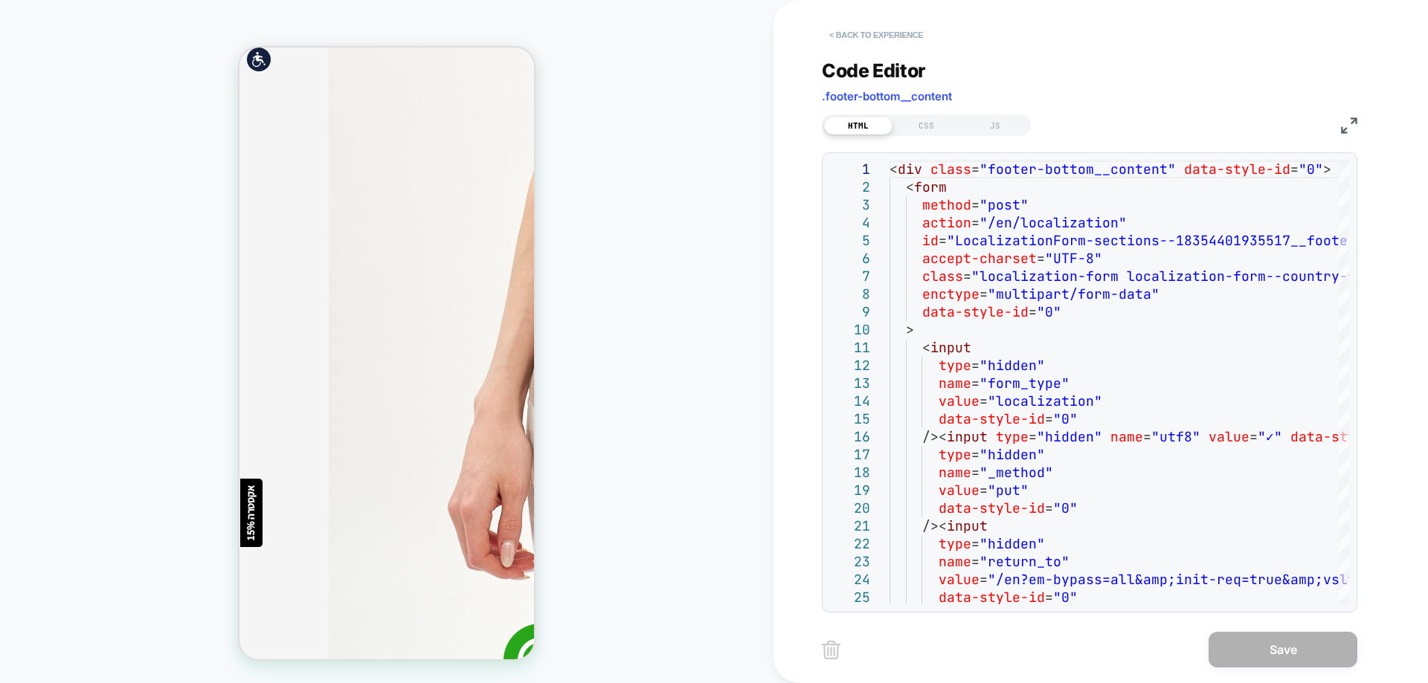
click at [909, 35] on button "< Back to experience" at bounding box center [876, 35] width 109 height 24
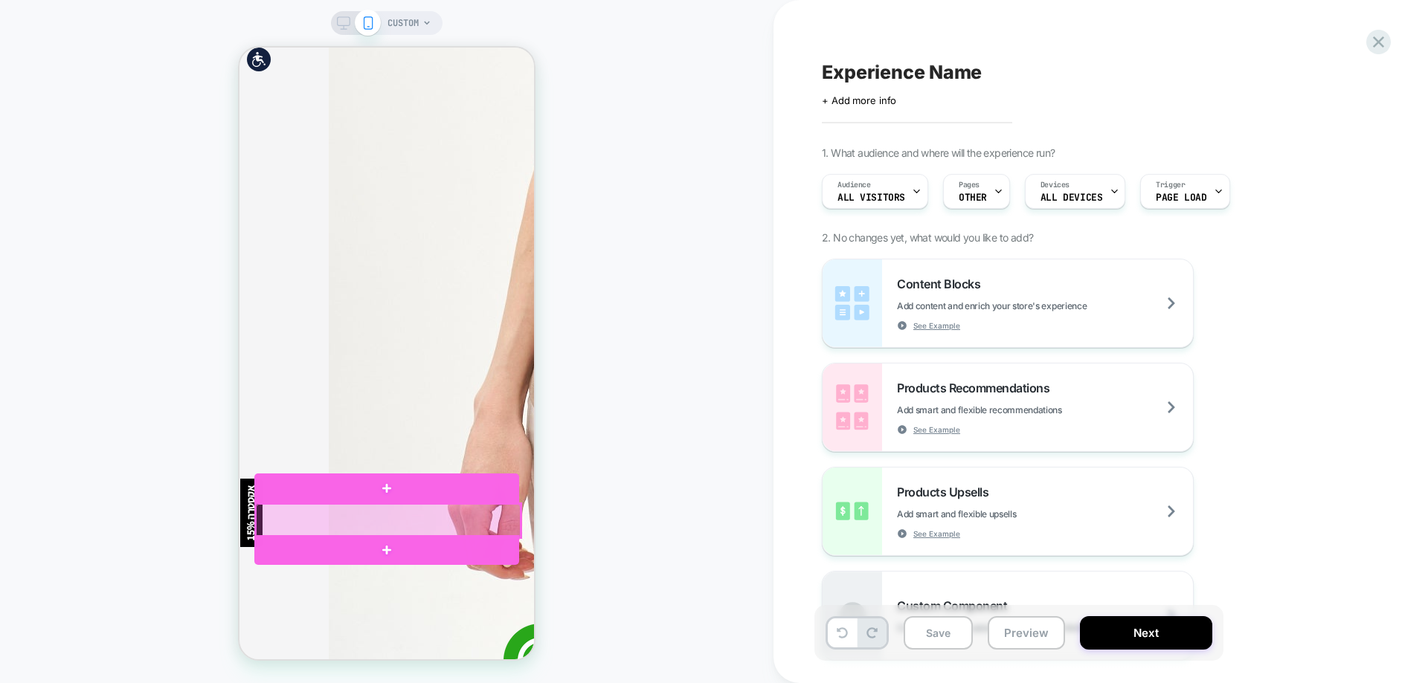
click at [436, 528] on div at bounding box center [388, 520] width 265 height 33
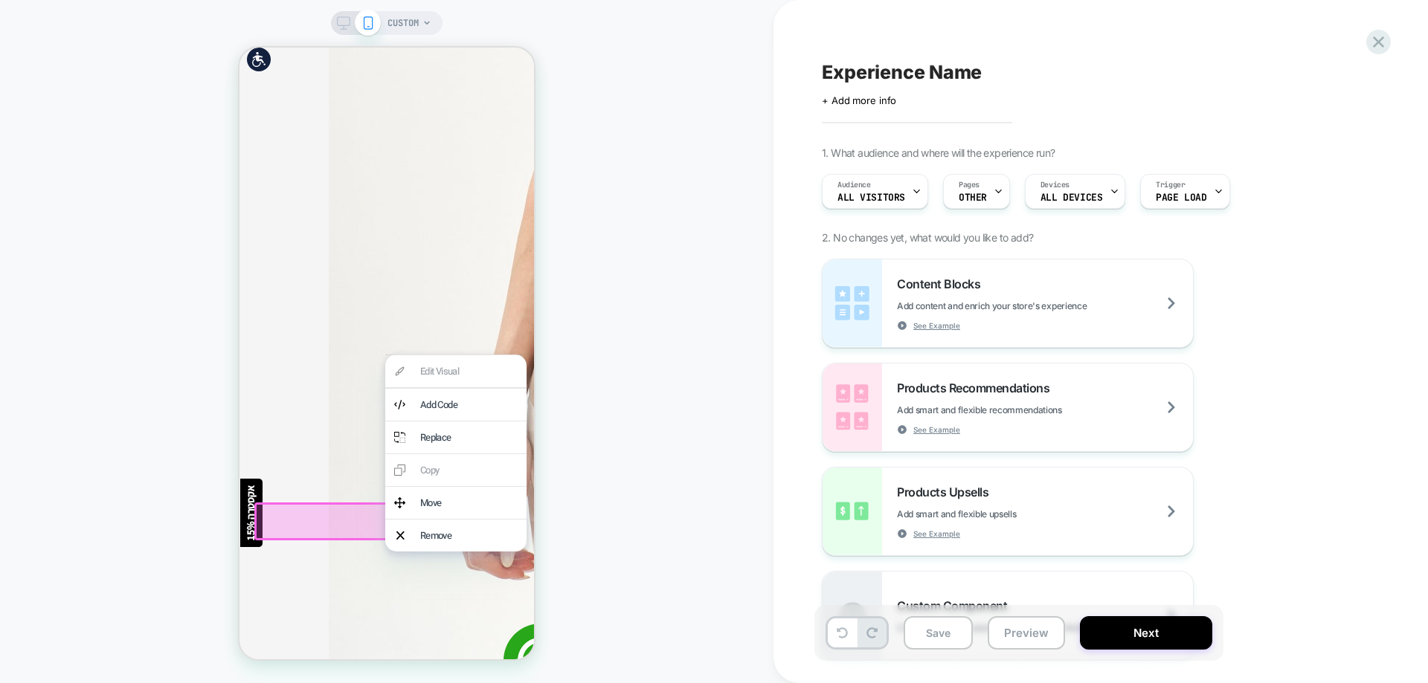
click at [448, 504] on div "Move" at bounding box center [468, 503] width 97 height 14
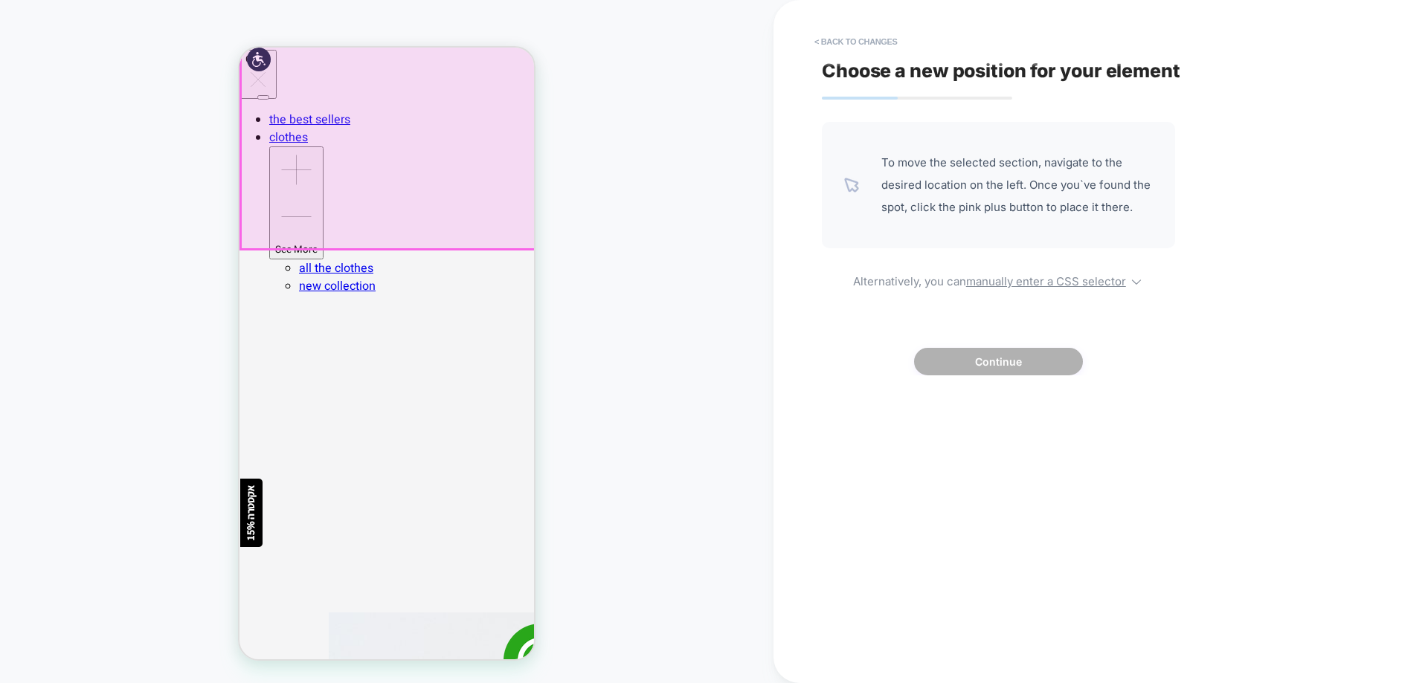
scroll to position [0, 0]
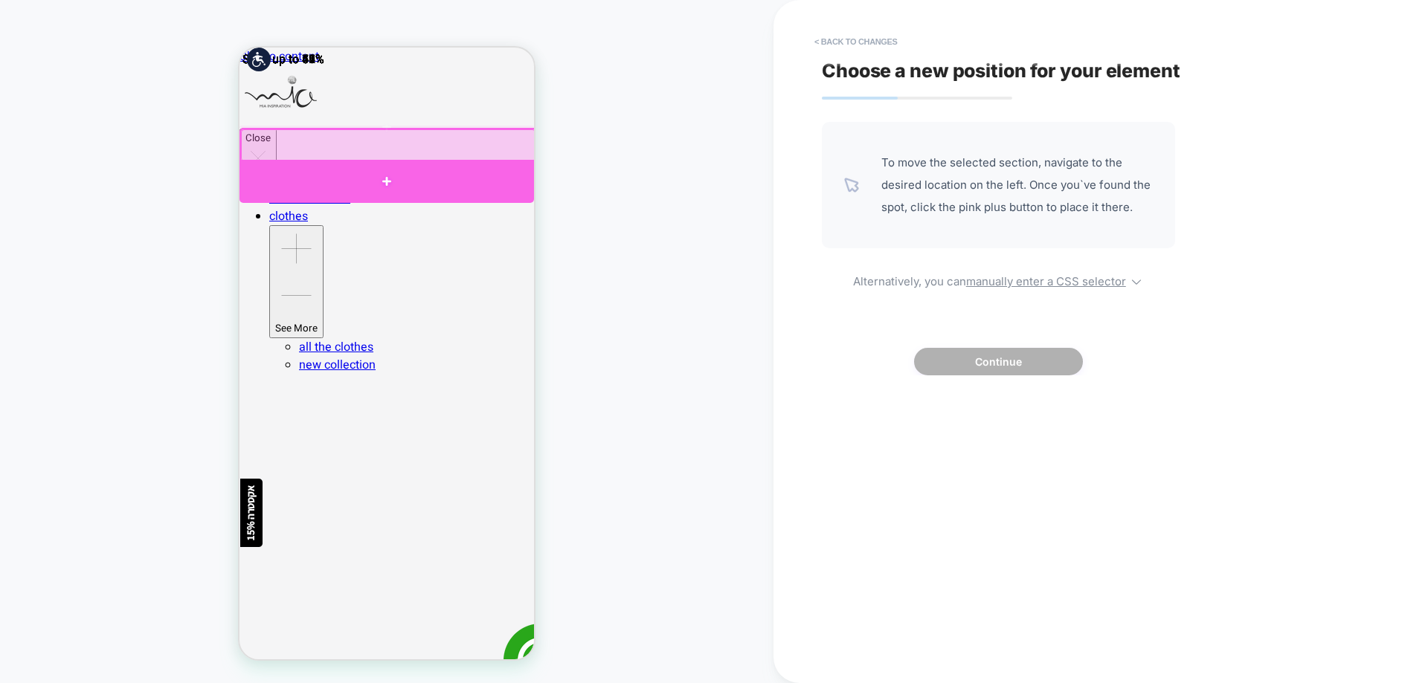
click at [324, 162] on div at bounding box center [386, 181] width 294 height 43
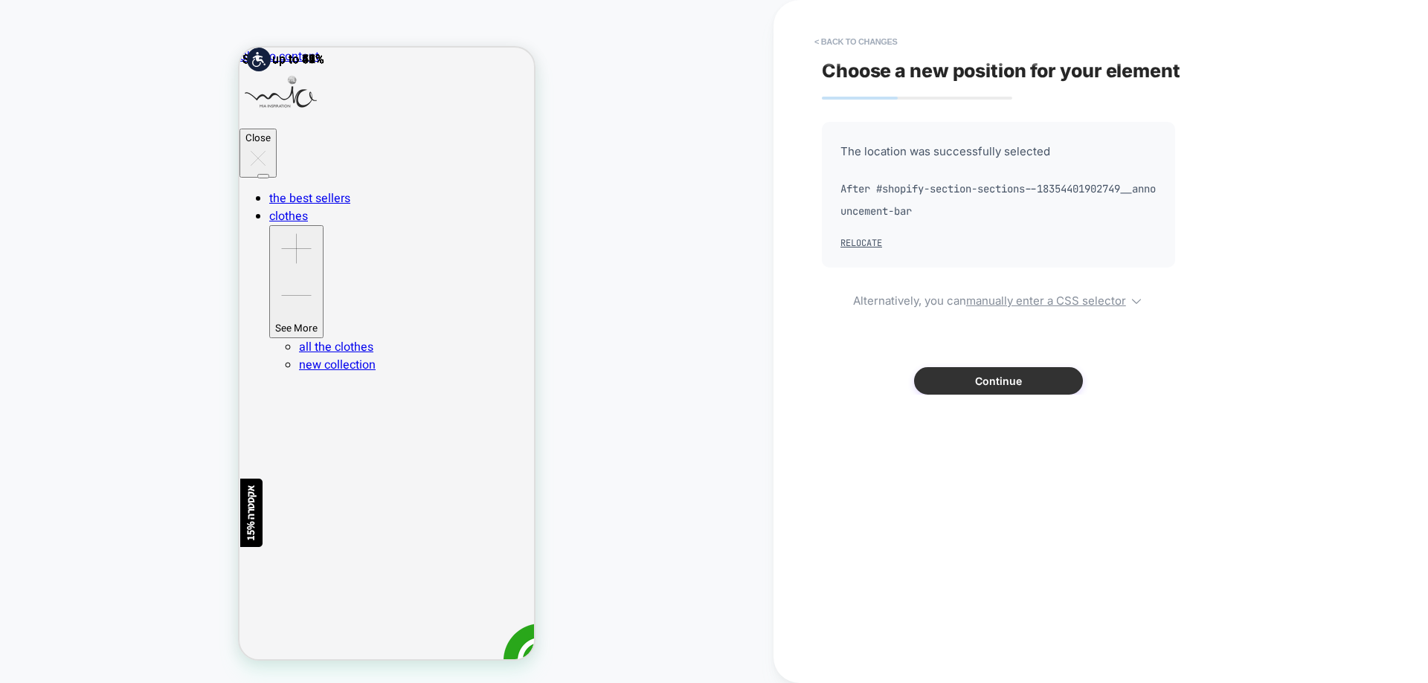
click at [1021, 373] on button "Continue" at bounding box center [998, 381] width 169 height 28
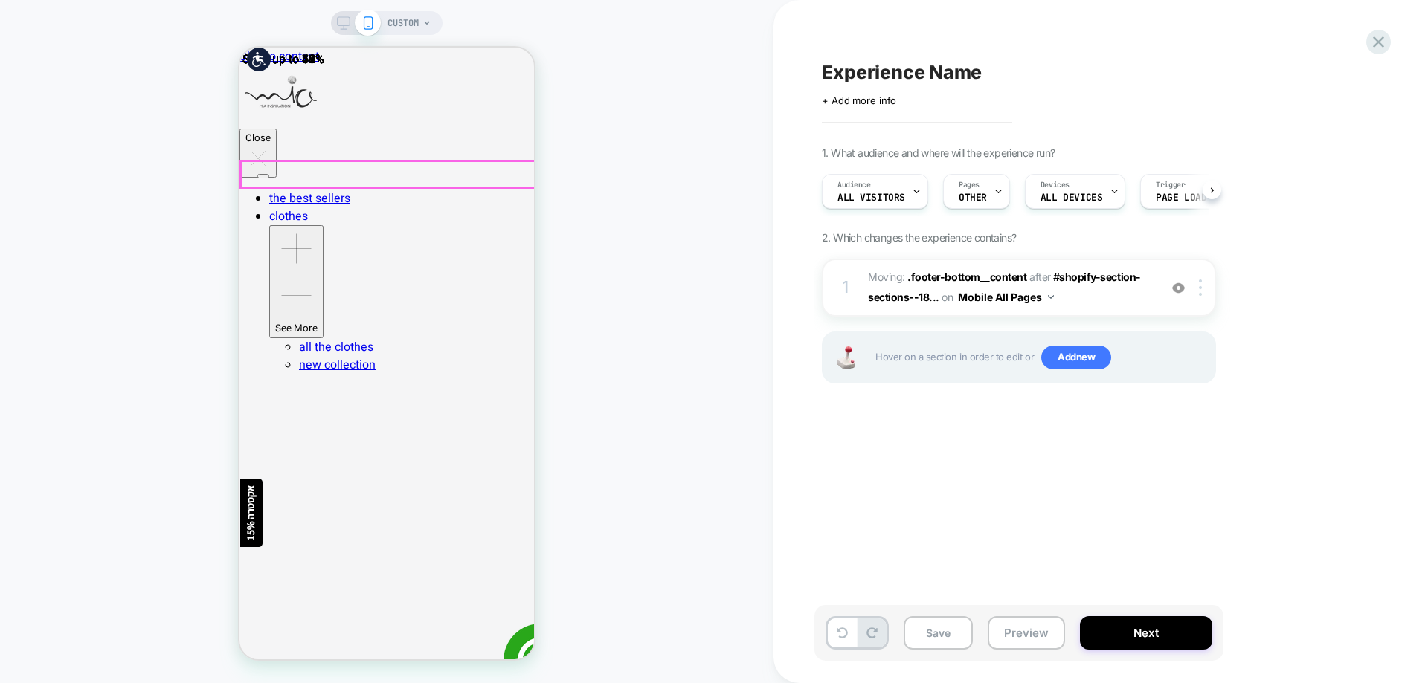
scroll to position [0, 1]
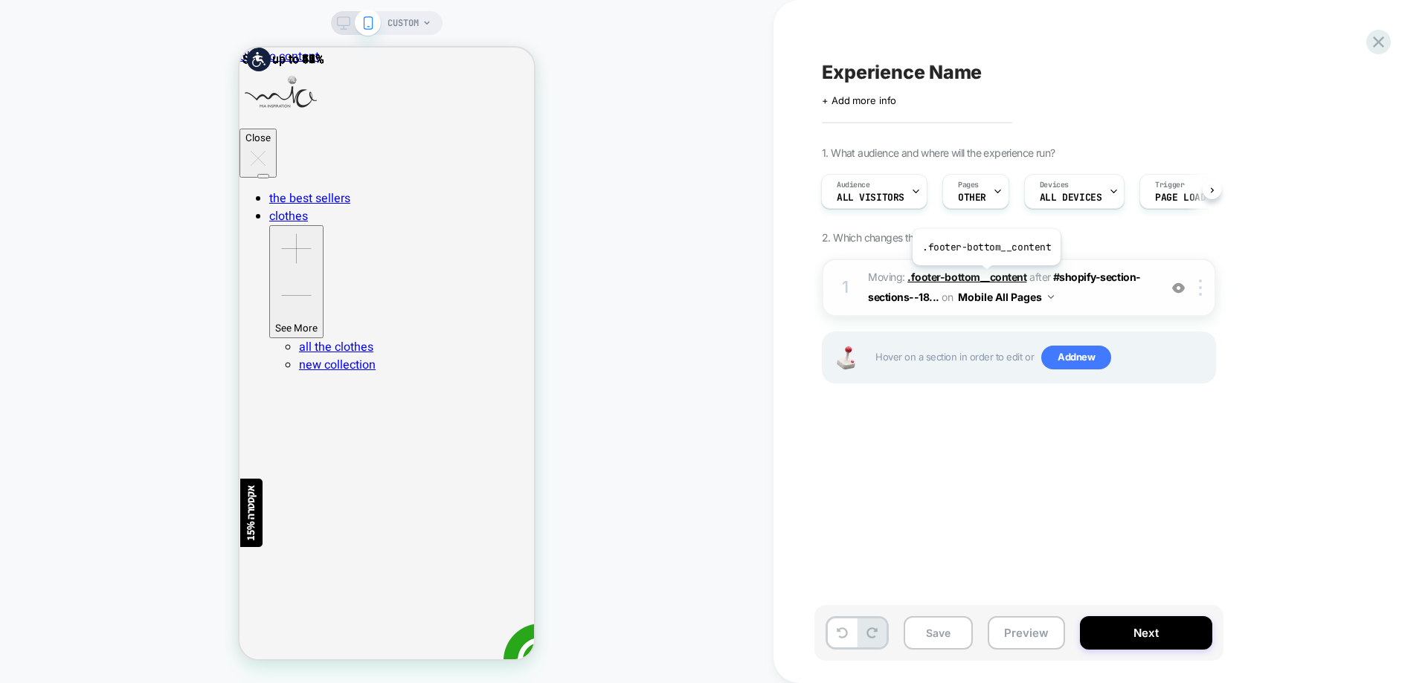
click at [984, 277] on span ".footer-bottom__content" at bounding box center [966, 277] width 119 height 13
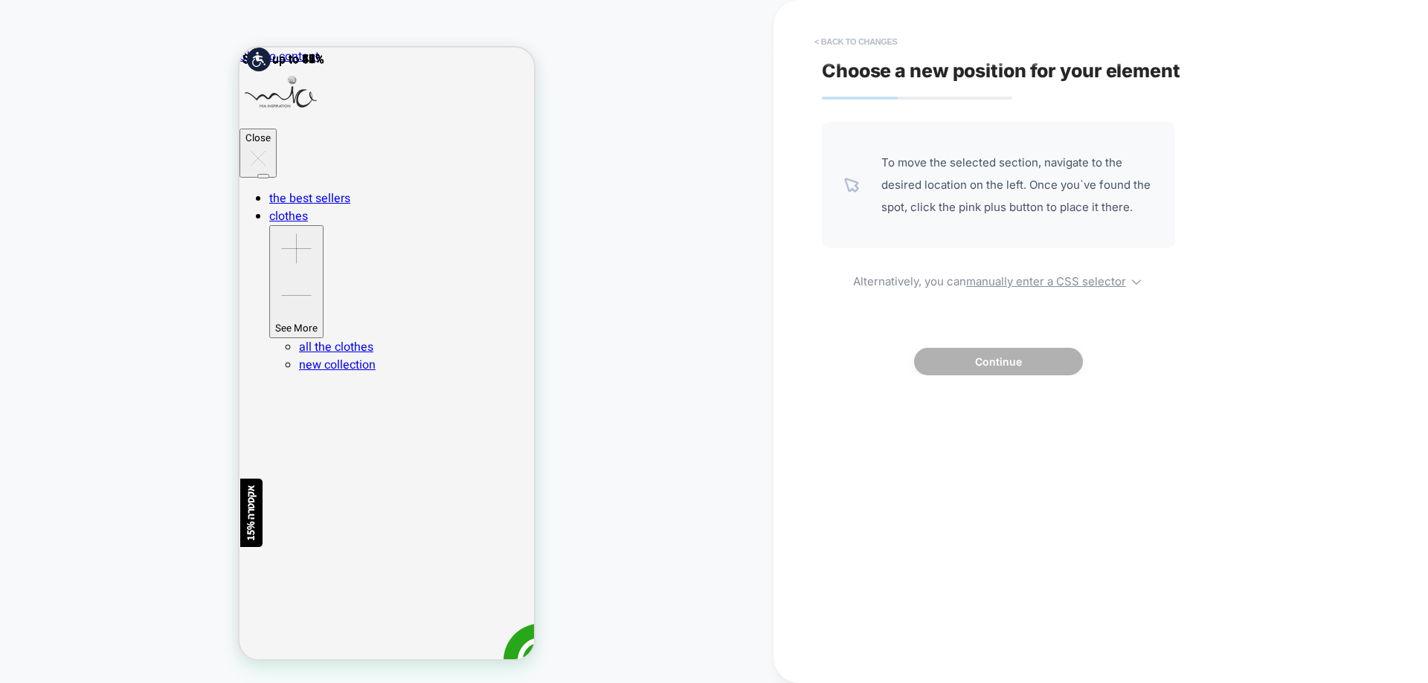
click at [885, 36] on button "< Back to changes" at bounding box center [856, 42] width 98 height 24
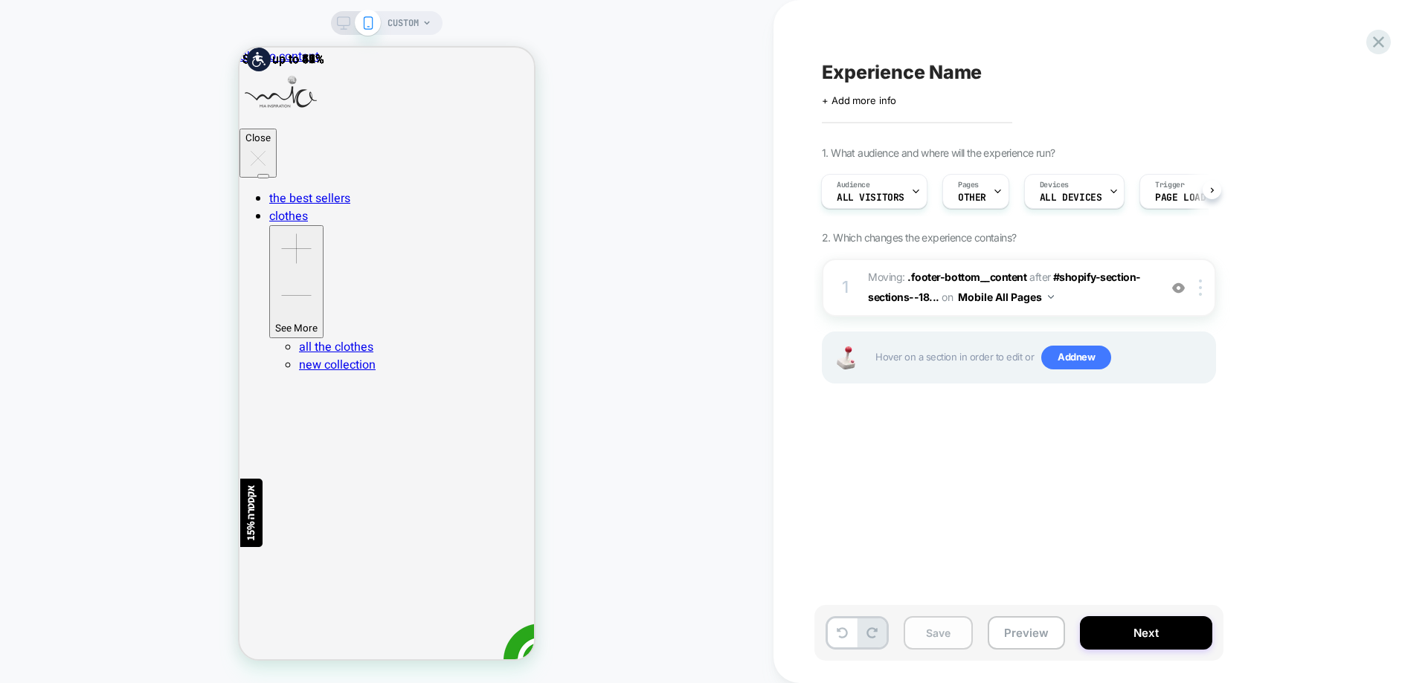
click at [948, 636] on button "Save" at bounding box center [937, 632] width 69 height 33
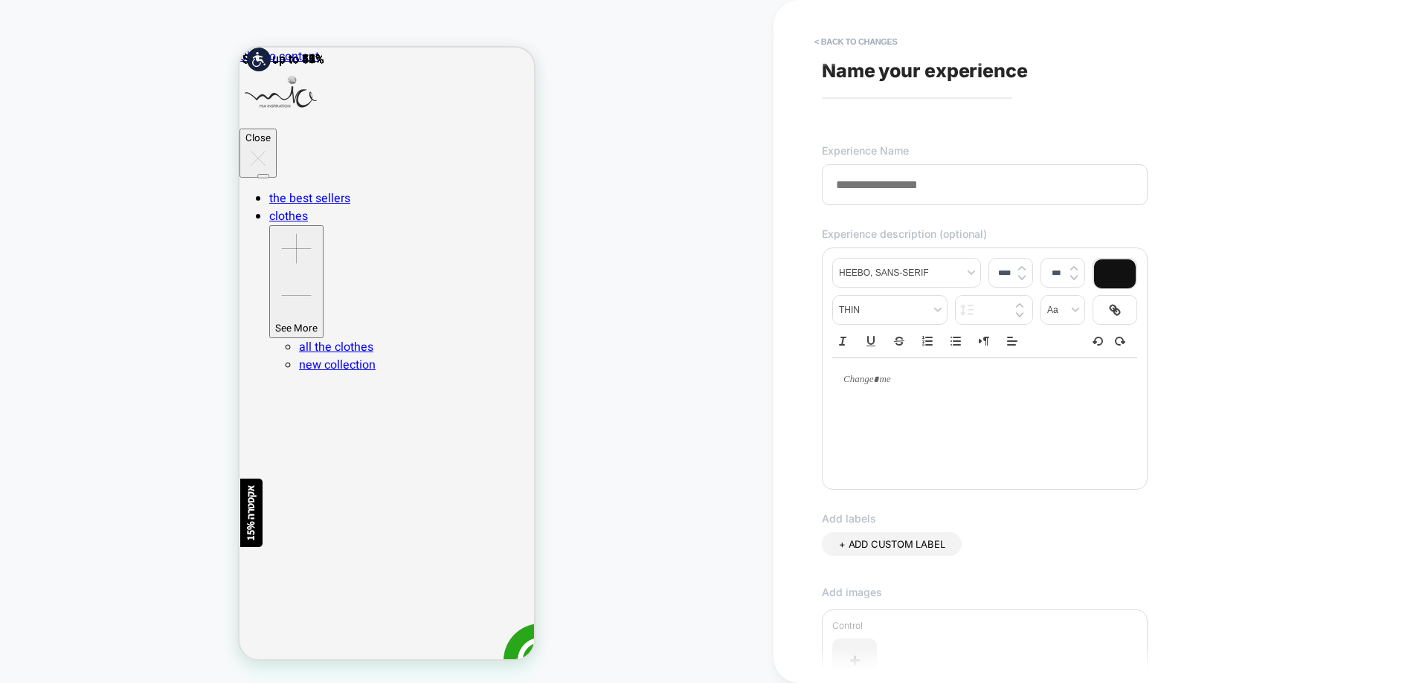
click at [886, 69] on span "Name your experience" at bounding box center [925, 70] width 206 height 22
click at [889, 194] on input at bounding box center [985, 184] width 326 height 41
type input "*"
type input "**********"
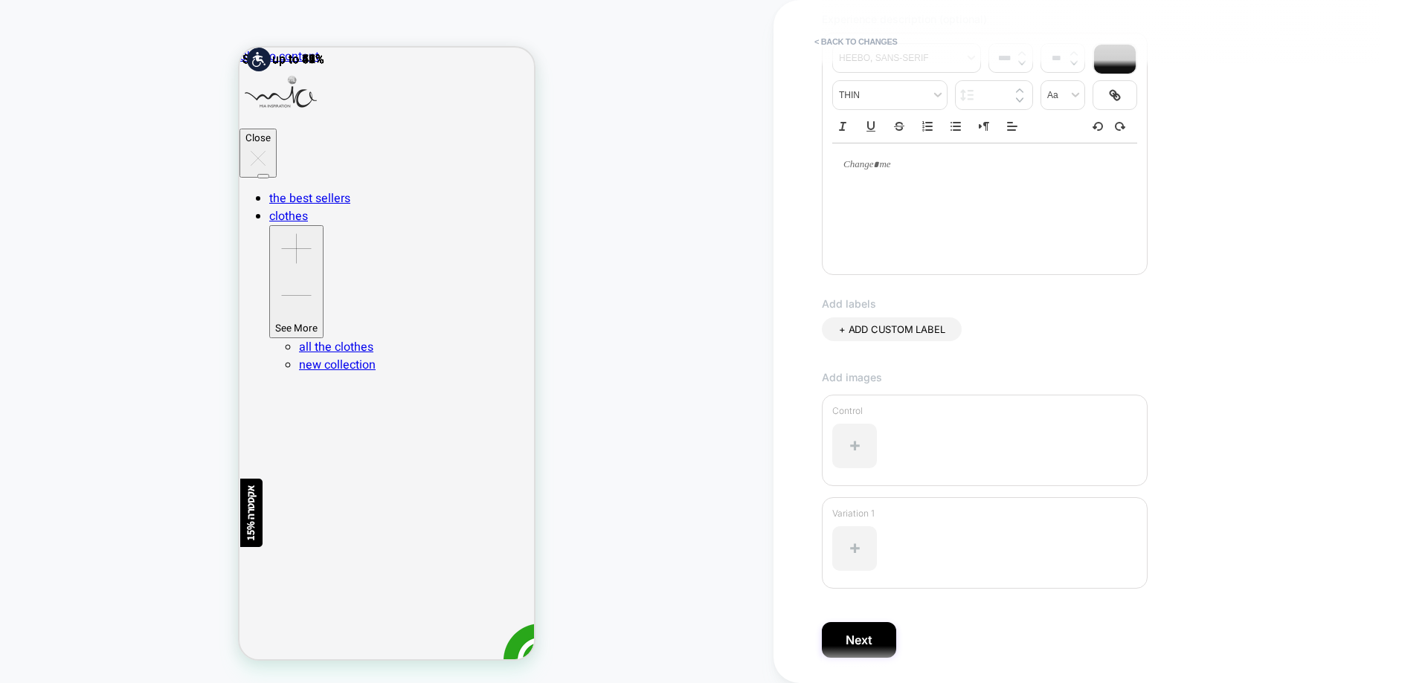
scroll to position [266, 0]
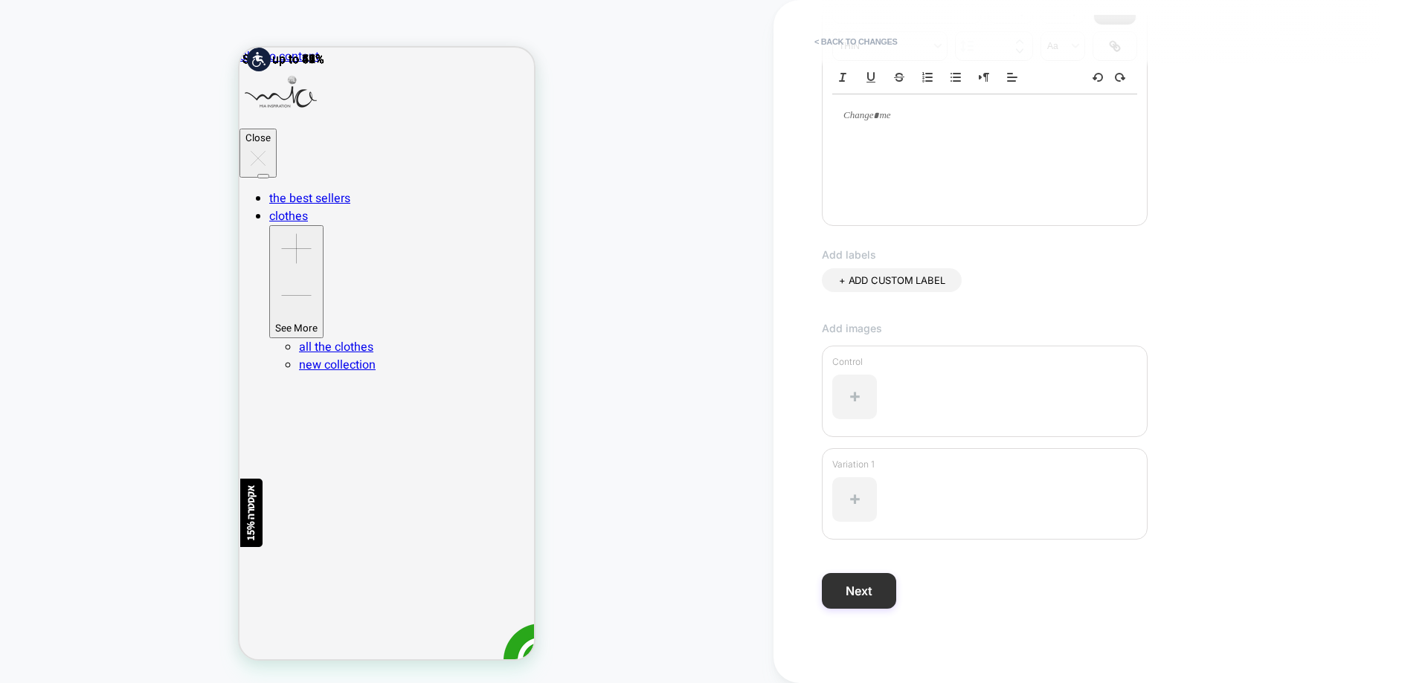
click at [877, 583] on button "Next" at bounding box center [859, 591] width 74 height 36
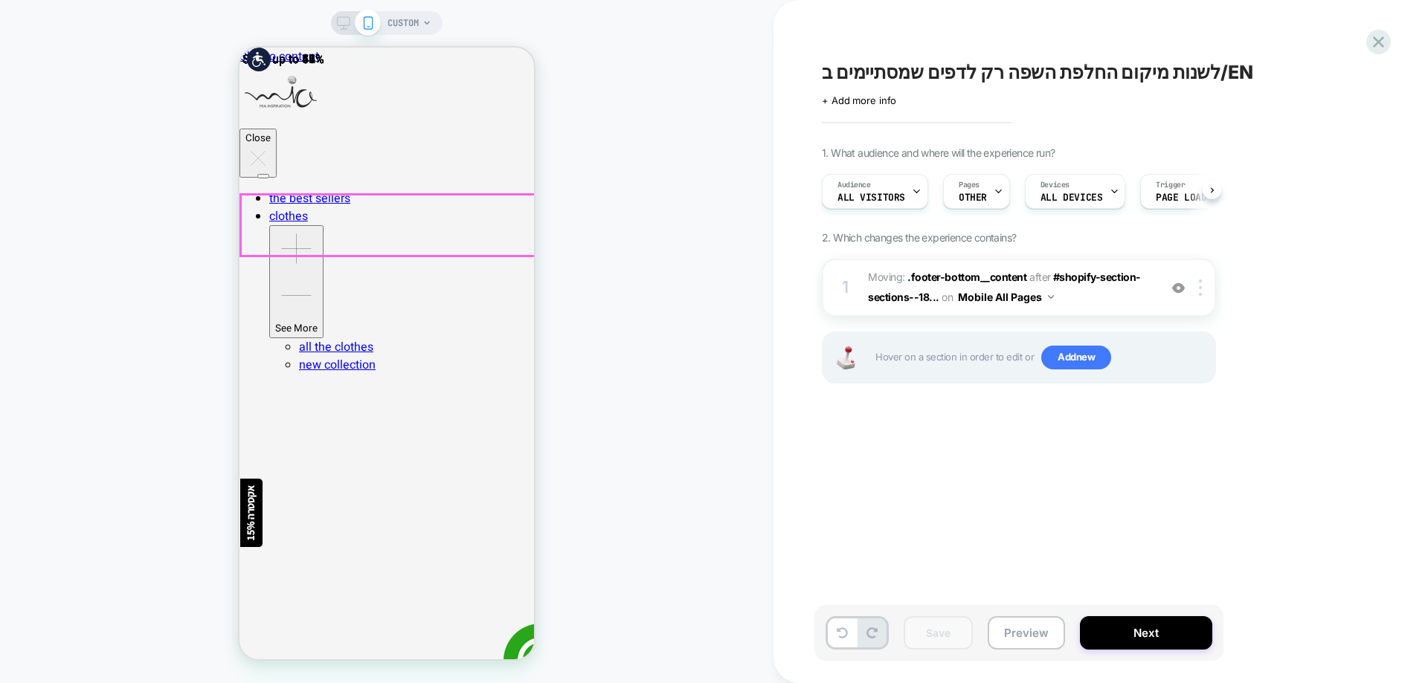
scroll to position [0, 1]
drag, startPoint x: 341, startPoint y: 19, endPoint x: 397, endPoint y: 242, distance: 229.2
click at [341, 19] on icon at bounding box center [343, 22] width 13 height 13
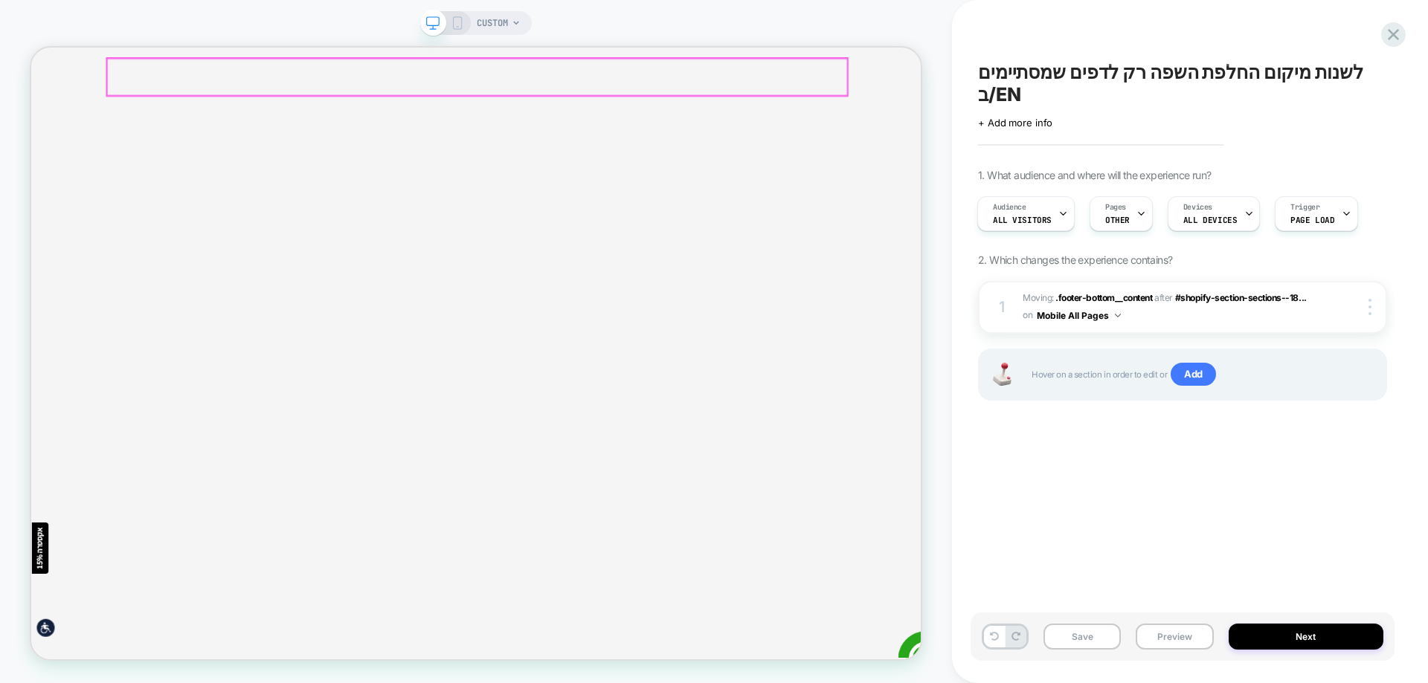
scroll to position [4264, 0]
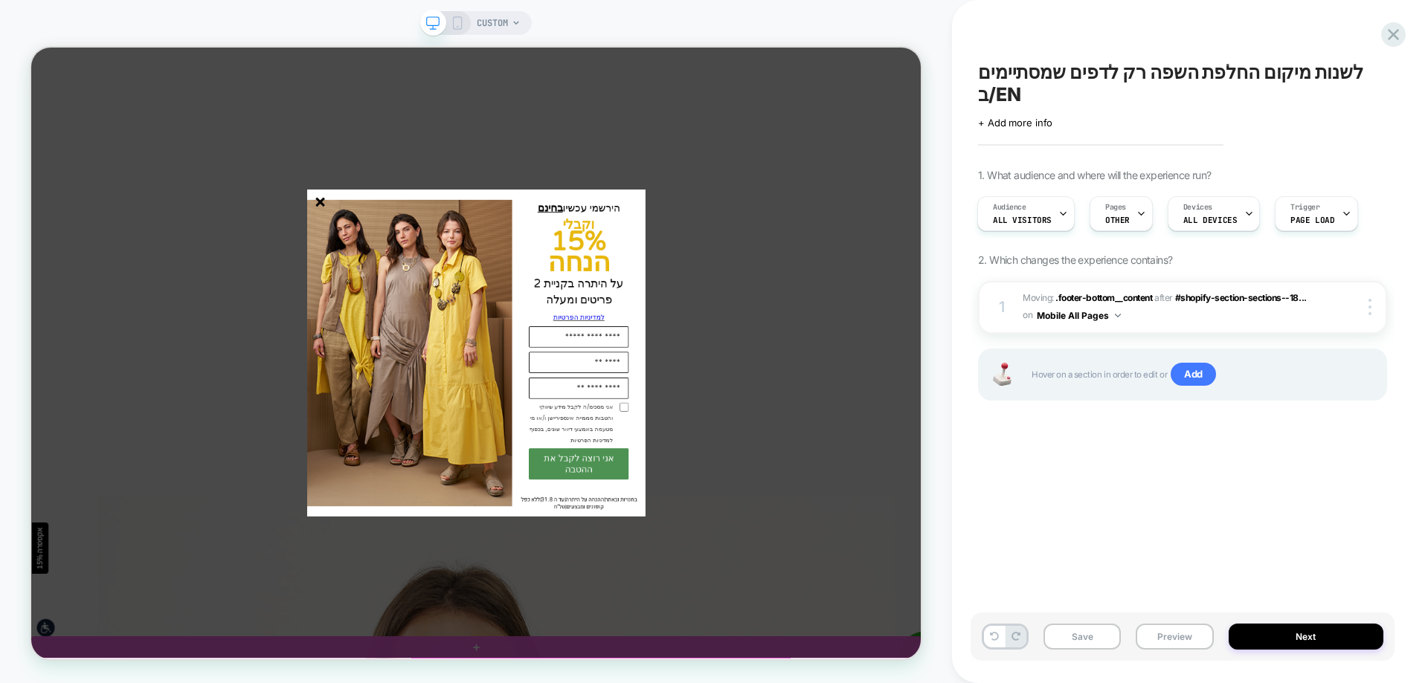
click at [416, 251] on line "סגור" at bounding box center [416, 253] width 10 height 10
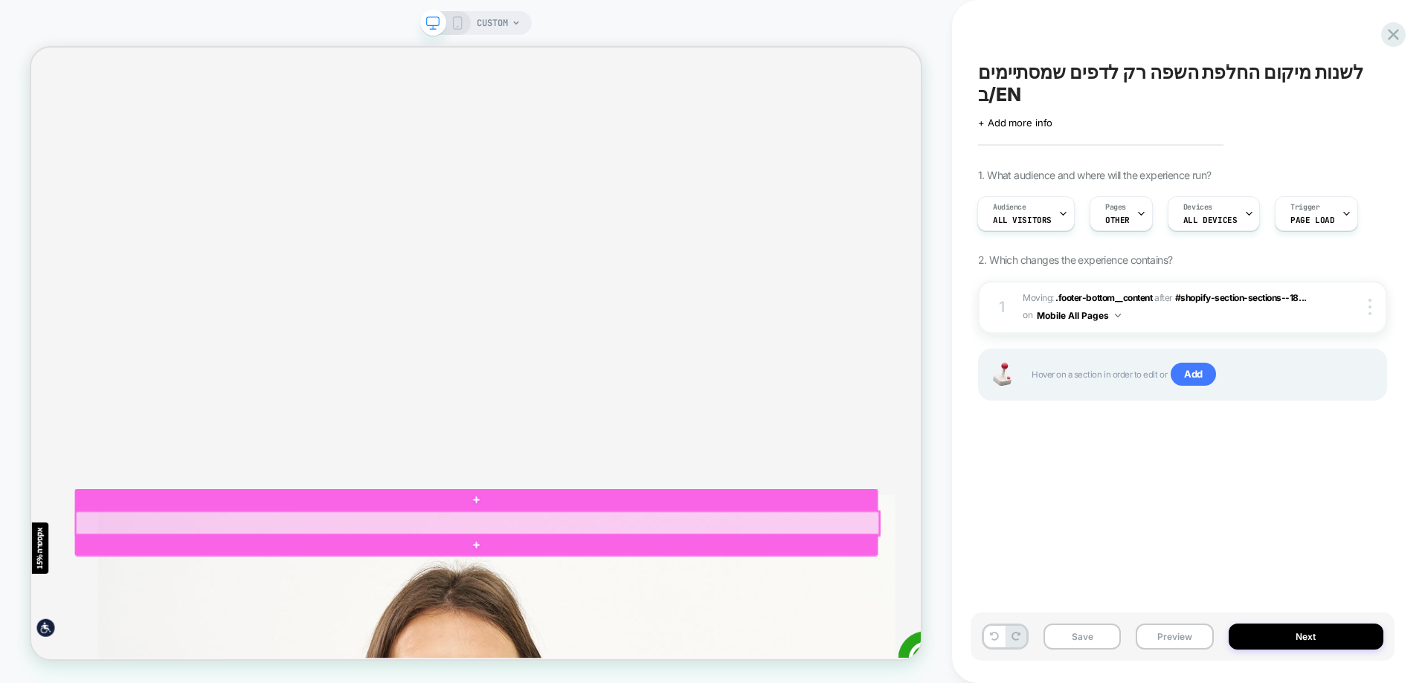
click at [827, 678] on div at bounding box center [626, 682] width 1071 height 31
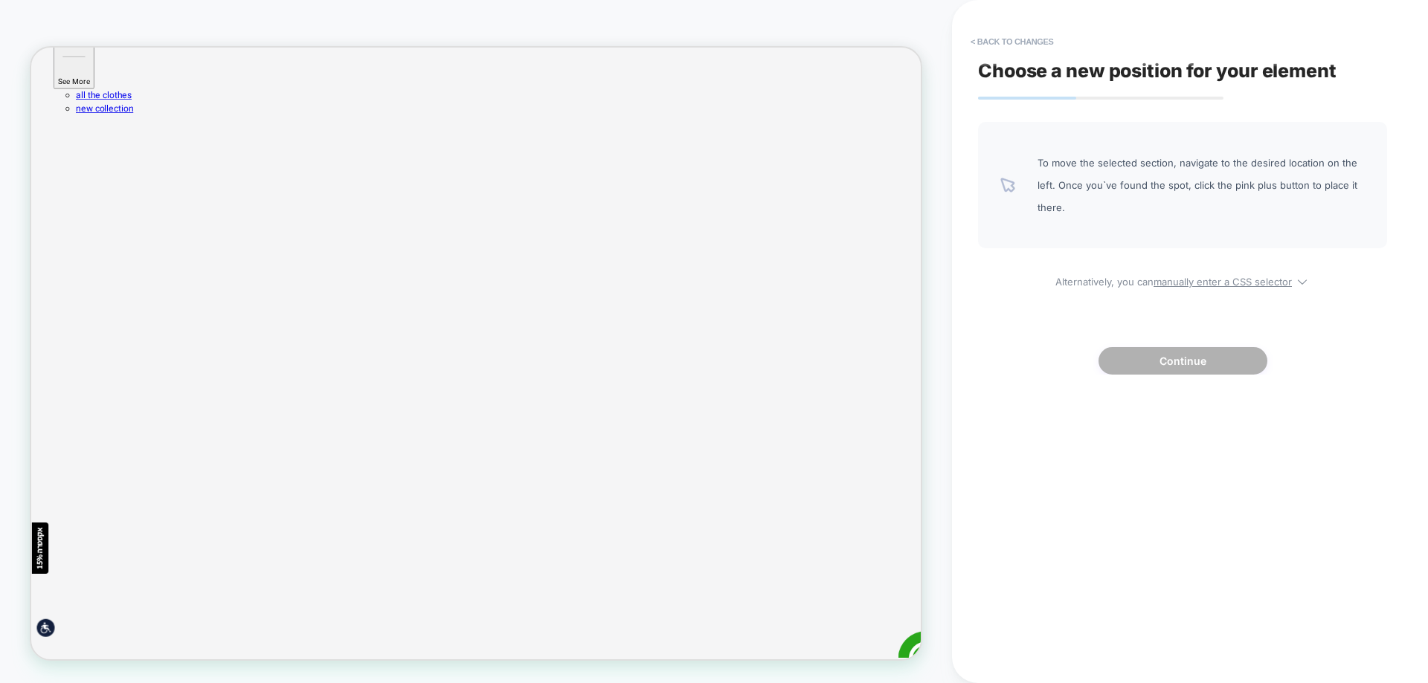
scroll to position [0, 0]
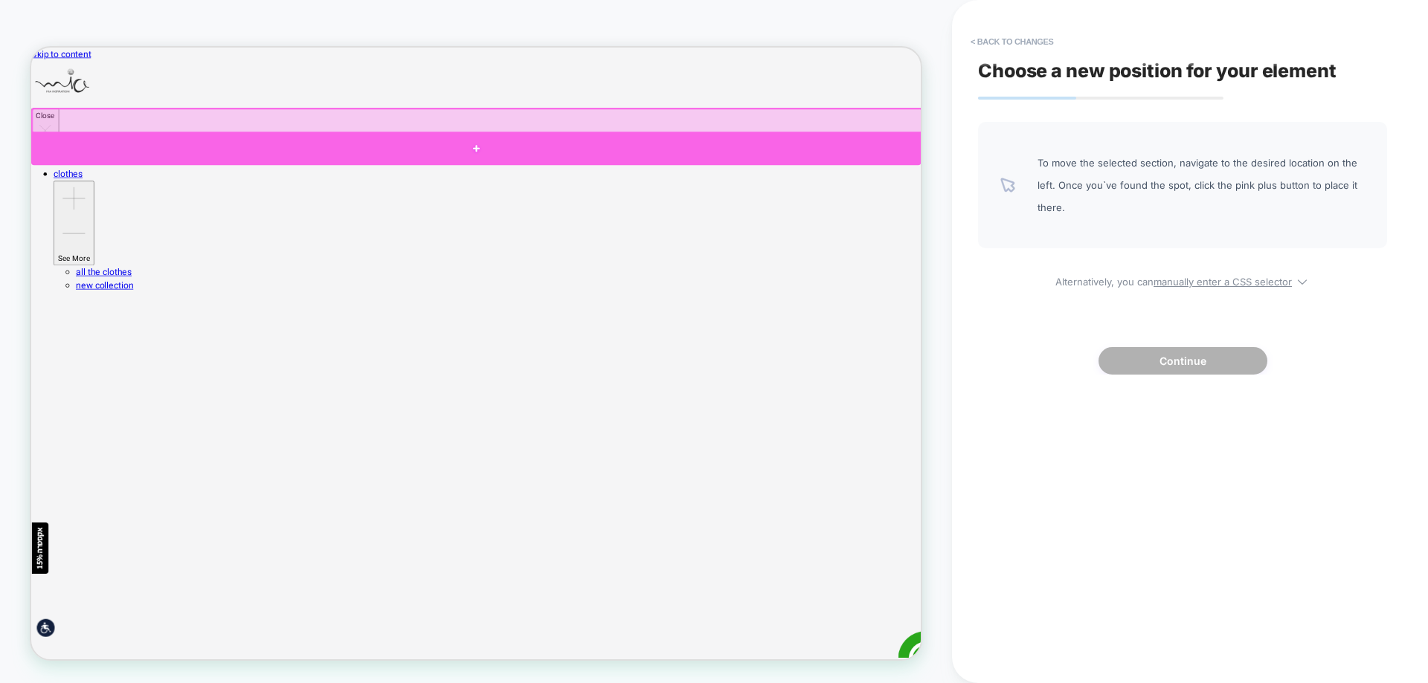
click at [725, 167] on div at bounding box center [624, 182] width 1186 height 45
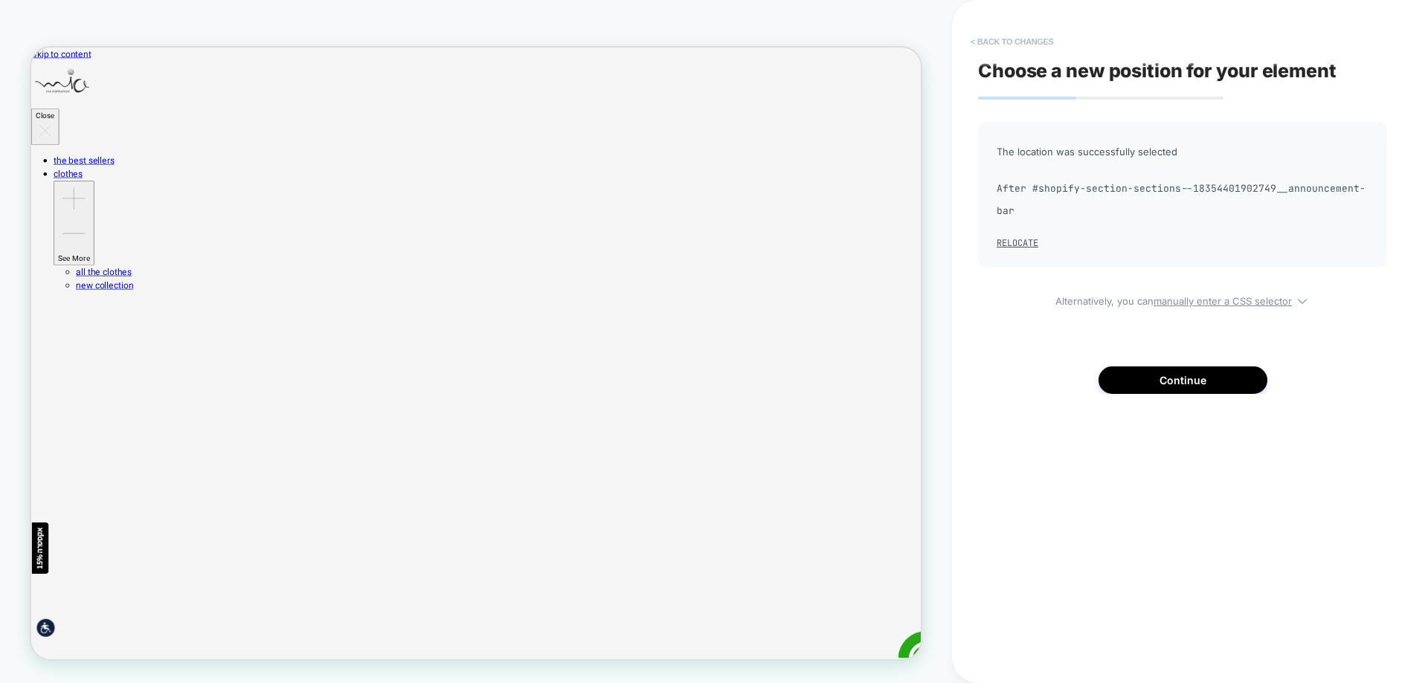
click at [1014, 42] on button "< Back to changes" at bounding box center [1012, 42] width 98 height 24
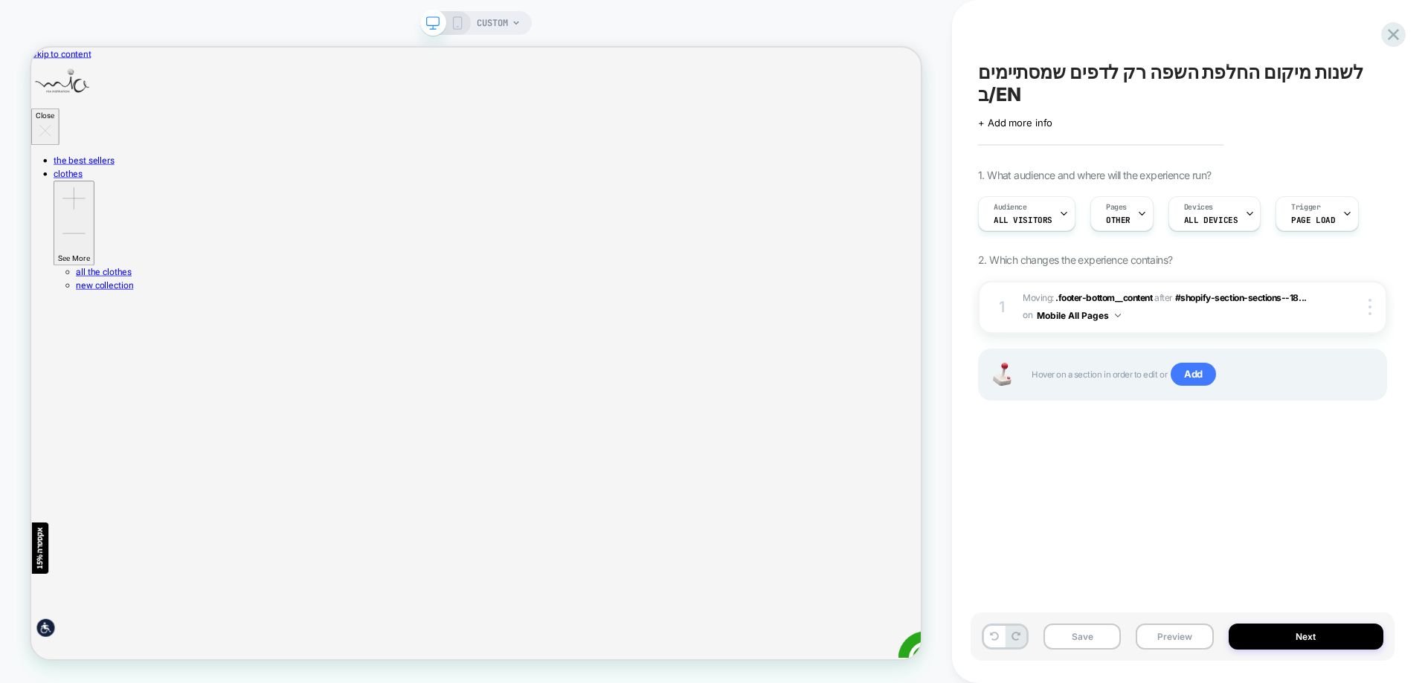
scroll to position [0, 1]
click at [1397, 33] on icon at bounding box center [1393, 35] width 20 height 20
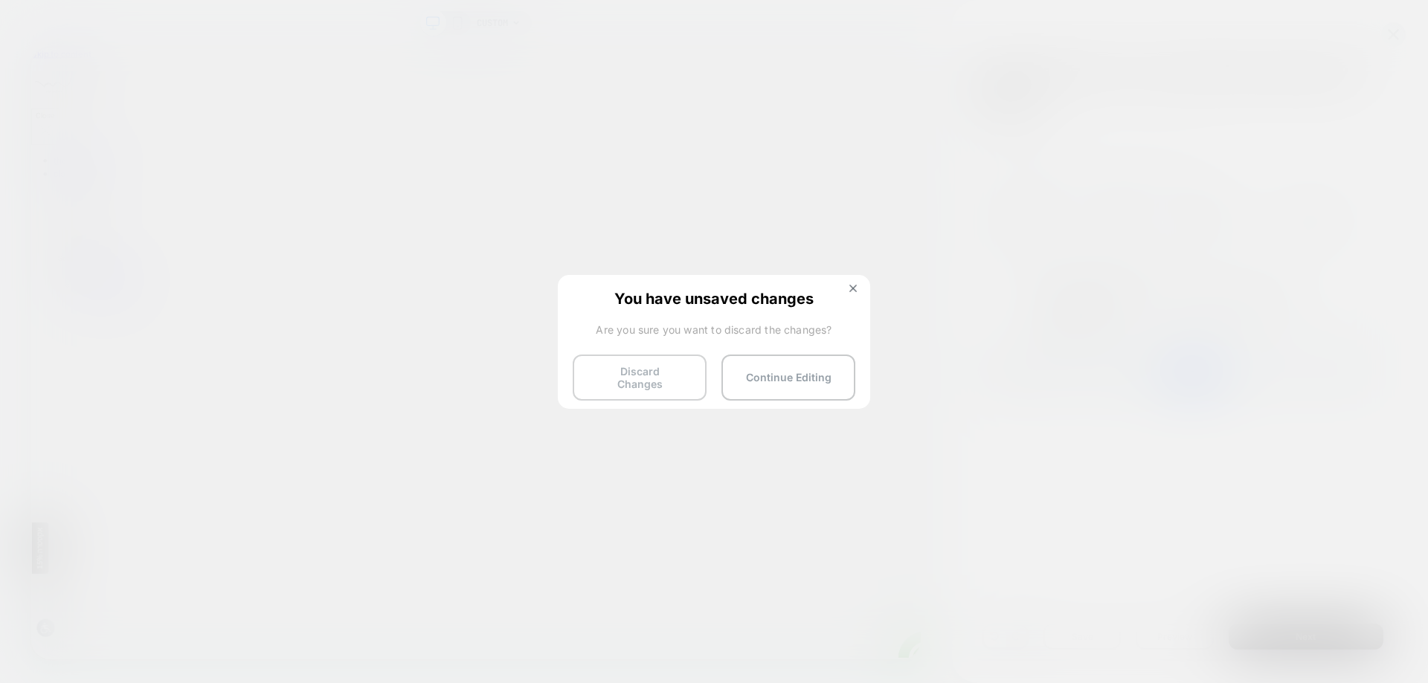
click at [642, 375] on button "Discard Changes" at bounding box center [640, 378] width 134 height 46
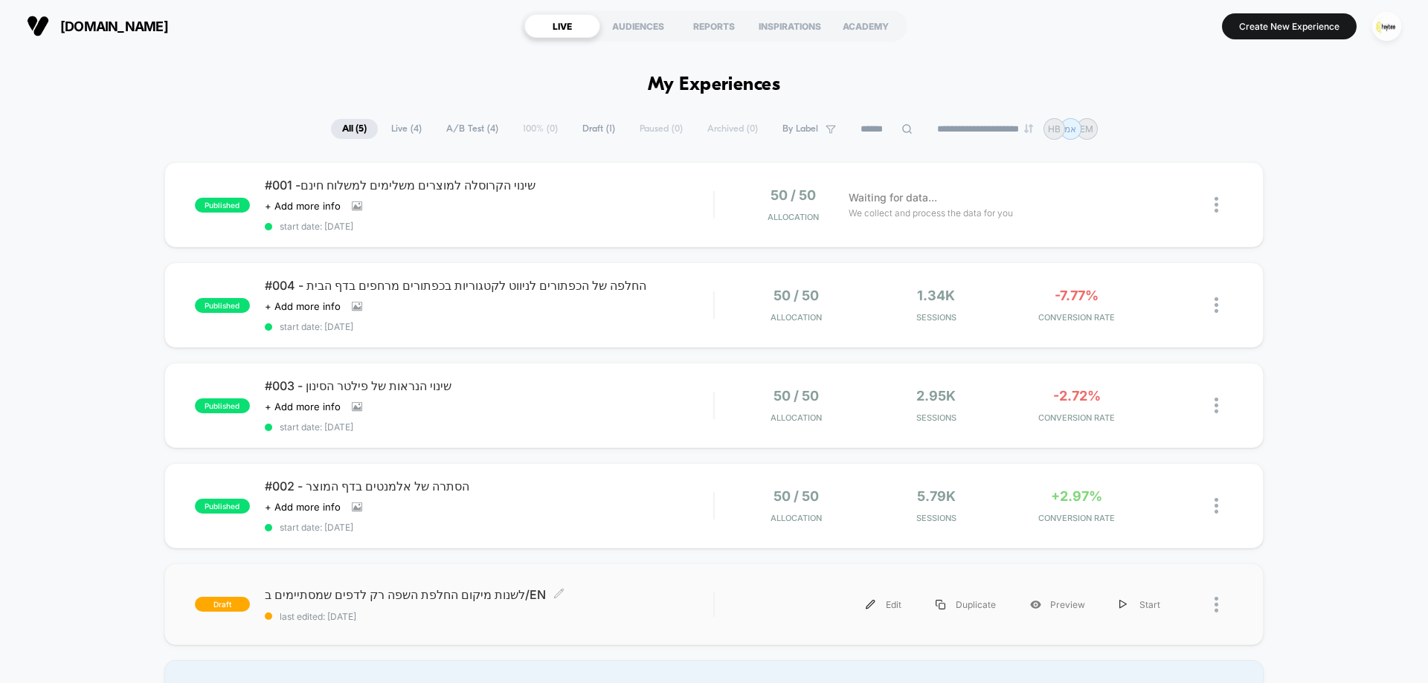
click at [439, 594] on span "לשנות מיקום החלפת השפה רק לדפים שמסתיימים ב/EN Click to edit experience details" at bounding box center [489, 594] width 448 height 15
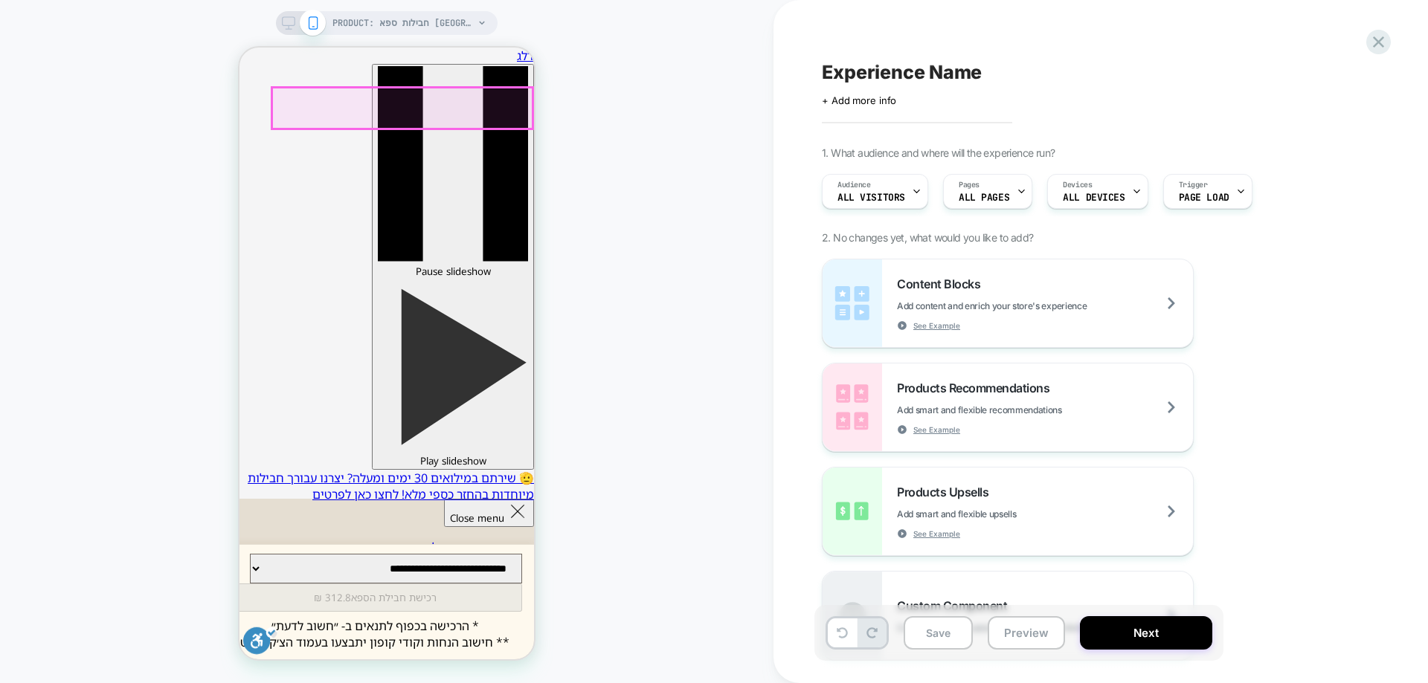
click at [488, 526] on link "הזמנות אונליין ומתנות" at bounding box center [437, 547] width 135 height 43
click at [497, 526] on link "הזמנות אונליין ומתנות" at bounding box center [437, 547] width 135 height 43
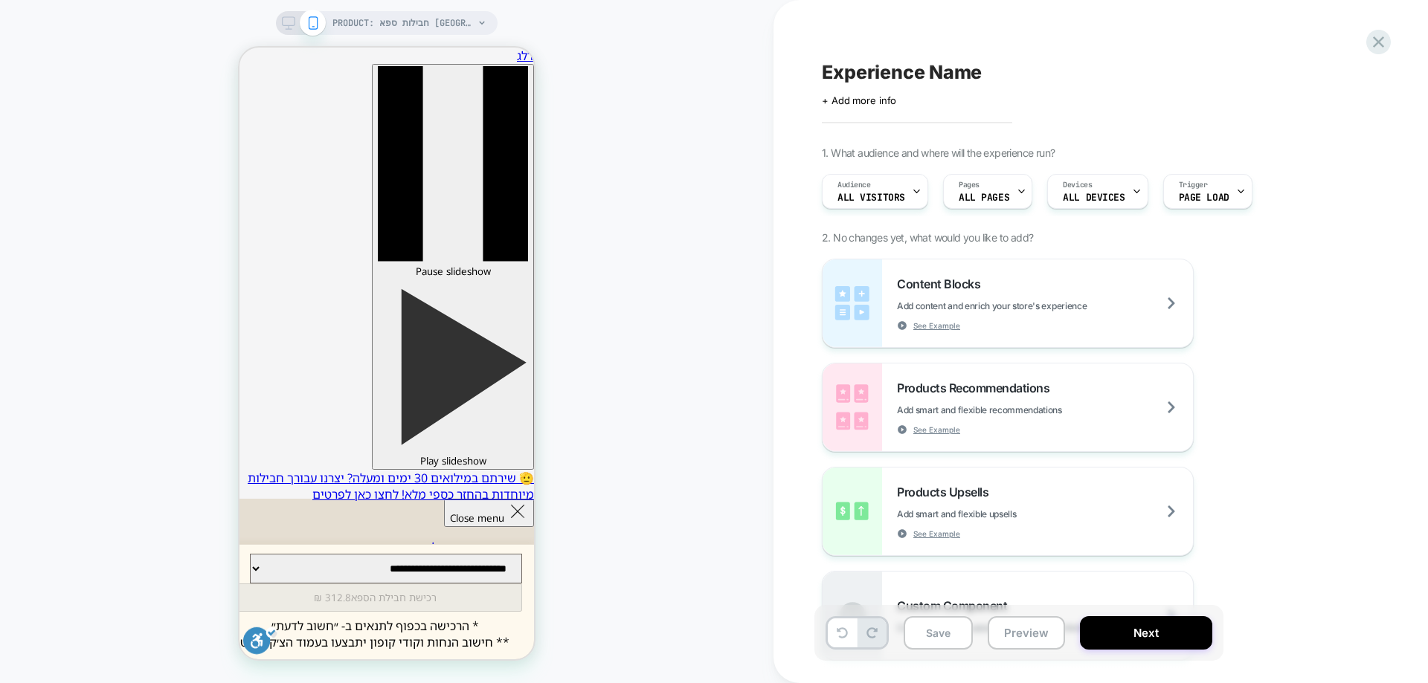
click at [589, 213] on div "PRODUCT: חבילות ספא [GEOGRAPHIC_DATA] במלון Herods [[GEOGRAPHIC_DATA]] PRODUCT:…" at bounding box center [386, 342] width 773 height 654
click at [504, 499] on button "Close menu" at bounding box center [489, 513] width 90 height 28
click at [987, 189] on div "Pages ALL PAGES" at bounding box center [984, 191] width 80 height 33
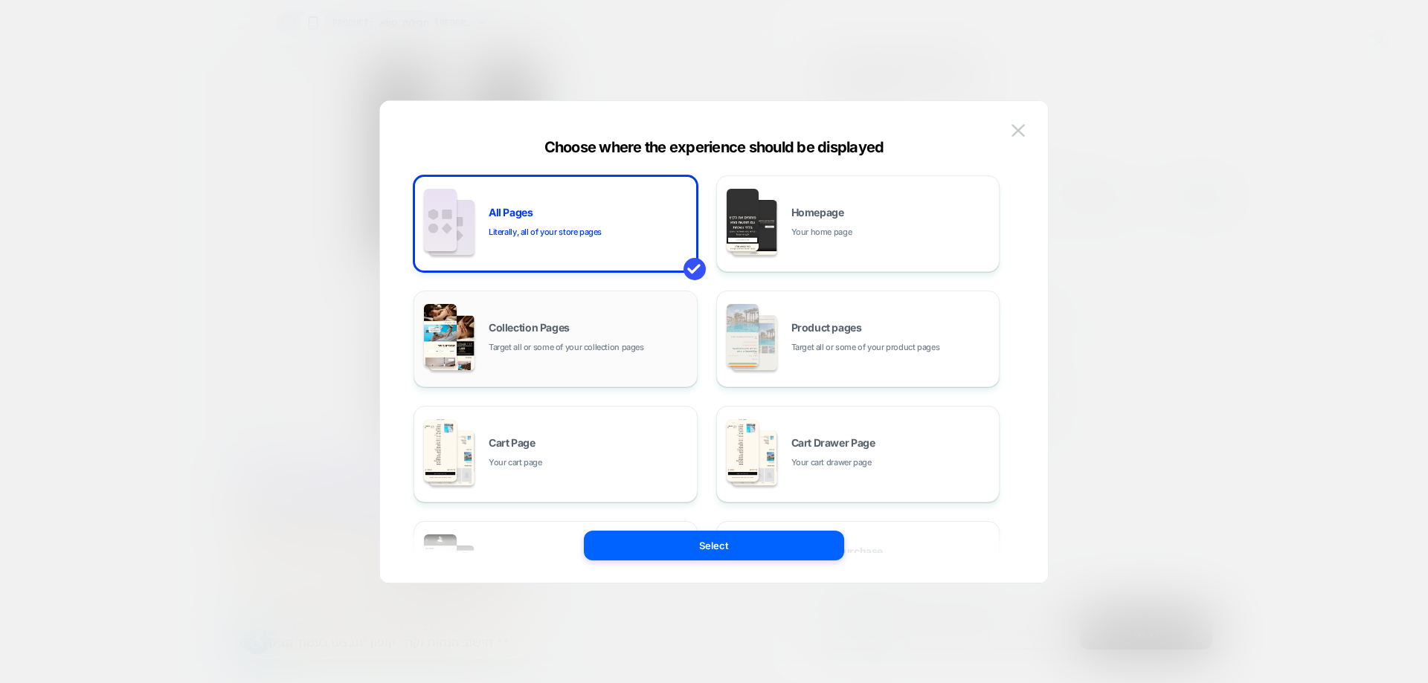
click at [617, 320] on div "Collection Pages Target all or some of your collection pages" at bounding box center [556, 339] width 268 height 82
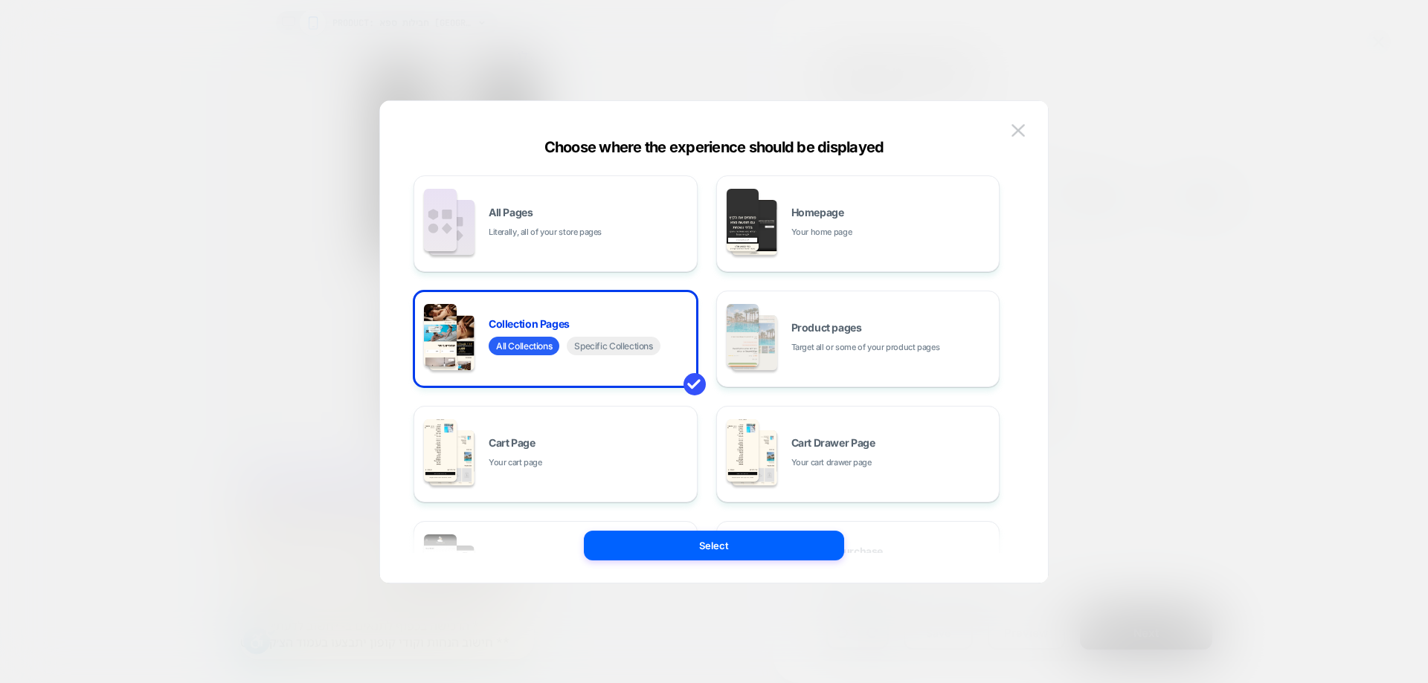
click at [694, 566] on div "All Pages Literally, all of your store pages Homepage Your home page Collection…" at bounding box center [713, 349] width 623 height 467
click at [694, 553] on button "Select" at bounding box center [714, 546] width 260 height 30
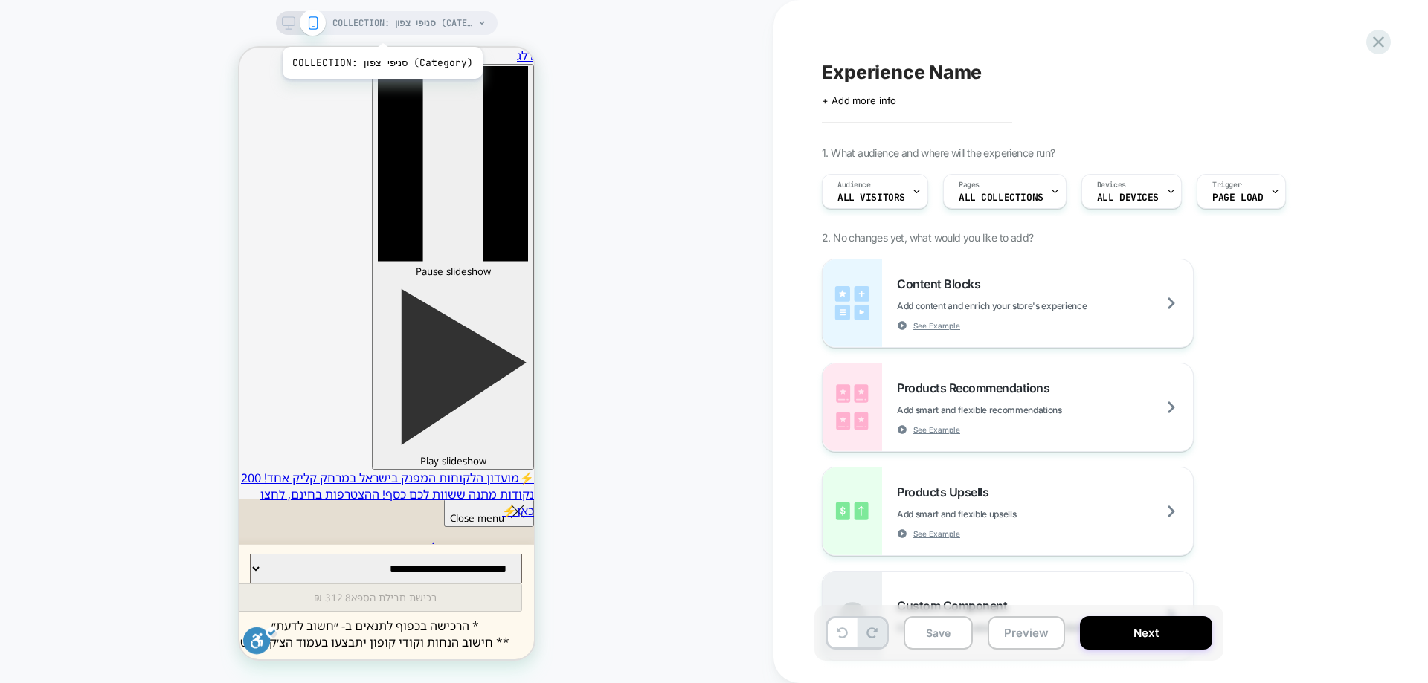
click at [377, 28] on span "COLLECTION: סניפי צפון (Category)" at bounding box center [402, 23] width 141 height 24
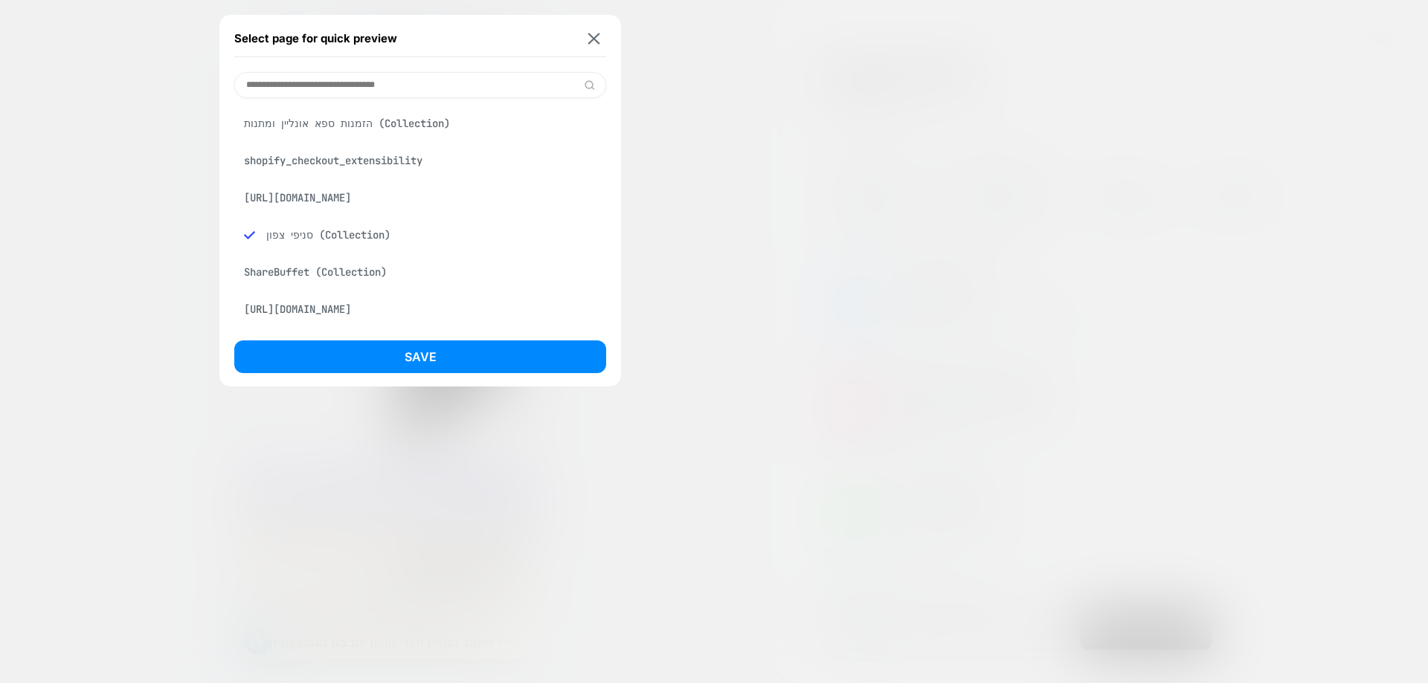
click at [316, 135] on div "הזמנות ספא אונליין ומתנות (Collection)" at bounding box center [420, 123] width 372 height 28
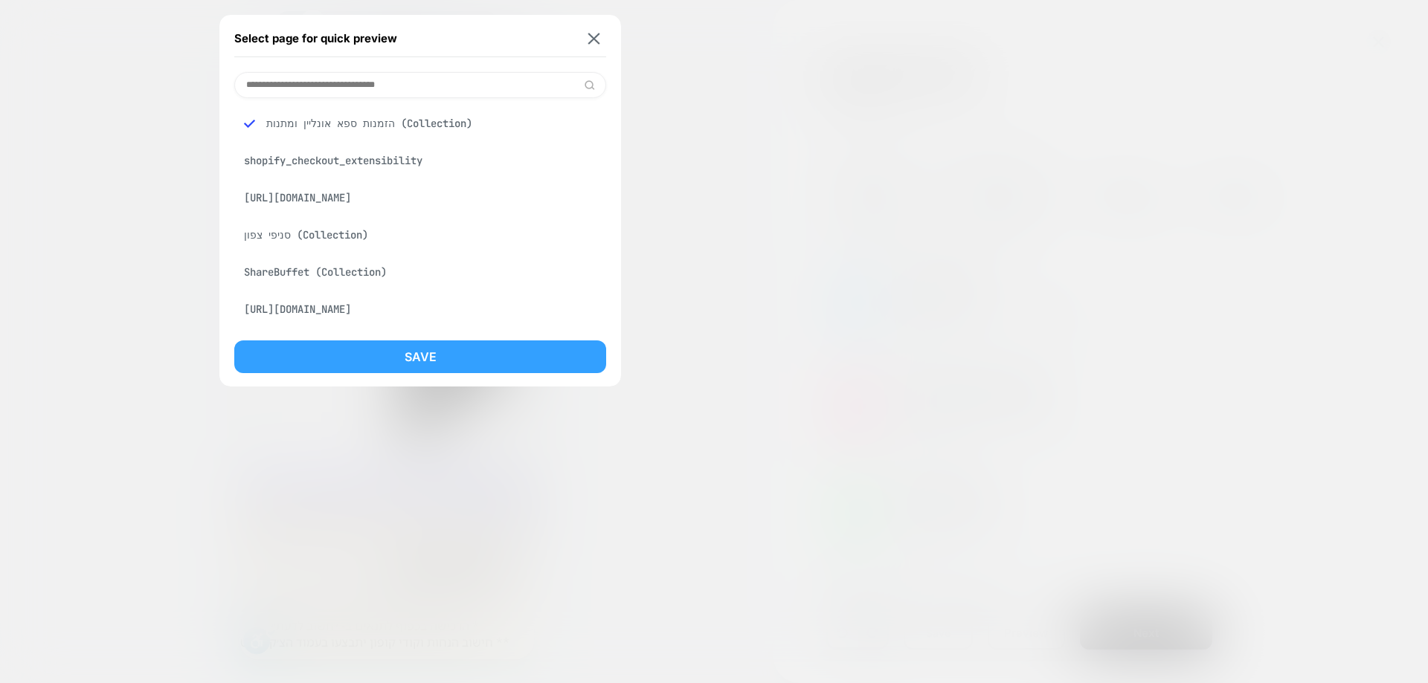
click at [363, 358] on button "Save" at bounding box center [420, 357] width 372 height 33
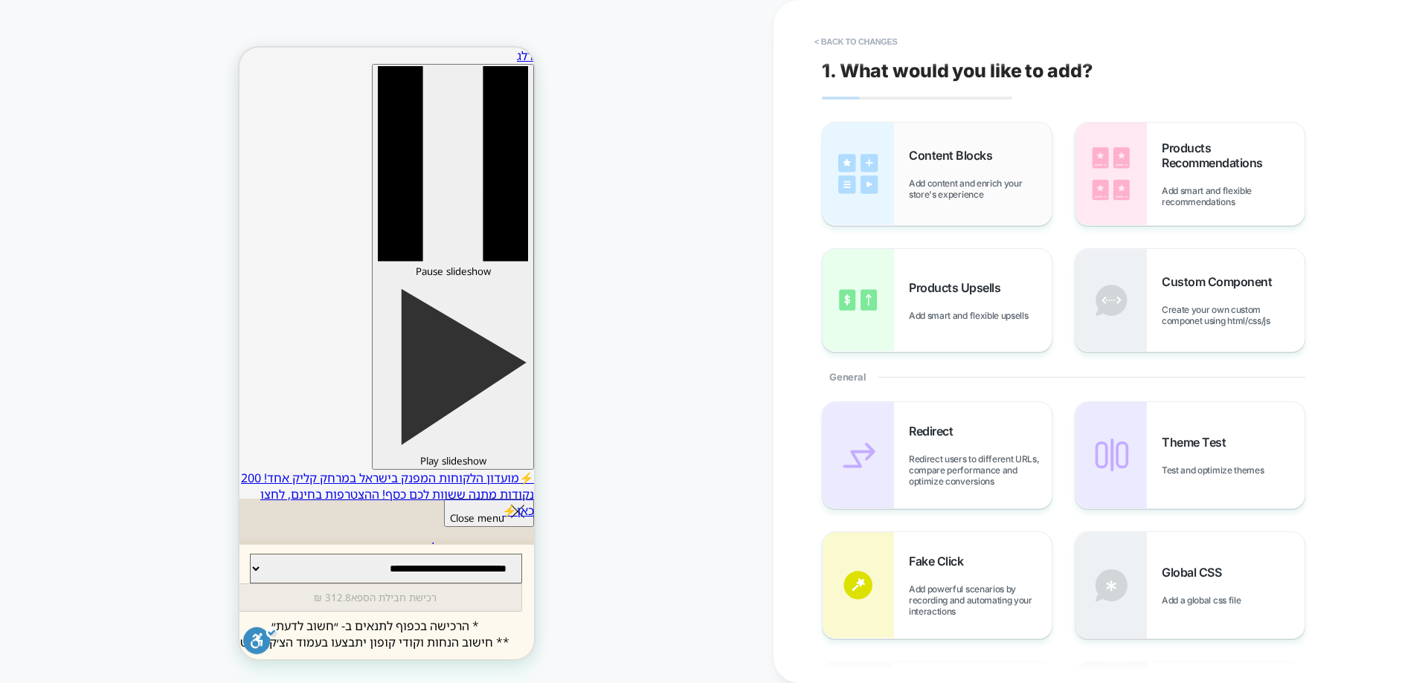
click at [987, 166] on div "Content Blocks Add content and enrich your store's experience" at bounding box center [980, 174] width 143 height 52
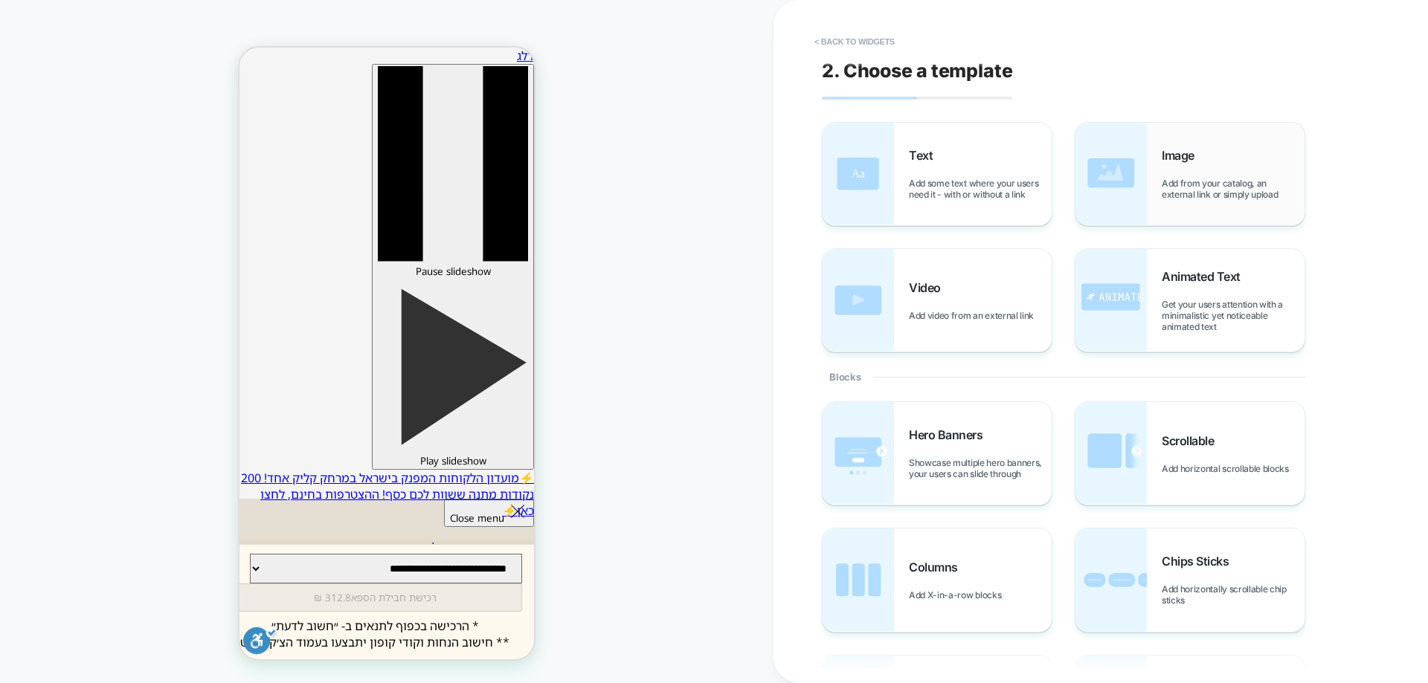
click at [1202, 196] on span "Add from your catalog, an external link or simply upload" at bounding box center [1232, 189] width 143 height 22
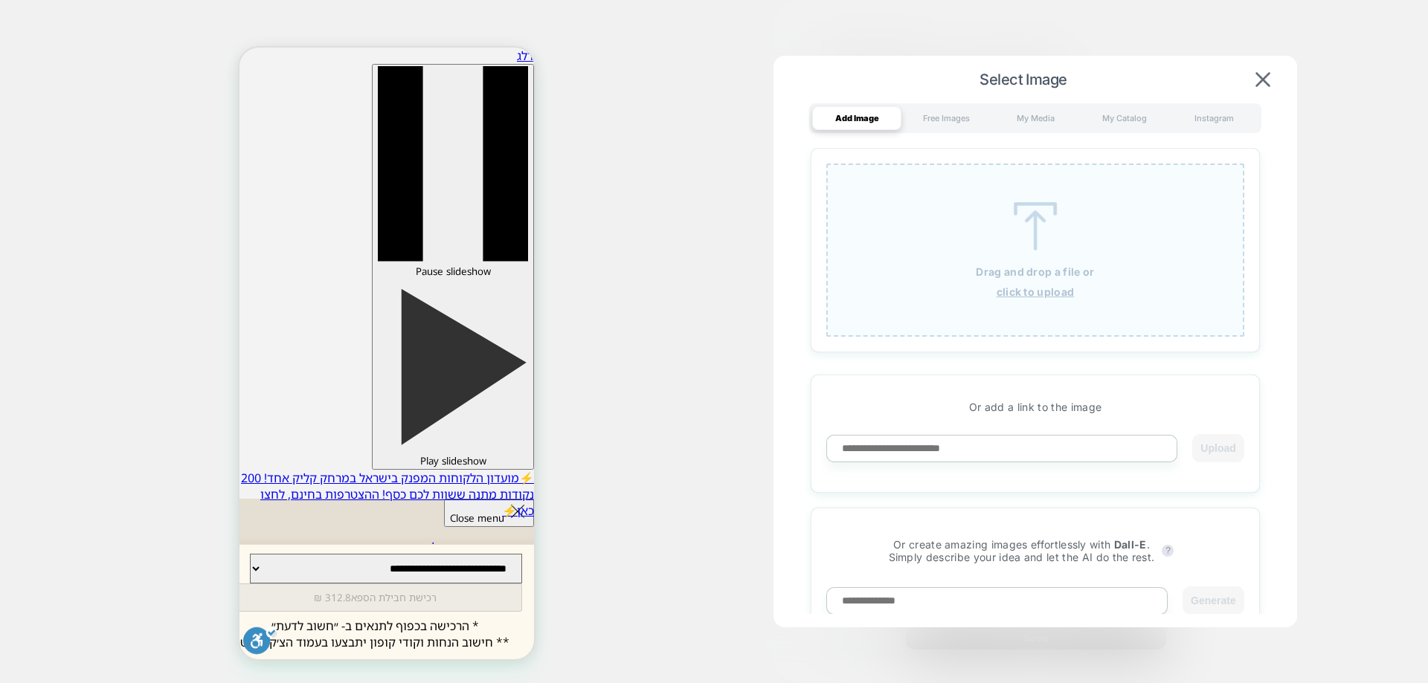
click at [1016, 254] on div "Drag and drop a file or click to upload" at bounding box center [1035, 250] width 418 height 173
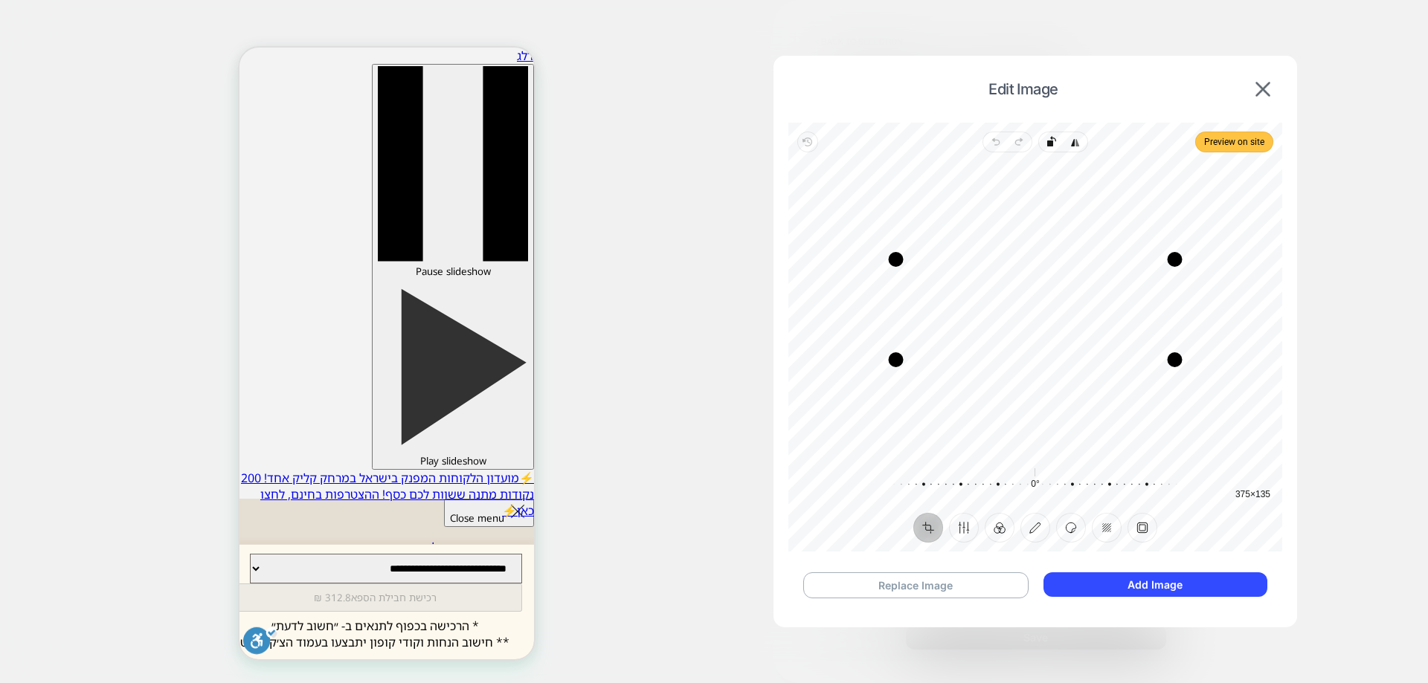
click at [1232, 136] on span "Preview on site" at bounding box center [1234, 142] width 60 height 18
click at [1222, 132] on span "Preview on site" at bounding box center [1234, 142] width 60 height 21
